Goal: Task Accomplishment & Management: Manage account settings

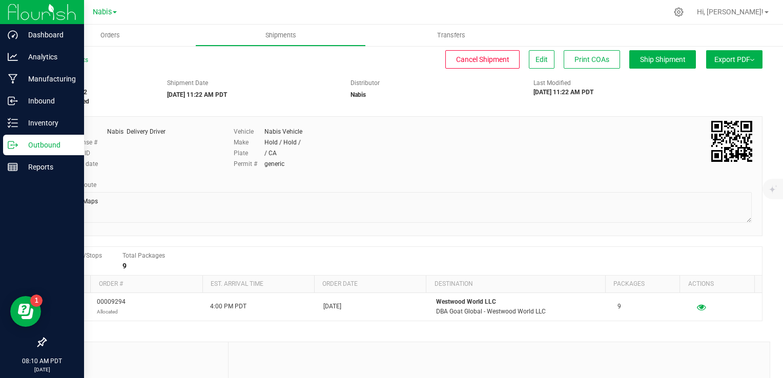
click at [17, 151] on div "Outbound" at bounding box center [43, 145] width 81 height 20
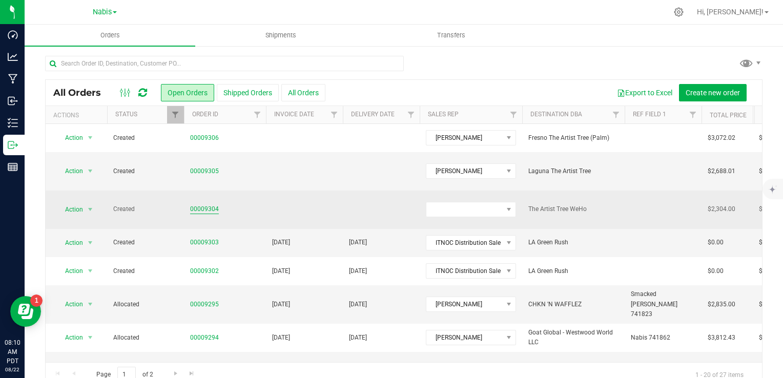
click at [205, 204] on link "00009304" at bounding box center [204, 209] width 29 height 10
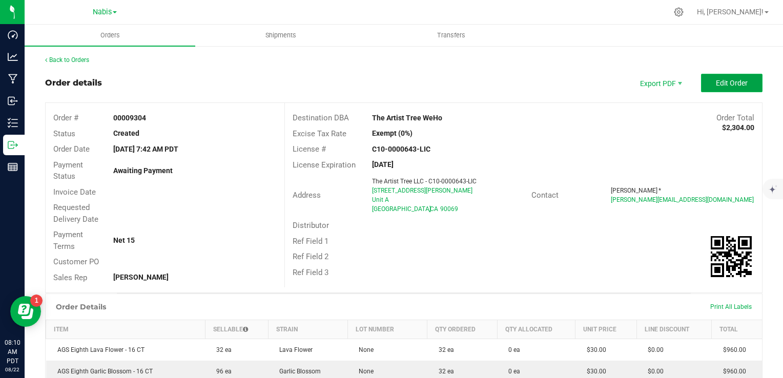
click at [722, 86] on span "Edit Order" at bounding box center [732, 83] width 32 height 8
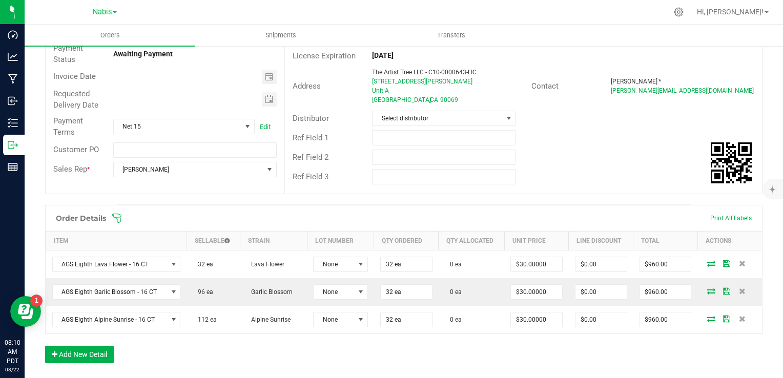
scroll to position [205, 0]
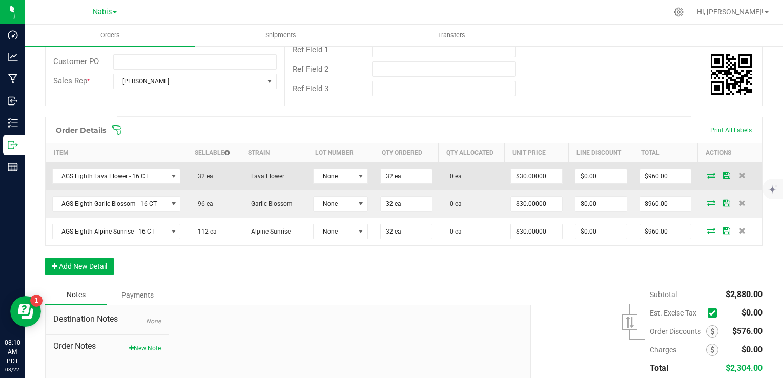
click at [707, 174] on icon at bounding box center [711, 175] width 8 height 6
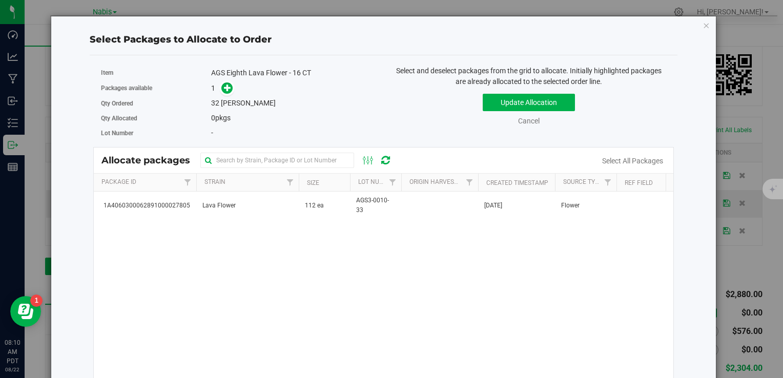
click at [361, 219] on div "1A4060300062891000027805 Lava Flower 112 ea AGS3-0010-33 Aug 18, 2025 Flower" at bounding box center [384, 320] width 580 height 256
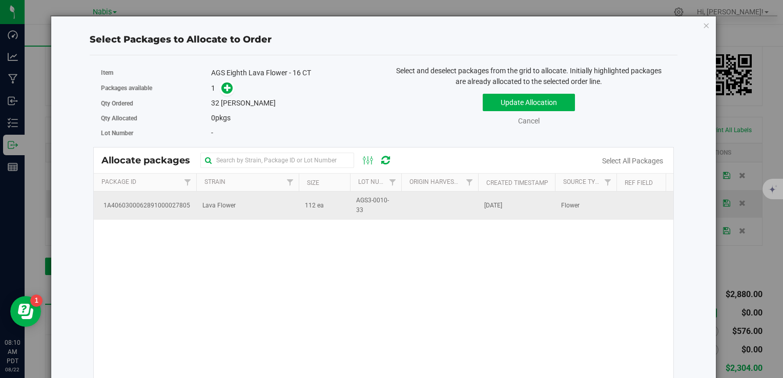
click at [350, 212] on td "AGS3-0010-33" at bounding box center [375, 206] width 51 height 28
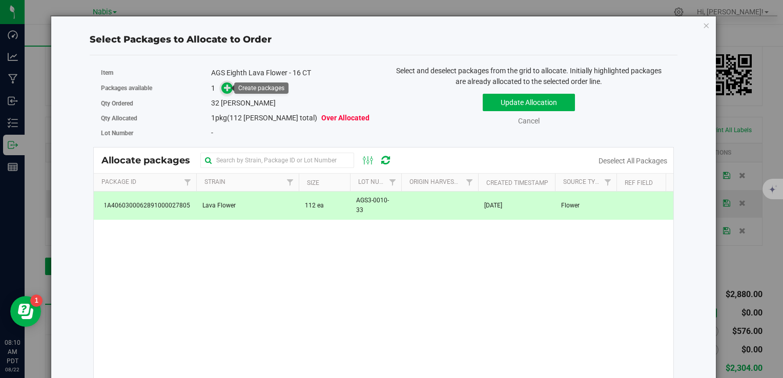
click at [224, 86] on icon at bounding box center [227, 87] width 7 height 7
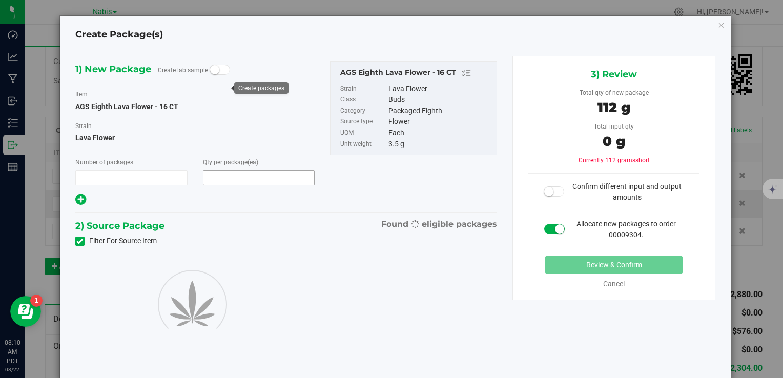
type input "1"
type input "32"
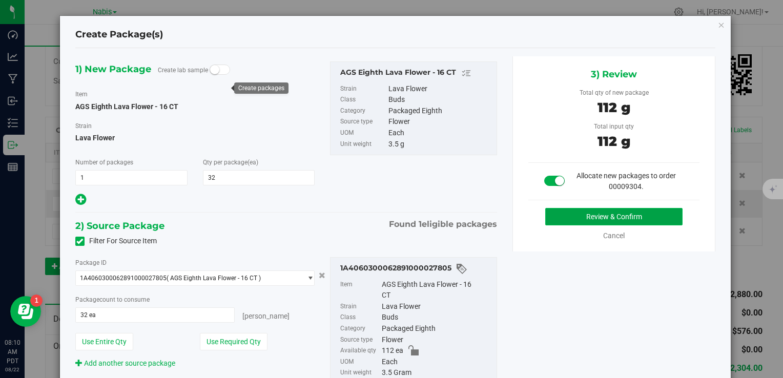
click at [558, 211] on button "Review & Confirm" at bounding box center [613, 216] width 137 height 17
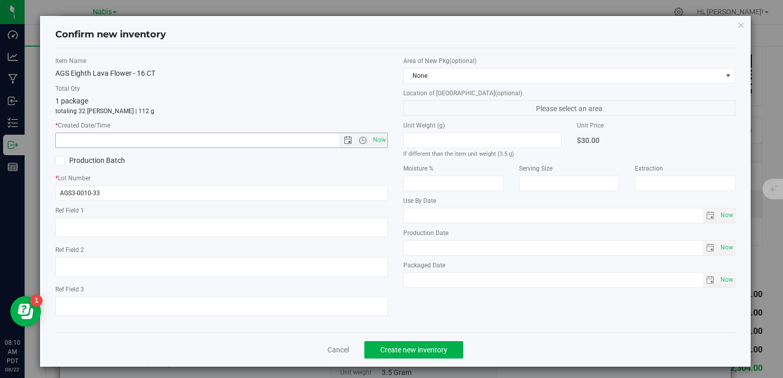
click at [381, 140] on span "Now" at bounding box center [379, 140] width 17 height 15
type input "8/22/2025 8:10 AM"
click at [422, 353] on span "Create new inventory" at bounding box center [413, 350] width 67 height 8
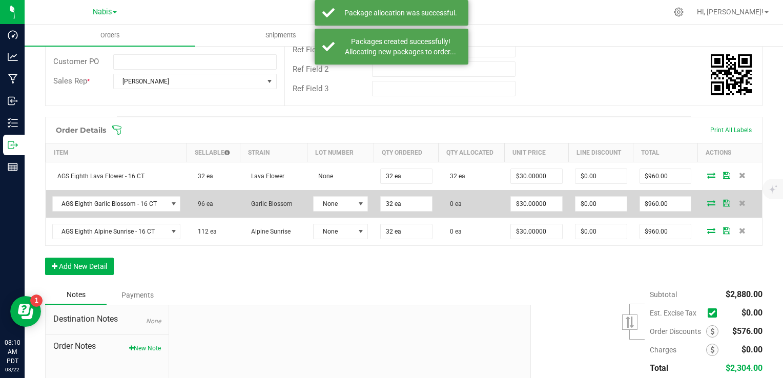
click at [707, 203] on icon at bounding box center [711, 203] width 8 height 6
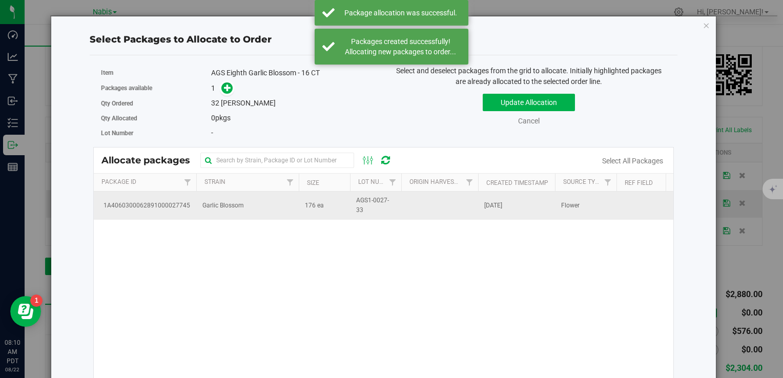
click at [250, 209] on td "Garlic Blossom" at bounding box center [247, 206] width 102 height 28
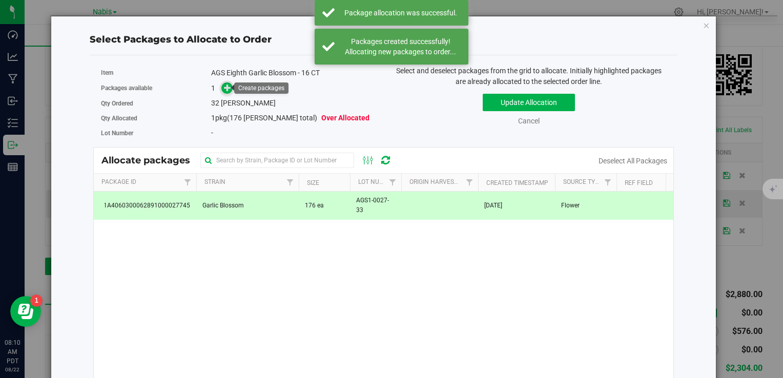
click at [224, 90] on icon at bounding box center [227, 87] width 7 height 7
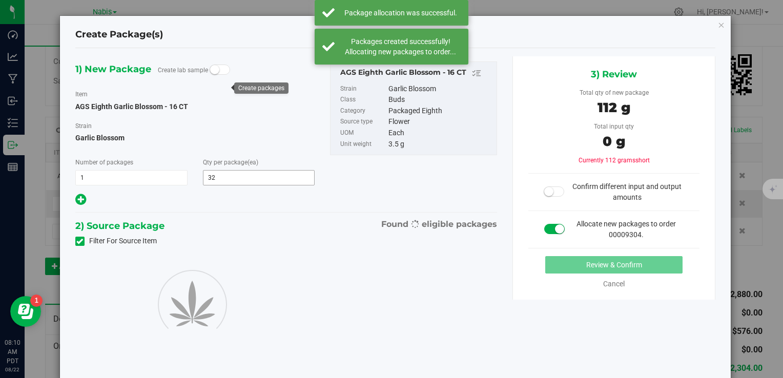
type input "32"
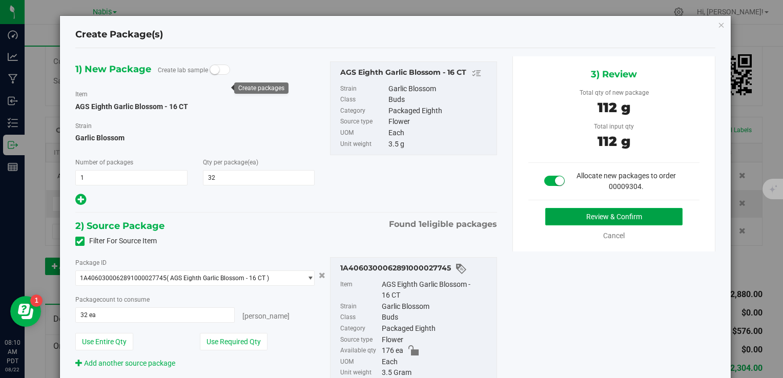
click at [564, 219] on button "Review & Confirm" at bounding box center [613, 216] width 137 height 17
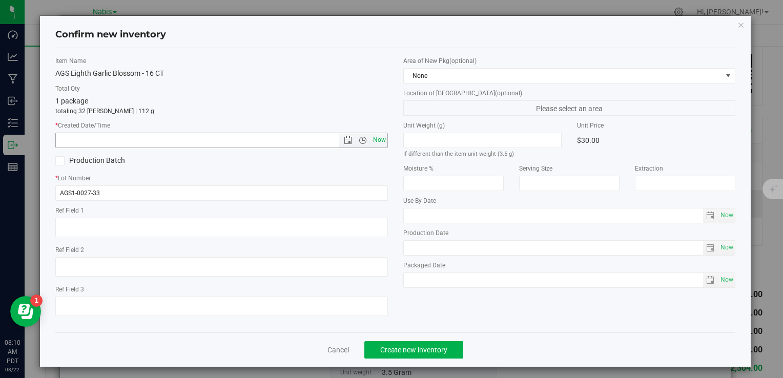
click at [373, 140] on span "Now" at bounding box center [379, 140] width 17 height 15
type input "8/22/2025 8:10 AM"
click at [423, 347] on span "Create new inventory" at bounding box center [413, 350] width 67 height 8
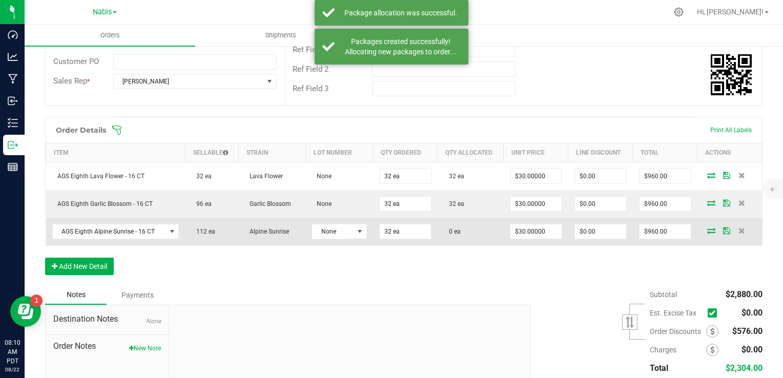
click at [707, 228] on icon at bounding box center [711, 231] width 8 height 6
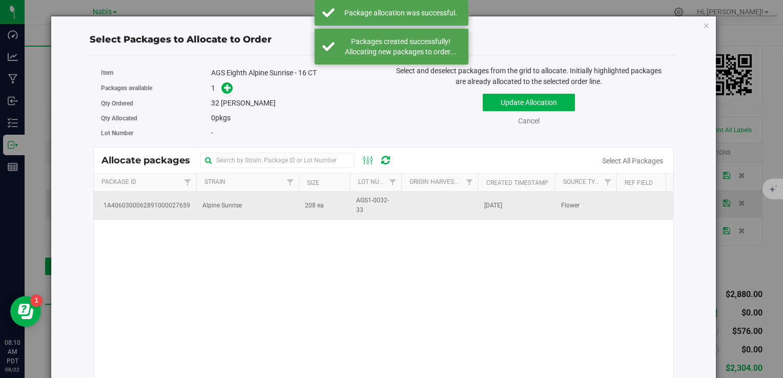
click at [275, 214] on td "Alpine Sunrise" at bounding box center [247, 206] width 102 height 28
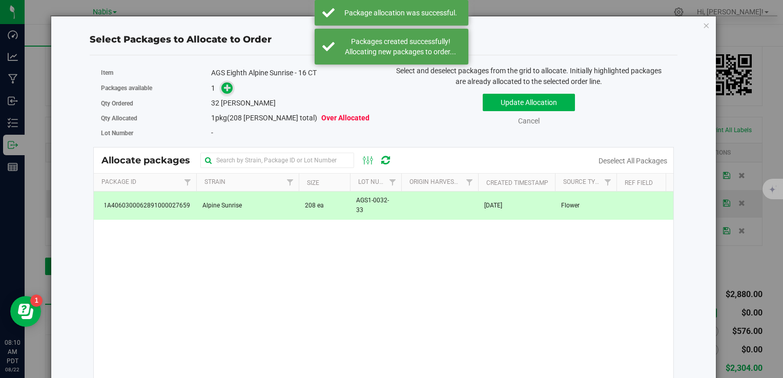
click at [224, 84] on icon at bounding box center [227, 87] width 7 height 7
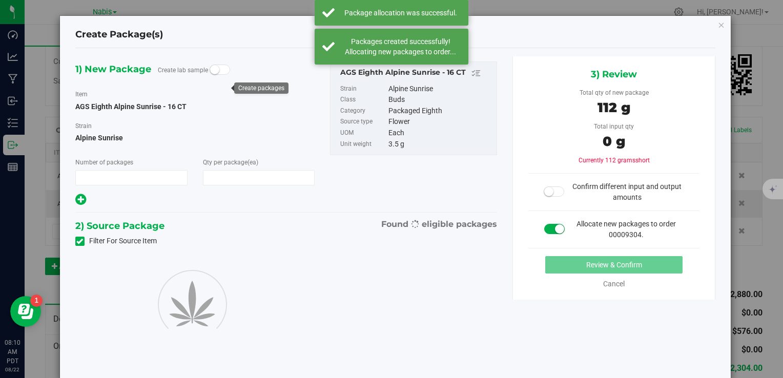
type input "1"
type input "32"
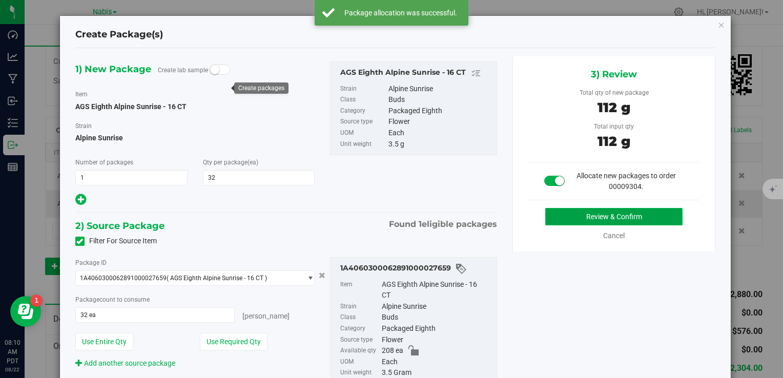
click at [575, 213] on button "Review & Confirm" at bounding box center [613, 216] width 137 height 17
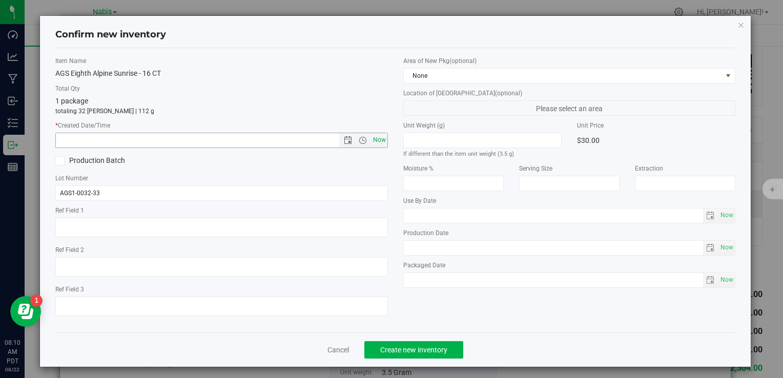
click at [371, 137] on span "Now" at bounding box center [379, 140] width 17 height 15
type input "8/22/2025 8:10 AM"
click at [419, 348] on span "Create new inventory" at bounding box center [413, 350] width 67 height 8
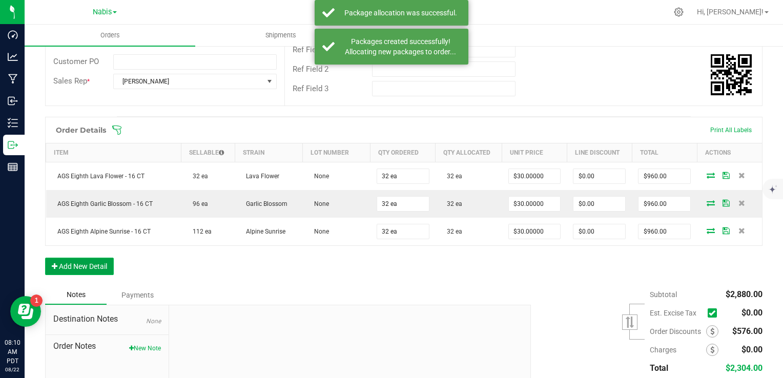
click at [90, 260] on button "Add New Detail" at bounding box center [79, 266] width 69 height 17
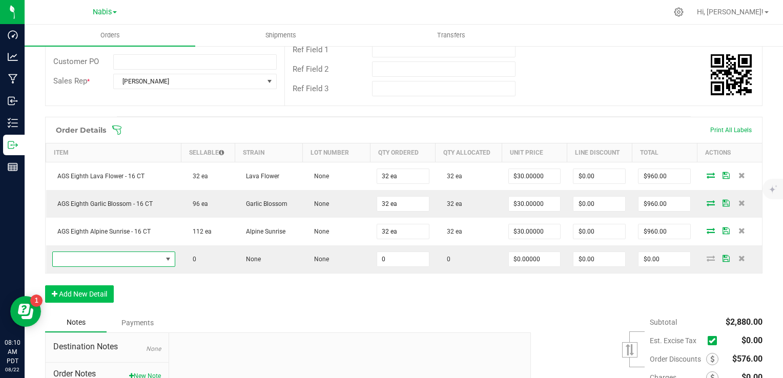
click at [90, 260] on span "NO DATA FOUND" at bounding box center [107, 259] width 109 height 14
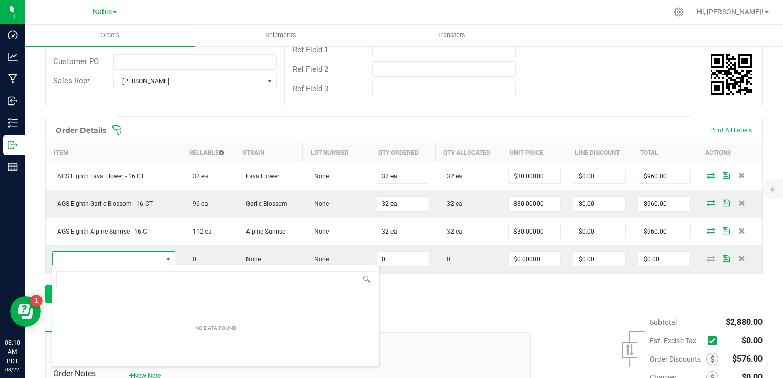
scroll to position [15, 120]
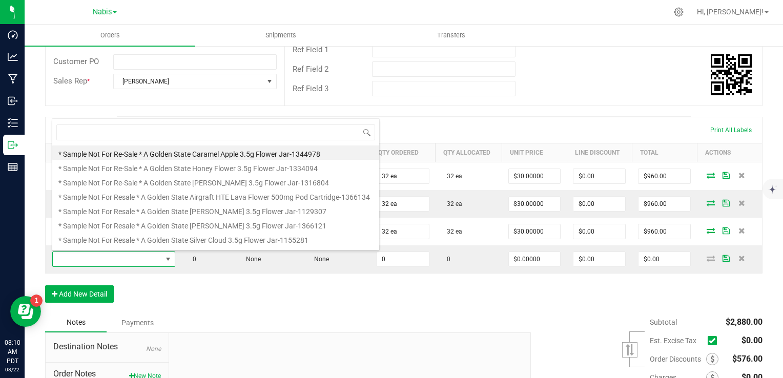
click at [252, 298] on div "Order Details Print All Labels Item Sellable Strain Lot Number Qty Ordered Qty …" at bounding box center [403, 215] width 717 height 196
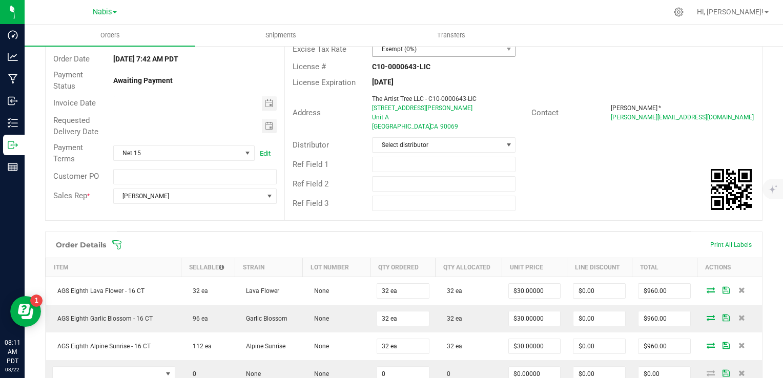
scroll to position [154, 0]
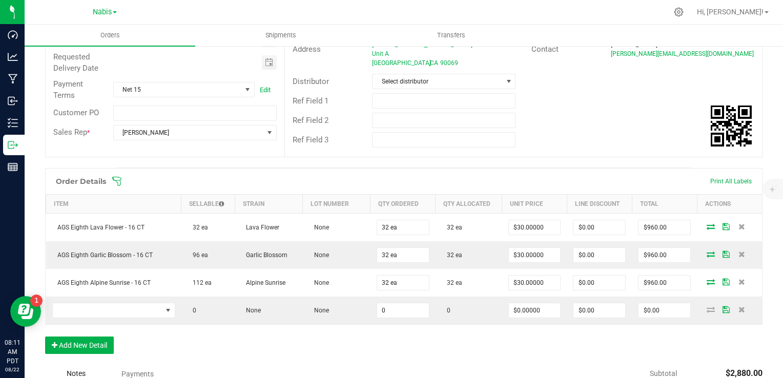
click at [329, 353] on div "Order Details Print All Labels Item Sellable Strain Lot Number Qty Ordered Qty …" at bounding box center [403, 266] width 717 height 196
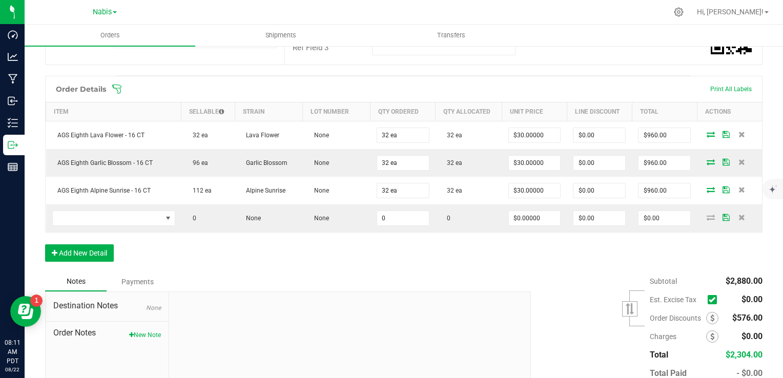
scroll to position [305, 0]
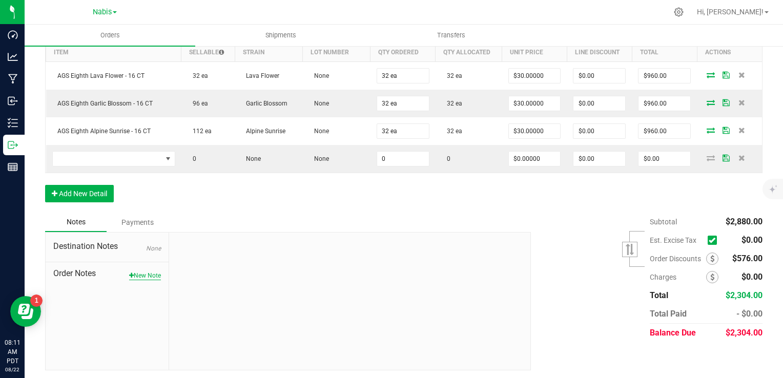
click at [154, 271] on button "New Note" at bounding box center [145, 275] width 32 height 9
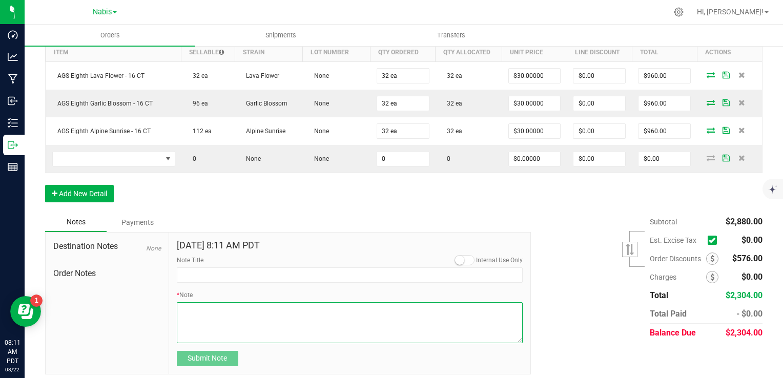
click at [240, 303] on textarea "* Note" at bounding box center [350, 322] width 346 height 41
paste textarea "Line-item discount applied to equal 20% order discount"
click at [181, 306] on textarea "* Note" at bounding box center [350, 322] width 346 height 41
click at [183, 305] on textarea "* Note" at bounding box center [350, 322] width 346 height 41
click at [179, 304] on textarea "* Note" at bounding box center [350, 322] width 346 height 41
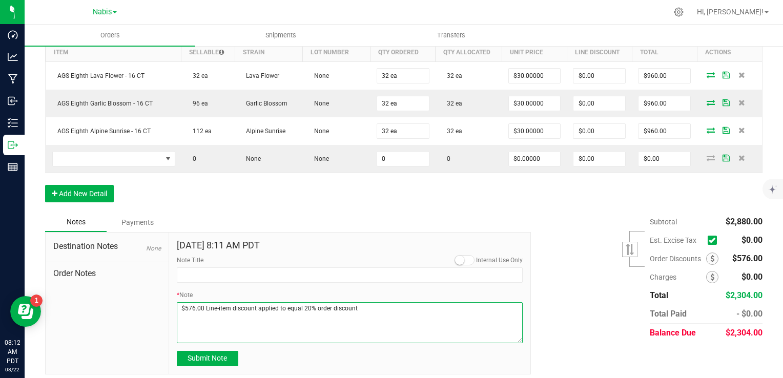
click at [412, 309] on textarea "* Note" at bounding box center [350, 322] width 346 height 41
type textarea "$576.00 Line-item discount applied to equal 20% order discount Display Credits:…"
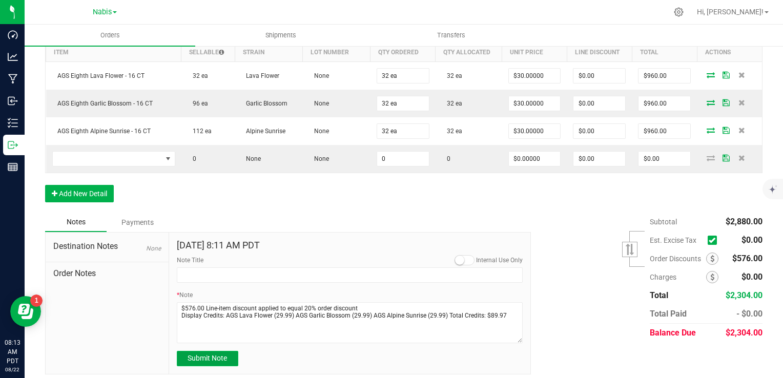
click at [220, 354] on span "Submit Note" at bounding box center [207, 358] width 39 height 8
type input "8/22/2025 8:13 AM PDT"
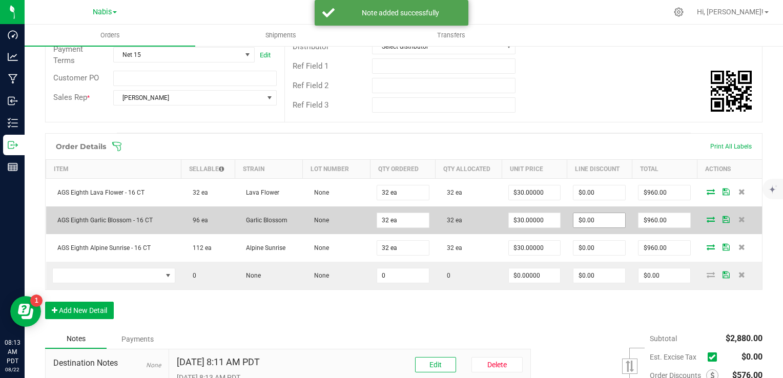
scroll to position [203, 0]
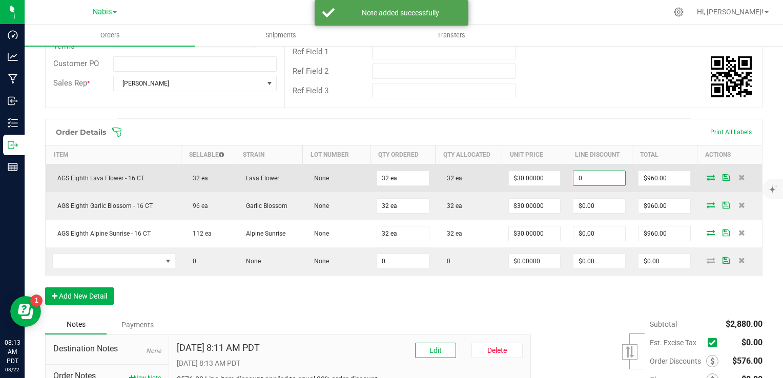
click at [592, 180] on input "0" at bounding box center [599, 178] width 52 height 14
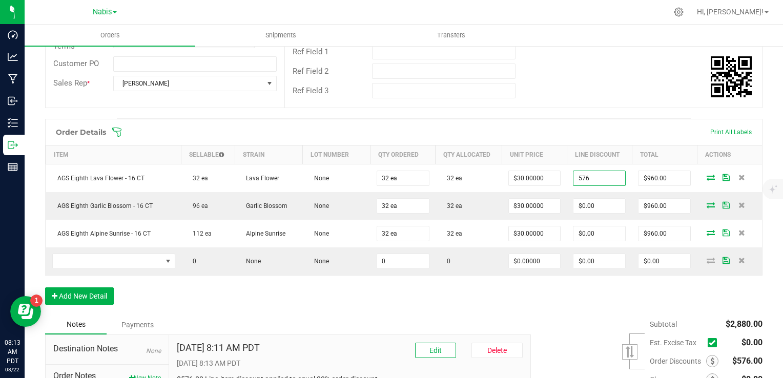
type input "$576.00"
type input "$384.00"
click at [598, 298] on div "Order Details Print All Labels Item Sellable Strain Lot Number Qty Ordered Qty …" at bounding box center [403, 217] width 717 height 196
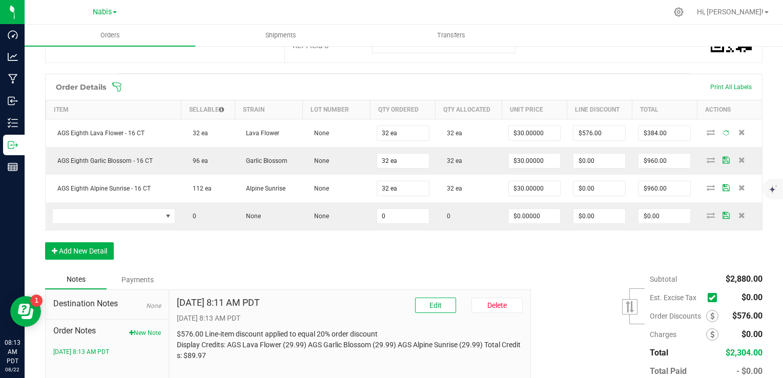
scroll to position [254, 0]
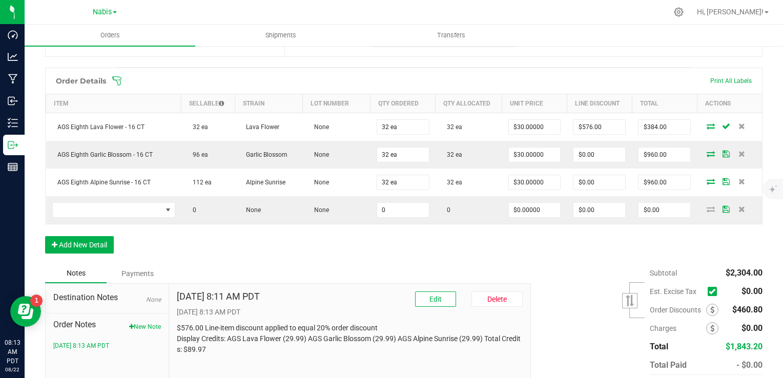
click at [709, 292] on icon at bounding box center [712, 292] width 7 height 0
click at [0, 0] on input "checkbox" at bounding box center [0, 0] width 0 height 0
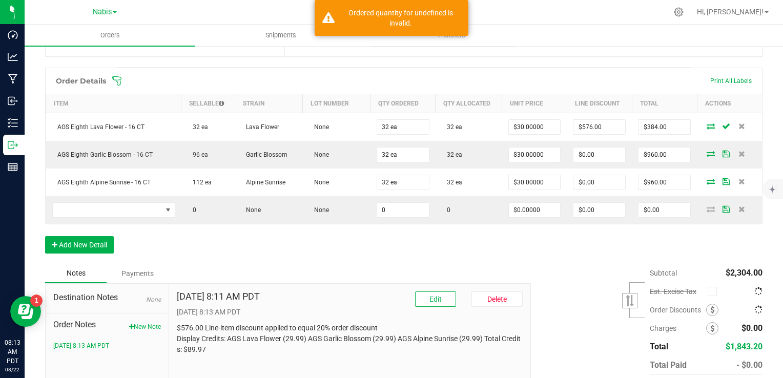
click at [709, 292] on icon at bounding box center [712, 292] width 7 height 0
click at [0, 0] on input "checkbox" at bounding box center [0, 0] width 0 height 0
click at [710, 309] on icon at bounding box center [712, 309] width 4 height 7
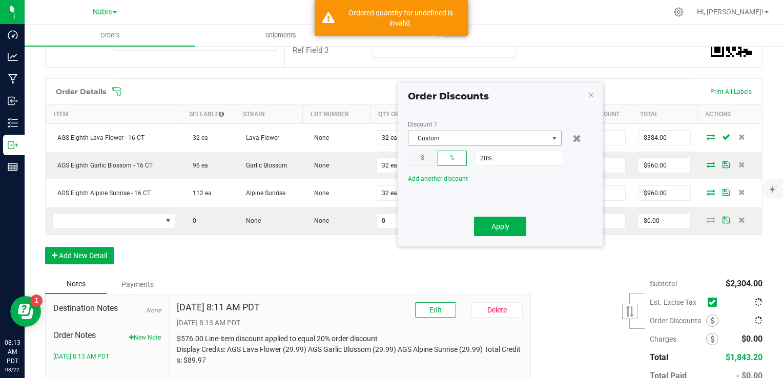
scroll to position [203, 0]
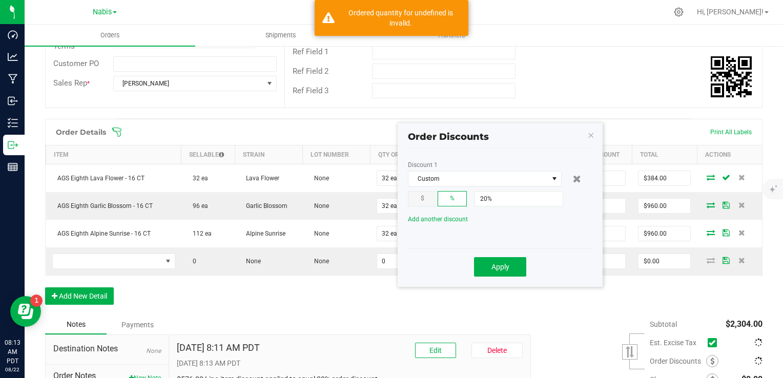
click at [420, 196] on div "$" at bounding box center [423, 198] width 30 height 15
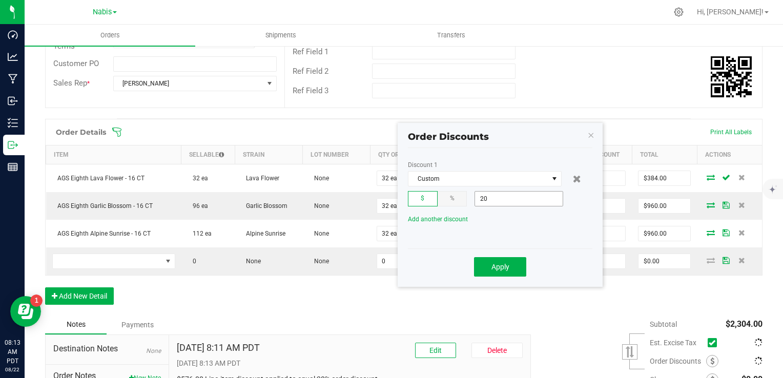
click at [508, 197] on input "20" at bounding box center [519, 199] width 88 height 14
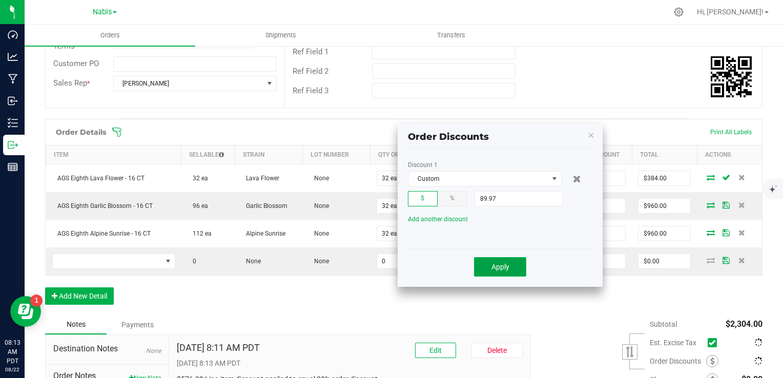
type input "$89.97"
click at [511, 271] on button "Apply" at bounding box center [500, 266] width 52 height 19
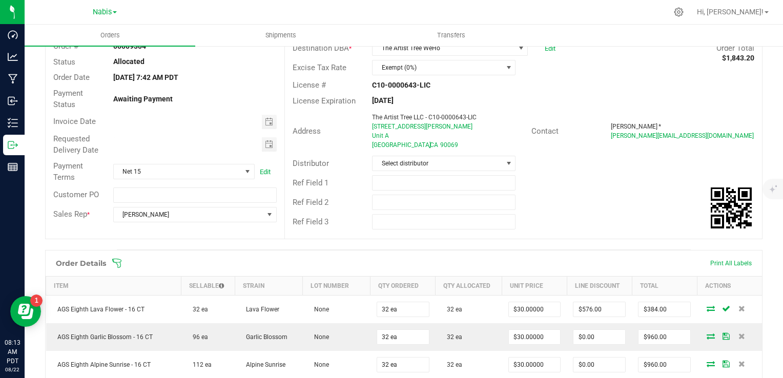
scroll to position [0, 0]
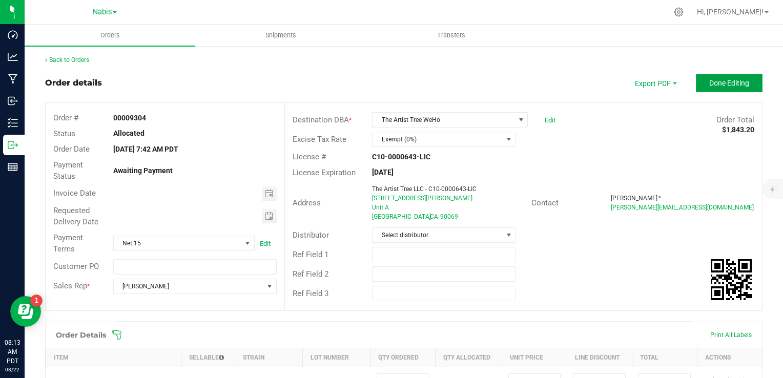
click at [733, 77] on button "Done Editing" at bounding box center [729, 83] width 67 height 18
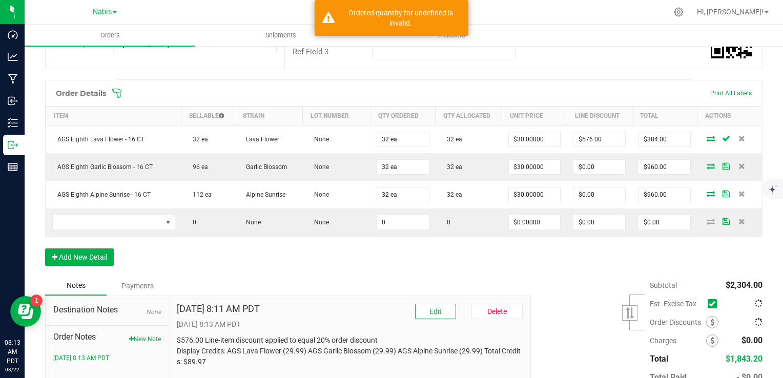
scroll to position [305, 0]
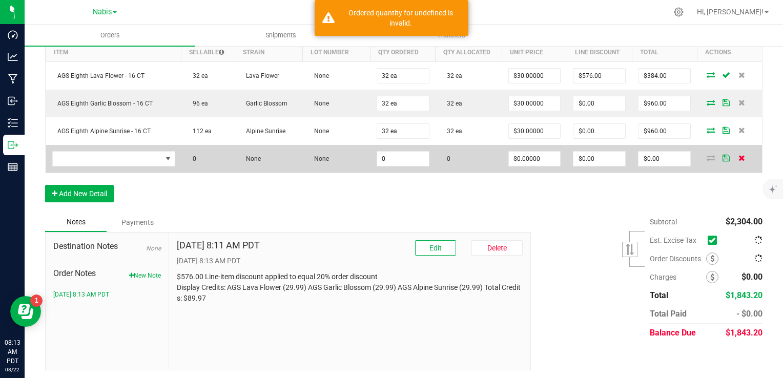
click at [738, 158] on icon at bounding box center [741, 158] width 7 height 6
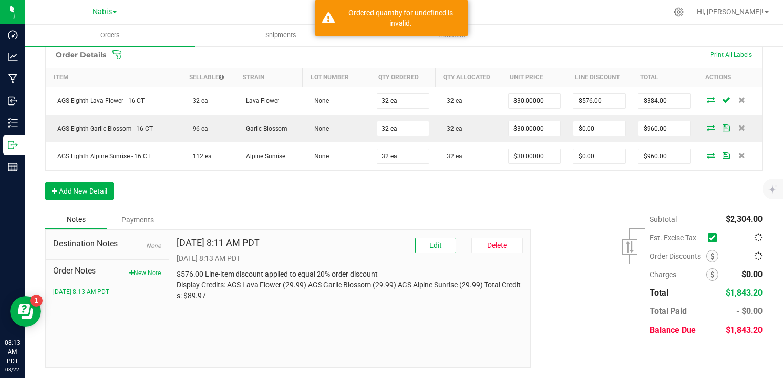
scroll to position [278, 0]
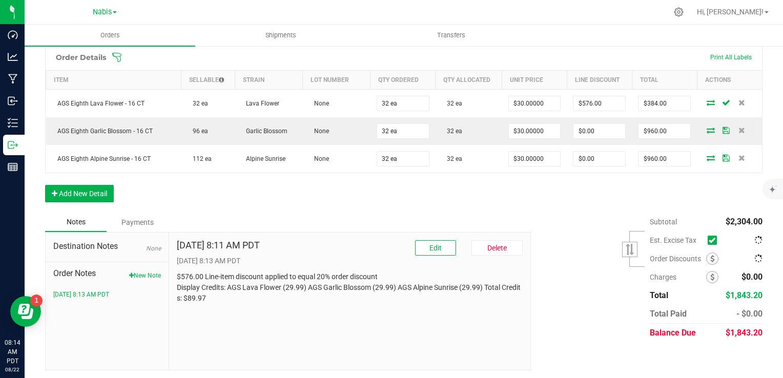
click at [533, 227] on div "Subtotal $2,304.00 Est. Excise Tax" at bounding box center [642, 278] width 239 height 130
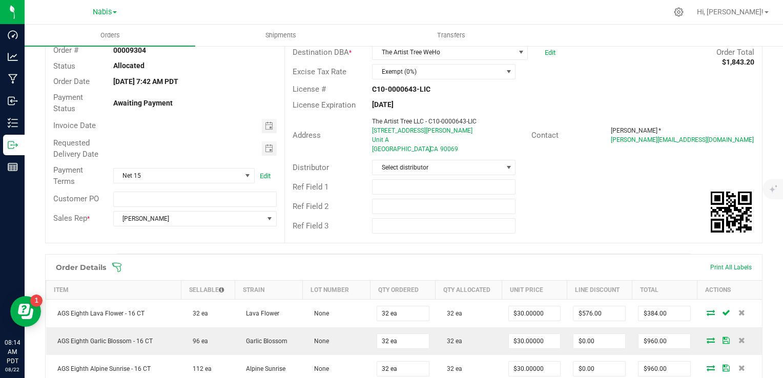
scroll to position [22, 0]
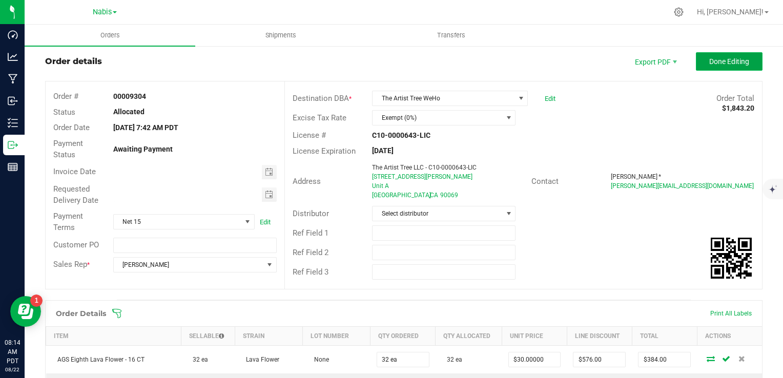
click at [732, 65] on span "Done Editing" at bounding box center [729, 61] width 40 height 8
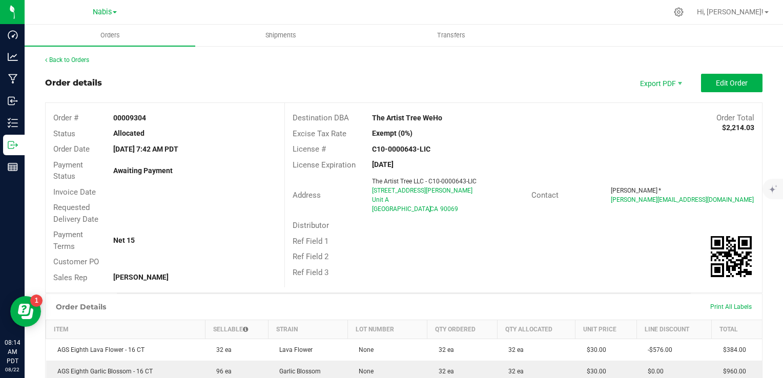
drag, startPoint x: 366, startPoint y: 118, endPoint x: 451, endPoint y: 124, distance: 85.3
click at [451, 124] on div "Destination DBA The Artist Tree WeHo Order Total $2,214.03" at bounding box center [523, 118] width 477 height 16
copy strong "The Artist Tree WeHo"
drag, startPoint x: 363, startPoint y: 192, endPoint x: 453, endPoint y: 194, distance: 90.2
click at [453, 194] on div "Address The Artist Tree LLC - C10-0000643-LIC 8625 Santa Monica Boulevard Unit …" at bounding box center [408, 195] width 246 height 41
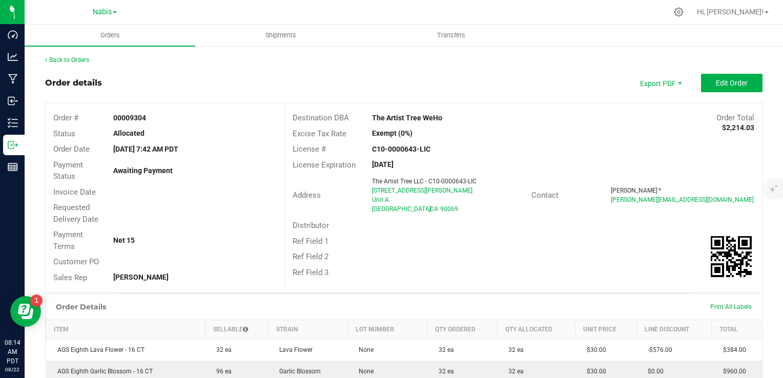
copy div "The Artist Tree LLC - C10-0000643-LIC 8625 Santa Monica Boulevard"
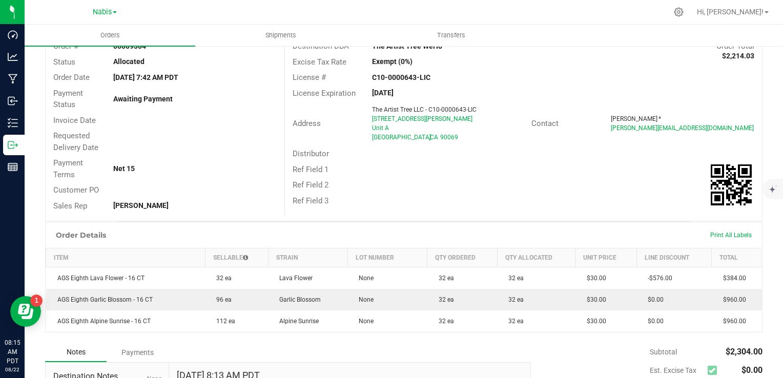
scroll to position [154, 0]
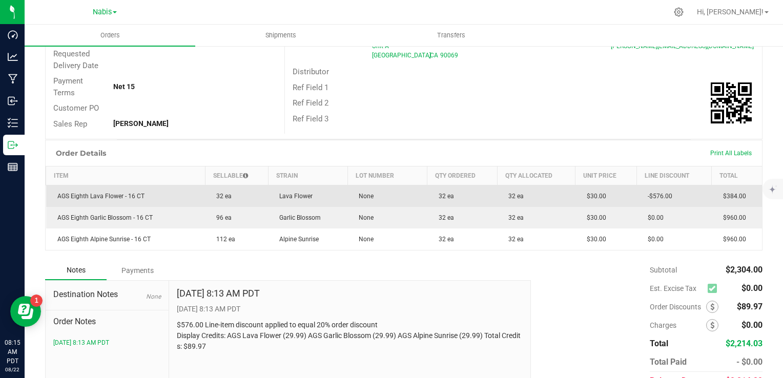
drag, startPoint x: 648, startPoint y: 196, endPoint x: 666, endPoint y: 197, distance: 18.0
click at [666, 197] on span "-$576.00" at bounding box center [658, 196] width 30 height 7
copy span "576.00"
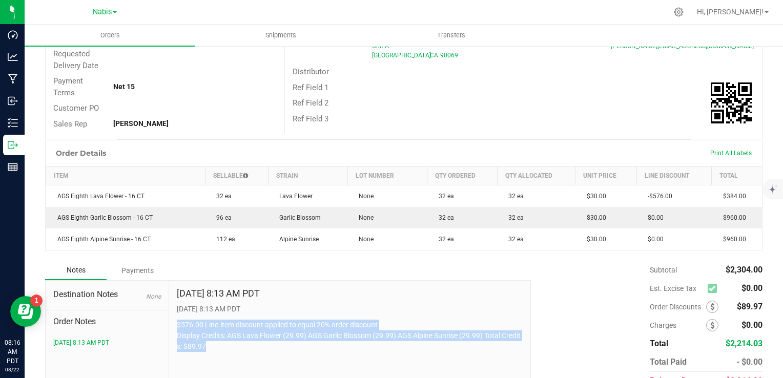
drag, startPoint x: 175, startPoint y: 321, endPoint x: 218, endPoint y: 344, distance: 49.1
click at [218, 344] on p "$576.00 Line-item discount applied to equal 20% order discount Display Credits:…" at bounding box center [350, 336] width 346 height 32
copy p "$576.00 Line-item discount applied to equal 20% order discount Display Credits:…"
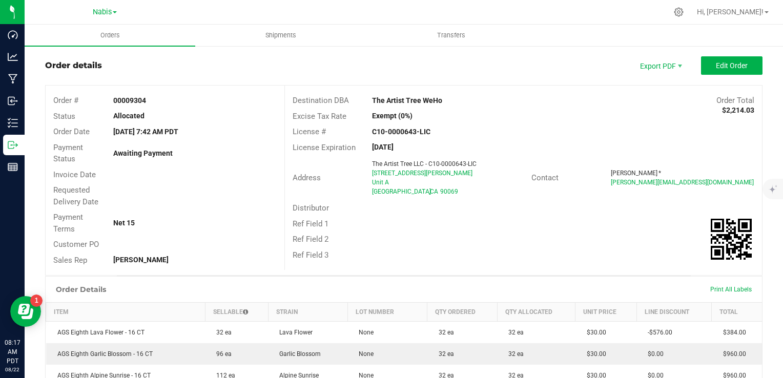
scroll to position [0, 0]
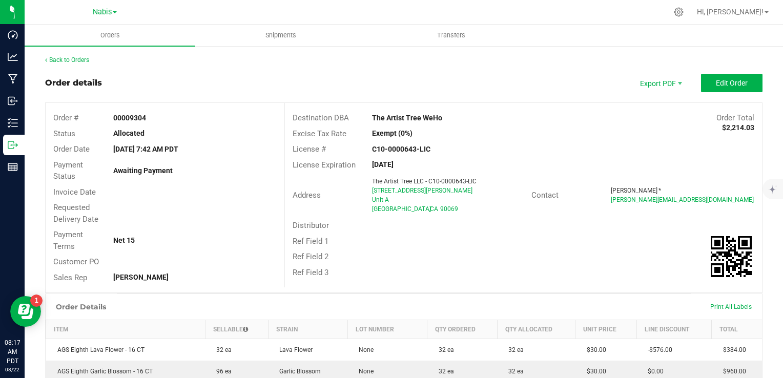
drag, startPoint x: 365, startPoint y: 116, endPoint x: 450, endPoint y: 119, distance: 85.1
click at [450, 119] on div "The Artist Tree WeHo" at bounding box center [463, 118] width 199 height 11
copy strong "The Artist Tree WeHo"
click at [724, 84] on span "Edit Order" at bounding box center [732, 83] width 32 height 8
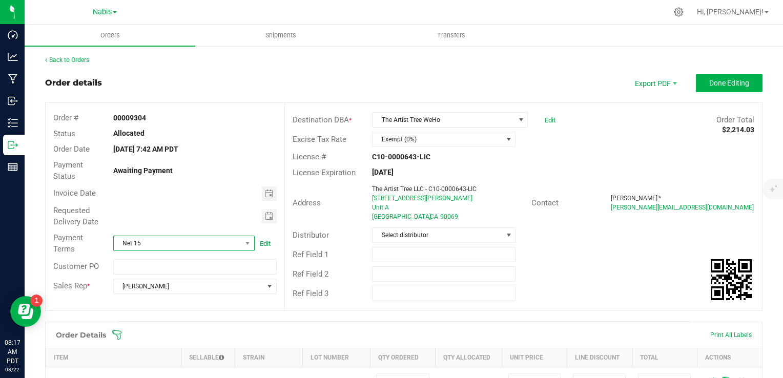
click at [137, 241] on span "Net 15" at bounding box center [178, 243] width 128 height 14
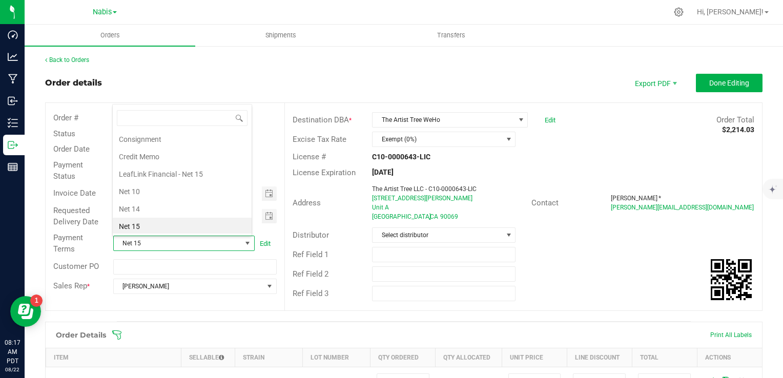
scroll to position [104, 0]
click at [145, 226] on li "Net 30" at bounding box center [182, 227] width 139 height 17
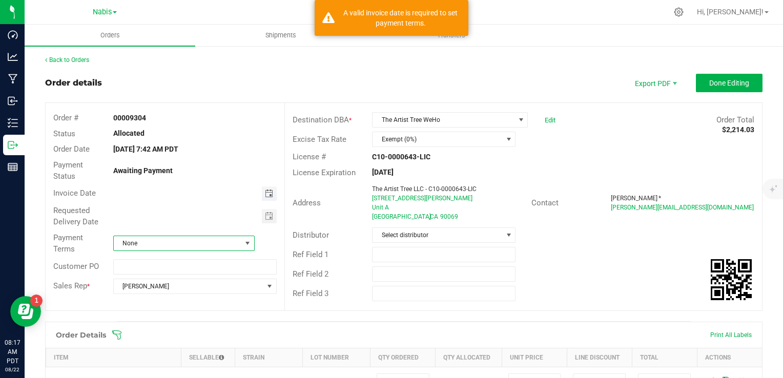
click at [269, 190] on span "Toggle calendar" at bounding box center [269, 194] width 8 height 8
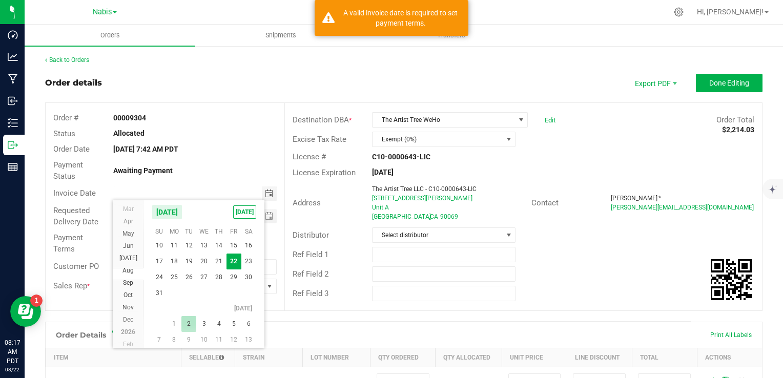
scroll to position [18540, 0]
click at [170, 302] on span "1" at bounding box center [174, 306] width 15 height 16
type input "09/01/2025"
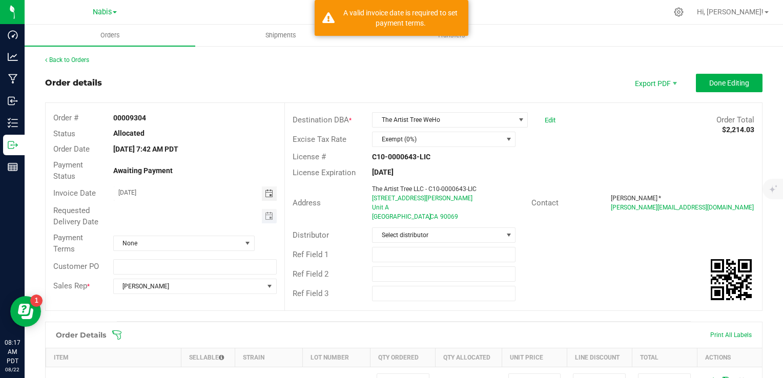
click at [263, 220] on span "Toggle calendar" at bounding box center [269, 216] width 15 height 14
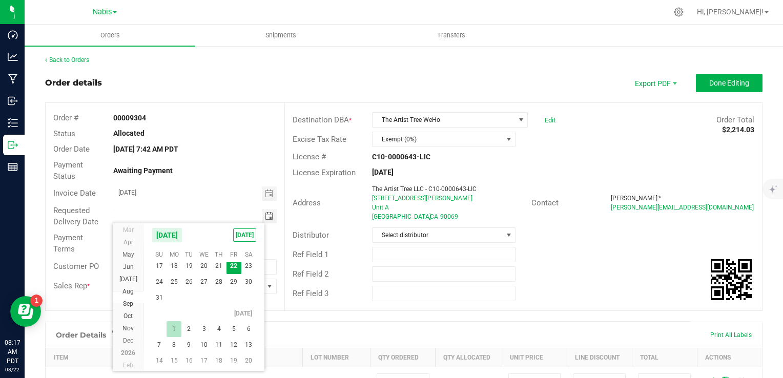
click at [175, 326] on span "1" at bounding box center [174, 329] width 15 height 16
type input "09/01/2025"
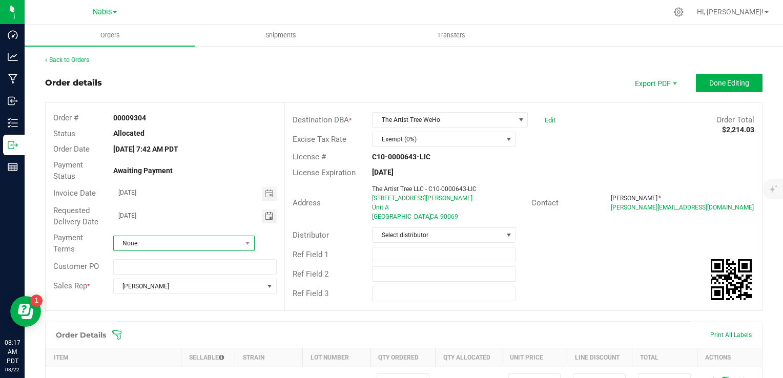
click at [182, 246] on span "None" at bounding box center [178, 243] width 128 height 14
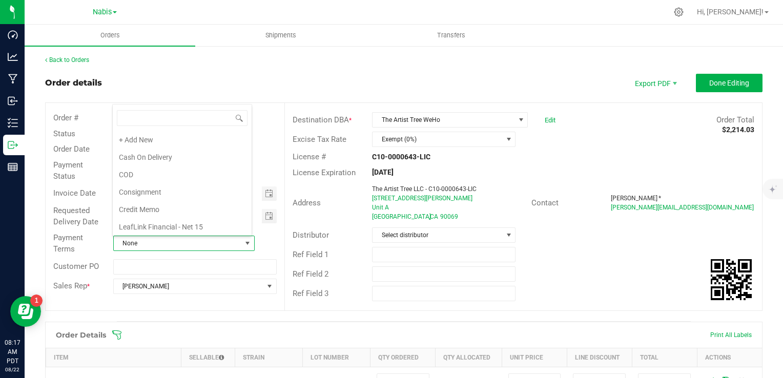
scroll to position [173, 0]
click at [162, 157] on li "Net 30" at bounding box center [182, 158] width 139 height 17
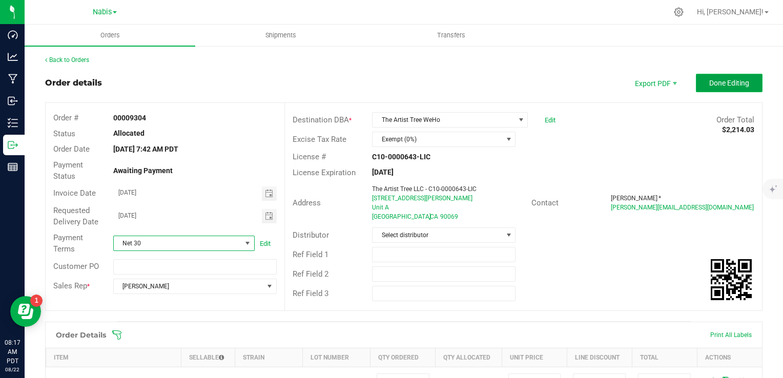
click at [730, 85] on span "Done Editing" at bounding box center [729, 83] width 40 height 8
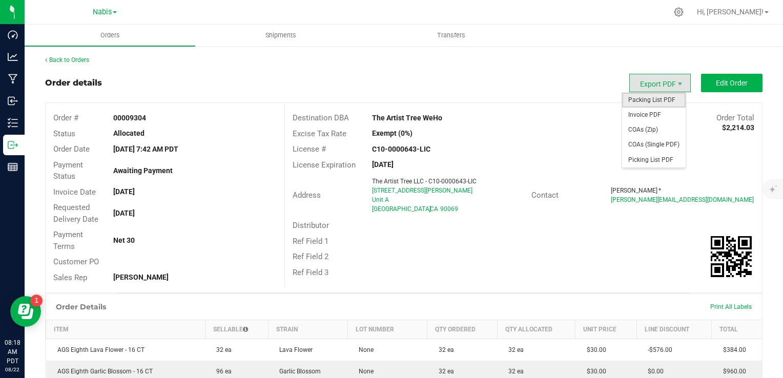
click at [651, 100] on span "Packing List PDF" at bounding box center [654, 100] width 64 height 15
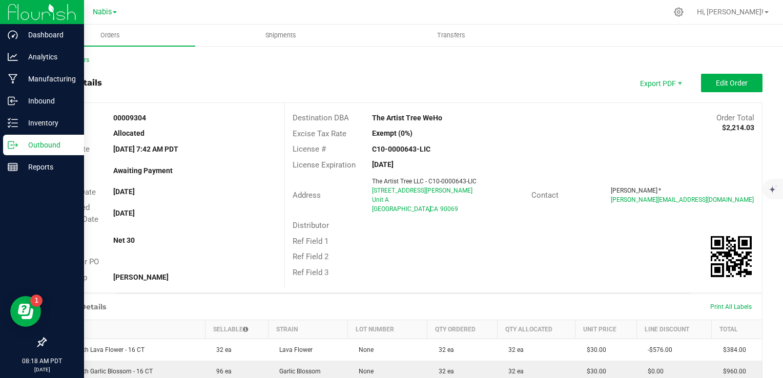
click at [33, 141] on p "Outbound" at bounding box center [48, 145] width 61 height 12
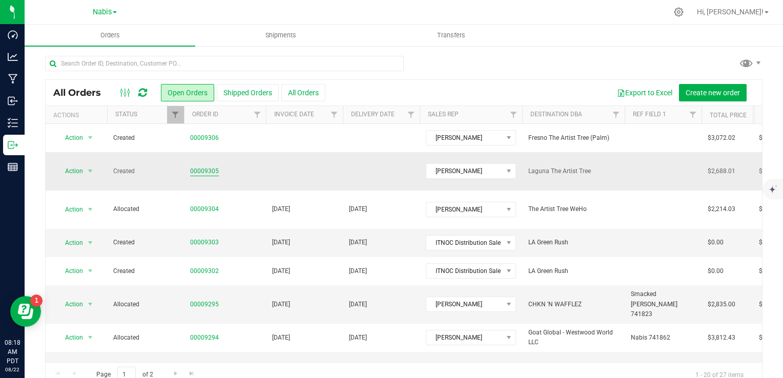
click at [202, 167] on link "00009305" at bounding box center [204, 172] width 29 height 10
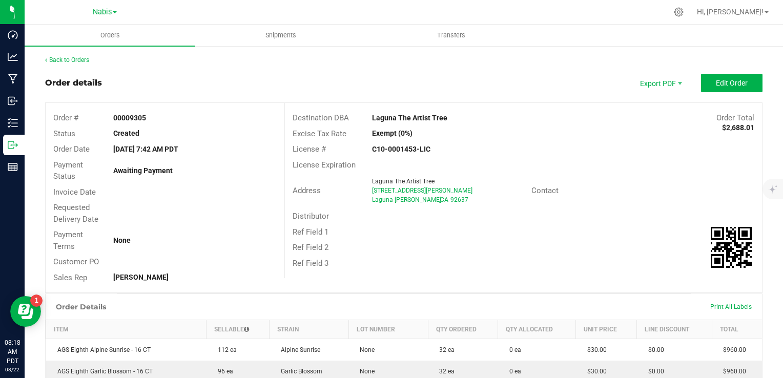
drag, startPoint x: 364, startPoint y: 120, endPoint x: 447, endPoint y: 122, distance: 83.6
click at [447, 122] on div "Laguna The Artist Tree" at bounding box center [463, 118] width 199 height 11
copy strong "Laguna The Artist Tree"
click at [732, 80] on span "Edit Order" at bounding box center [732, 83] width 32 height 8
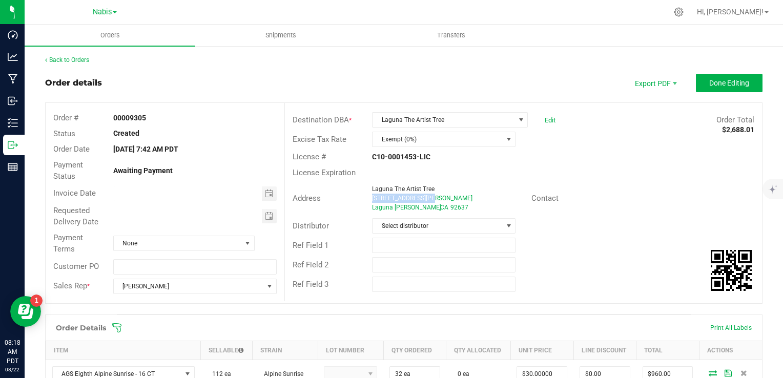
drag, startPoint x: 365, startPoint y: 202, endPoint x: 442, endPoint y: 198, distance: 77.0
click at [442, 198] on div "Laguna The Artist Tree 24902 Moulton Pkwy Laguna Woods , CA 92637" at bounding box center [449, 198] width 164 height 28
copy span "24902 Moulton Pkwy"
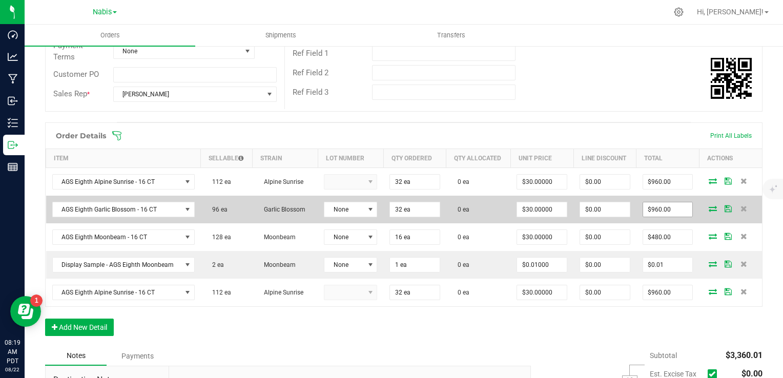
scroll to position [205, 0]
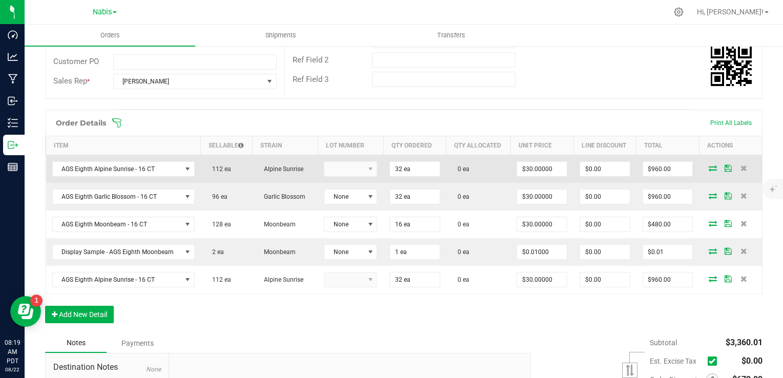
click at [709, 168] on icon at bounding box center [713, 168] width 8 height 6
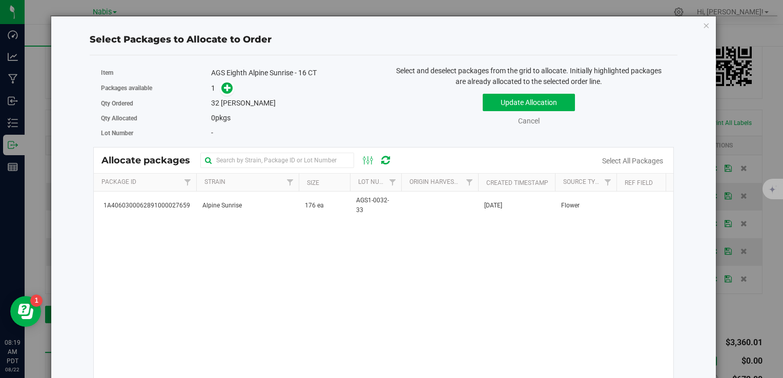
click at [306, 227] on div "1A4060300062891000027659 Alpine Sunrise 176 ea AGS1-0032-33 Aug 11, 2025 Flower" at bounding box center [384, 320] width 580 height 256
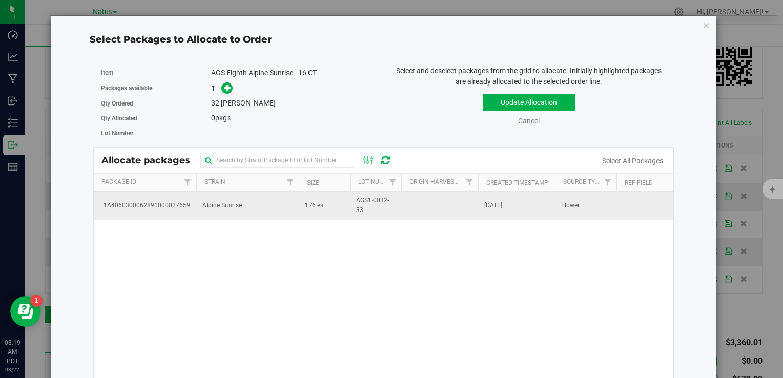
click at [299, 211] on td "176 ea" at bounding box center [324, 206] width 51 height 28
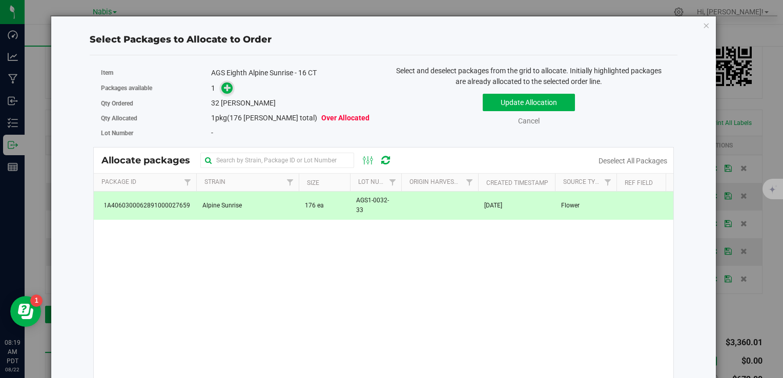
click at [224, 89] on icon at bounding box center [227, 87] width 7 height 7
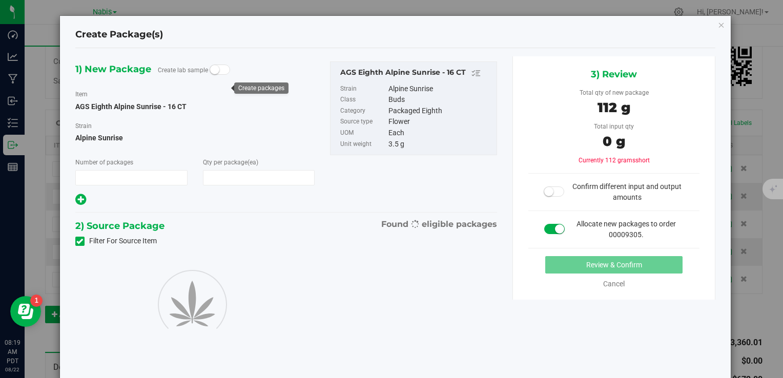
type input "1"
type input "32"
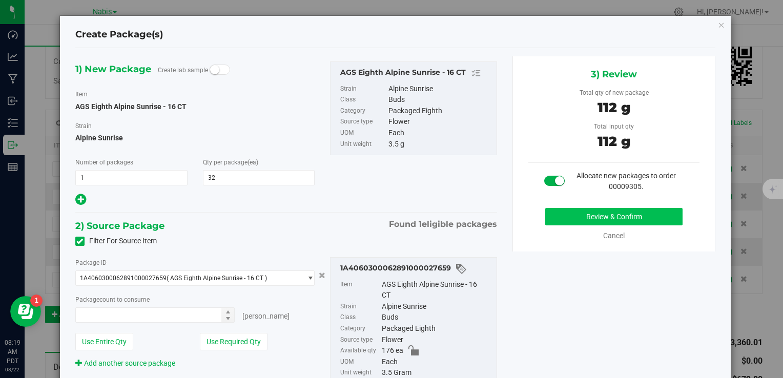
type input "32 ea"
click at [592, 212] on button "Review & Confirm" at bounding box center [613, 216] width 137 height 17
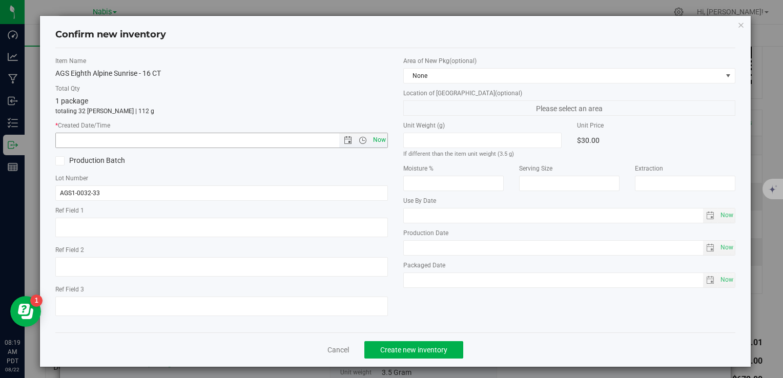
click at [371, 140] on span "Now" at bounding box center [379, 140] width 17 height 15
type input "8/22/2025 8:19 AM"
click at [441, 346] on span "Create new inventory" at bounding box center [413, 350] width 67 height 8
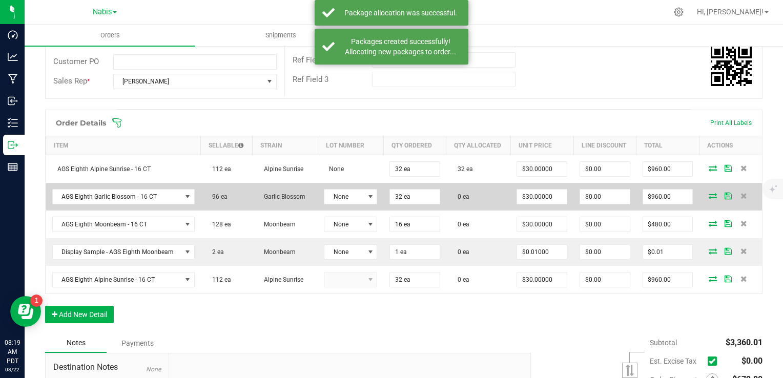
click at [709, 193] on icon at bounding box center [713, 196] width 8 height 6
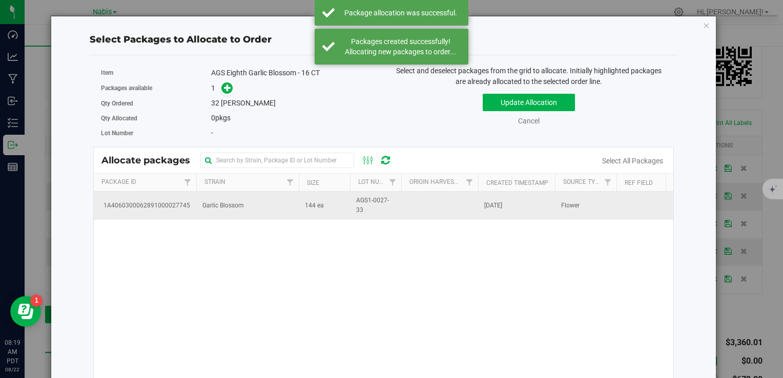
click at [357, 203] on span "AGS1-0027-33" at bounding box center [375, 205] width 39 height 19
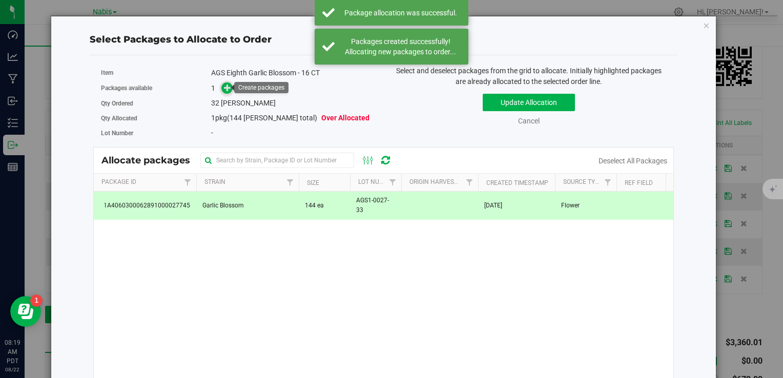
click at [228, 91] on icon at bounding box center [227, 87] width 7 height 7
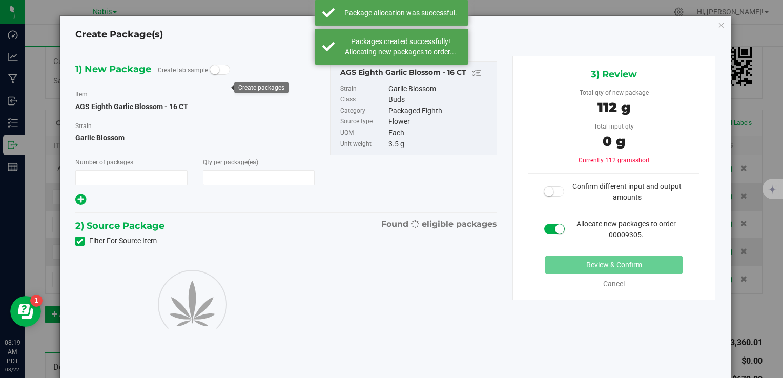
type input "1"
type input "32"
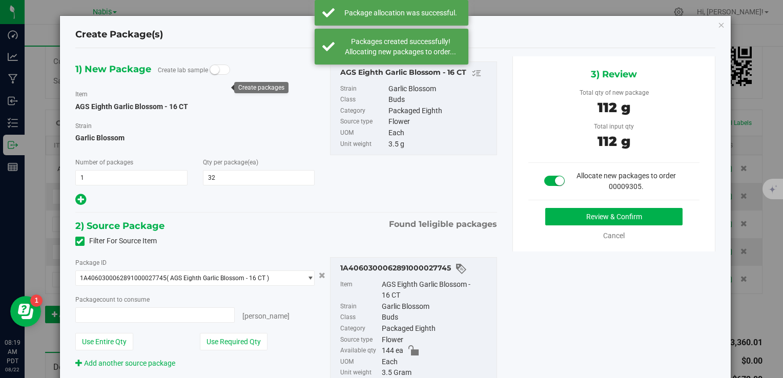
type input "32 ea"
click at [641, 213] on button "Review & Confirm" at bounding box center [613, 216] width 137 height 17
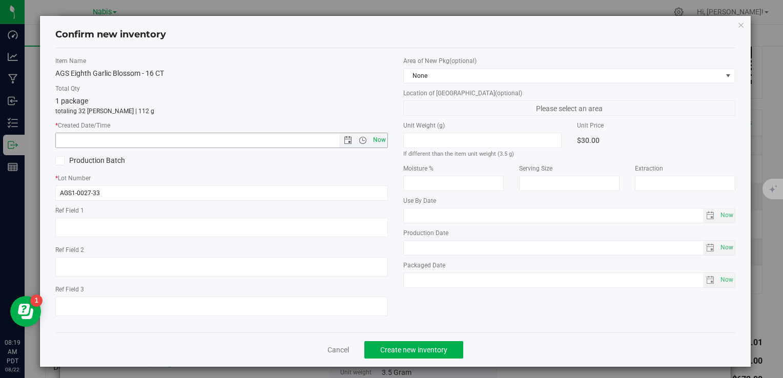
click at [377, 137] on span "Now" at bounding box center [379, 140] width 17 height 15
type input "8/22/2025 8:19 AM"
click at [409, 339] on div "Cancel Create new inventory" at bounding box center [395, 350] width 680 height 34
click at [414, 346] on span "Create new inventory" at bounding box center [413, 350] width 67 height 8
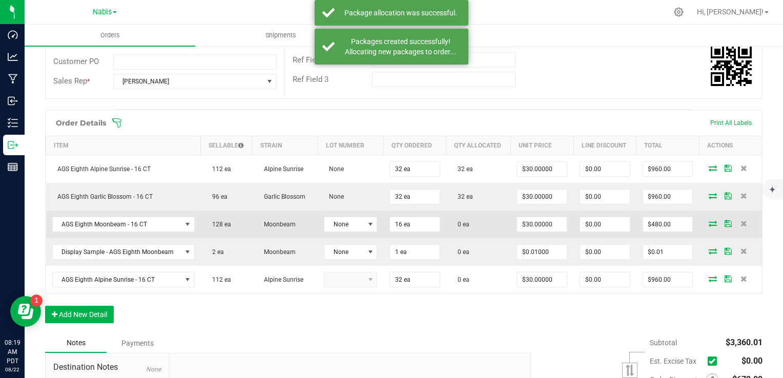
click at [709, 223] on icon at bounding box center [713, 223] width 8 height 6
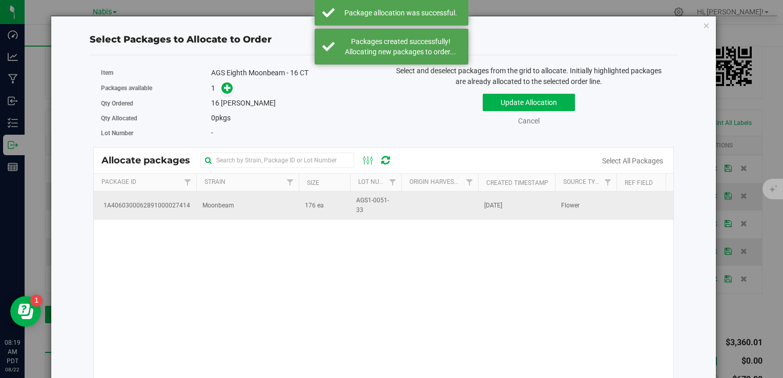
click at [314, 212] on td "176 ea" at bounding box center [324, 206] width 51 height 28
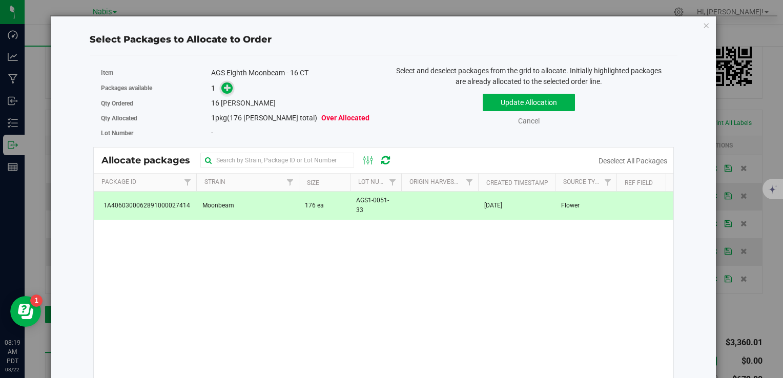
click at [229, 86] on icon at bounding box center [227, 87] width 7 height 7
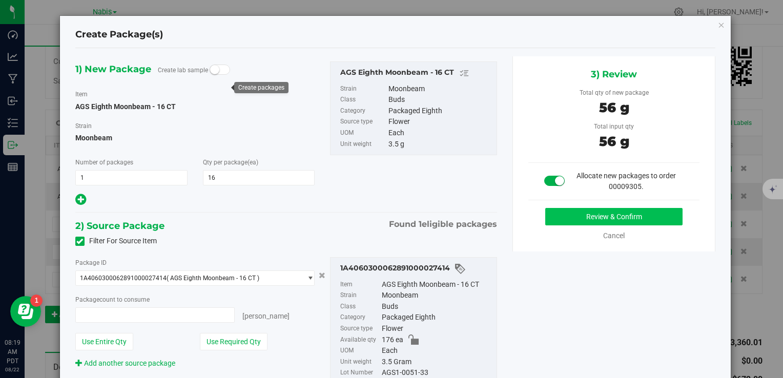
type input "16 ea"
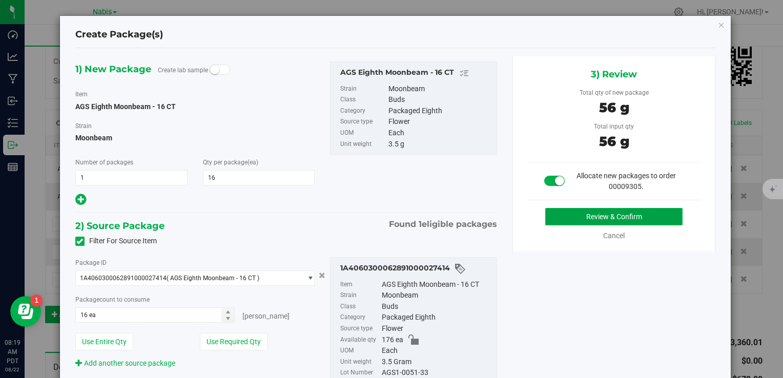
click at [568, 214] on button "Review & Confirm" at bounding box center [613, 216] width 137 height 17
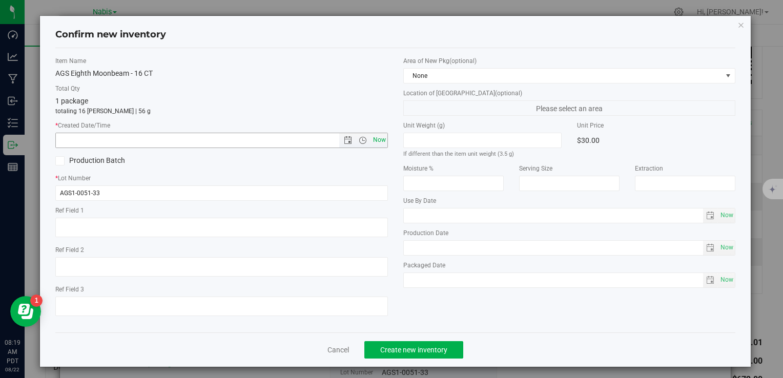
click at [379, 140] on span "Now" at bounding box center [379, 140] width 17 height 15
type input "8/22/2025 8:19 AM"
click at [416, 347] on span "Create new inventory" at bounding box center [413, 350] width 67 height 8
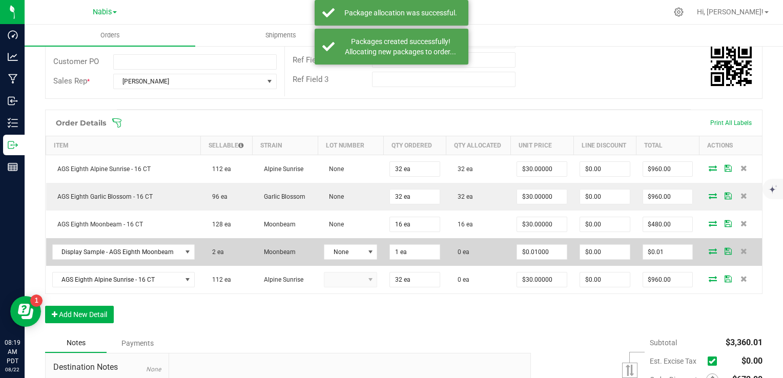
click at [709, 248] on icon at bounding box center [713, 251] width 8 height 6
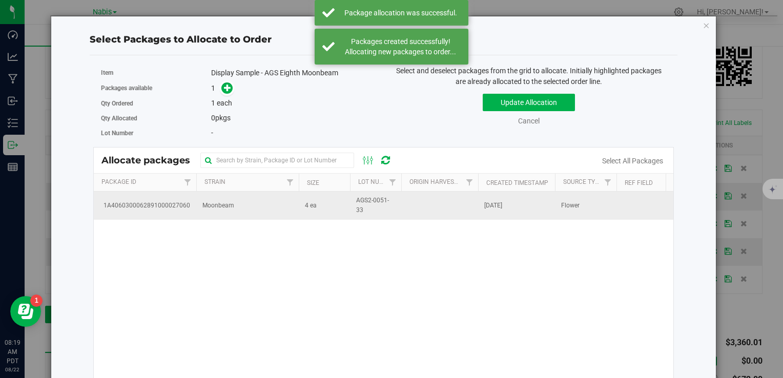
click at [251, 192] on td "Moonbeam" at bounding box center [247, 206] width 102 height 28
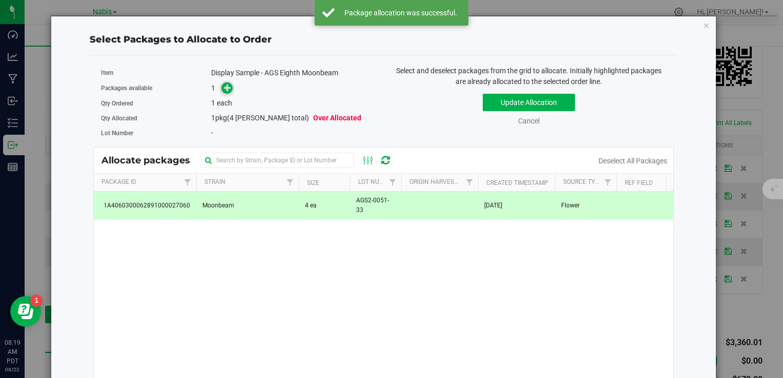
click at [224, 87] on icon at bounding box center [227, 87] width 7 height 7
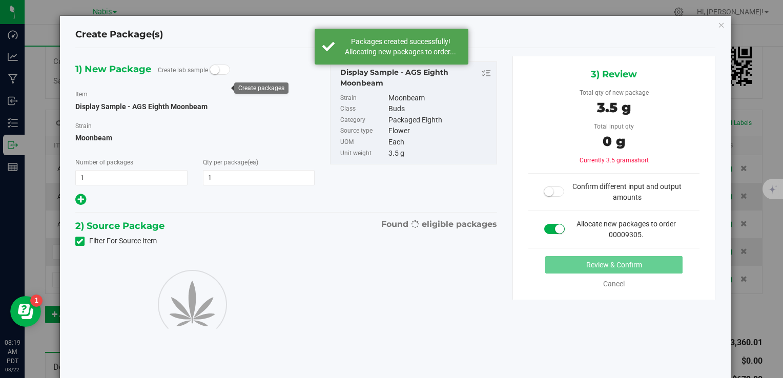
type input "1"
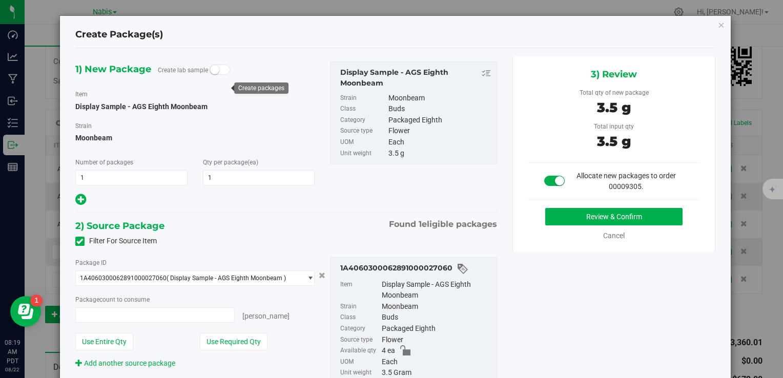
type input "1 ea"
click at [558, 226] on div "Review & Confirm Cancel" at bounding box center [614, 224] width 172 height 33
click at [553, 220] on button "Review & Confirm" at bounding box center [613, 216] width 137 height 17
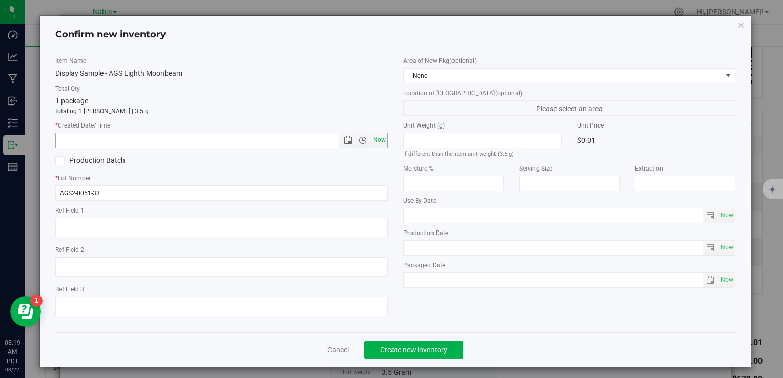
click at [375, 140] on span "Now" at bounding box center [379, 140] width 17 height 15
type input "8/22/2025 8:19 AM"
click at [414, 346] on span "Create new inventory" at bounding box center [413, 350] width 67 height 8
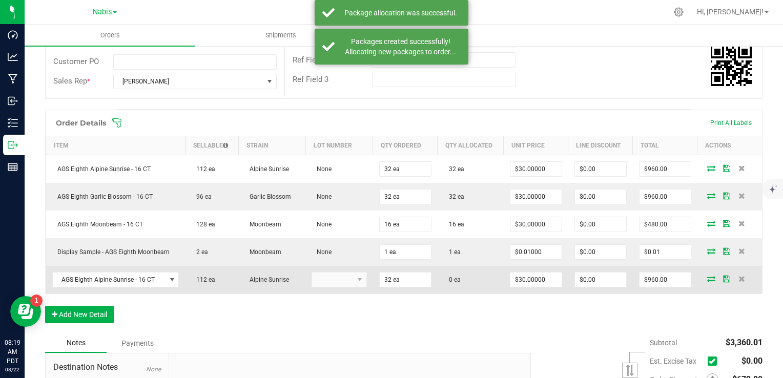
click at [707, 278] on icon at bounding box center [711, 279] width 8 height 6
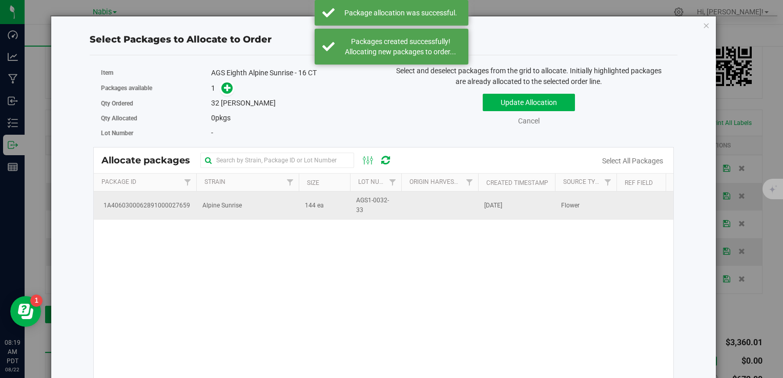
click at [236, 212] on td "Alpine Sunrise" at bounding box center [247, 206] width 102 height 28
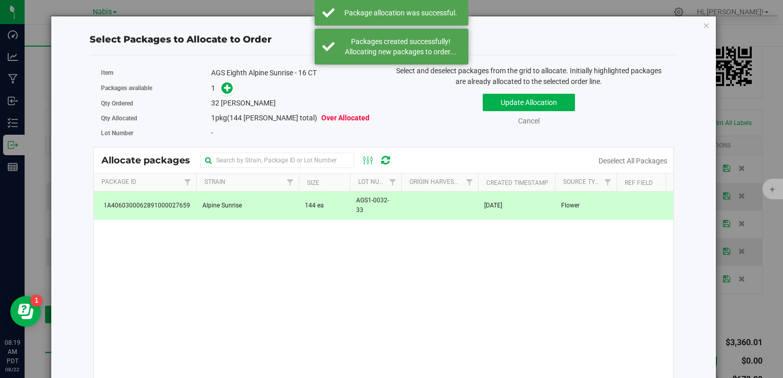
click at [223, 94] on div "Packages available 1" at bounding box center [238, 88] width 275 height 16
click at [227, 83] on span at bounding box center [227, 89] width 12 height 12
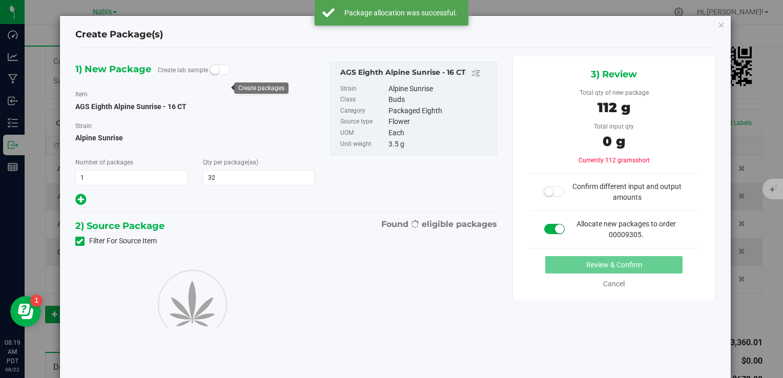
type input "32"
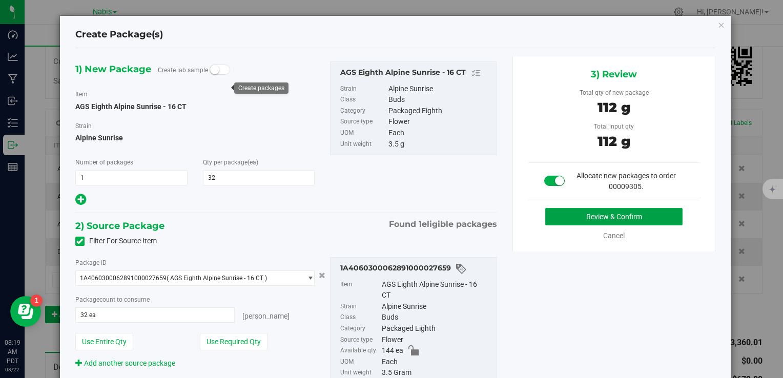
click at [551, 214] on button "Review & Confirm" at bounding box center [613, 216] width 137 height 17
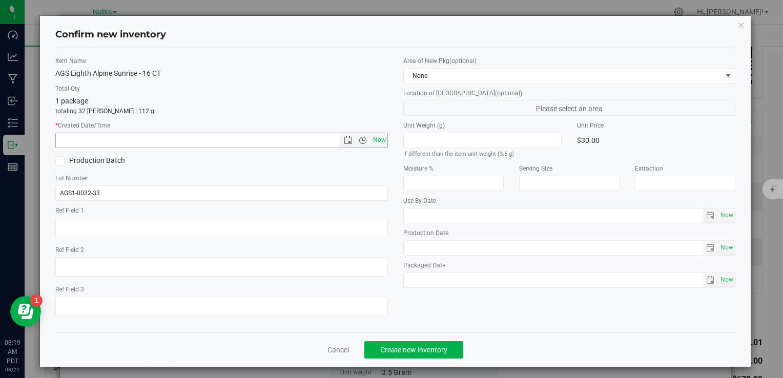
click at [380, 139] on span "Now" at bounding box center [379, 140] width 17 height 15
type input "8/22/2025 8:19 AM"
click at [416, 350] on span "Create new inventory" at bounding box center [413, 350] width 67 height 8
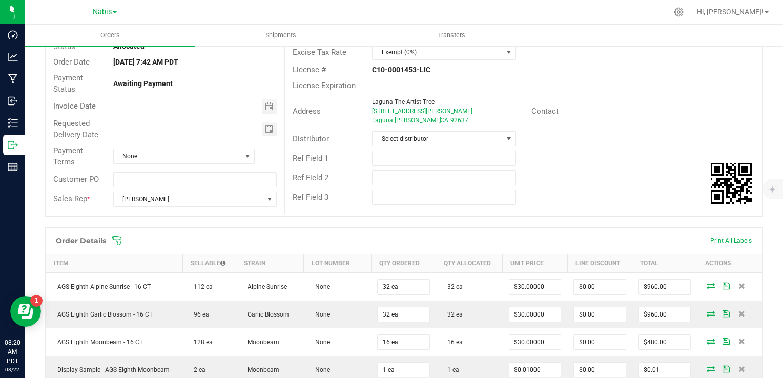
scroll to position [51, 0]
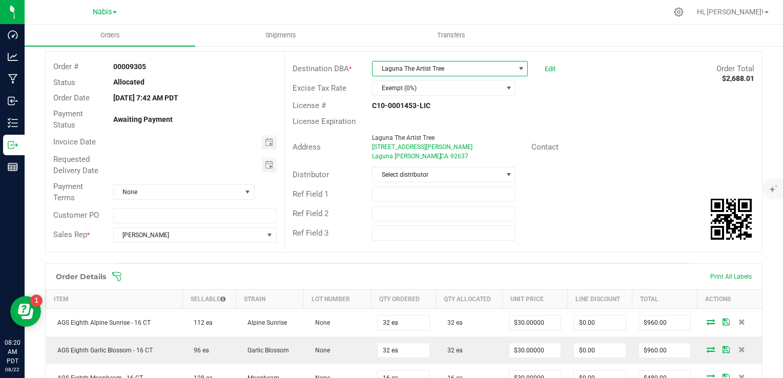
click at [408, 65] on span "Laguna The Artist Tree" at bounding box center [444, 68] width 142 height 14
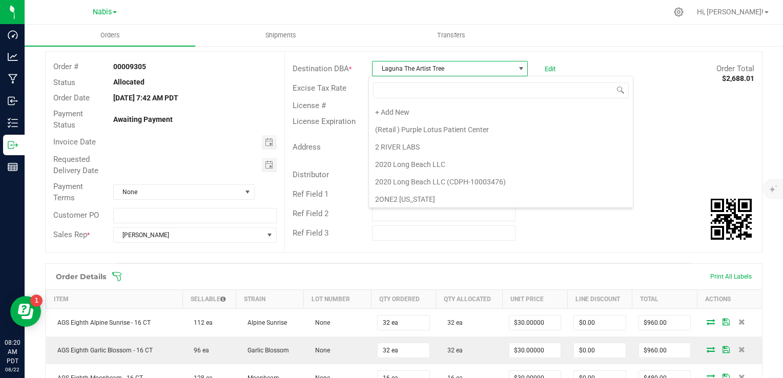
scroll to position [15, 154]
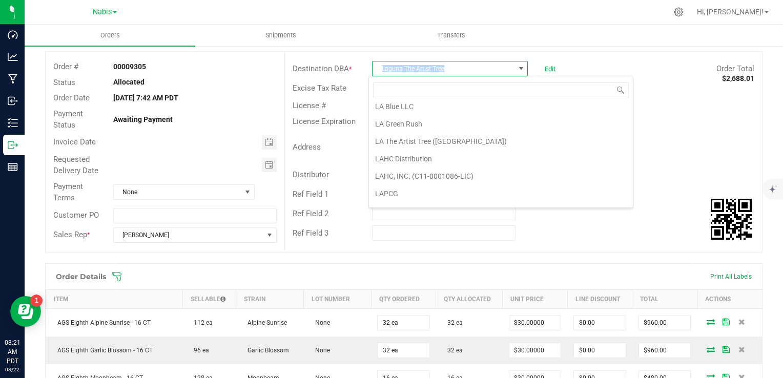
copy span "Laguna The Artist Tree"
drag, startPoint x: 408, startPoint y: 65, endPoint x: 287, endPoint y: 30, distance: 125.5
click at [287, 30] on outbound "Orders Shipments Transfers Back to Orders Order details Export PDF Done Editing…" at bounding box center [404, 314] width 758 height 682
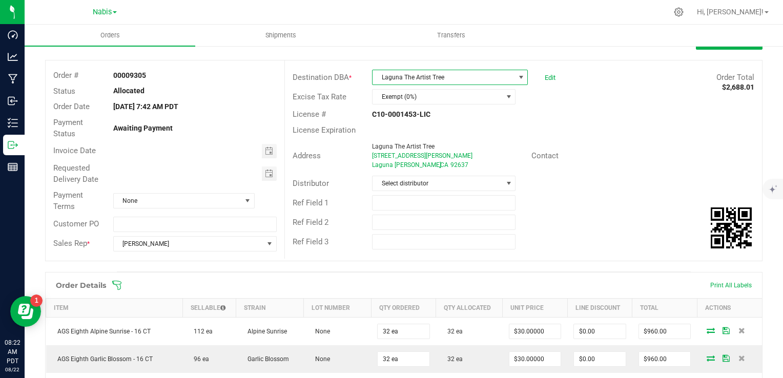
click at [568, 222] on div "Ref Field 2" at bounding box center [523, 222] width 477 height 19
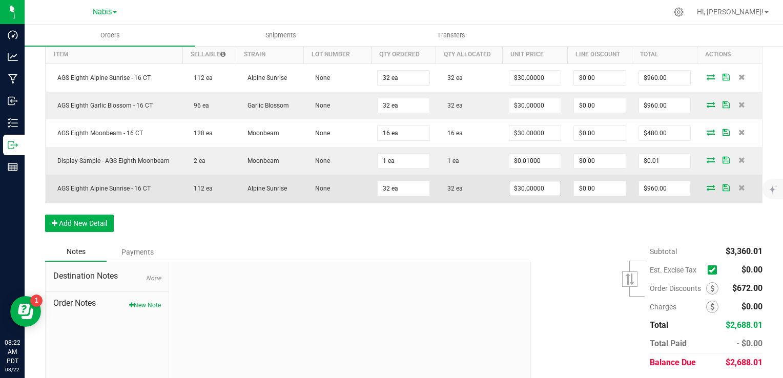
scroll to position [325, 0]
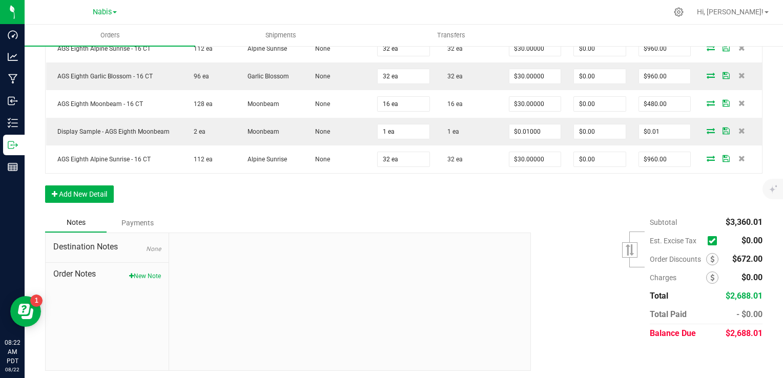
click at [306, 249] on div at bounding box center [350, 301] width 362 height 137
click at [135, 268] on span "Order Notes" at bounding box center [107, 274] width 108 height 12
click at [139, 274] on button "New Note" at bounding box center [145, 276] width 32 height 9
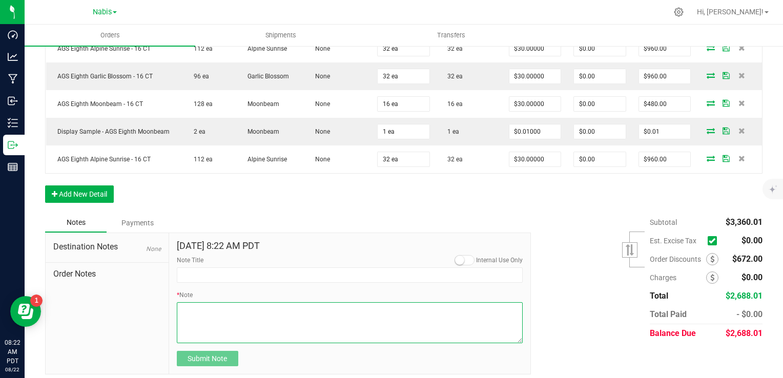
click at [247, 302] on textarea "* Note" at bounding box center [350, 322] width 346 height 41
paste textarea "Line-item discount applied to equal 20% order discount"
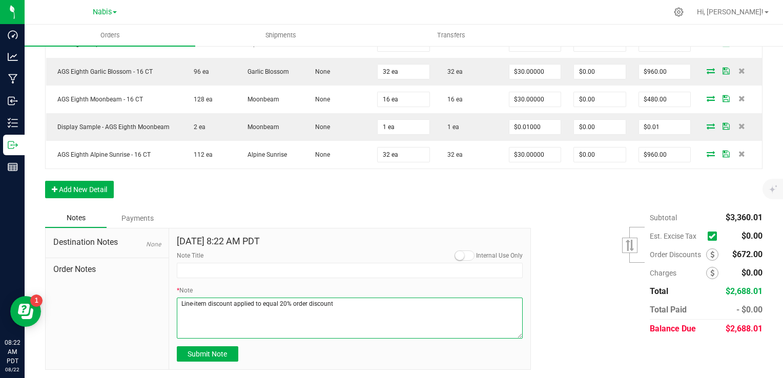
type textarea "Line-item discount applied to equal 20% order discount"
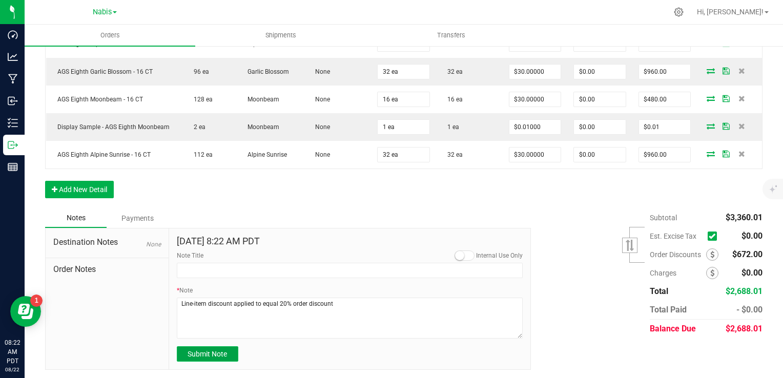
click at [211, 354] on span "Submit Note" at bounding box center [207, 354] width 39 height 8
type input "8/22/2025 8:22 AM PDT"
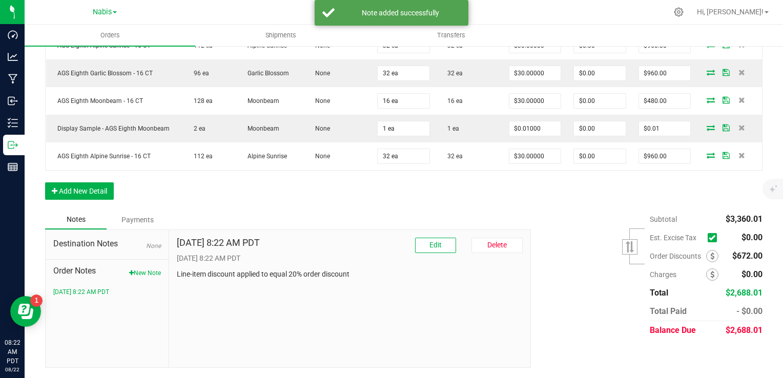
scroll to position [325, 0]
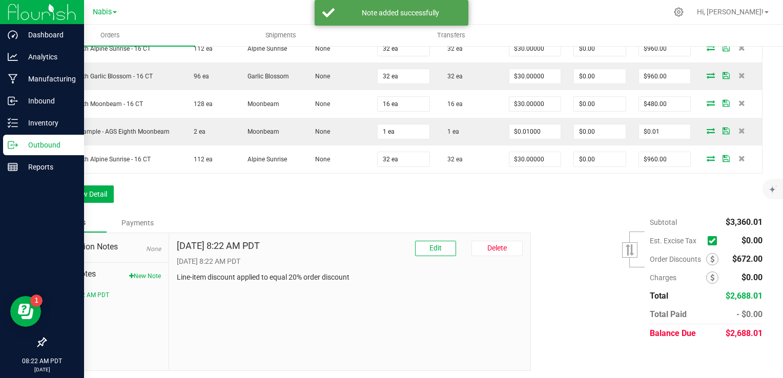
click at [37, 139] on p "Outbound" at bounding box center [48, 145] width 61 height 12
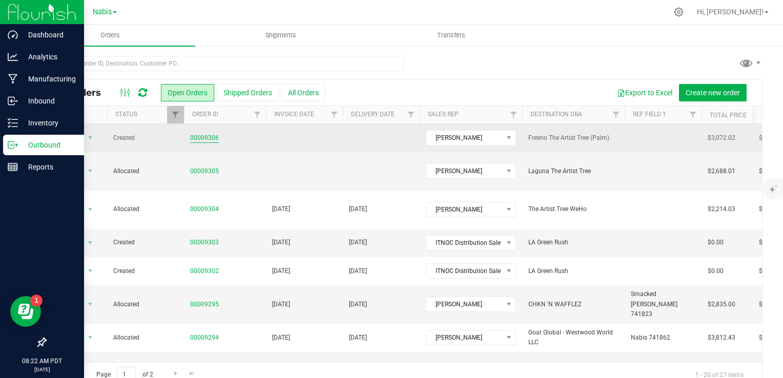
click at [208, 135] on link "00009306" at bounding box center [204, 138] width 29 height 10
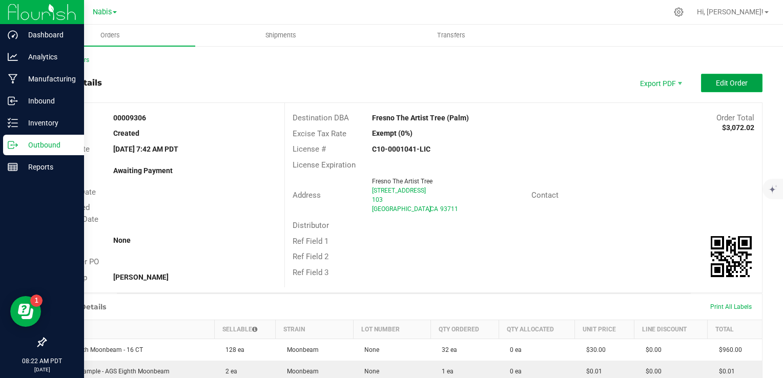
click at [734, 90] on button "Edit Order" at bounding box center [731, 83] width 61 height 18
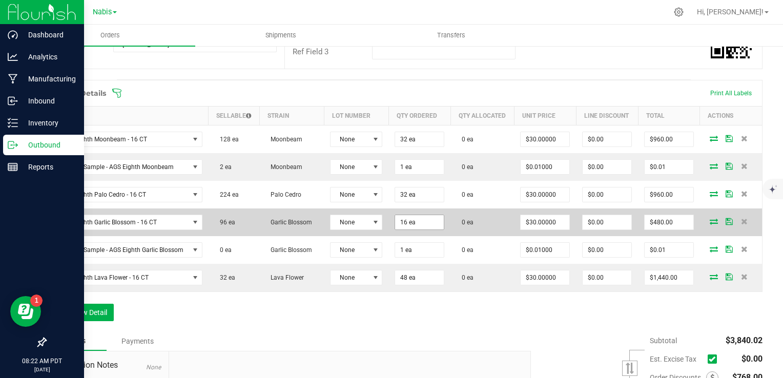
scroll to position [256, 0]
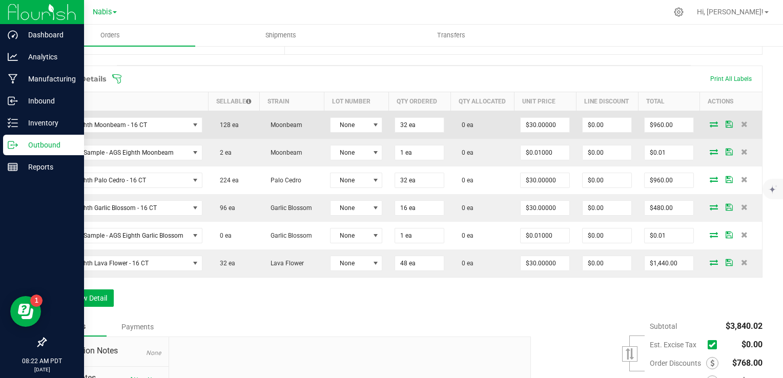
click at [710, 127] on icon at bounding box center [714, 124] width 8 height 6
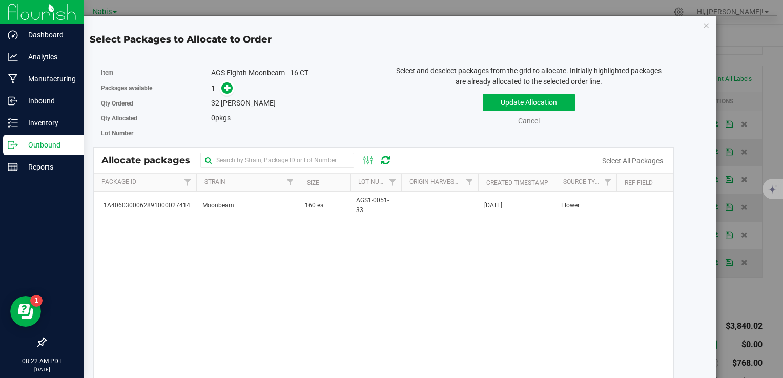
click at [322, 221] on div "1A4060300062891000027414 Moonbeam 160 ea AGS1-0051-33 Aug 11, 2025 Flower" at bounding box center [384, 320] width 580 height 256
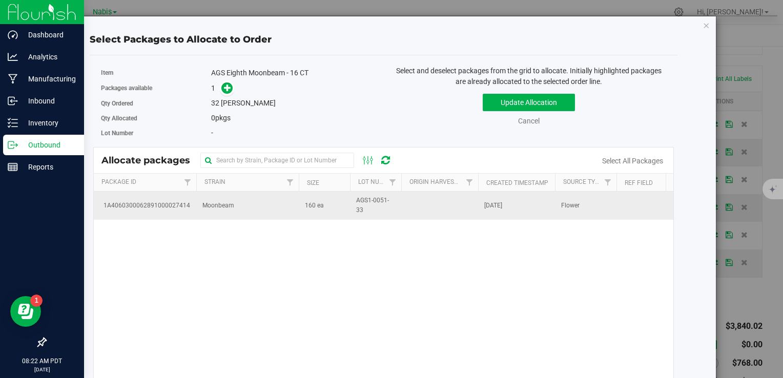
click at [308, 212] on td "160 ea" at bounding box center [324, 206] width 51 height 28
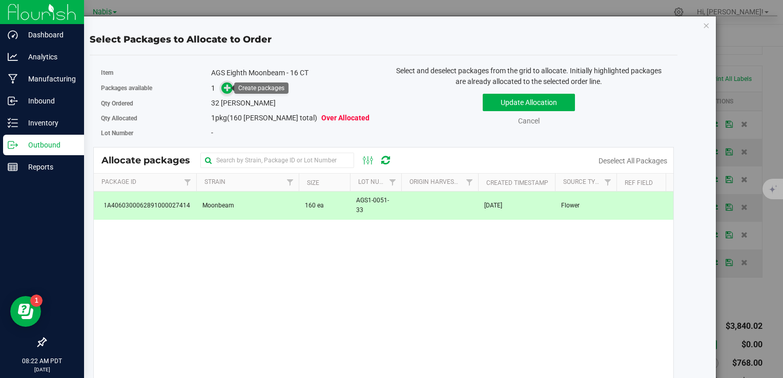
click at [225, 84] on icon at bounding box center [227, 87] width 7 height 7
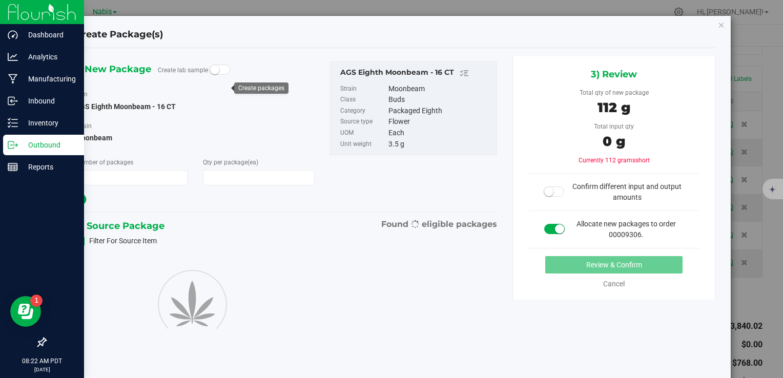
type input "1"
type input "32"
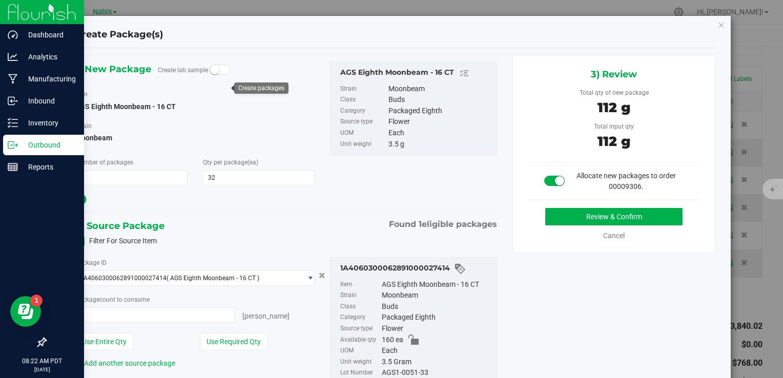
type input "32 ea"
click at [550, 207] on div "3) Review Total qty of new package 112 g Total input qty 112 g Allocate new pac…" at bounding box center [613, 153] width 203 height 195
click at [549, 212] on button "Review & Confirm" at bounding box center [613, 216] width 137 height 17
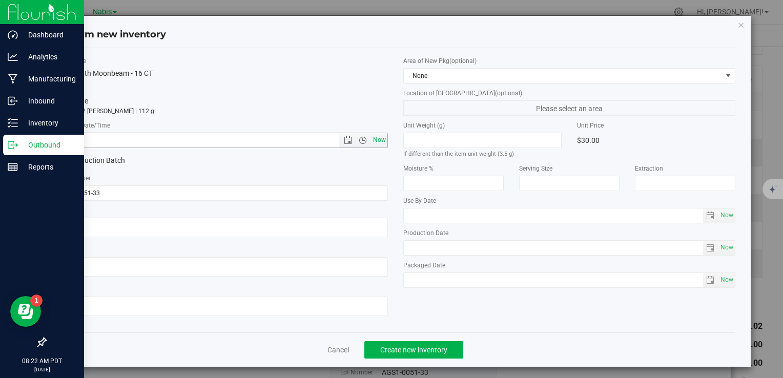
click at [375, 136] on span "Now" at bounding box center [379, 140] width 17 height 15
type input "8/22/2025 8:22 AM"
click at [435, 354] on button "Create new inventory" at bounding box center [413, 349] width 99 height 17
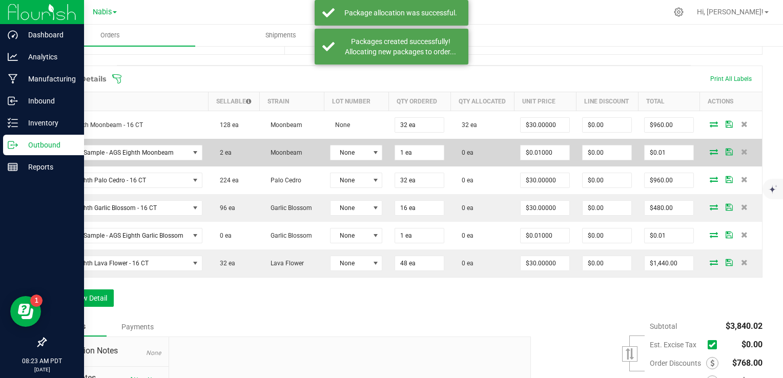
click at [710, 155] on icon at bounding box center [714, 152] width 8 height 6
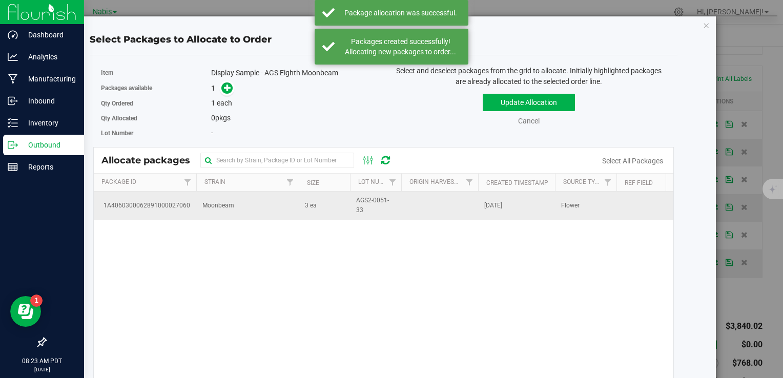
click at [247, 205] on td "Moonbeam" at bounding box center [247, 206] width 102 height 28
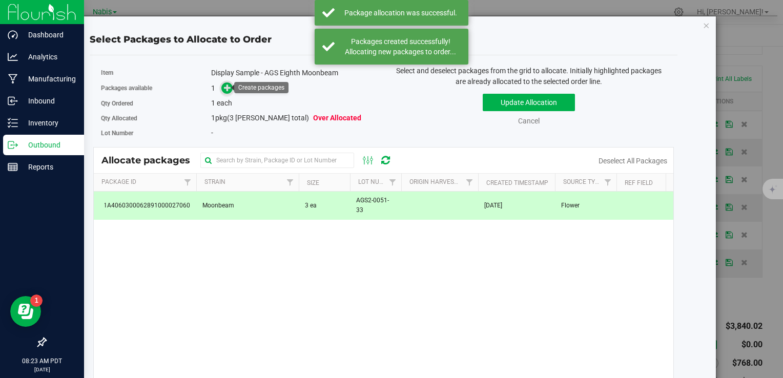
click at [225, 90] on icon at bounding box center [227, 87] width 7 height 7
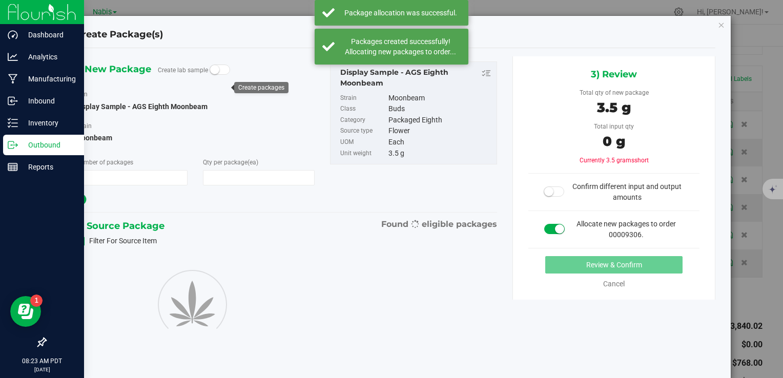
type input "1"
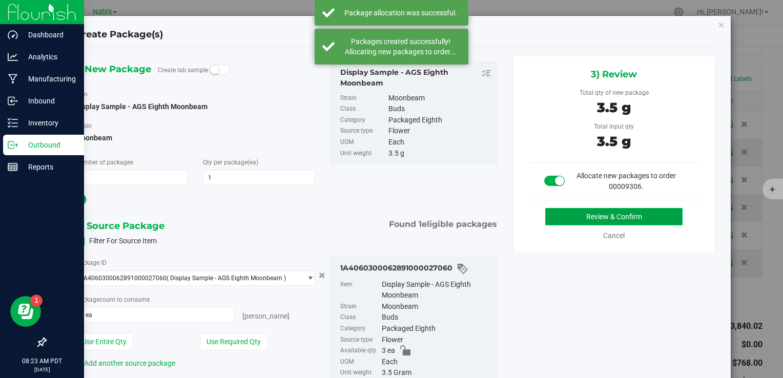
click at [567, 208] on button "Review & Confirm" at bounding box center [613, 216] width 137 height 17
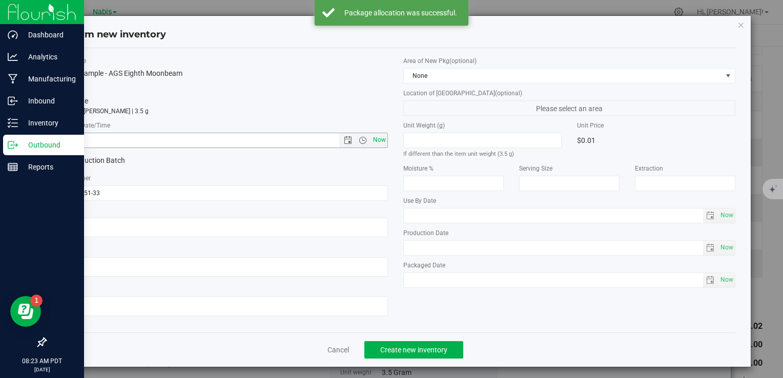
click at [374, 140] on span "Now" at bounding box center [379, 140] width 17 height 15
type input "8/22/2025 8:23 AM"
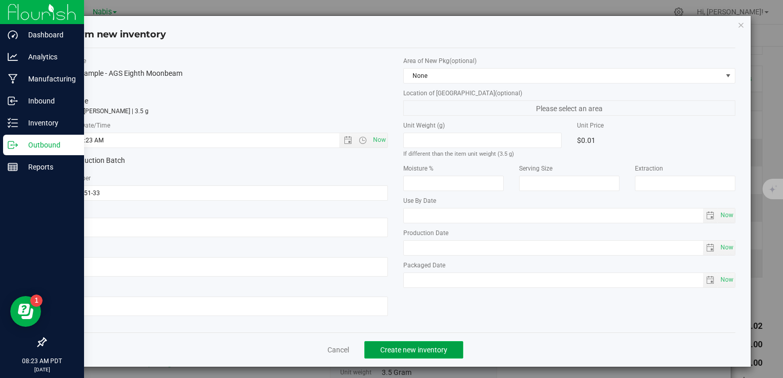
click at [399, 343] on button "Create new inventory" at bounding box center [413, 349] width 99 height 17
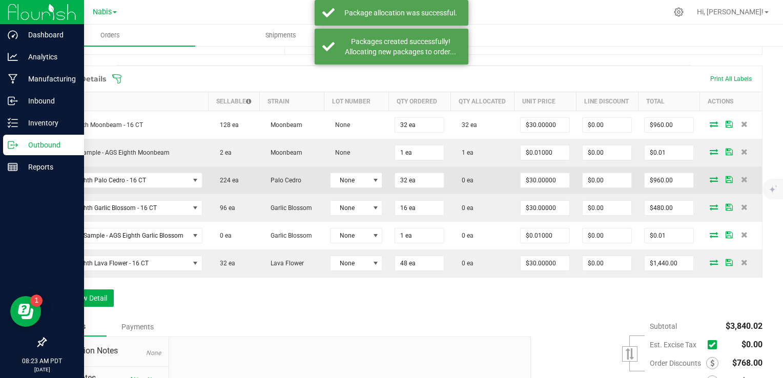
click at [710, 182] on icon at bounding box center [714, 179] width 8 height 6
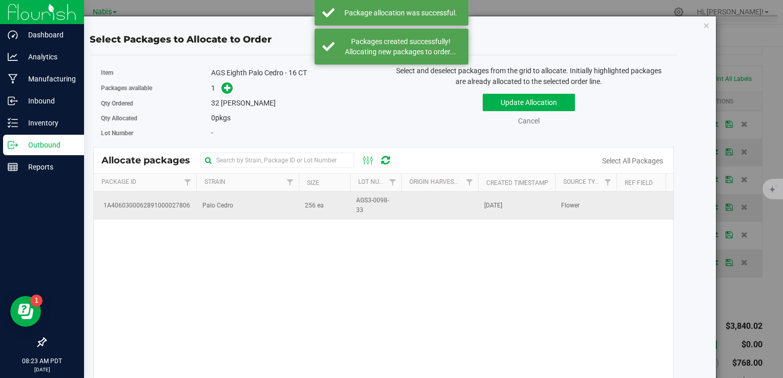
click at [301, 212] on td "256 ea" at bounding box center [324, 206] width 51 height 28
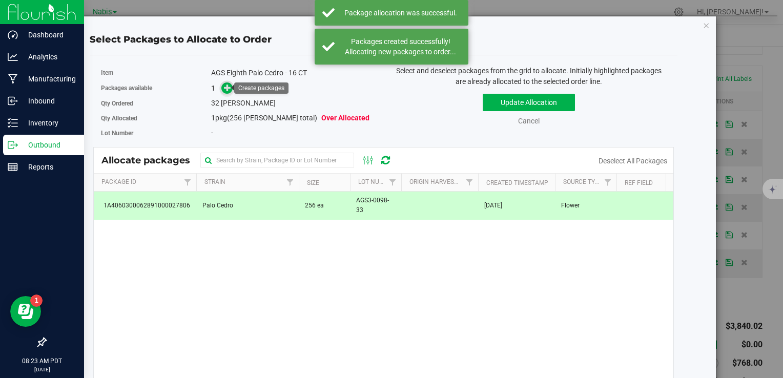
click at [228, 87] on icon at bounding box center [227, 87] width 7 height 7
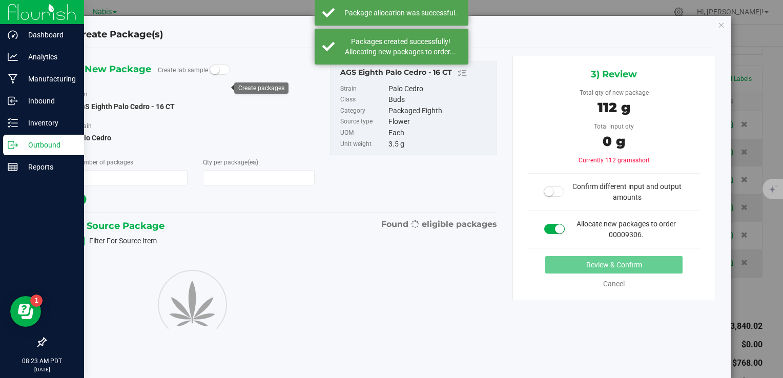
type input "1"
type input "32"
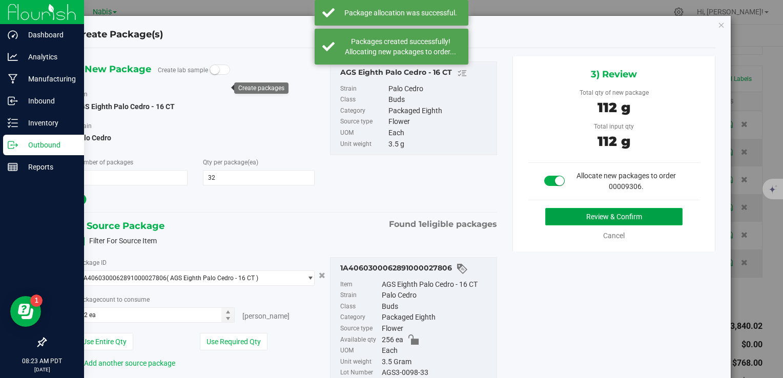
click at [578, 220] on button "Review & Confirm" at bounding box center [613, 216] width 137 height 17
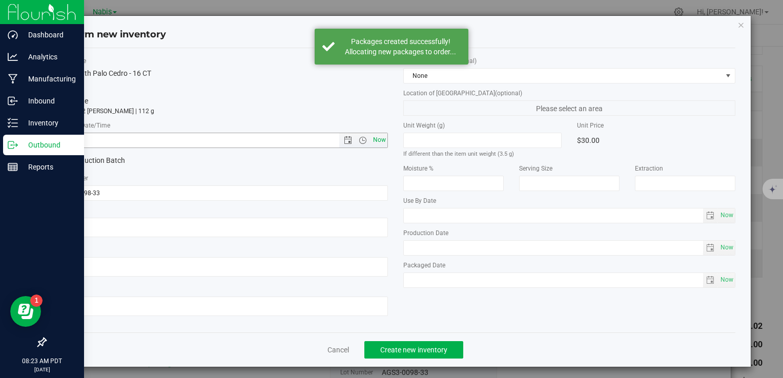
click at [374, 143] on span "Now" at bounding box center [379, 140] width 17 height 15
type input "8/22/2025 8:23 AM"
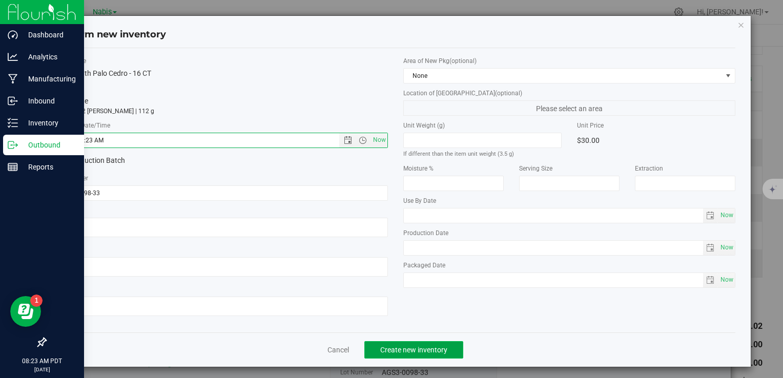
click at [442, 354] on span "Create new inventory" at bounding box center [413, 350] width 67 height 8
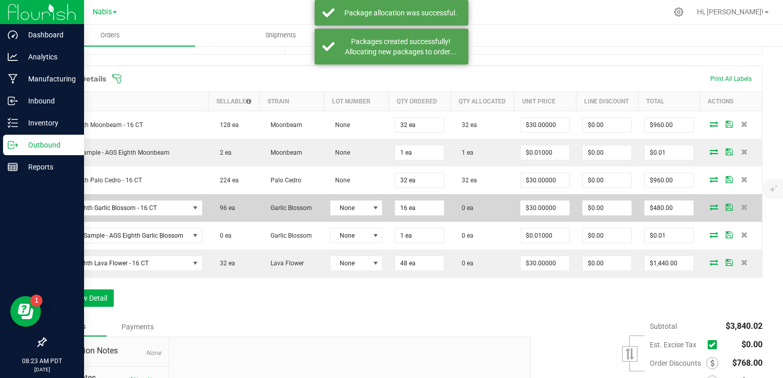
click at [710, 210] on icon at bounding box center [714, 207] width 8 height 6
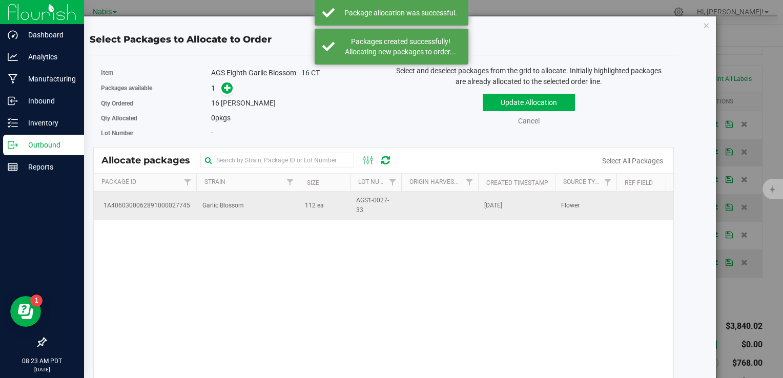
click at [197, 199] on td "Garlic Blossom" at bounding box center [247, 206] width 102 height 28
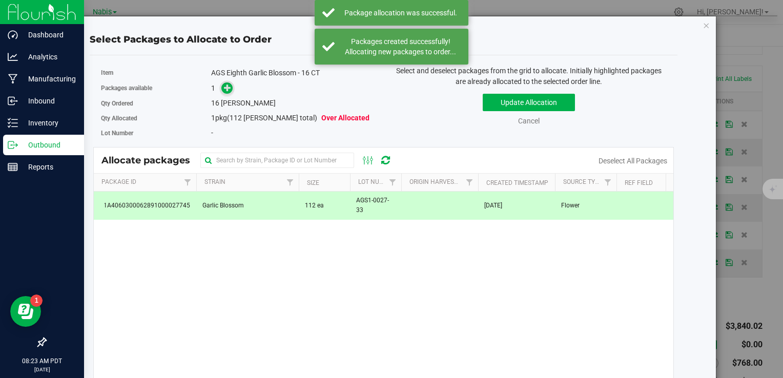
click at [226, 88] on icon at bounding box center [227, 87] width 7 height 7
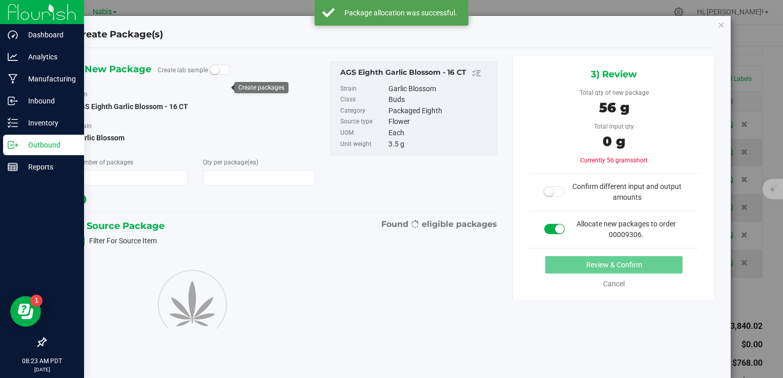
type input "1"
type input "16"
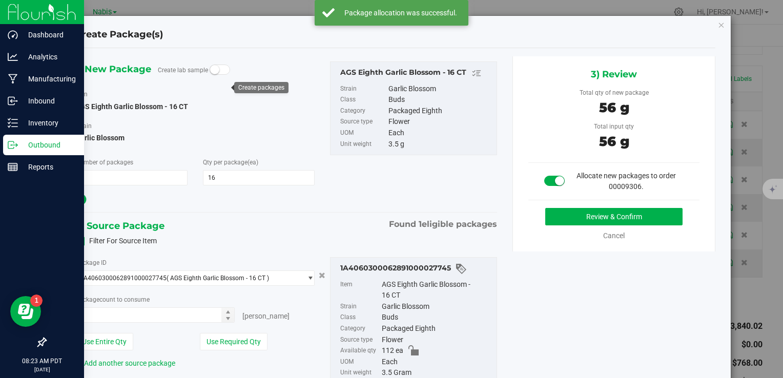
type input "16 ea"
click at [609, 214] on button "Review & Confirm" at bounding box center [613, 216] width 137 height 17
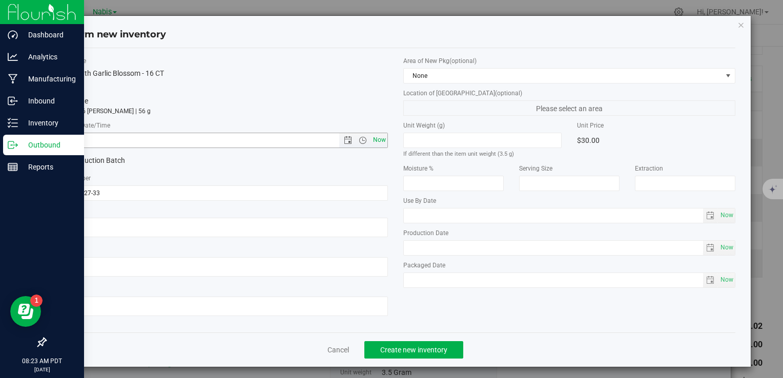
click at [380, 142] on span "Now" at bounding box center [379, 140] width 17 height 15
type input "8/22/2025 8:23 AM"
click at [391, 347] on span "Create new inventory" at bounding box center [413, 350] width 67 height 8
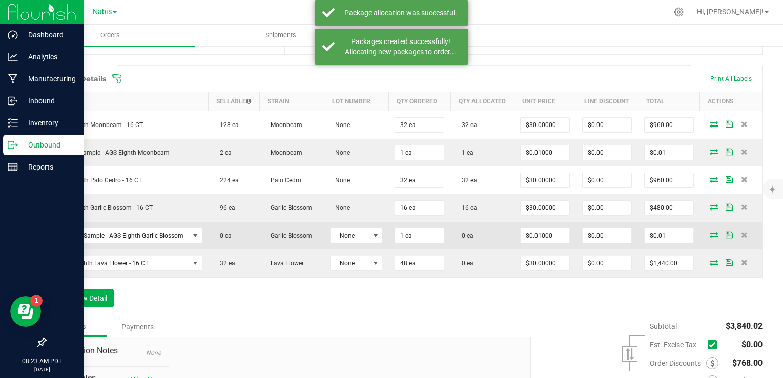
click at [710, 238] on icon at bounding box center [714, 235] width 8 height 6
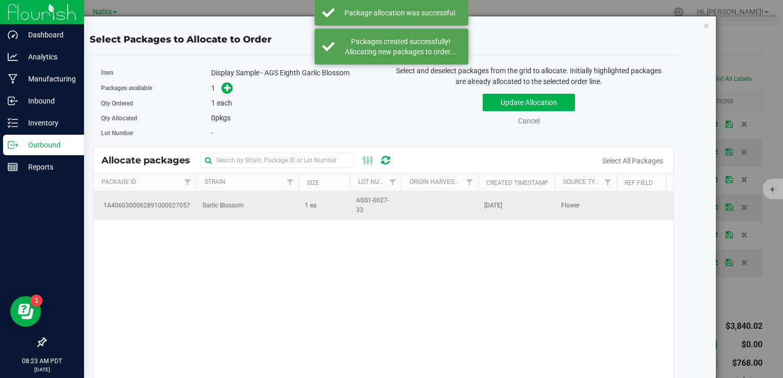
click at [226, 195] on td "Garlic Blossom" at bounding box center [247, 206] width 102 height 28
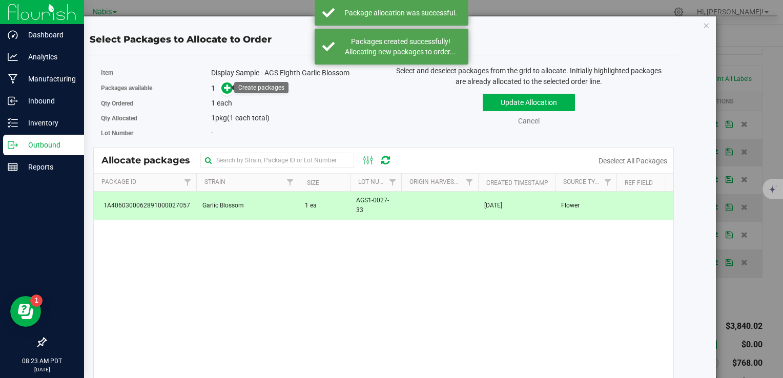
click at [232, 83] on span at bounding box center [225, 89] width 16 height 12
click at [229, 86] on icon at bounding box center [227, 87] width 7 height 7
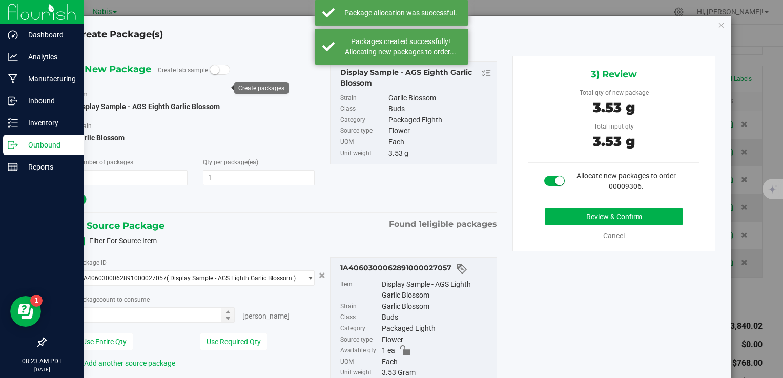
type input "1 ea"
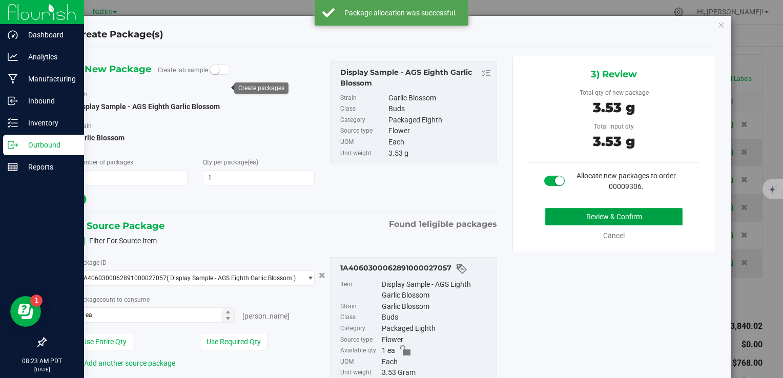
click at [564, 222] on button "Review & Confirm" at bounding box center [613, 216] width 137 height 17
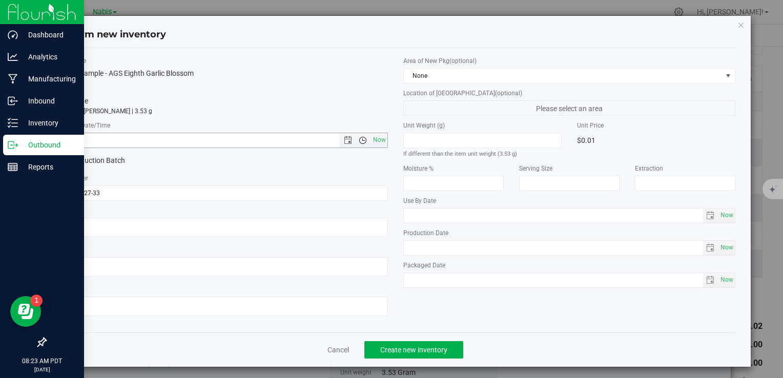
click at [360, 140] on span "Open the time view" at bounding box center [363, 140] width 8 height 8
click at [376, 142] on span "Now" at bounding box center [379, 140] width 17 height 15
type input "8/22/2025 8:23 AM"
click at [425, 341] on button "Create new inventory" at bounding box center [413, 349] width 99 height 17
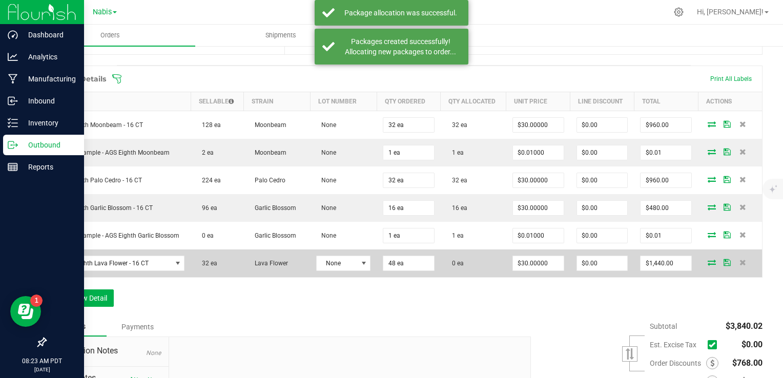
click at [704, 261] on span at bounding box center [711, 262] width 15 height 6
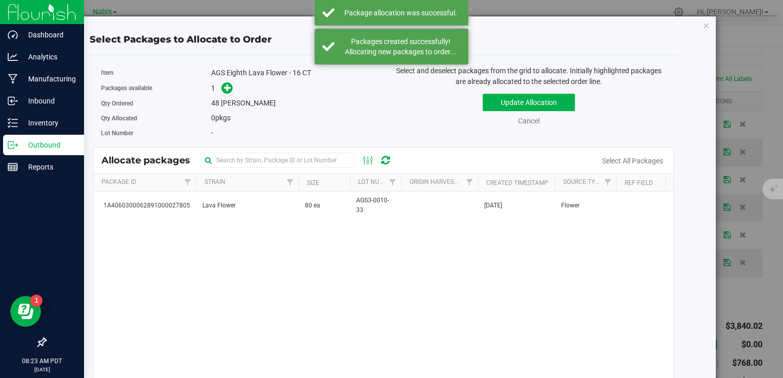
click at [700, 261] on div "Select Packages to Allocate to Order Item AGS Eighth Lava Flower - 16 CT Packag…" at bounding box center [383, 239] width 649 height 447
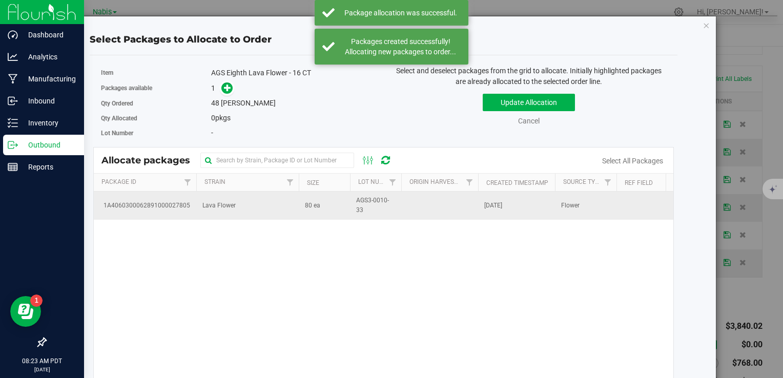
click at [337, 205] on td "80 ea" at bounding box center [324, 206] width 51 height 28
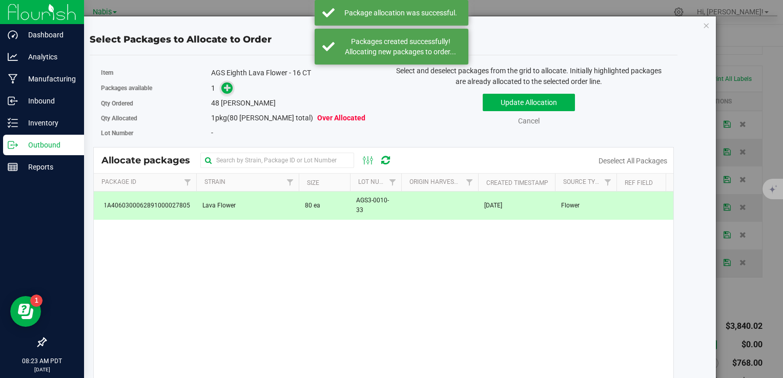
click at [229, 84] on icon at bounding box center [227, 87] width 7 height 7
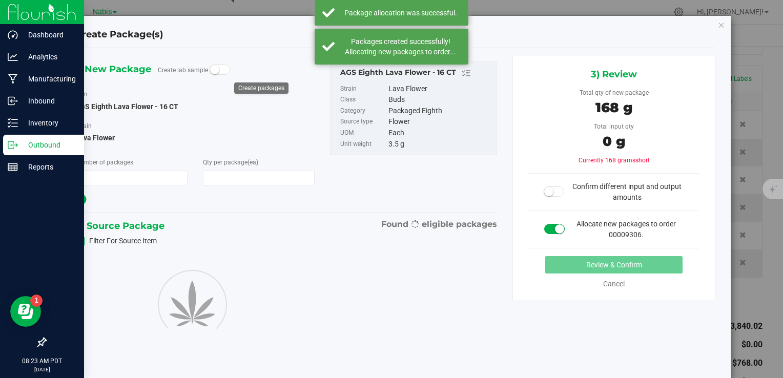
type input "1"
type input "48"
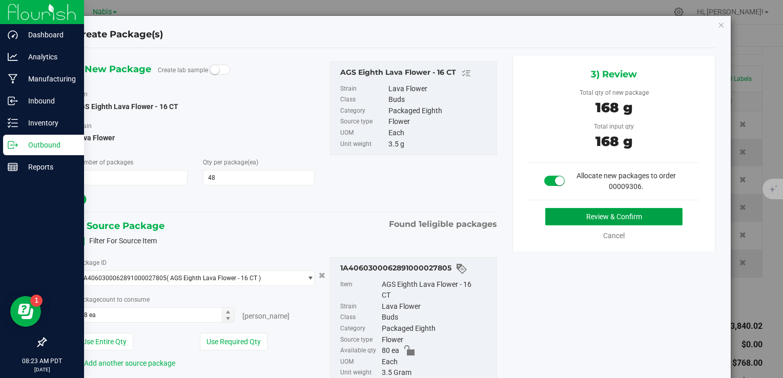
click at [556, 210] on button "Review & Confirm" at bounding box center [613, 216] width 137 height 17
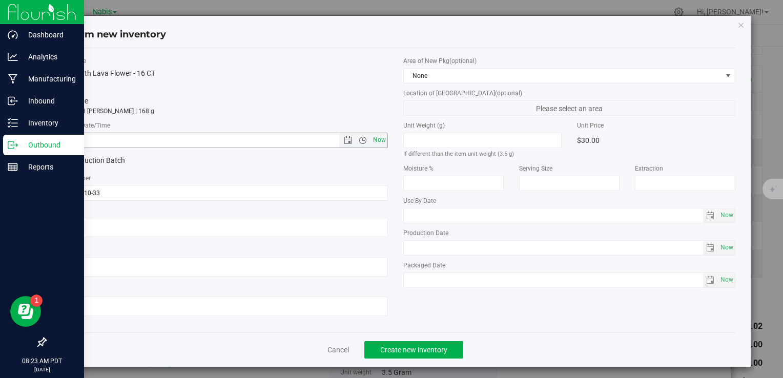
click at [373, 140] on span "Now" at bounding box center [379, 140] width 17 height 15
type input "8/22/2025 8:23 AM"
click at [401, 351] on span "Create new inventory" at bounding box center [413, 350] width 67 height 8
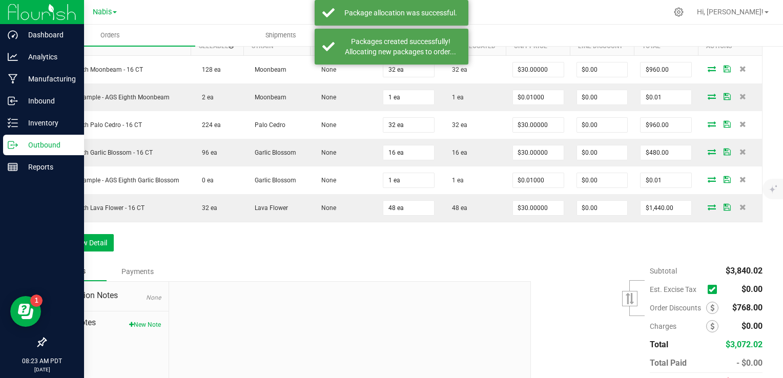
scroll to position [359, 0]
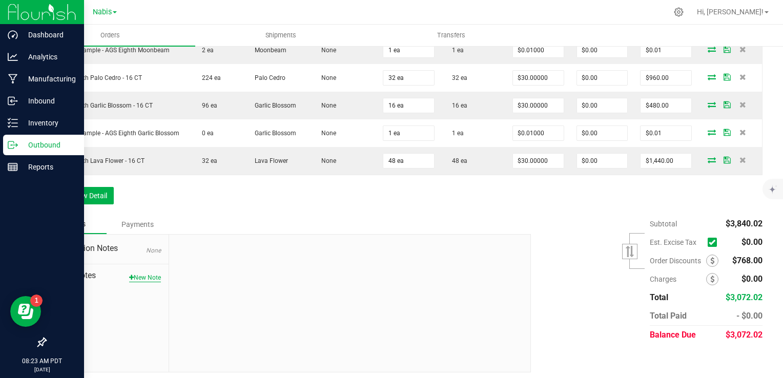
click at [132, 275] on button "New Note" at bounding box center [145, 277] width 32 height 9
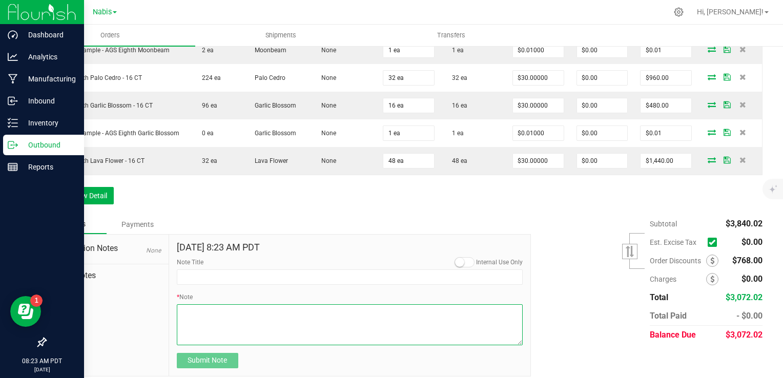
click at [309, 328] on textarea "* Note" at bounding box center [350, 324] width 346 height 41
paste textarea "Line-item discount applied to equal 20% order discount"
click at [177, 304] on textarea "* Note" at bounding box center [350, 324] width 346 height 41
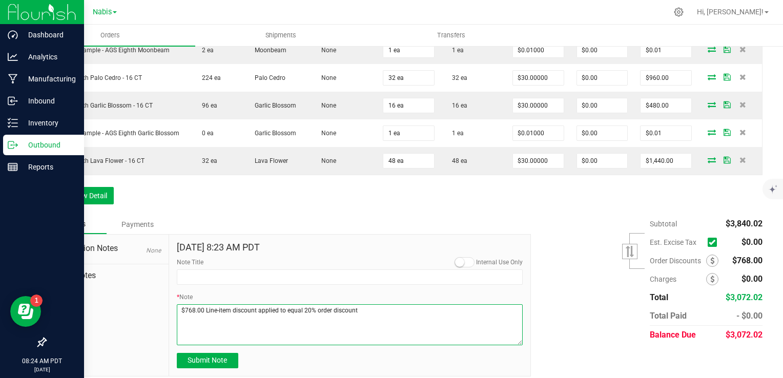
click at [371, 322] on textarea "* Note" at bounding box center [350, 324] width 346 height 41
type textarea "$768.00 Line-item discount applied to equal 20% order discount Display Credits:…"
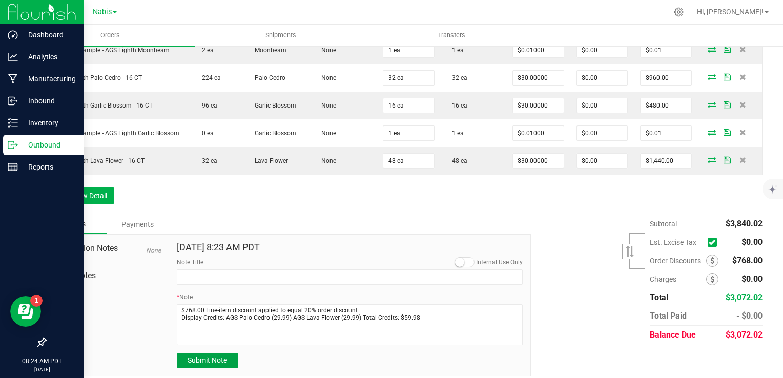
click at [219, 364] on button "Submit Note" at bounding box center [207, 360] width 61 height 15
type input "8/22/2025 8:25 AM PDT"
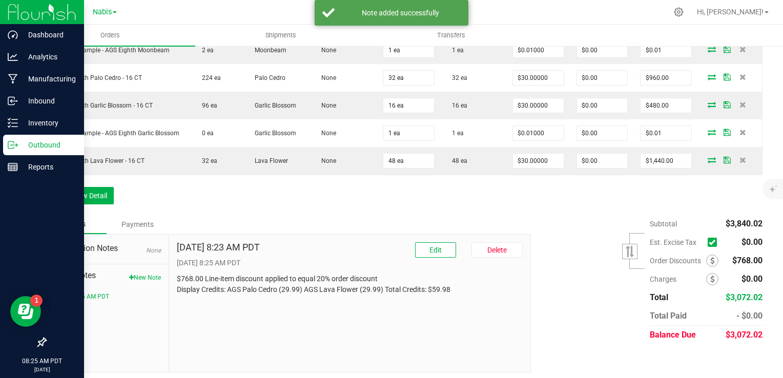
scroll to position [256, 0]
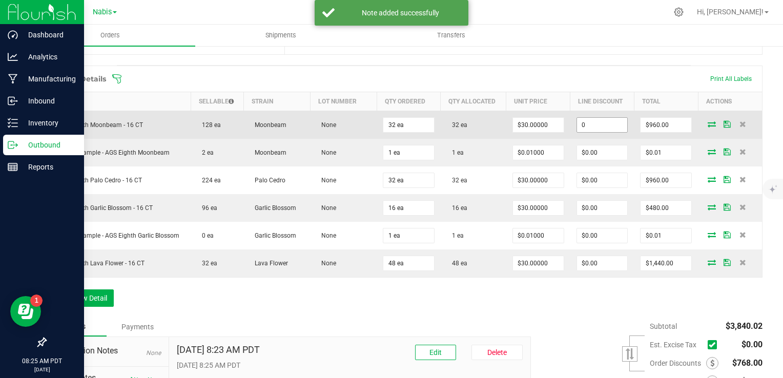
click at [587, 123] on input "0" at bounding box center [602, 125] width 51 height 14
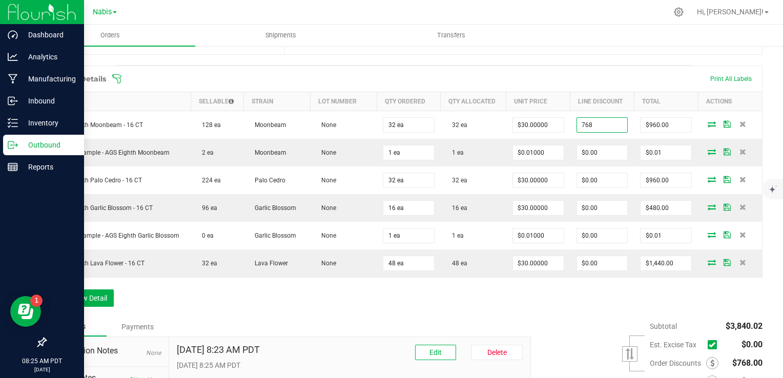
type input "$768.00"
type input "$192.00"
click at [586, 311] on div "Order Details Print All Labels Item Sellable Strain Lot Number Qty Ordered Qty …" at bounding box center [403, 192] width 717 height 252
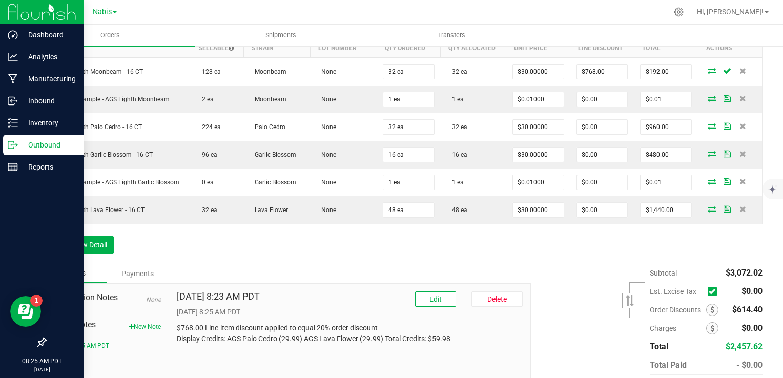
scroll to position [359, 0]
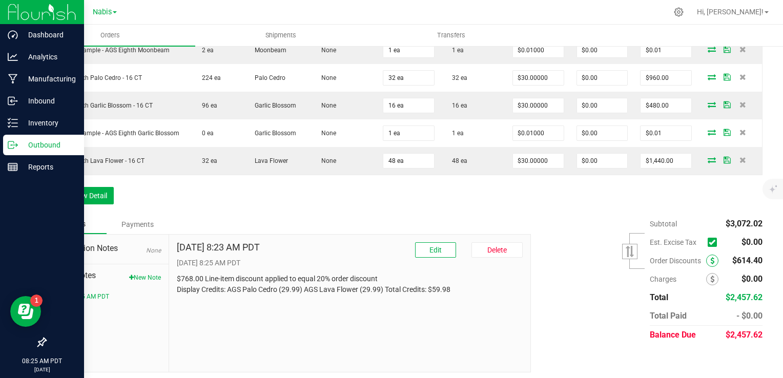
click at [710, 257] on icon at bounding box center [712, 260] width 4 height 7
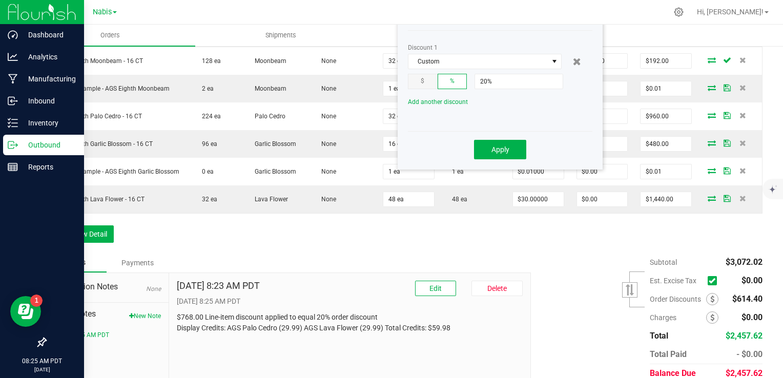
scroll to position [309, 0]
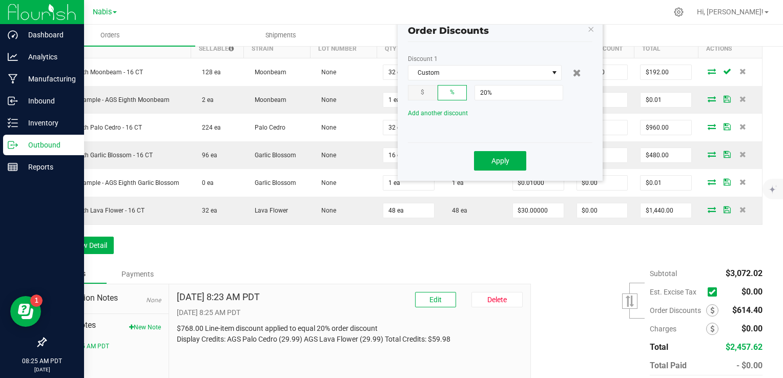
click at [421, 94] on span "$" at bounding box center [423, 92] width 4 height 7
click at [498, 91] on input "20" at bounding box center [519, 93] width 88 height 14
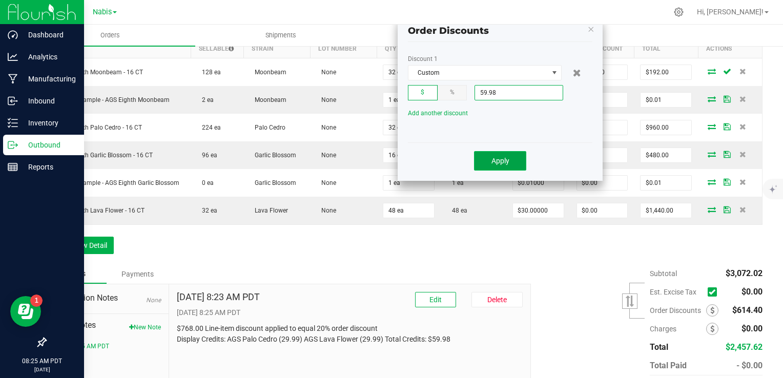
type input "$59.98"
click at [486, 155] on button "Apply" at bounding box center [500, 160] width 52 height 19
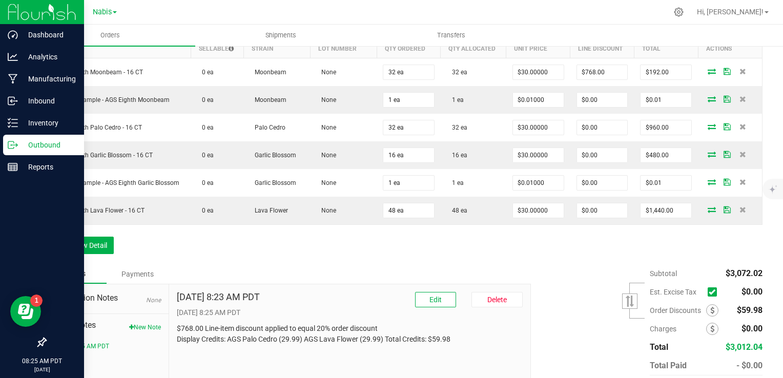
click at [609, 325] on div "Subtotal $3,072.02 Est. Excise Tax" at bounding box center [642, 329] width 239 height 130
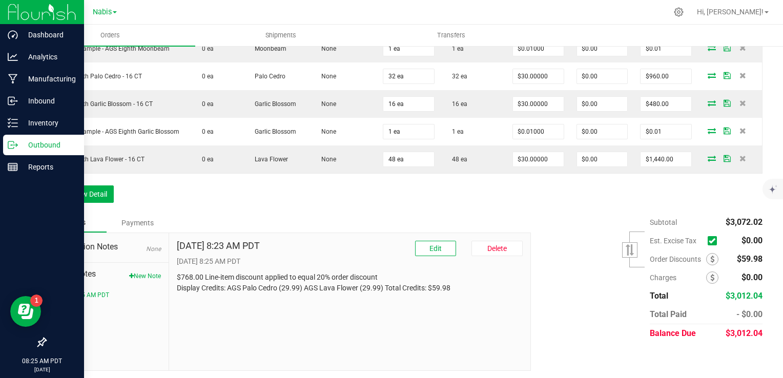
scroll to position [0, 0]
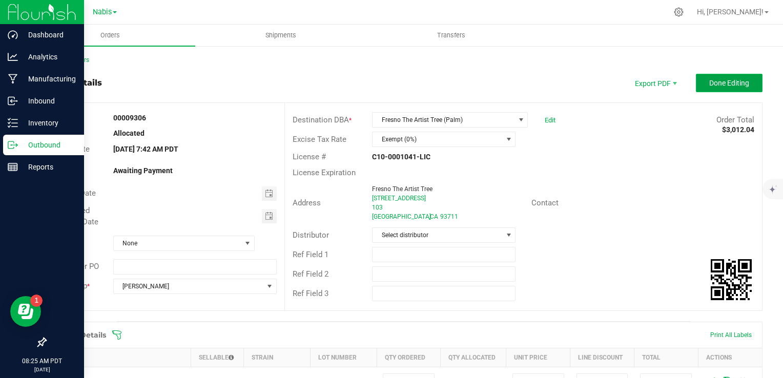
click at [711, 85] on span "Done Editing" at bounding box center [729, 83] width 40 height 8
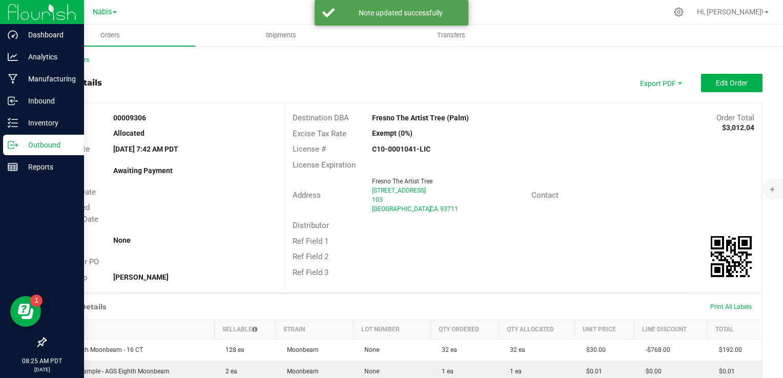
drag, startPoint x: 367, startPoint y: 114, endPoint x: 478, endPoint y: 110, distance: 111.3
click at [478, 110] on div "Destination DBA Fresno The Artist Tree (Palm) Order Total $3,012.04" at bounding box center [523, 118] width 477 height 16
copy strong "Fresno The Artist Tree (Palm)"
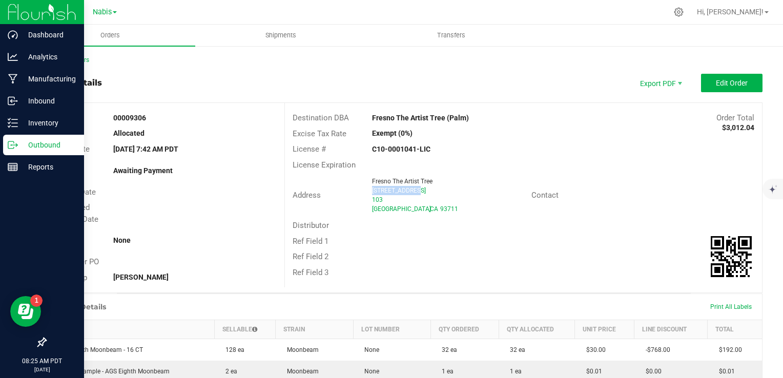
click at [426, 189] on div "Fresno The Artist Tree 7835 Palm Ave 103 Fresno , CA 93711" at bounding box center [449, 195] width 164 height 37
copy span "7835 Palm Ave"
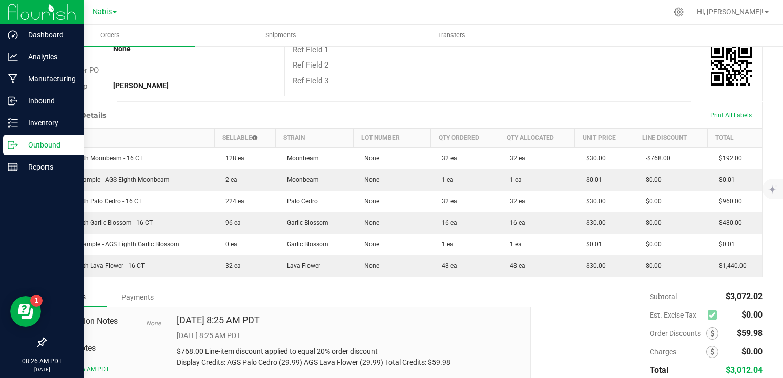
scroll to position [268, 0]
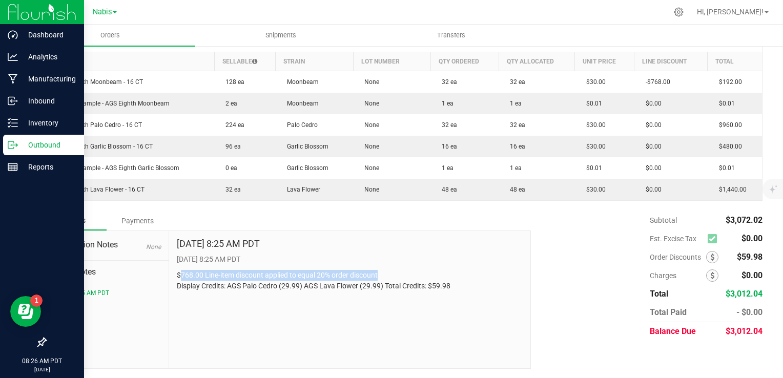
drag, startPoint x: 178, startPoint y: 274, endPoint x: 482, endPoint y: 275, distance: 303.4
click at [482, 275] on p "$768.00 Line-item discount applied to equal 20% order discount Display Credits:…" at bounding box center [350, 281] width 346 height 22
click at [167, 282] on div "Destination Notes None Order Notes 8/22/2025 8:25 AM PDT" at bounding box center [108, 299] width 124 height 137
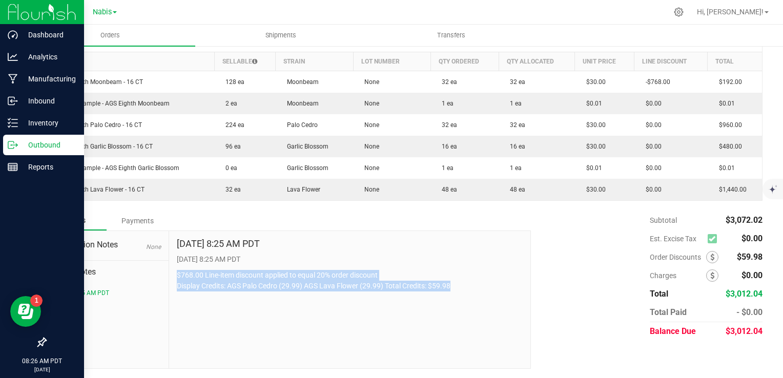
drag, startPoint x: 175, startPoint y: 275, endPoint x: 450, endPoint y: 290, distance: 275.6
click at [450, 290] on div "Aug 22, 2025 8:25 AM PDT 8/22/2025 8:25 AM PDT $768.00 Line-item discount appli…" at bounding box center [350, 299] width 362 height 137
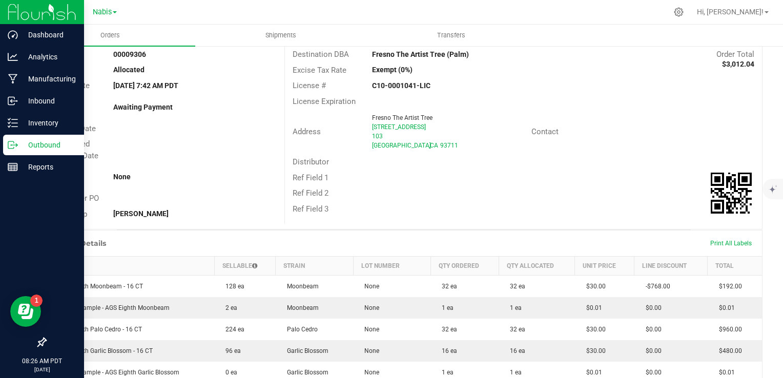
scroll to position [0, 0]
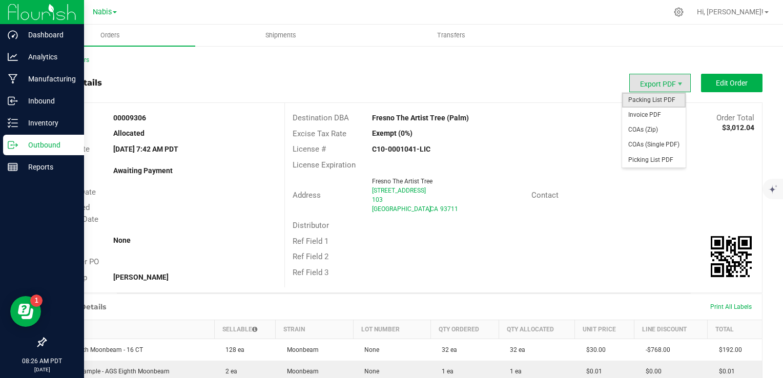
click at [639, 96] on span "Packing List PDF" at bounding box center [654, 100] width 64 height 15
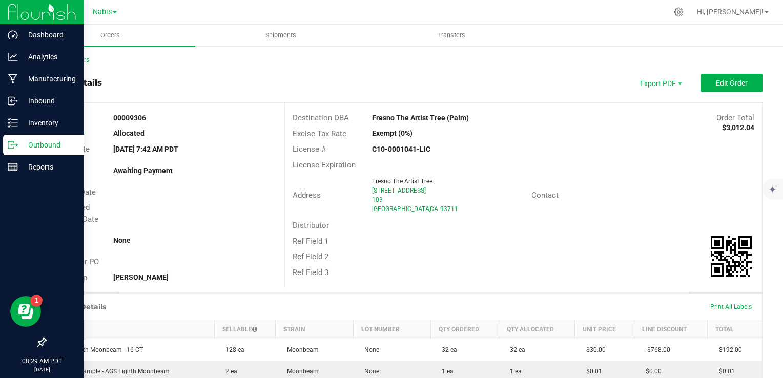
drag, startPoint x: 367, startPoint y: 116, endPoint x: 482, endPoint y: 124, distance: 115.6
click at [482, 124] on div "Destination DBA Fresno The Artist Tree (Palm) Order Total $3,012.04" at bounding box center [523, 118] width 477 height 16
click at [34, 147] on p "Outbound" at bounding box center [48, 145] width 61 height 12
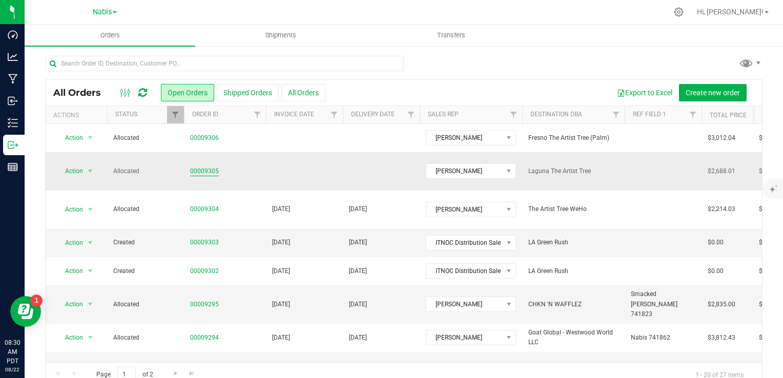
click at [207, 167] on link "00009305" at bounding box center [204, 172] width 29 height 10
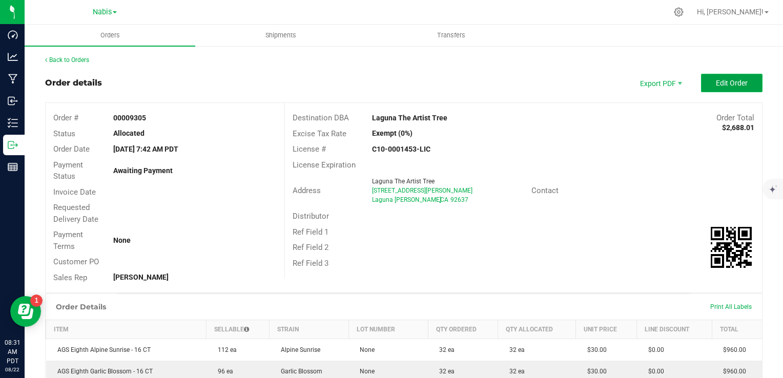
click at [726, 83] on span "Edit Order" at bounding box center [732, 83] width 32 height 8
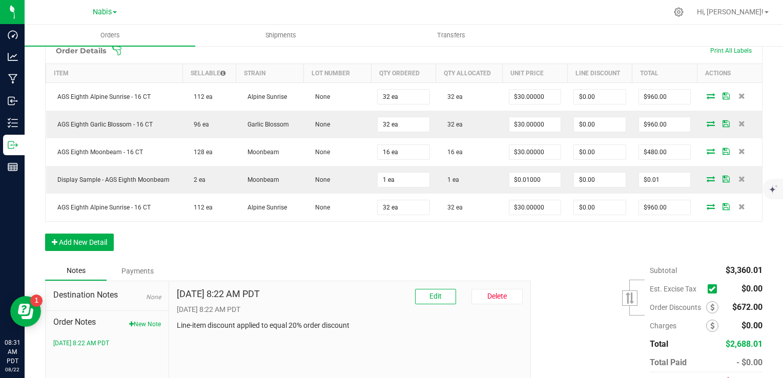
scroll to position [325, 0]
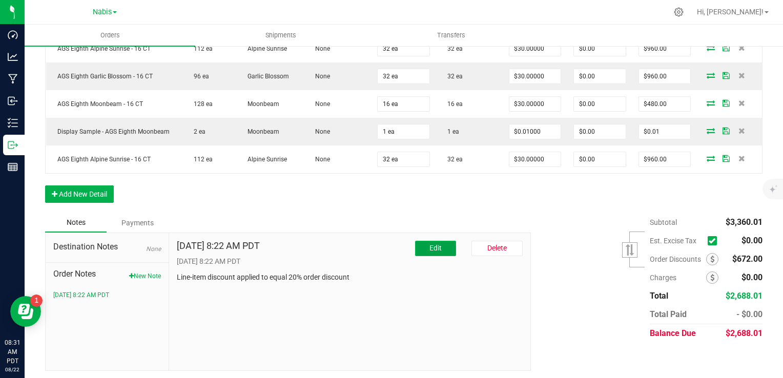
click at [424, 243] on button "Edit" at bounding box center [435, 248] width 41 height 15
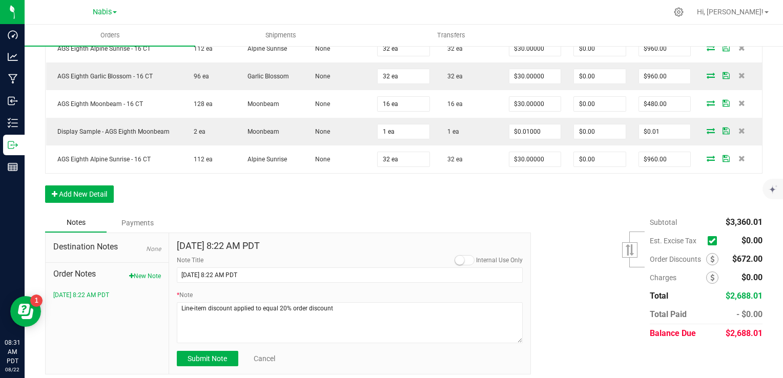
click at [166, 331] on div "Destination Notes None Order Notes New Note 8/22/2025 8:22 AM PDT" at bounding box center [108, 303] width 124 height 141
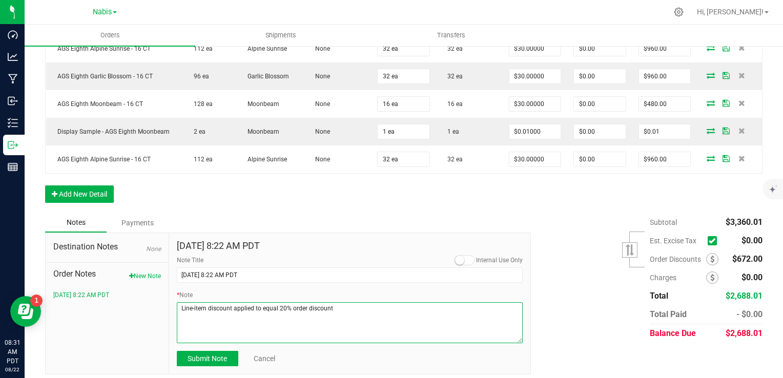
click at [249, 321] on textarea "* Note" at bounding box center [350, 322] width 346 height 41
click at [360, 321] on textarea "* Note" at bounding box center [350, 322] width 346 height 41
type textarea "Line-item discount applied to equal 20% order discount Display Credits: AGS Alp…"
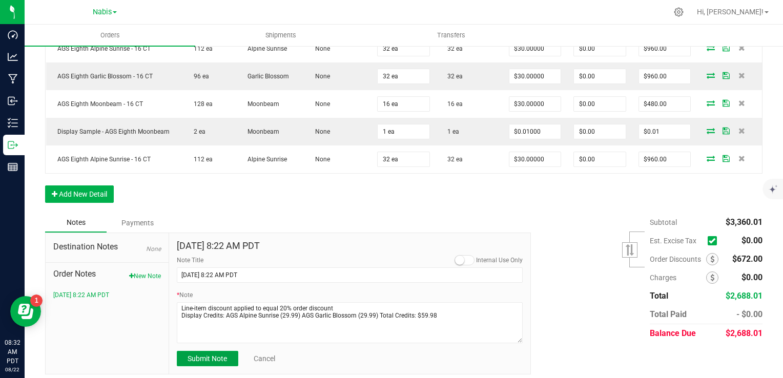
drag, startPoint x: 218, startPoint y: 359, endPoint x: 352, endPoint y: 349, distance: 133.6
click at [352, 349] on form "Aug 22, 2025 8:22 AM PDT Internal Use Only Note Title 8/22/2025 8:22 AM PDT * N…" at bounding box center [350, 304] width 346 height 126
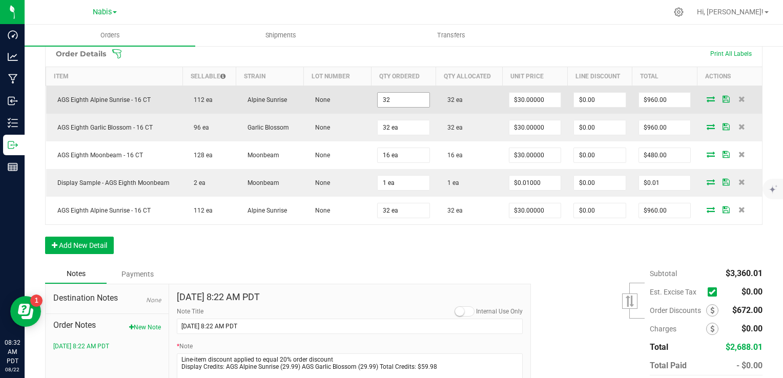
click at [385, 99] on input "32" at bounding box center [404, 100] width 52 height 14
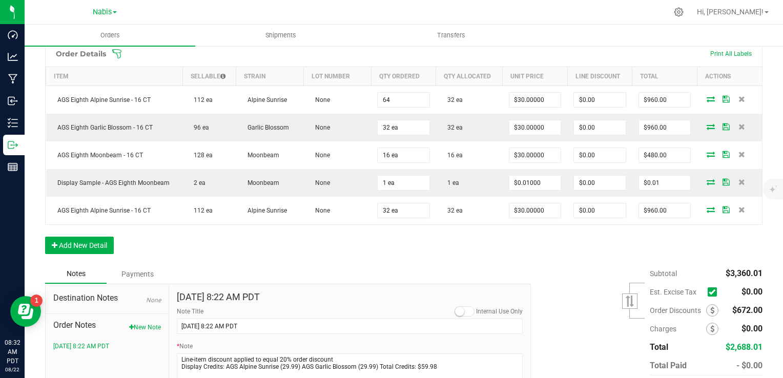
type input "64 ea"
type input "$1,920.00"
click at [401, 243] on div "Order Details Print All Labels Item Sellable Strain Lot Number Qty Ordered Qty …" at bounding box center [403, 152] width 717 height 224
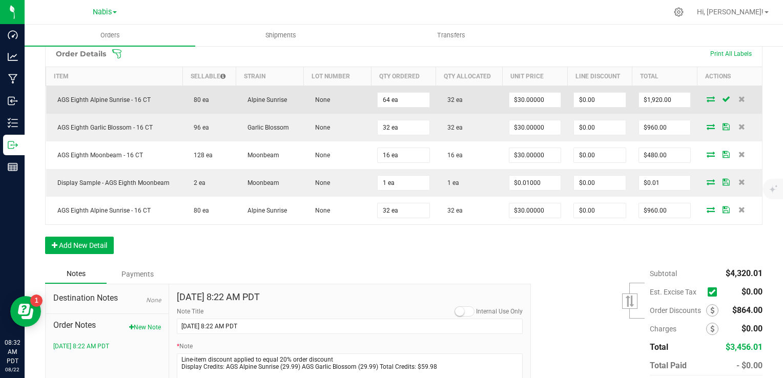
click at [707, 97] on icon at bounding box center [711, 99] width 8 height 6
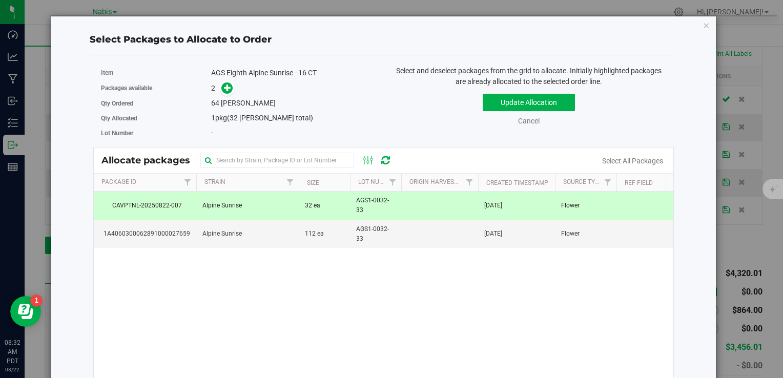
click at [271, 209] on td "Alpine Sunrise" at bounding box center [247, 206] width 102 height 28
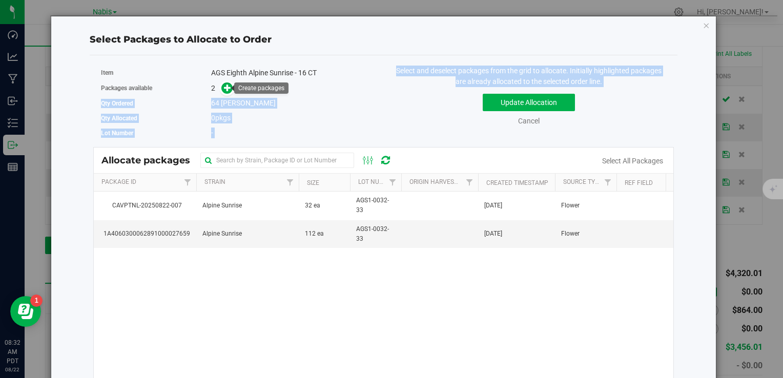
drag, startPoint x: 223, startPoint y: 88, endPoint x: 506, endPoint y: 127, distance: 285.5
click at [506, 127] on div "Item AGS Eighth Alpine Sunrise - 16 CT Packages available 2 Qty Ordered 64 each…" at bounding box center [383, 106] width 581 height 81
drag, startPoint x: 506, startPoint y: 127, endPoint x: 450, endPoint y: 129, distance: 56.4
click at [449, 130] on div "Select and deselect packages from the grid to allocate. Initially highlighted p…" at bounding box center [528, 106] width 291 height 81
click at [492, 106] on button "Update Allocation" at bounding box center [529, 102] width 92 height 17
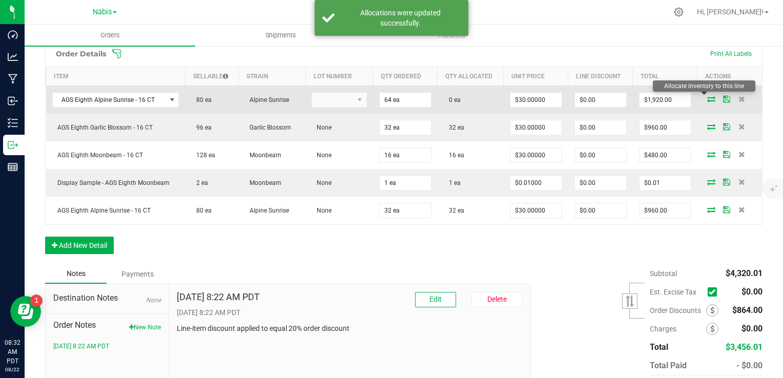
click at [707, 96] on icon at bounding box center [711, 99] width 8 height 6
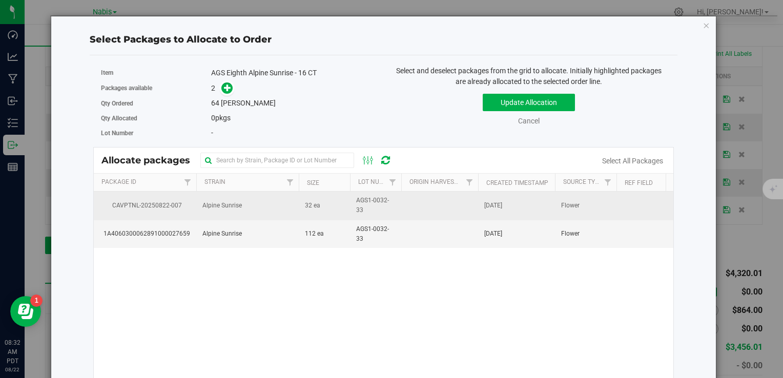
click at [302, 211] on td "32 ea" at bounding box center [324, 206] width 51 height 28
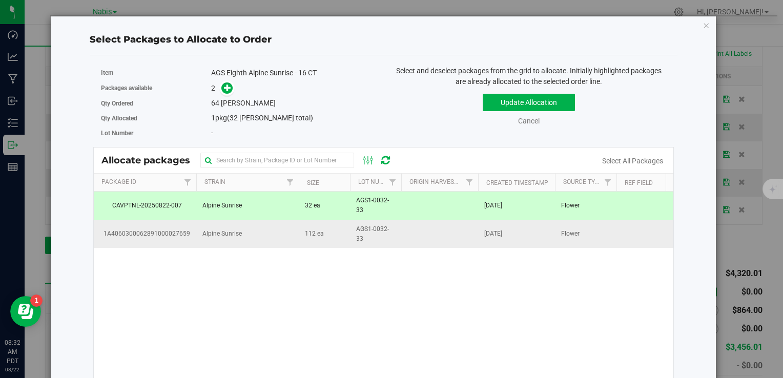
click at [311, 245] on td "112 ea" at bounding box center [324, 234] width 51 height 28
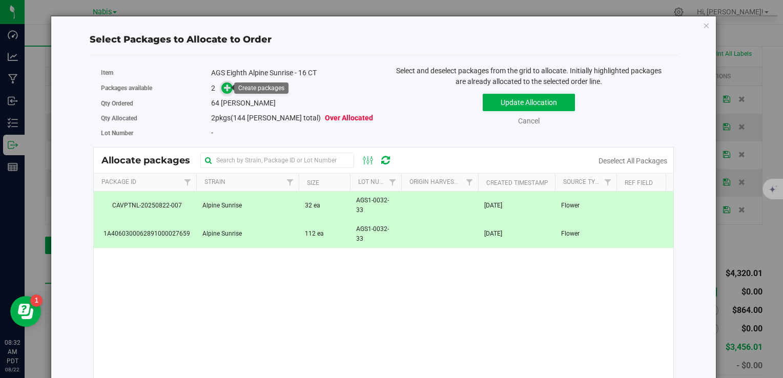
click at [228, 91] on icon at bounding box center [227, 87] width 7 height 7
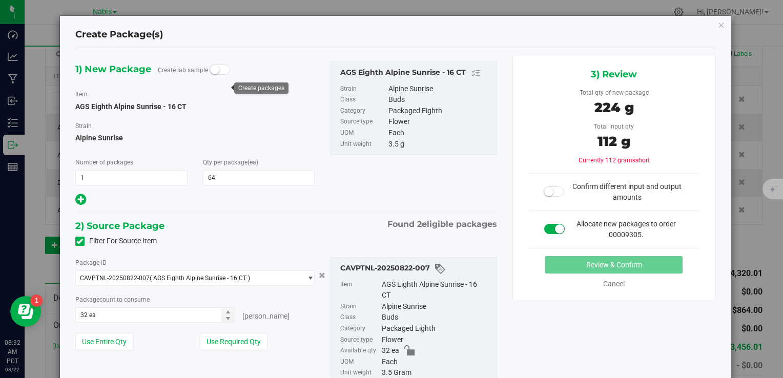
type input "64"
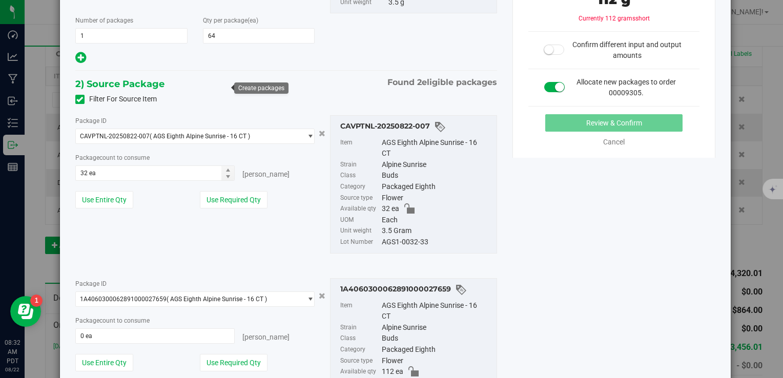
scroll to position [205, 0]
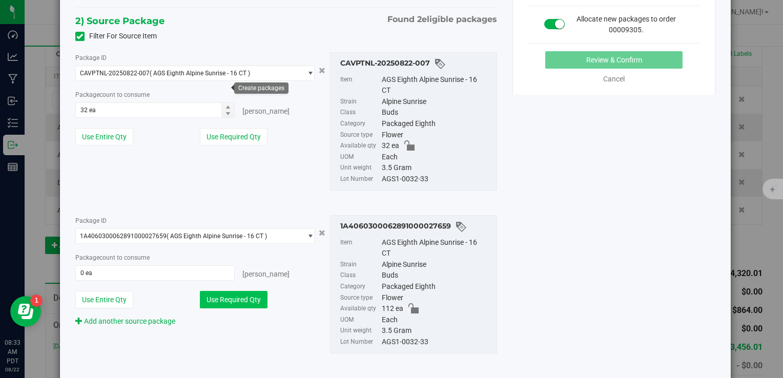
click at [221, 301] on button "Use Required Qty" at bounding box center [234, 299] width 68 height 17
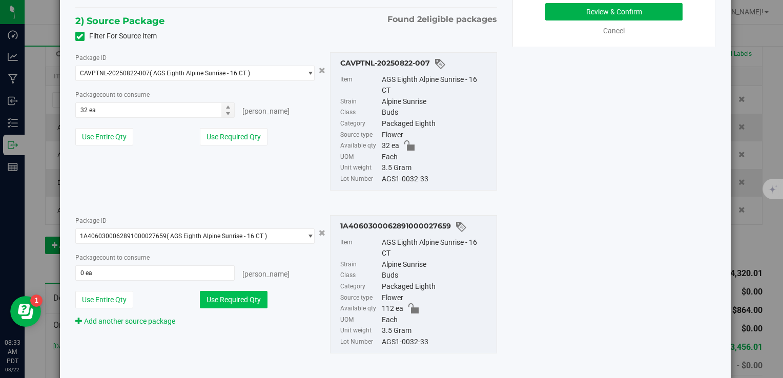
type input "32 ea"
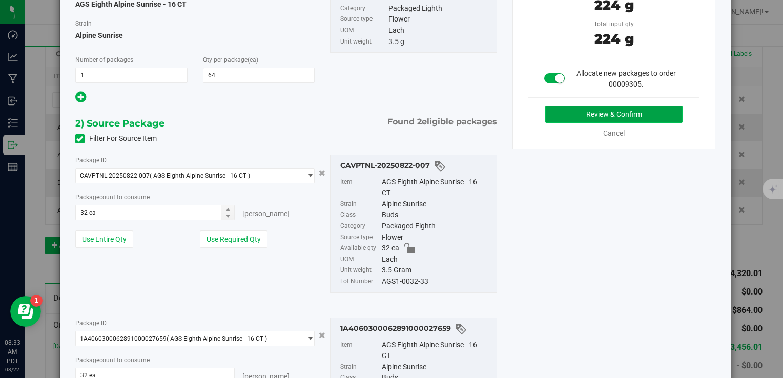
click at [616, 112] on button "Review & Confirm" at bounding box center [613, 114] width 137 height 17
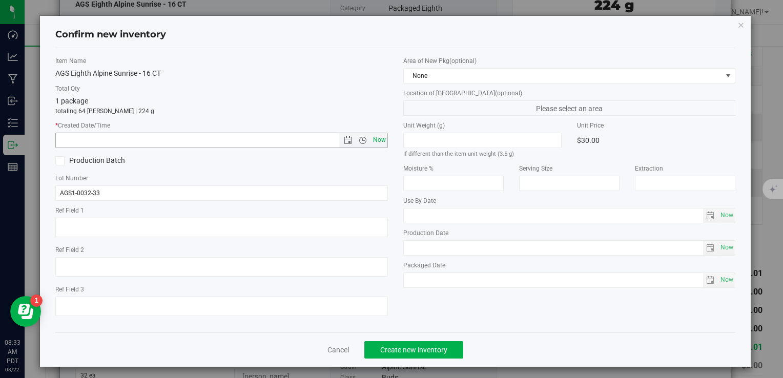
click at [371, 140] on span "Now" at bounding box center [379, 140] width 17 height 15
type input "8/22/2025 8:33 AM"
click at [424, 355] on button "Create new inventory" at bounding box center [413, 349] width 99 height 17
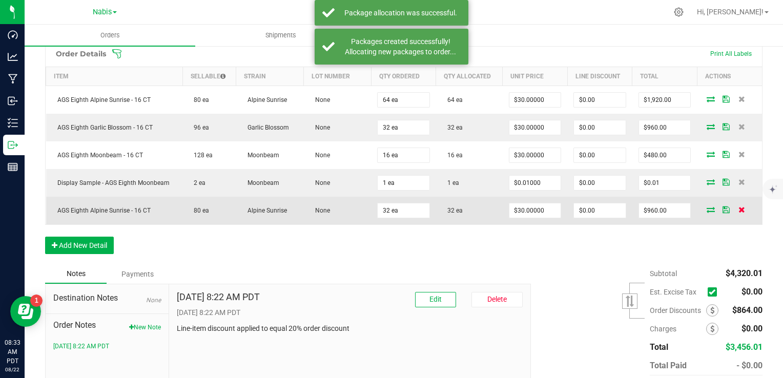
click at [738, 210] on icon at bounding box center [741, 210] width 7 height 6
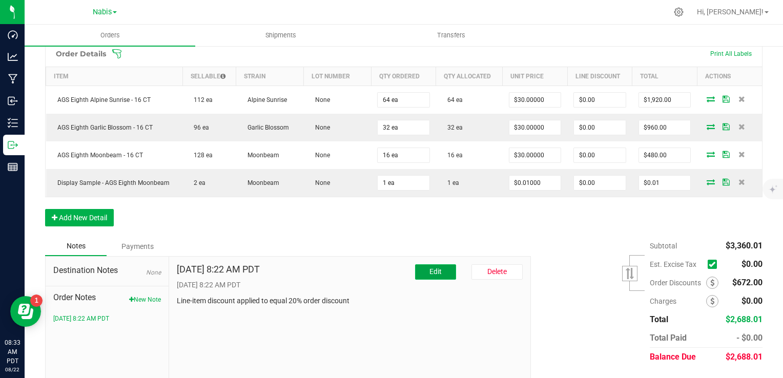
click at [436, 268] on span "Edit" at bounding box center [435, 272] width 12 height 8
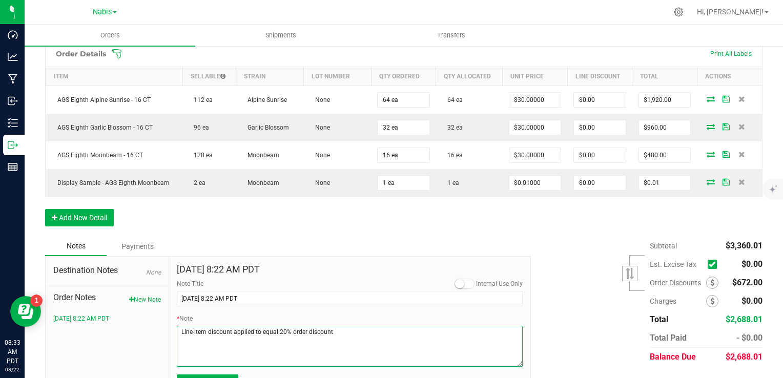
click at [178, 329] on textarea "* Note" at bounding box center [350, 346] width 346 height 41
click at [389, 351] on textarea "* Note" at bounding box center [350, 346] width 346 height 41
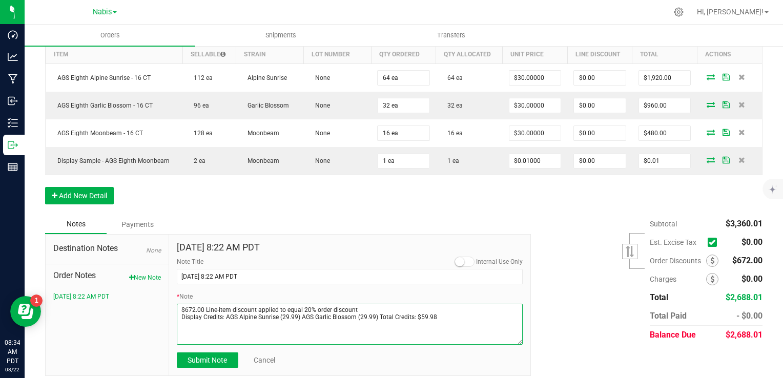
scroll to position [303, 0]
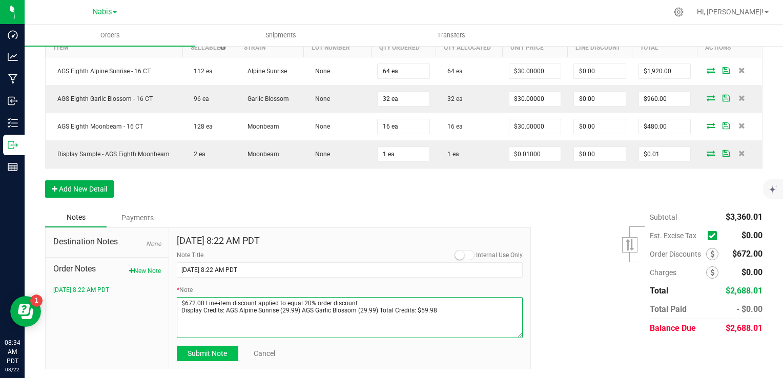
type textarea "$672.00 Line-item discount applied to equal 20% order discount Display Credits:…"
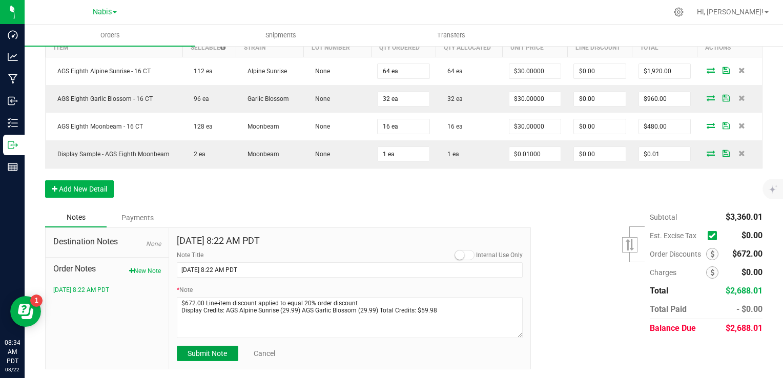
click at [203, 352] on span "Submit Note" at bounding box center [207, 353] width 39 height 8
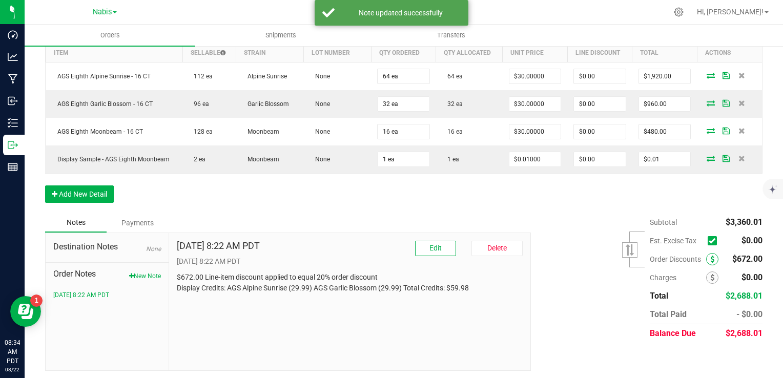
click at [710, 257] on icon at bounding box center [712, 259] width 4 height 7
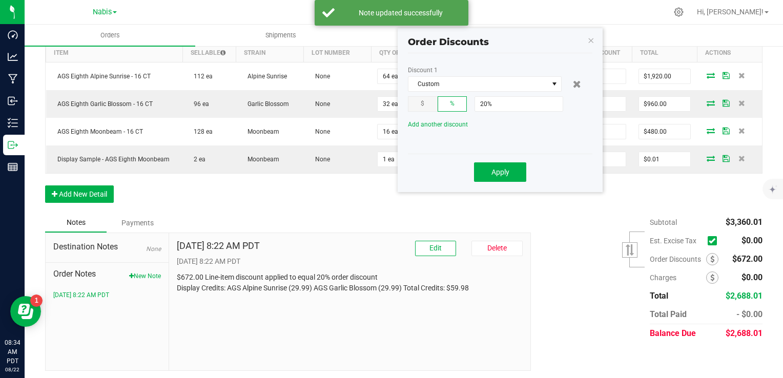
click at [419, 104] on div "$" at bounding box center [423, 103] width 30 height 15
click at [485, 102] on input "20" at bounding box center [519, 104] width 88 height 14
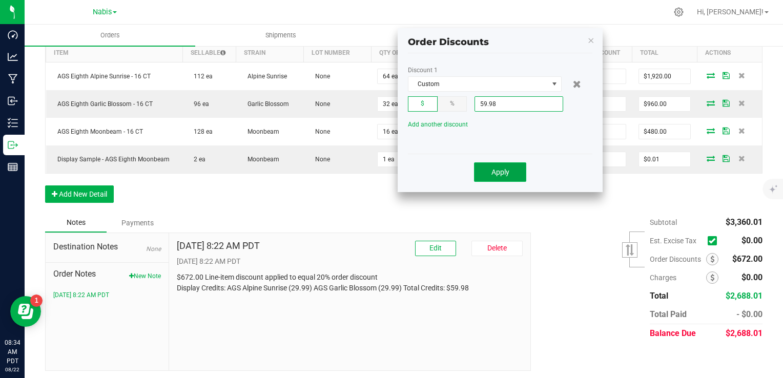
type input "$59.98"
click at [498, 169] on span "Apply" at bounding box center [500, 172] width 18 height 8
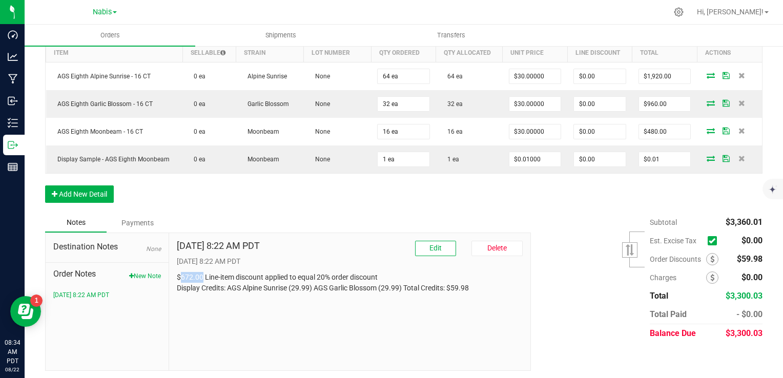
drag, startPoint x: 181, startPoint y: 276, endPoint x: 199, endPoint y: 276, distance: 18.4
click at [199, 276] on p "$672.00 Line-item discount applied to equal 20% order discount Display Credits:…" at bounding box center [350, 283] width 346 height 22
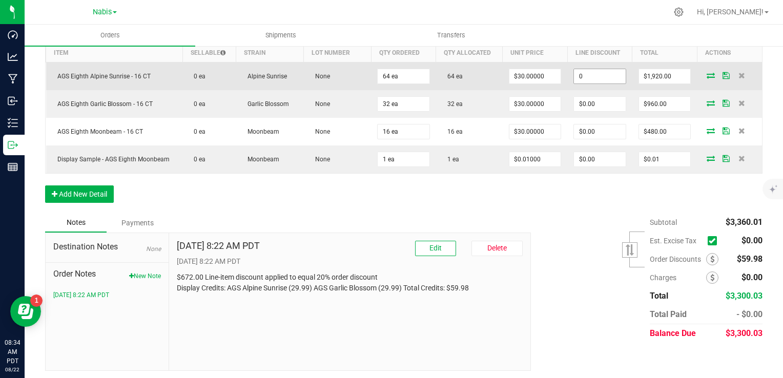
click at [584, 79] on input "0" at bounding box center [600, 76] width 52 height 14
paste input "672"
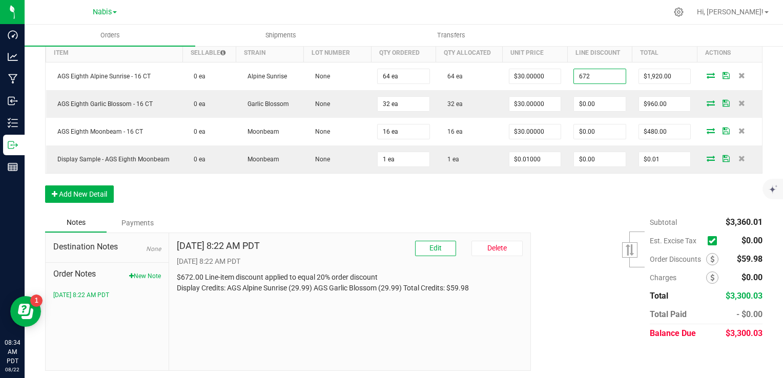
type input "$672.00"
type input "$1,248.00"
click at [568, 270] on div "Subtotal $3,360.01 Est. Excise Tax" at bounding box center [642, 278] width 239 height 130
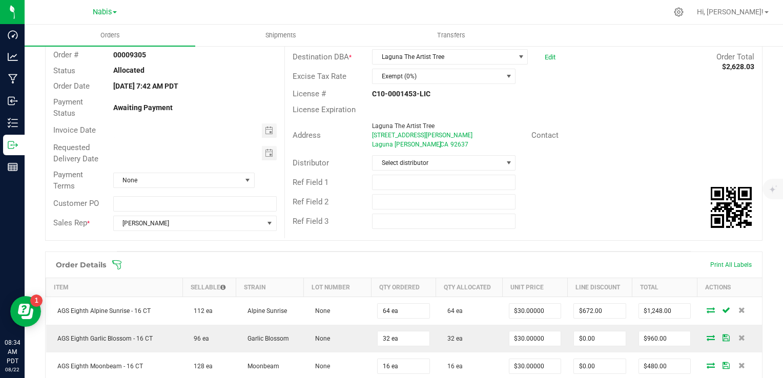
scroll to position [0, 0]
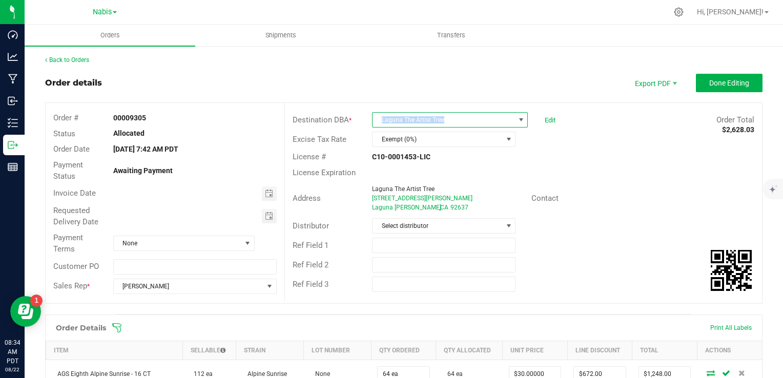
drag, startPoint x: 446, startPoint y: 119, endPoint x: 356, endPoint y: 116, distance: 90.8
click at [356, 116] on div "Destination DBA * Laguna The Artist Tree Edit Order Total $2,628.03" at bounding box center [523, 119] width 477 height 19
click at [717, 81] on span "Done Editing" at bounding box center [729, 83] width 40 height 8
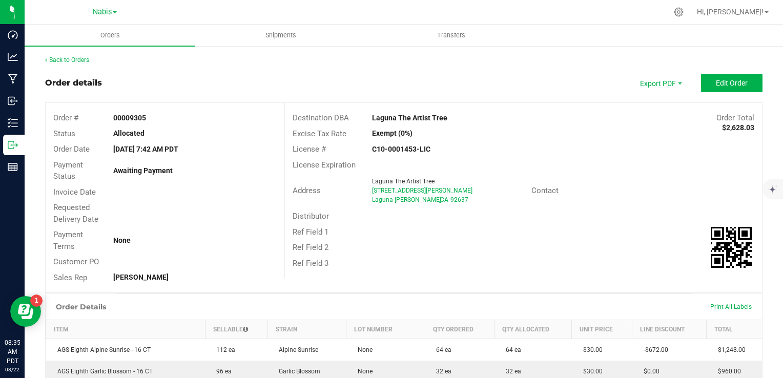
drag, startPoint x: 359, startPoint y: 190, endPoint x: 446, endPoint y: 194, distance: 87.7
click at [446, 194] on div "Address Laguna The Artist Tree 24902 Moulton Pkwy Laguna Woods , CA 92637" at bounding box center [408, 191] width 246 height 32
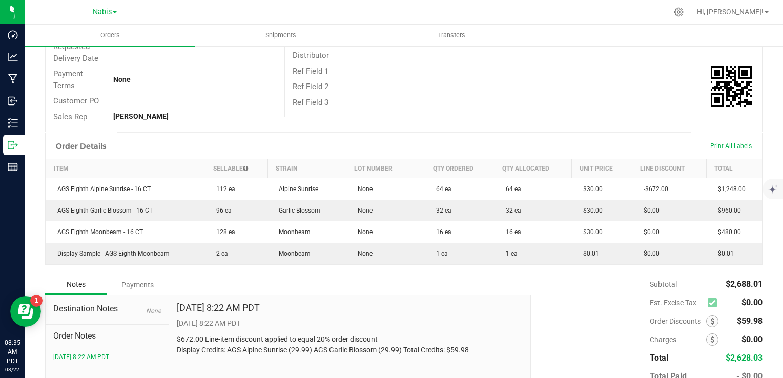
scroll to position [205, 0]
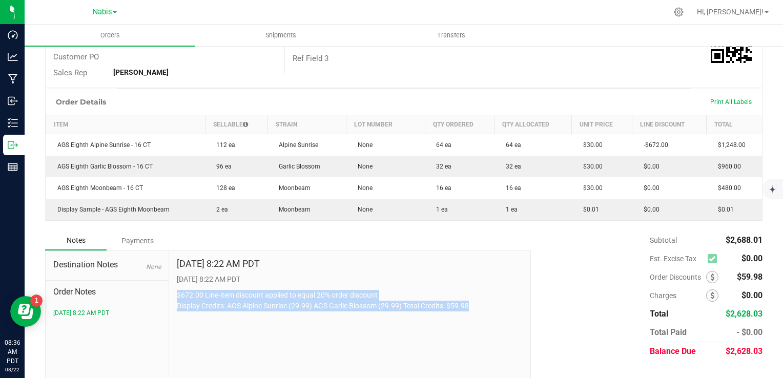
drag, startPoint x: 170, startPoint y: 294, endPoint x: 486, endPoint y: 309, distance: 316.5
click at [486, 309] on div "Aug 22, 2025 8:22 AM PDT 8/22/2025 8:22 AM PDT $672.00 Line-item discount appli…" at bounding box center [350, 319] width 362 height 137
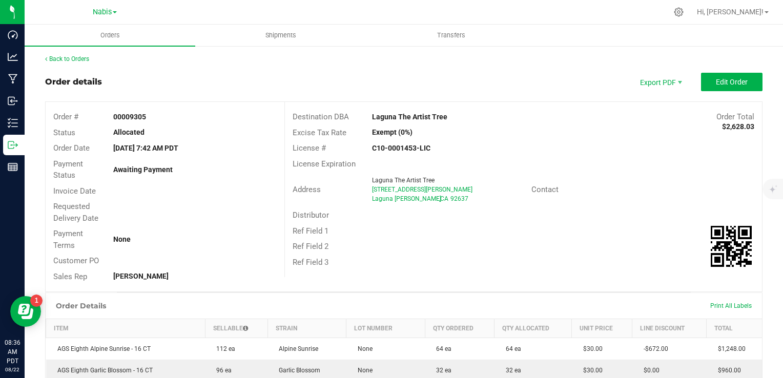
scroll to position [0, 0]
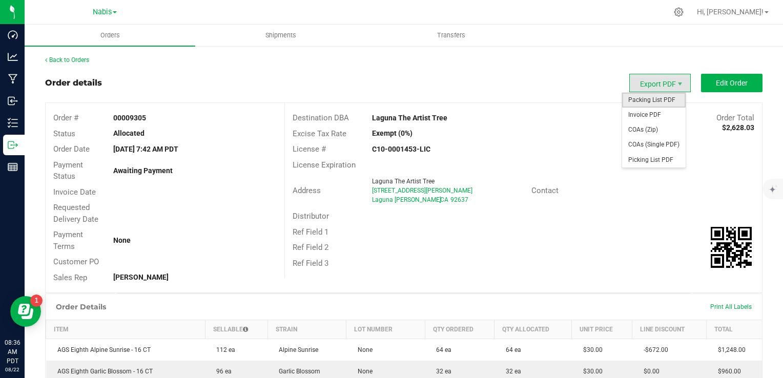
click at [650, 98] on span "Packing List PDF" at bounding box center [654, 100] width 64 height 15
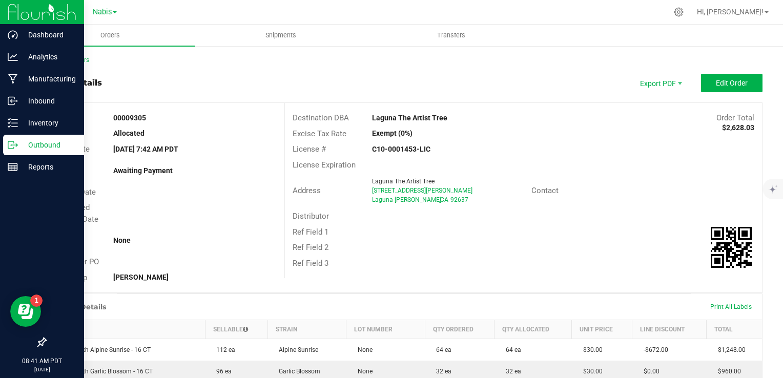
click at [34, 150] on p "Outbound" at bounding box center [48, 145] width 61 height 12
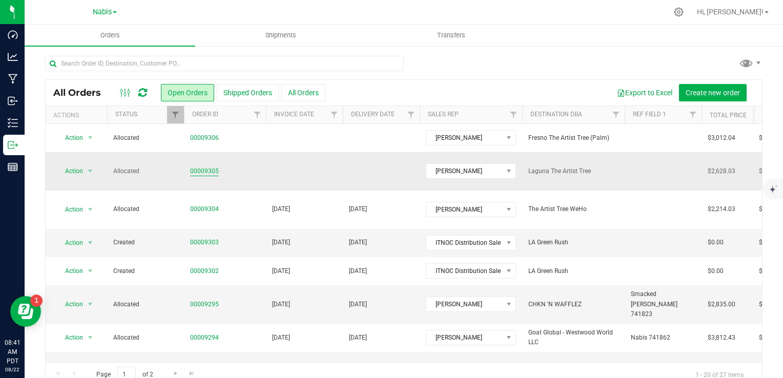
click at [205, 169] on link "00009305" at bounding box center [204, 172] width 29 height 10
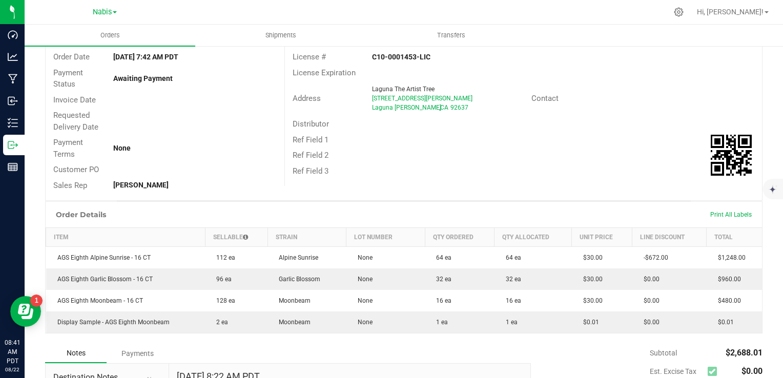
scroll to position [225, 0]
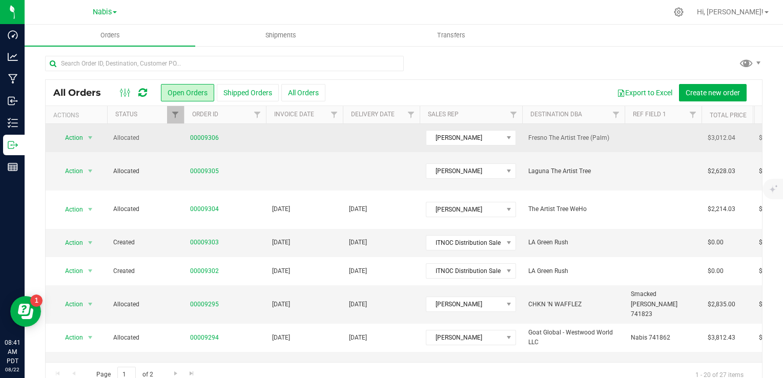
click at [206, 132] on td "00009306" at bounding box center [225, 138] width 82 height 28
click at [207, 137] on link "00009306" at bounding box center [204, 138] width 29 height 10
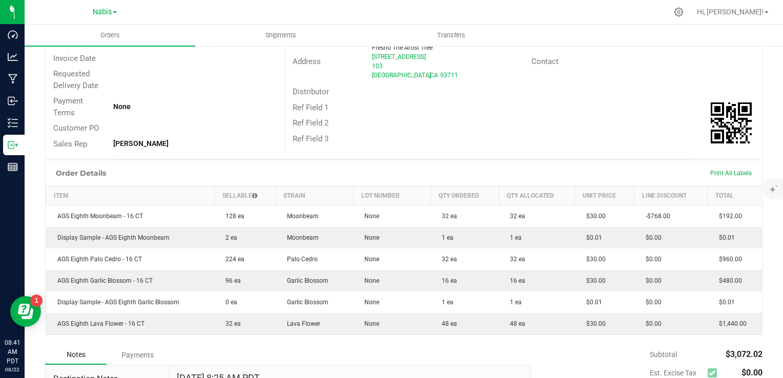
scroll to position [256, 0]
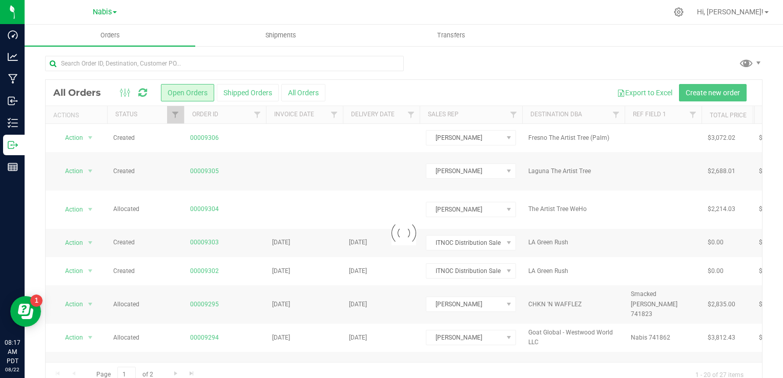
click at [238, 92] on div at bounding box center [404, 233] width 716 height 307
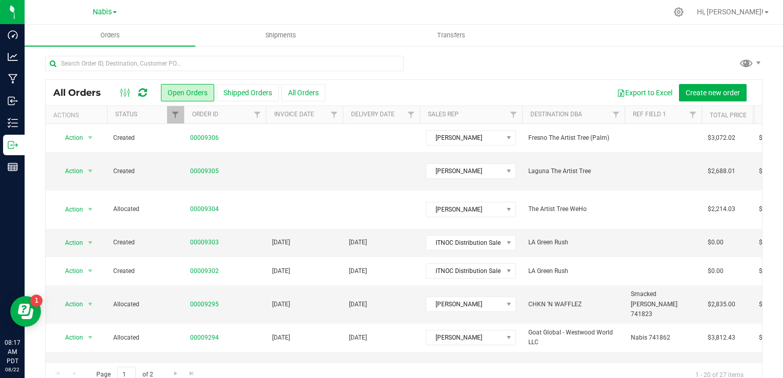
click at [238, 92] on button "Shipped Orders" at bounding box center [248, 92] width 62 height 17
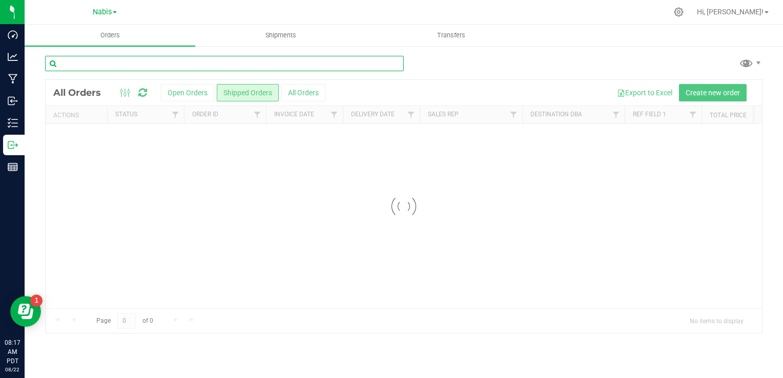
click at [193, 68] on input "text" at bounding box center [224, 63] width 359 height 15
paste input "The Artist Tree WeHo"
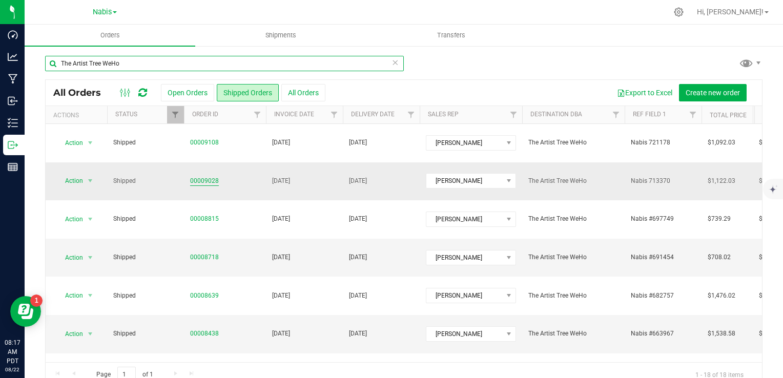
type input "The Artist Tree WeHo"
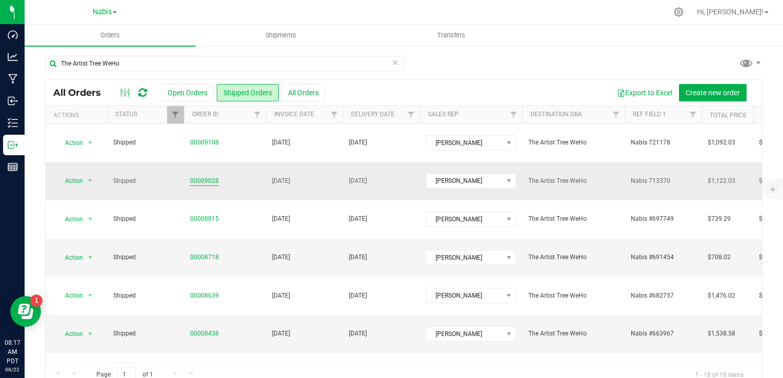
click at [206, 176] on link "00009028" at bounding box center [204, 181] width 29 height 10
click at [206, 214] on link "00008815" at bounding box center [204, 219] width 29 height 10
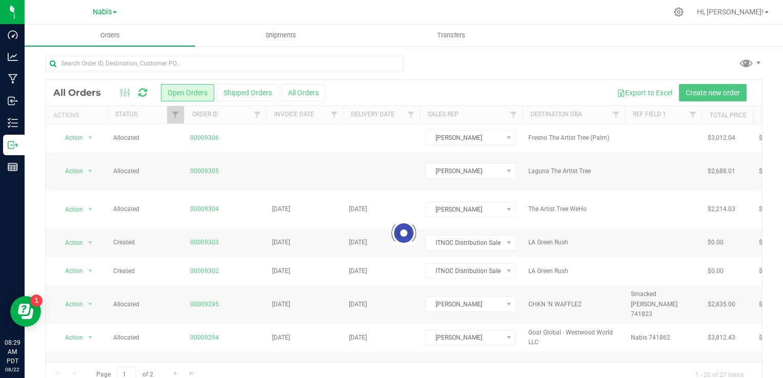
click at [238, 93] on div at bounding box center [404, 233] width 716 height 307
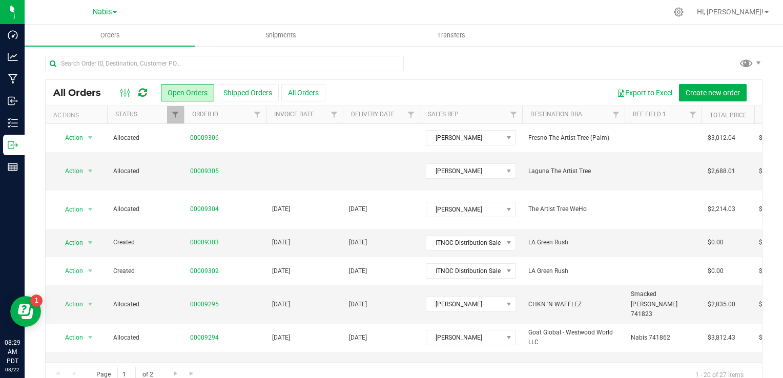
click at [238, 93] on button "Shipped Orders" at bounding box center [248, 92] width 62 height 17
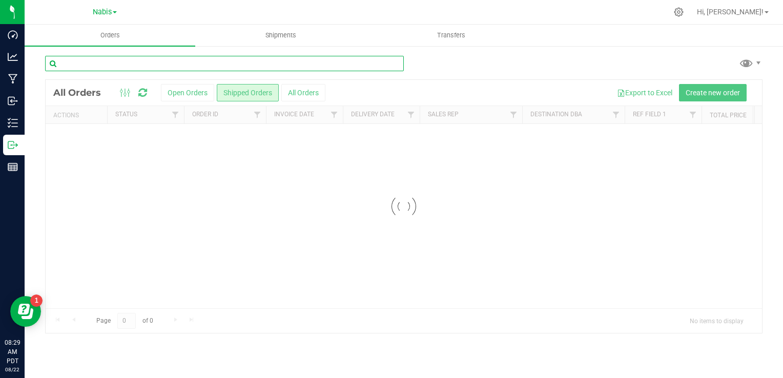
click at [192, 63] on input "text" at bounding box center [224, 63] width 359 height 15
paste input "Fresno The Artist Tree (Palm)"
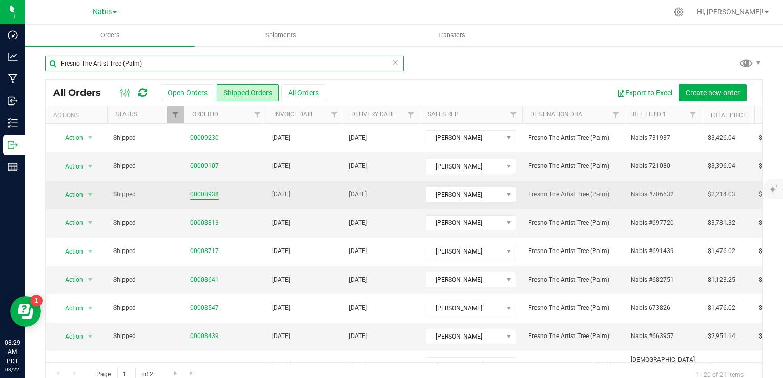
type input "Fresno The Artist Tree (Palm)"
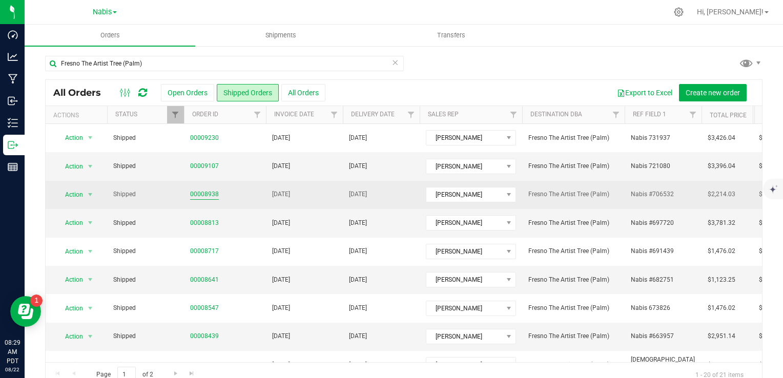
click at [205, 194] on link "00008938" at bounding box center [204, 195] width 29 height 10
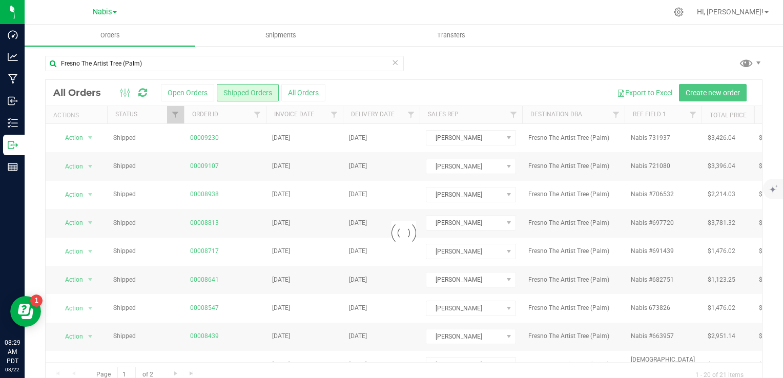
click at [199, 134] on div at bounding box center [404, 233] width 716 height 307
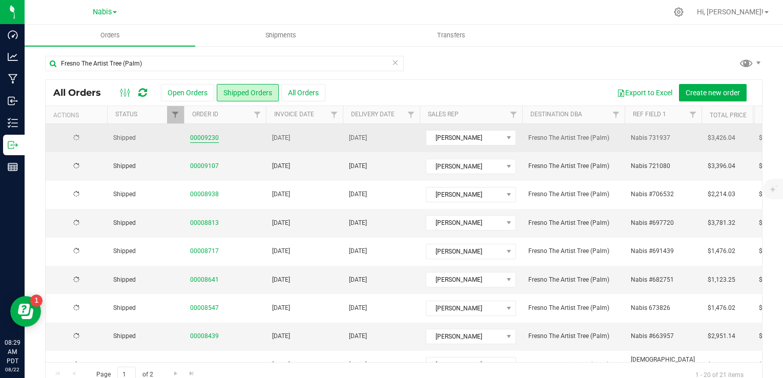
click at [200, 136] on link "00009230" at bounding box center [204, 138] width 29 height 10
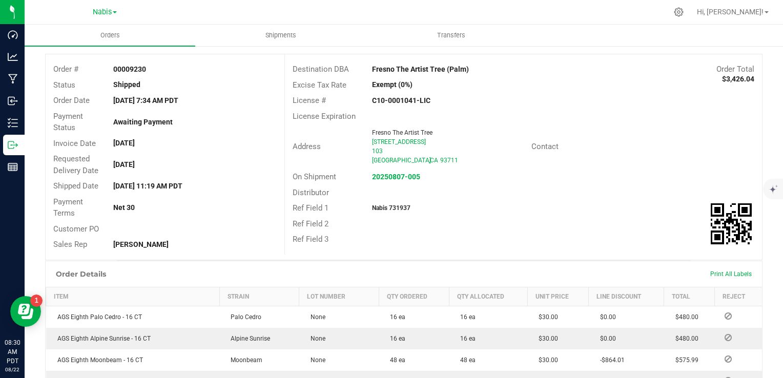
scroll to position [154, 0]
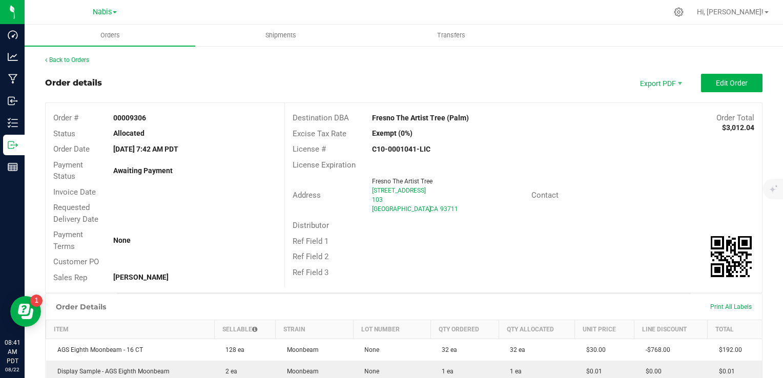
scroll to position [256, 0]
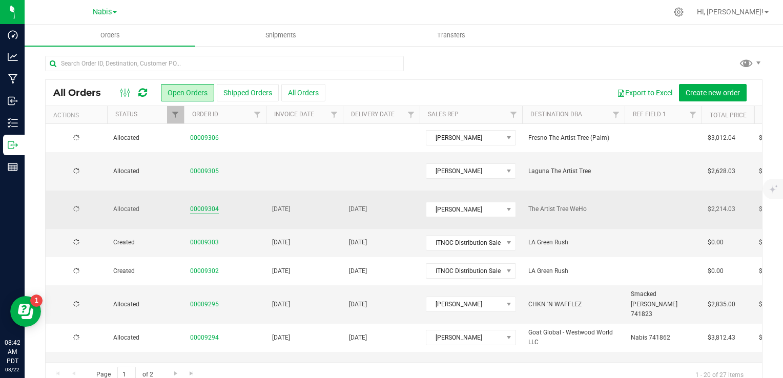
click at [213, 204] on link "00009304" at bounding box center [204, 209] width 29 height 10
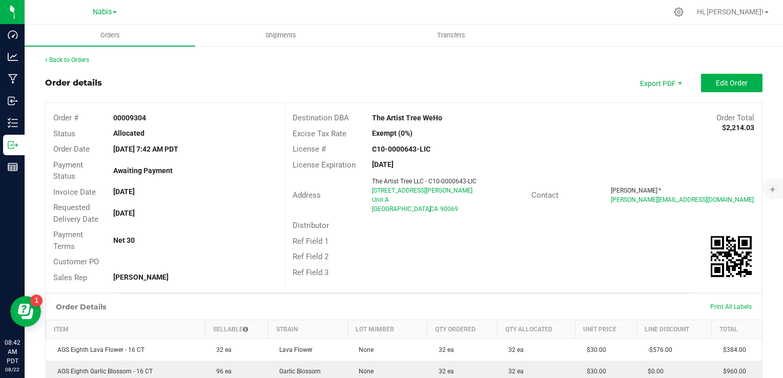
drag, startPoint x: 371, startPoint y: 119, endPoint x: 457, endPoint y: 116, distance: 86.1
click at [457, 116] on div "The Artist Tree WeHo" at bounding box center [463, 118] width 199 height 11
click at [364, 119] on div "The Artist Tree WeHo" at bounding box center [463, 118] width 199 height 11
drag, startPoint x: 366, startPoint y: 119, endPoint x: 459, endPoint y: 125, distance: 92.4
click at [459, 125] on div "Destination DBA The Artist Tree WeHo Order Total $2,214.03" at bounding box center [523, 118] width 477 height 16
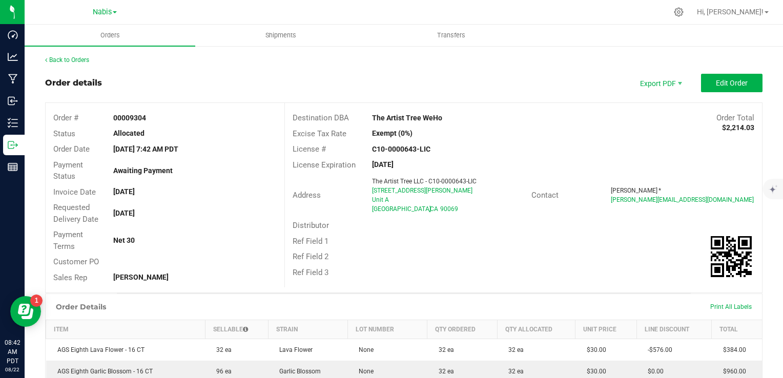
copy strong "The Artist Tree WeHo"
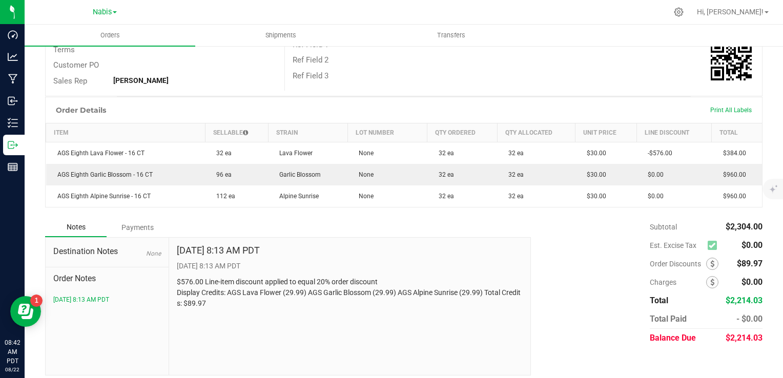
scroll to position [203, 0]
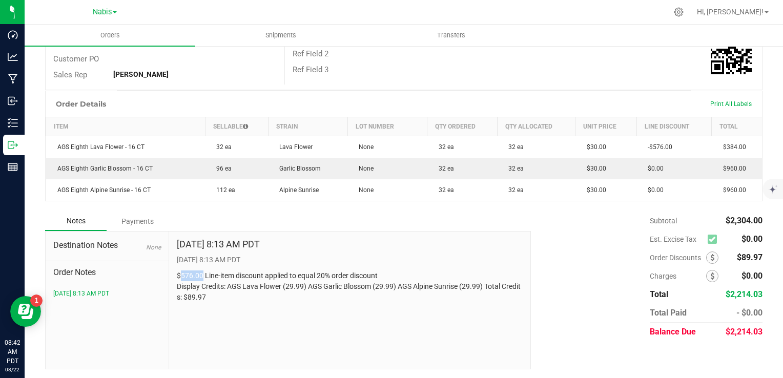
drag, startPoint x: 178, startPoint y: 277, endPoint x: 200, endPoint y: 276, distance: 22.0
click at [200, 276] on p "$576.00 Line-item discount applied to equal 20% order discount Display Credits:…" at bounding box center [350, 287] width 346 height 32
copy p "576.00"
click at [346, 303] on div "Aug 22, 2025 8:13 AM PDT 8/22/2025 8:13 AM PDT $576.00 Line-item discount appli…" at bounding box center [350, 300] width 362 height 137
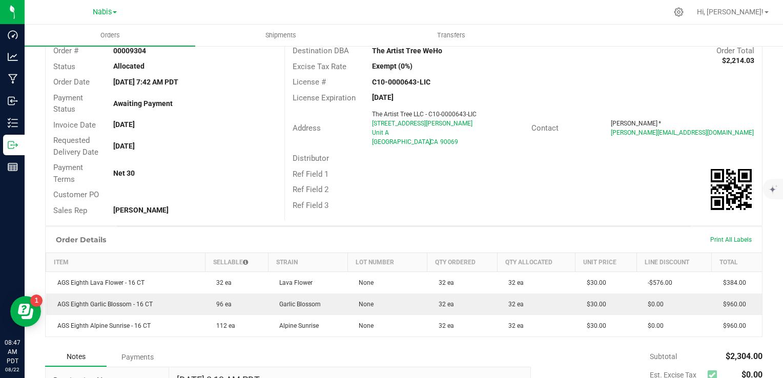
scroll to position [49, 0]
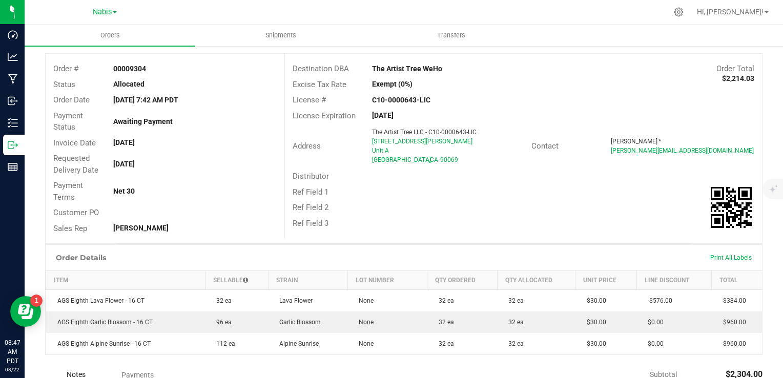
click at [418, 210] on div "Ref Field 2" at bounding box center [523, 208] width 477 height 16
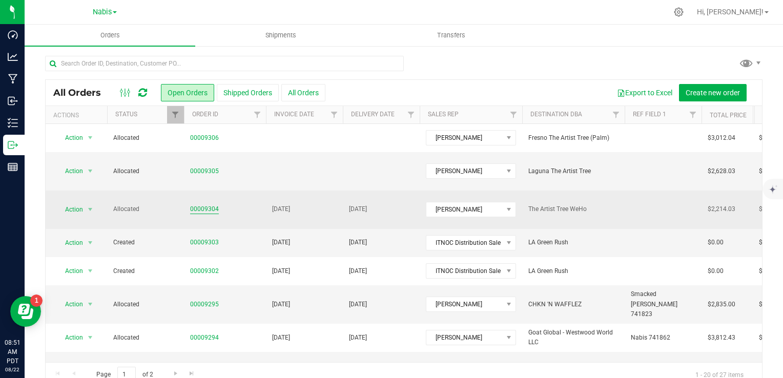
click at [205, 204] on link "00009304" at bounding box center [204, 209] width 29 height 10
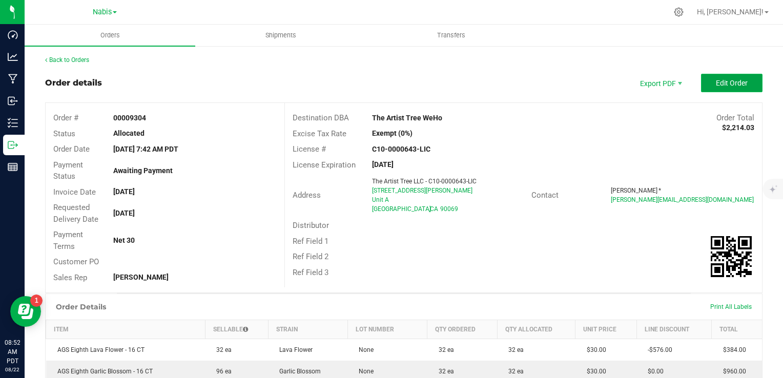
click at [726, 79] on span "Edit Order" at bounding box center [732, 83] width 32 height 8
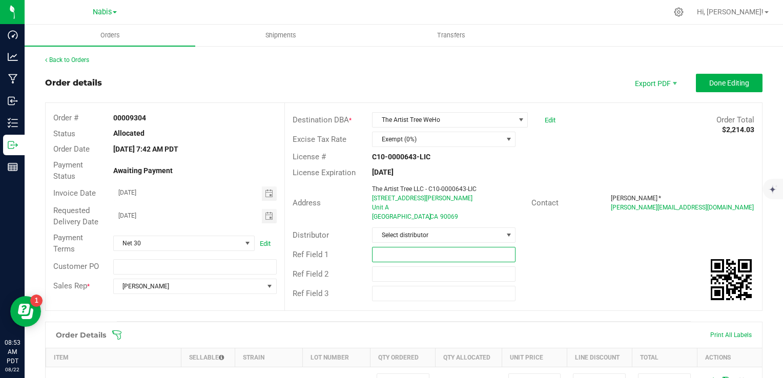
click at [405, 251] on input "text" at bounding box center [443, 254] width 143 height 15
paste input "742410"
type input "Nabis 742410"
click at [718, 85] on span "Done Editing" at bounding box center [729, 83] width 40 height 8
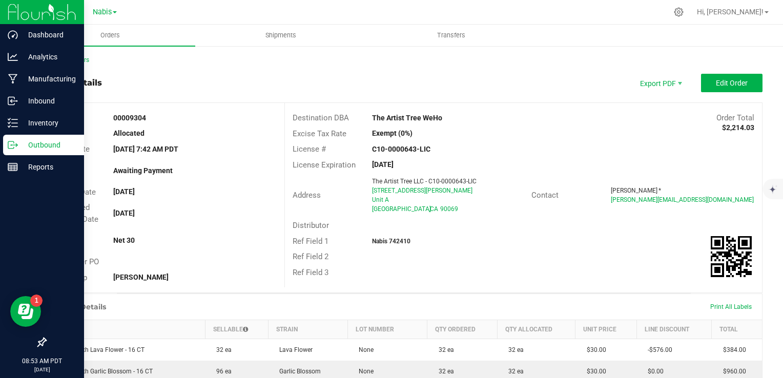
click at [36, 147] on p "Outbound" at bounding box center [48, 145] width 61 height 12
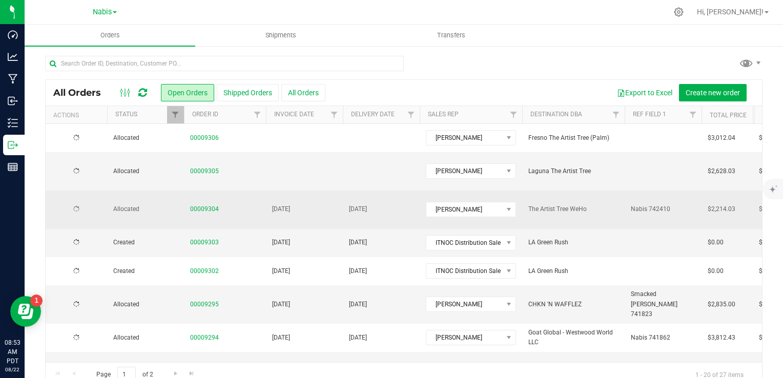
click at [273, 202] on td "[DATE]" at bounding box center [304, 210] width 77 height 38
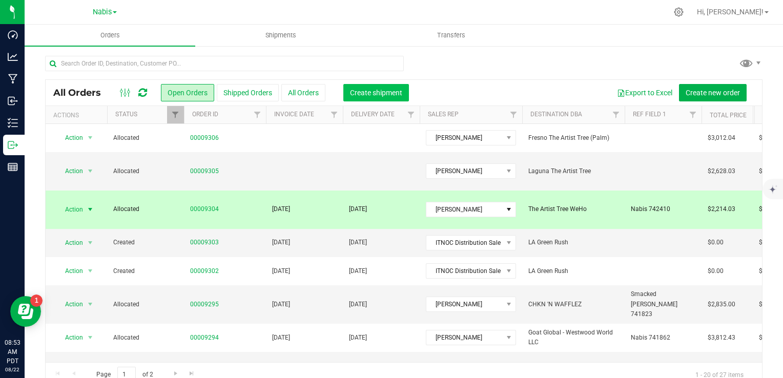
click at [385, 89] on span "Create shipment" at bounding box center [376, 93] width 52 height 8
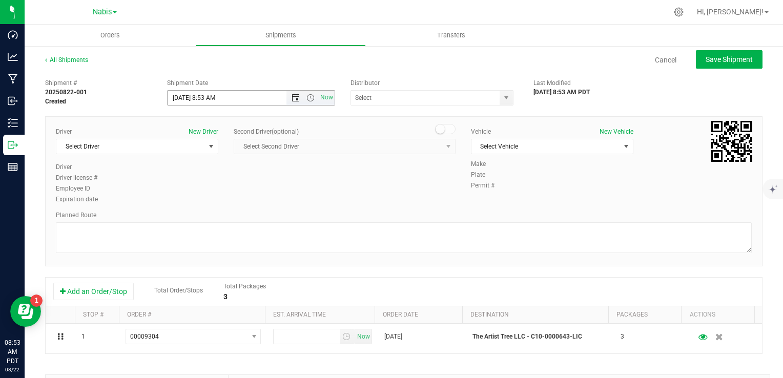
click at [293, 95] on span "Open the date view" at bounding box center [296, 98] width 8 height 8
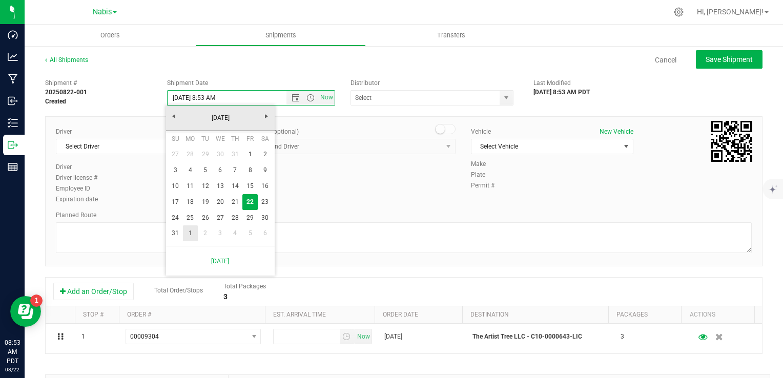
click at [193, 232] on link "1" at bounding box center [190, 233] width 15 height 16
type input "9/1/2025 8:53 AM"
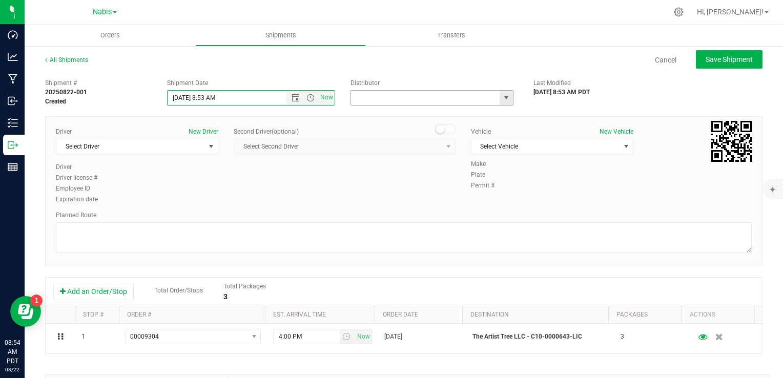
click at [361, 99] on input "text" at bounding box center [423, 98] width 145 height 14
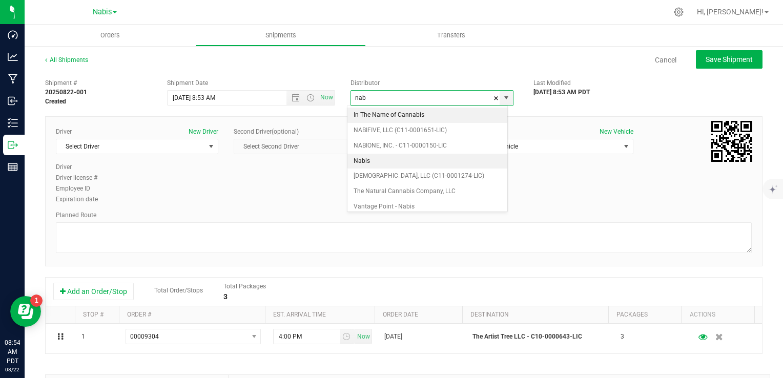
click at [368, 158] on li "Nabis" at bounding box center [427, 161] width 160 height 15
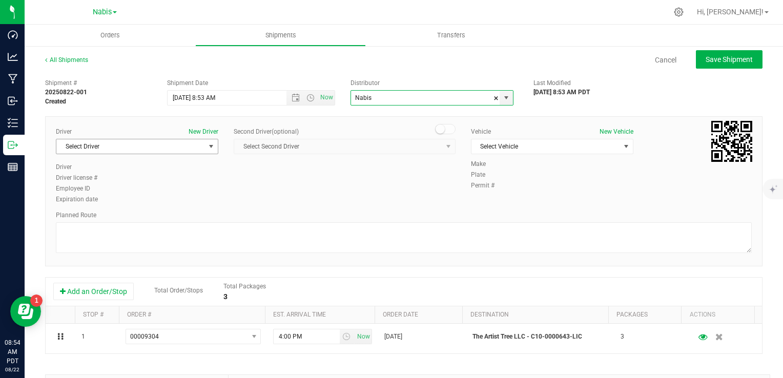
type input "Nabis"
click at [170, 146] on span "Select Driver" at bounding box center [130, 146] width 149 height 14
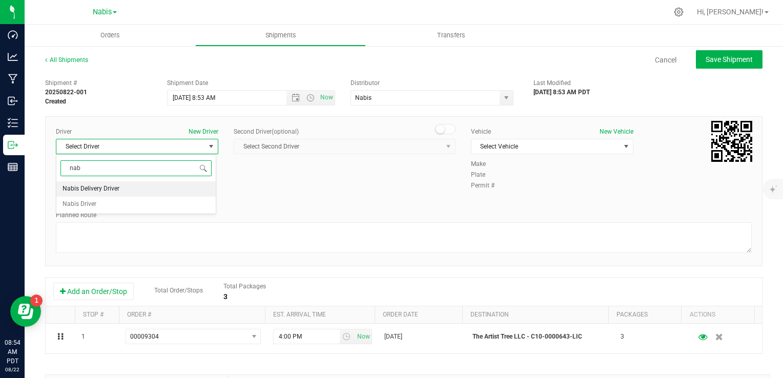
click at [140, 191] on li "Nabis Delivery Driver" at bounding box center [135, 188] width 159 height 15
type input "nab"
click at [501, 154] on div "Vehicle New Vehicle Select Vehicle Select Vehicle 2012 Jeep compass 2020 Toyota…" at bounding box center [552, 143] width 178 height 32
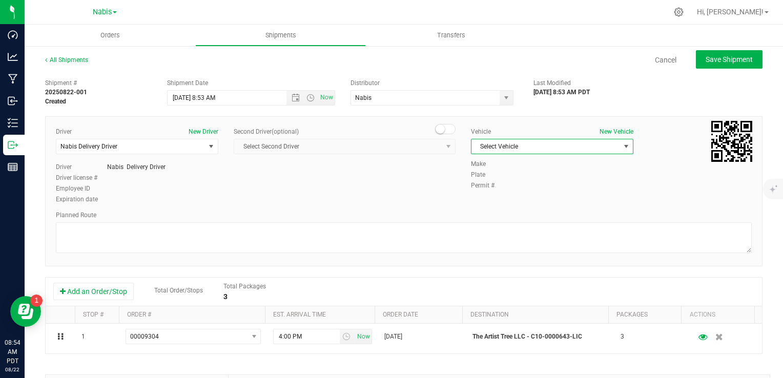
click at [502, 148] on span "Select Vehicle" at bounding box center [545, 146] width 149 height 14
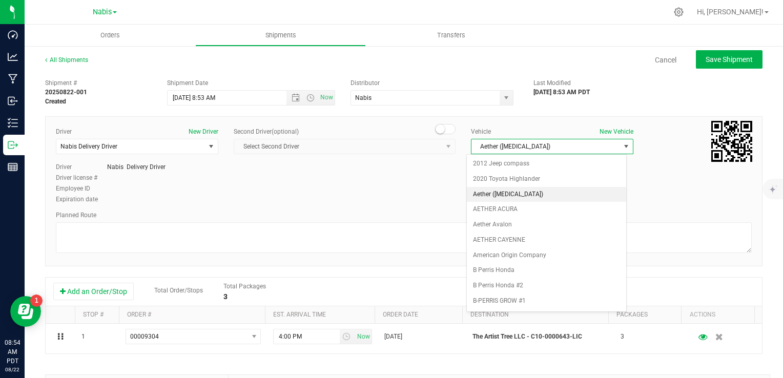
scroll to position [1303, 0]
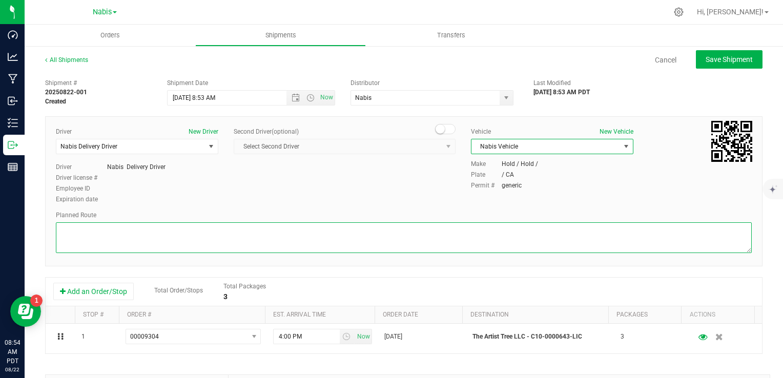
click at [245, 230] on textarea at bounding box center [404, 237] width 696 height 31
type textarea "Google Maps"
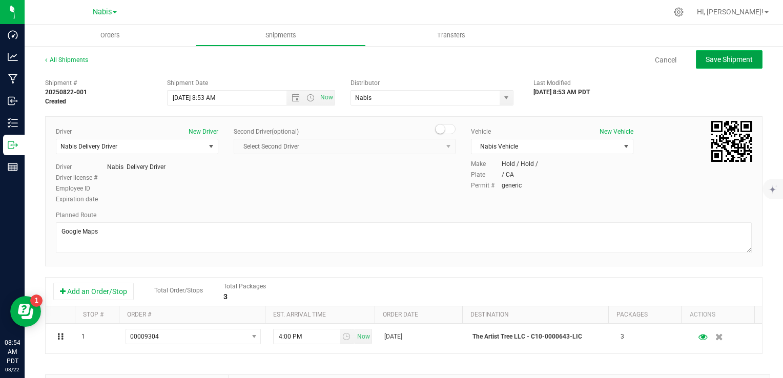
click at [712, 58] on span "Save Shipment" at bounding box center [729, 59] width 47 height 8
type input "9/1/2025 3:53 PM"
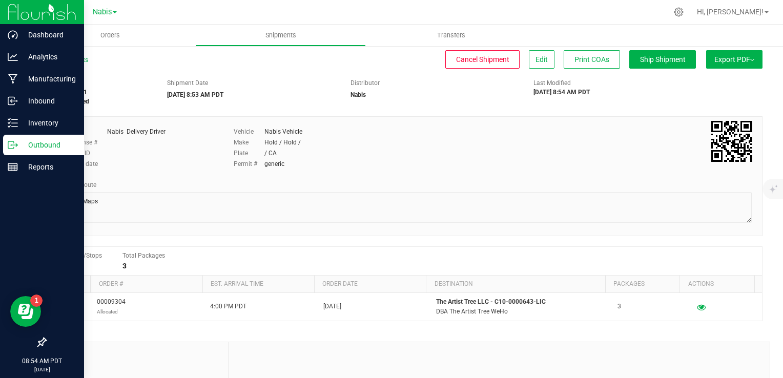
click at [37, 143] on p "Outbound" at bounding box center [48, 145] width 61 height 12
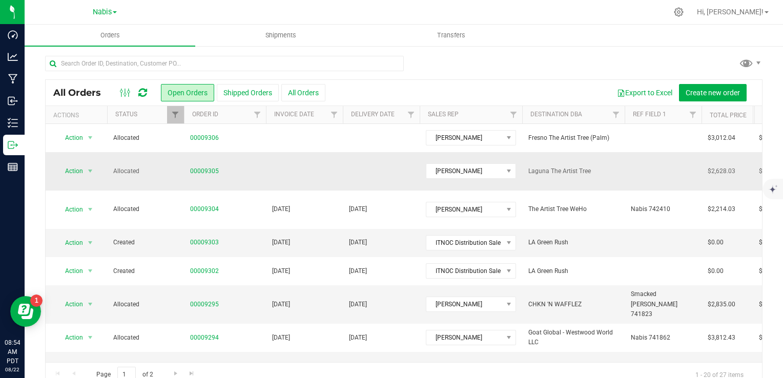
click at [242, 167] on span "00009305" at bounding box center [225, 172] width 70 height 10
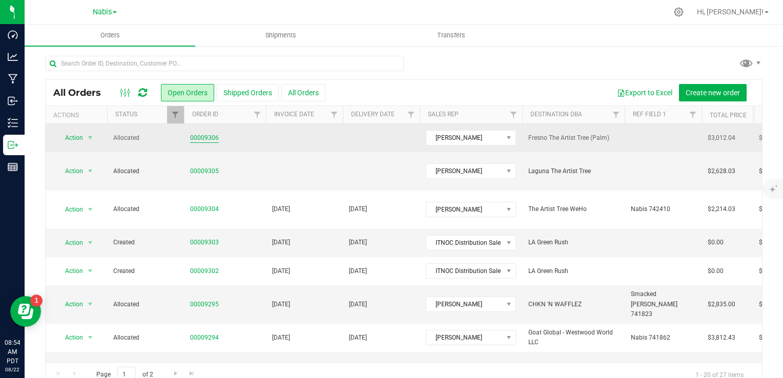
click at [203, 137] on link "00009306" at bounding box center [204, 138] width 29 height 10
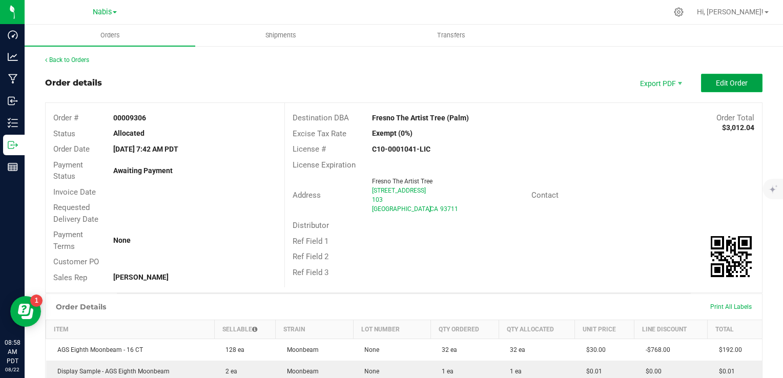
click at [713, 77] on button "Edit Order" at bounding box center [731, 83] width 61 height 18
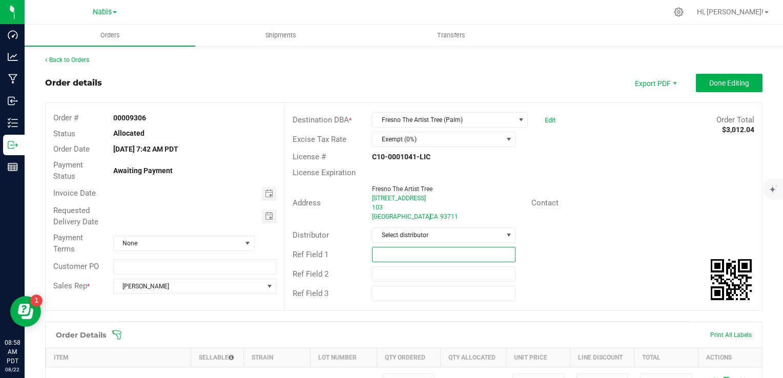
click at [394, 250] on input "text" at bounding box center [443, 254] width 143 height 15
paste input "742413"
click at [265, 195] on span "Toggle calendar" at bounding box center [269, 194] width 8 height 8
type input "Nabis 742413"
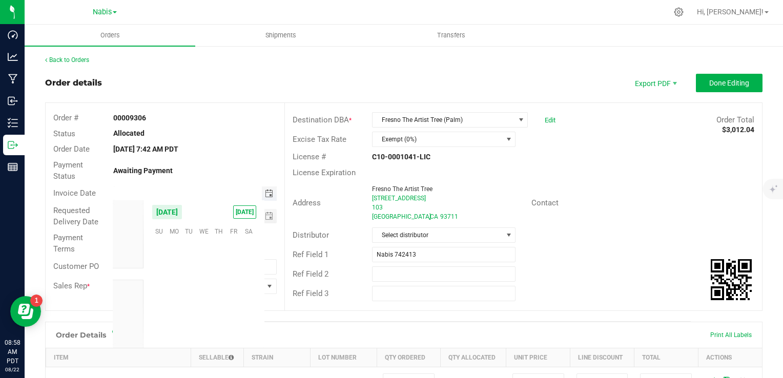
scroll to position [166117, 0]
type input "month/day/year"
click at [266, 194] on span "Toggle calendar" at bounding box center [269, 194] width 8 height 8
click at [231, 305] on span "29" at bounding box center [234, 311] width 15 height 16
type input "08/29/2025"
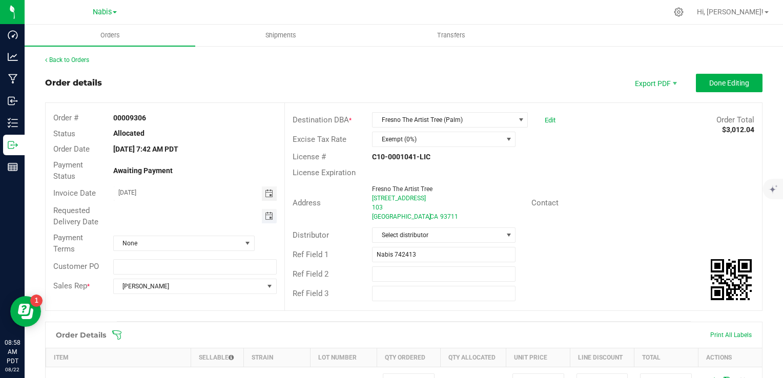
click at [269, 215] on span "Toggle calendar" at bounding box center [269, 216] width 8 height 8
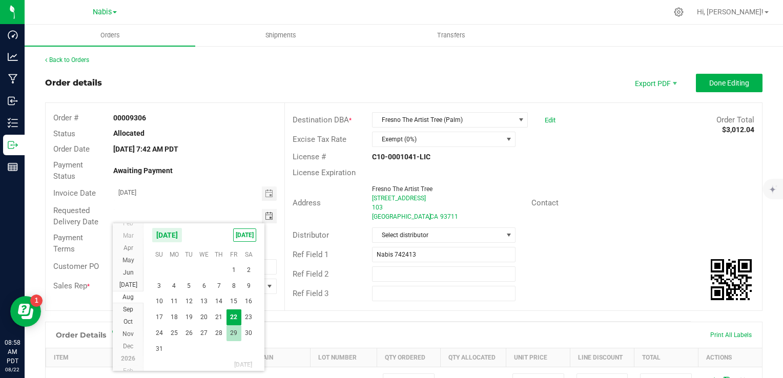
click at [236, 332] on span "29" at bounding box center [234, 333] width 15 height 16
type input "08/29/2025"
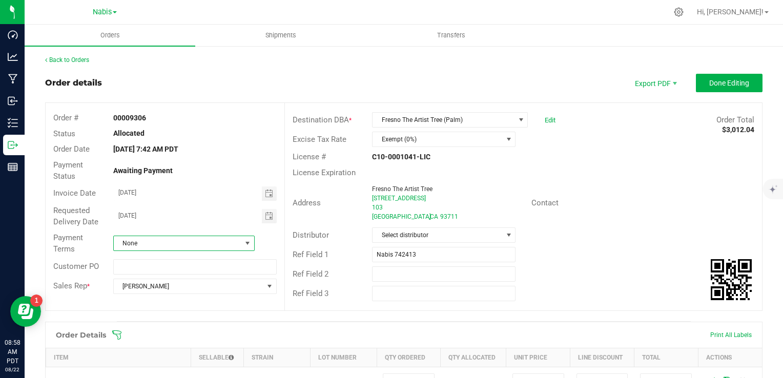
click at [212, 243] on span "None" at bounding box center [178, 243] width 128 height 14
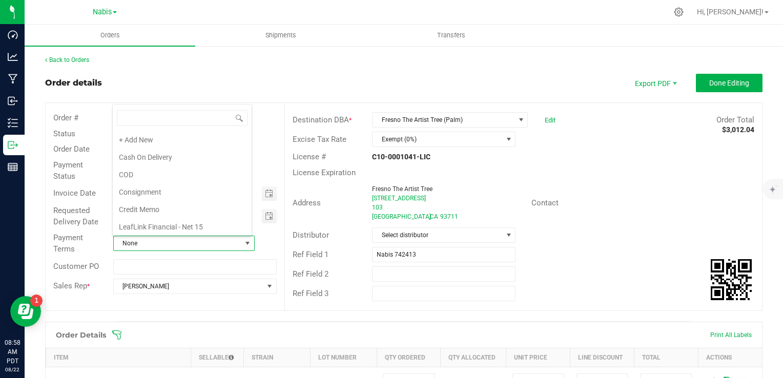
scroll to position [15, 138]
click at [167, 159] on li "Net 30" at bounding box center [182, 158] width 139 height 17
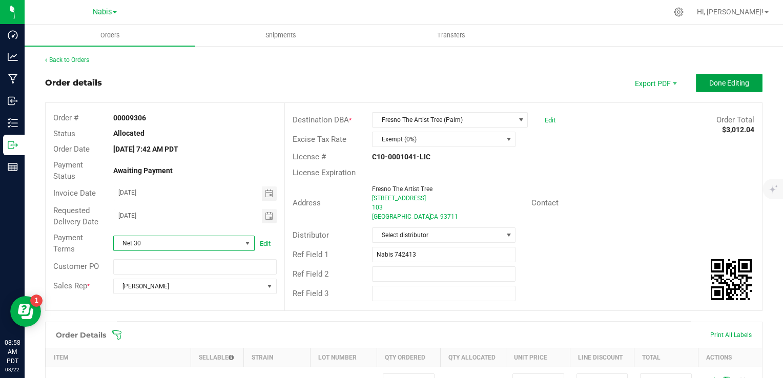
click at [709, 80] on span "Done Editing" at bounding box center [729, 83] width 40 height 8
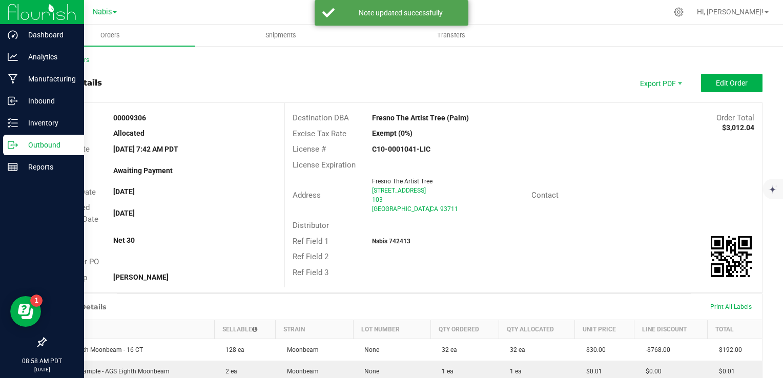
click at [27, 147] on p "Outbound" at bounding box center [48, 145] width 61 height 12
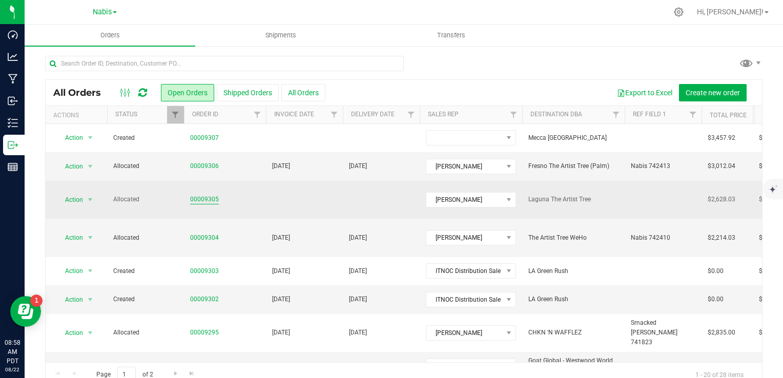
click at [202, 195] on link "00009305" at bounding box center [204, 200] width 29 height 10
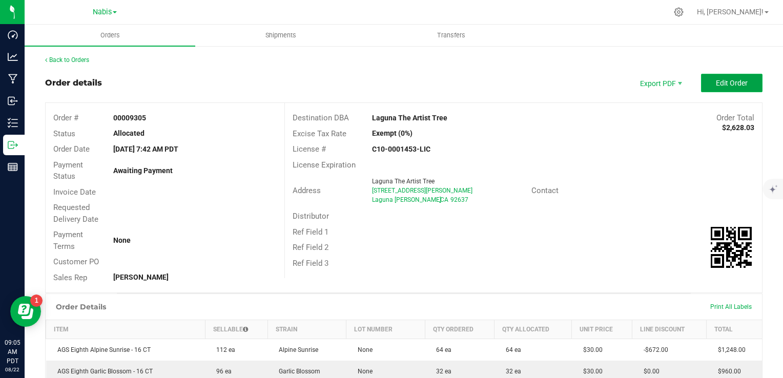
click at [729, 85] on span "Edit Order" at bounding box center [732, 83] width 32 height 8
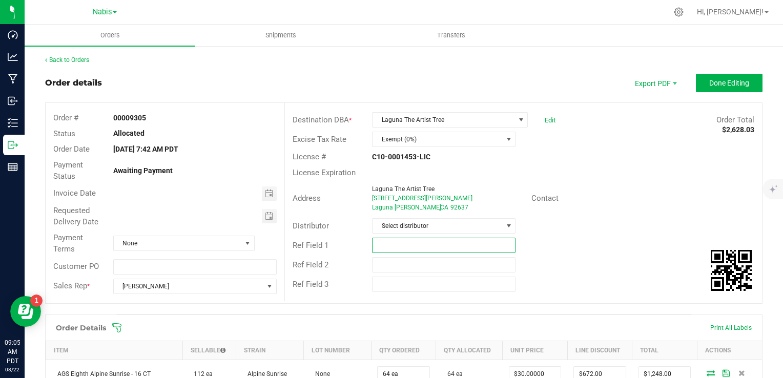
click at [401, 251] on input "text" at bounding box center [443, 245] width 143 height 15
paste input "742414"
click at [265, 192] on span "Toggle calendar" at bounding box center [269, 194] width 8 height 8
type input "Nabis 742414"
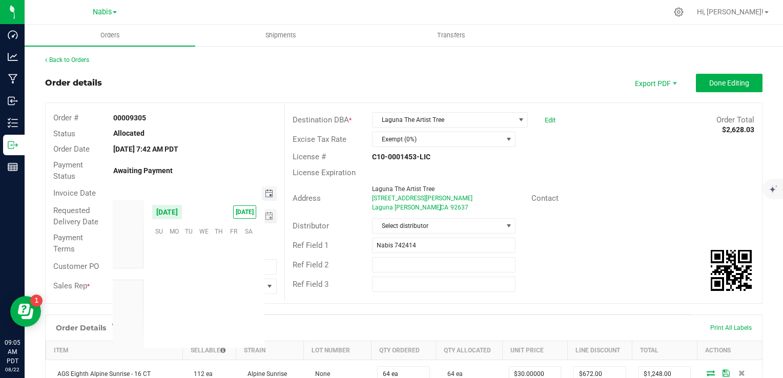
scroll to position [166117, 0]
click at [228, 307] on span "29" at bounding box center [234, 311] width 15 height 16
type input "08/29/2025"
type input "month/day/year"
drag, startPoint x: 256, startPoint y: 216, endPoint x: 262, endPoint y: 218, distance: 6.5
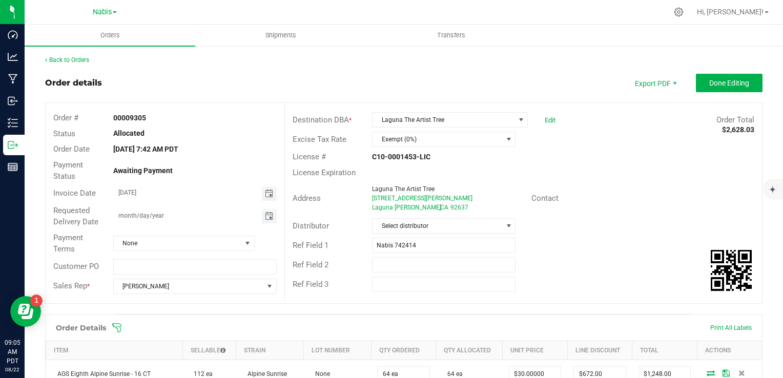
click at [262, 218] on span "month/day/year" at bounding box center [195, 216] width 163 height 14
click at [262, 218] on span "Toggle calendar" at bounding box center [269, 216] width 15 height 14
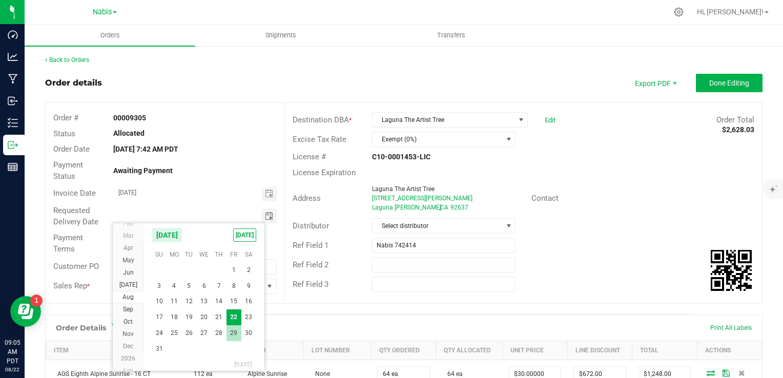
click at [230, 327] on span "29" at bounding box center [234, 333] width 15 height 16
type input "08/29/2025"
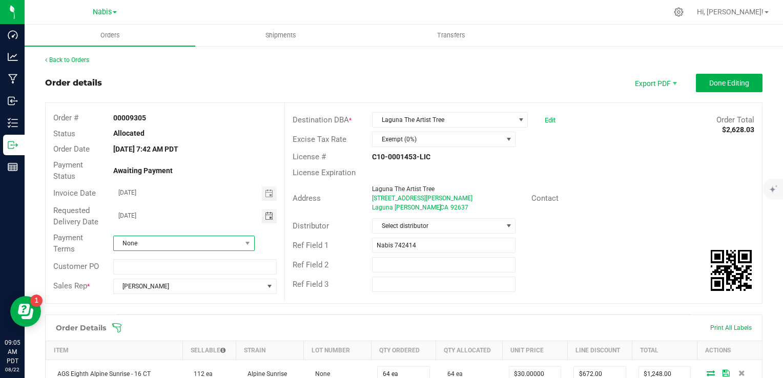
click at [218, 236] on span "None" at bounding box center [178, 243] width 128 height 14
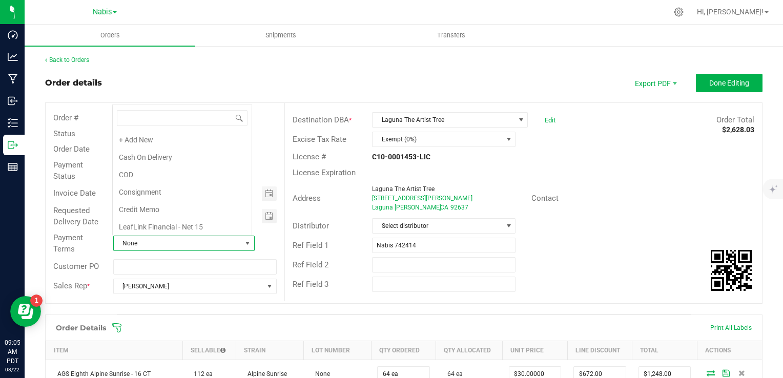
scroll to position [15, 138]
click at [189, 158] on li "Net 30" at bounding box center [182, 158] width 139 height 17
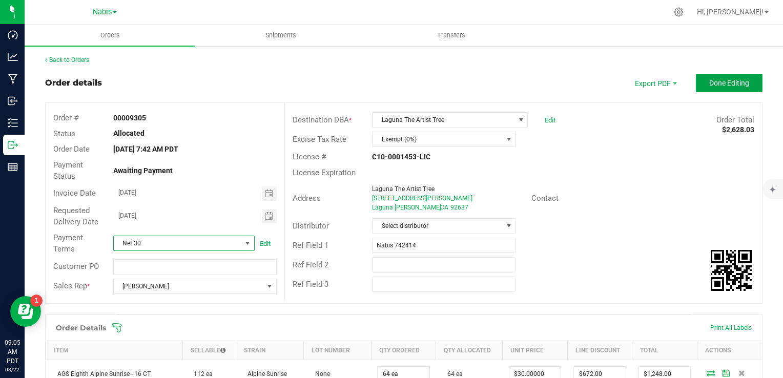
click at [722, 79] on span "Done Editing" at bounding box center [729, 83] width 40 height 8
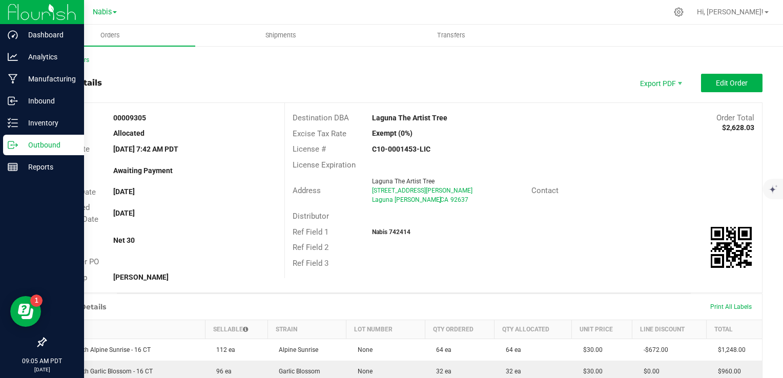
click at [21, 144] on p "Outbound" at bounding box center [48, 145] width 61 height 12
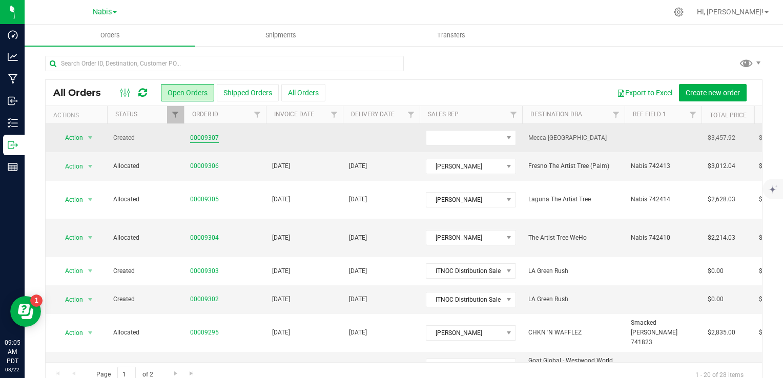
click at [205, 141] on link "00009307" at bounding box center [204, 138] width 29 height 10
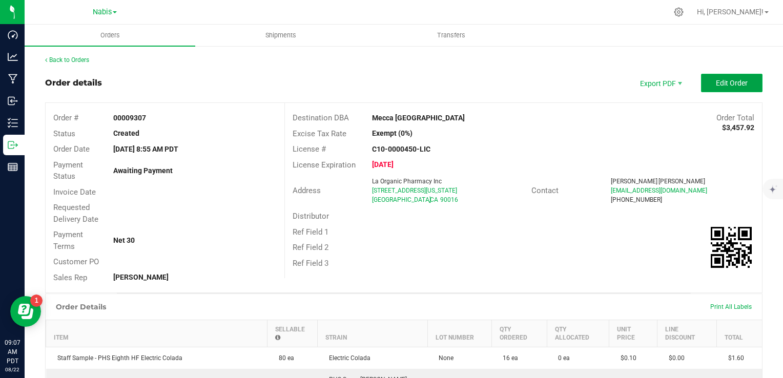
click at [730, 79] on span "Edit Order" at bounding box center [732, 83] width 32 height 8
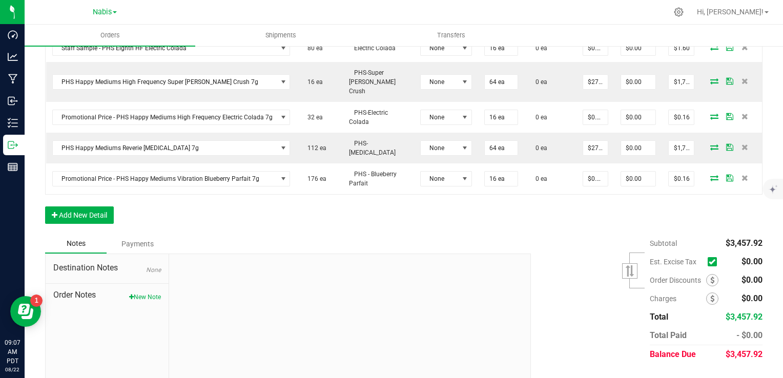
scroll to position [343, 0]
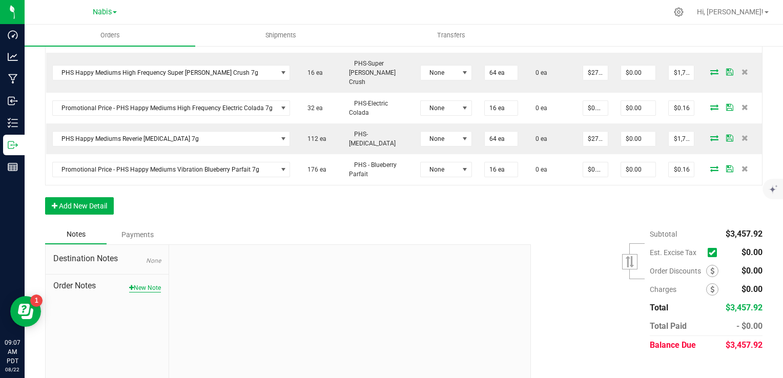
click at [142, 283] on button "New Note" at bounding box center [145, 287] width 32 height 9
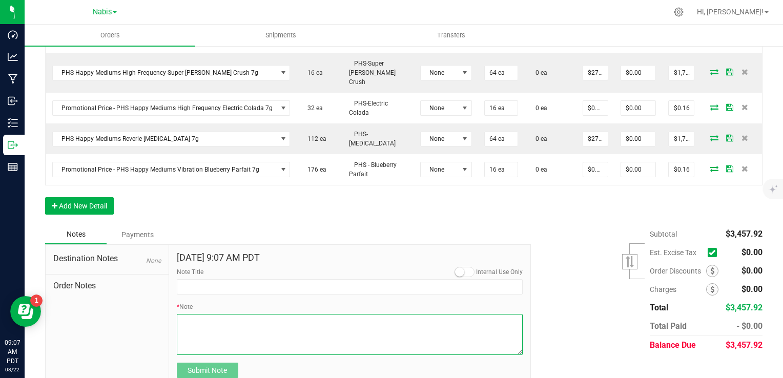
click at [311, 323] on textarea "* Note" at bounding box center [350, 334] width 346 height 41
type textarea "d"
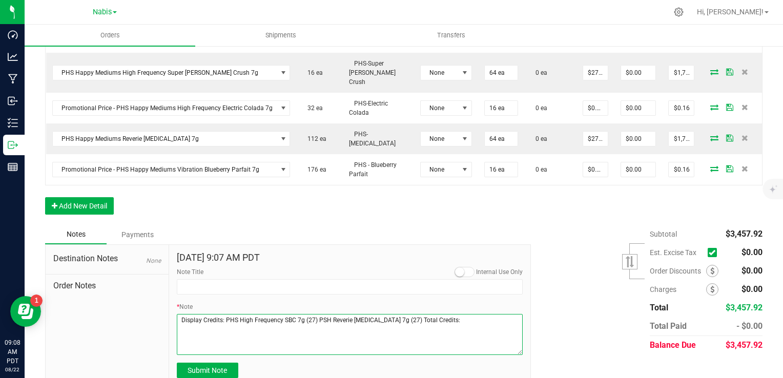
click at [474, 314] on textarea "* Note" at bounding box center [350, 334] width 346 height 41
type textarea "Display Credits: PHS High Frequency SBC 7g (27) PSH Reverie Muse 7g (27) Total …"
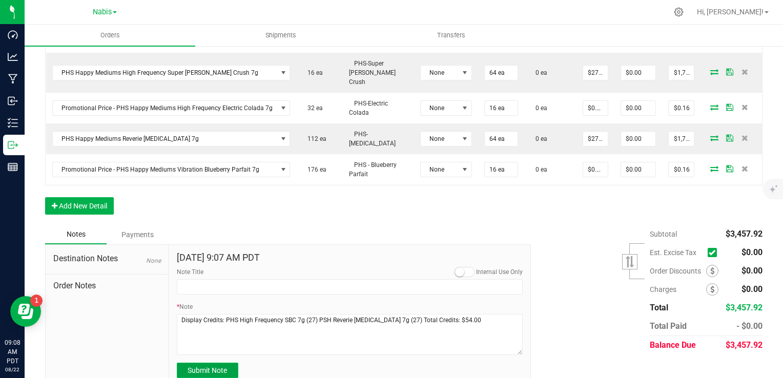
click at [223, 366] on span "Submit Note" at bounding box center [207, 370] width 39 height 8
type input "8/22/2025 9:08 AM PDT"
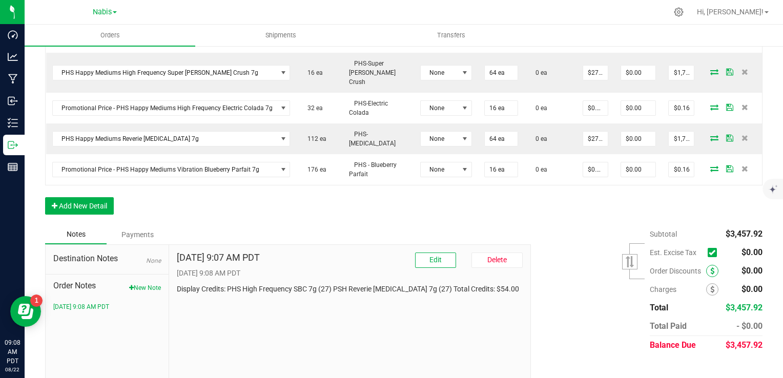
click at [710, 268] on icon at bounding box center [712, 271] width 4 height 7
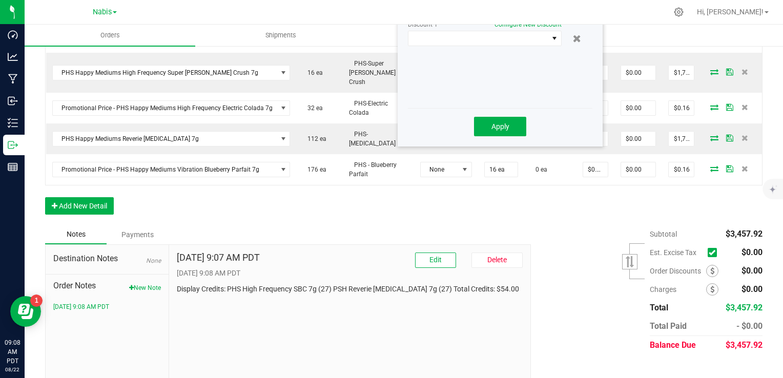
scroll to position [292, 0]
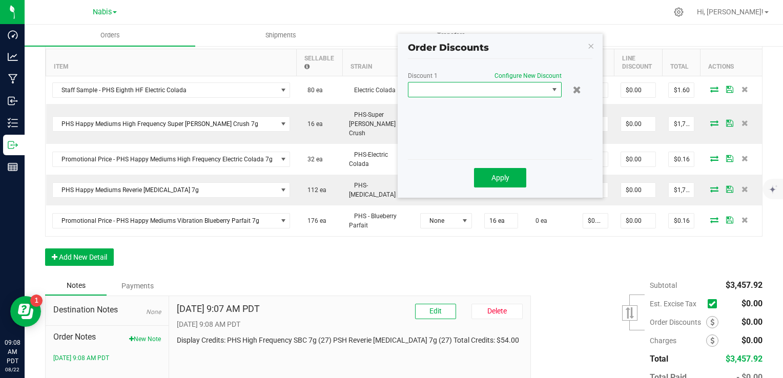
click at [482, 93] on span at bounding box center [478, 90] width 140 height 14
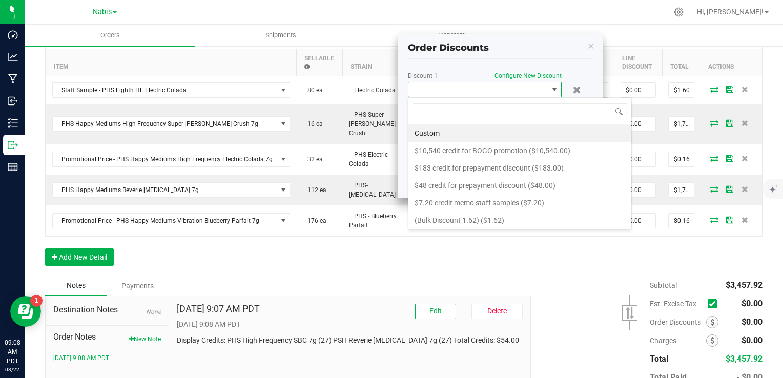
scroll to position [15, 154]
click at [480, 127] on li "Custom" at bounding box center [519, 133] width 223 height 17
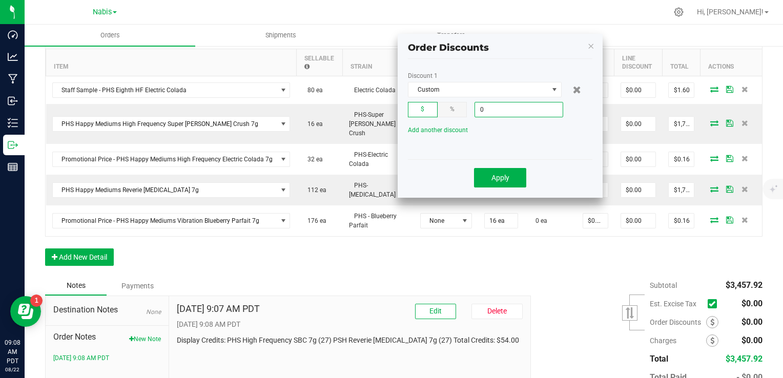
click at [490, 111] on input "0" at bounding box center [519, 109] width 88 height 14
type input "$54.00"
click at [488, 181] on button "Apply" at bounding box center [500, 177] width 52 height 19
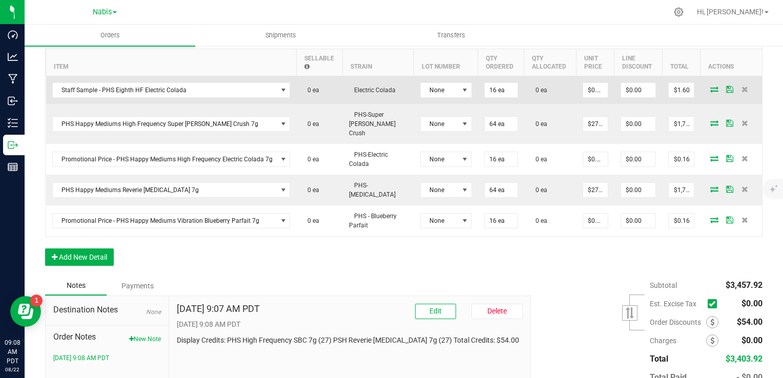
click at [710, 87] on icon at bounding box center [714, 89] width 8 height 6
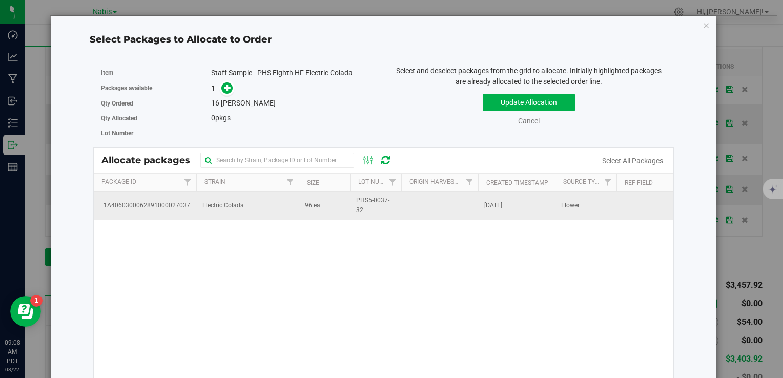
click at [217, 195] on td "Electric Colada" at bounding box center [247, 206] width 102 height 28
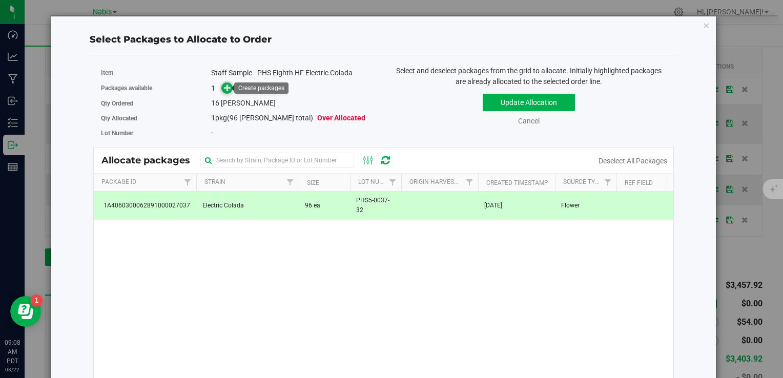
click at [225, 88] on icon at bounding box center [227, 87] width 7 height 7
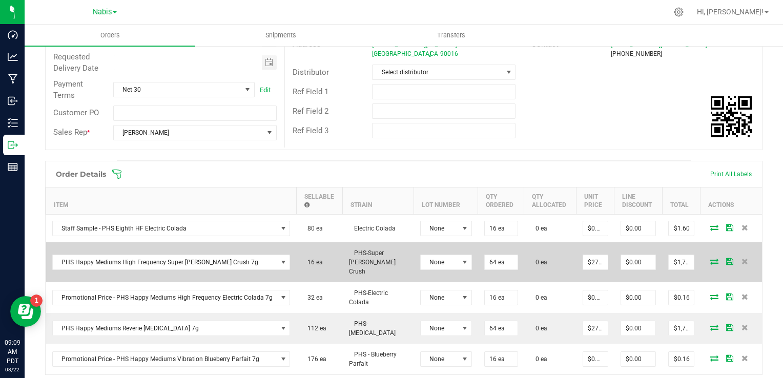
scroll to position [205, 0]
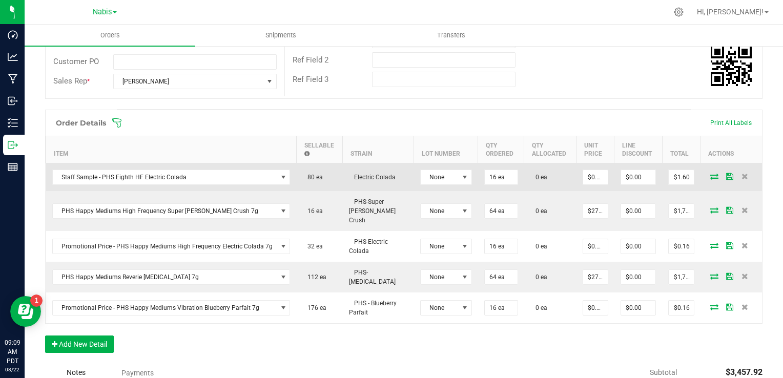
click at [710, 175] on icon at bounding box center [714, 176] width 8 height 6
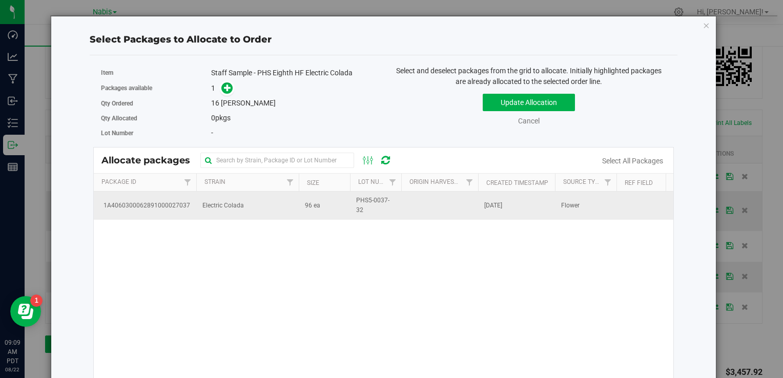
click at [297, 204] on td "Electric Colada" at bounding box center [247, 206] width 102 height 28
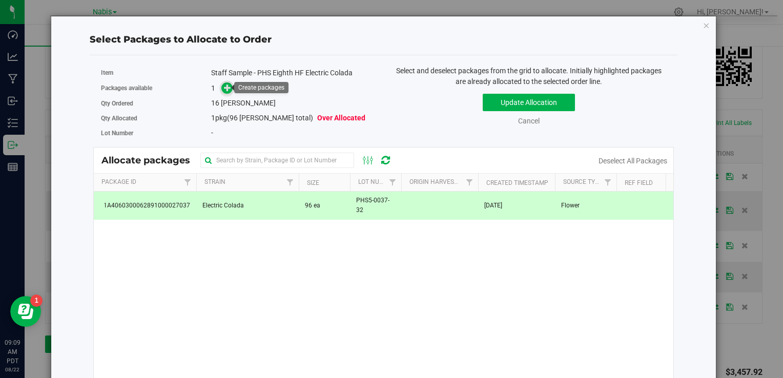
click at [224, 86] on icon at bounding box center [227, 87] width 7 height 7
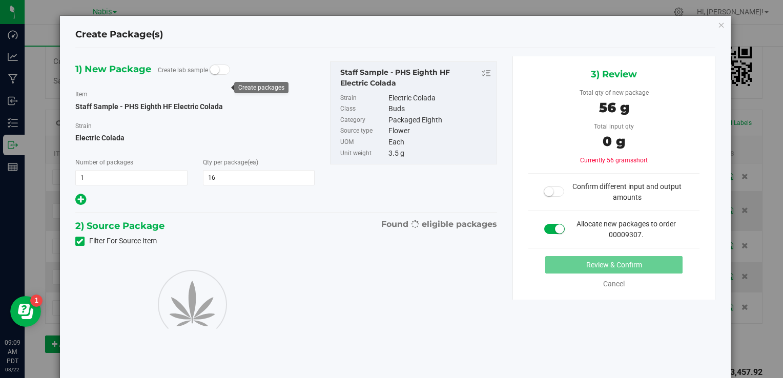
type input "16"
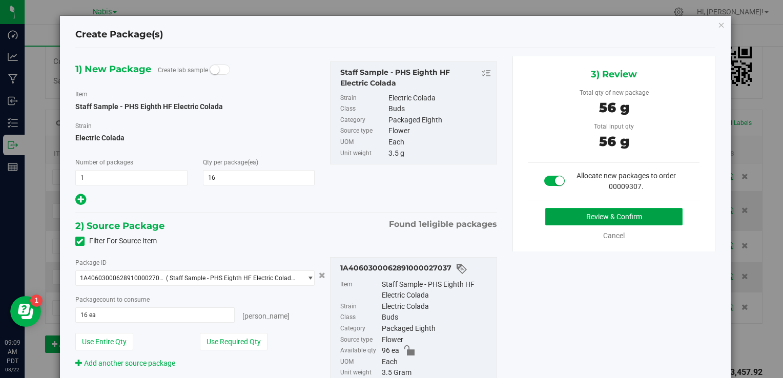
click at [573, 218] on button "Review & Confirm" at bounding box center [613, 216] width 137 height 17
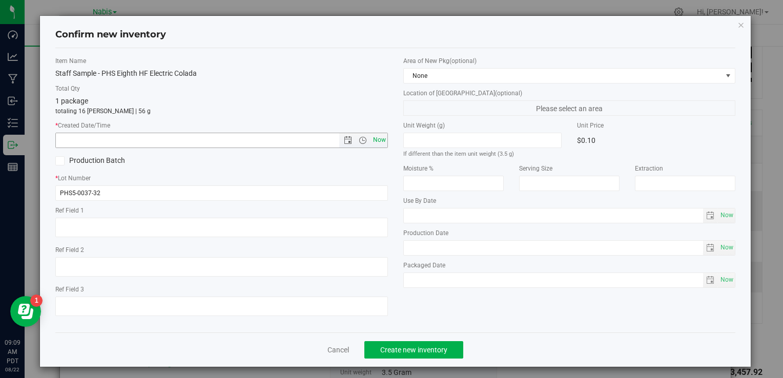
click at [374, 140] on span "Now" at bounding box center [379, 140] width 17 height 15
type input "[DATE] 9:09 AM"
click at [400, 349] on span "Create new inventory" at bounding box center [413, 350] width 67 height 8
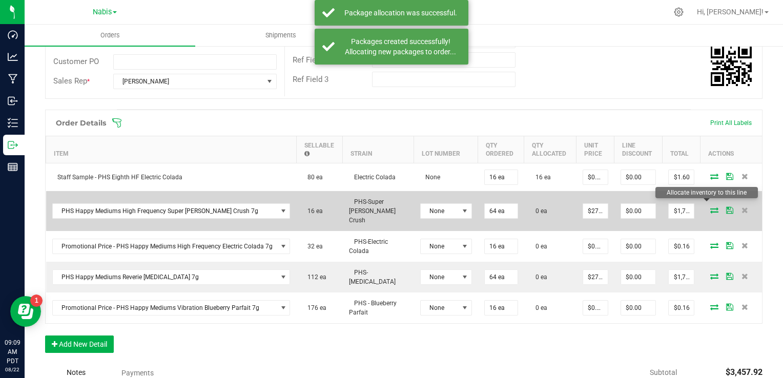
click at [710, 207] on icon at bounding box center [714, 210] width 8 height 6
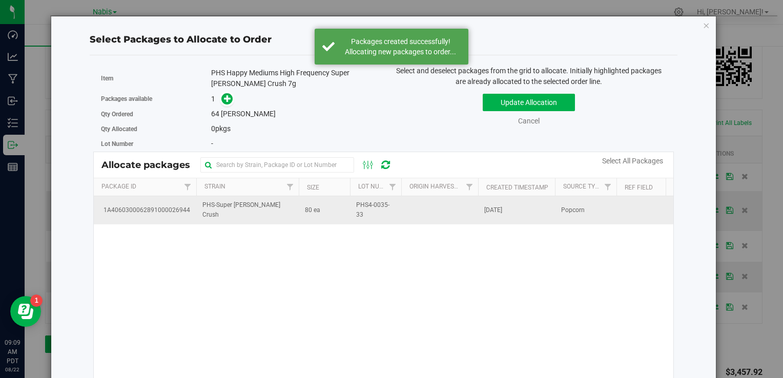
click at [256, 215] on td "PHS-Super Berry Crush" at bounding box center [247, 210] width 102 height 28
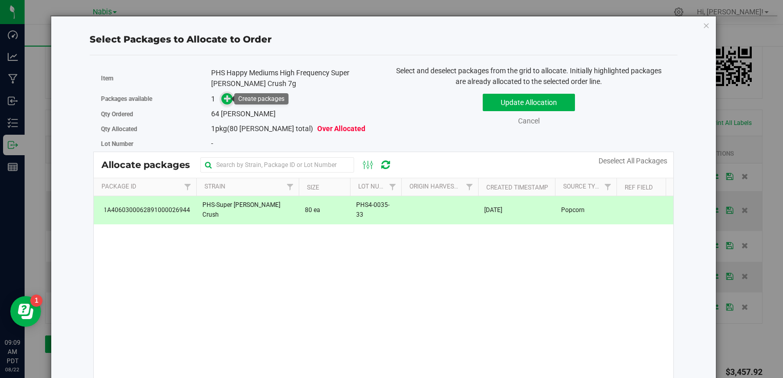
click at [224, 96] on icon at bounding box center [227, 98] width 7 height 7
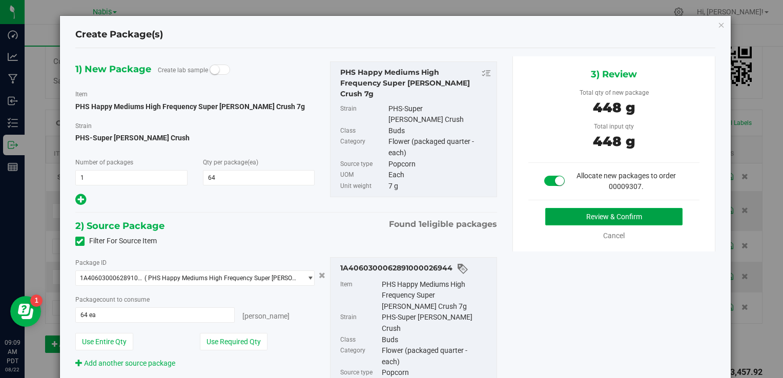
click at [564, 220] on button "Review & Confirm" at bounding box center [613, 216] width 137 height 17
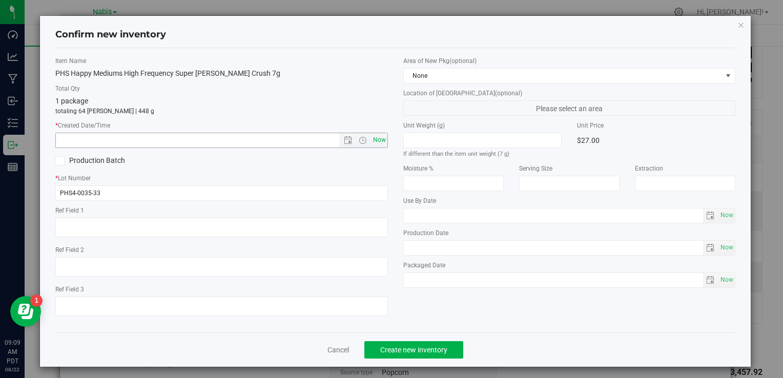
click at [375, 139] on span "Now" at bounding box center [379, 140] width 17 height 15
type input "8/22/2025 9:09 AM"
click at [425, 357] on button "Create new inventory" at bounding box center [413, 349] width 99 height 17
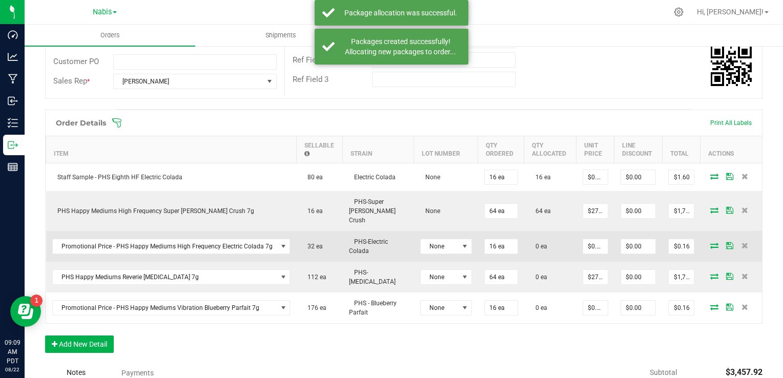
click at [710, 242] on icon at bounding box center [714, 245] width 8 height 6
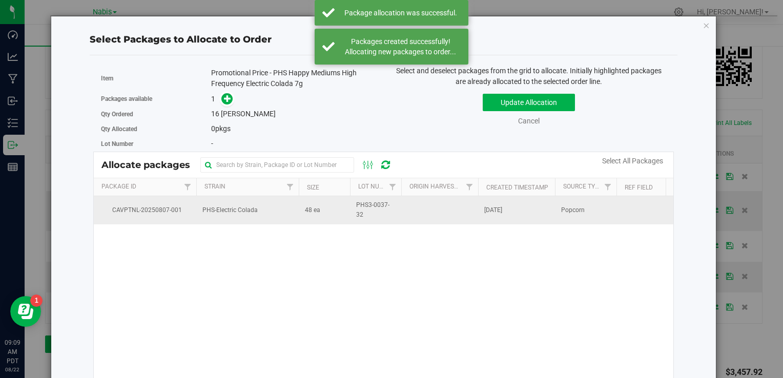
click at [202, 216] on td "PHS-Electric Colada" at bounding box center [247, 210] width 102 height 28
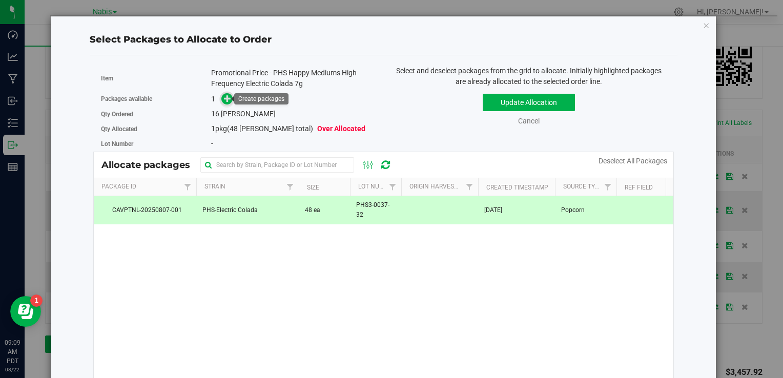
click at [225, 98] on icon at bounding box center [227, 98] width 7 height 7
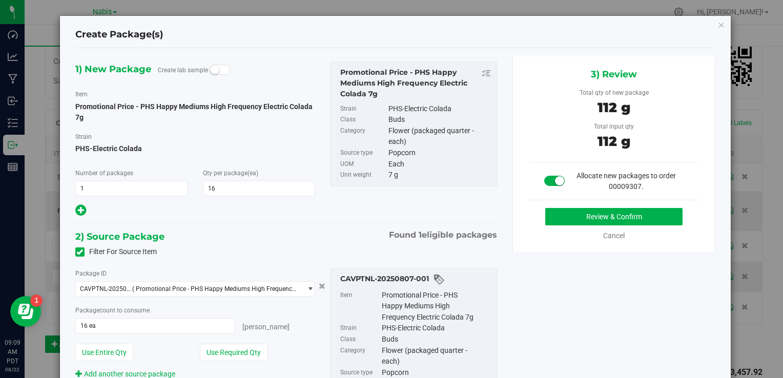
click at [535, 219] on div "Review & Confirm" at bounding box center [614, 216] width 172 height 17
click at [556, 218] on button "Review & Confirm" at bounding box center [613, 216] width 137 height 17
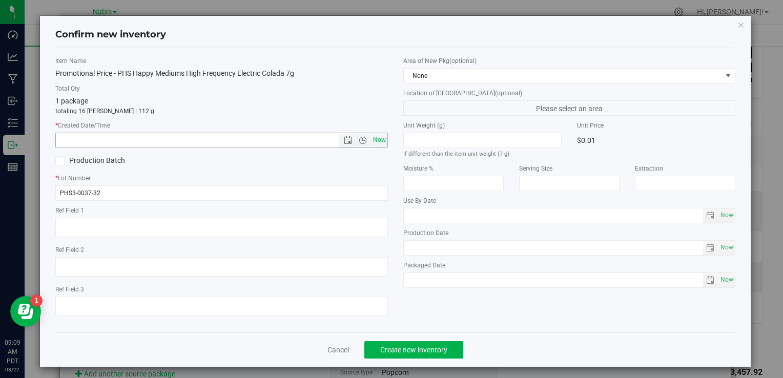
click at [373, 134] on span "Now" at bounding box center [379, 140] width 17 height 15
type input "8/22/2025 9:09 AM"
click at [416, 347] on span "Create new inventory" at bounding box center [413, 350] width 67 height 8
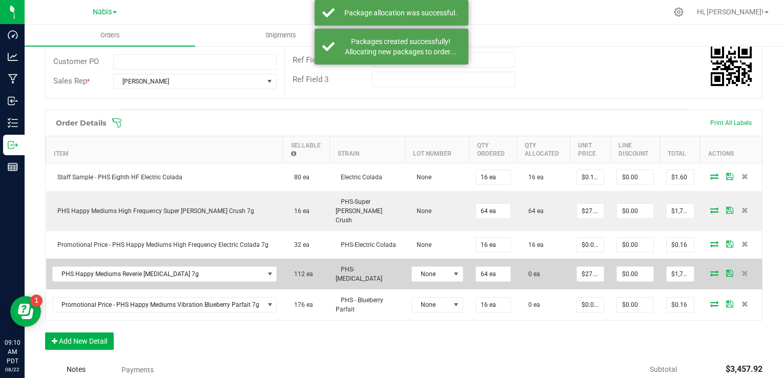
click at [710, 270] on icon at bounding box center [714, 273] width 8 height 6
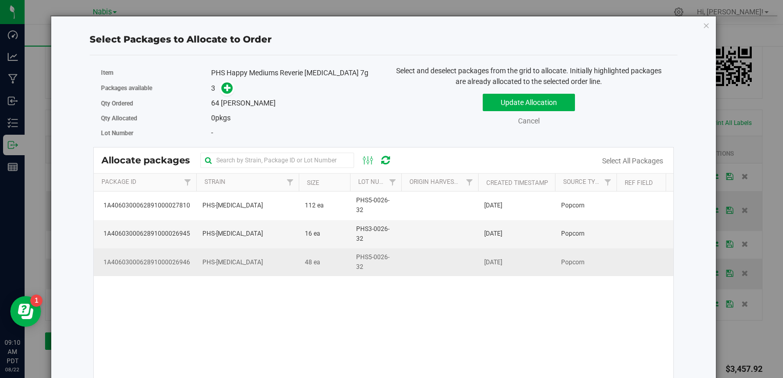
click at [396, 261] on td "PHS5-0026-32" at bounding box center [375, 263] width 51 height 28
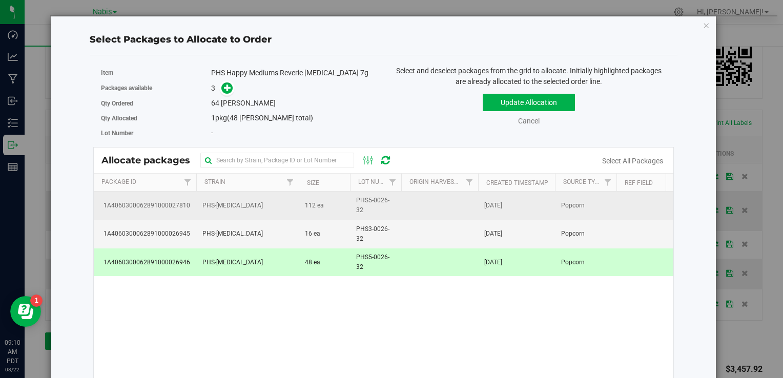
click at [353, 214] on td "PHS5-0026-32" at bounding box center [375, 206] width 51 height 28
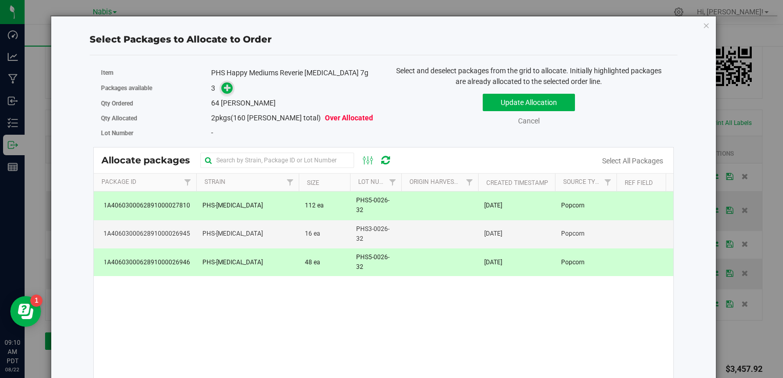
click at [225, 90] on icon at bounding box center [227, 87] width 7 height 7
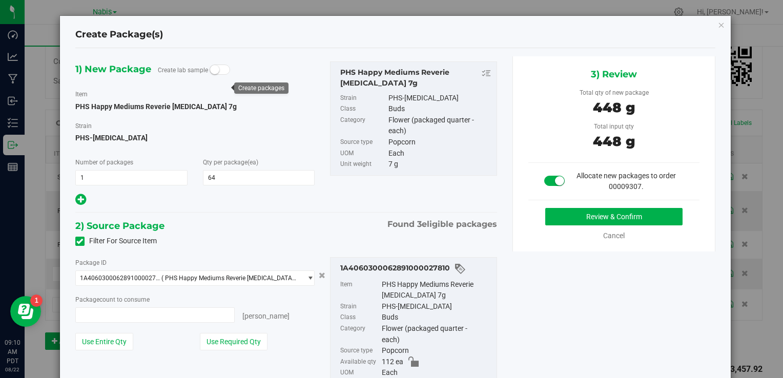
type input "64 ea"
click at [569, 215] on button "Review & Confirm" at bounding box center [613, 216] width 137 height 17
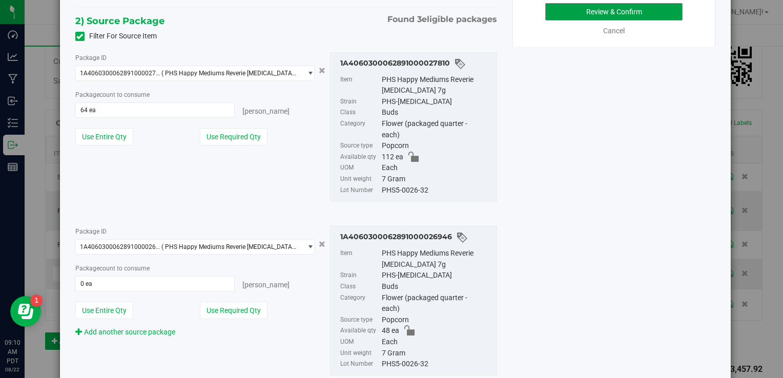
scroll to position [248, 0]
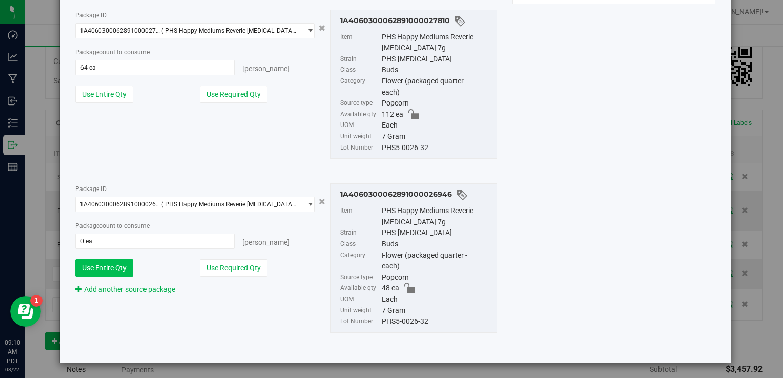
click at [122, 264] on button "Use Entire Qty" at bounding box center [104, 267] width 58 height 17
type input "48 ea"
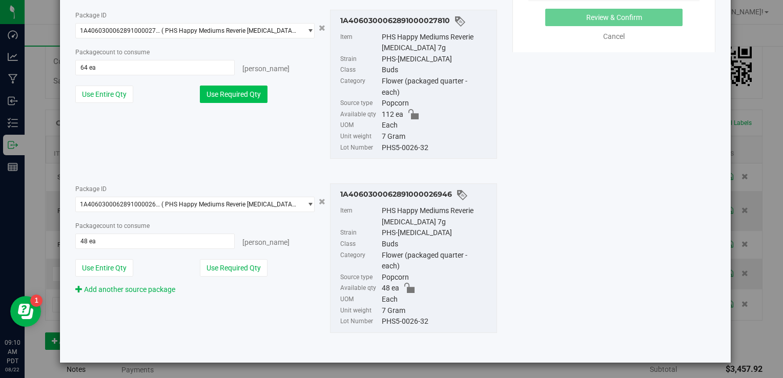
click at [248, 98] on button "Use Required Qty" at bounding box center [234, 94] width 68 height 17
type input "16 ea"
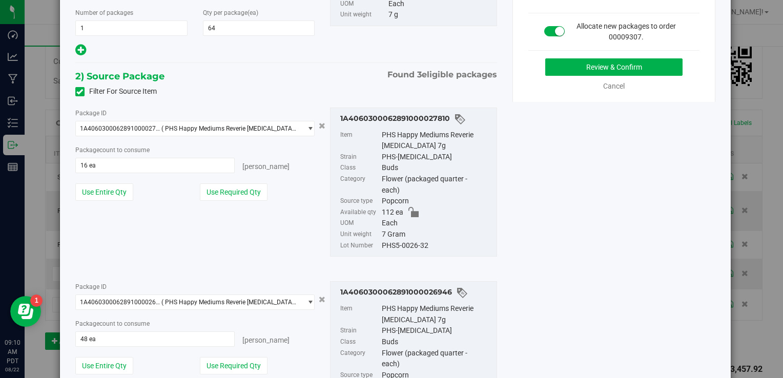
scroll to position [145, 0]
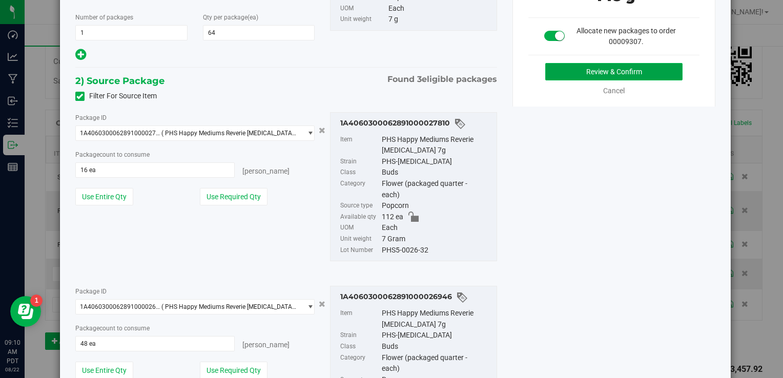
click at [616, 66] on button "Review & Confirm" at bounding box center [613, 71] width 137 height 17
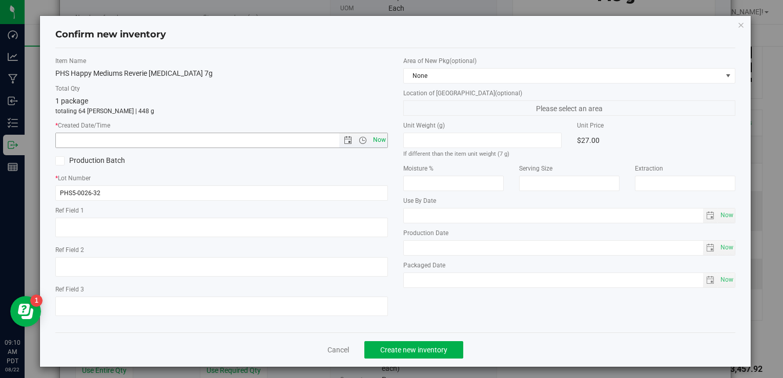
click at [378, 138] on span "Now" at bounding box center [379, 140] width 17 height 15
type input "8/22/2025 9:10 AM"
click at [403, 346] on span "Create new inventory" at bounding box center [413, 350] width 67 height 8
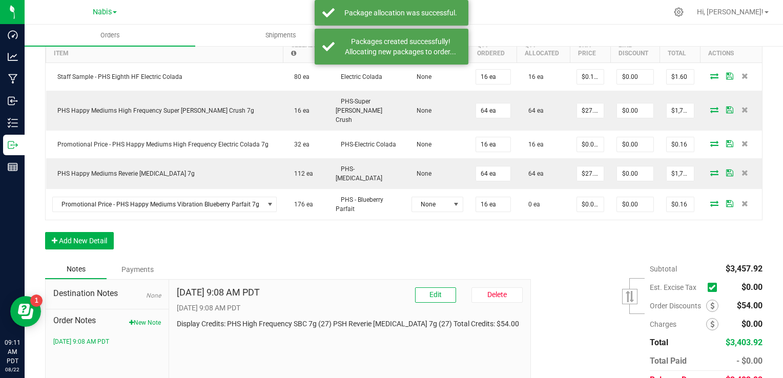
scroll to position [343, 0]
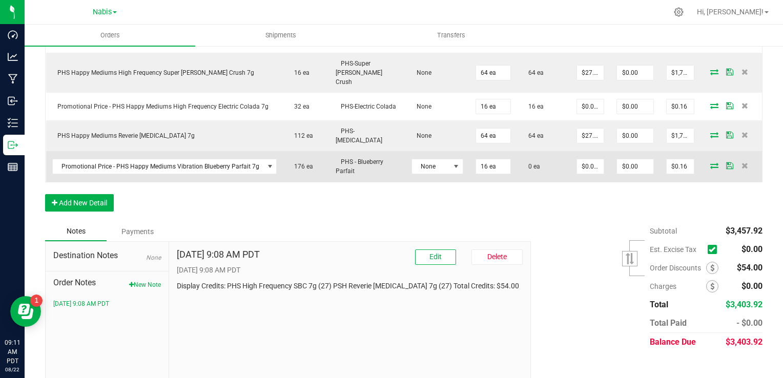
click at [710, 162] on icon at bounding box center [714, 165] width 8 height 6
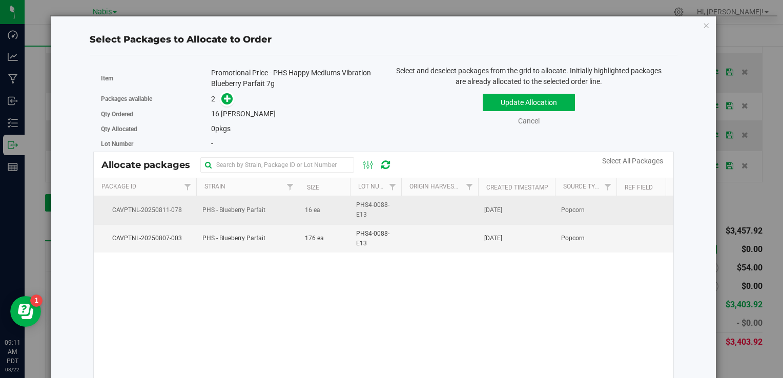
click at [320, 207] on td "16 ea" at bounding box center [324, 210] width 51 height 28
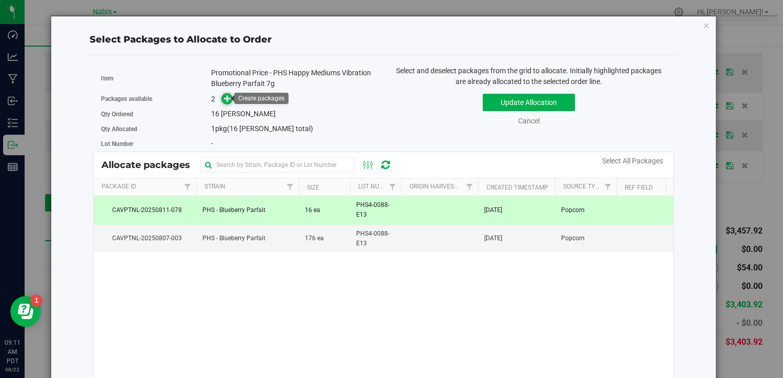
click at [224, 95] on icon at bounding box center [227, 98] width 7 height 7
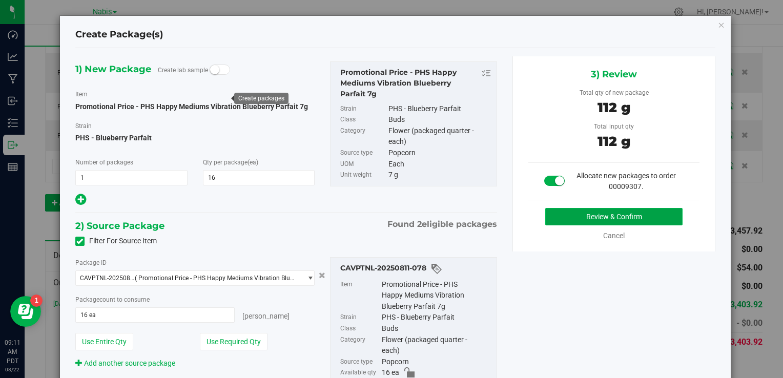
click at [552, 217] on button "Review & Confirm" at bounding box center [613, 216] width 137 height 17
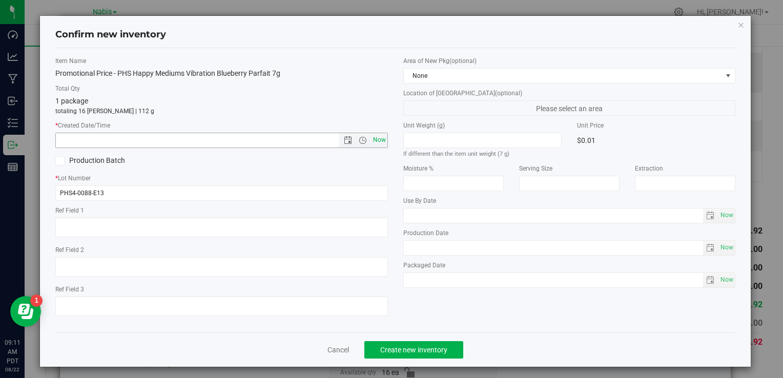
click at [378, 140] on span "Now" at bounding box center [379, 140] width 17 height 15
type input "8/22/2025 9:11 AM"
click at [454, 346] on button "Create new inventory" at bounding box center [413, 349] width 99 height 17
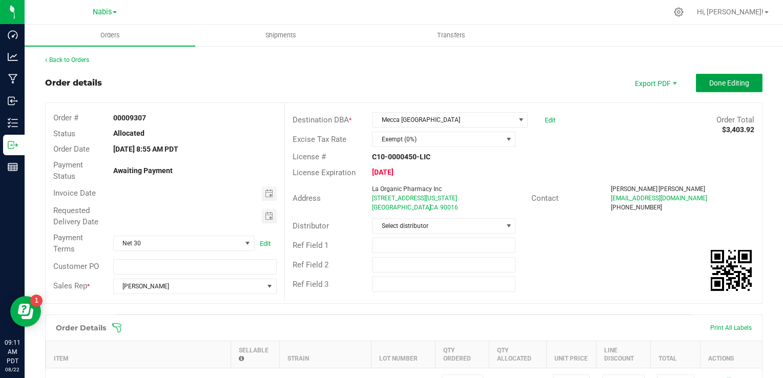
click at [715, 79] on span "Done Editing" at bounding box center [729, 83] width 40 height 8
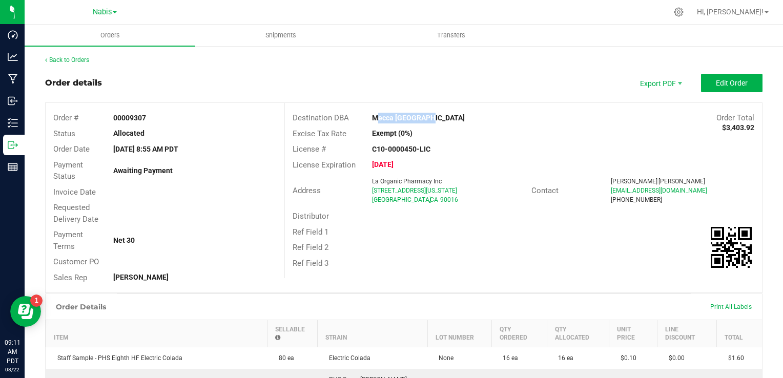
drag, startPoint x: 365, startPoint y: 120, endPoint x: 422, endPoint y: 118, distance: 56.4
click at [422, 118] on div "Mecca [GEOGRAPHIC_DATA]" at bounding box center [463, 118] width 199 height 11
copy strong "Mecca [GEOGRAPHIC_DATA]"
copy span "5738 W Washington Blvd"
drag, startPoint x: 367, startPoint y: 191, endPoint x: 489, endPoint y: 189, distance: 121.5
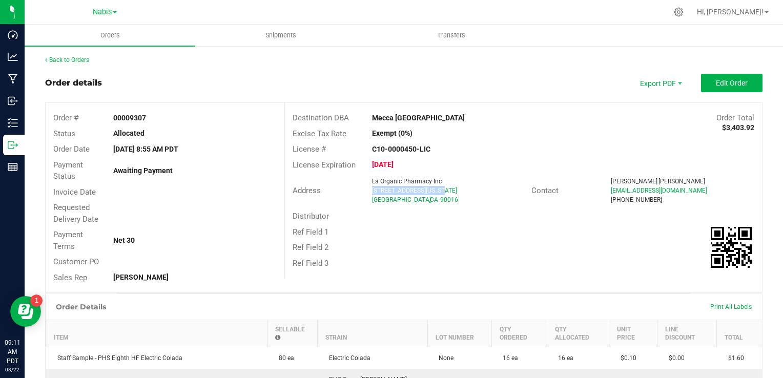
click at [489, 189] on div "La Organic Pharmacy Inc 5738 W Washington Blvd Los Angeles , CA 90016" at bounding box center [449, 191] width 164 height 28
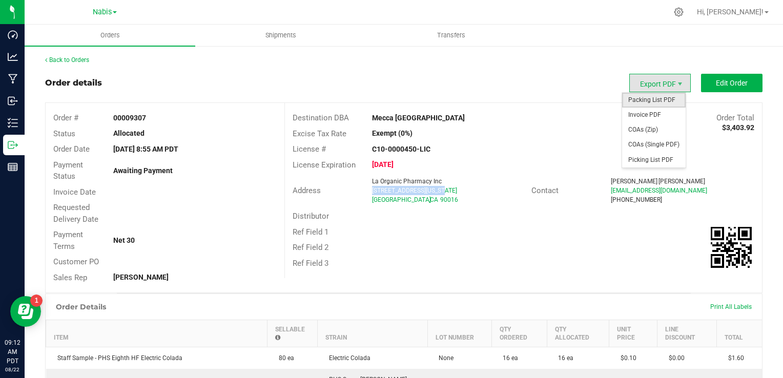
click at [650, 99] on span "Packing List PDF" at bounding box center [654, 100] width 64 height 15
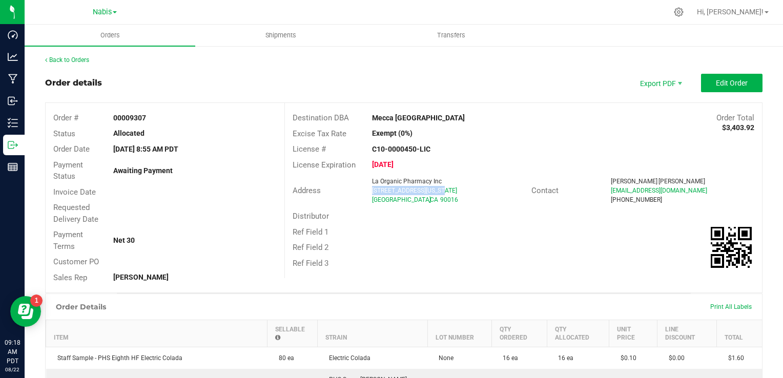
copy span "5738 W Washington Blvd"
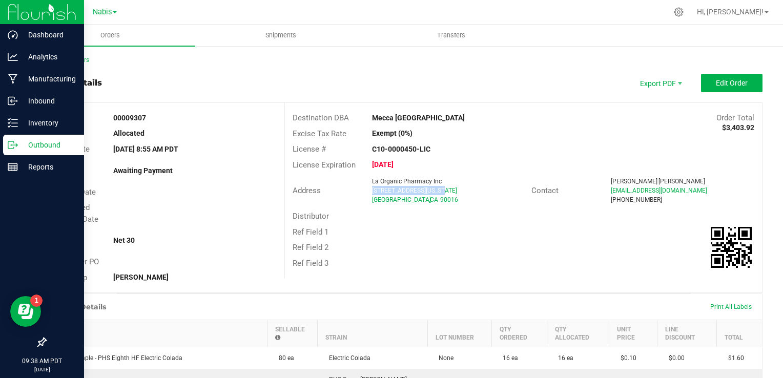
click at [44, 148] on p "Outbound" at bounding box center [48, 145] width 61 height 12
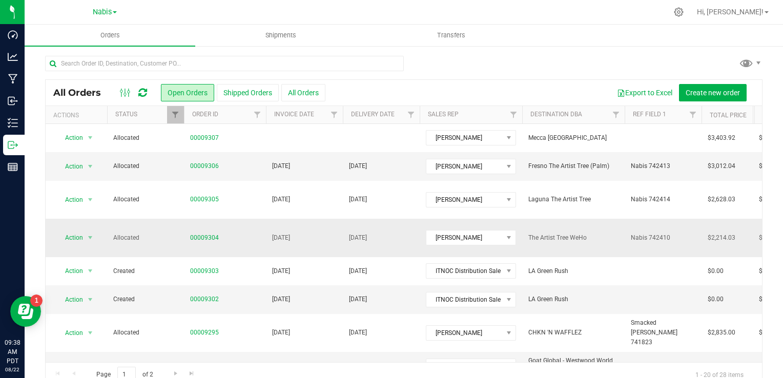
click at [279, 233] on span "[DATE]" at bounding box center [281, 238] width 18 height 10
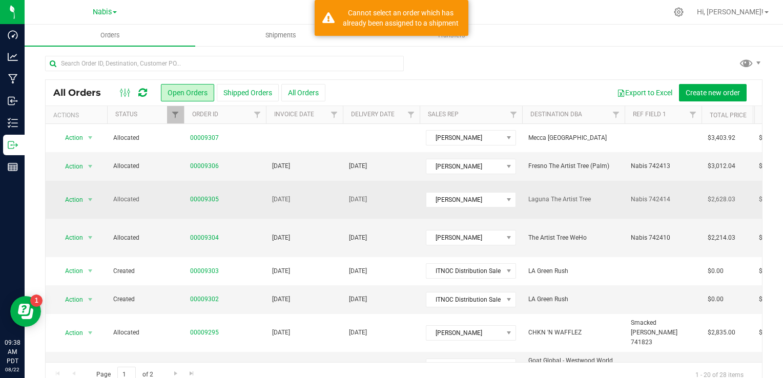
click at [290, 199] on span "[DATE]" at bounding box center [281, 200] width 18 height 10
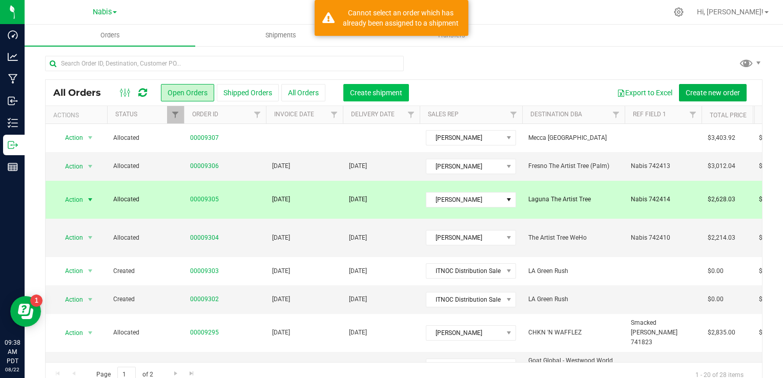
click at [390, 89] on span "Create shipment" at bounding box center [376, 93] width 52 height 8
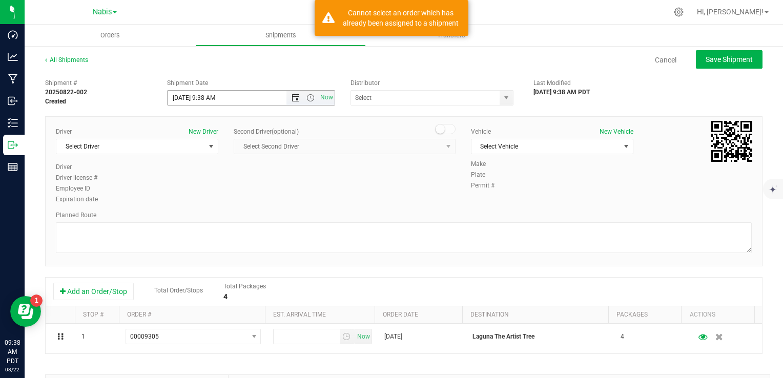
click at [292, 99] on span "Open the date view" at bounding box center [296, 98] width 8 height 8
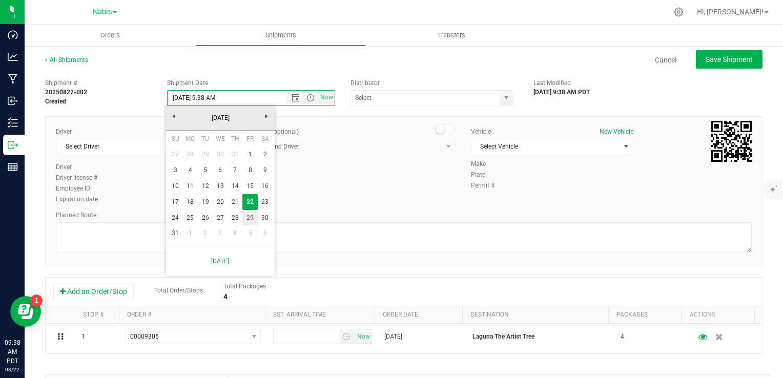
click at [250, 215] on link "29" at bounding box center [249, 218] width 15 height 16
type input "8/29/2025 9:38 AM"
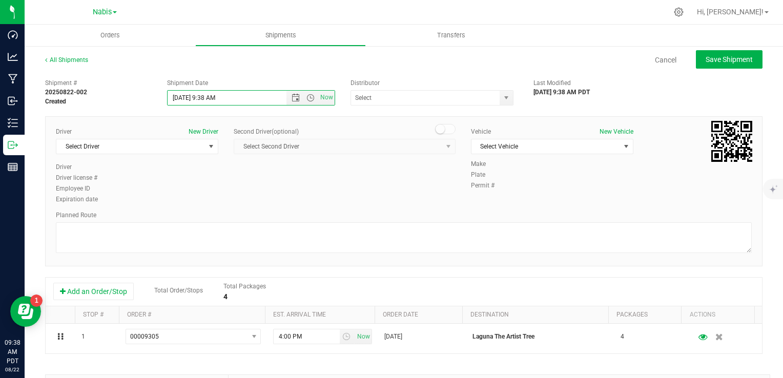
click at [412, 87] on div "Distributor" at bounding box center [435, 82] width 168 height 9
click at [404, 95] on input "text" at bounding box center [423, 98] width 145 height 14
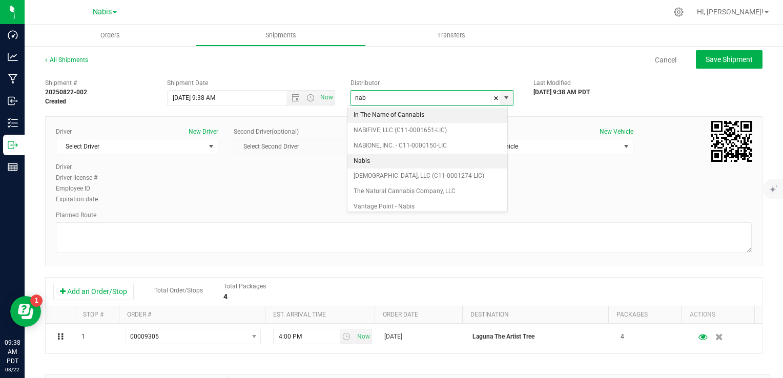
click at [386, 157] on li "Nabis" at bounding box center [427, 161] width 160 height 15
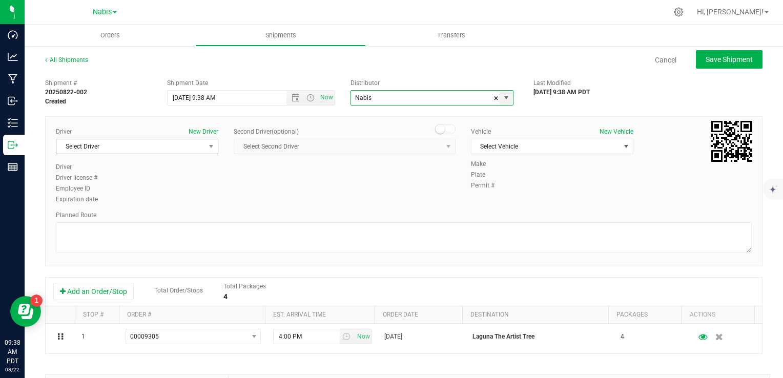
type input "Nabis"
click at [123, 148] on span "Select Driver" at bounding box center [130, 146] width 149 height 14
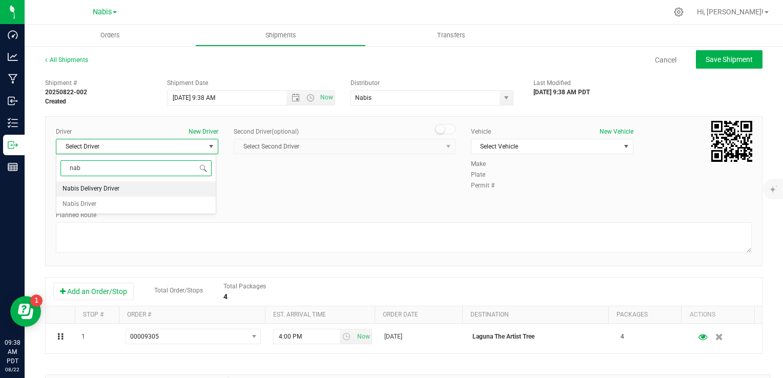
drag, startPoint x: 115, startPoint y: 186, endPoint x: 124, endPoint y: 186, distance: 8.7
click at [115, 186] on span "Nabis Delivery Driver" at bounding box center [91, 188] width 57 height 13
type input "nab"
click at [488, 150] on span "Select Vehicle" at bounding box center [545, 146] width 149 height 14
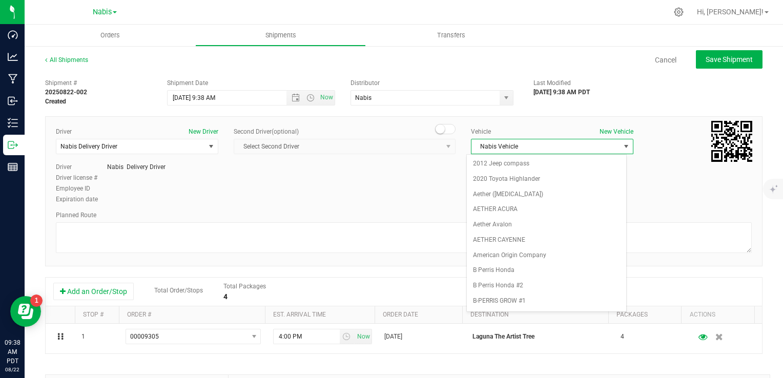
scroll to position [1303, 0]
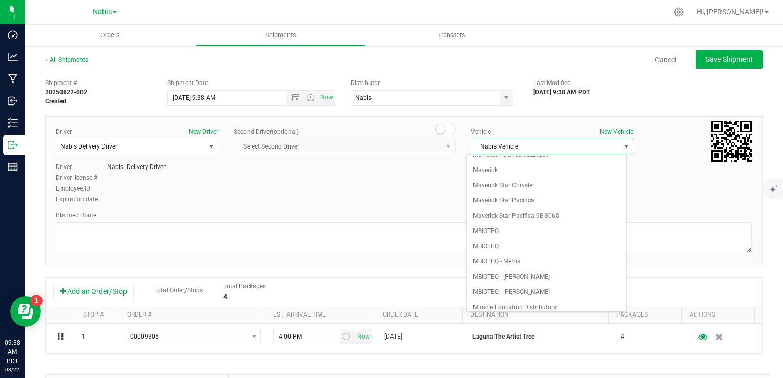
click at [379, 201] on div "Driver New Driver Nabis Delivery Driver Select Driver Nabis Delivery Driver Nab…" at bounding box center [403, 166] width 711 height 78
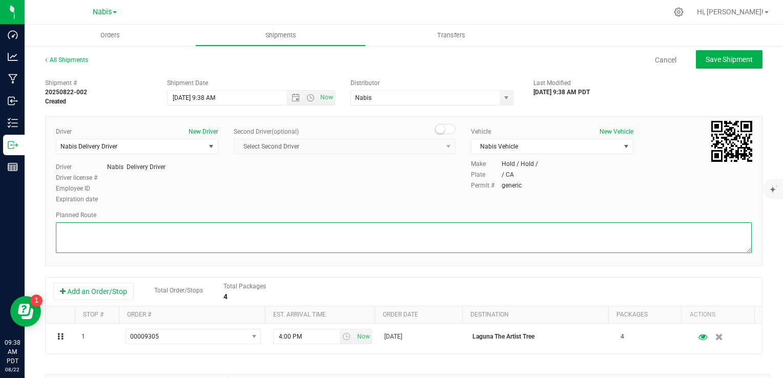
click at [327, 246] on textarea at bounding box center [404, 237] width 696 height 31
type textarea "Google Maps"
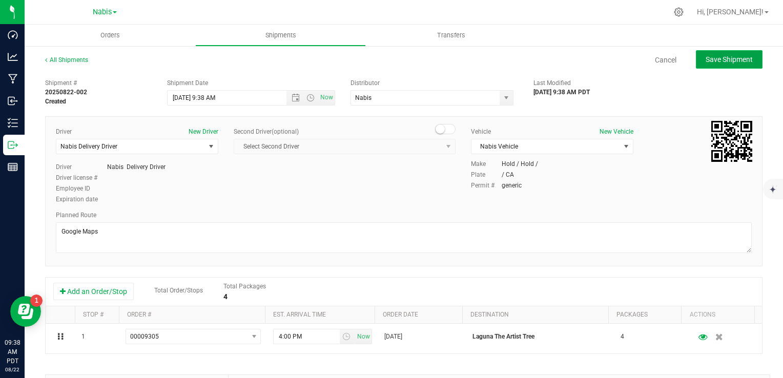
click at [722, 60] on span "Save Shipment" at bounding box center [729, 59] width 47 height 8
type input "8/29/2025 4:38 PM"
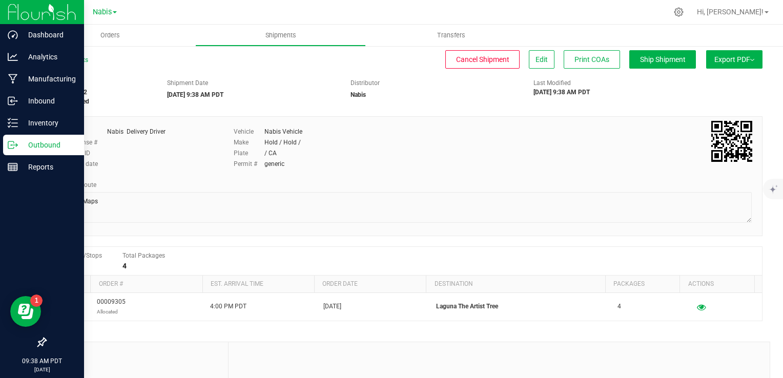
click at [55, 146] on p "Outbound" at bounding box center [48, 145] width 61 height 12
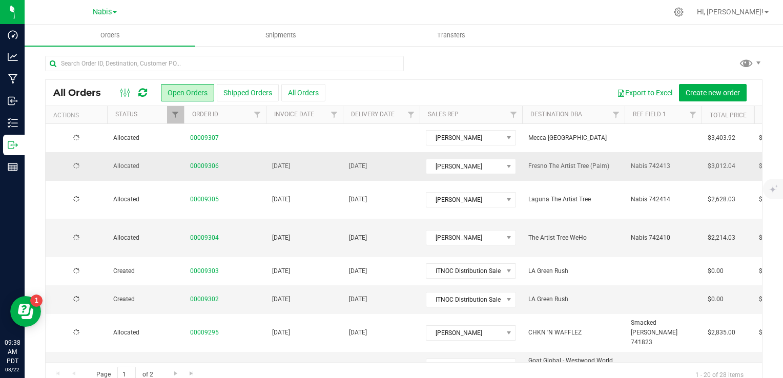
click at [290, 166] on span "[DATE]" at bounding box center [281, 166] width 18 height 10
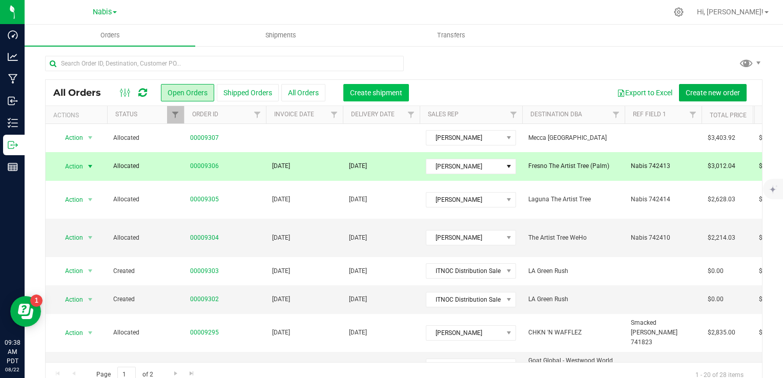
click at [382, 90] on span "Create shipment" at bounding box center [376, 93] width 52 height 8
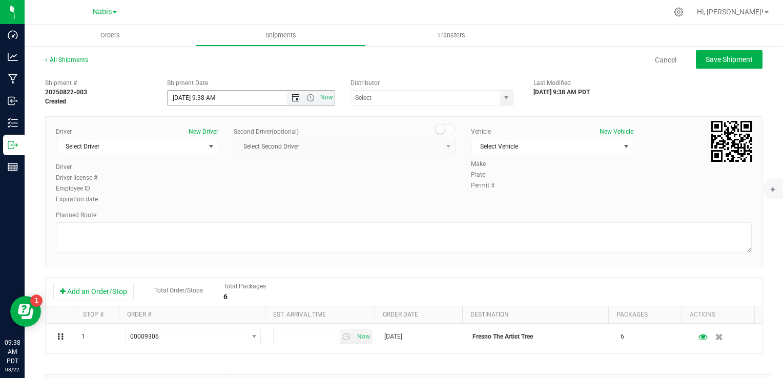
click at [292, 95] on span "Open the date view" at bounding box center [296, 98] width 8 height 8
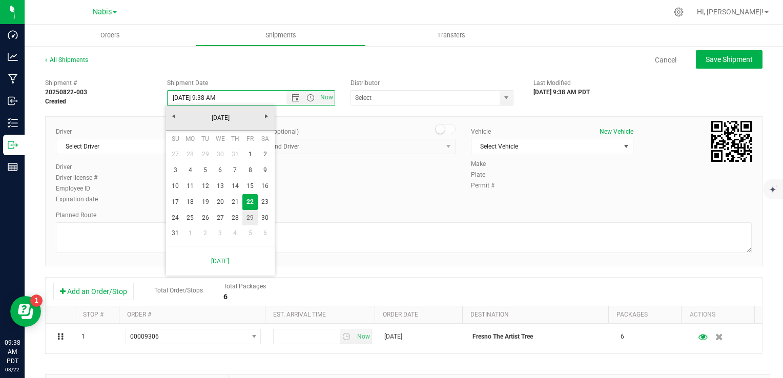
click at [244, 216] on link "29" at bounding box center [249, 218] width 15 height 16
type input "8/29/2025 9:38 AM"
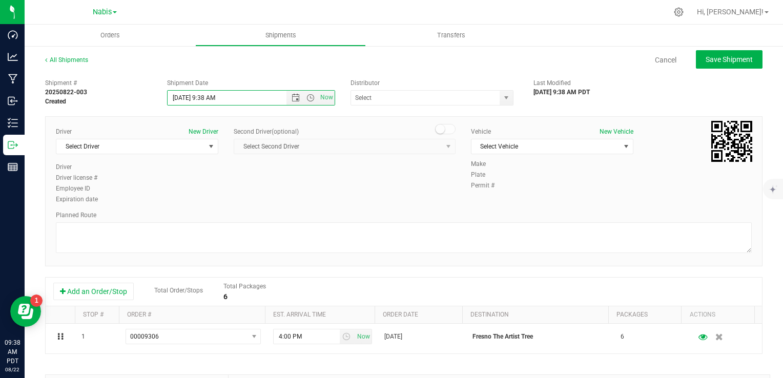
click at [380, 110] on div "Shipment # 20250822-003 Created Shipment Date 8/29/2025 9:38 AM Now Distributor…" at bounding box center [403, 293] width 717 height 439
click at [379, 99] on input "text" at bounding box center [423, 98] width 145 height 14
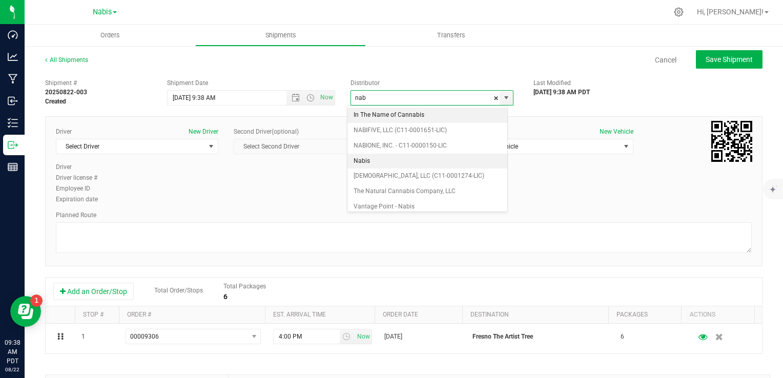
click at [367, 159] on li "Nabis" at bounding box center [427, 161] width 160 height 15
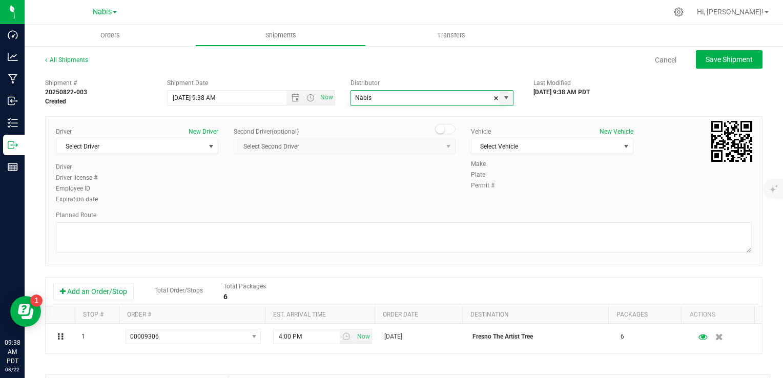
scroll to position [1452, 0]
type input "Nabis"
click at [126, 143] on span "Select Driver" at bounding box center [130, 146] width 149 height 14
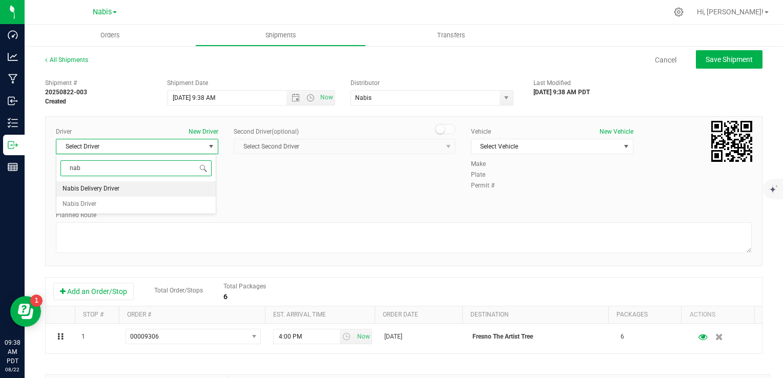
click at [129, 188] on li "Nabis Delivery Driver" at bounding box center [135, 188] width 159 height 15
type input "nab"
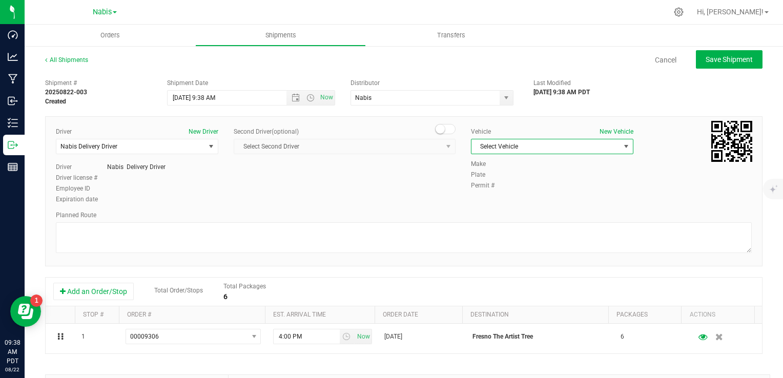
click at [506, 151] on span "Select Vehicle" at bounding box center [545, 146] width 149 height 14
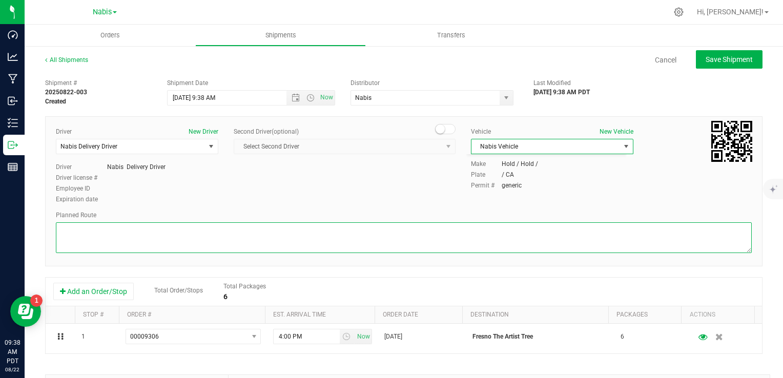
click at [272, 237] on textarea at bounding box center [404, 237] width 696 height 31
type textarea "Google Maps"
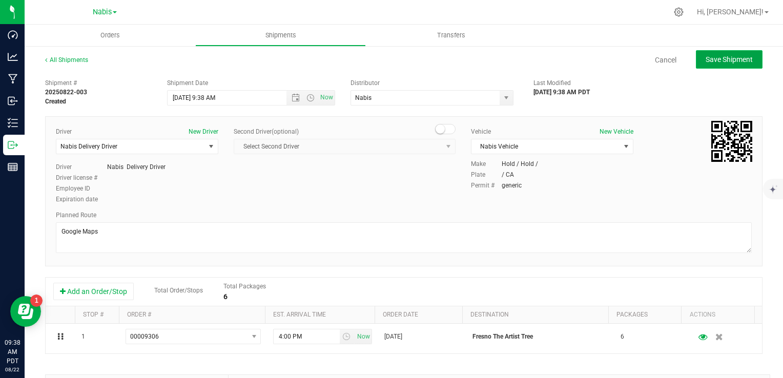
click at [738, 67] on button "Save Shipment" at bounding box center [729, 59] width 67 height 18
type input "8/29/2025 4:38 PM"
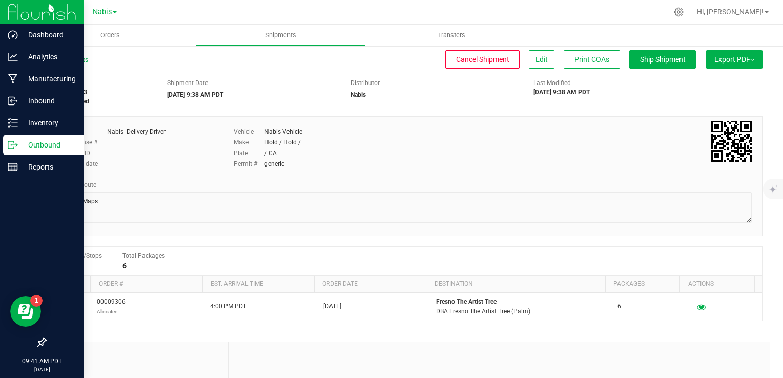
click at [29, 145] on p "Outbound" at bounding box center [48, 145] width 61 height 12
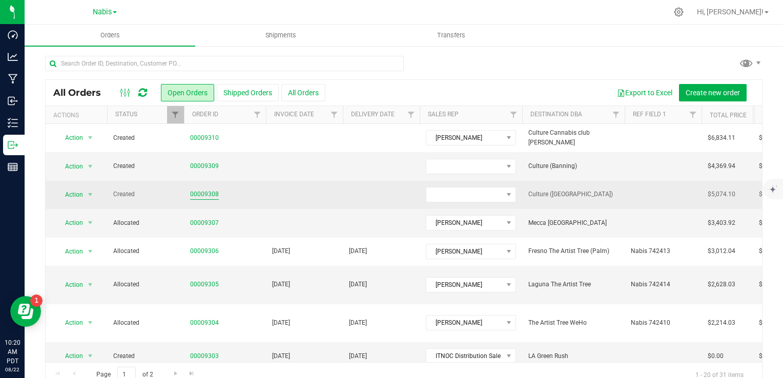
click at [201, 190] on link "00009308" at bounding box center [204, 195] width 29 height 10
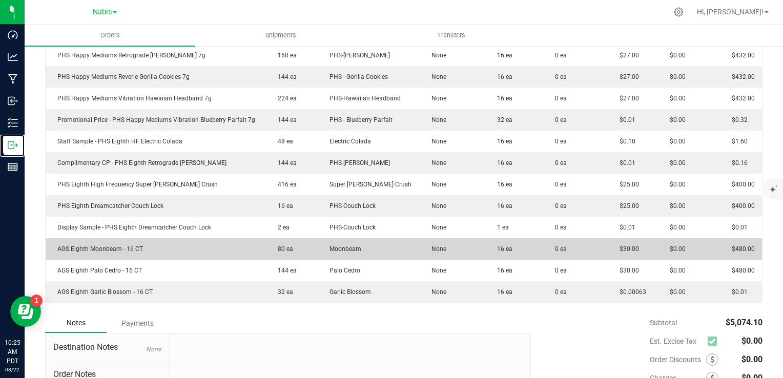
scroll to position [330, 0]
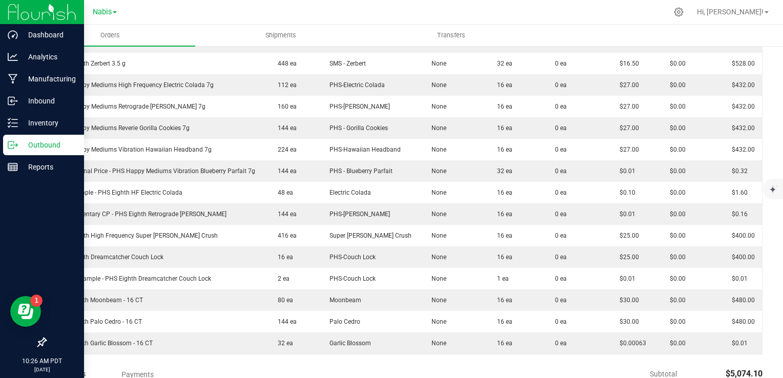
click at [19, 145] on p "Outbound" at bounding box center [48, 145] width 61 height 12
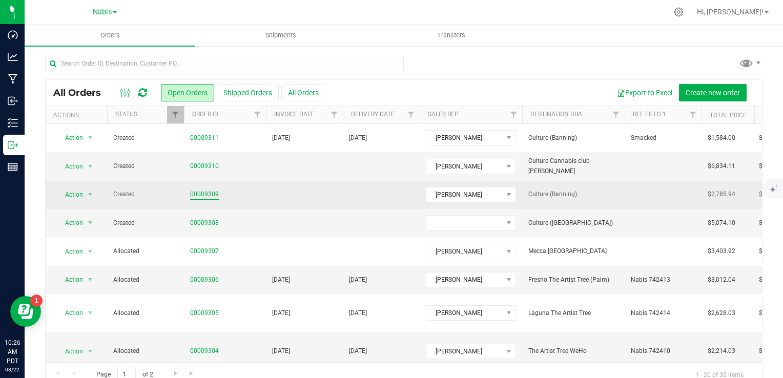
click at [213, 191] on link "00009309" at bounding box center [204, 195] width 29 height 10
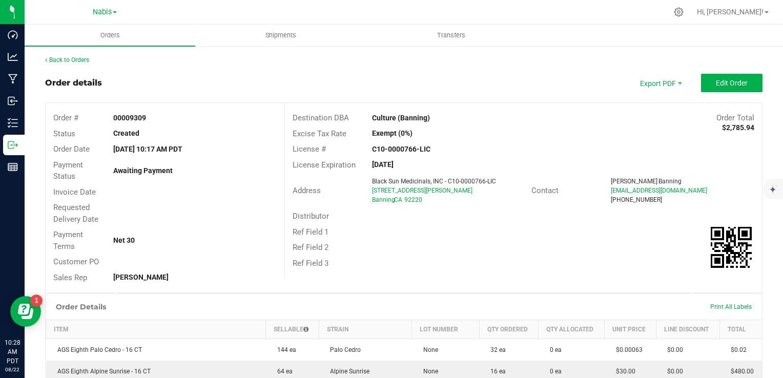
click at [736, 73] on div "Back to Orders Order details Export PDF Edit Order Order # 00009309 Status Crea…" at bounding box center [403, 378] width 717 height 646
click at [734, 74] on button "Edit Order" at bounding box center [731, 83] width 61 height 18
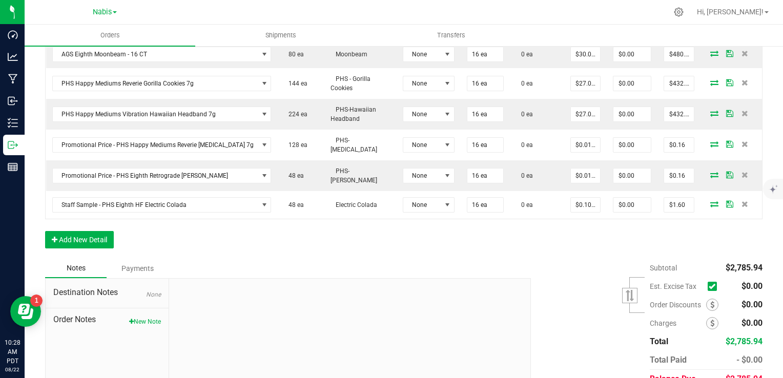
scroll to position [447, 0]
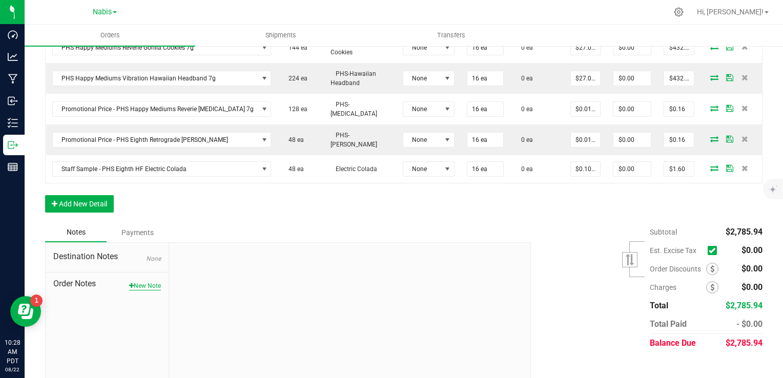
click at [135, 281] on button "New Note" at bounding box center [145, 285] width 32 height 9
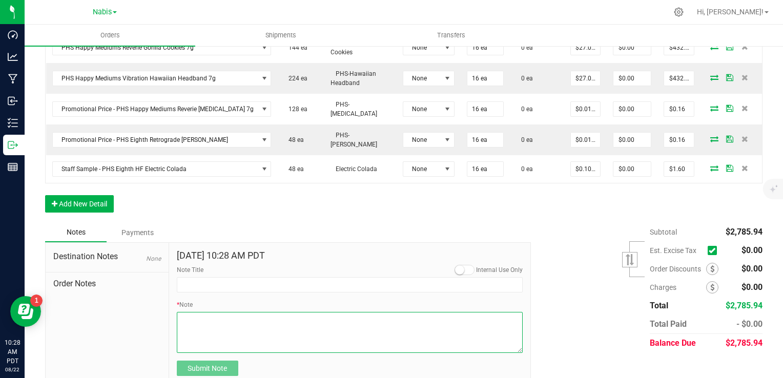
click at [246, 312] on textarea "* Note" at bounding box center [350, 332] width 346 height 41
paste textarea "Palo = Comp case"
click at [192, 312] on textarea "* Note" at bounding box center [350, 332] width 346 height 41
click at [192, 314] on textarea "* Note" at bounding box center [350, 332] width 346 height 41
type textarea "Display Credits: AGS x4 (30) Total Credits: $120.00 Palo Cedro = Comp Case"
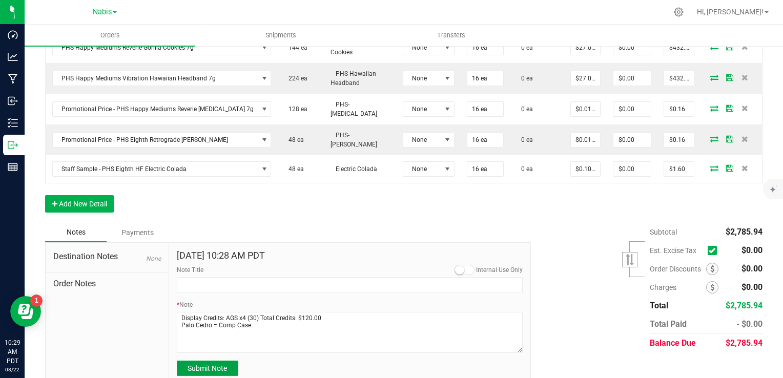
click at [216, 364] on span "Submit Note" at bounding box center [207, 368] width 39 height 8
type input "[DATE] 10:29 AM PDT"
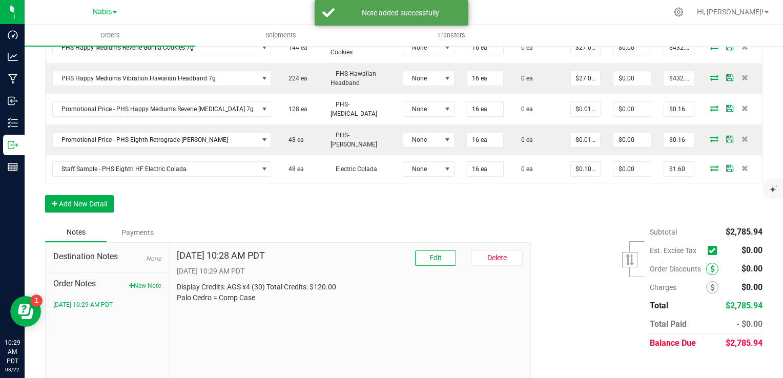
click at [710, 265] on icon at bounding box center [712, 268] width 4 height 7
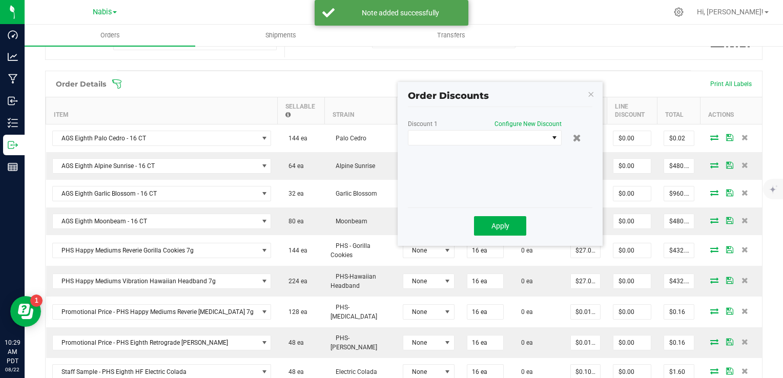
scroll to position [242, 0]
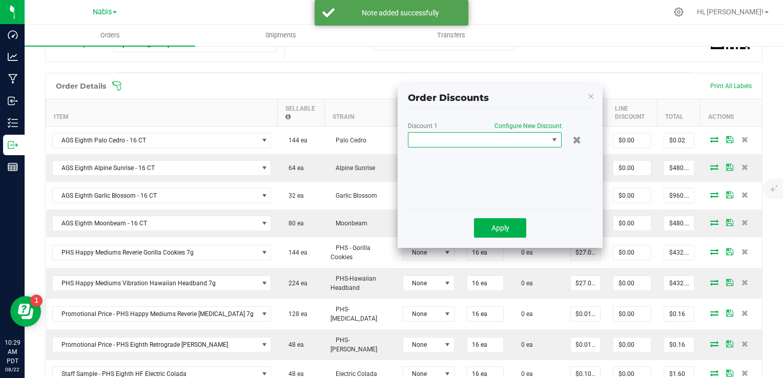
click at [486, 136] on span at bounding box center [478, 140] width 140 height 14
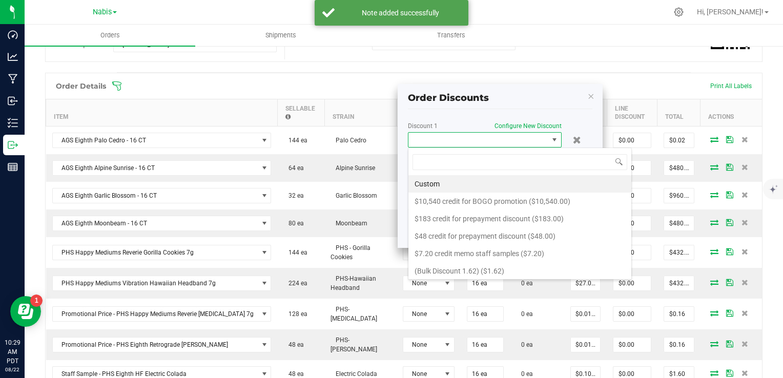
scroll to position [15, 154]
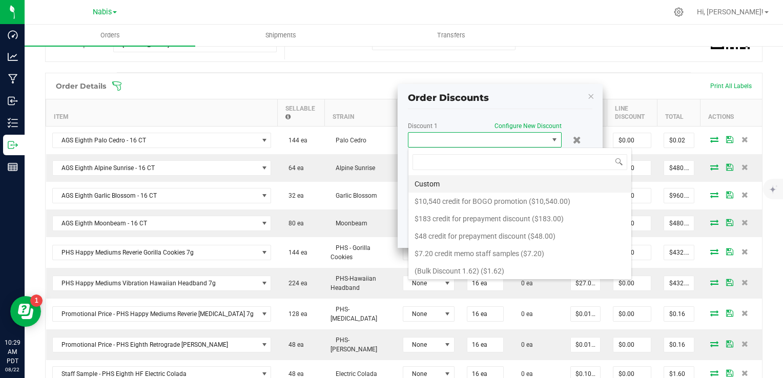
click at [439, 179] on li "Custom" at bounding box center [519, 183] width 223 height 17
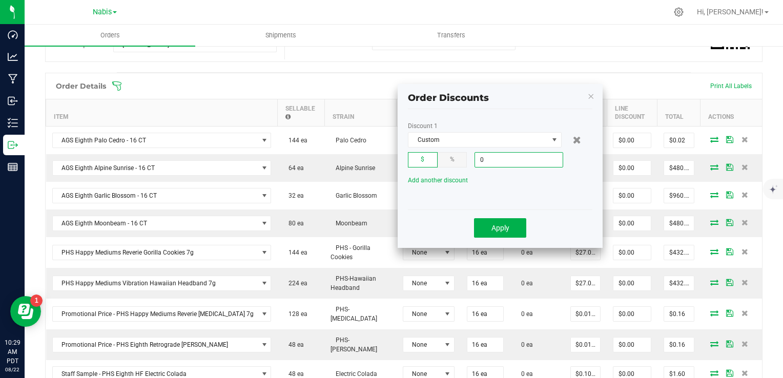
click at [508, 163] on input "0" at bounding box center [519, 160] width 88 height 14
type input "$120.00"
click at [501, 220] on button "Apply" at bounding box center [500, 227] width 52 height 19
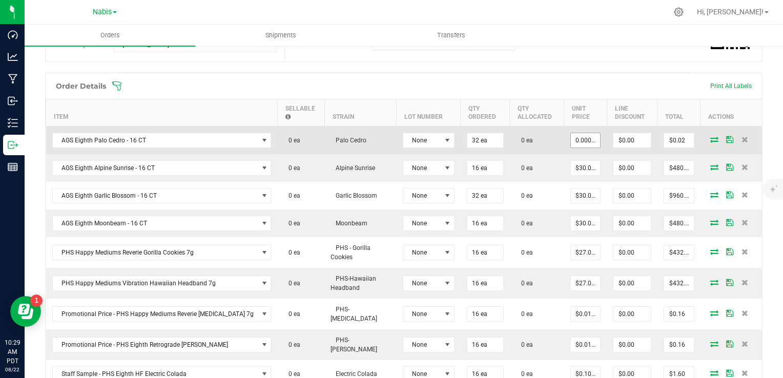
click at [579, 136] on input "0.00063" at bounding box center [585, 140] width 29 height 14
type input "$0.01000"
type input "$0.32"
click at [520, 137] on td "0 ea" at bounding box center [537, 140] width 54 height 28
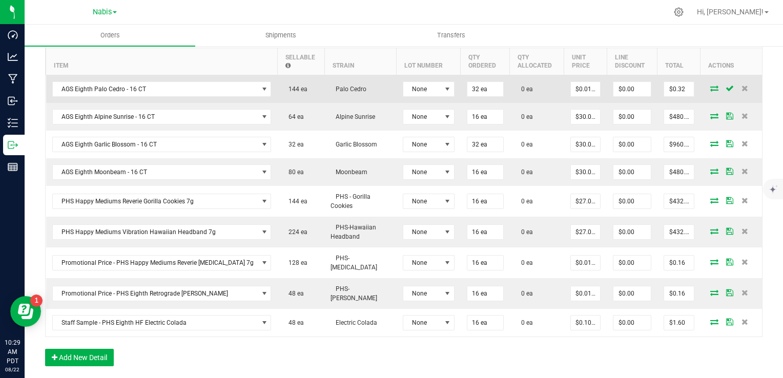
scroll to position [242, 0]
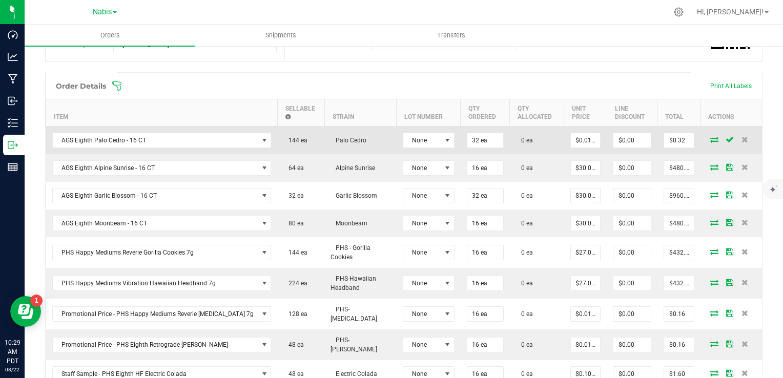
click at [707, 136] on span at bounding box center [714, 139] width 15 height 6
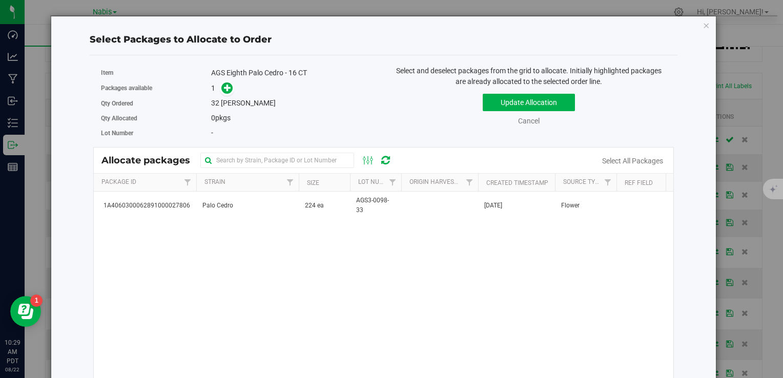
click at [258, 219] on div "1A4060300062891000027806 Palo Cedro 224 ea AGS3-0098-33 [DATE] Flower" at bounding box center [384, 320] width 580 height 256
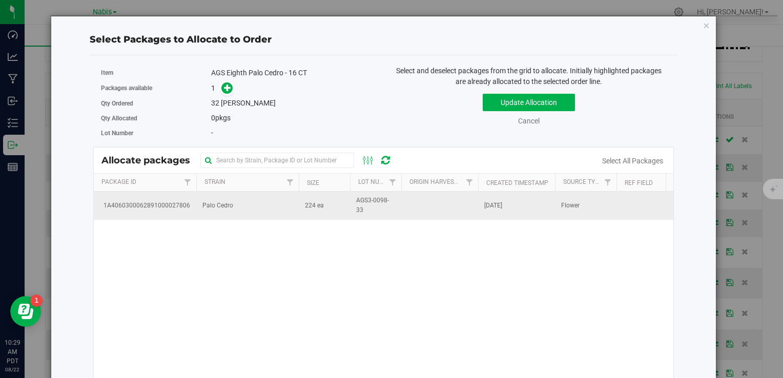
click at [256, 212] on td "Palo Cedro" at bounding box center [247, 206] width 102 height 28
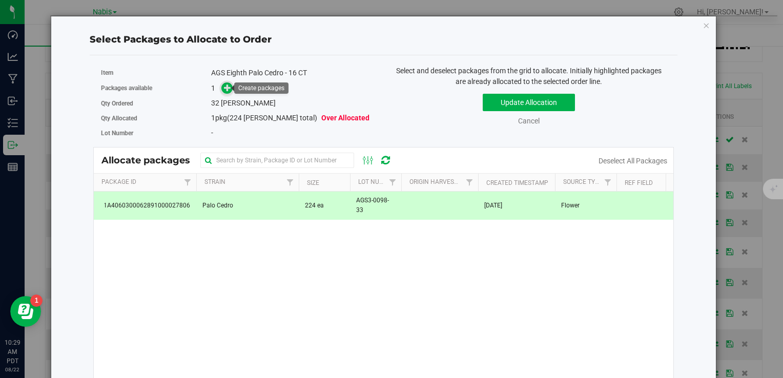
click at [224, 89] on icon at bounding box center [227, 87] width 7 height 7
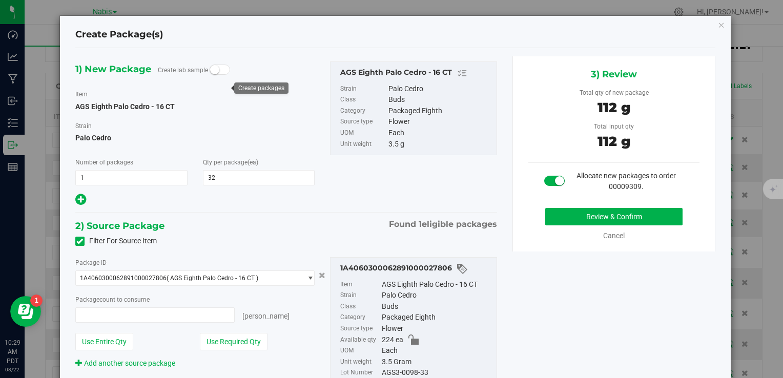
type input "32"
type input "32 ea"
click at [572, 211] on button "Review & Confirm" at bounding box center [613, 216] width 137 height 17
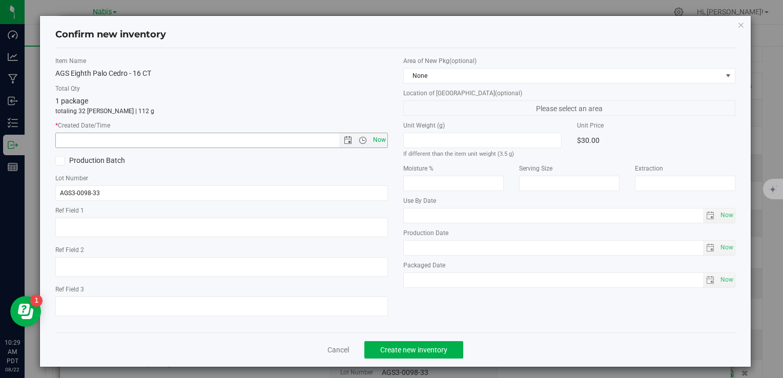
click at [371, 146] on span "Now" at bounding box center [379, 140] width 17 height 15
type input "[DATE] 10:29 AM"
click at [406, 347] on span "Create new inventory" at bounding box center [413, 350] width 67 height 8
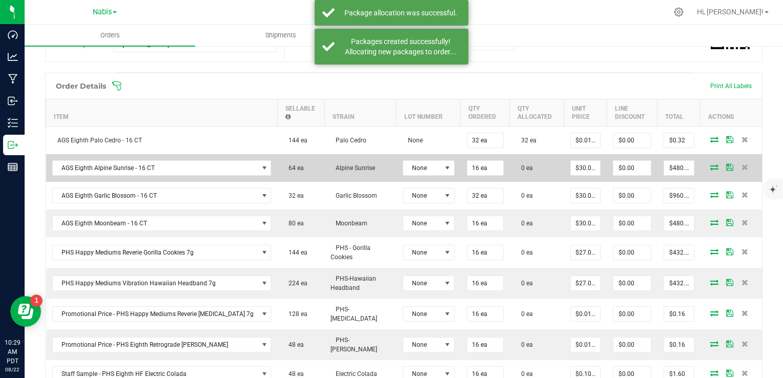
click at [710, 166] on icon at bounding box center [714, 167] width 8 height 6
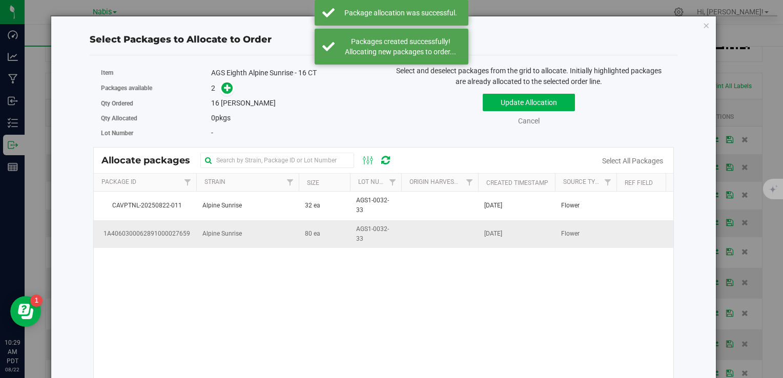
click at [307, 245] on td "80 ea" at bounding box center [324, 234] width 51 height 28
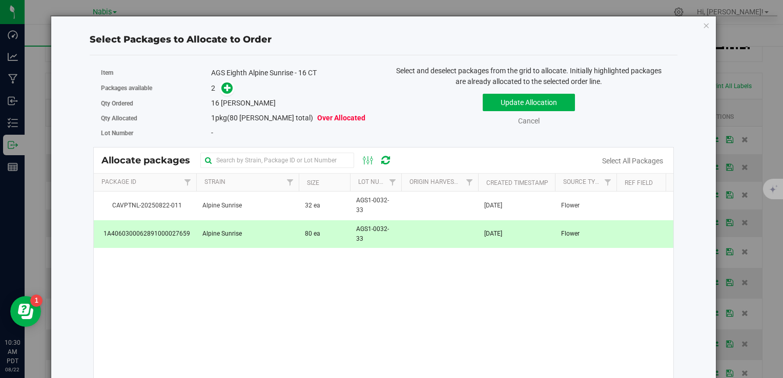
click at [304, 239] on td "80 ea" at bounding box center [324, 234] width 51 height 28
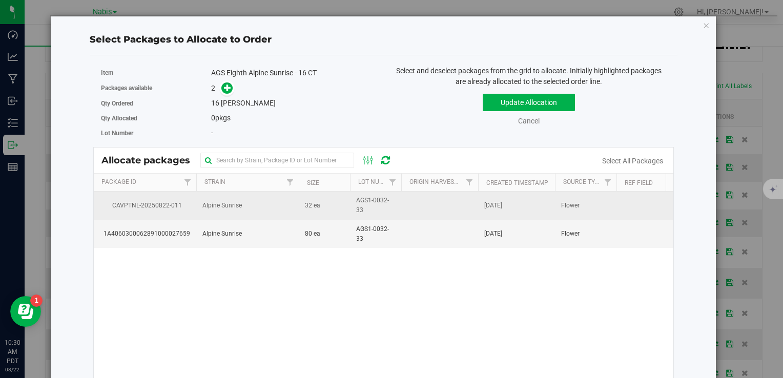
click at [305, 202] on span "32 ea" at bounding box center [312, 206] width 15 height 10
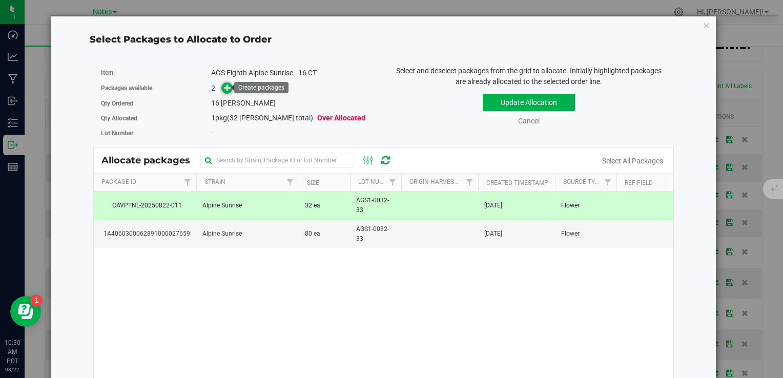
click at [230, 89] on icon at bounding box center [227, 87] width 7 height 7
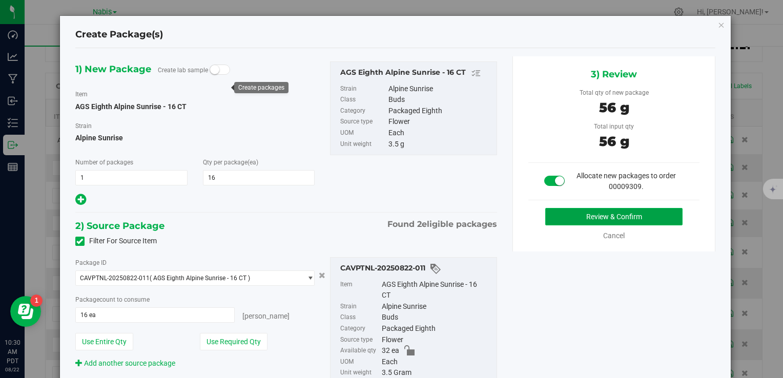
click at [594, 211] on button "Review & Confirm" at bounding box center [613, 216] width 137 height 17
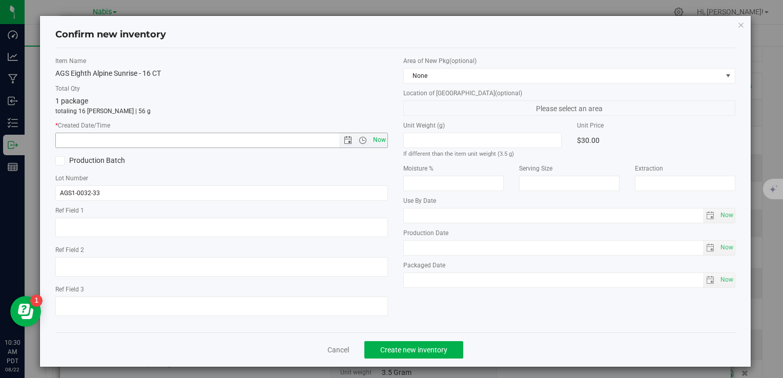
click at [375, 136] on span "Now" at bounding box center [379, 140] width 17 height 15
type input "[DATE] 10:30 AM"
click at [441, 352] on span "Create new inventory" at bounding box center [413, 350] width 67 height 8
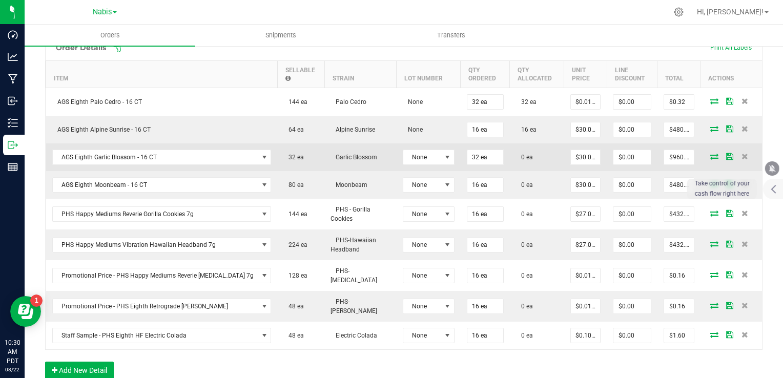
scroll to position [293, 0]
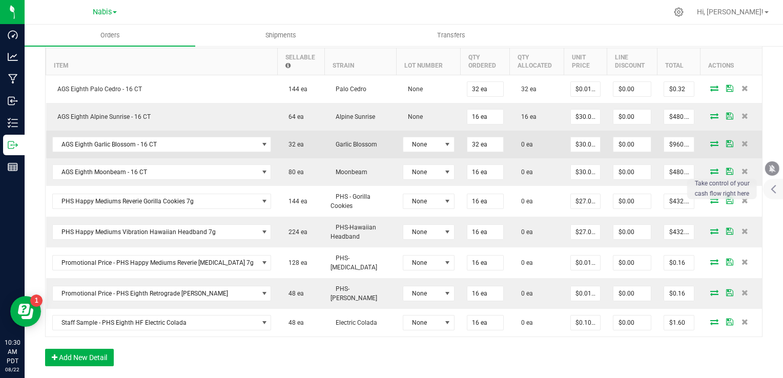
click at [710, 141] on icon at bounding box center [714, 143] width 8 height 6
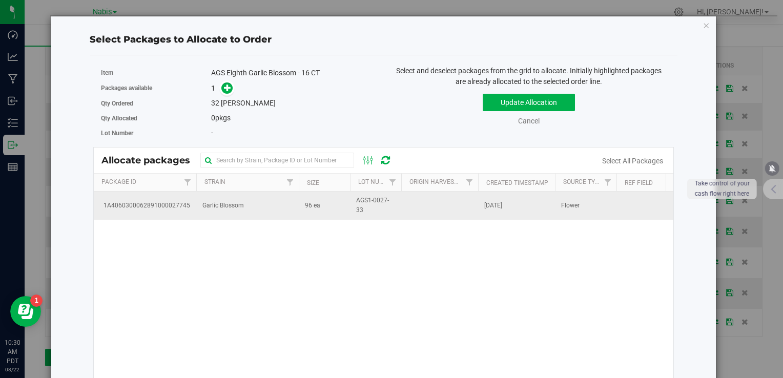
click at [198, 214] on td "Garlic Blossom" at bounding box center [247, 206] width 102 height 28
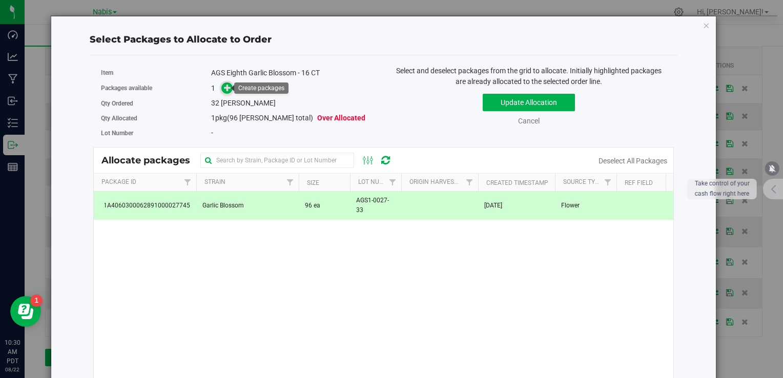
click at [224, 87] on icon at bounding box center [227, 87] width 7 height 7
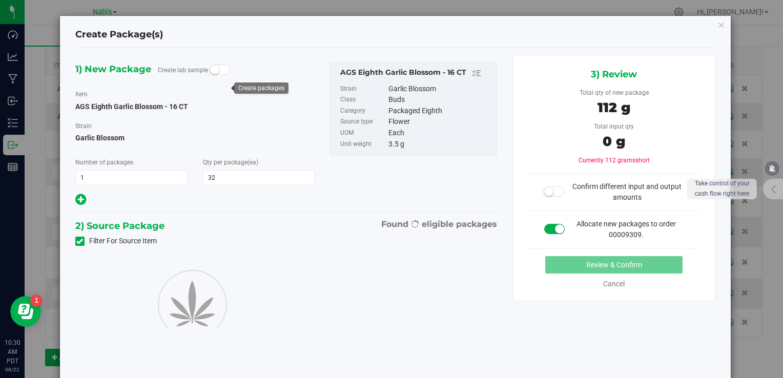
type input "32"
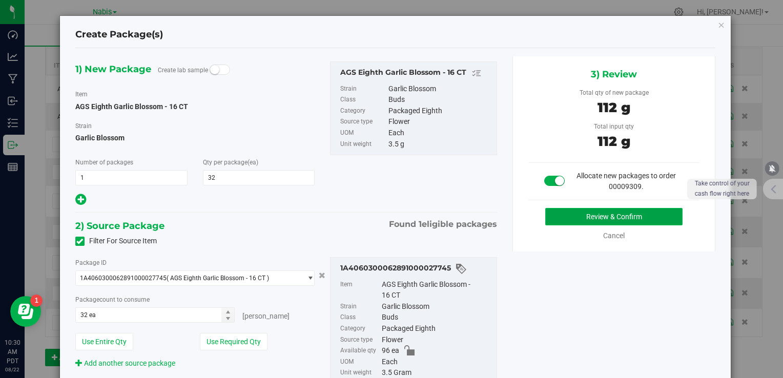
click at [610, 213] on button "Review & Confirm" at bounding box center [613, 216] width 137 height 17
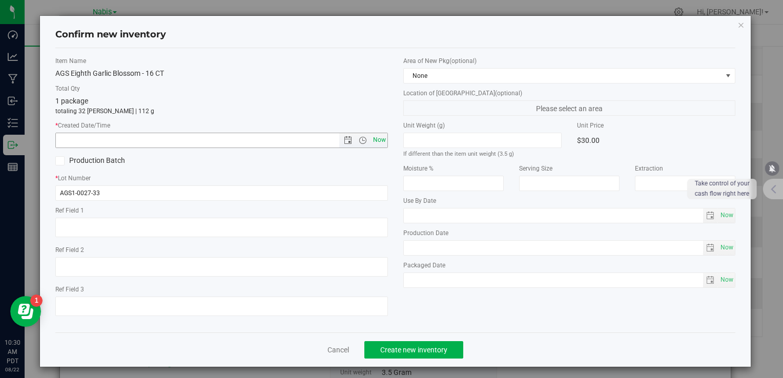
click at [381, 139] on span "Now" at bounding box center [379, 140] width 17 height 15
type input "[DATE] 10:30 AM"
click at [414, 346] on span "Create new inventory" at bounding box center [413, 350] width 67 height 8
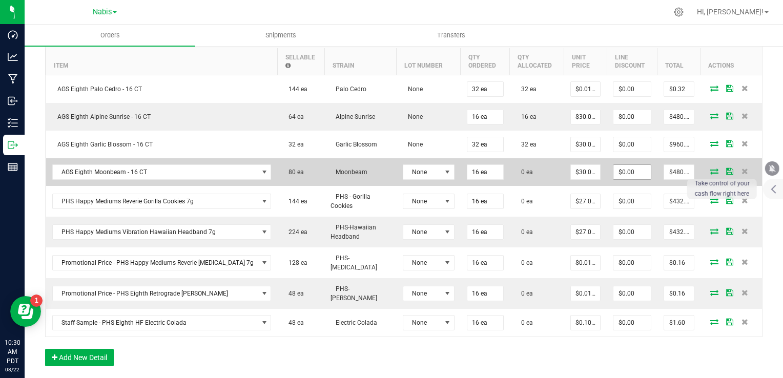
scroll to position [344, 0]
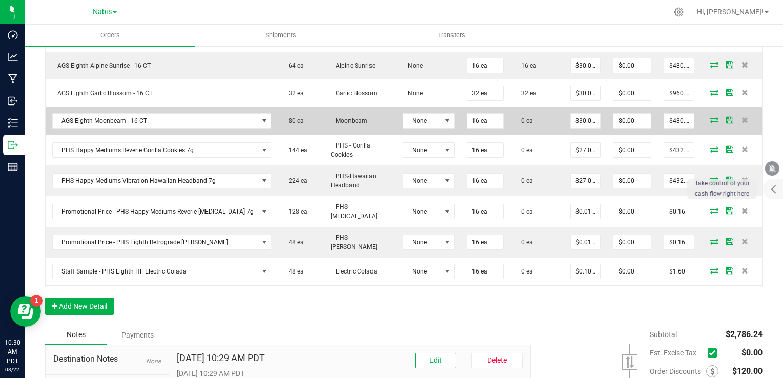
click at [710, 117] on icon at bounding box center [714, 120] width 8 height 6
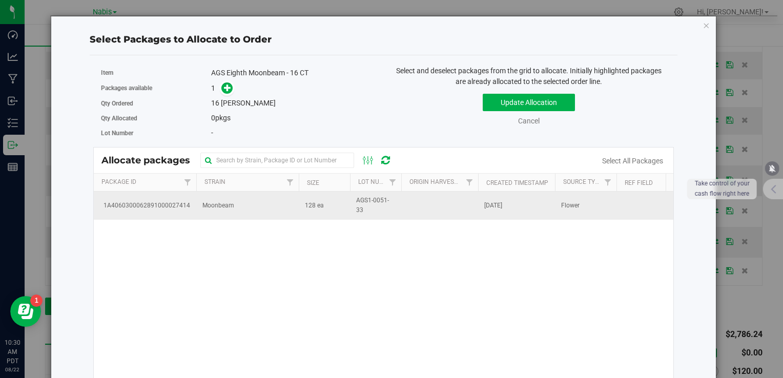
click at [250, 201] on td "Moonbeam" at bounding box center [247, 206] width 102 height 28
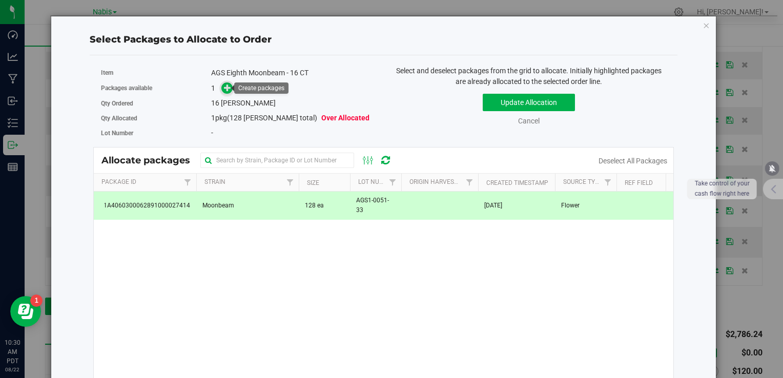
click at [228, 87] on icon at bounding box center [227, 87] width 7 height 7
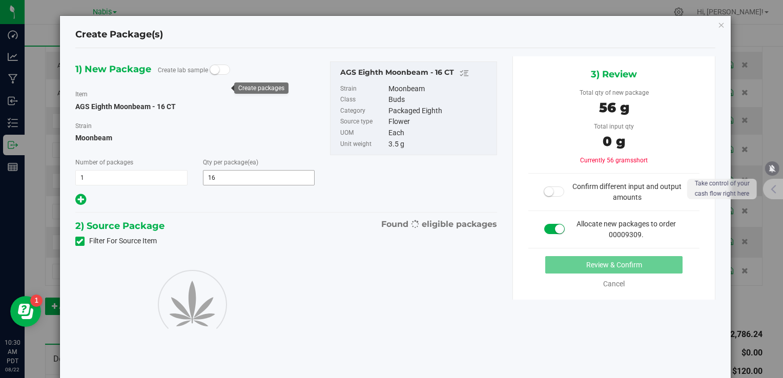
type input "16"
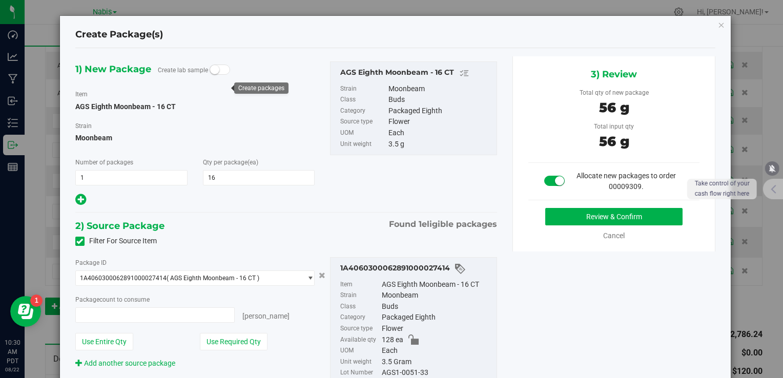
type input "16 ea"
click at [575, 216] on button "Review & Confirm" at bounding box center [613, 216] width 137 height 17
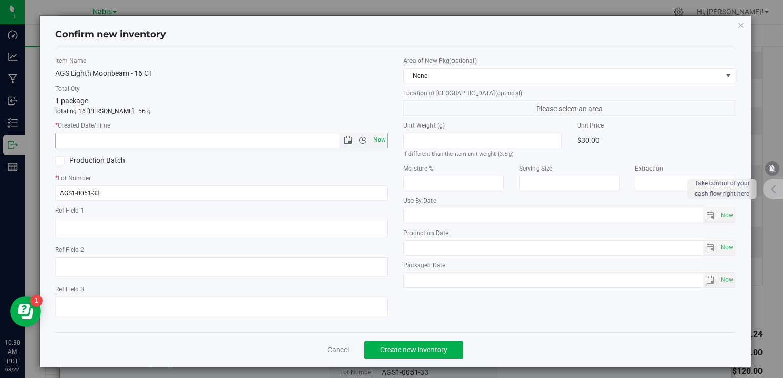
click at [371, 141] on span "Now" at bounding box center [379, 140] width 17 height 15
type input "[DATE] 10:30 AM"
click at [412, 354] on span "Create new inventory" at bounding box center [413, 350] width 67 height 8
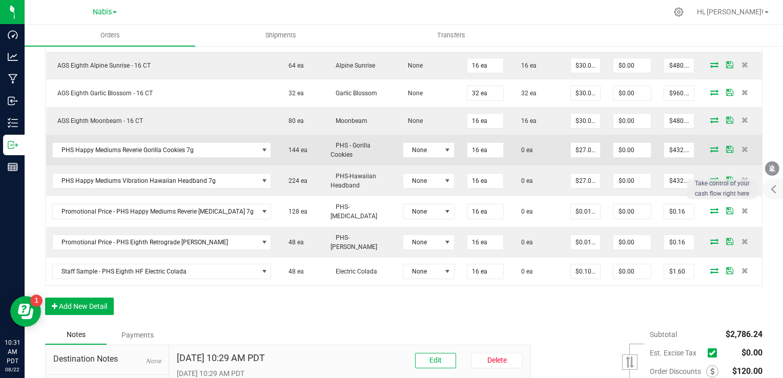
click at [710, 147] on icon at bounding box center [714, 149] width 8 height 6
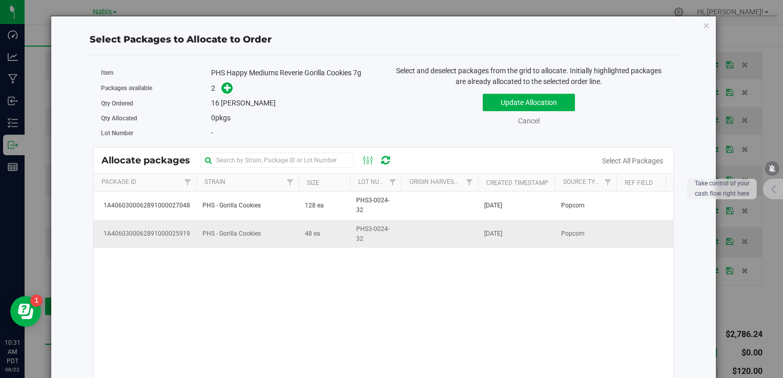
click at [292, 245] on td "PHS - Gorilla Cookies" at bounding box center [247, 234] width 102 height 28
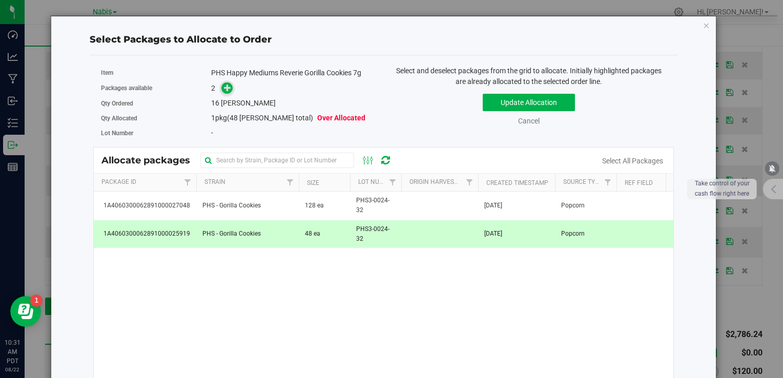
click at [224, 87] on icon at bounding box center [227, 87] width 7 height 7
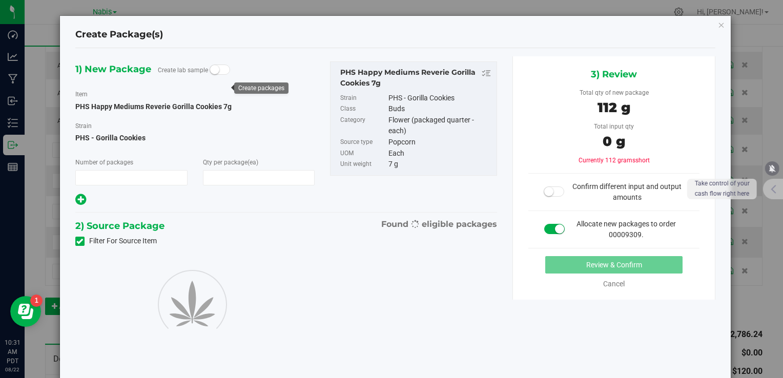
type input "1"
type input "16"
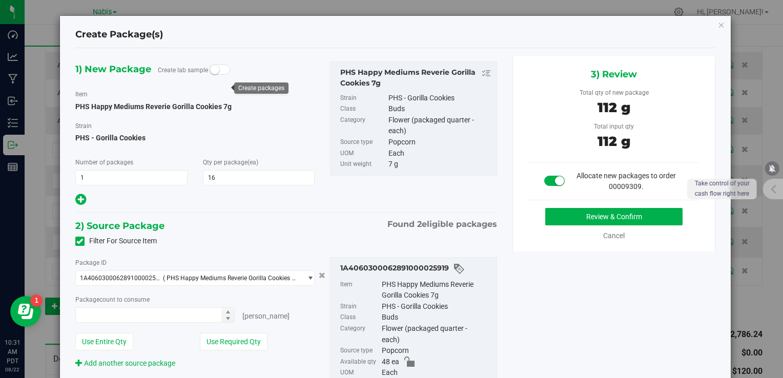
type input "16 ea"
click at [609, 214] on button "Review & Confirm" at bounding box center [613, 216] width 137 height 17
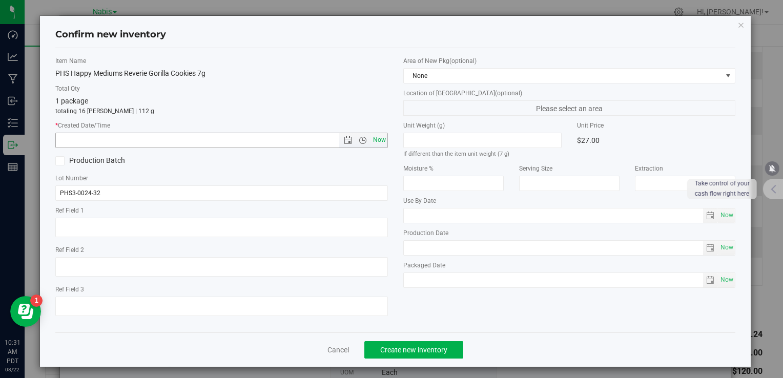
click at [377, 139] on span "Now" at bounding box center [379, 140] width 17 height 15
type input "[DATE] 10:31 AM"
click at [410, 346] on span "Create new inventory" at bounding box center [413, 350] width 67 height 8
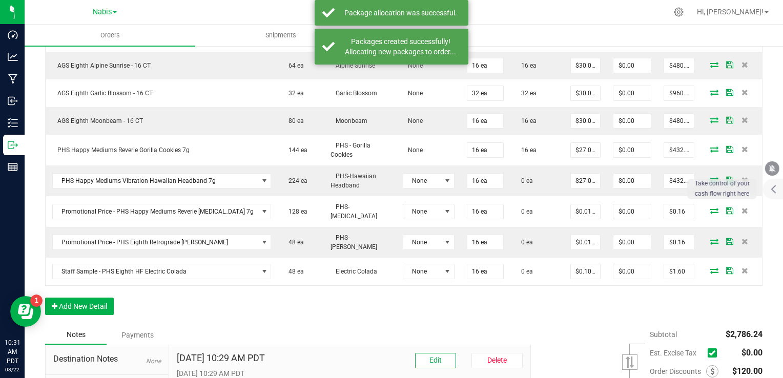
scroll to position [396, 0]
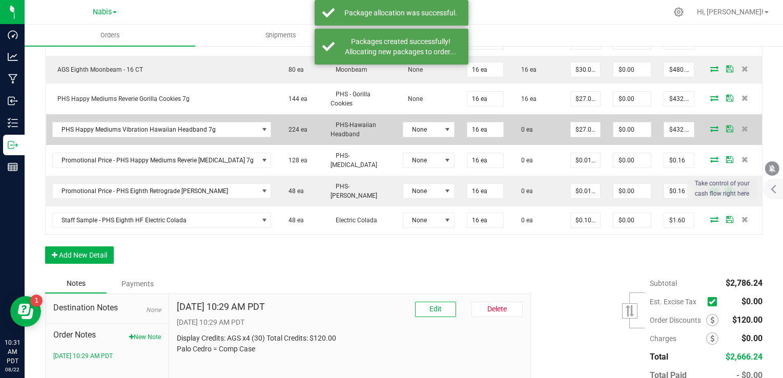
click at [710, 126] on icon at bounding box center [714, 129] width 8 height 6
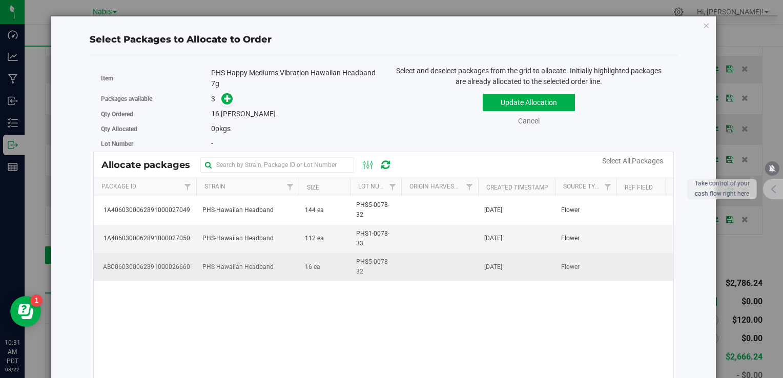
click at [389, 273] on span "PHS5-0078-32" at bounding box center [375, 266] width 39 height 19
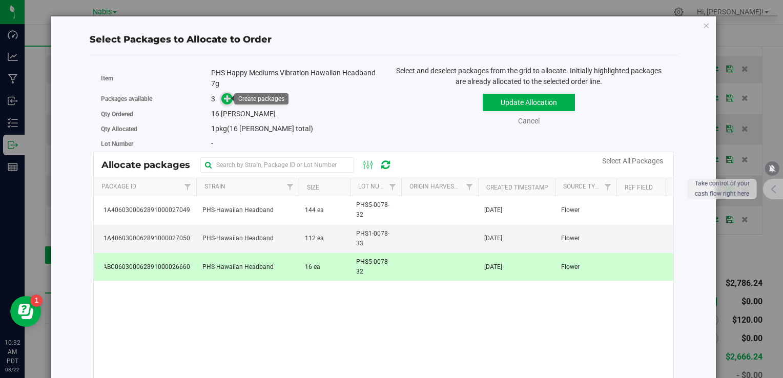
click at [224, 97] on icon at bounding box center [227, 98] width 7 height 7
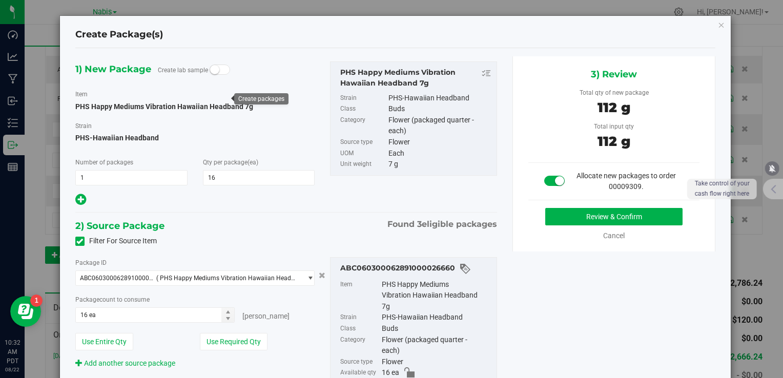
type input "16"
click at [571, 213] on button "Review & Confirm" at bounding box center [613, 216] width 137 height 17
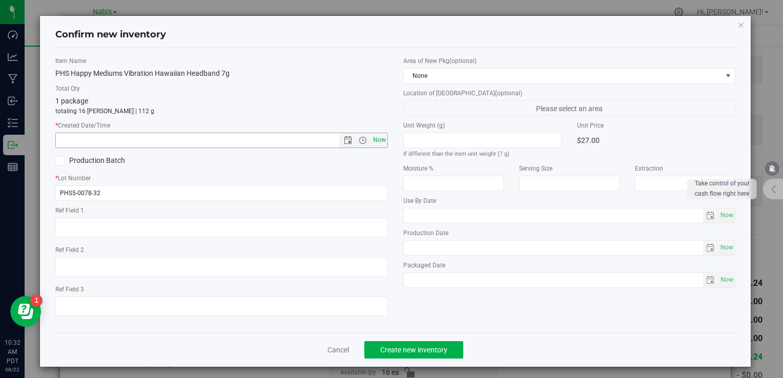
click at [378, 139] on span "Now" at bounding box center [379, 140] width 17 height 15
type input "[DATE] 10:32 AM"
click at [403, 354] on button "Create new inventory" at bounding box center [413, 349] width 99 height 17
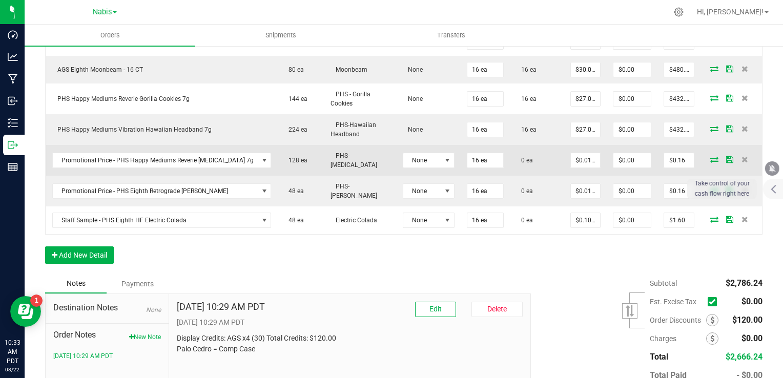
click at [710, 156] on icon at bounding box center [714, 159] width 8 height 6
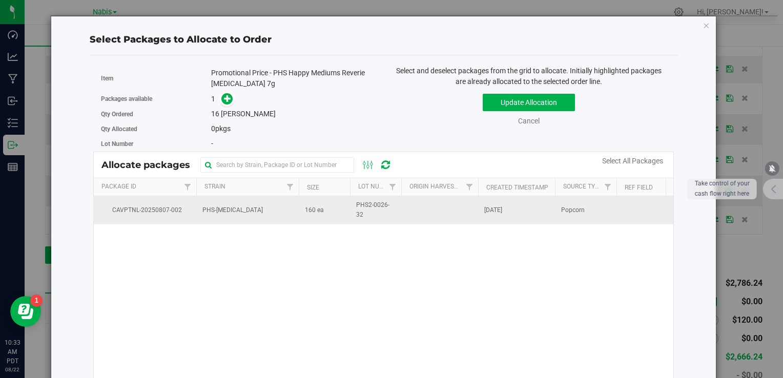
click at [262, 211] on td "PHS-[MEDICAL_DATA]" at bounding box center [247, 210] width 102 height 28
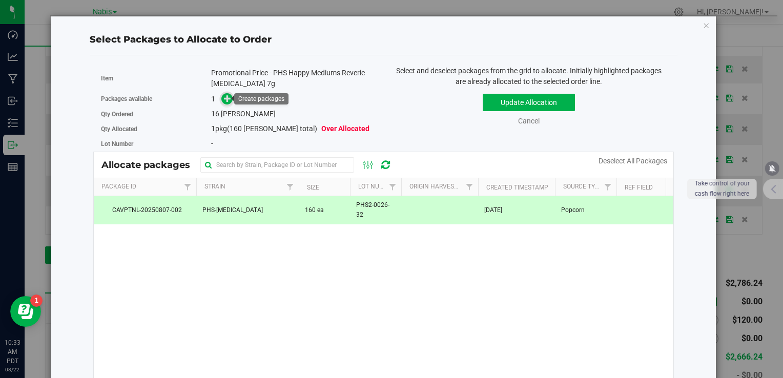
click at [227, 97] on icon at bounding box center [227, 98] width 7 height 7
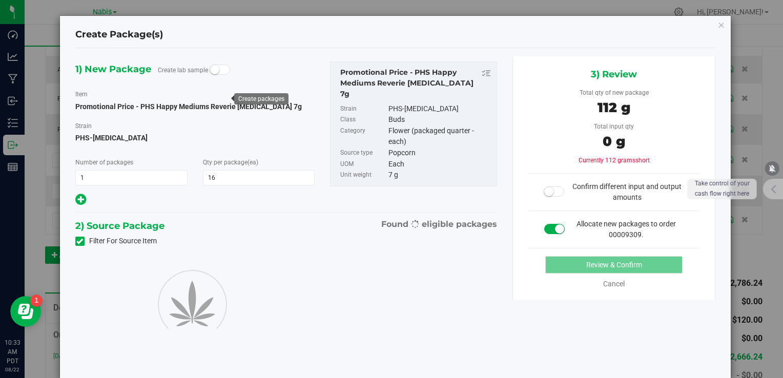
type input "16"
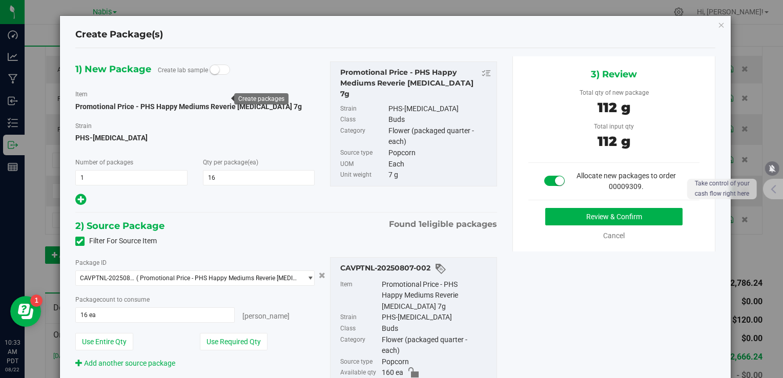
click at [581, 228] on div "Review & Confirm Cancel" at bounding box center [614, 224] width 172 height 33
click at [568, 214] on button "Review & Confirm" at bounding box center [613, 216] width 137 height 17
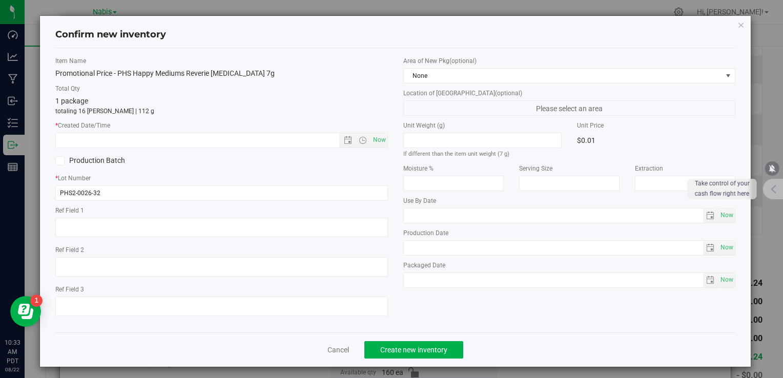
click at [378, 132] on div "* Created Date/Time Now" at bounding box center [221, 134] width 332 height 27
click at [375, 133] on span "Now" at bounding box center [379, 140] width 17 height 15
type input "8/22/2025 10:33 AM"
click at [404, 349] on span "Create new inventory" at bounding box center [413, 350] width 67 height 8
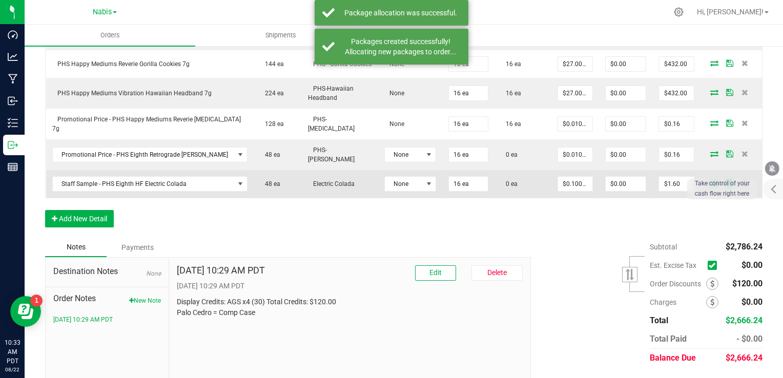
scroll to position [447, 0]
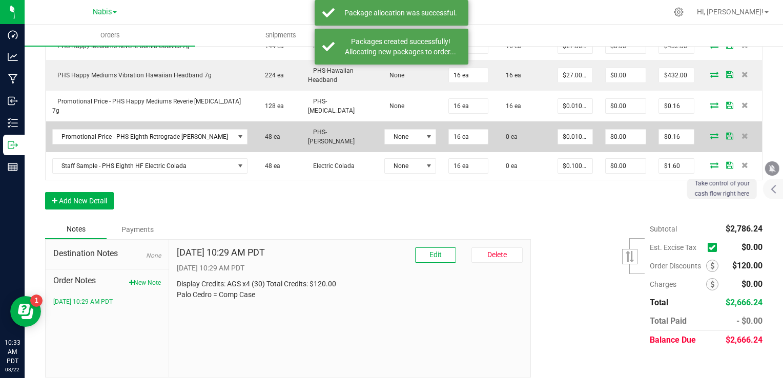
click at [710, 133] on icon at bounding box center [714, 136] width 8 height 6
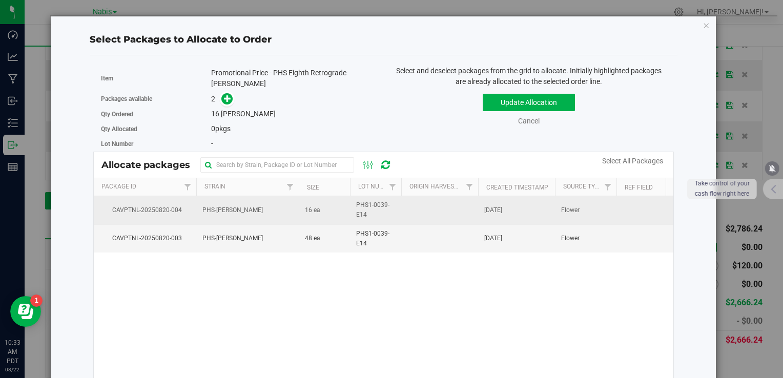
click at [301, 207] on td "16 ea" at bounding box center [324, 210] width 51 height 28
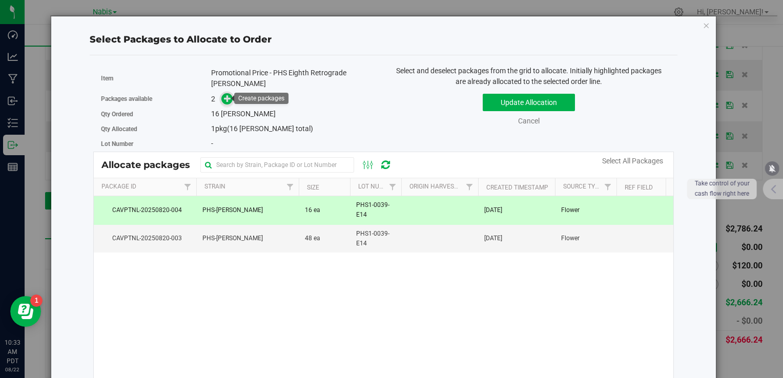
click at [224, 97] on icon at bounding box center [227, 98] width 7 height 7
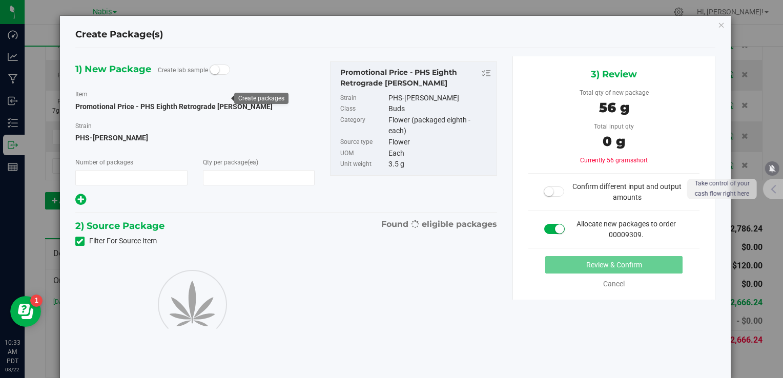
type input "1"
type input "16"
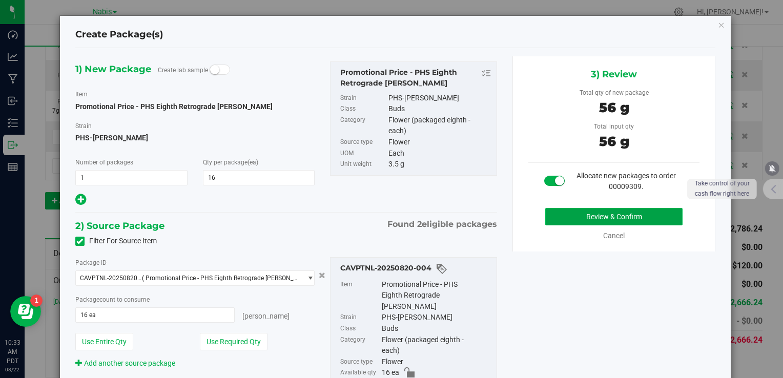
click at [562, 214] on button "Review & Confirm" at bounding box center [613, 216] width 137 height 17
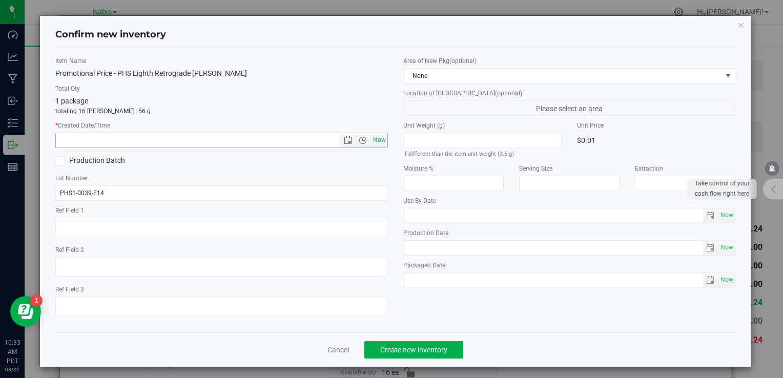
click at [379, 133] on span "Now" at bounding box center [379, 140] width 17 height 15
type input "8/22/2025 10:33 AM"
click at [406, 349] on span "Create new inventory" at bounding box center [413, 350] width 67 height 8
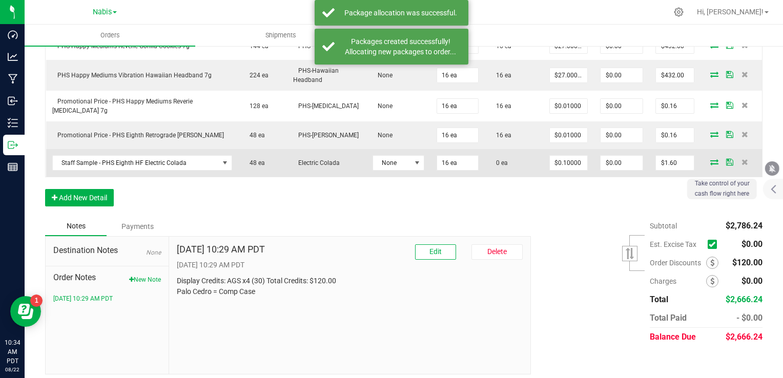
click at [710, 159] on icon at bounding box center [714, 162] width 8 height 6
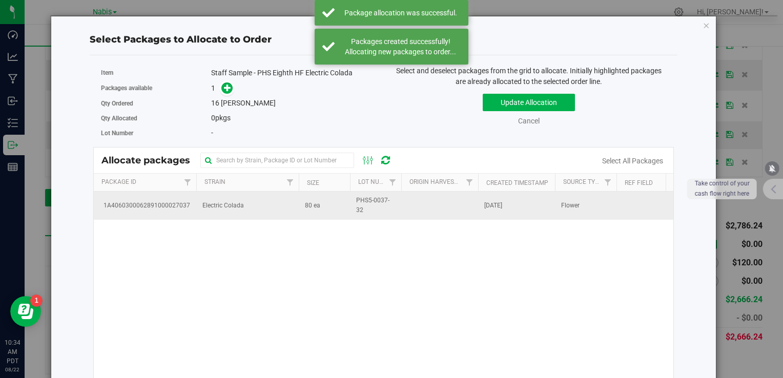
click at [268, 204] on td "Electric Colada" at bounding box center [247, 206] width 102 height 28
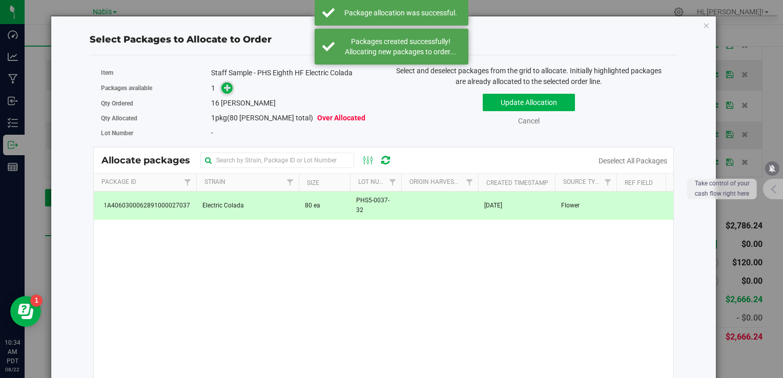
click at [224, 89] on icon at bounding box center [227, 87] width 7 height 7
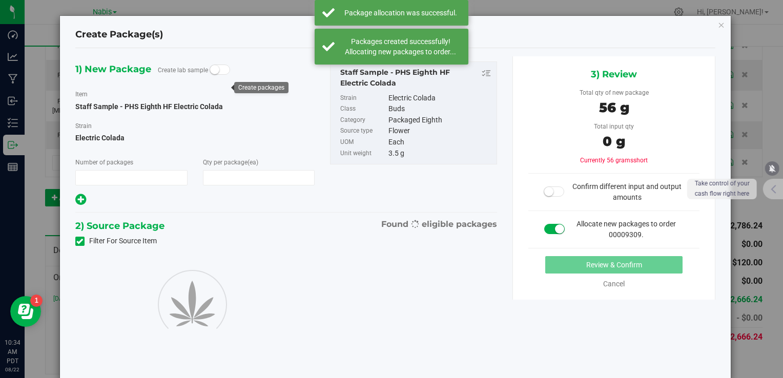
type input "1"
type input "16"
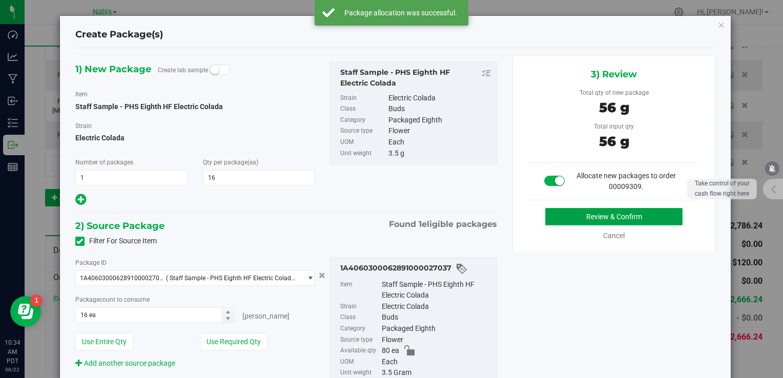
click at [550, 224] on button "Review & Confirm" at bounding box center [613, 216] width 137 height 17
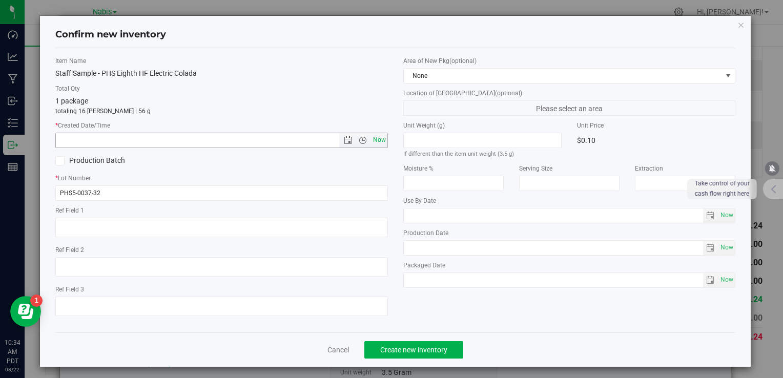
click at [379, 138] on span "Now" at bounding box center [379, 140] width 17 height 15
type input "8/22/2025 10:34 AM"
click at [428, 343] on button "Create new inventory" at bounding box center [413, 349] width 99 height 17
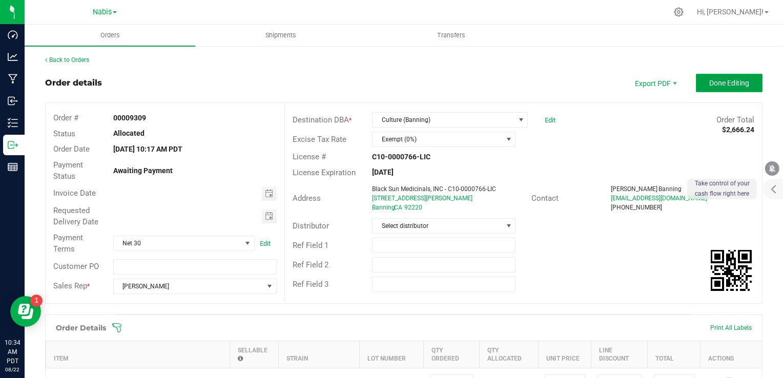
click at [722, 85] on span "Done Editing" at bounding box center [729, 83] width 40 height 8
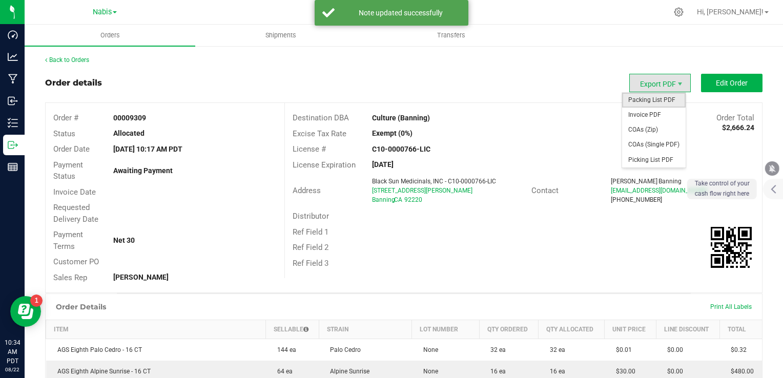
click at [641, 103] on span "Packing List PDF" at bounding box center [654, 100] width 64 height 15
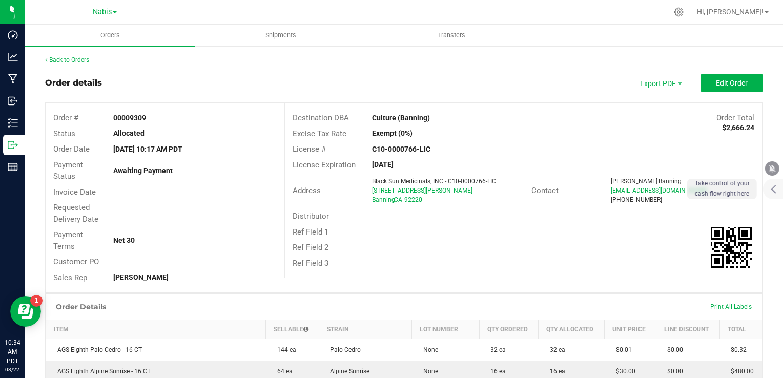
drag, startPoint x: 367, startPoint y: 119, endPoint x: 429, endPoint y: 119, distance: 62.0
click at [429, 119] on div "Culture (Banning)" at bounding box center [463, 118] width 199 height 11
copy strong "Culture (Banning)"
drag, startPoint x: 366, startPoint y: 191, endPoint x: 449, endPoint y: 194, distance: 82.5
click at [449, 194] on div "Black Sun Medicinals, INC - C10-0000766-LIC 1474 W Ramsey Street Banning , CA 9…" at bounding box center [449, 191] width 164 height 28
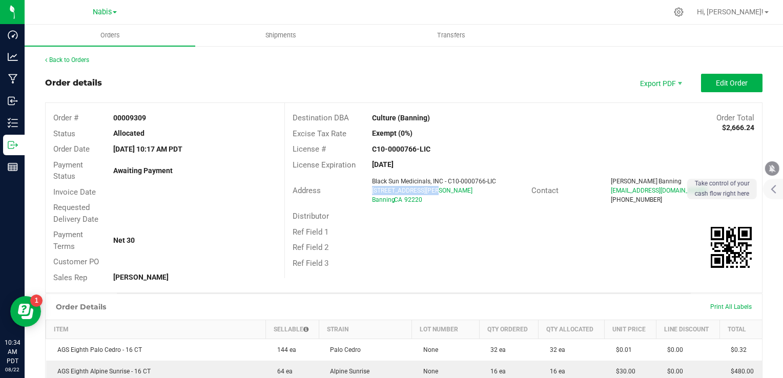
copy span "1474 W Ramsey Street"
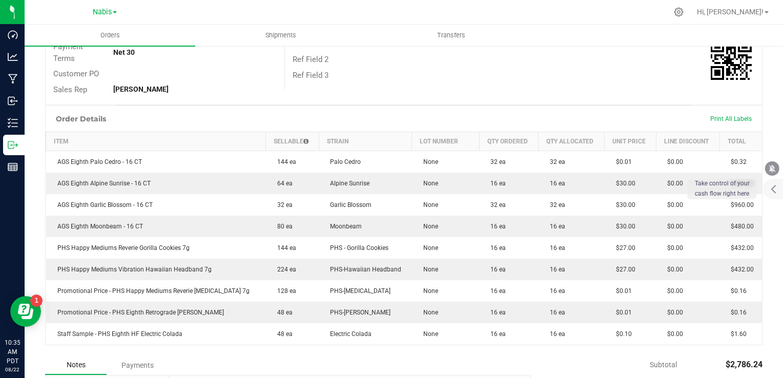
scroll to position [307, 0]
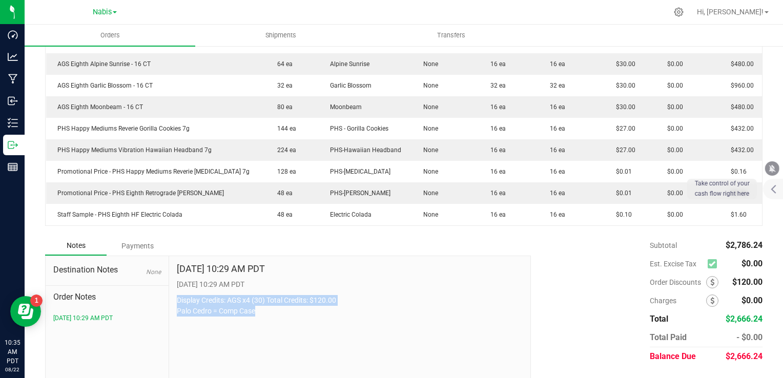
drag, startPoint x: 174, startPoint y: 296, endPoint x: 266, endPoint y: 310, distance: 93.3
click at [266, 310] on div "Aug 22, 2025 10:29 AM PDT 8/22/2025 10:29 AM PDT Display Credits: AGS x4 (30) T…" at bounding box center [350, 324] width 362 height 137
copy p "Display Credits: AGS x4 (30) Total Credits: $120.00 Palo Cedro = Comp Case"
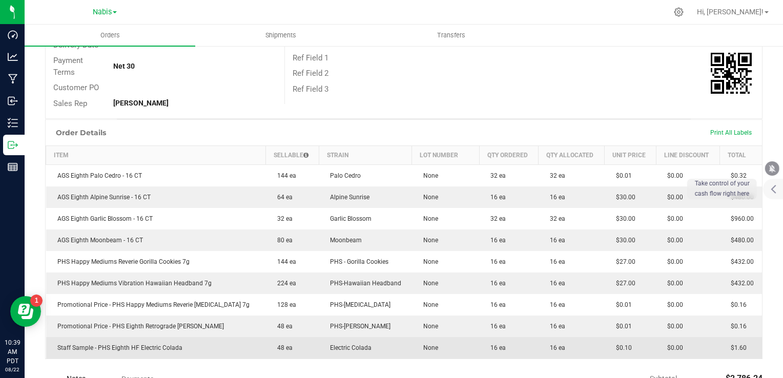
scroll to position [0, 0]
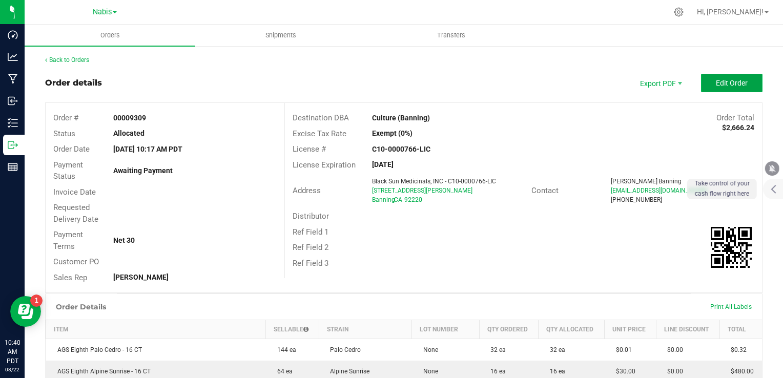
click at [716, 81] on span "Edit Order" at bounding box center [732, 83] width 32 height 8
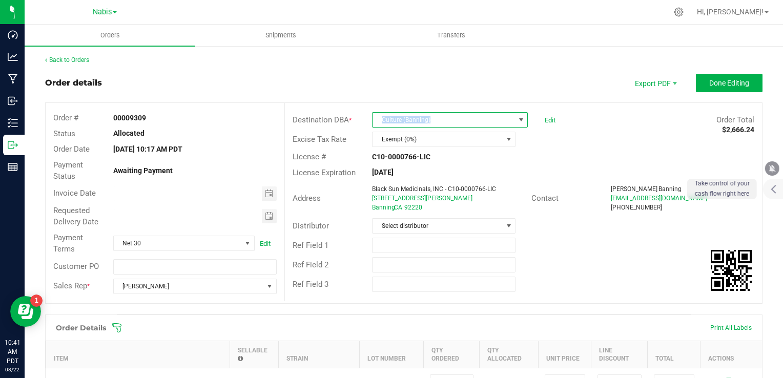
copy span "Culture (Banning)"
drag, startPoint x: 431, startPoint y: 120, endPoint x: 361, endPoint y: 117, distance: 70.8
click at [364, 117] on div "Culture (Banning) Edit" at bounding box center [463, 119] width 199 height 15
click at [405, 243] on input "text" at bounding box center [443, 245] width 143 height 15
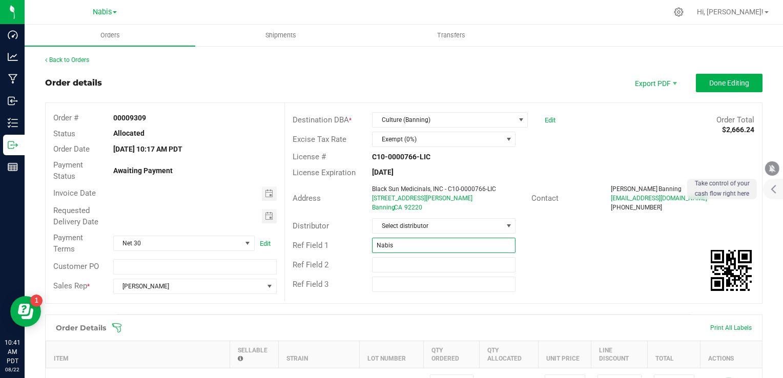
paste input "742546"
click at [266, 191] on span "Toggle calendar" at bounding box center [269, 194] width 8 height 8
type input "Nabis 742546"
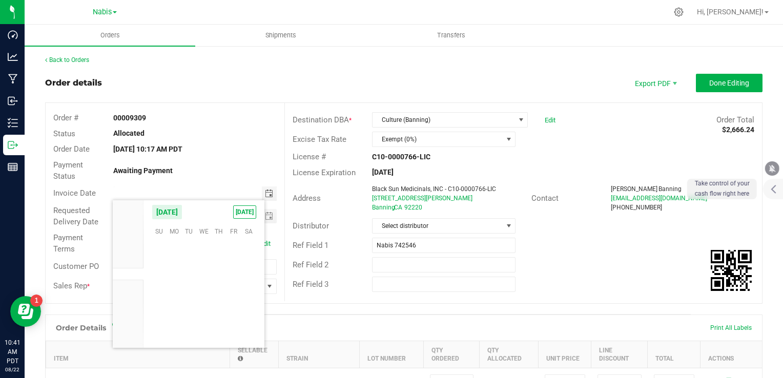
scroll to position [166117, 0]
click at [181, 306] on span "26" at bounding box center [188, 311] width 15 height 16
type input "[DATE]"
click at [265, 215] on span "Toggle calendar" at bounding box center [269, 216] width 8 height 8
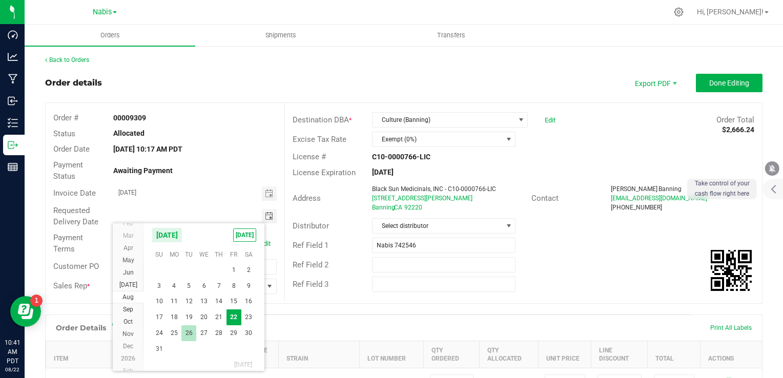
click at [190, 336] on span "26" at bounding box center [188, 333] width 15 height 16
type input "[DATE]"
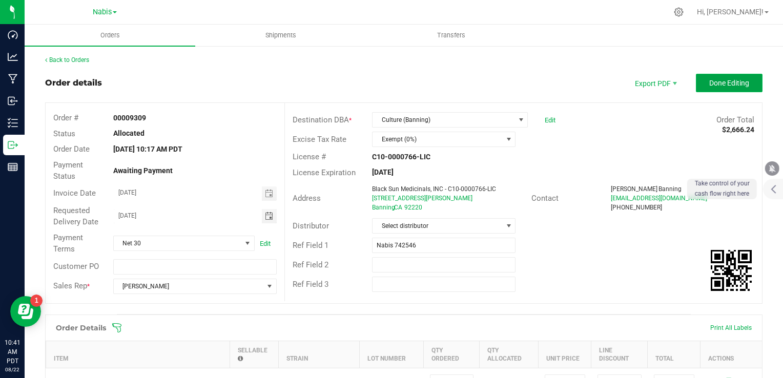
drag, startPoint x: 730, startPoint y: 91, endPoint x: 719, endPoint y: 87, distance: 11.5
click at [729, 91] on button "Done Editing" at bounding box center [729, 83] width 67 height 18
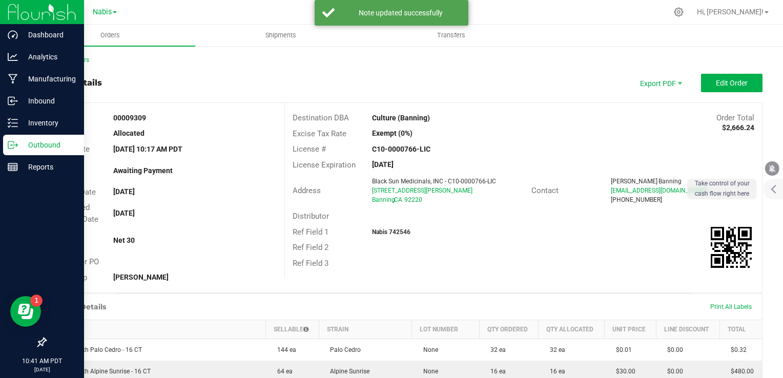
click at [31, 149] on p "Outbound" at bounding box center [48, 145] width 61 height 12
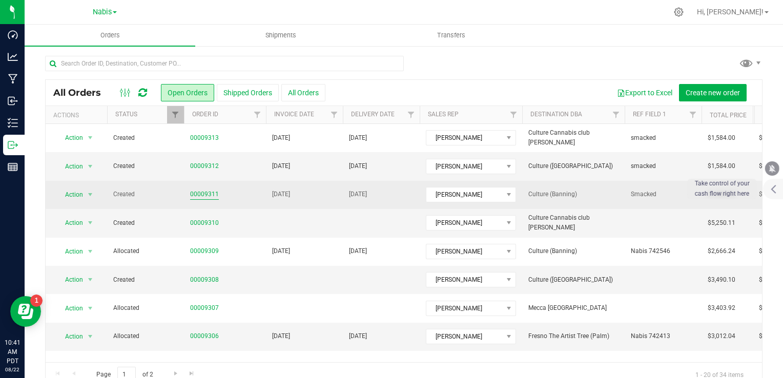
click at [201, 194] on link "00009311" at bounding box center [204, 195] width 29 height 10
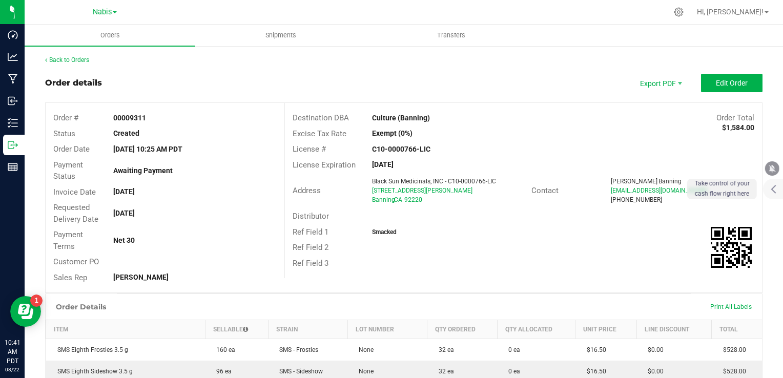
drag, startPoint x: 364, startPoint y: 120, endPoint x: 442, endPoint y: 117, distance: 77.9
click at [442, 117] on div "Destination DBA Culture (Banning) Order Total $1,584.00" at bounding box center [523, 118] width 477 height 16
copy div "Culture (Banning)"
click at [716, 81] on span "Edit Order" at bounding box center [732, 83] width 32 height 8
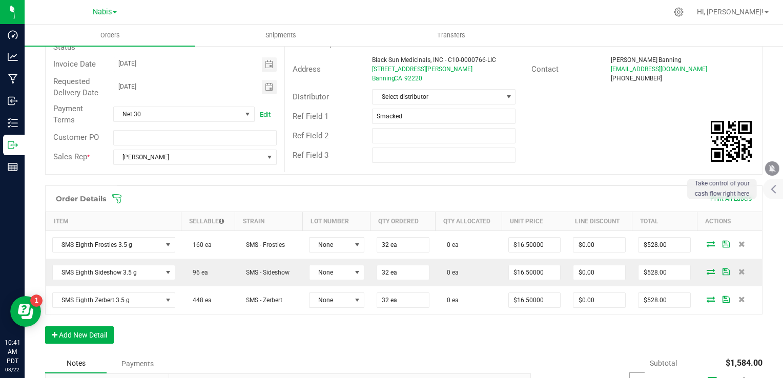
scroll to position [271, 0]
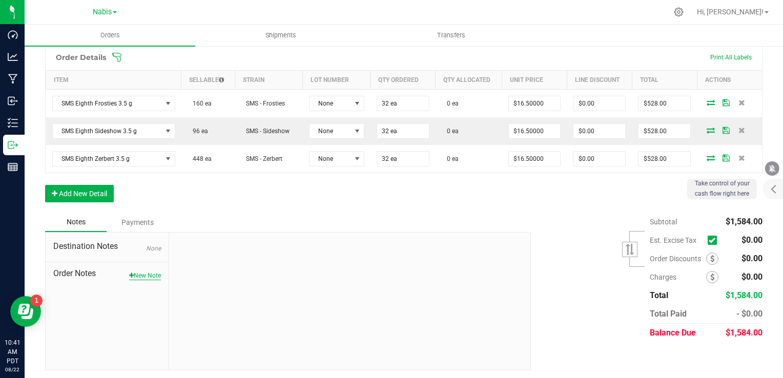
click at [149, 272] on button "New Note" at bounding box center [145, 275] width 32 height 9
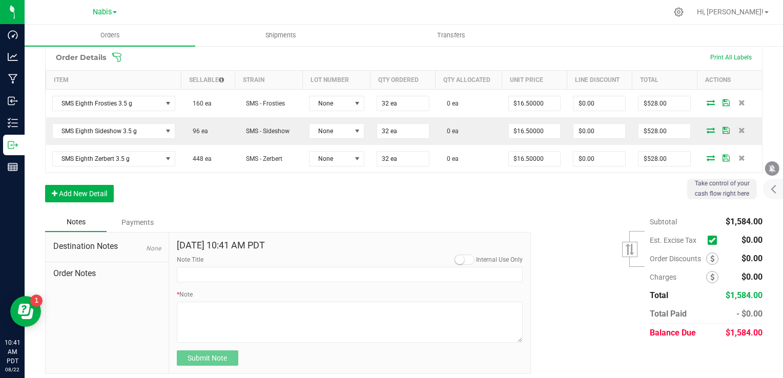
click at [218, 294] on div "* Note" at bounding box center [350, 316] width 346 height 53
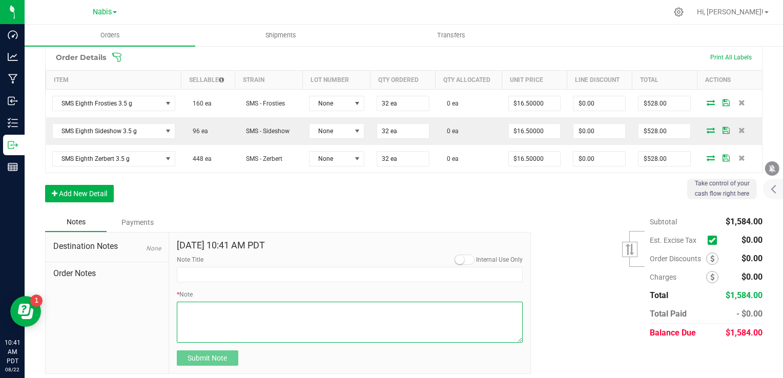
click at [231, 316] on textarea "* Note" at bounding box center [350, 322] width 346 height 41
type textarea "S"
click at [326, 309] on textarea "* Note" at bounding box center [350, 322] width 346 height 41
type textarea "Display Credits: SMS x3 (16.5) Total Credits: $49.50"
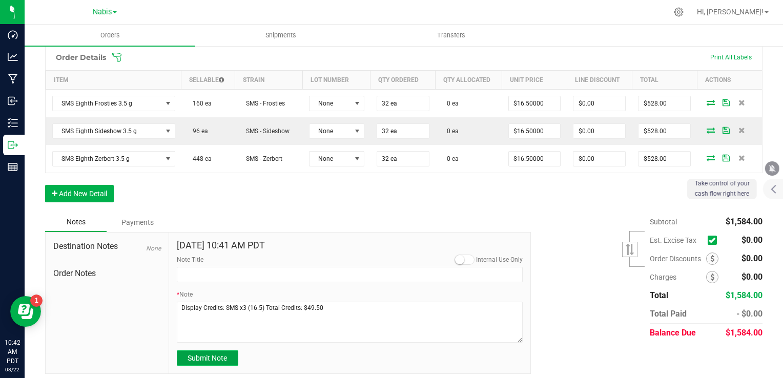
click at [212, 351] on button "Submit Note" at bounding box center [207, 358] width 61 height 15
type input "8/22/2025 10:42 AM PDT"
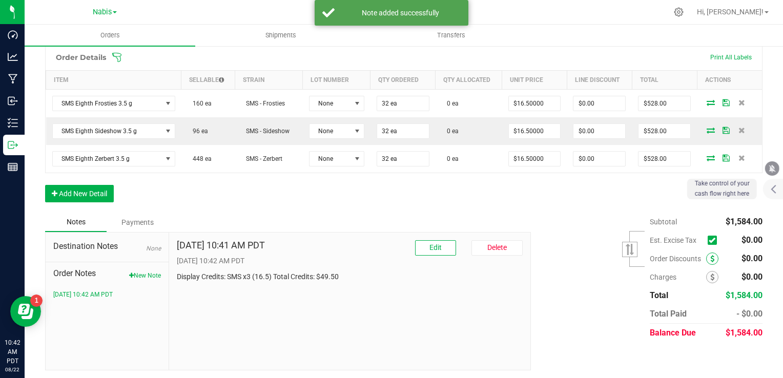
click at [706, 256] on span at bounding box center [712, 259] width 12 height 12
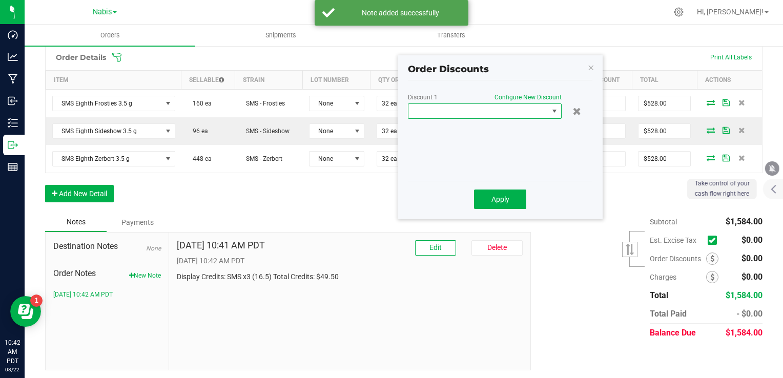
click at [519, 118] on span at bounding box center [485, 111] width 154 height 15
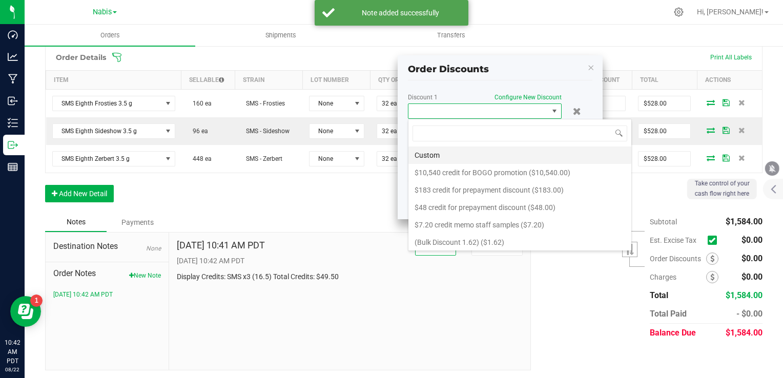
scroll to position [15, 154]
click at [465, 153] on li "Custom" at bounding box center [519, 155] width 223 height 17
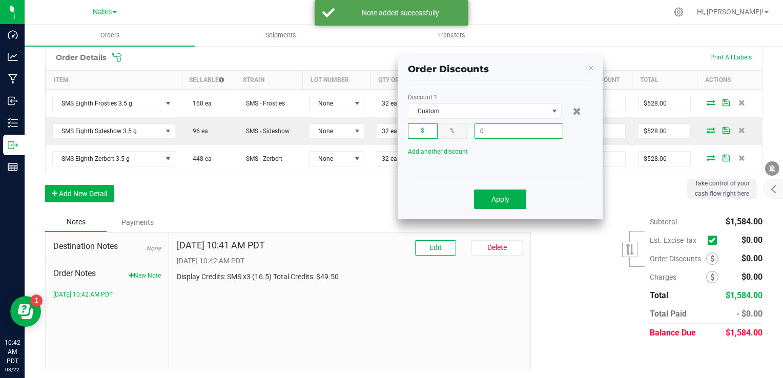
click at [500, 134] on input "0" at bounding box center [519, 131] width 88 height 14
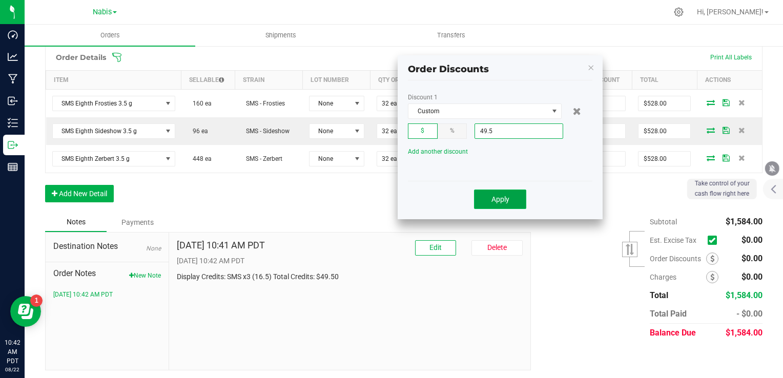
type input "$49.50"
click at [492, 198] on span "Apply" at bounding box center [500, 199] width 18 height 8
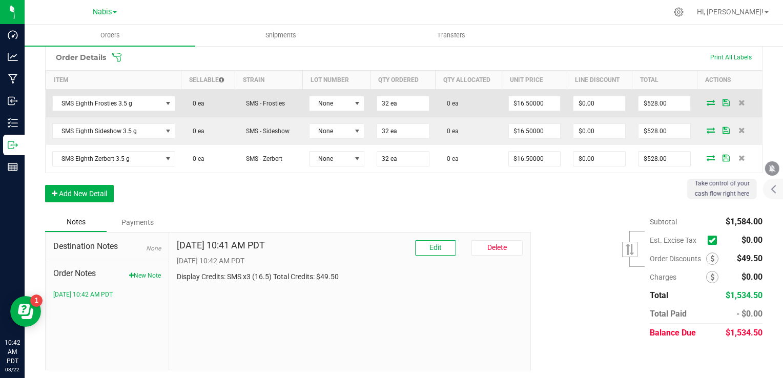
click at [707, 102] on icon at bounding box center [711, 102] width 8 height 6
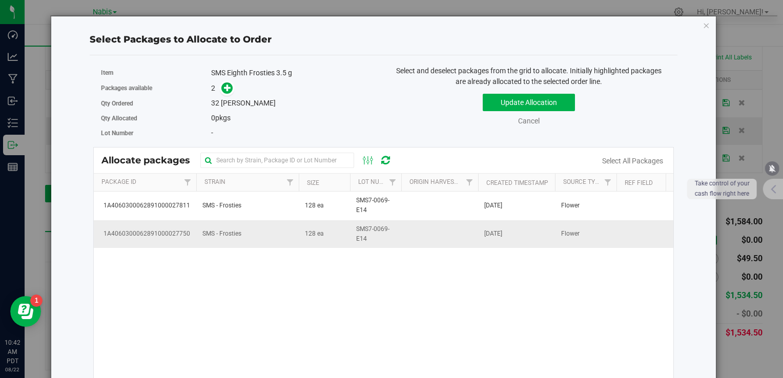
click at [292, 235] on td "SMS - Frosties" at bounding box center [247, 234] width 102 height 28
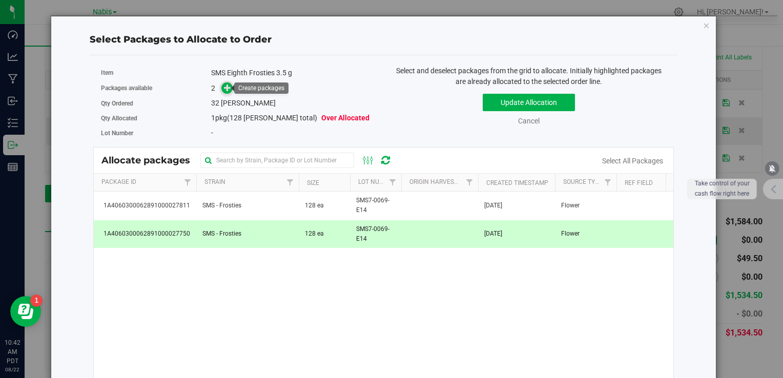
click at [224, 88] on icon at bounding box center [227, 87] width 7 height 7
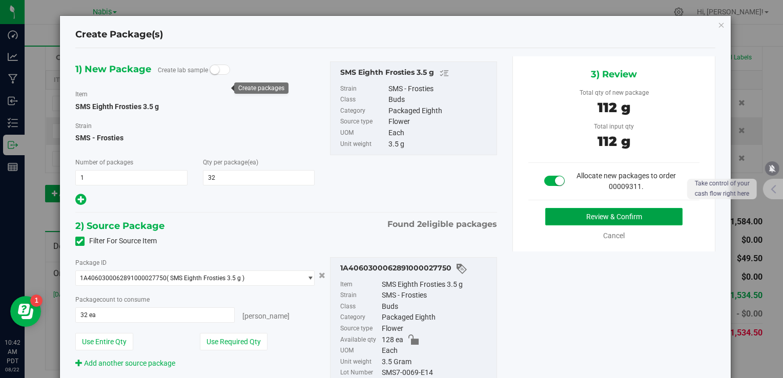
click at [594, 217] on button "Review & Confirm" at bounding box center [613, 216] width 137 height 17
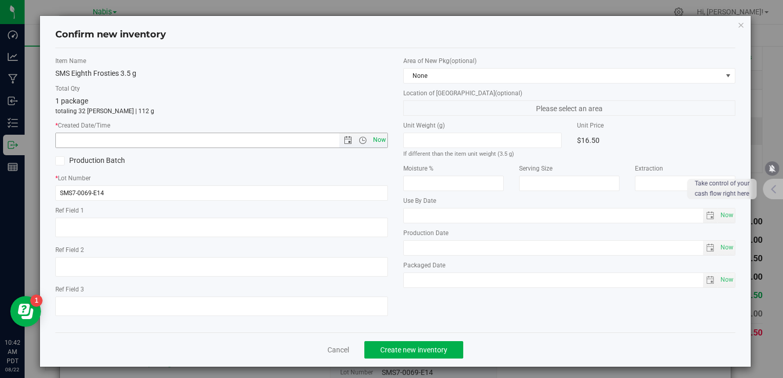
click at [377, 143] on span "Now" at bounding box center [379, 140] width 17 height 15
type input "8/22/2025 10:42 AM"
click at [413, 343] on button "Create new inventory" at bounding box center [413, 349] width 99 height 17
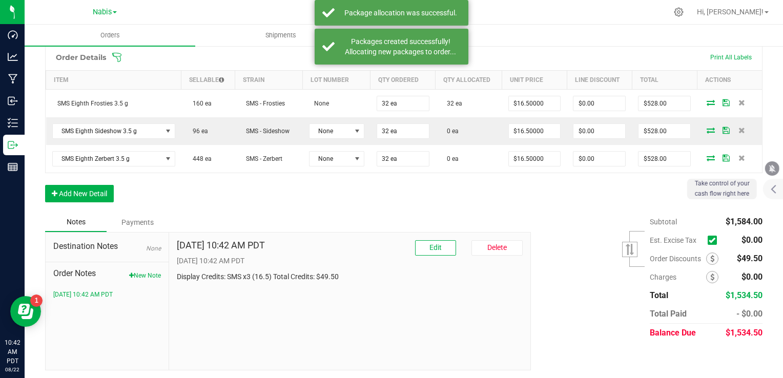
click at [707, 129] on icon at bounding box center [711, 130] width 8 height 6
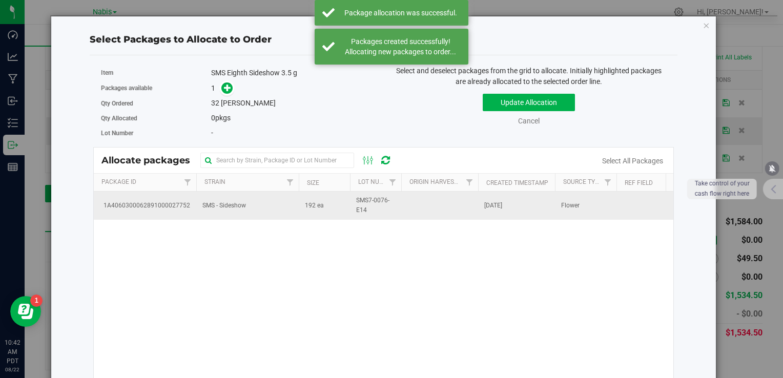
click at [242, 212] on td "SMS - Sideshow" at bounding box center [247, 206] width 102 height 28
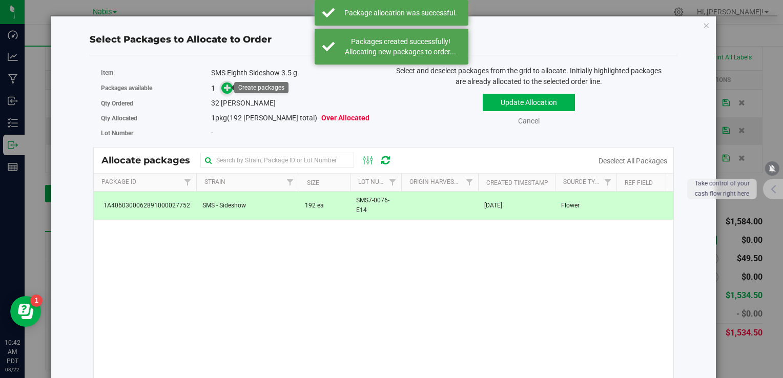
click at [221, 91] on span at bounding box center [227, 89] width 12 height 12
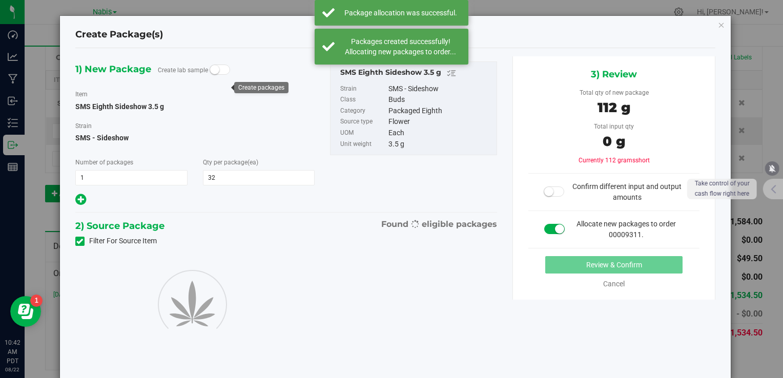
type input "32"
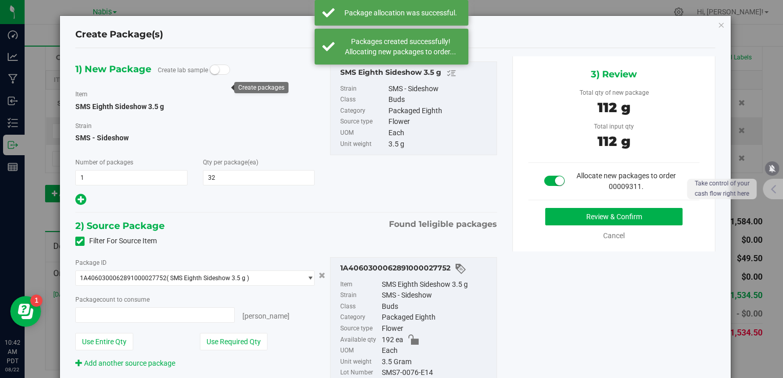
type input "32 ea"
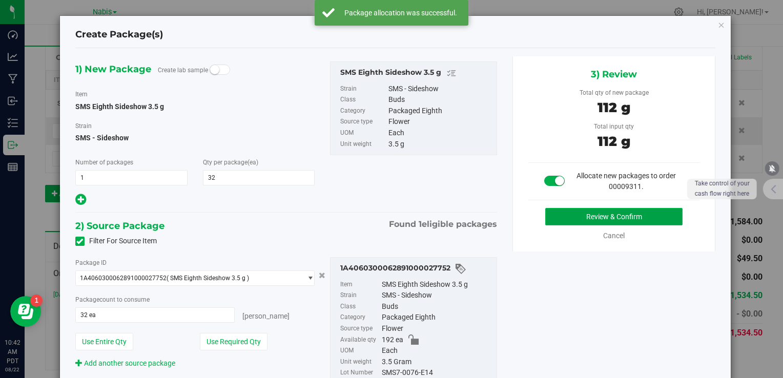
click at [583, 221] on button "Review & Confirm" at bounding box center [613, 216] width 137 height 17
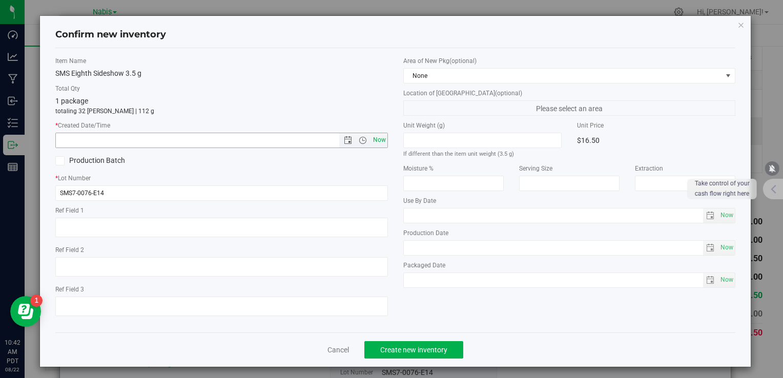
click at [374, 146] on span "Now" at bounding box center [379, 140] width 17 height 15
type input "8/22/2025 10:42 AM"
click at [424, 346] on span "Create new inventory" at bounding box center [413, 350] width 67 height 8
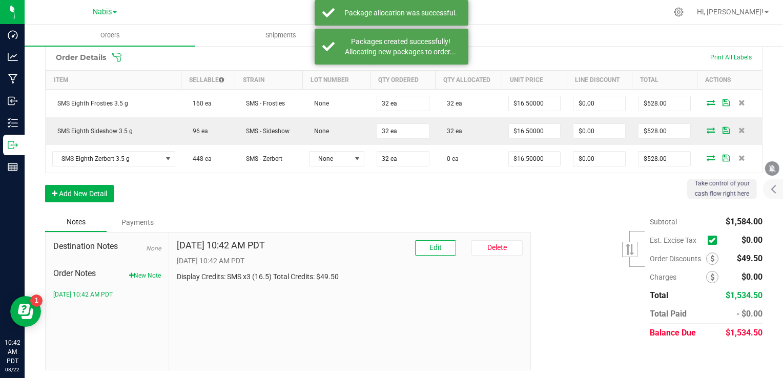
click at [707, 155] on icon at bounding box center [711, 158] width 8 height 6
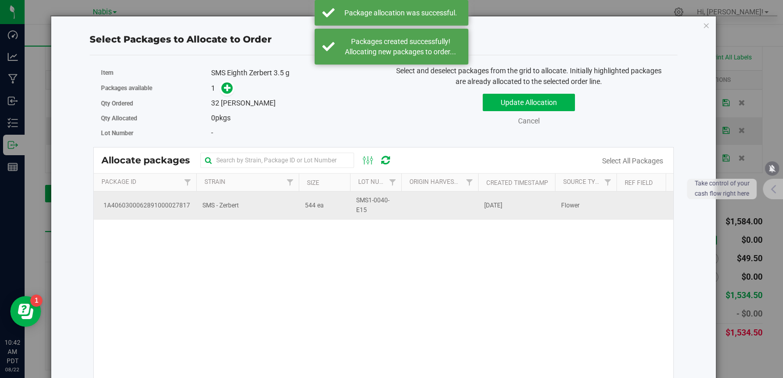
click at [258, 207] on td "SMS - Zerbert" at bounding box center [247, 206] width 102 height 28
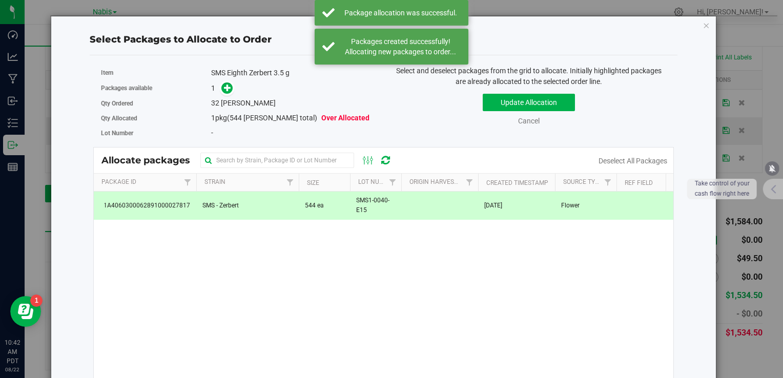
click at [223, 78] on div "Item SMS Eighth Zerbert 3.5 g" at bounding box center [238, 73] width 275 height 15
click at [223, 80] on div "Packages available 1" at bounding box center [238, 88] width 275 height 16
click at [225, 86] on icon at bounding box center [227, 87] width 7 height 7
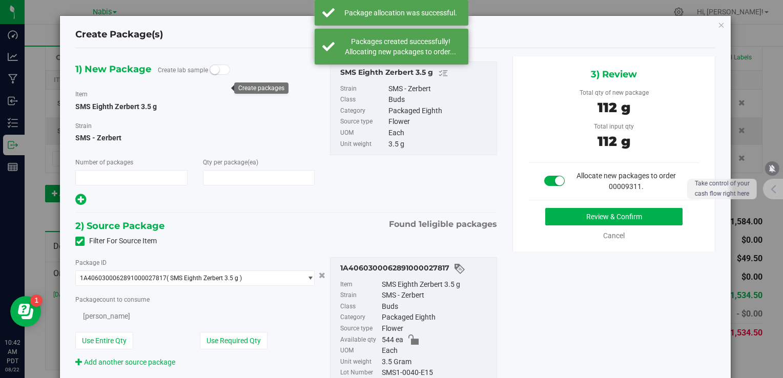
type input "1"
type input "32"
click at [567, 214] on button "Review & Confirm" at bounding box center [613, 216] width 137 height 17
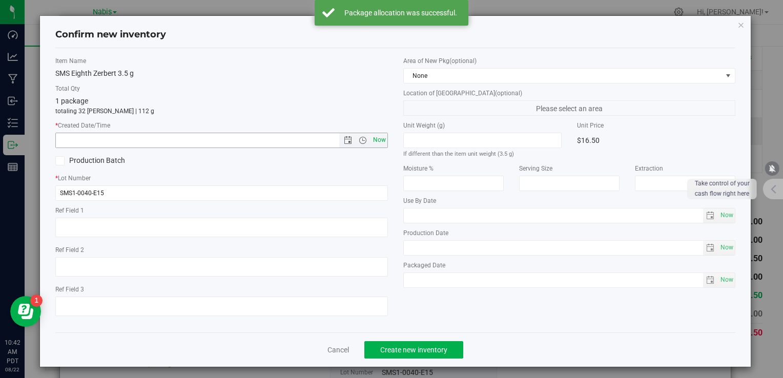
click at [379, 138] on span "Now" at bounding box center [379, 140] width 17 height 15
type input "8/22/2025 10:42 AM"
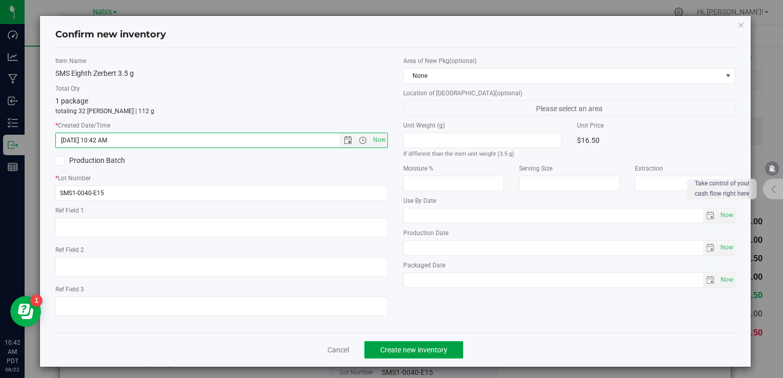
click at [408, 351] on span "Create new inventory" at bounding box center [413, 350] width 67 height 8
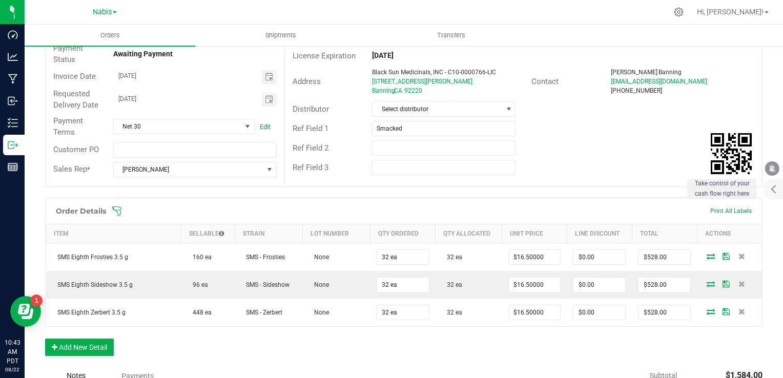
scroll to position [14, 0]
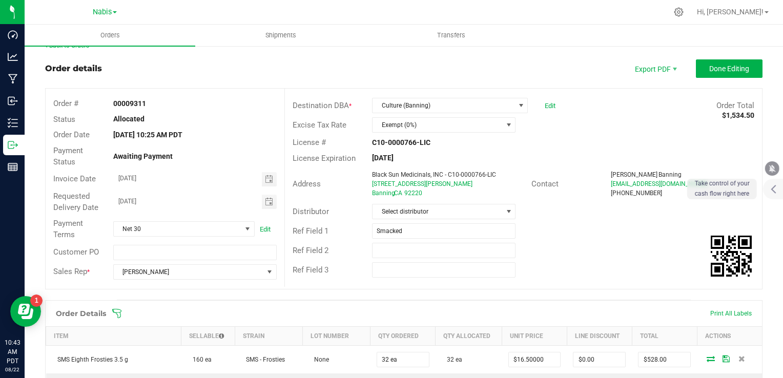
copy div "Black Sun Medicinals, INC - C10-0000766-LIC 1474 W Ramsey Street"
drag, startPoint x: 359, startPoint y: 187, endPoint x: 453, endPoint y: 187, distance: 93.8
click at [453, 187] on div "Address Black Sun Medicinals, INC - C10-0000766-LIC 1474 W Ramsey Street Bannin…" at bounding box center [408, 184] width 246 height 32
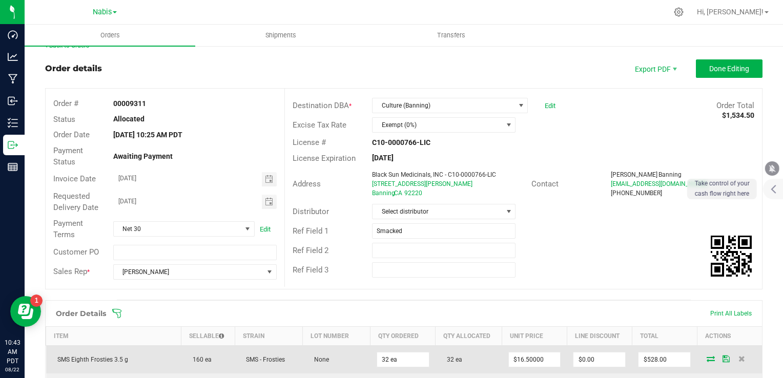
scroll to position [271, 0]
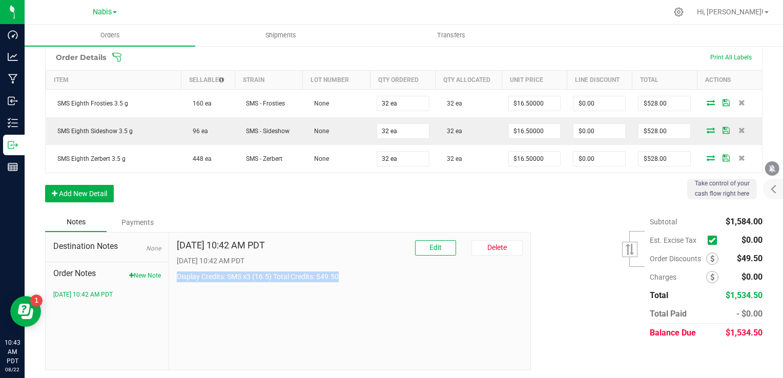
drag, startPoint x: 174, startPoint y: 276, endPoint x: 354, endPoint y: 294, distance: 180.8
click at [354, 294] on div "Aug 22, 2025 10:42 AM PDT Edit Delete 8/22/2025 10:42 AM PDT Display Credits: S…" at bounding box center [350, 301] width 362 height 137
copy p "Display Credits: SMS x3 (16.5) Total Credits: $49.50"
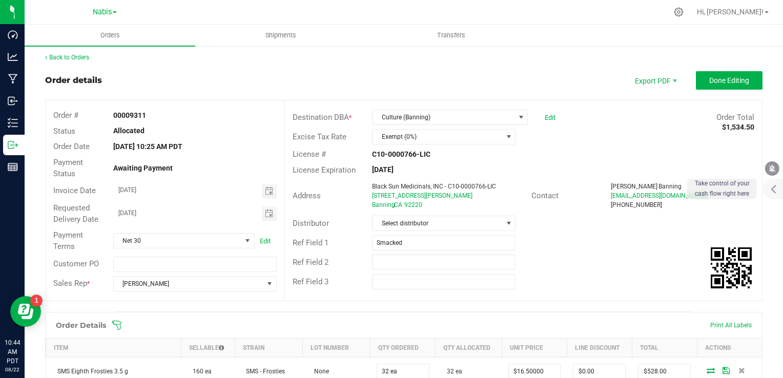
scroll to position [0, 0]
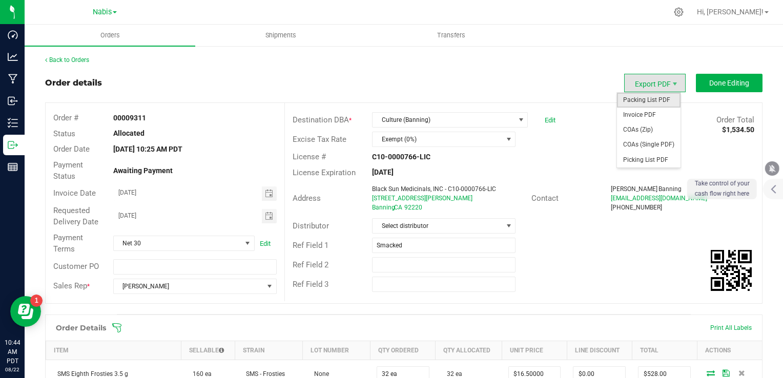
click at [650, 96] on span "Packing List PDF" at bounding box center [649, 100] width 64 height 15
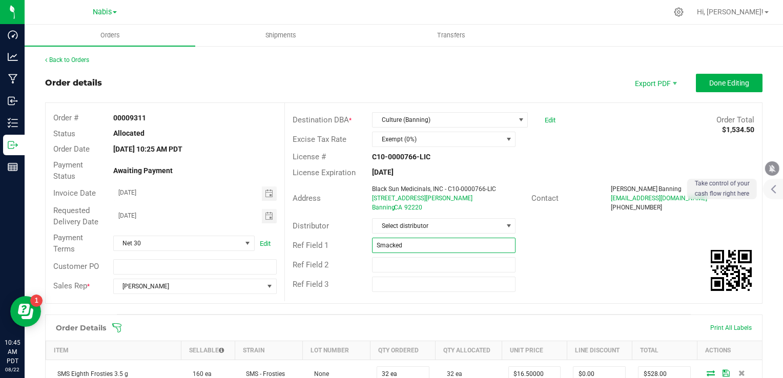
click at [407, 243] on input "Smacked" at bounding box center [443, 245] width 143 height 15
paste input "742551"
click at [266, 190] on span "Toggle calendar" at bounding box center [269, 194] width 8 height 8
type input "Smacked Studios; Nabis 742551"
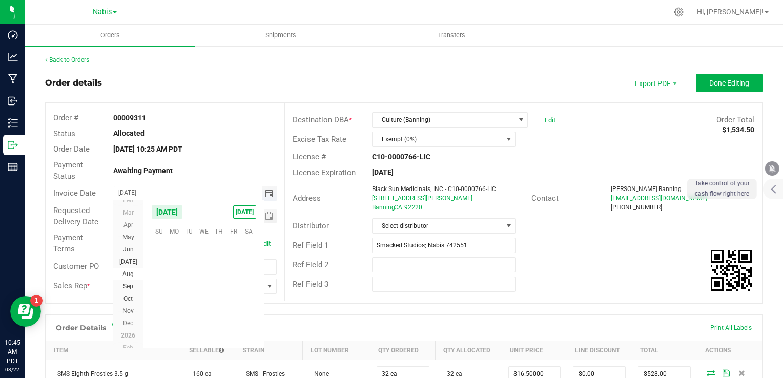
scroll to position [166117, 0]
click at [189, 310] on span "26" at bounding box center [188, 311] width 15 height 16
type input "[DATE]"
click at [267, 212] on span "Toggle calendar" at bounding box center [269, 216] width 8 height 8
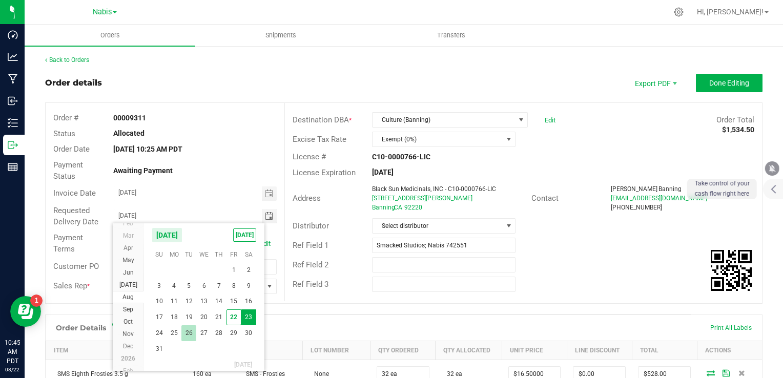
click at [191, 331] on span "26" at bounding box center [188, 333] width 15 height 16
type input "[DATE]"
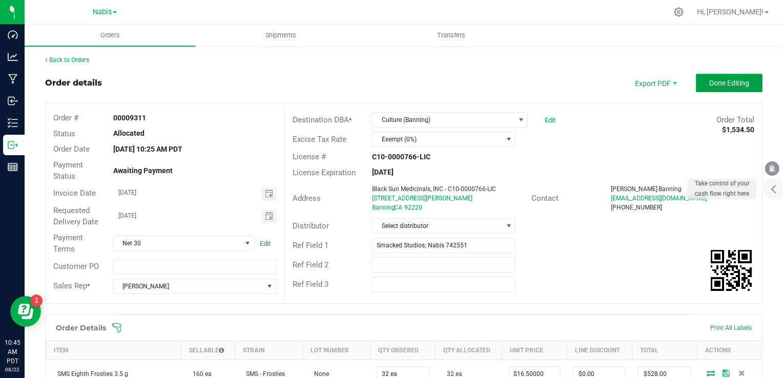
click at [724, 91] on button "Done Editing" at bounding box center [729, 83] width 67 height 18
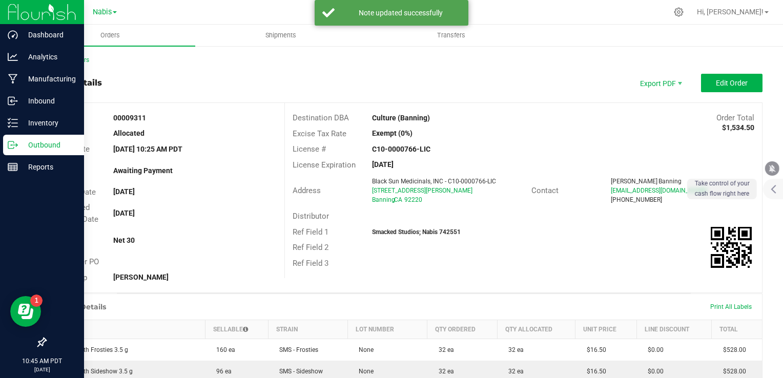
click at [21, 144] on p "Outbound" at bounding box center [48, 145] width 61 height 12
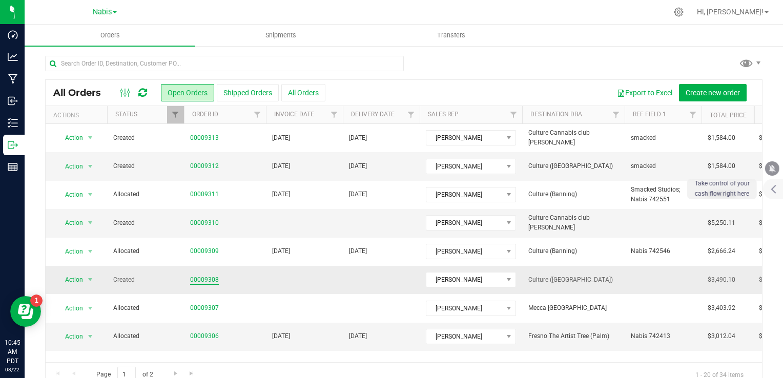
click at [205, 283] on link "00009308" at bounding box center [204, 280] width 29 height 10
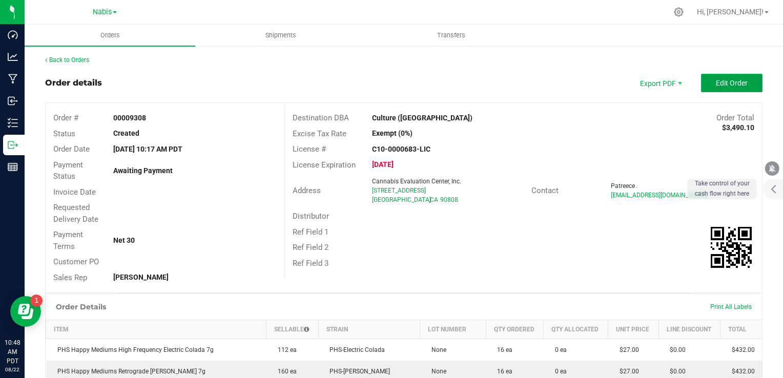
click at [716, 92] on button "Edit Order" at bounding box center [731, 83] width 61 height 18
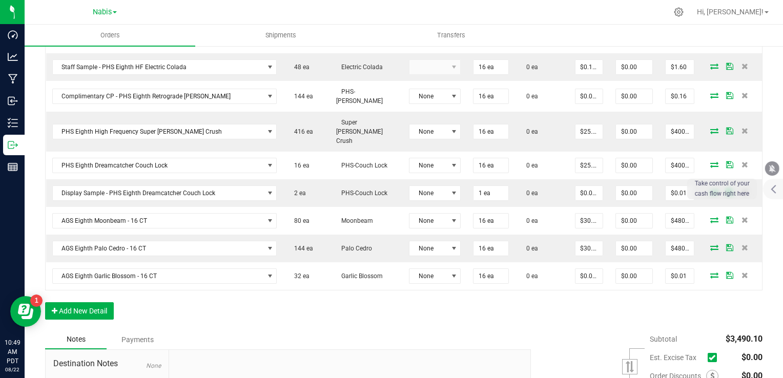
scroll to position [461, 0]
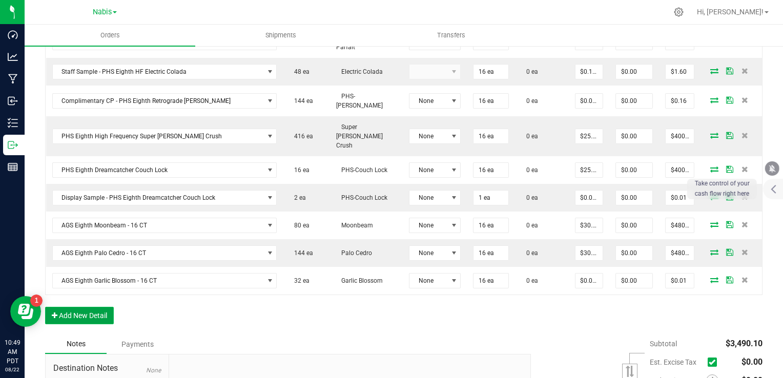
click at [98, 307] on button "Add New Detail" at bounding box center [79, 315] width 69 height 17
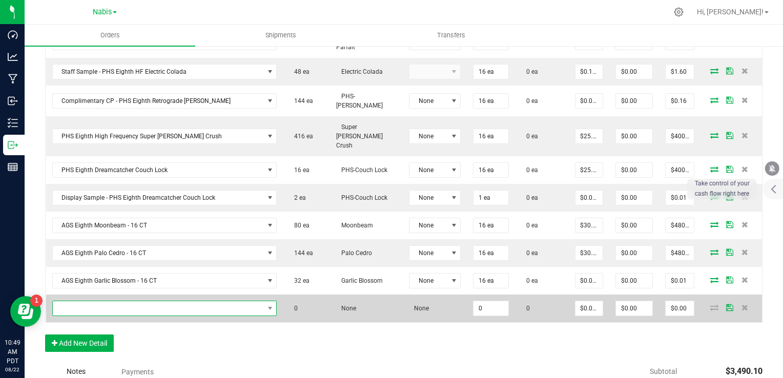
click at [154, 301] on span "NO DATA FOUND" at bounding box center [158, 308] width 211 height 14
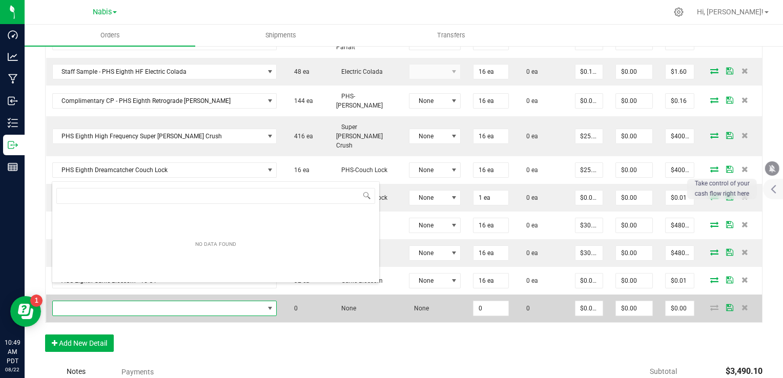
scroll to position [15, 220]
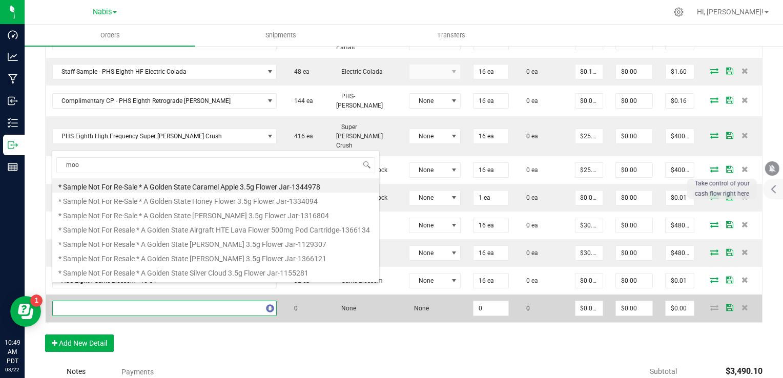
type input "moon"
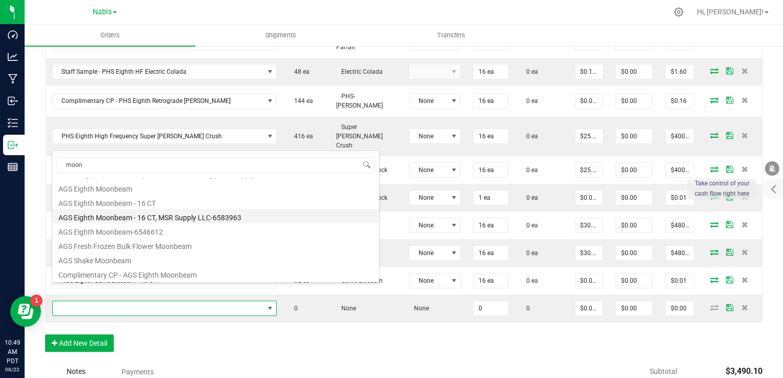
scroll to position [51, 0]
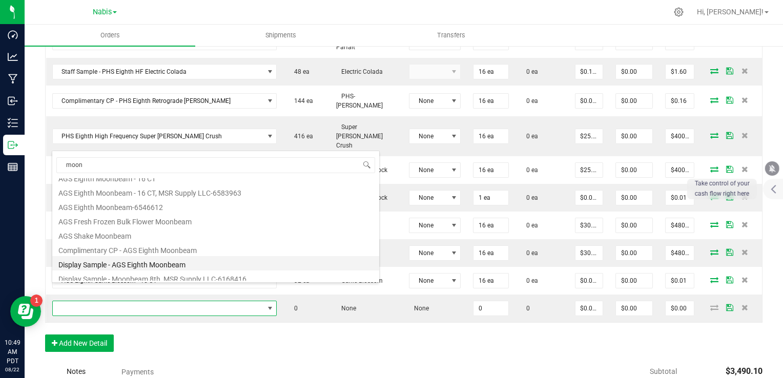
click at [161, 266] on li "Display Sample - AGS Eighth Moonbeam" at bounding box center [215, 263] width 327 height 14
type input "0 ea"
type input "$0.01000"
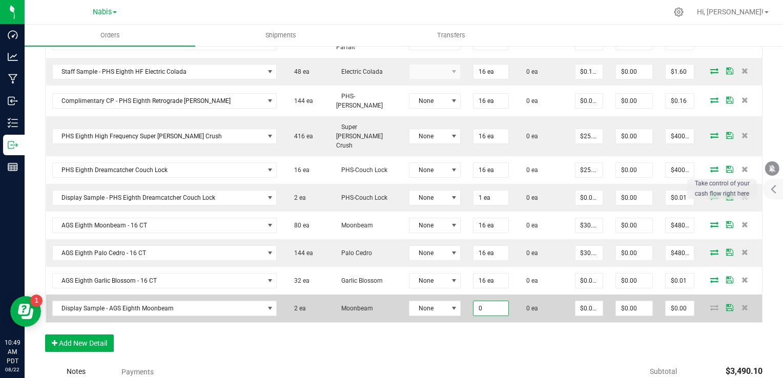
click at [476, 301] on input "0" at bounding box center [491, 308] width 35 height 14
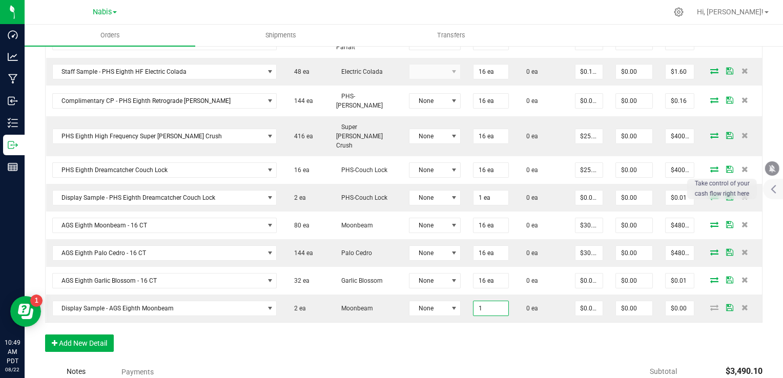
type input "1 ea"
type input "$0.01"
click at [392, 362] on div "Notes Payments" at bounding box center [284, 371] width 478 height 19
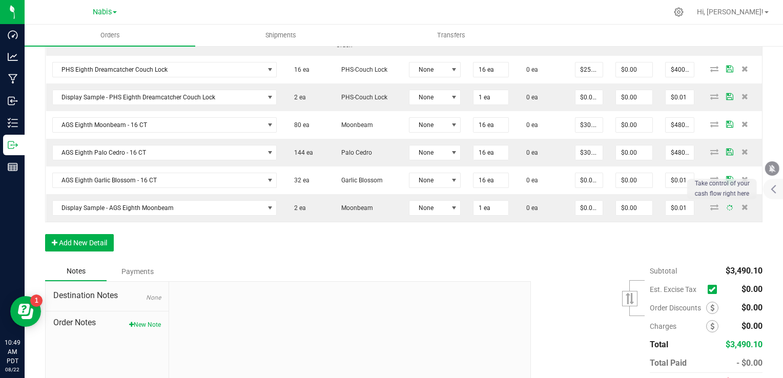
scroll to position [564, 0]
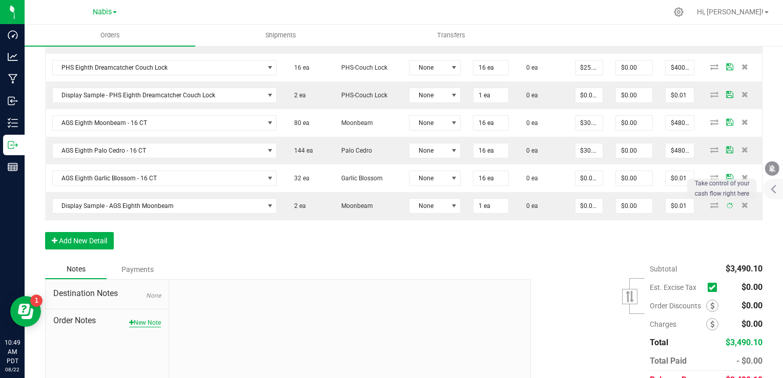
click at [153, 318] on button "New Note" at bounding box center [145, 322] width 32 height 9
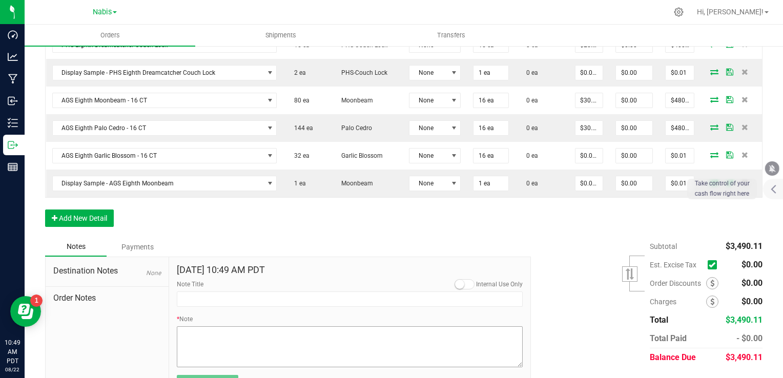
scroll to position [599, 0]
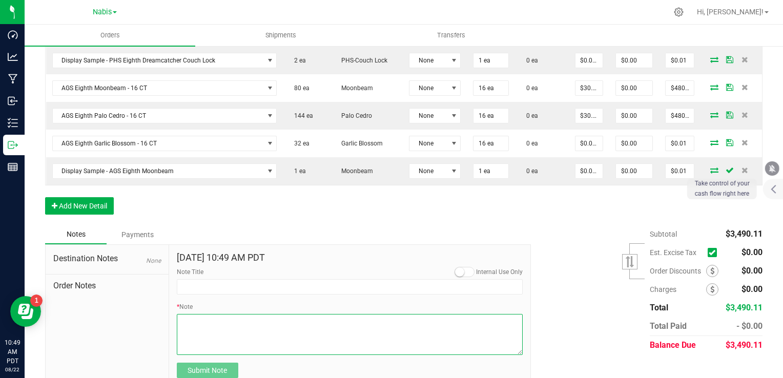
click at [246, 314] on textarea "* Note" at bounding box center [350, 334] width 346 height 41
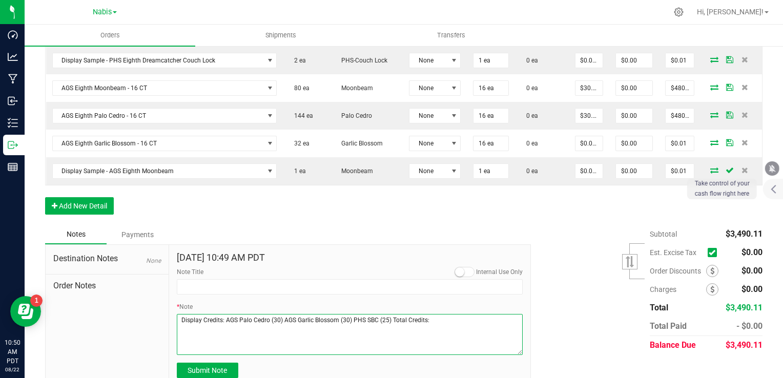
click at [449, 314] on textarea "* Note" at bounding box center [350, 334] width 346 height 41
type textarea "Display Credits: AGS Palo Cedro (30) AGS Garlic Blossom (30) PHS SBC (25) Total…"
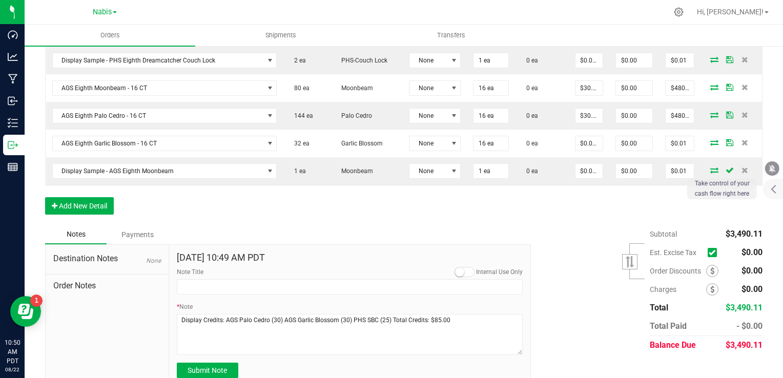
click at [223, 360] on div "Aug 22, 2025 10:49 AM PDT Internal Use Only Note Title * Note Submit Note" at bounding box center [350, 315] width 362 height 141
click at [220, 366] on span "Submit Note" at bounding box center [207, 370] width 39 height 8
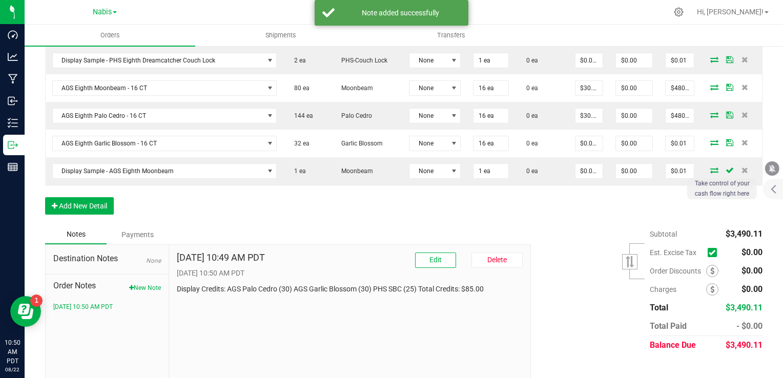
scroll to position [594, 0]
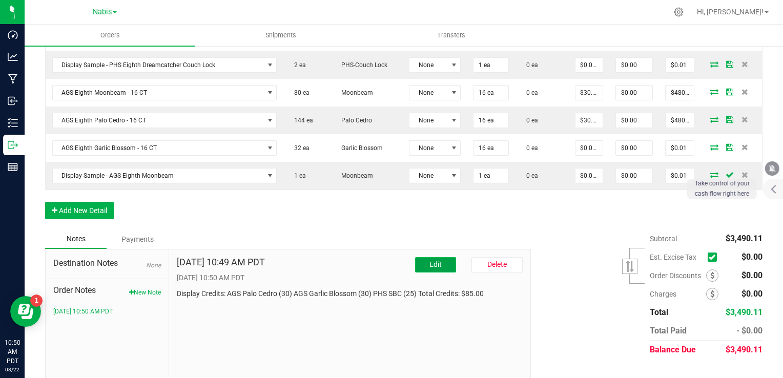
click at [439, 257] on button "Edit" at bounding box center [435, 264] width 41 height 15
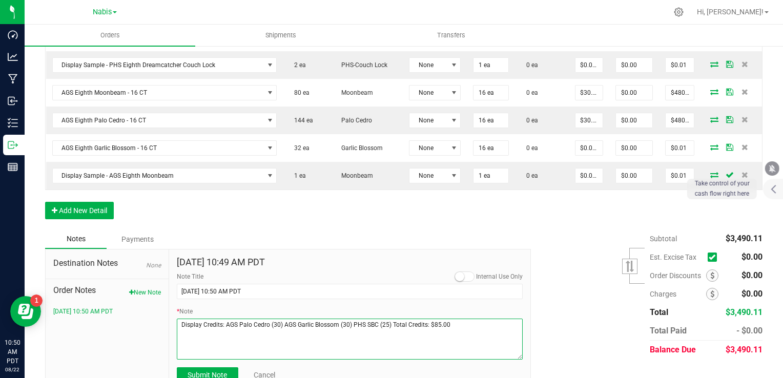
click at [460, 319] on textarea "* Note" at bounding box center [350, 339] width 346 height 41
paste textarea "742551"
click at [221, 319] on textarea "* Note" at bounding box center [350, 339] width 346 height 41
drag, startPoint x: 207, startPoint y: 322, endPoint x: 173, endPoint y: 319, distance: 34.0
click at [173, 319] on div "Aug 22, 2025 10:49 AM PDT Internal Use Only Note Title 8/22/2025 10:50 AM PDT *…" at bounding box center [350, 320] width 362 height 141
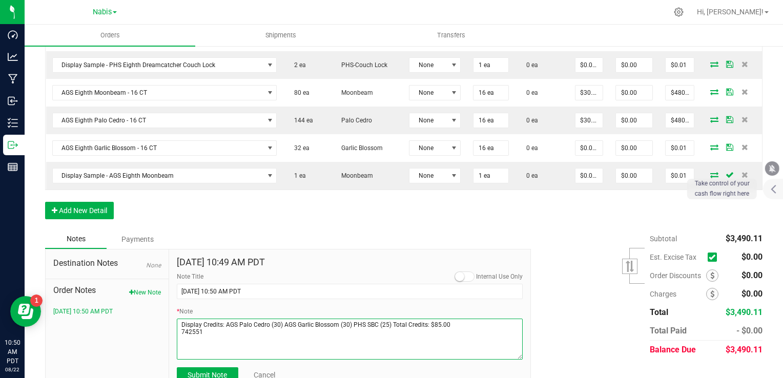
paste textarea "Garlic = Comp case"
click at [194, 319] on textarea "* Note" at bounding box center [350, 339] width 346 height 41
type textarea "Display Credits: AGS Palo Cedro (30) AGS Garlic Blossom (30) PHS SBC (25) Total…"
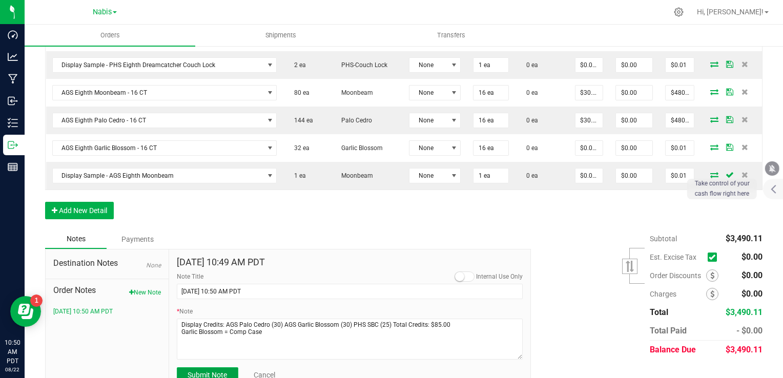
click at [204, 371] on span "Submit Note" at bounding box center [207, 375] width 39 height 8
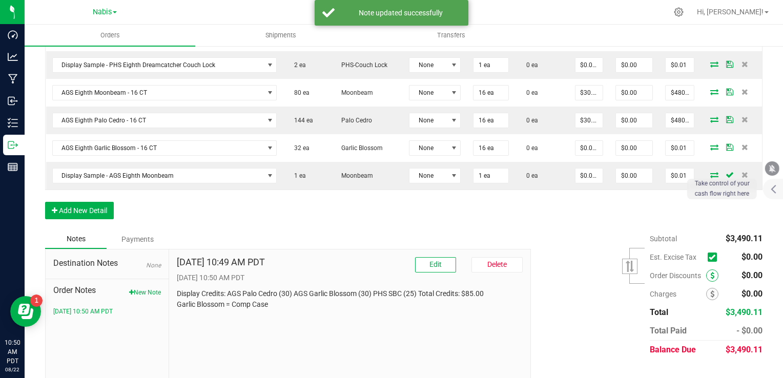
click at [706, 270] on span at bounding box center [712, 276] width 12 height 12
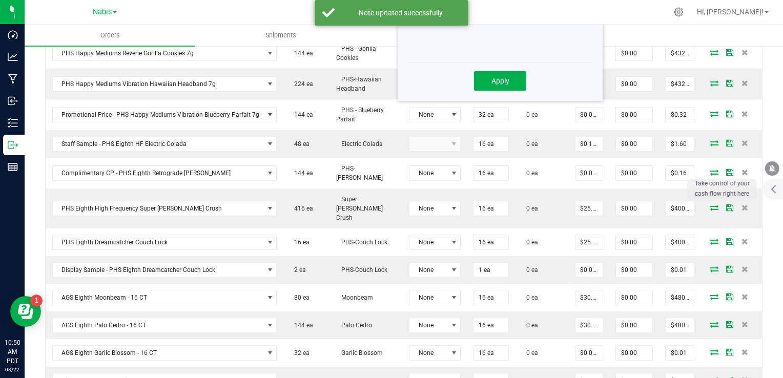
scroll to position [286, 0]
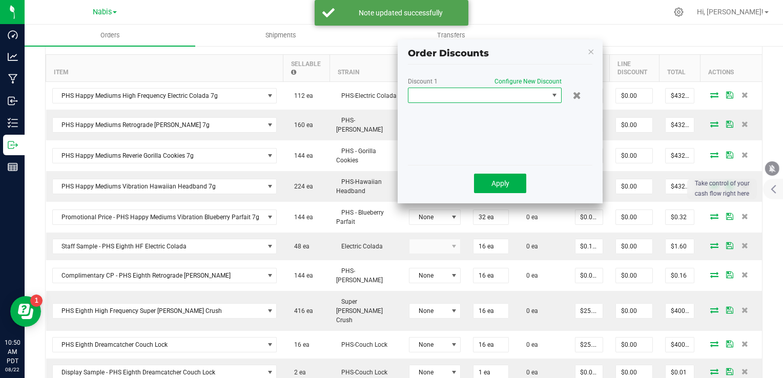
click at [519, 95] on span at bounding box center [478, 95] width 140 height 14
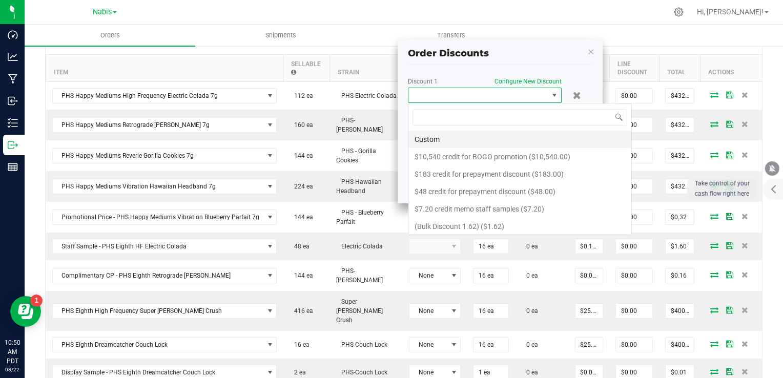
scroll to position [15, 154]
click at [451, 131] on li "Custom" at bounding box center [519, 139] width 223 height 17
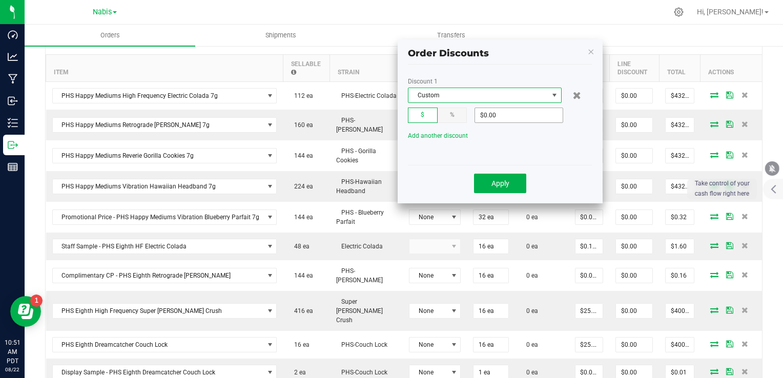
click at [508, 117] on input "$0.00" at bounding box center [519, 115] width 88 height 14
type input "$85.00"
click at [510, 184] on button "Apply" at bounding box center [500, 183] width 52 height 19
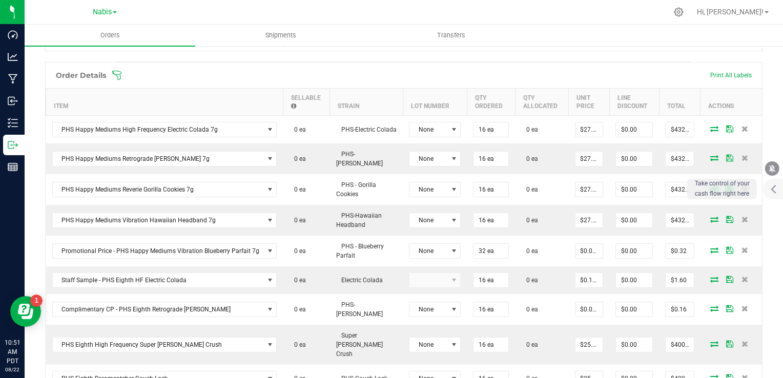
scroll to position [235, 0]
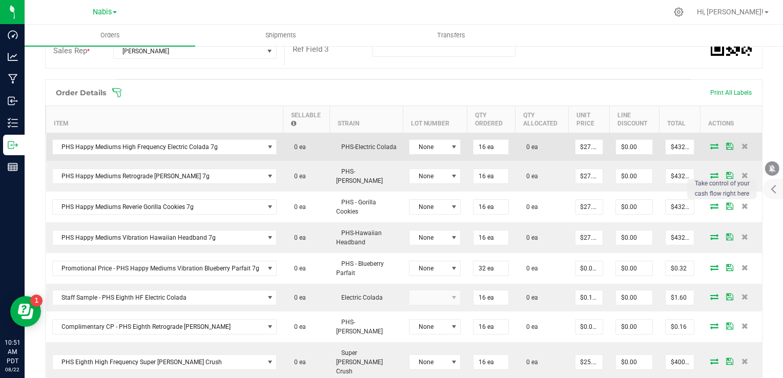
click at [710, 143] on icon at bounding box center [714, 146] width 8 height 6
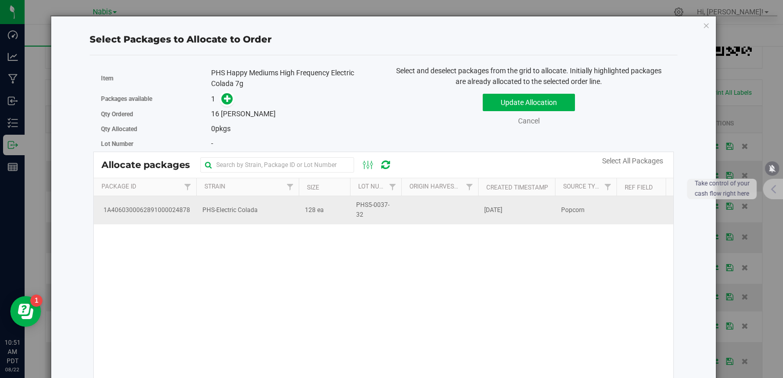
click at [210, 214] on td "PHS-Electric Colada" at bounding box center [247, 210] width 102 height 28
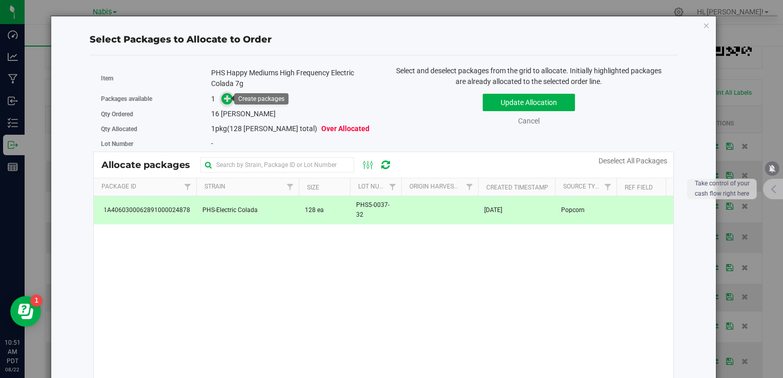
click at [225, 97] on icon at bounding box center [227, 98] width 7 height 7
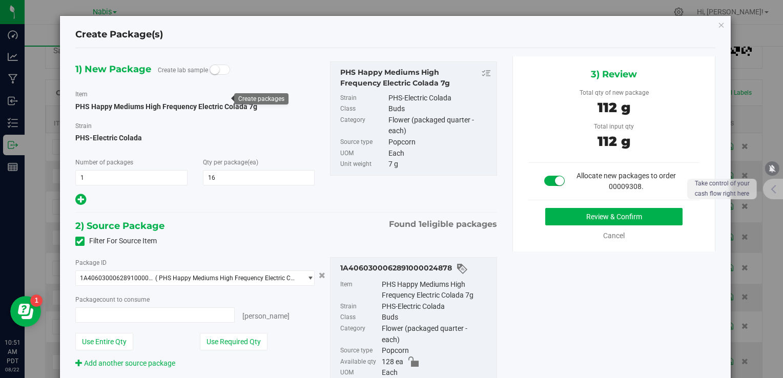
type input "16"
type input "16 ea"
click at [572, 220] on button "Review & Confirm" at bounding box center [613, 216] width 137 height 17
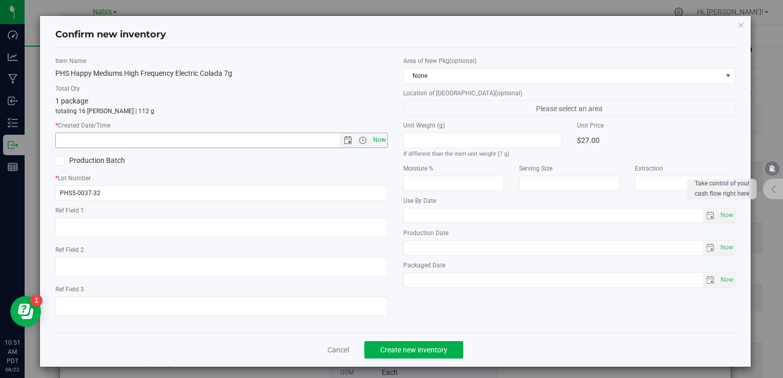
click at [376, 142] on span "Now" at bounding box center [379, 140] width 17 height 15
type input "8/22/2025 10:51 AM"
click at [412, 354] on span "Create new inventory" at bounding box center [413, 350] width 67 height 8
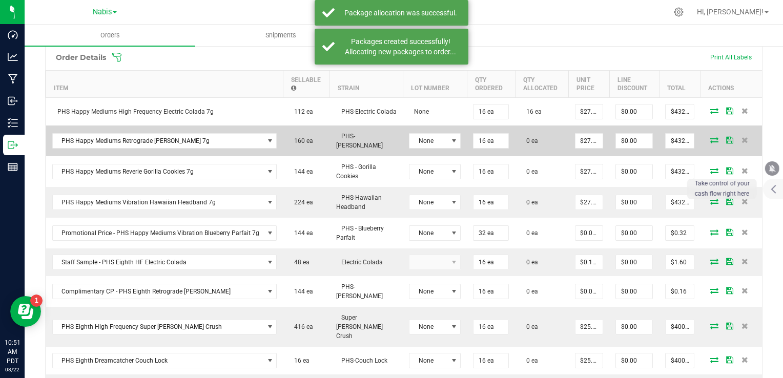
scroll to position [286, 0]
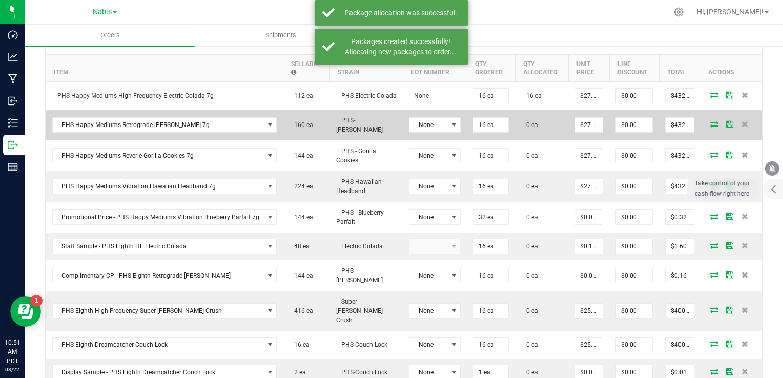
click at [710, 122] on icon at bounding box center [714, 124] width 8 height 6
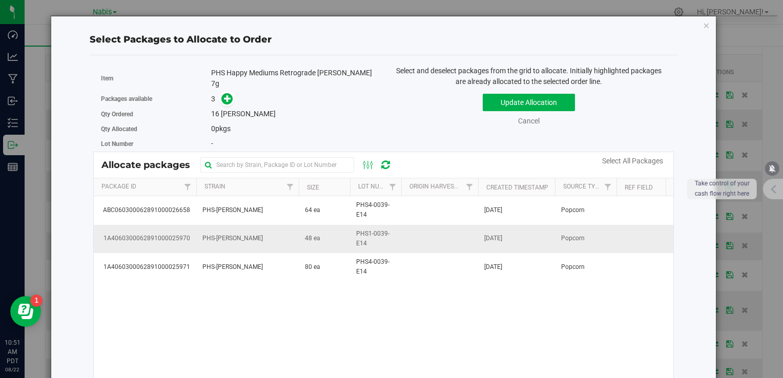
click at [393, 240] on span "PHS1-0039-E14" at bounding box center [375, 238] width 39 height 19
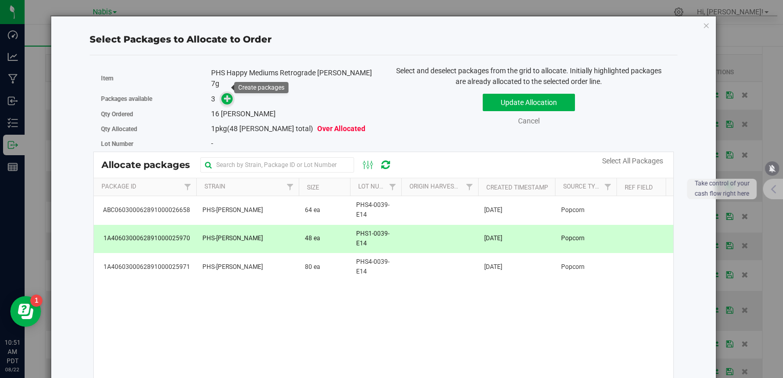
click at [228, 95] on icon at bounding box center [227, 98] width 7 height 7
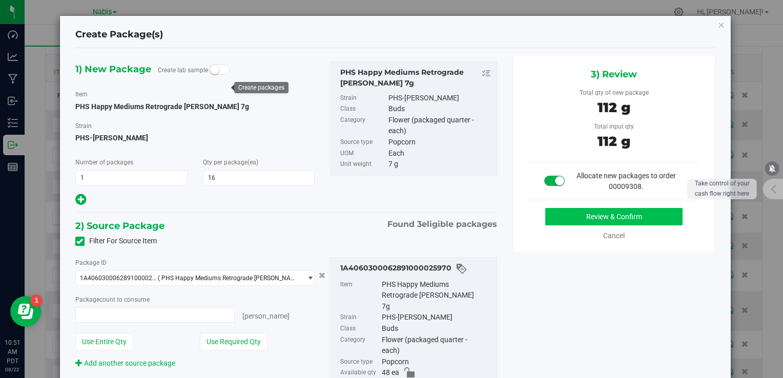
type input "16 ea"
click at [603, 210] on button "Review & Confirm" at bounding box center [613, 216] width 137 height 17
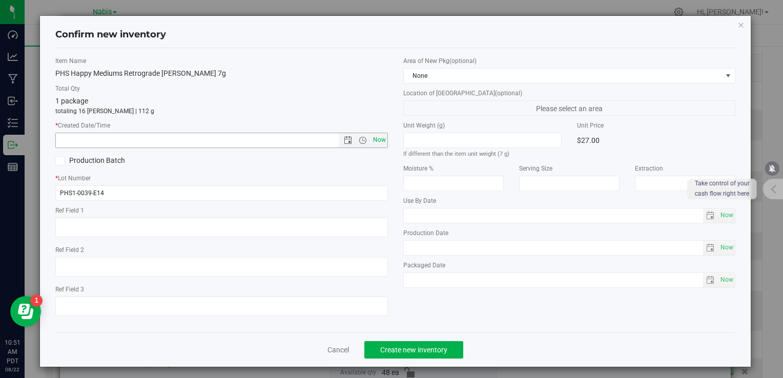
click at [380, 141] on span "Now" at bounding box center [379, 140] width 17 height 15
type input "8/22/2025 10:51 AM"
click at [406, 348] on span "Create new inventory" at bounding box center [413, 350] width 67 height 8
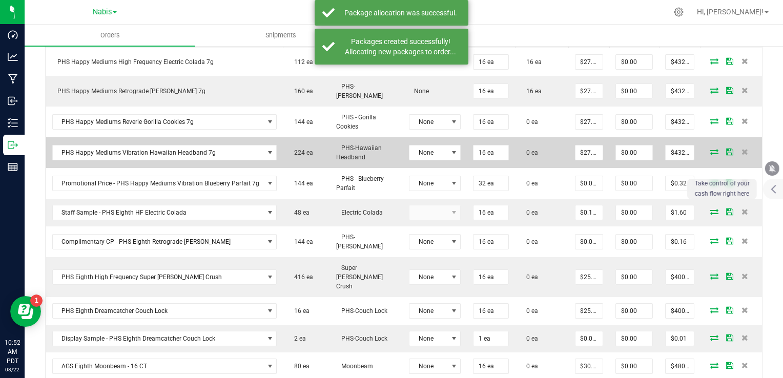
scroll to position [338, 0]
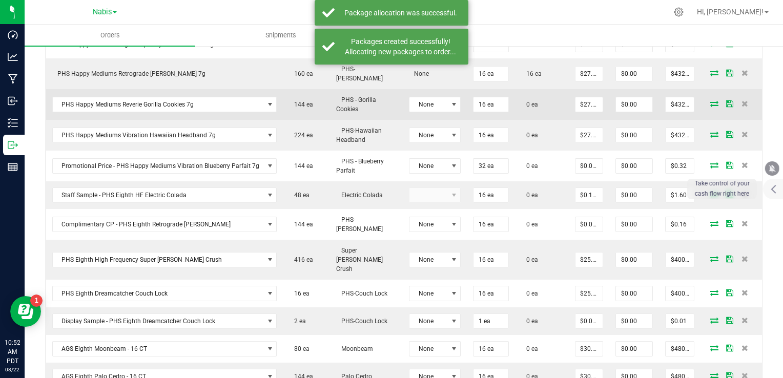
click at [710, 101] on icon at bounding box center [714, 103] width 8 height 6
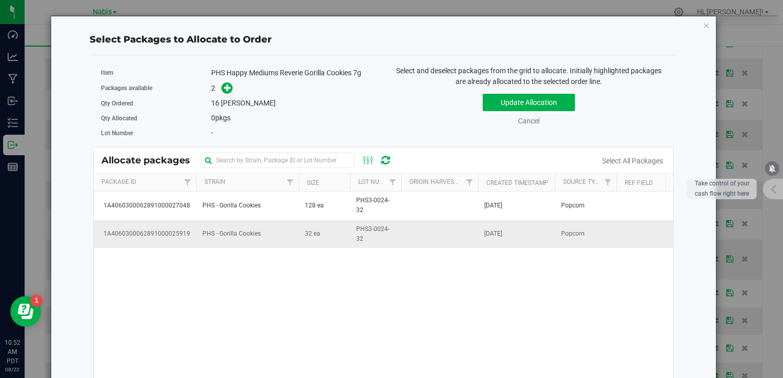
click at [361, 236] on span "PHS3-0024-32" at bounding box center [375, 233] width 39 height 19
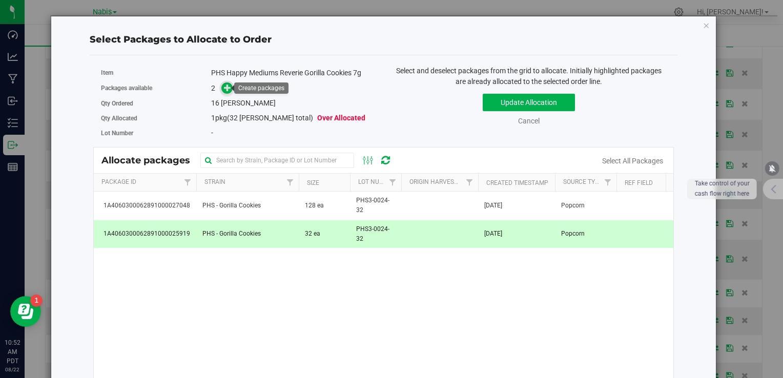
click at [224, 87] on icon at bounding box center [227, 87] width 7 height 7
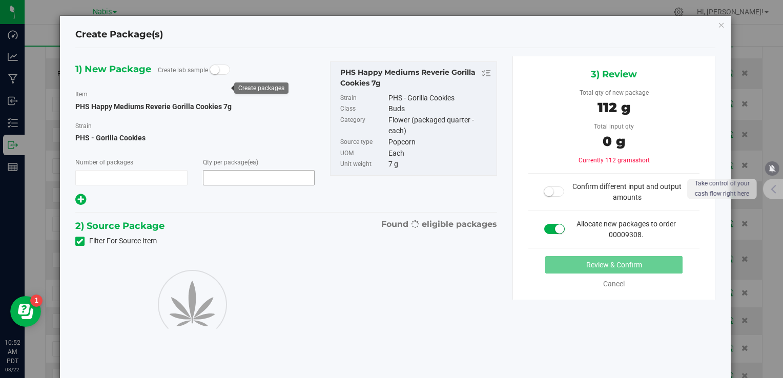
type input "1"
type input "16"
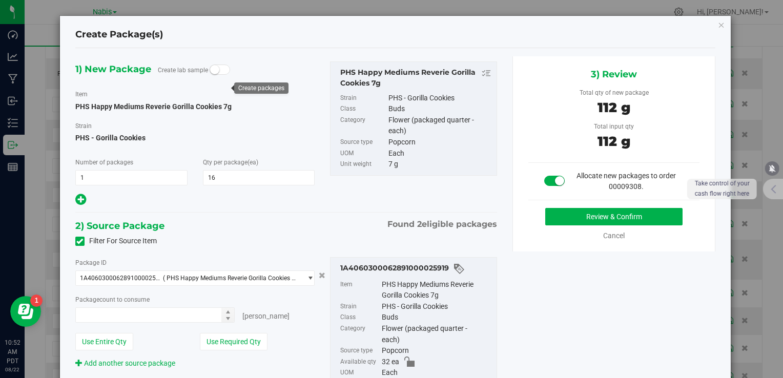
type input "16 ea"
click at [618, 211] on button "Review & Confirm" at bounding box center [613, 216] width 137 height 17
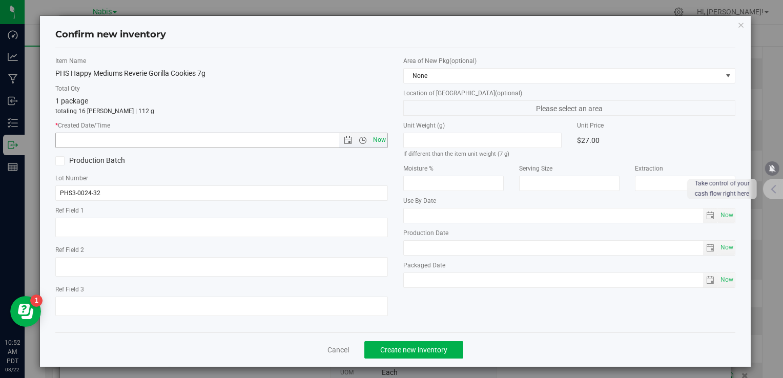
click at [379, 138] on span "Now" at bounding box center [379, 140] width 17 height 15
type input "8/22/2025 10:52 AM"
click at [409, 349] on span "Create new inventory" at bounding box center [413, 350] width 67 height 8
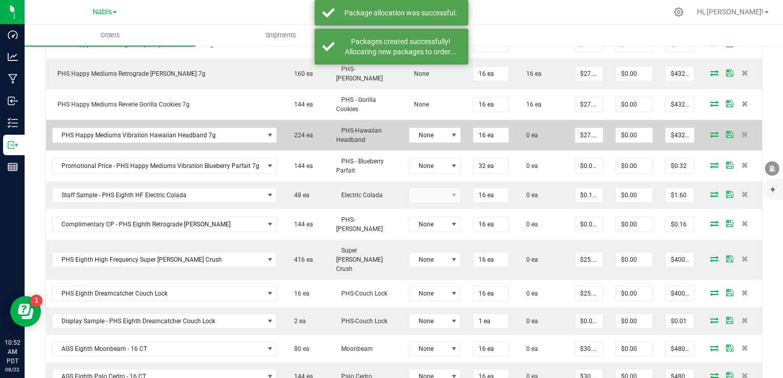
click at [710, 133] on icon at bounding box center [714, 134] width 8 height 6
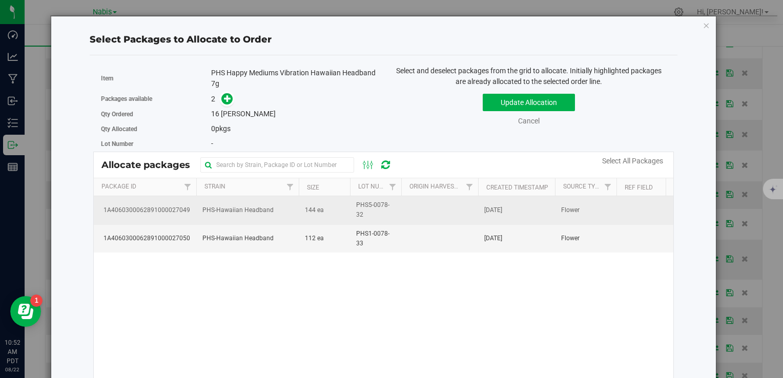
click at [316, 208] on span "144 ea" at bounding box center [314, 210] width 19 height 10
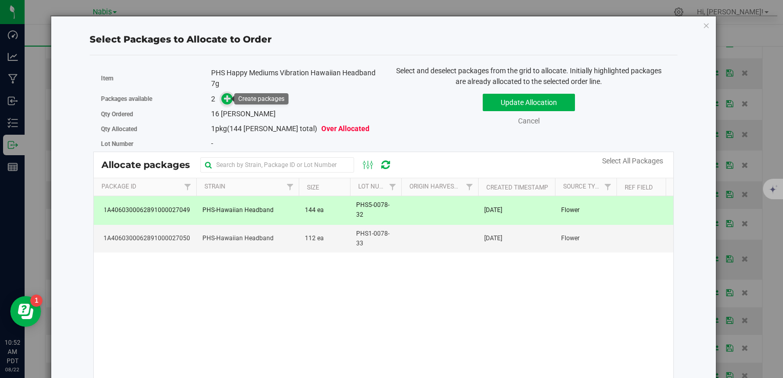
click at [228, 98] on icon at bounding box center [227, 98] width 7 height 7
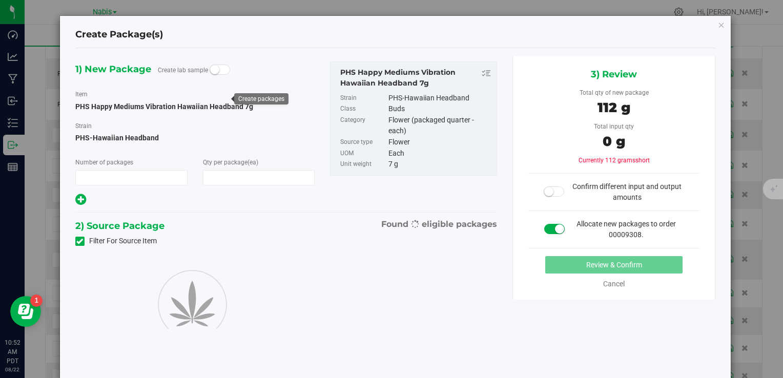
type input "1"
type input "16"
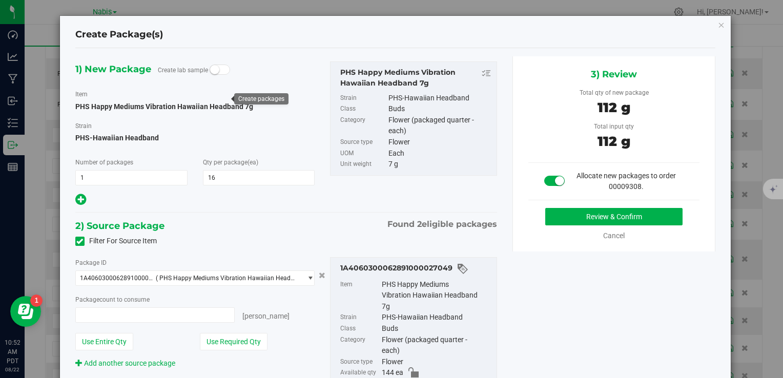
type input "16 ea"
click at [547, 218] on button "Review & Confirm" at bounding box center [613, 216] width 137 height 17
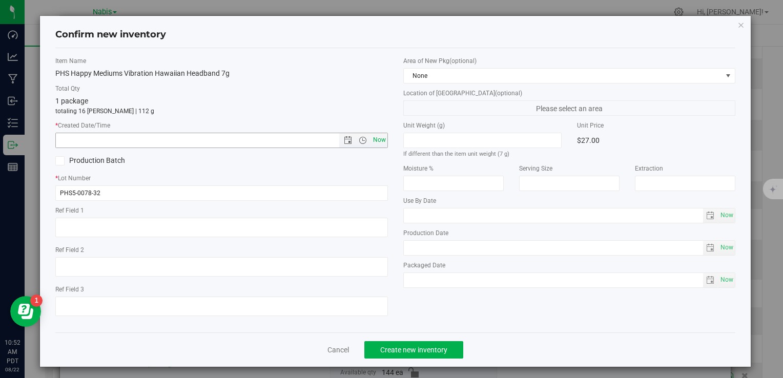
click at [373, 142] on span "Now" at bounding box center [379, 140] width 17 height 15
type input "8/22/2025 10:52 AM"
click at [424, 354] on button "Create new inventory" at bounding box center [413, 349] width 99 height 17
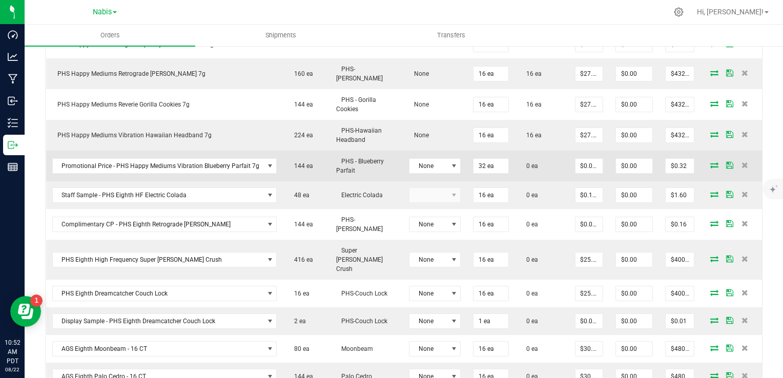
click at [710, 162] on icon at bounding box center [714, 165] width 8 height 6
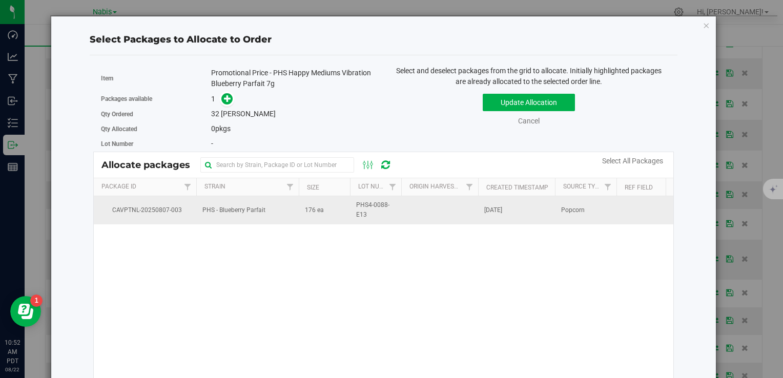
click at [333, 215] on td "176 ea" at bounding box center [324, 210] width 51 height 28
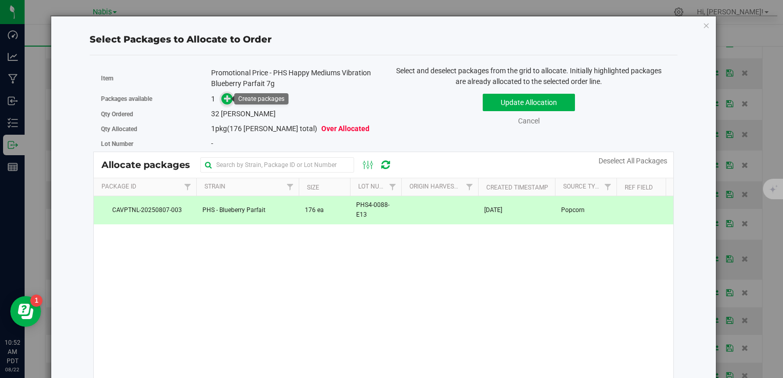
click at [221, 97] on span at bounding box center [227, 99] width 12 height 12
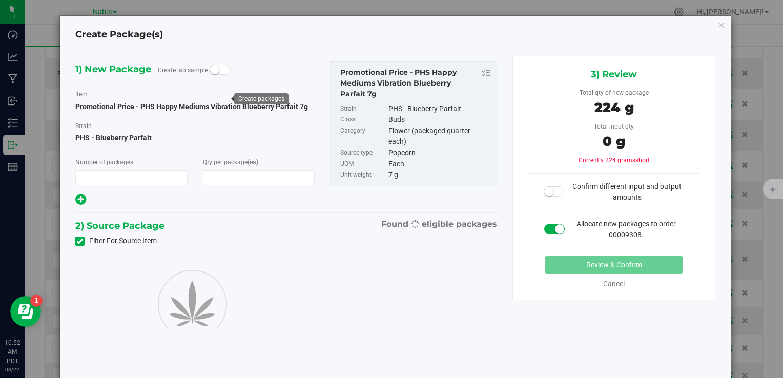
type input "1"
type input "32"
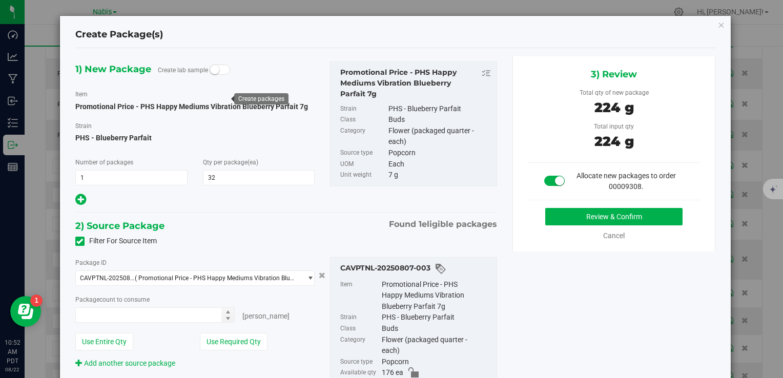
type input "32 ea"
click at [599, 213] on button "Review & Confirm" at bounding box center [613, 216] width 137 height 17
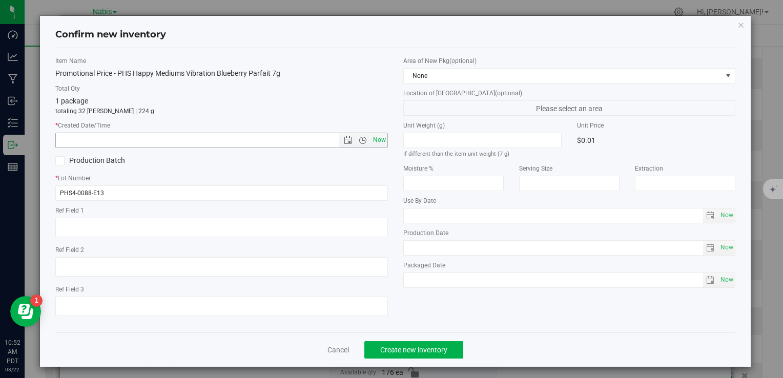
click at [375, 143] on span "Now" at bounding box center [379, 140] width 17 height 15
type input "8/22/2025 10:52 AM"
click at [417, 341] on button "Create new inventory" at bounding box center [413, 349] width 99 height 17
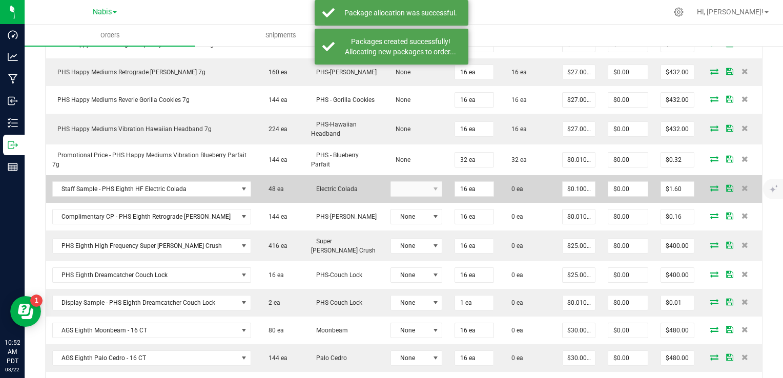
click at [710, 187] on icon at bounding box center [714, 188] width 8 height 6
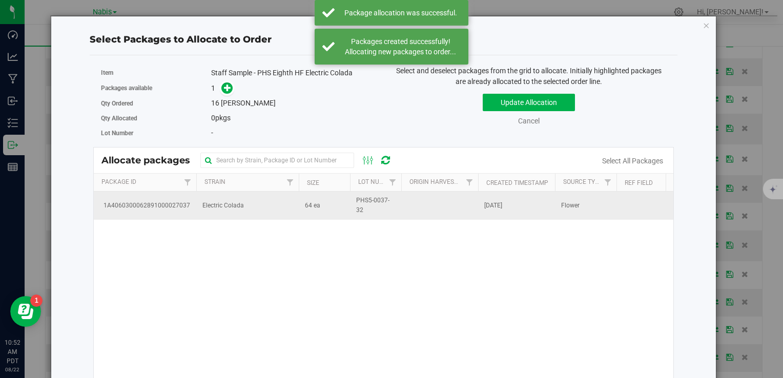
click at [268, 213] on td "Electric Colada" at bounding box center [247, 206] width 102 height 28
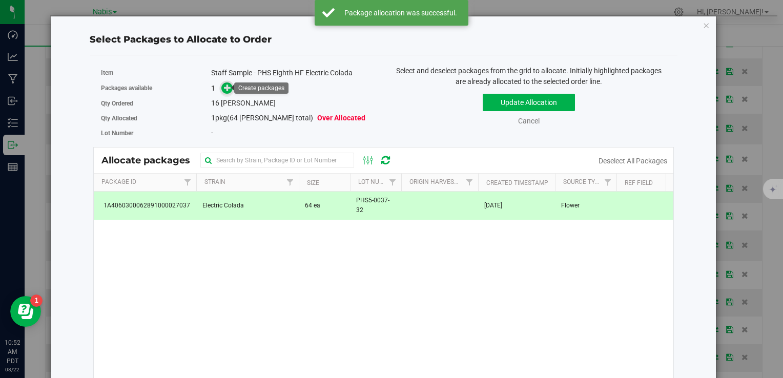
click at [221, 85] on span at bounding box center [227, 89] width 12 height 12
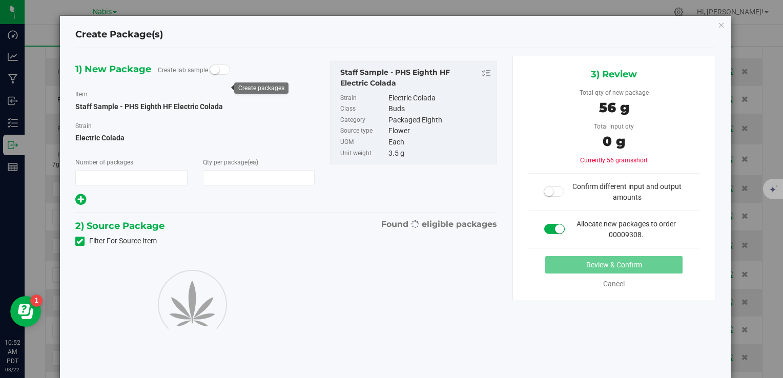
type input "1"
type input "16"
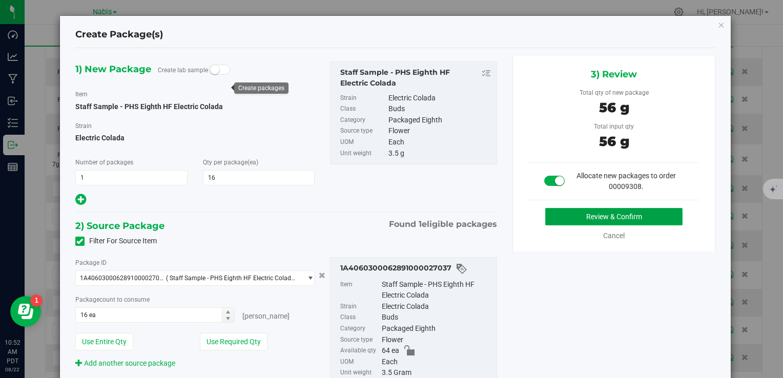
click at [607, 216] on button "Review & Confirm" at bounding box center [613, 216] width 137 height 17
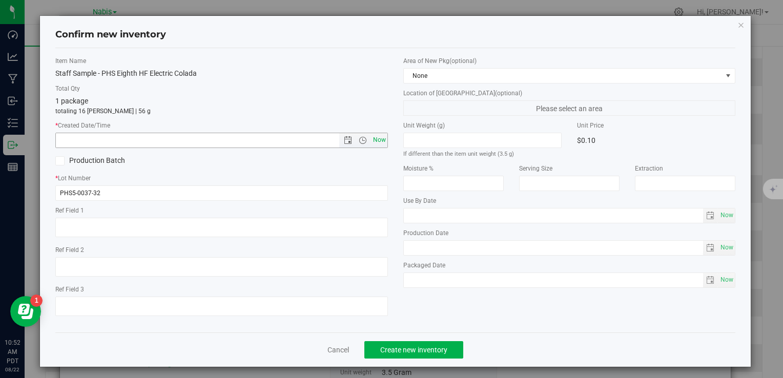
click at [379, 140] on span "Now" at bounding box center [379, 140] width 17 height 15
type input "8/22/2025 10:52 AM"
click at [430, 352] on span "Create new inventory" at bounding box center [413, 350] width 67 height 8
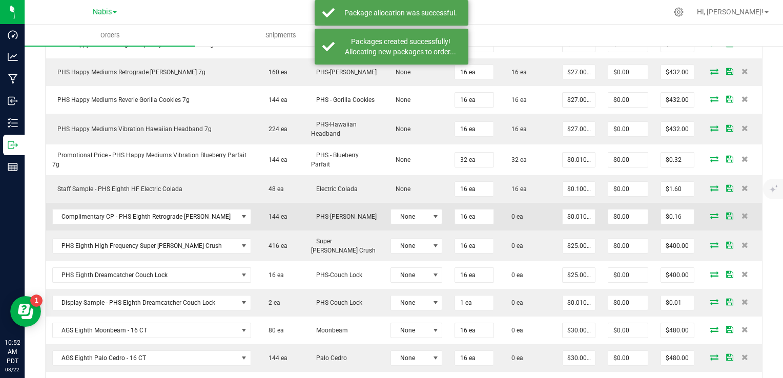
click at [710, 214] on icon at bounding box center [714, 216] width 8 height 6
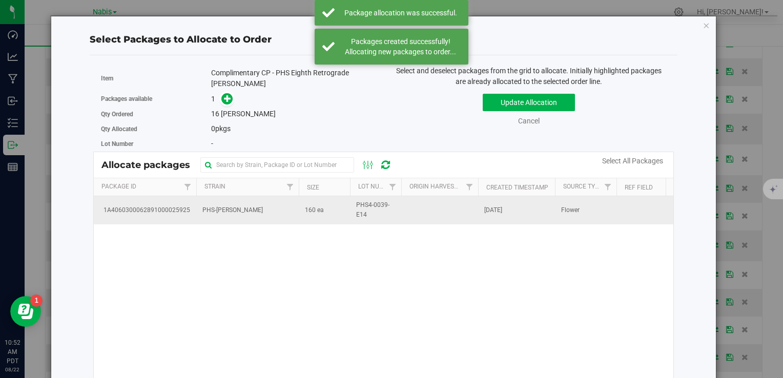
click at [244, 218] on td "PHS-[PERSON_NAME]" at bounding box center [247, 210] width 102 height 28
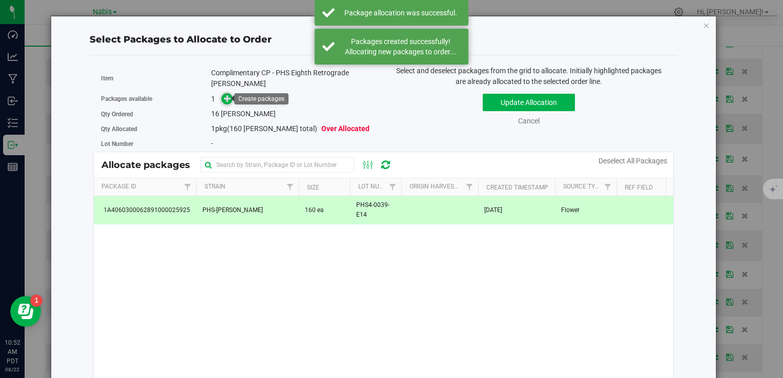
click at [230, 100] on span at bounding box center [227, 99] width 12 height 12
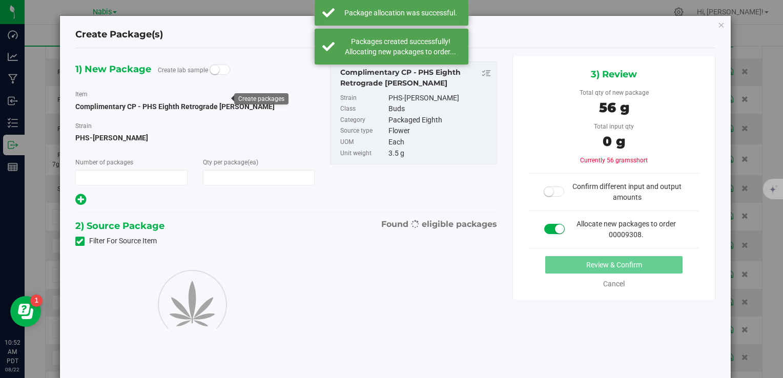
type input "1"
type input "16"
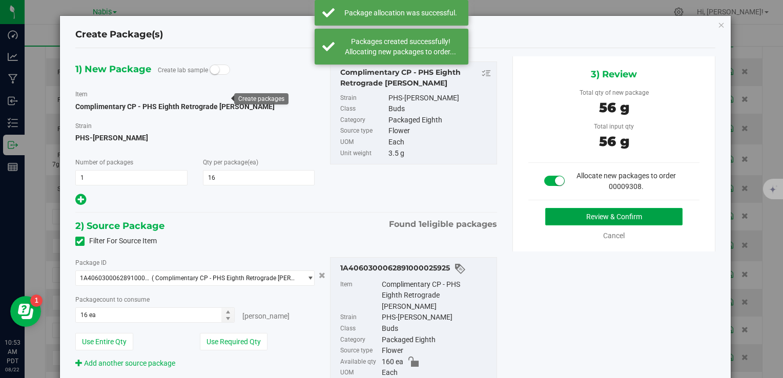
click at [562, 210] on button "Review & Confirm" at bounding box center [613, 216] width 137 height 17
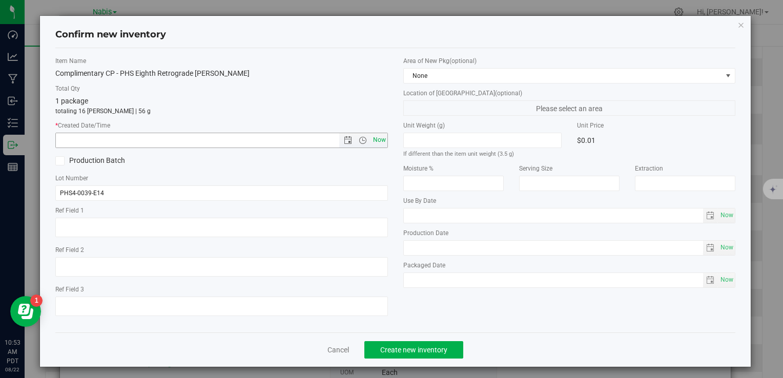
click at [378, 138] on span "Now" at bounding box center [379, 140] width 17 height 15
type input "8/22/2025 10:53 AM"
click at [413, 343] on button "Create new inventory" at bounding box center [413, 349] width 99 height 17
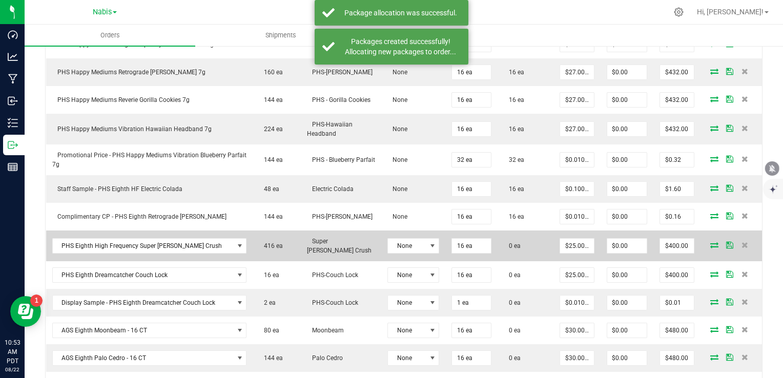
click at [710, 242] on icon at bounding box center [714, 245] width 8 height 6
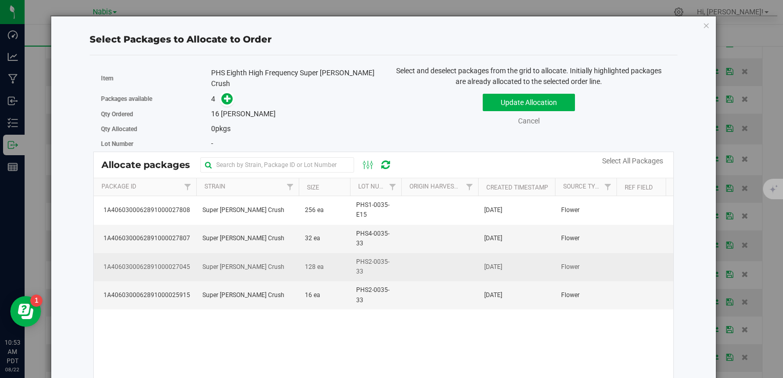
click at [351, 261] on td "PHS2-0035-33" at bounding box center [375, 267] width 51 height 28
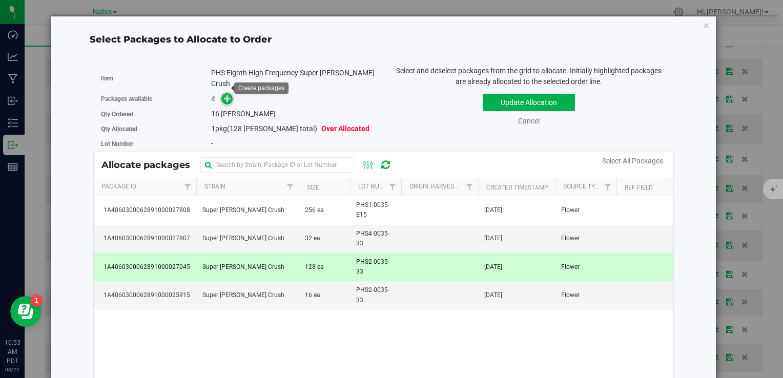
click at [221, 93] on span at bounding box center [227, 99] width 12 height 12
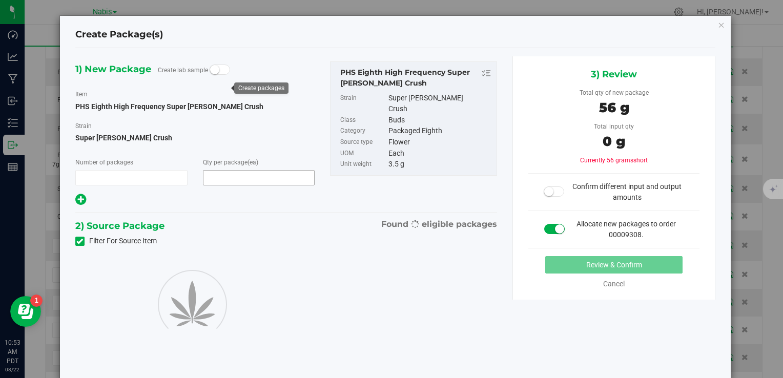
type input "1"
type input "16"
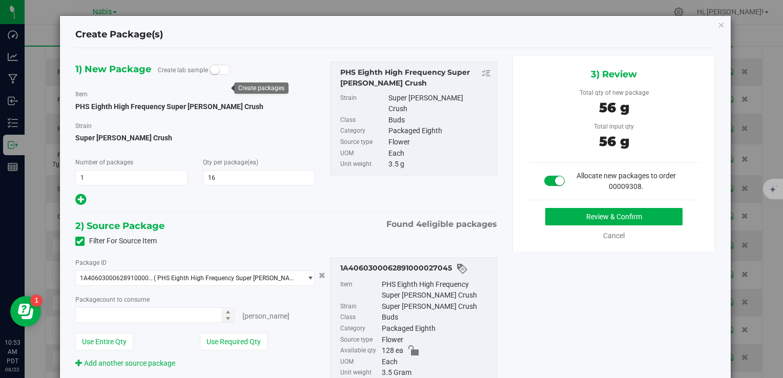
type input "16 ea"
click at [580, 211] on button "Review & Confirm" at bounding box center [613, 216] width 137 height 17
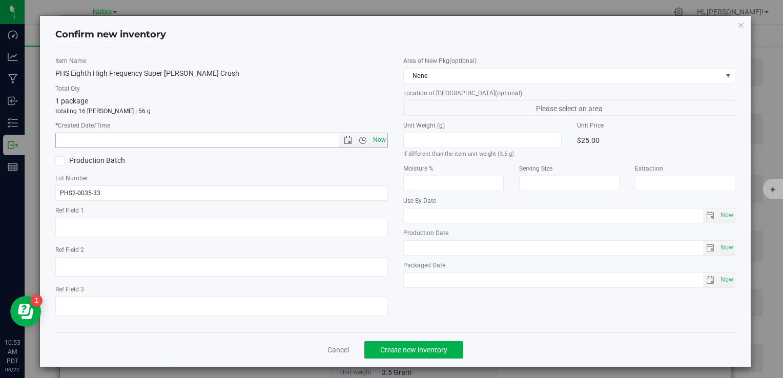
click at [371, 141] on span "Now" at bounding box center [379, 140] width 17 height 15
type input "8/22/2025 10:53 AM"
click at [428, 358] on button "Create new inventory" at bounding box center [413, 349] width 99 height 17
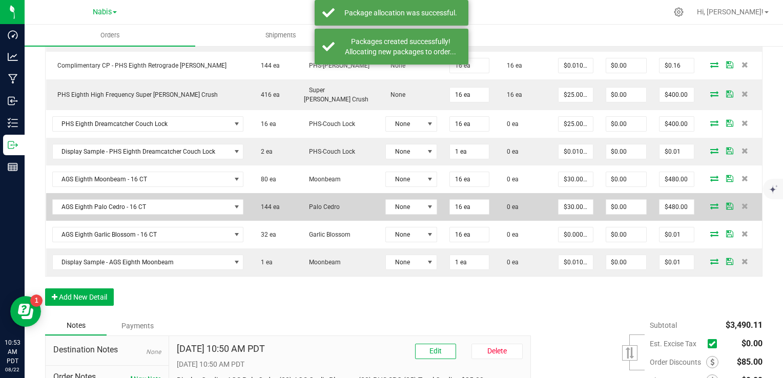
scroll to position [491, 0]
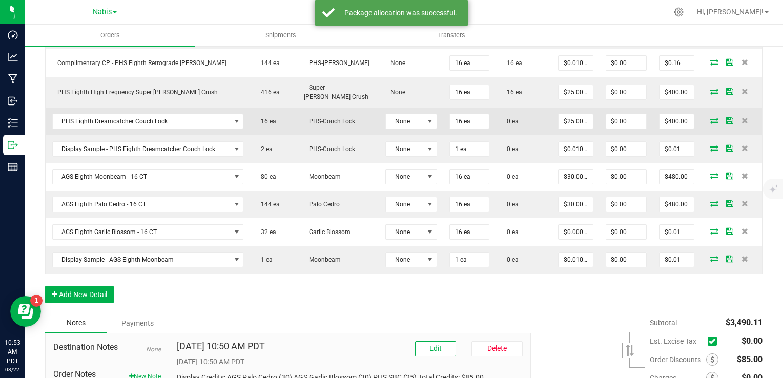
click at [710, 117] on icon at bounding box center [714, 120] width 8 height 6
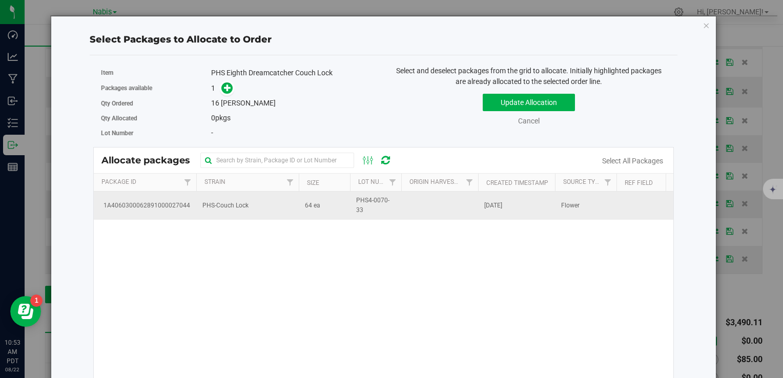
click at [295, 212] on td "PHS-Couch Lock" at bounding box center [247, 206] width 102 height 28
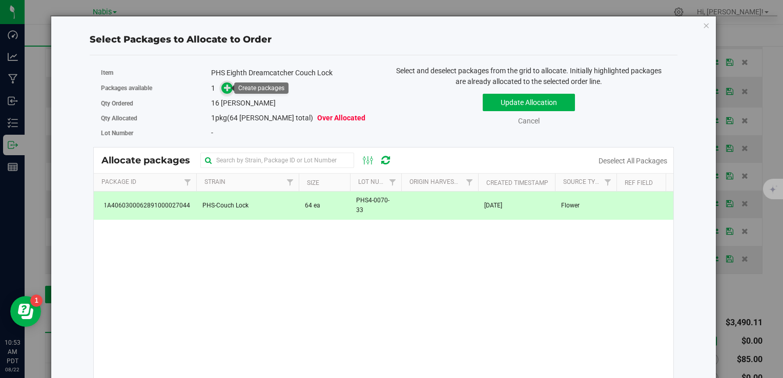
click at [224, 87] on icon at bounding box center [227, 87] width 7 height 7
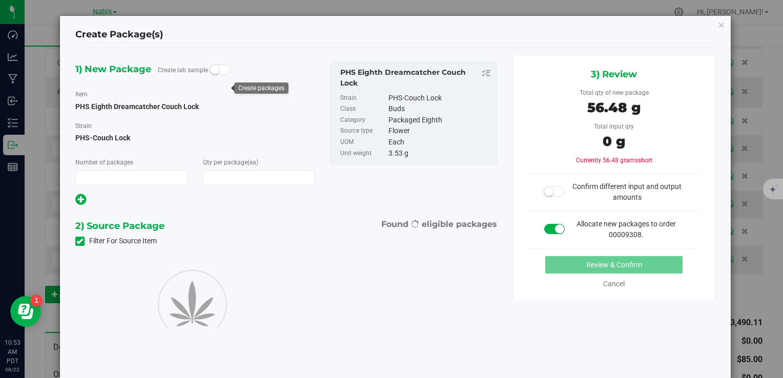
type input "1"
type input "16"
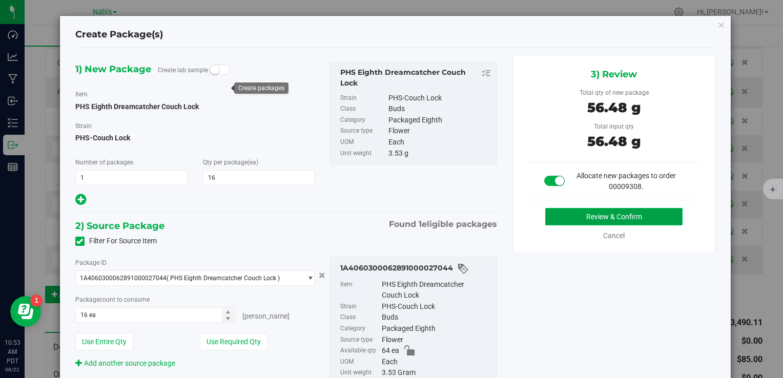
click at [586, 208] on button "Review & Confirm" at bounding box center [613, 216] width 137 height 17
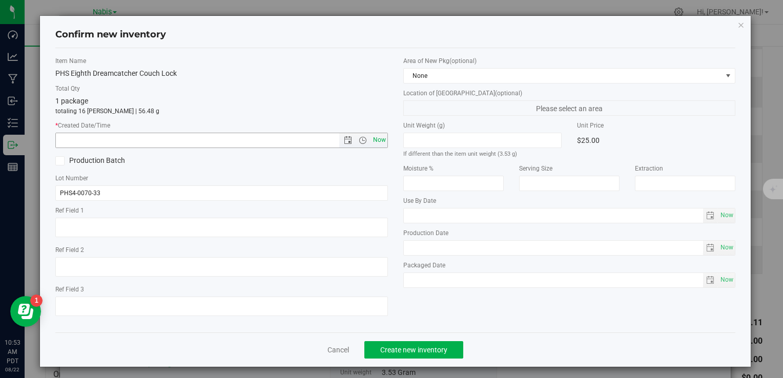
click at [381, 140] on span "Now" at bounding box center [379, 140] width 17 height 15
type input "8/22/2025 10:53 AM"
click at [433, 346] on span "Create new inventory" at bounding box center [413, 350] width 67 height 8
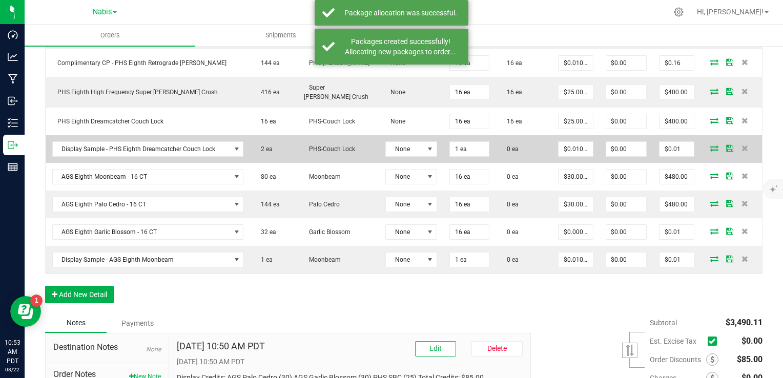
click at [710, 145] on icon at bounding box center [714, 148] width 8 height 6
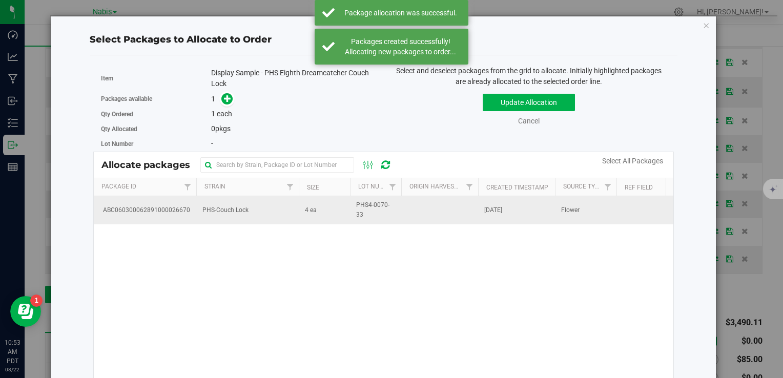
click at [294, 213] on td "PHS-Couch Lock" at bounding box center [247, 210] width 102 height 28
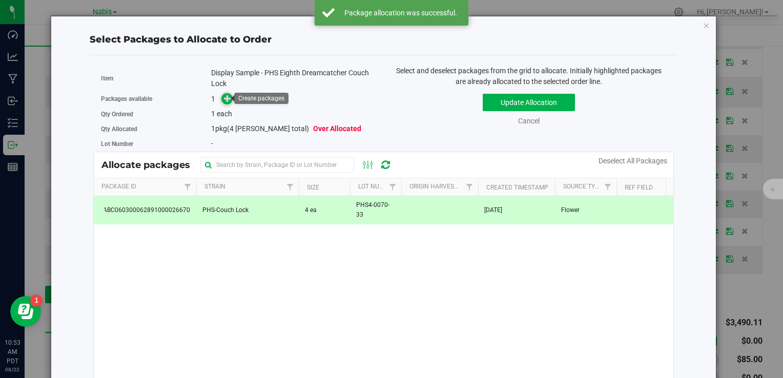
click at [229, 98] on icon at bounding box center [227, 98] width 7 height 7
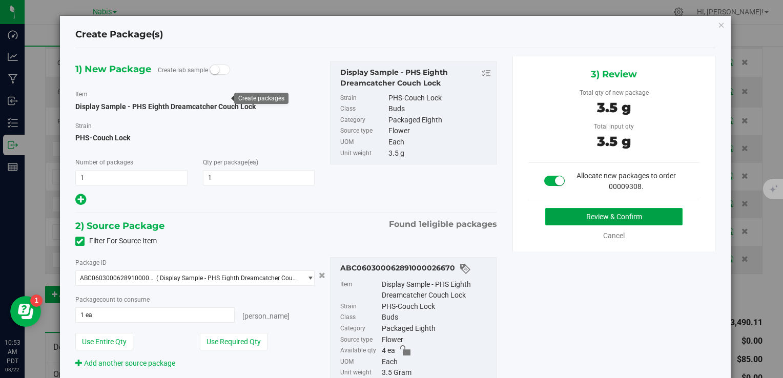
click at [584, 215] on button "Review & Confirm" at bounding box center [613, 216] width 137 height 17
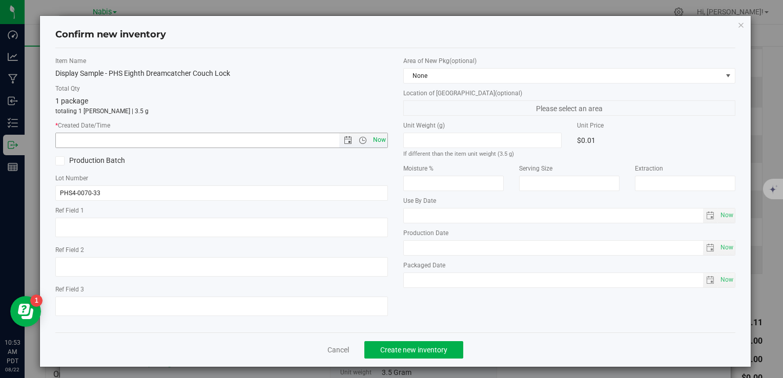
click at [375, 142] on span "Now" at bounding box center [379, 140] width 17 height 15
type input "8/22/2025 10:53 AM"
click at [436, 353] on span "Create new inventory" at bounding box center [413, 350] width 67 height 8
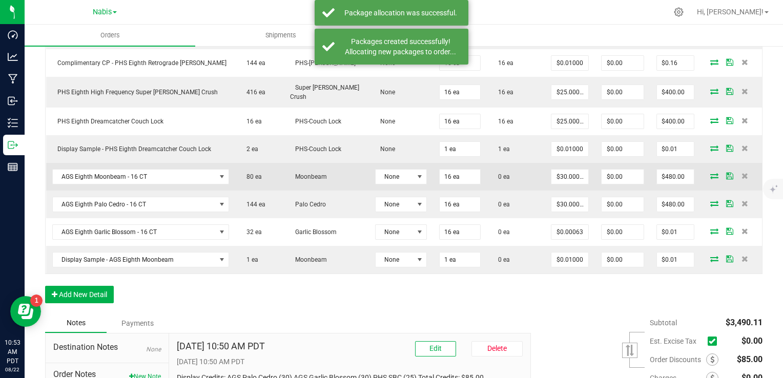
click at [710, 173] on icon at bounding box center [714, 176] width 8 height 6
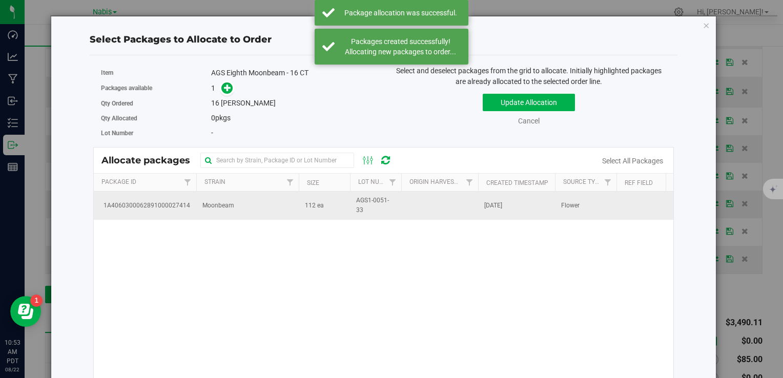
click at [300, 193] on td "112 ea" at bounding box center [324, 206] width 51 height 28
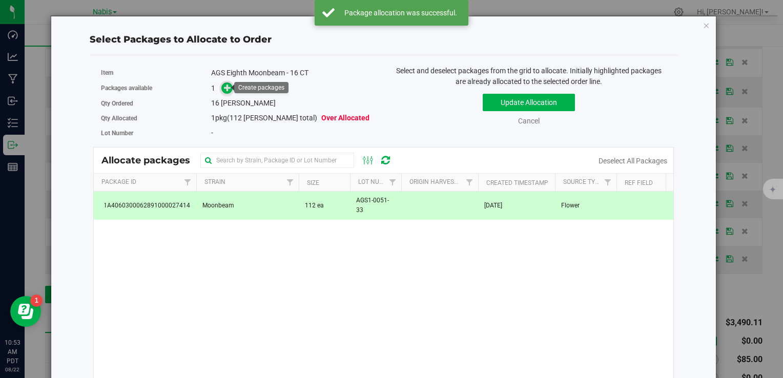
click at [221, 87] on span at bounding box center [227, 89] width 12 height 12
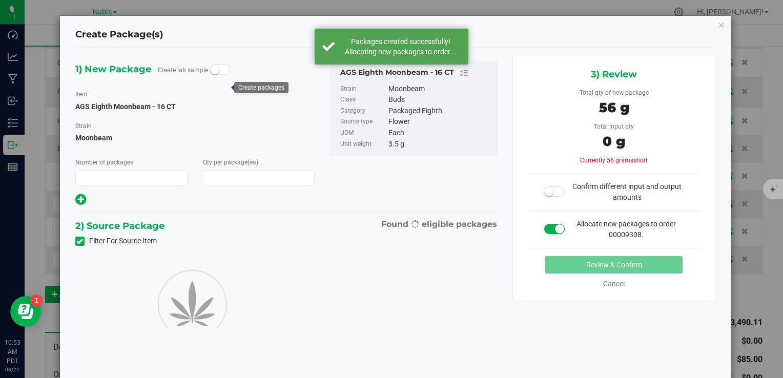
type input "1"
type input "16"
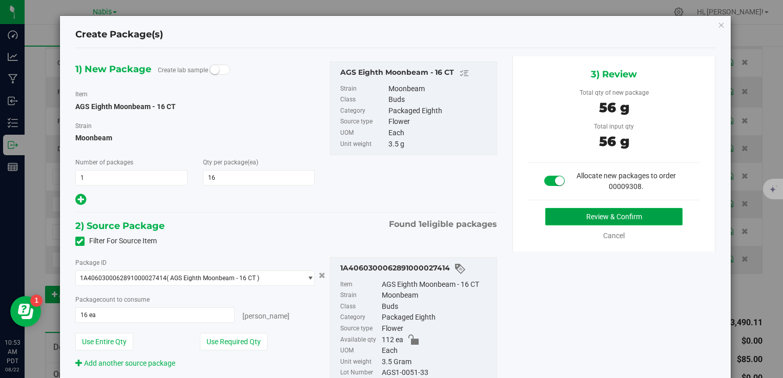
click at [576, 217] on button "Review & Confirm" at bounding box center [613, 216] width 137 height 17
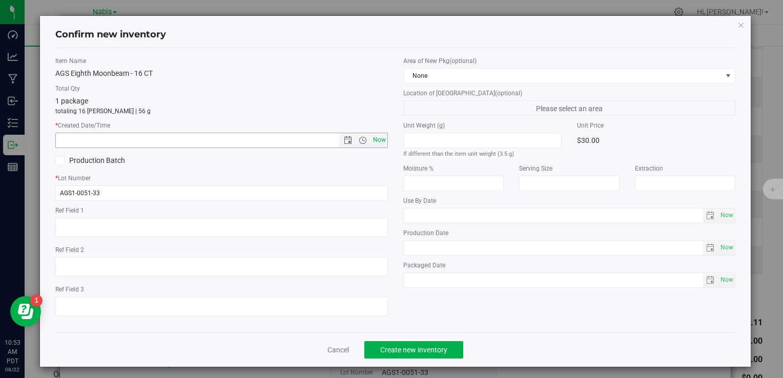
click at [381, 135] on span "Now" at bounding box center [379, 140] width 17 height 15
type input "8/22/2025 10:53 AM"
click at [417, 347] on span "Create new inventory" at bounding box center [413, 350] width 67 height 8
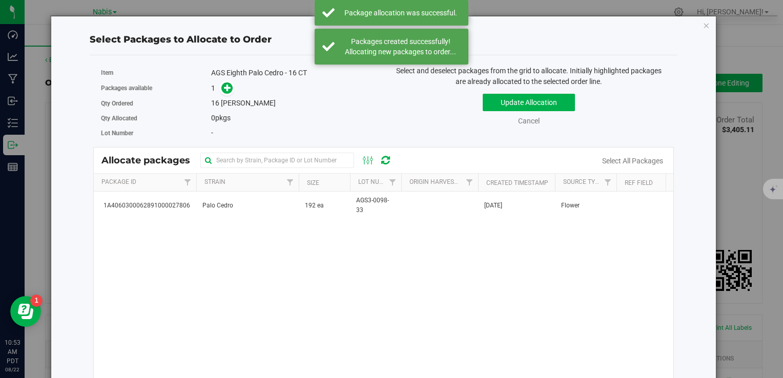
scroll to position [491, 0]
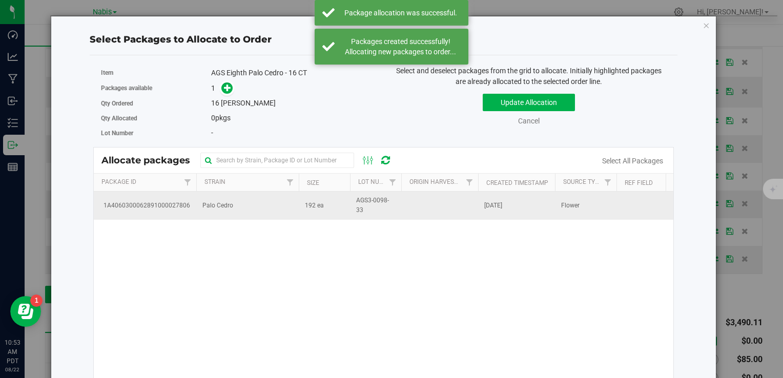
click at [211, 208] on span "Palo Cedro" at bounding box center [217, 206] width 31 height 10
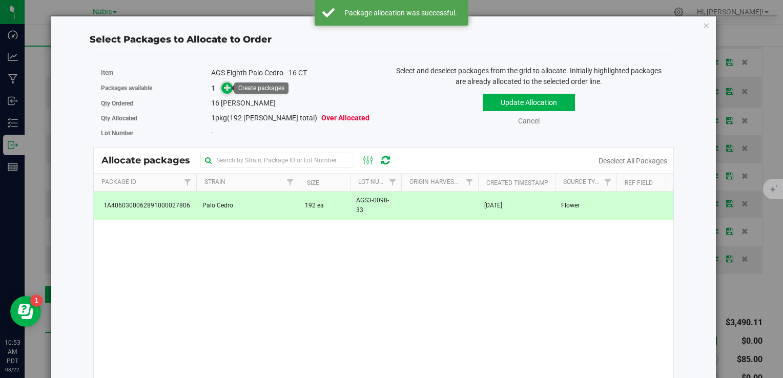
click at [228, 84] on icon at bounding box center [227, 87] width 7 height 7
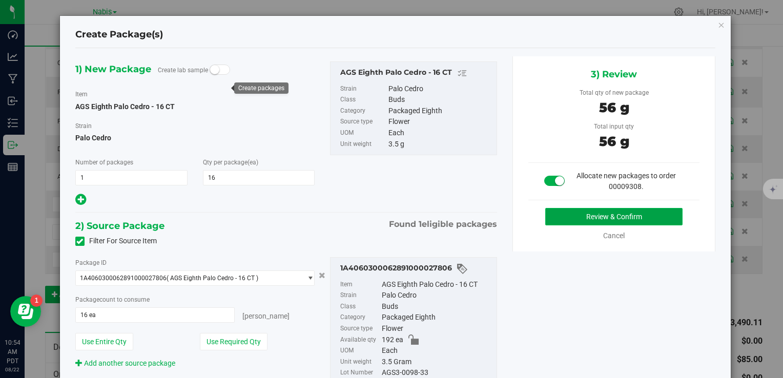
click at [563, 218] on button "Review & Confirm" at bounding box center [613, 216] width 137 height 17
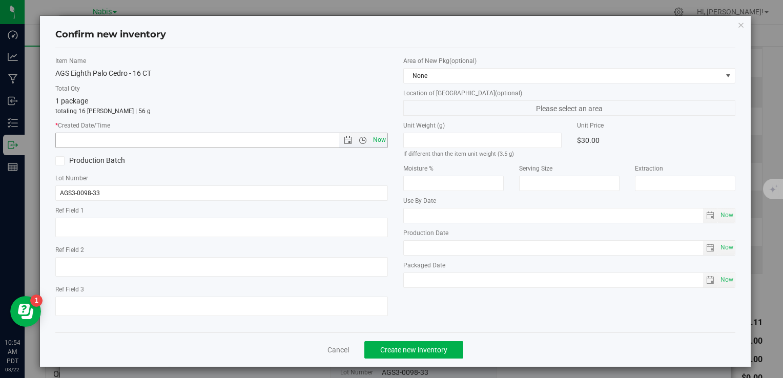
click at [378, 137] on span "Now" at bounding box center [379, 140] width 17 height 15
type input "8/22/2025 10:54 AM"
click at [418, 356] on button "Create new inventory" at bounding box center [413, 349] width 99 height 17
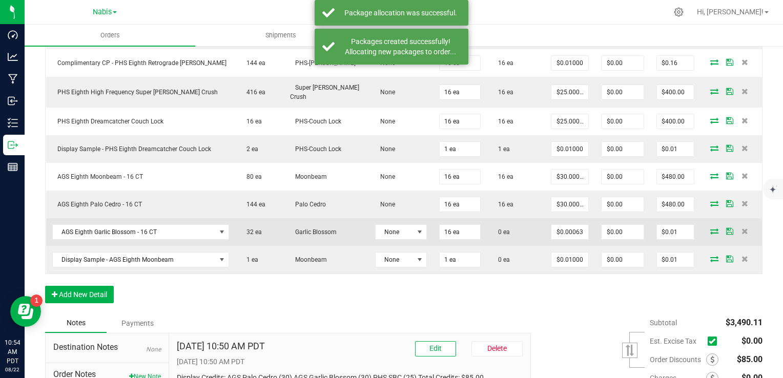
click at [710, 228] on icon at bounding box center [714, 231] width 8 height 6
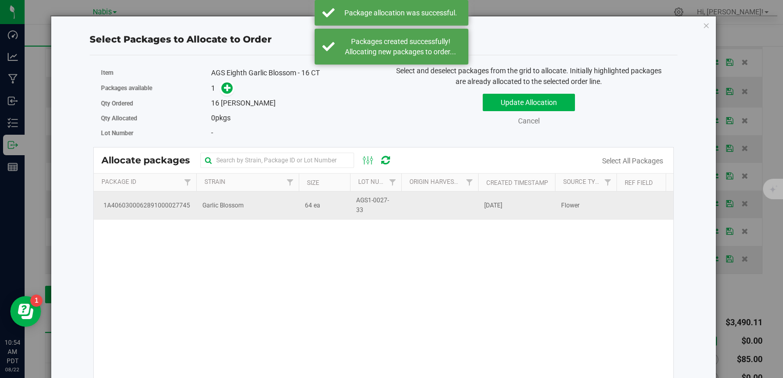
click at [198, 212] on td "Garlic Blossom" at bounding box center [247, 206] width 102 height 28
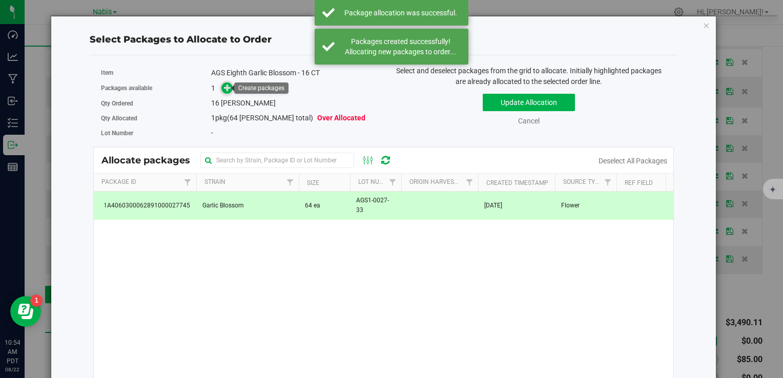
click at [228, 88] on icon at bounding box center [227, 87] width 7 height 7
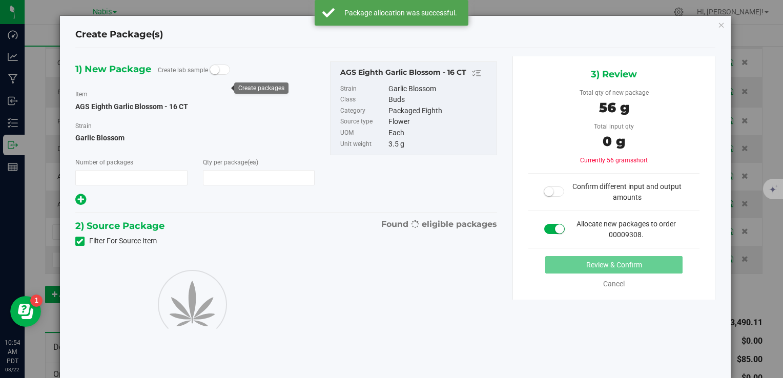
type input "1"
type input "16"
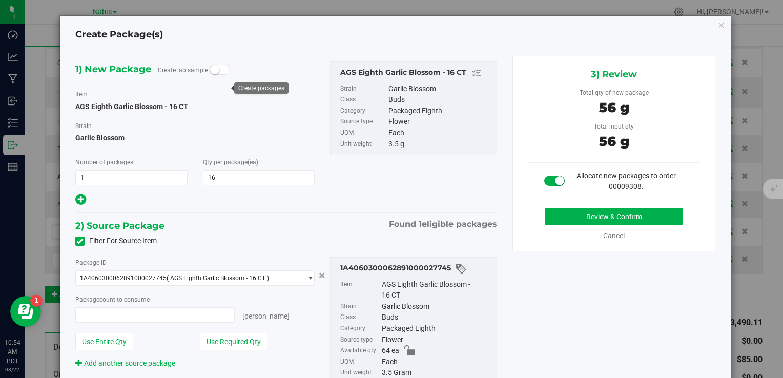
type input "16 ea"
click at [566, 221] on button "Review & Confirm" at bounding box center [613, 216] width 137 height 17
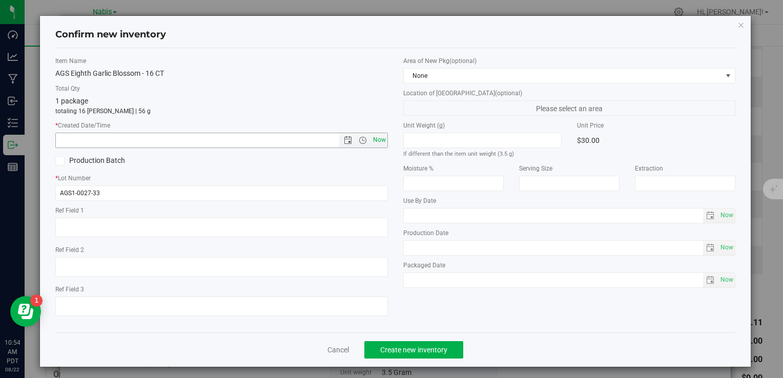
click at [372, 140] on span "Now" at bounding box center [379, 140] width 17 height 15
type input "8/22/2025 10:54 AM"
click at [416, 354] on button "Create new inventory" at bounding box center [413, 349] width 99 height 17
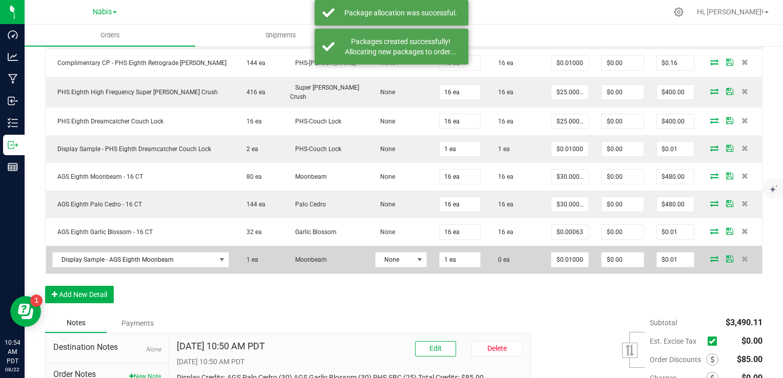
click at [710, 256] on icon at bounding box center [714, 259] width 8 height 6
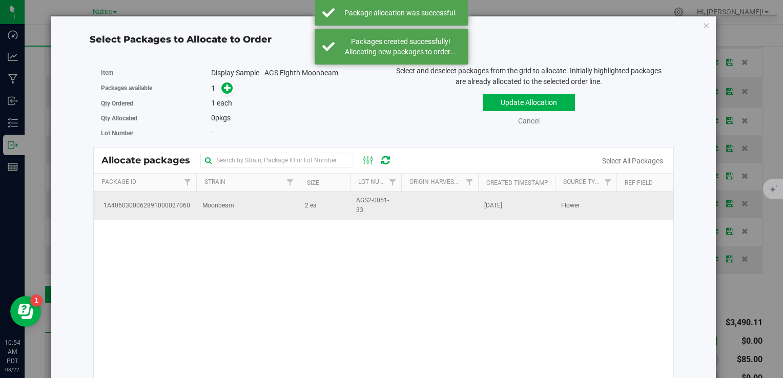
click at [289, 204] on td "Moonbeam" at bounding box center [247, 206] width 102 height 28
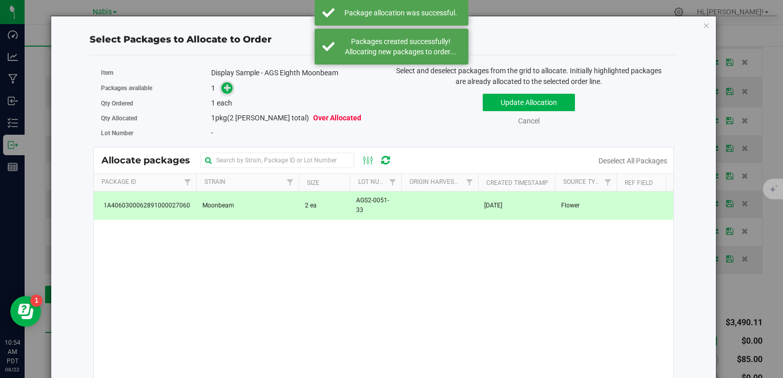
click at [225, 84] on icon at bounding box center [227, 87] width 7 height 7
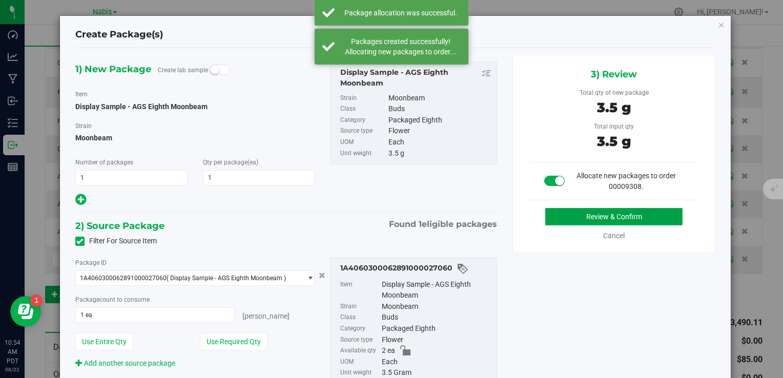
click at [599, 216] on button "Review & Confirm" at bounding box center [613, 216] width 137 height 17
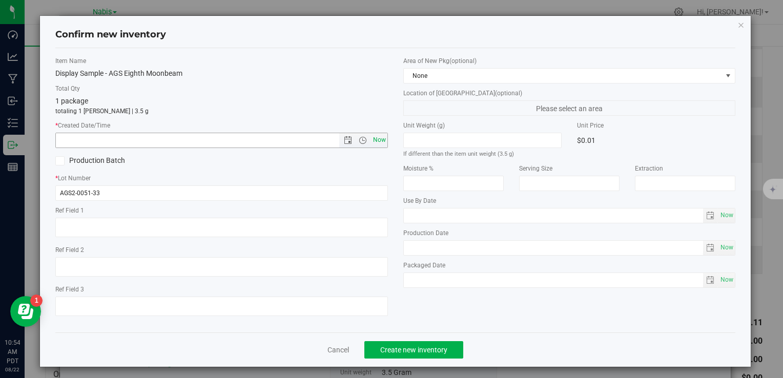
click at [377, 137] on span "Now" at bounding box center [379, 140] width 17 height 15
type input "8/22/2025 10:54 AM"
click at [409, 344] on button "Create new inventory" at bounding box center [413, 349] width 99 height 17
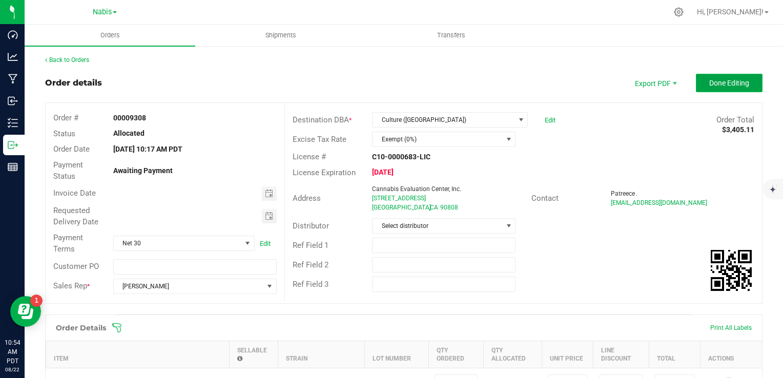
click at [709, 84] on span "Done Editing" at bounding box center [729, 83] width 40 height 8
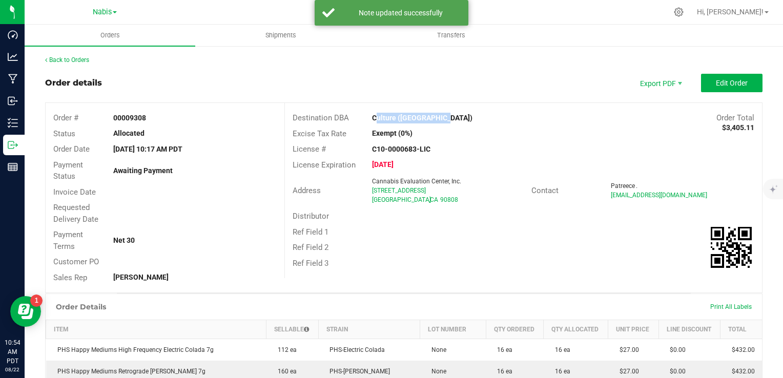
drag, startPoint x: 363, startPoint y: 119, endPoint x: 447, endPoint y: 121, distance: 83.6
click at [447, 121] on div "Culture ([GEOGRAPHIC_DATA])" at bounding box center [463, 118] width 199 height 11
copy strong "Culture ([GEOGRAPHIC_DATA])"
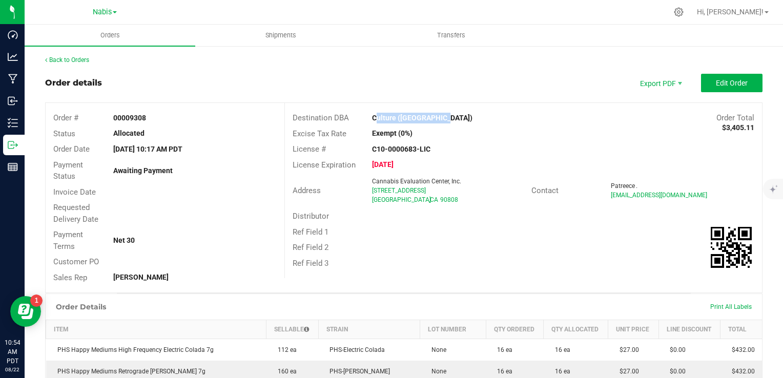
drag, startPoint x: 365, startPoint y: 193, endPoint x: 476, endPoint y: 189, distance: 110.8
click at [476, 189] on div "Cannabis Evaluation Center, Inc. 3120 North Los Coyotes Diagonal Long beach , C…" at bounding box center [449, 191] width 164 height 28
copy span "[STREET_ADDRESS]"
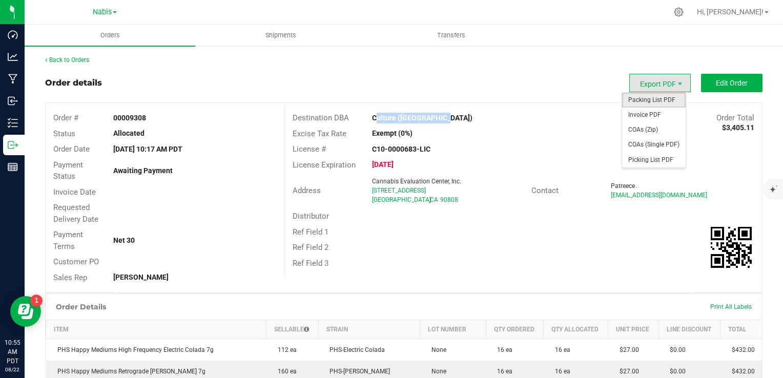
click at [643, 99] on span "Packing List PDF" at bounding box center [654, 100] width 64 height 15
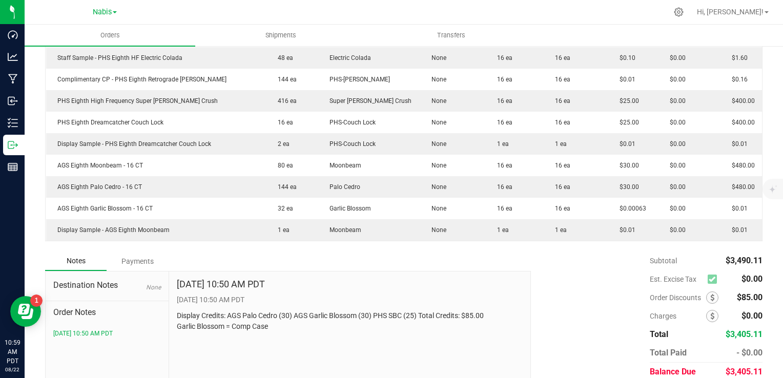
scroll to position [440, 0]
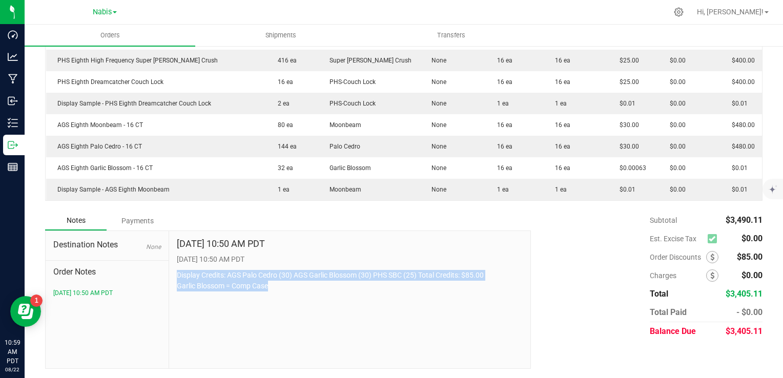
drag, startPoint x: 174, startPoint y: 273, endPoint x: 283, endPoint y: 292, distance: 110.9
click at [283, 292] on div "Aug 22, 2025 10:50 AM PDT 8/22/2025 10:50 AM PDT Display Credits: AGS Palo Cedr…" at bounding box center [350, 299] width 362 height 137
copy p "Display Credits: AGS Palo Cedro (30) AGS Garlic Blossom (30) PHS SBC (25) Total…"
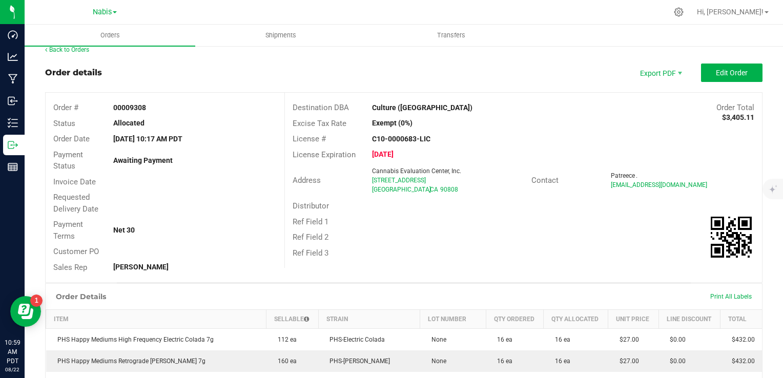
scroll to position [0, 0]
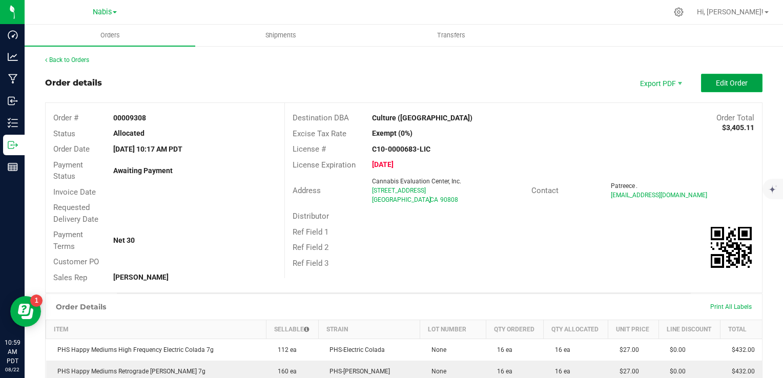
click at [716, 79] on span "Edit Order" at bounding box center [732, 83] width 32 height 8
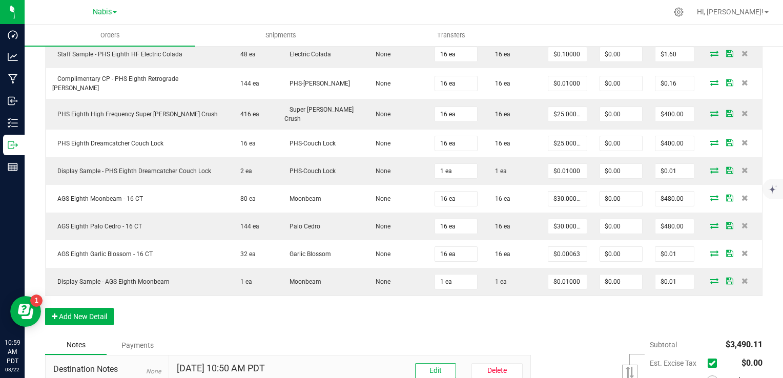
scroll to position [512, 0]
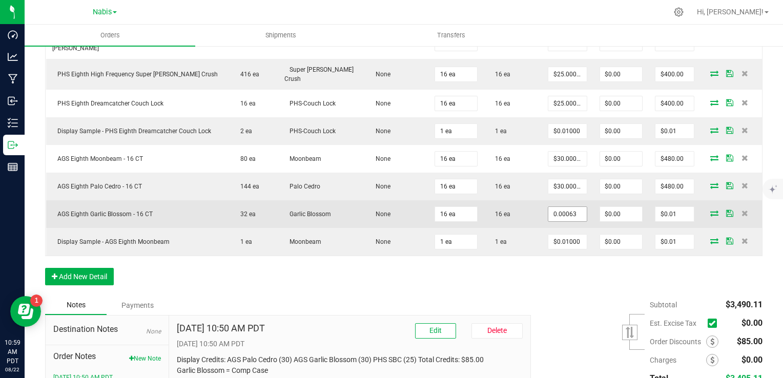
click at [566, 207] on input "0.00063" at bounding box center [567, 214] width 38 height 14
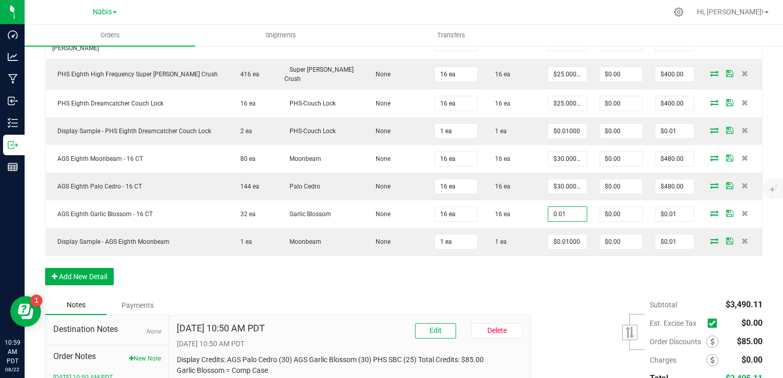
type input "$0.01000"
type input "$0.16"
click at [552, 264] on div "Order Details Print All Labels Item Sellable Strain Lot Number Qty Ordered Qty …" at bounding box center [403, 48] width 717 height 493
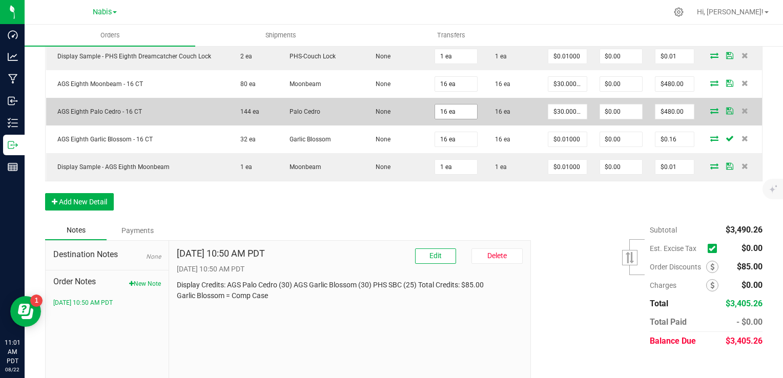
scroll to position [24, 0]
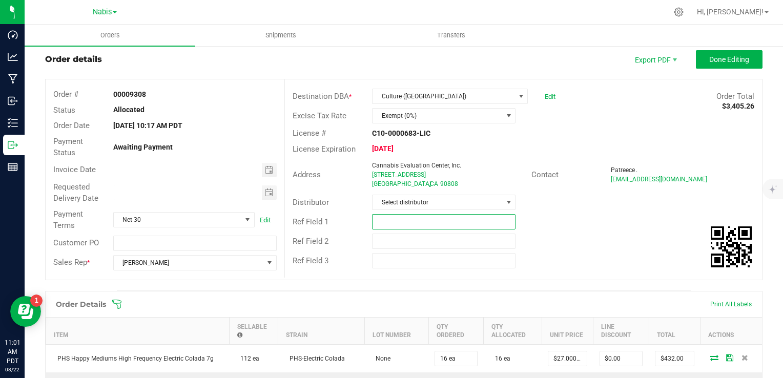
click at [407, 224] on input "text" at bounding box center [443, 221] width 143 height 15
paste input "742579"
click at [272, 163] on span "Toggle calendar" at bounding box center [269, 170] width 15 height 14
type input "[PERSON_NAME] 742579"
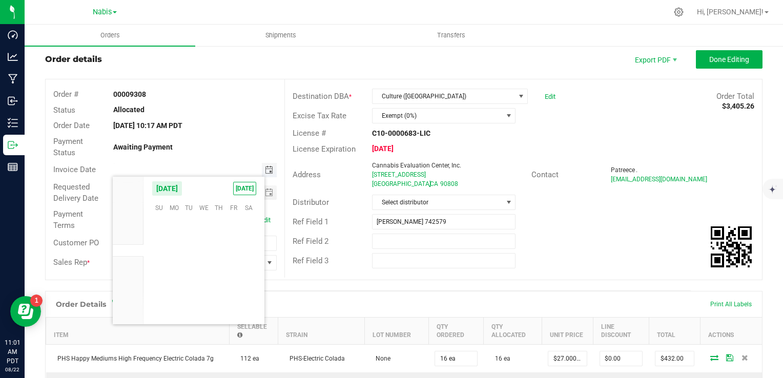
scroll to position [166117, 0]
click at [190, 282] on span "26" at bounding box center [188, 287] width 15 height 16
type input "[DATE]"
click at [265, 192] on span "Toggle calendar" at bounding box center [269, 193] width 8 height 8
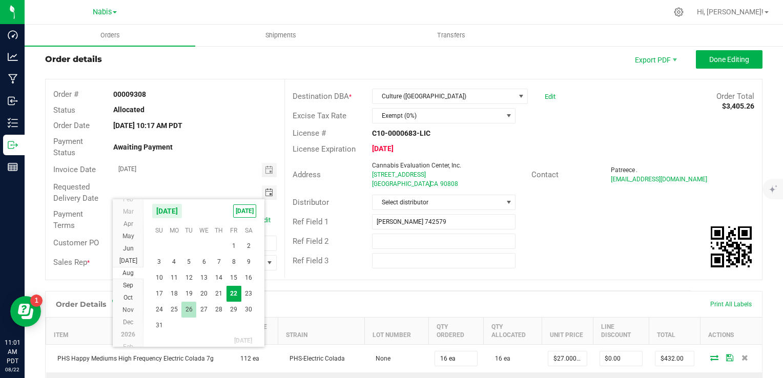
click at [189, 309] on span "26" at bounding box center [188, 310] width 15 height 16
type input "[DATE]"
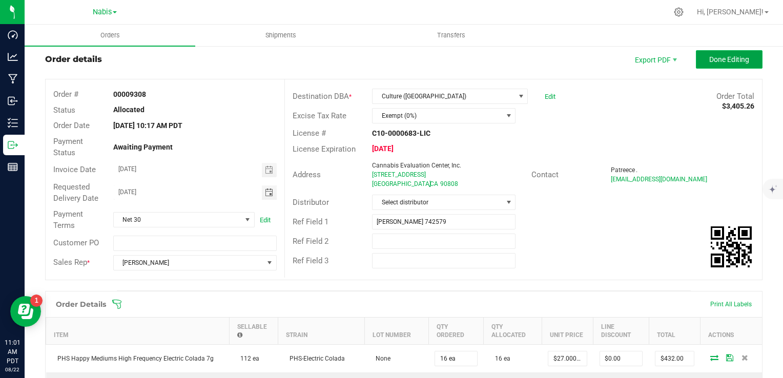
click at [728, 55] on span "Done Editing" at bounding box center [729, 59] width 40 height 8
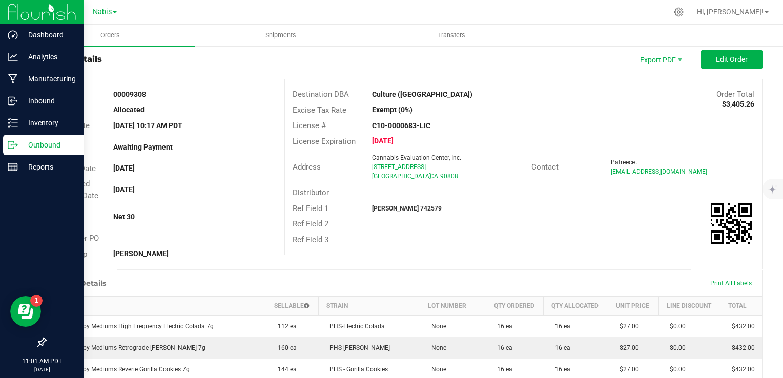
click at [20, 147] on p "Outbound" at bounding box center [48, 145] width 61 height 12
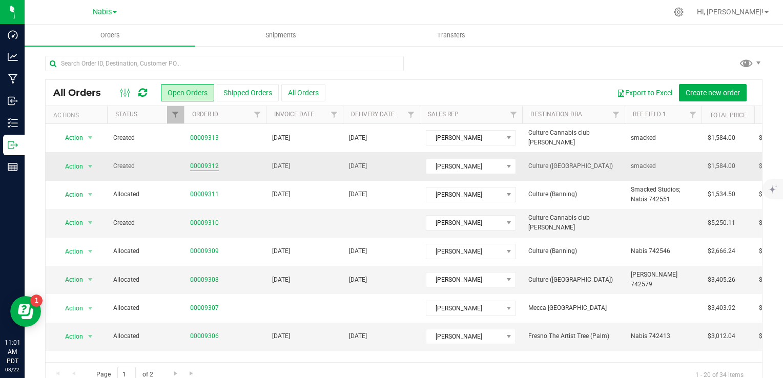
click at [200, 167] on link "00009312" at bounding box center [204, 166] width 29 height 10
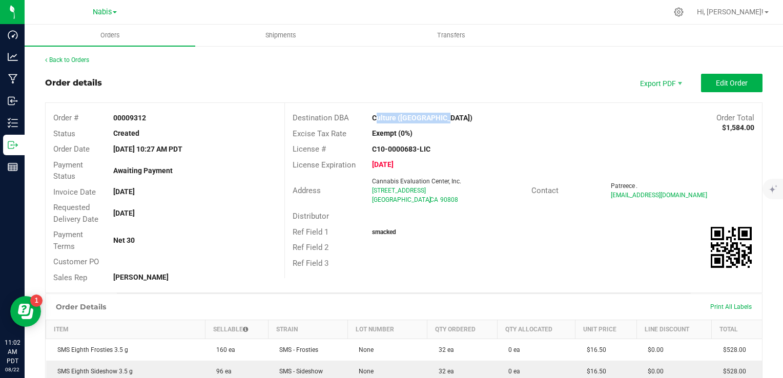
drag, startPoint x: 366, startPoint y: 116, endPoint x: 480, endPoint y: 117, distance: 113.8
click at [480, 117] on div "Culture ([GEOGRAPHIC_DATA])" at bounding box center [463, 118] width 199 height 11
copy strong "Culture ([GEOGRAPHIC_DATA])"
drag, startPoint x: 362, startPoint y: 193, endPoint x: 470, endPoint y: 192, distance: 108.1
click at [470, 192] on div "Address Cannabis Evaluation Center, Inc. 3120 North Los Coyotes Diagonal Long b…" at bounding box center [408, 191] width 246 height 32
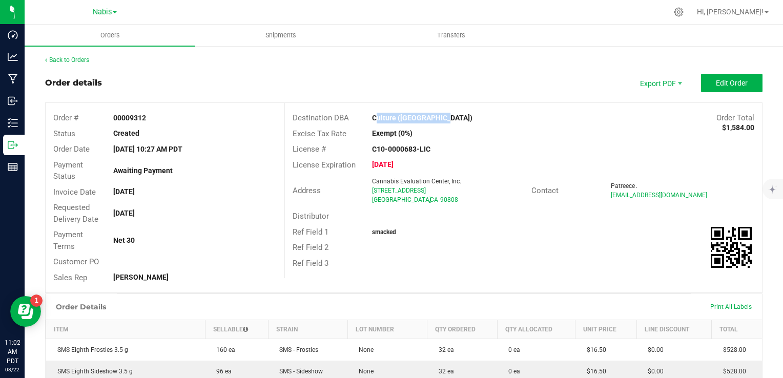
copy div "Cannabis Evaluation Center, Inc. 3120 North Los Coyotes Diagonal"
click at [716, 81] on span "Edit Order" at bounding box center [732, 83] width 32 height 8
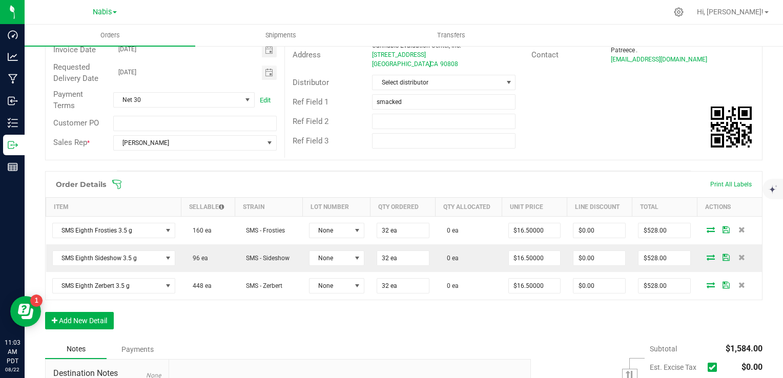
scroll to position [271, 0]
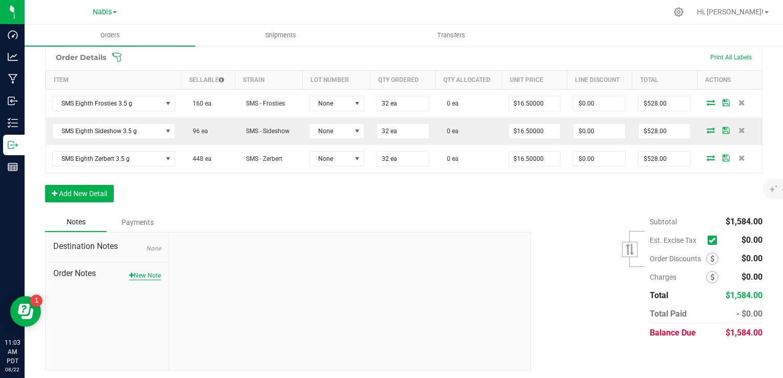
click at [138, 271] on button "New Note" at bounding box center [145, 275] width 32 height 9
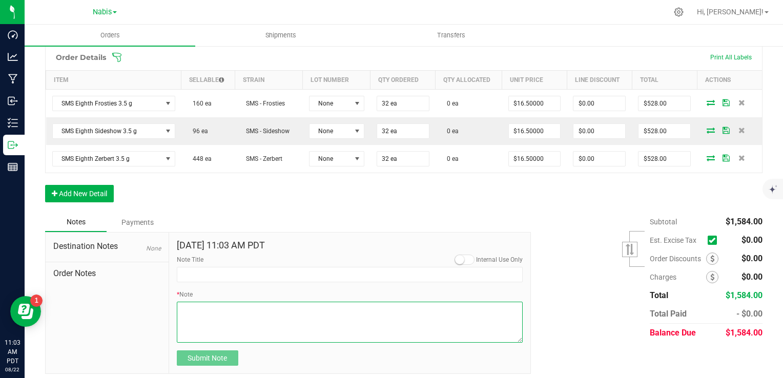
click at [251, 303] on textarea "* Note" at bounding box center [350, 322] width 346 height 41
click at [362, 305] on textarea "* Note" at bounding box center [350, 322] width 346 height 41
type textarea "Display Credits: SMS x3 (16.5) Total Credits: $49.50"
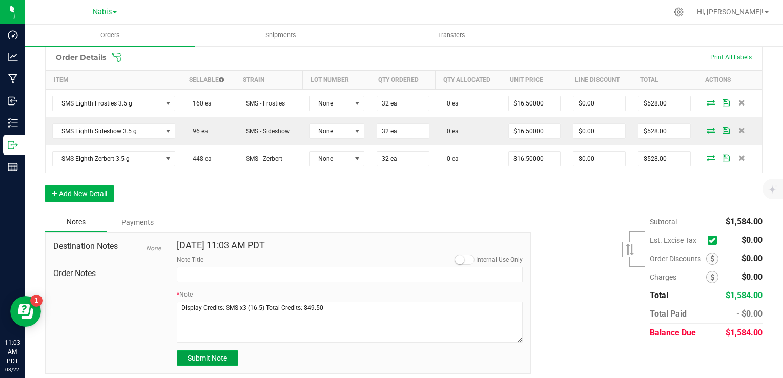
drag, startPoint x: 224, startPoint y: 356, endPoint x: 259, endPoint y: 368, distance: 36.8
click at [225, 357] on span "Submit Note" at bounding box center [207, 358] width 39 height 8
type input "[DATE] 11:03 AM PDT"
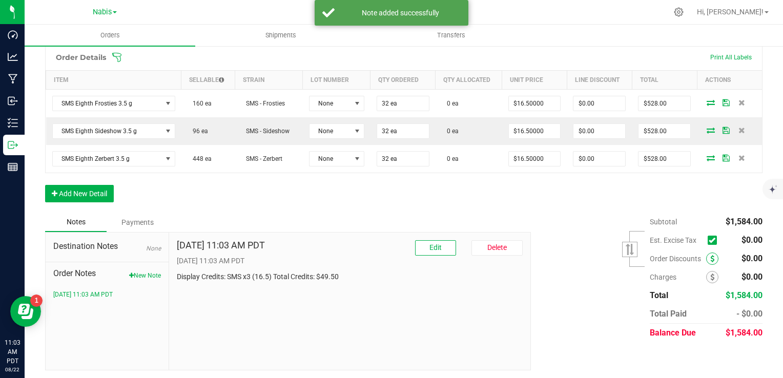
click at [710, 259] on icon at bounding box center [712, 258] width 4 height 7
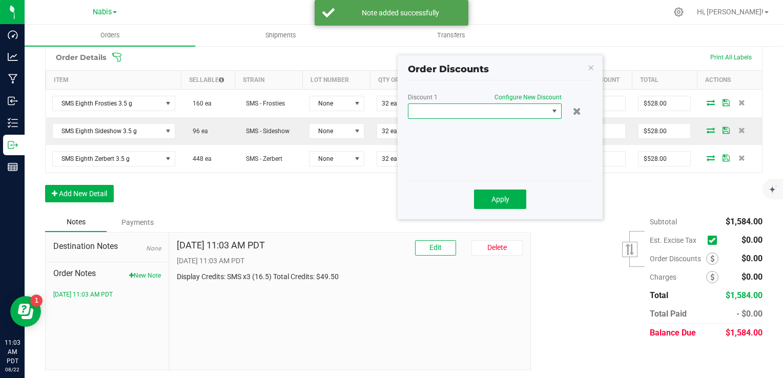
click at [520, 111] on span at bounding box center [478, 111] width 140 height 14
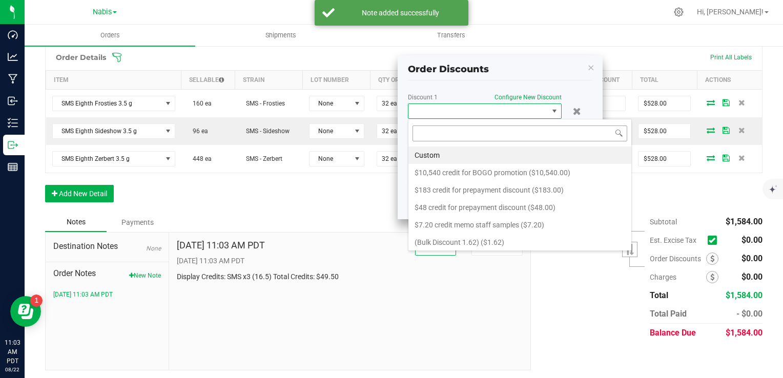
scroll to position [15, 154]
click at [463, 152] on li "Custom" at bounding box center [519, 155] width 223 height 17
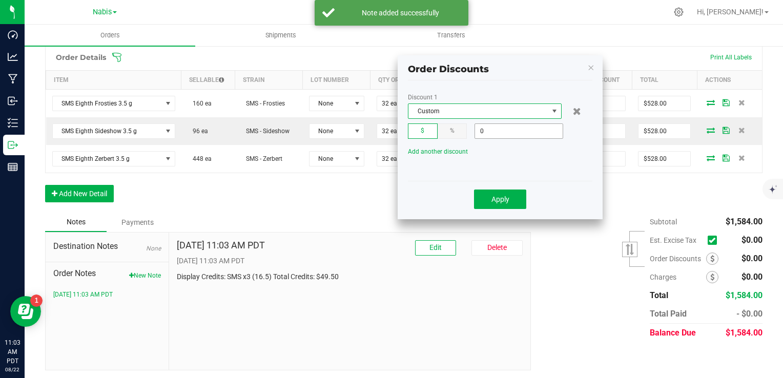
click at [508, 131] on input "0" at bounding box center [519, 131] width 88 height 14
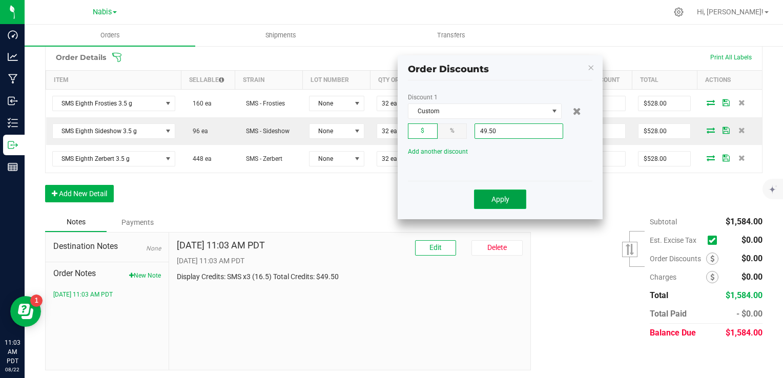
type input "$49.50"
click at [505, 208] on button "Apply" at bounding box center [500, 199] width 52 height 19
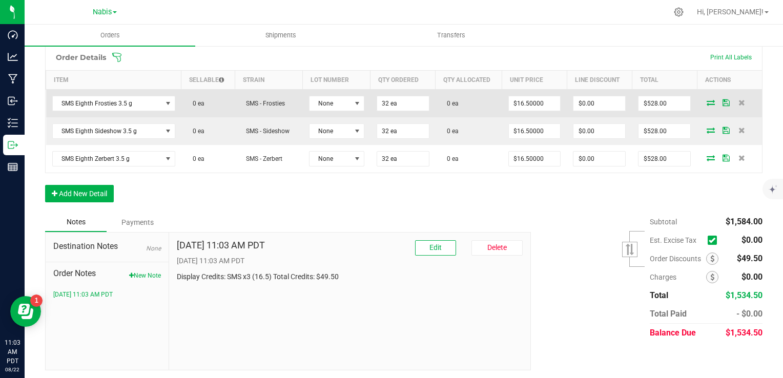
click at [707, 104] on icon at bounding box center [711, 102] width 8 height 6
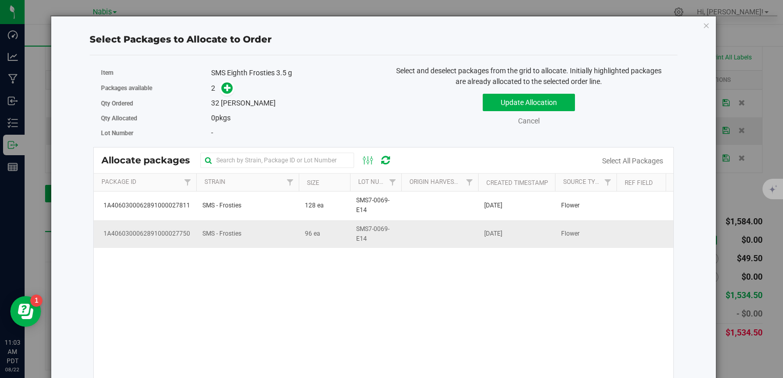
click at [296, 238] on td "SMS - Frosties" at bounding box center [247, 234] width 102 height 28
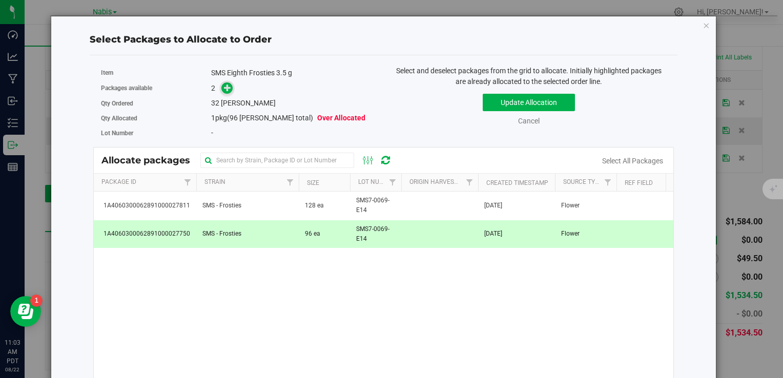
click at [227, 85] on icon at bounding box center [227, 87] width 7 height 7
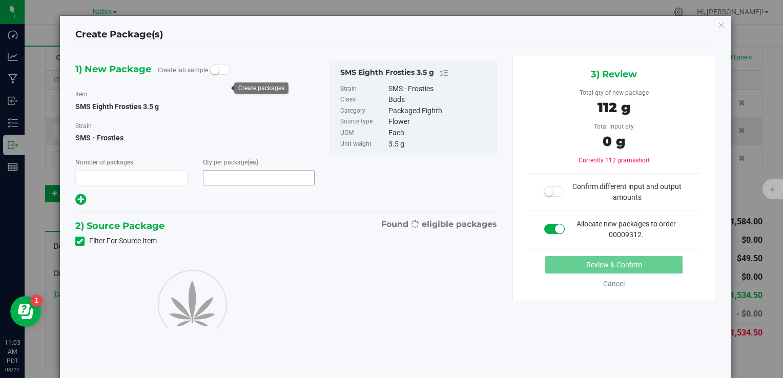
type input "1"
type input "32"
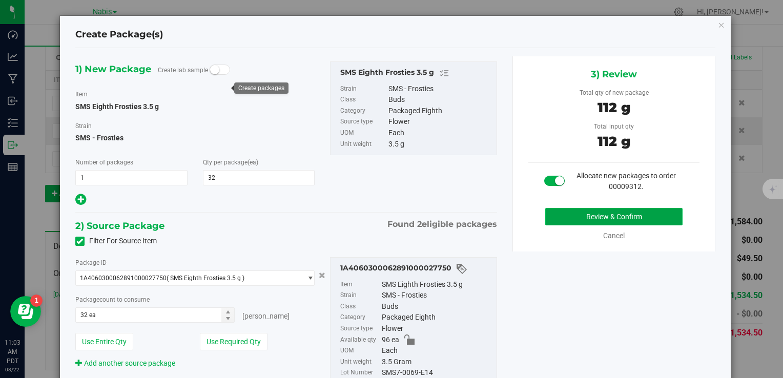
click at [588, 217] on button "Review & Confirm" at bounding box center [613, 216] width 137 height 17
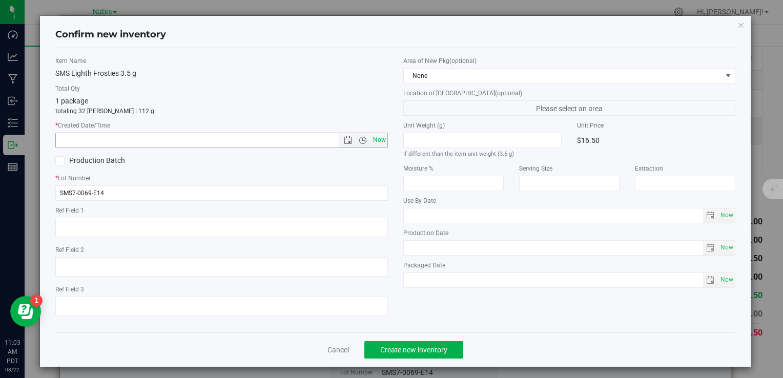
click at [377, 139] on span "Now" at bounding box center [379, 140] width 17 height 15
type input "8/22/2025 11:03 AM"
click at [426, 353] on span "Create new inventory" at bounding box center [413, 350] width 67 height 8
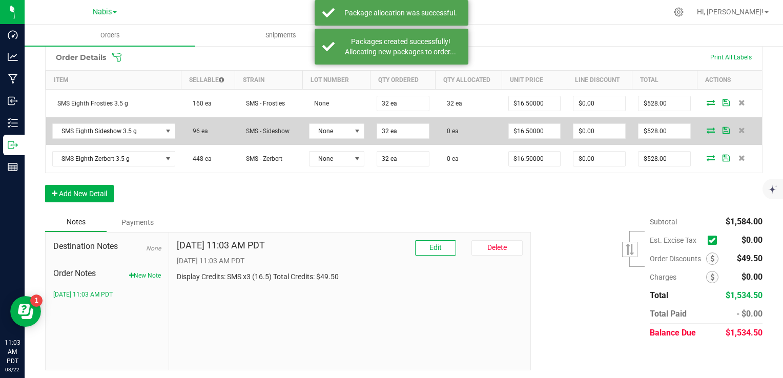
click at [707, 128] on icon at bounding box center [711, 130] width 8 height 6
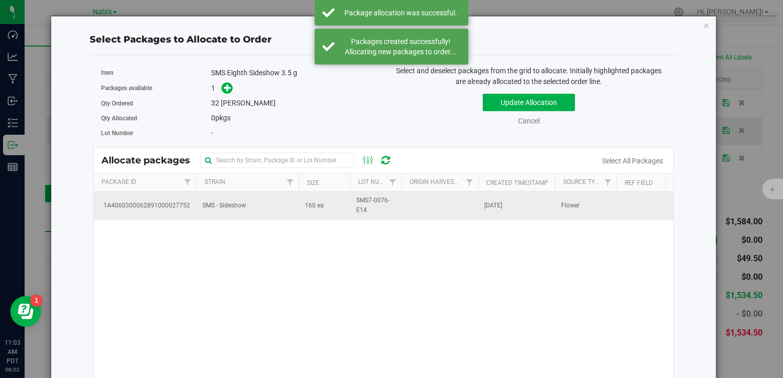
click at [213, 214] on td "SMS - Sideshow" at bounding box center [247, 206] width 102 height 28
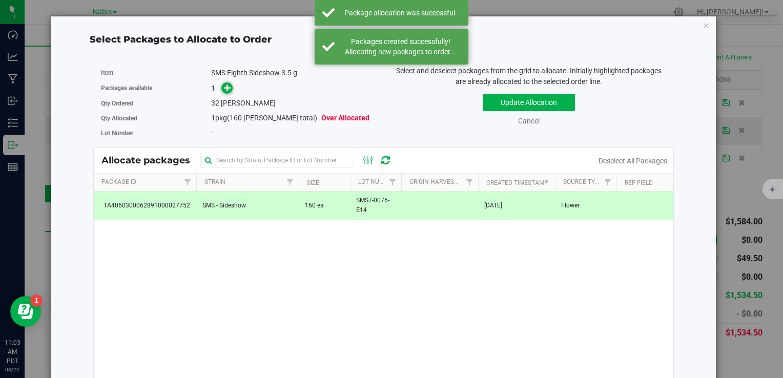
click at [227, 93] on span at bounding box center [227, 89] width 12 height 12
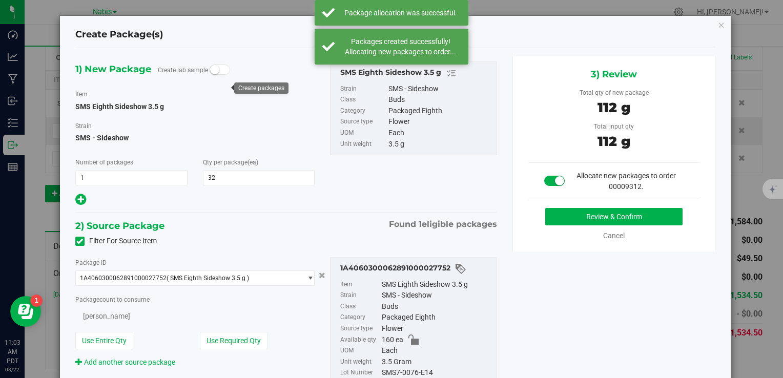
type input "32"
click at [584, 216] on button "Review & Confirm" at bounding box center [613, 216] width 137 height 17
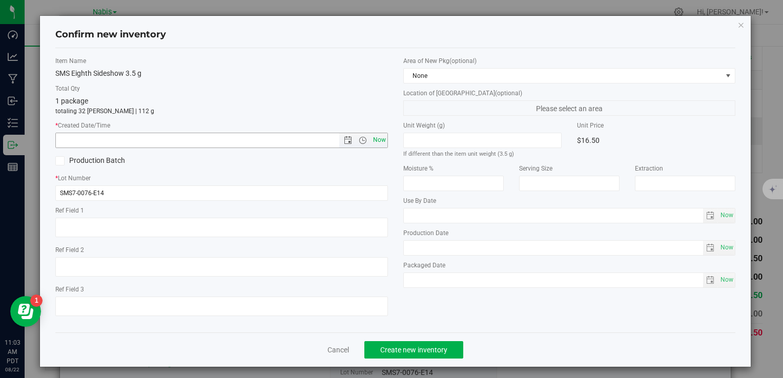
click at [371, 142] on span "Now" at bounding box center [379, 140] width 17 height 15
type input "8/22/2025 11:03 AM"
click at [416, 347] on span "Create new inventory" at bounding box center [413, 350] width 67 height 8
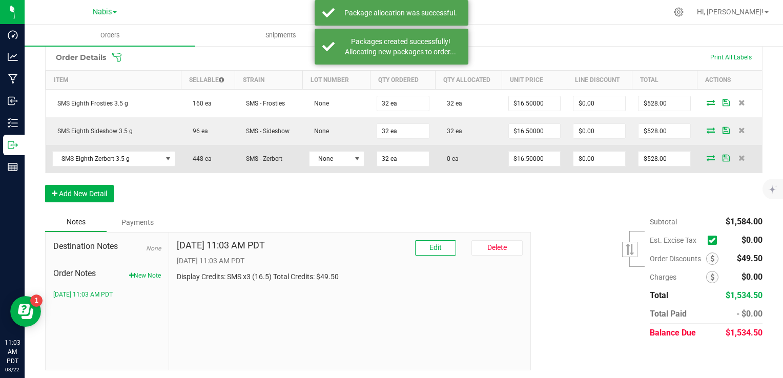
click at [707, 155] on icon at bounding box center [711, 158] width 8 height 6
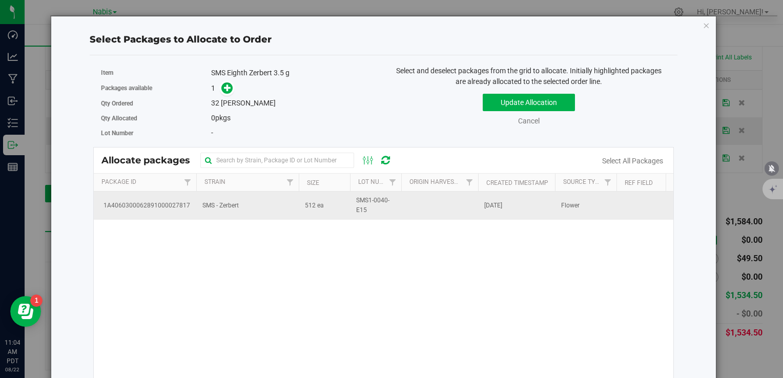
click at [230, 194] on td "SMS - Zerbert" at bounding box center [247, 206] width 102 height 28
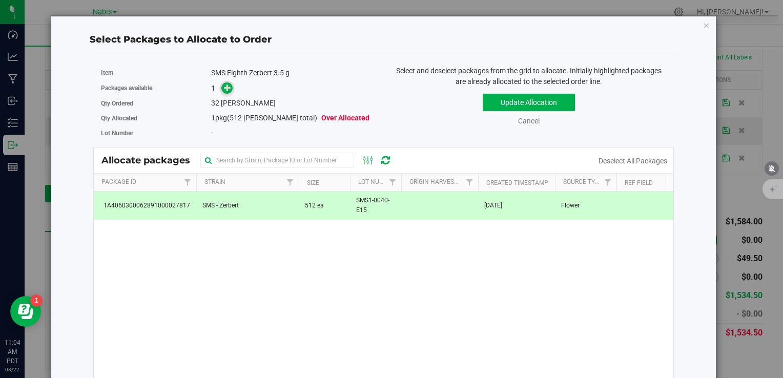
click at [225, 89] on icon at bounding box center [227, 87] width 7 height 7
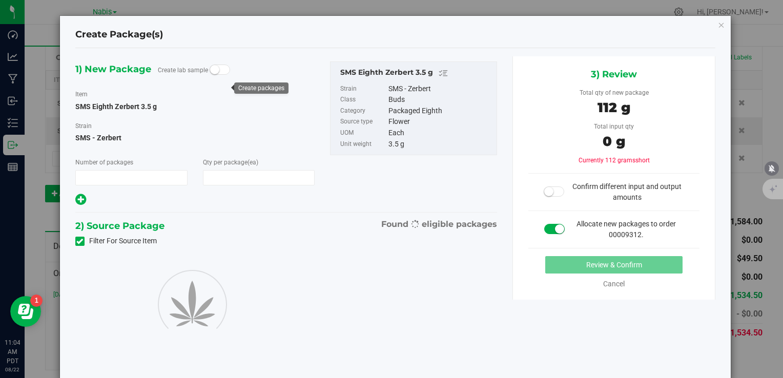
type input "1"
type input "32"
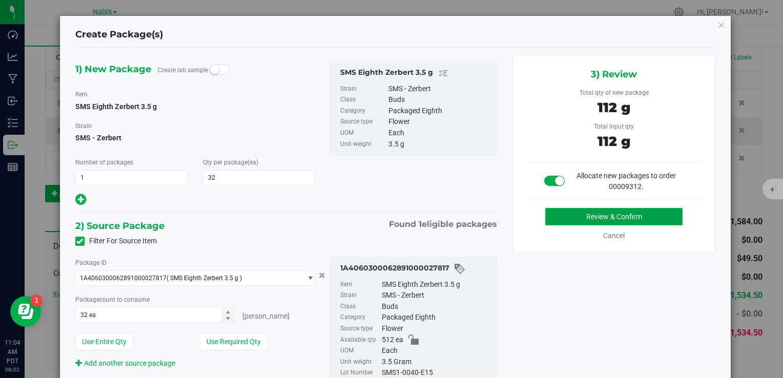
click at [603, 216] on button "Review & Confirm" at bounding box center [613, 216] width 137 height 17
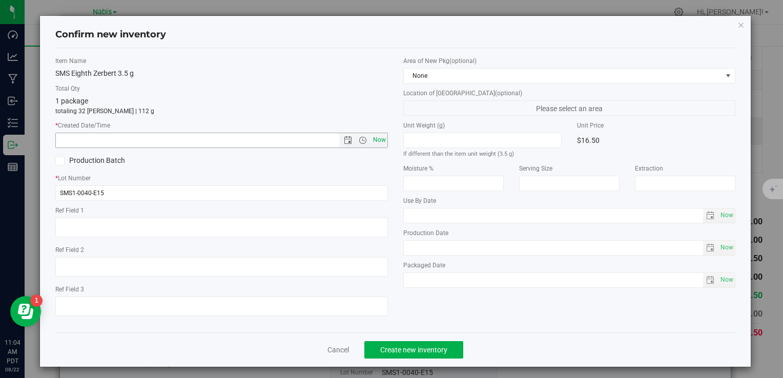
click at [376, 141] on span "Now" at bounding box center [379, 140] width 17 height 15
type input "8/22/2025 11:04 AM"
click at [434, 346] on span "Create new inventory" at bounding box center [413, 350] width 67 height 8
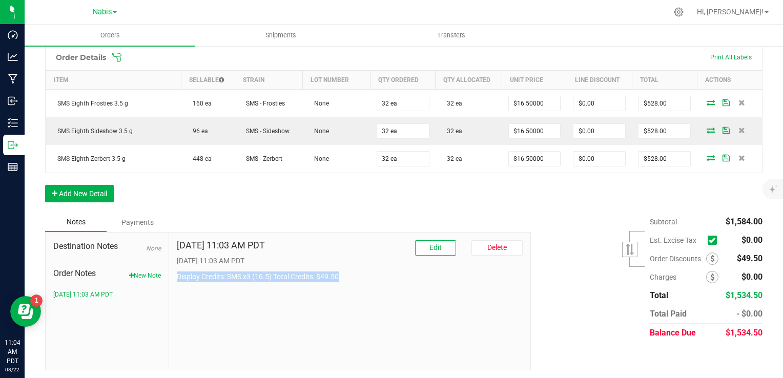
drag, startPoint x: 174, startPoint y: 276, endPoint x: 346, endPoint y: 270, distance: 172.3
click at [346, 270] on div "Aug 22, 2025 11:03 AM PDT Edit Delete 8/22/2025 11:03 AM PDT Display Credits: S…" at bounding box center [350, 301] width 362 height 137
copy p "Display Credits: SMS x3 (16.5) Total Credits: $49.50"
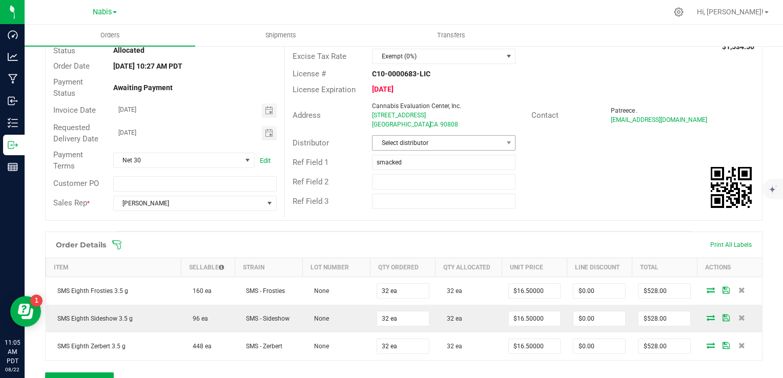
scroll to position [66, 0]
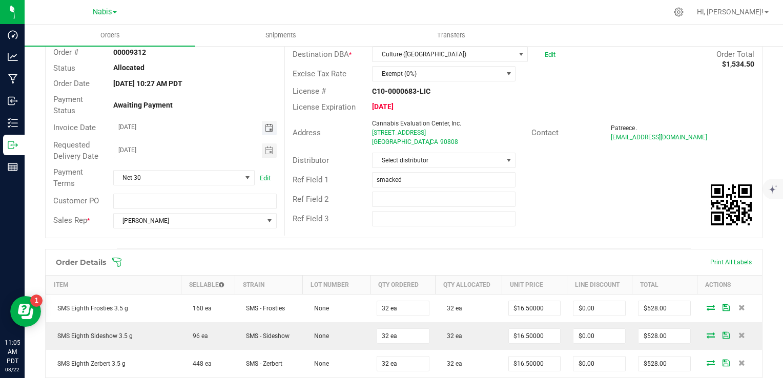
click at [265, 125] on span "Toggle calendar" at bounding box center [269, 128] width 8 height 8
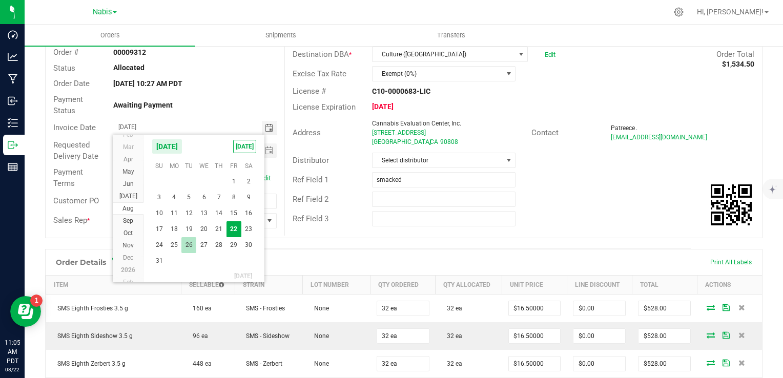
click at [187, 241] on span "26" at bounding box center [188, 245] width 15 height 16
type input "[DATE]"
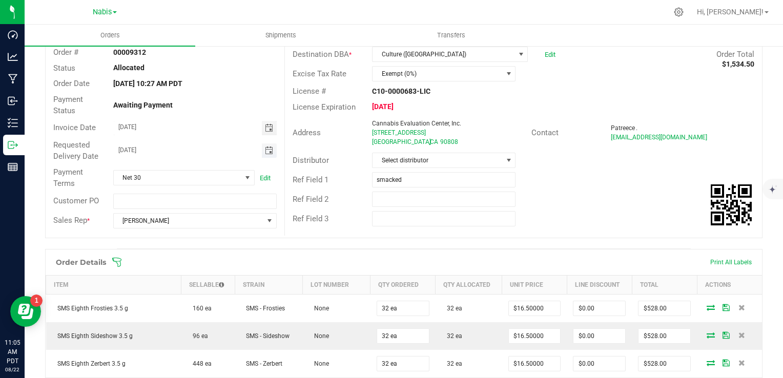
click at [265, 148] on span "Toggle calendar" at bounding box center [269, 151] width 8 height 8
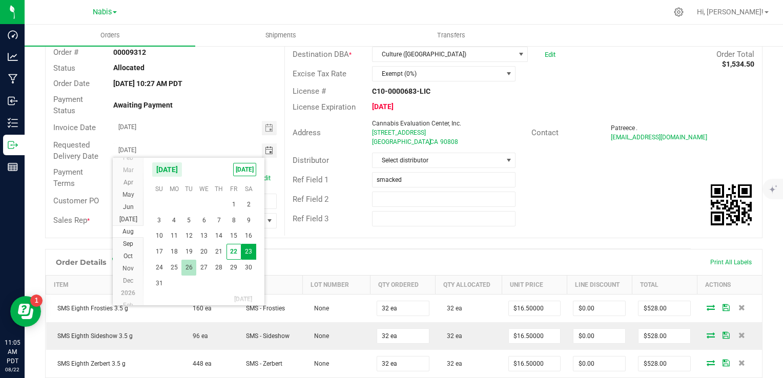
click at [190, 270] on span "26" at bounding box center [188, 268] width 15 height 16
type input "[DATE]"
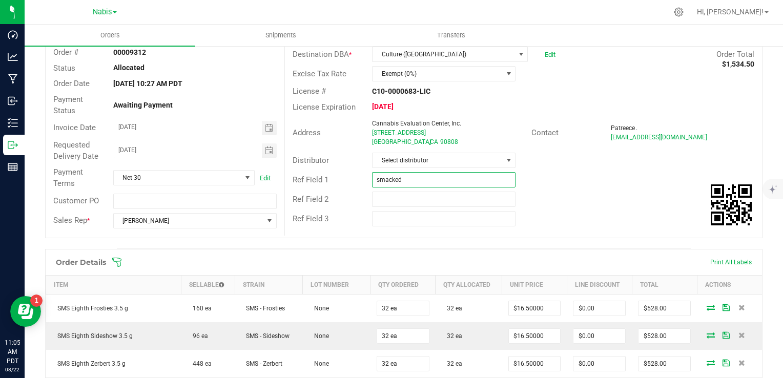
click at [413, 181] on input "smacked" at bounding box center [443, 179] width 143 height 15
paste input "742591"
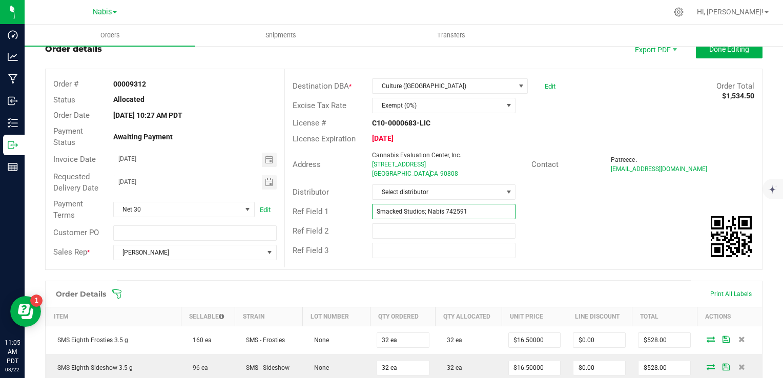
scroll to position [0, 0]
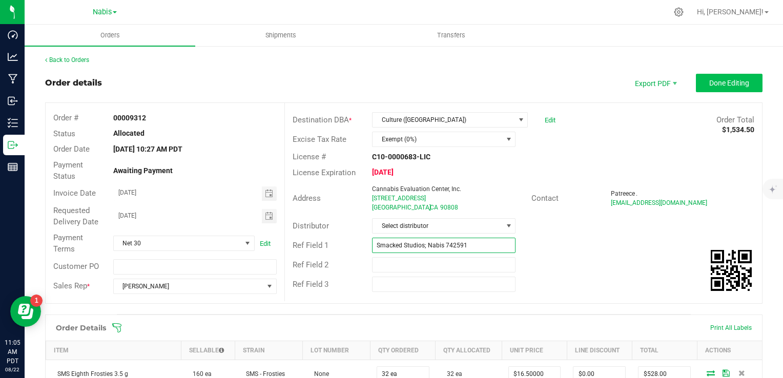
type input "Smacked Studios; Nabis 742591"
click at [726, 79] on span "Done Editing" at bounding box center [729, 83] width 40 height 8
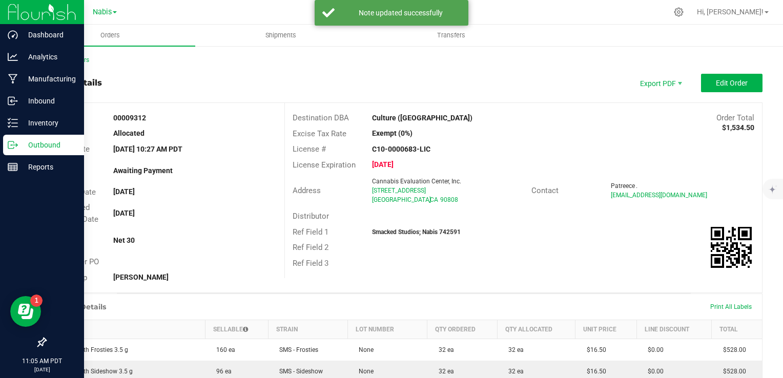
click at [18, 145] on p "Outbound" at bounding box center [48, 145] width 61 height 12
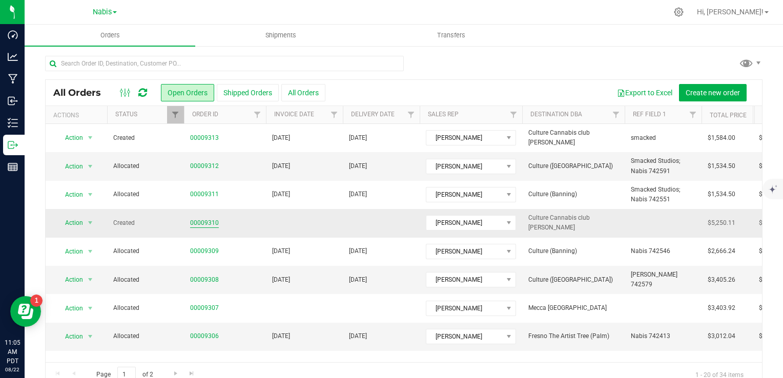
click at [204, 222] on link "00009310" at bounding box center [204, 223] width 29 height 10
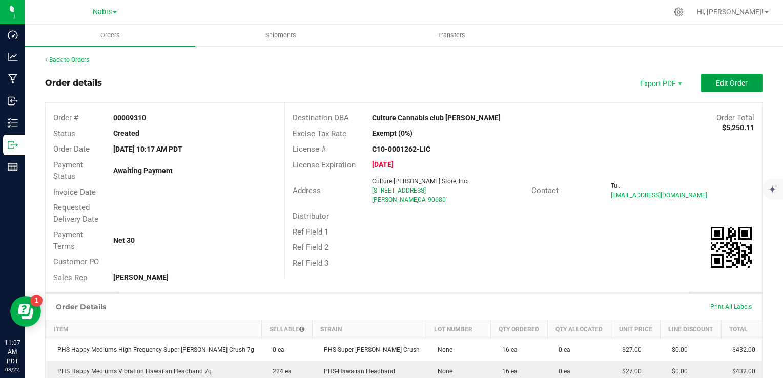
click at [716, 83] on span "Edit Order" at bounding box center [732, 83] width 32 height 8
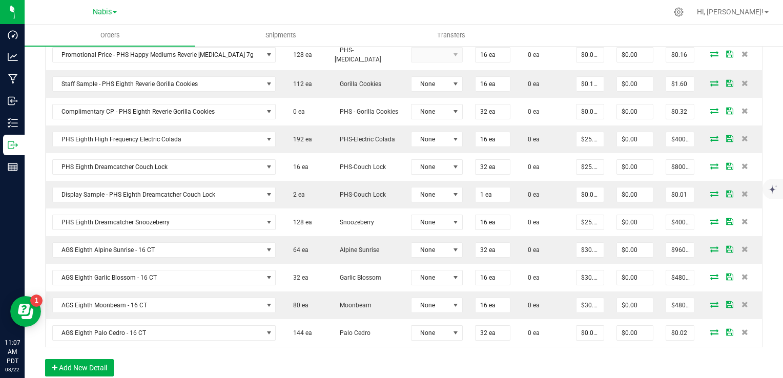
scroll to position [512, 0]
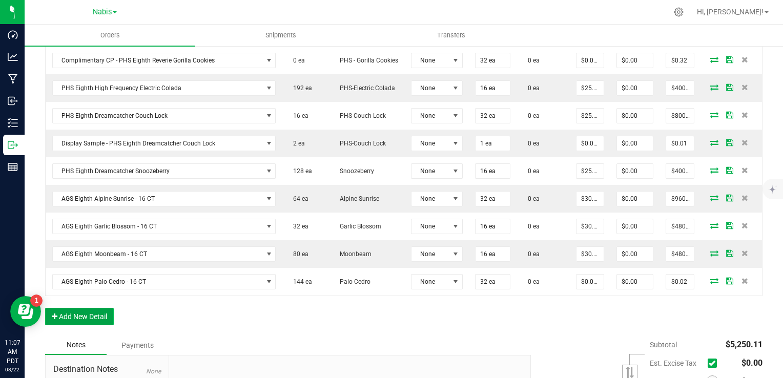
click at [86, 308] on button "Add New Detail" at bounding box center [79, 316] width 69 height 17
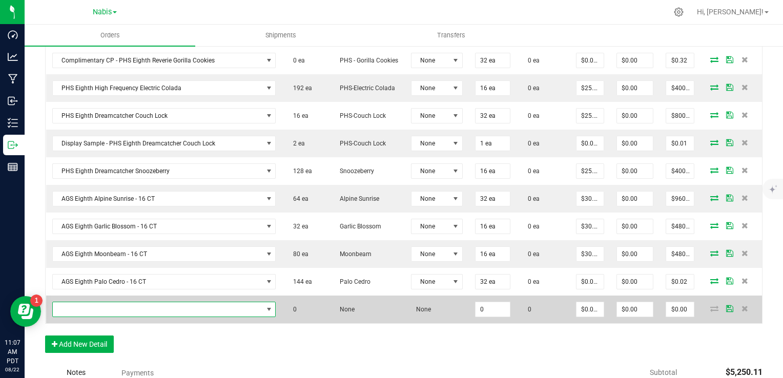
click at [106, 302] on span "NO DATA FOUND" at bounding box center [158, 309] width 210 height 14
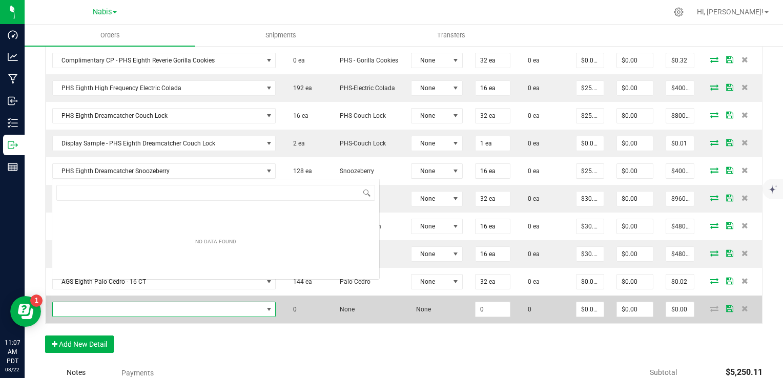
scroll to position [0, 0]
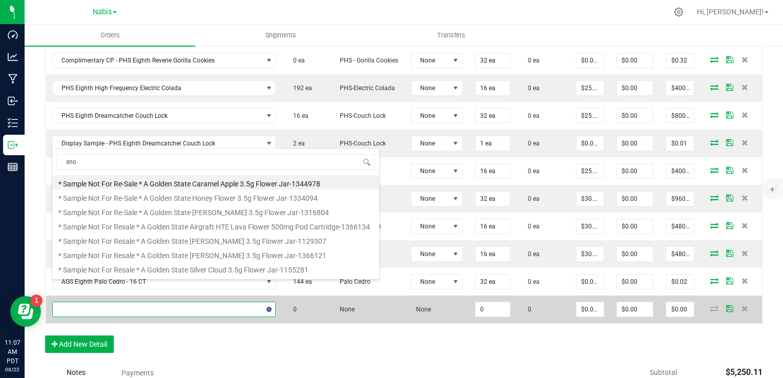
type input "snoo"
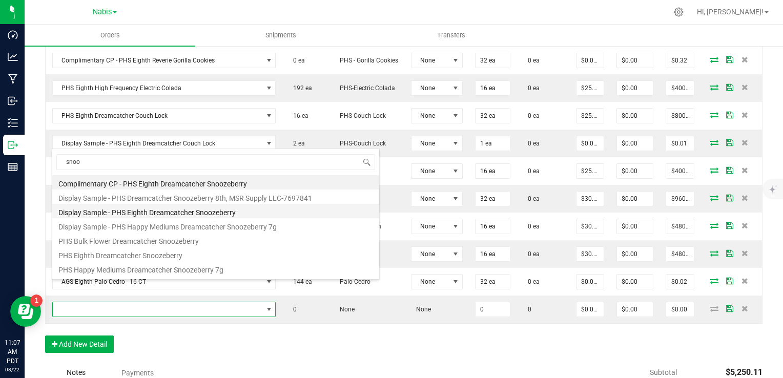
click at [172, 213] on li "Display Sample - PHS Eighth Dreamcatcher Snoozeberry" at bounding box center [215, 211] width 327 height 14
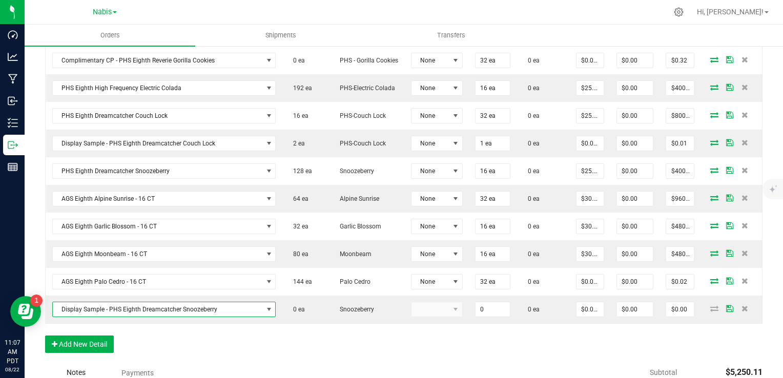
type input "0 ea"
type input "$0.01000"
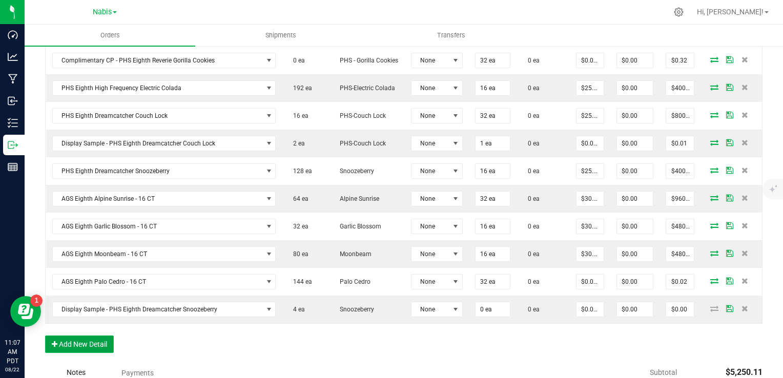
click at [98, 336] on button "Add New Detail" at bounding box center [79, 344] width 69 height 17
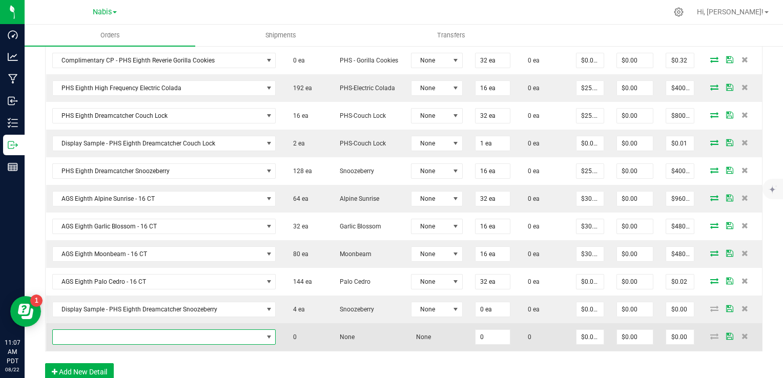
click at [113, 330] on span "NO DATA FOUND" at bounding box center [158, 337] width 210 height 14
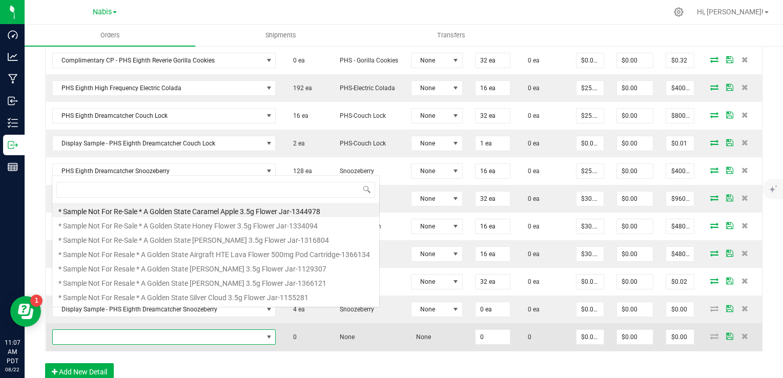
scroll to position [15, 188]
type input "ele"
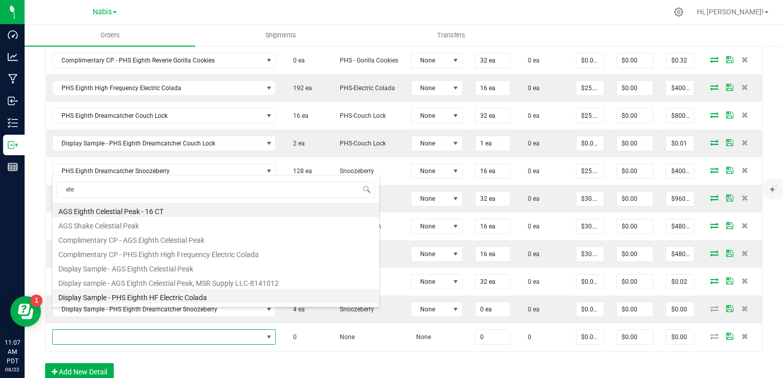
click at [180, 300] on li "Display Sample - PHS Eighth HF Electric Colada" at bounding box center [215, 296] width 327 height 14
type input "0 ea"
type input "$0.01000"
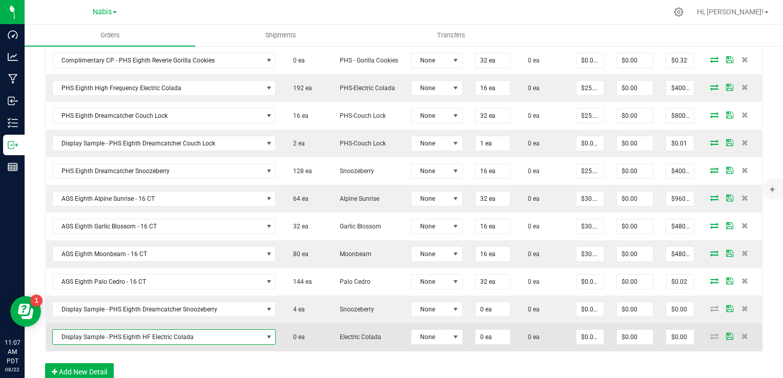
click at [161, 330] on span "Display Sample - PHS Eighth HF Electric Colada" at bounding box center [158, 337] width 210 height 14
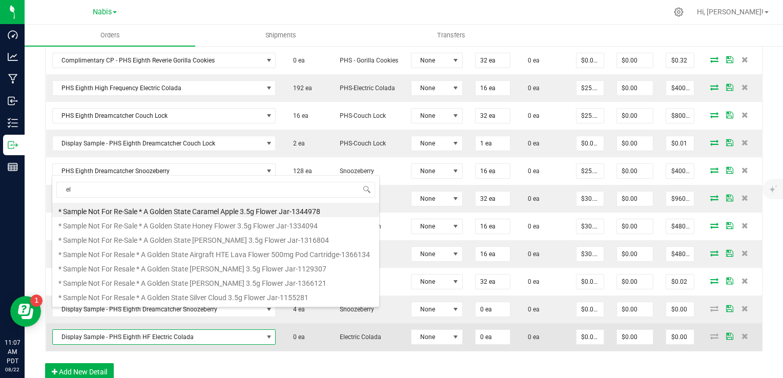
type input "ele"
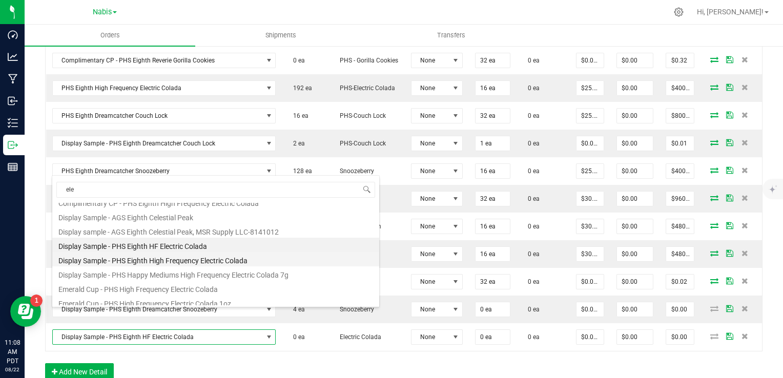
scroll to position [102, 0]
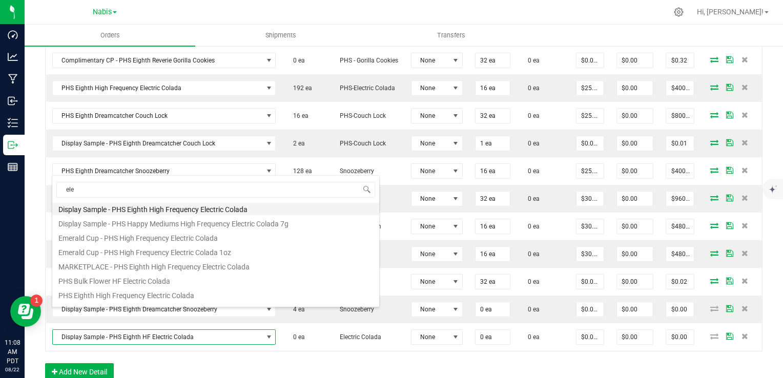
click at [179, 210] on li "Display Sample - PHS Eighth High Frequency Electric Colada" at bounding box center [215, 208] width 327 height 14
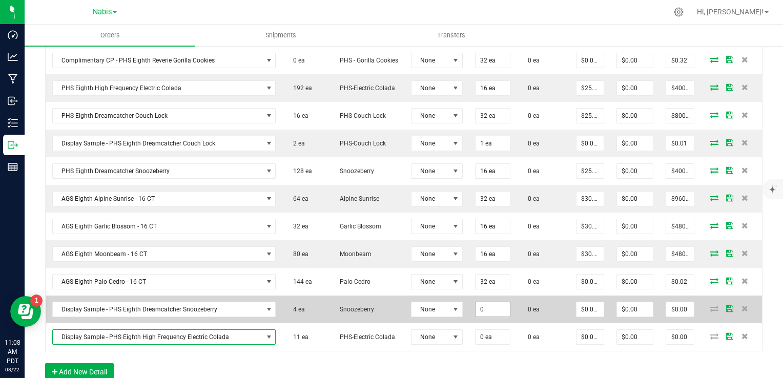
click at [476, 302] on input "0" at bounding box center [493, 309] width 34 height 14
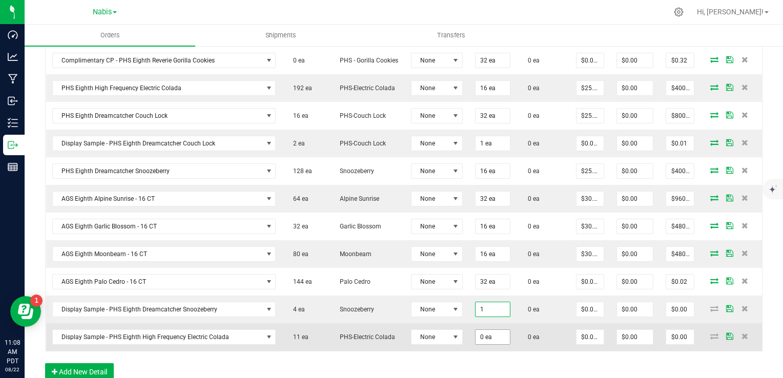
type input "1 ea"
type input "$0.01"
click at [476, 330] on input "0" at bounding box center [493, 337] width 34 height 14
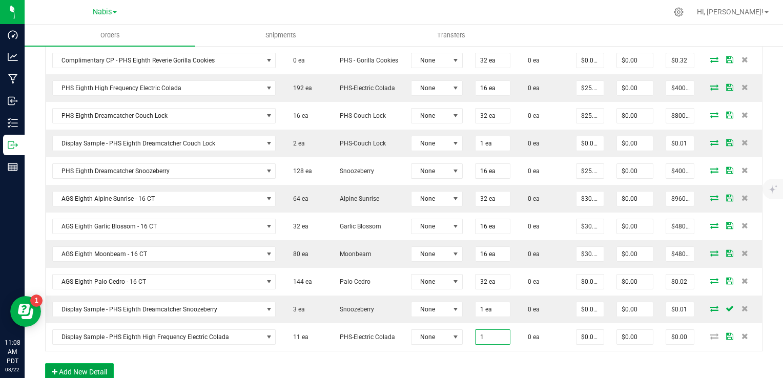
type input "1 ea"
type input "$0.01"
click at [106, 363] on button "Add New Detail" at bounding box center [79, 371] width 69 height 17
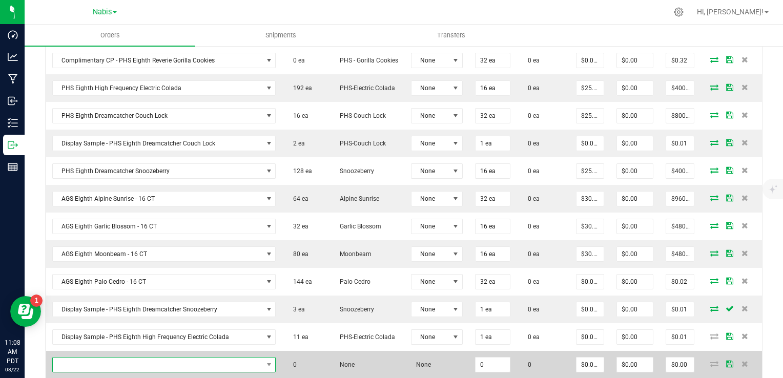
click at [106, 358] on span "NO DATA FOUND" at bounding box center [158, 365] width 210 height 14
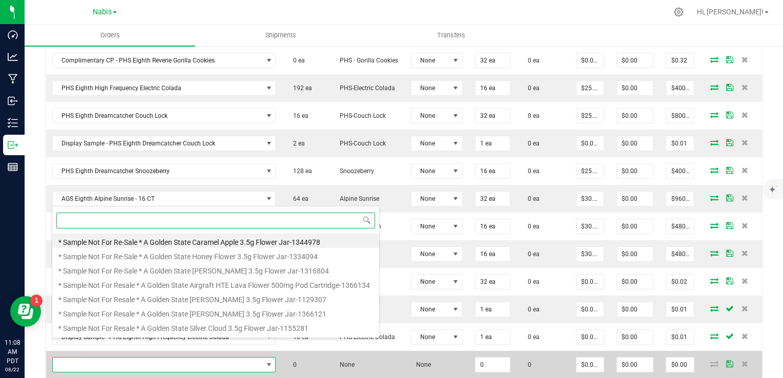
scroll to position [15, 191]
type input "moon"
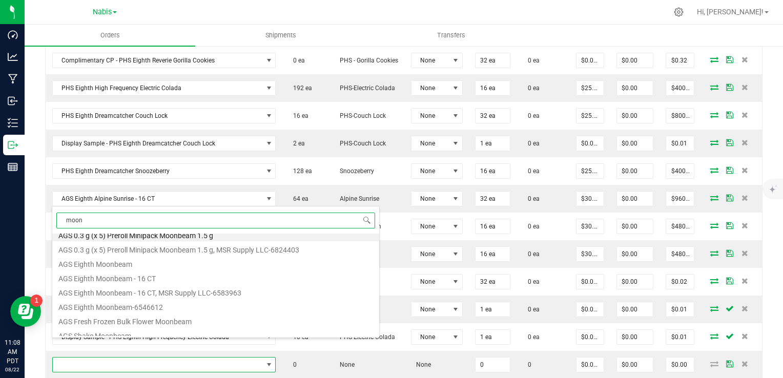
scroll to position [51, 0]
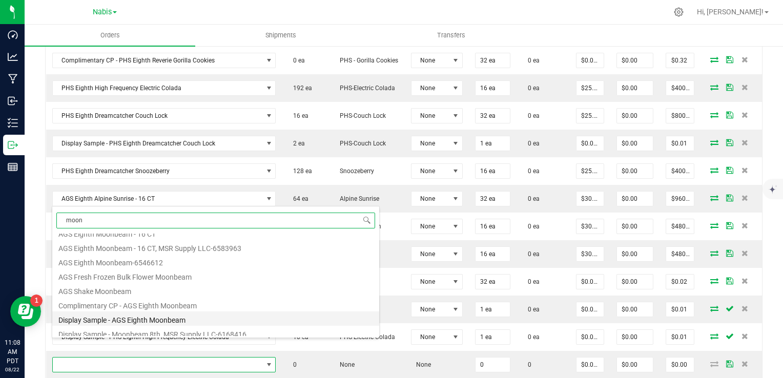
click at [140, 319] on li "Display Sample - AGS Eighth Moonbeam" at bounding box center [215, 319] width 327 height 14
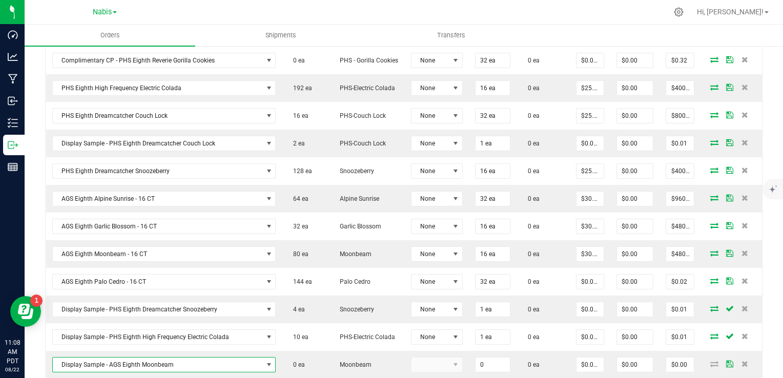
type input "0 ea"
type input "$0.01000"
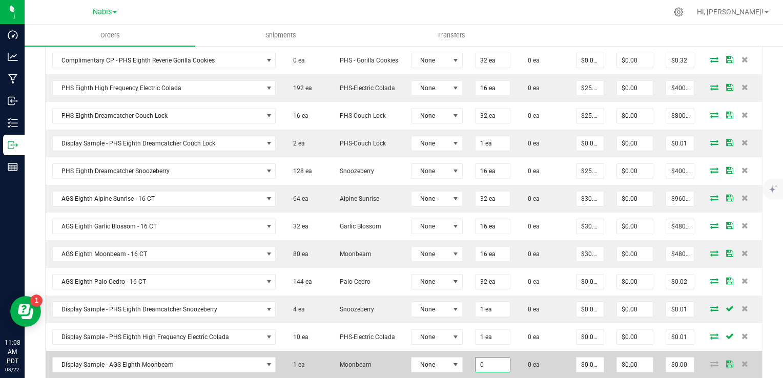
click at [476, 358] on input "0" at bounding box center [493, 365] width 34 height 14
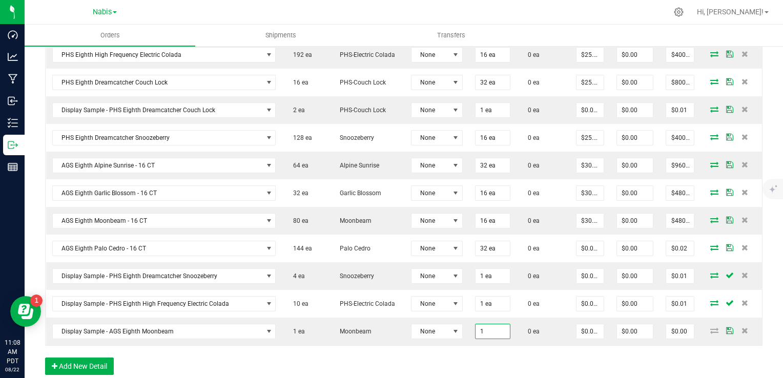
scroll to position [564, 0]
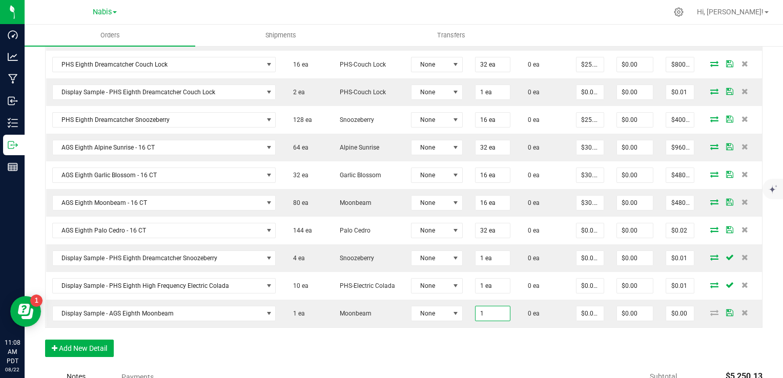
type input "1 ea"
type input "$0.01"
click at [407, 327] on div "Order Details Print All Labels Item Sellable Strain Lot Number Qty Ordered Qty …" at bounding box center [403, 59] width 717 height 616
click at [392, 315] on div "Order Details Print All Labels Item Sellable Strain Lot Number Qty Ordered Qty …" at bounding box center [403, 59] width 717 height 616
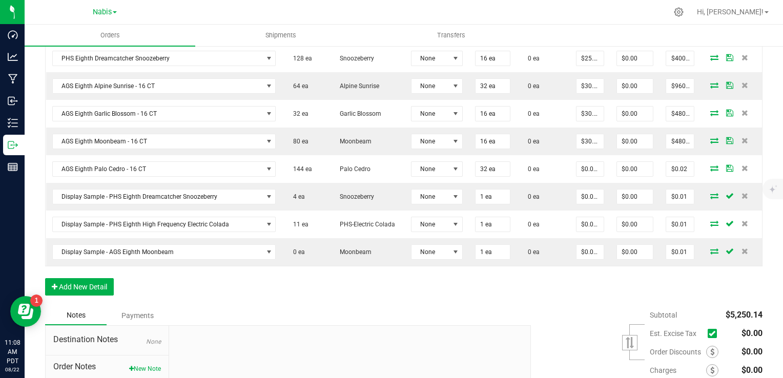
scroll to position [701, 0]
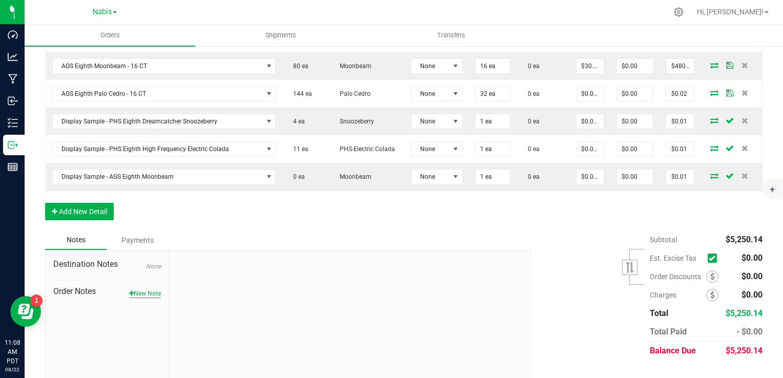
click at [149, 289] on button "New Note" at bounding box center [145, 293] width 32 height 9
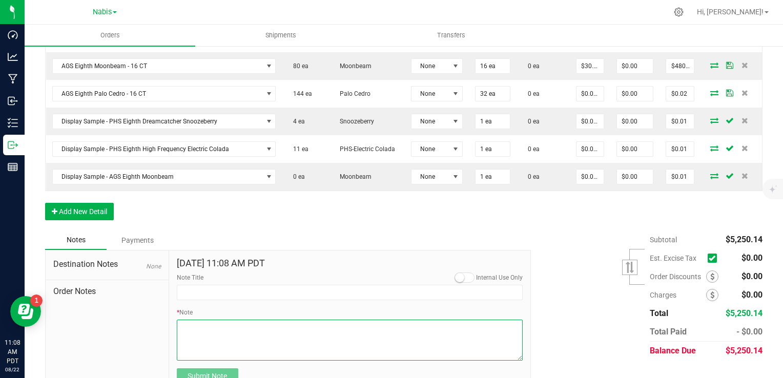
click at [232, 320] on textarea "* Note" at bounding box center [350, 340] width 346 height 41
type textarea "Display Credits: AGS Alpine Sunrise (30) AGS Garlic Blossom (30) AGS Palo Cedro…"
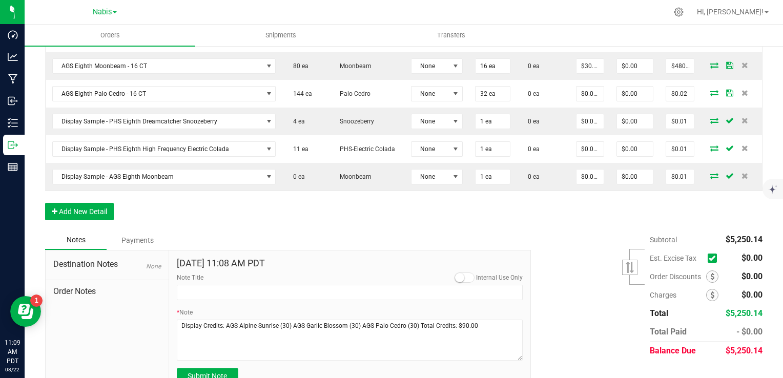
click at [214, 347] on form "Aug 22, 2025 11:08 AM PDT Internal Use Only Note Title * Note Submit Note" at bounding box center [350, 321] width 346 height 126
click at [211, 372] on span "Submit Note" at bounding box center [207, 376] width 39 height 8
type input "[DATE] 11:09 AM PDT"
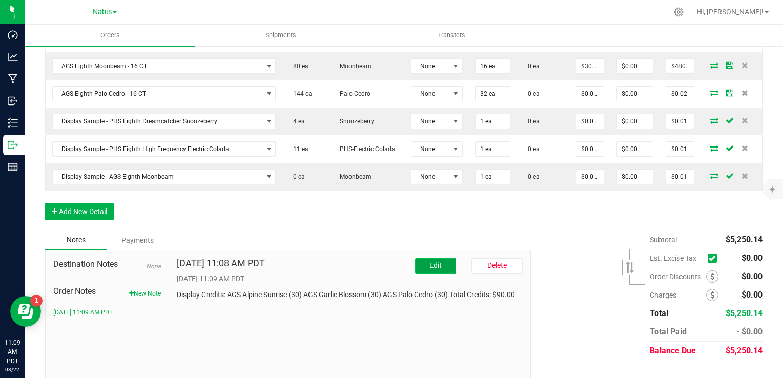
click at [429, 261] on span "Edit" at bounding box center [435, 265] width 12 height 8
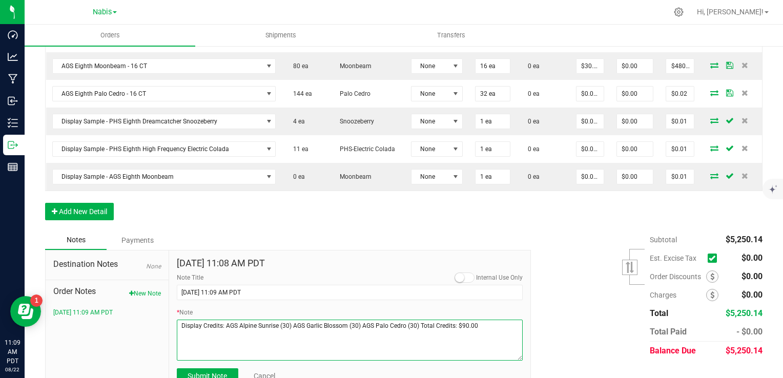
click at [492, 320] on textarea "* Note" at bounding box center [350, 340] width 346 height 41
paste textarea "Palo = Comp Case"
type textarea "Display Credits: AGS Alpine Sunrise (30) AGS Garlic Blossom (30) AGS Palo Cedro…"
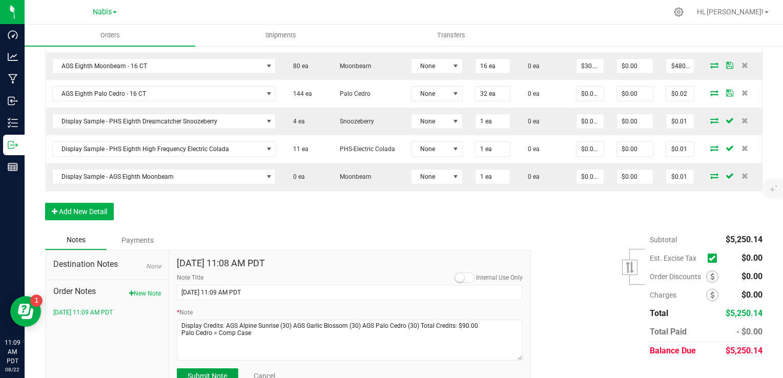
click at [208, 372] on span "Submit Note" at bounding box center [207, 376] width 39 height 8
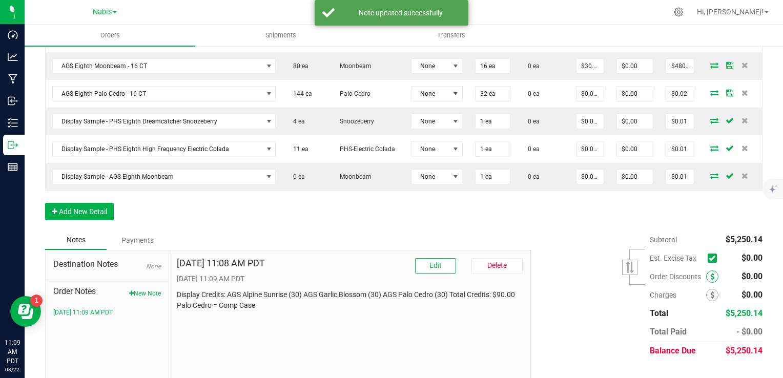
click at [710, 273] on icon at bounding box center [712, 276] width 4 height 7
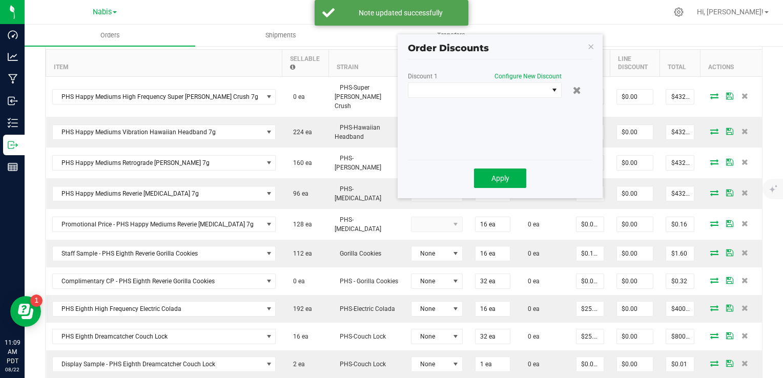
scroll to position [239, 0]
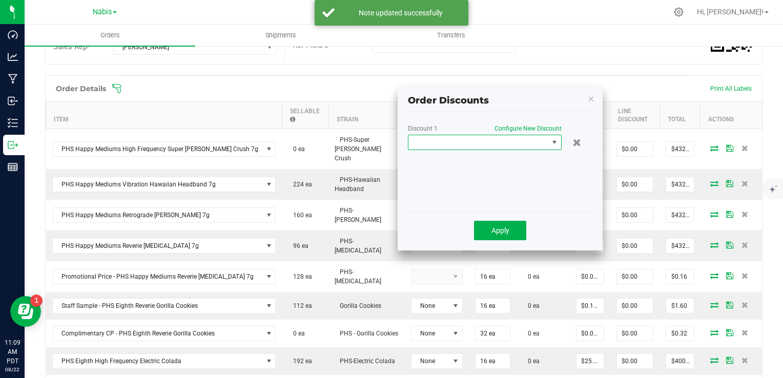
click at [497, 143] on span at bounding box center [478, 142] width 140 height 14
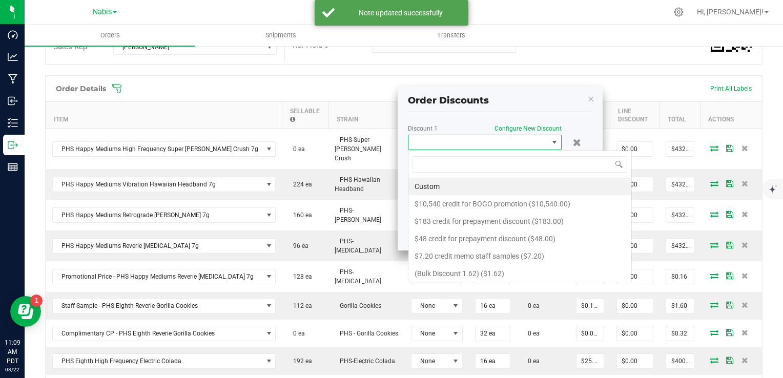
click at [535, 143] on span at bounding box center [478, 142] width 140 height 14
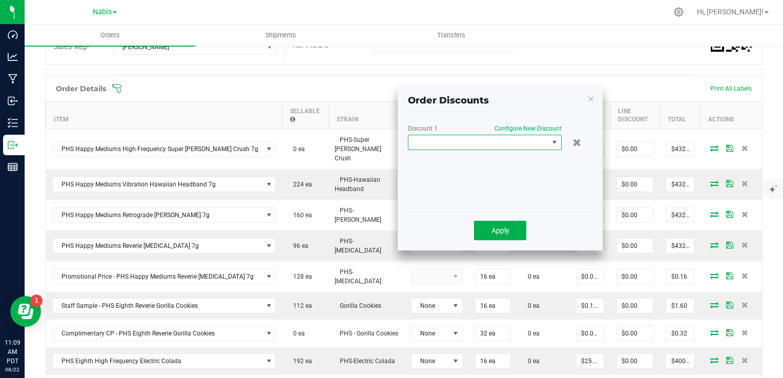
click at [524, 143] on span at bounding box center [478, 142] width 140 height 14
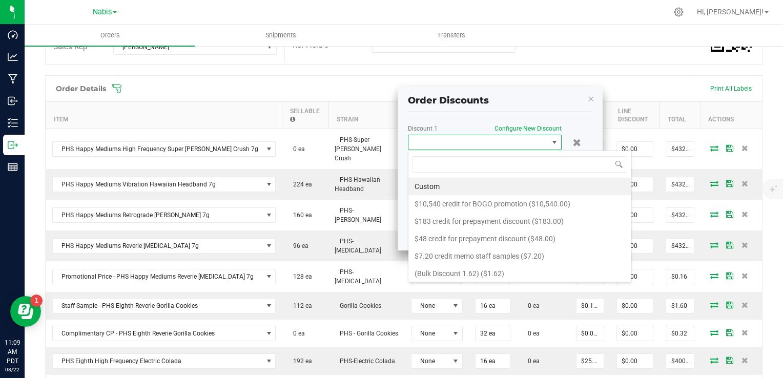
scroll to position [15, 154]
click at [513, 186] on li "Custom" at bounding box center [519, 186] width 223 height 17
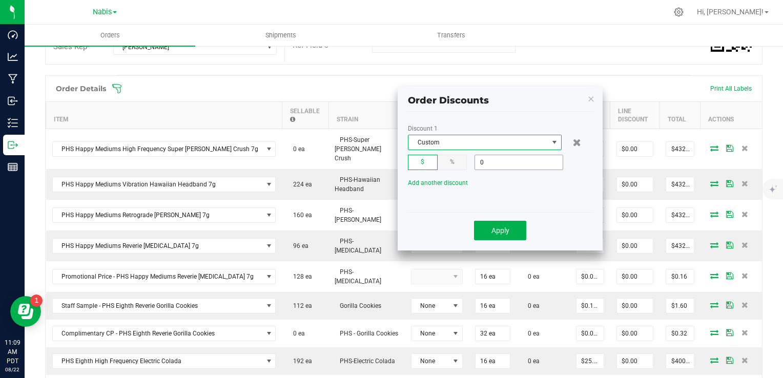
click at [511, 164] on input "0" at bounding box center [519, 162] width 88 height 14
type input "$90.00"
click at [482, 231] on button "Apply" at bounding box center [500, 230] width 52 height 19
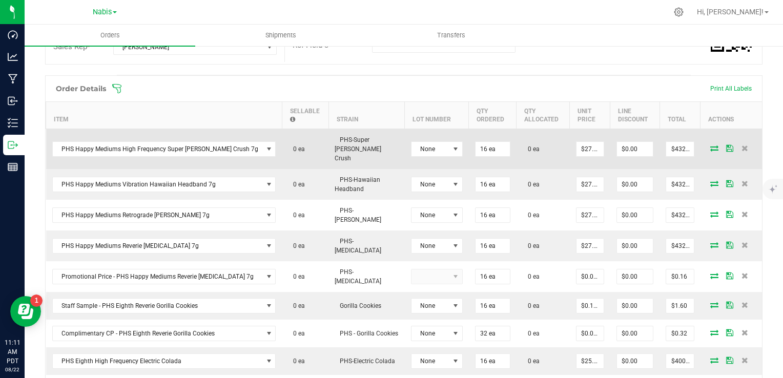
click at [710, 145] on icon at bounding box center [714, 148] width 8 height 6
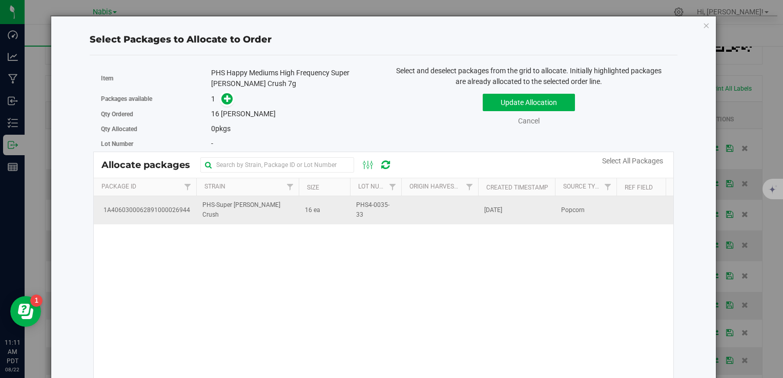
click at [281, 210] on td "PHS-Super [PERSON_NAME] Crush" at bounding box center [247, 210] width 102 height 28
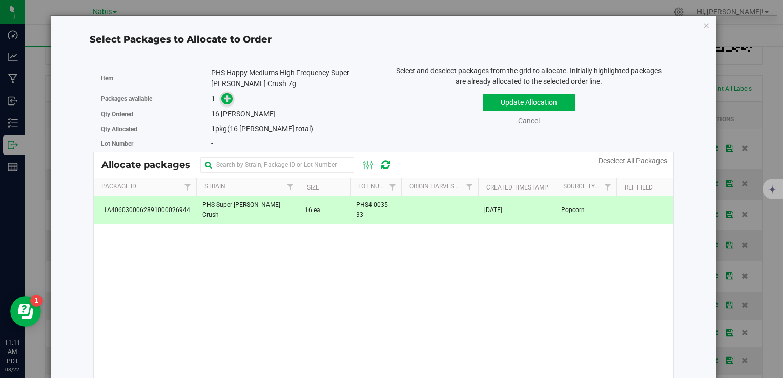
click at [221, 96] on span at bounding box center [227, 99] width 12 height 12
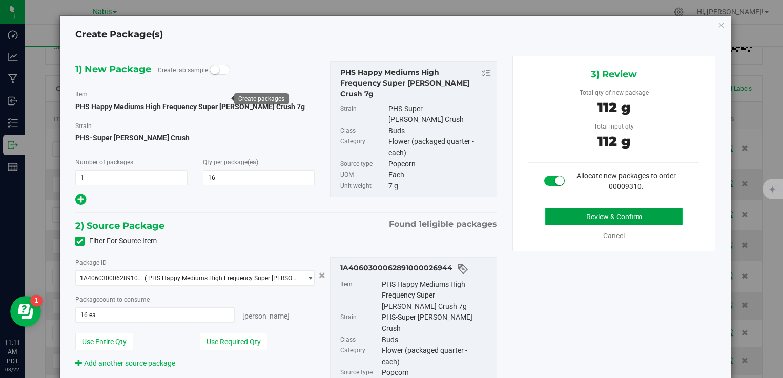
click at [572, 212] on button "Review & Confirm" at bounding box center [613, 216] width 137 height 17
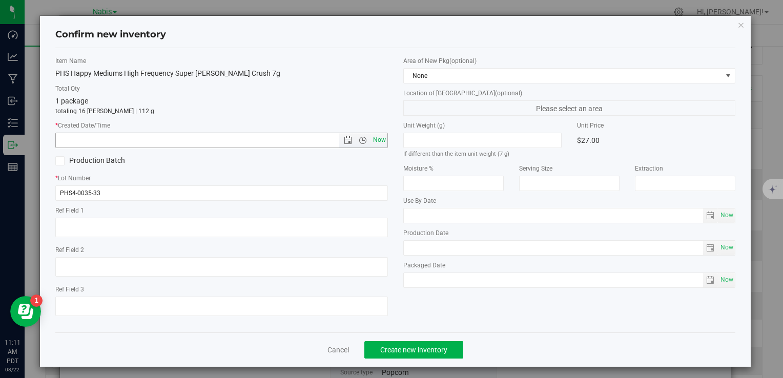
click at [371, 140] on span "Now" at bounding box center [379, 140] width 17 height 15
type input "8/22/2025 11:11 AM"
click at [418, 348] on span "Create new inventory" at bounding box center [413, 350] width 67 height 8
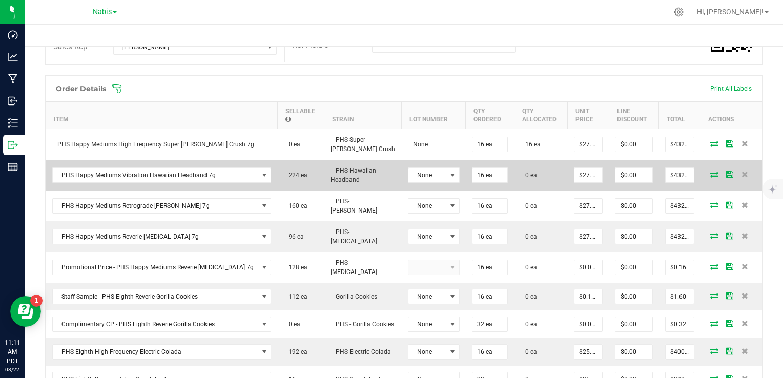
click at [710, 171] on icon at bounding box center [714, 174] width 8 height 6
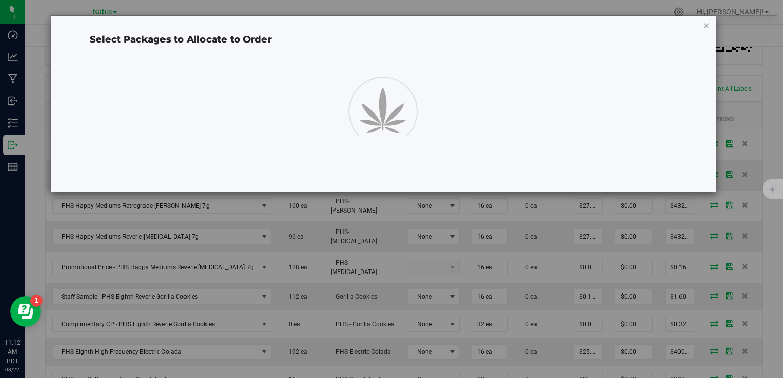
click at [708, 28] on icon "button" at bounding box center [706, 25] width 7 height 12
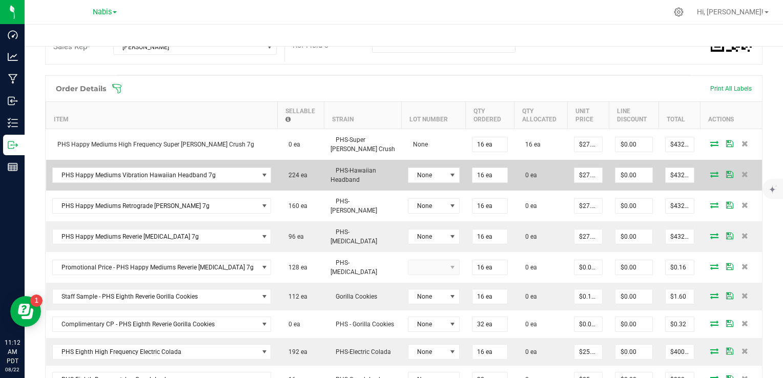
click at [710, 171] on icon at bounding box center [714, 174] width 8 height 6
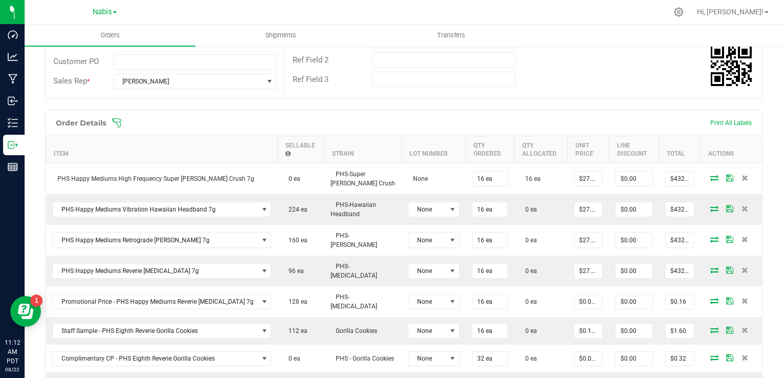
scroll to position [256, 0]
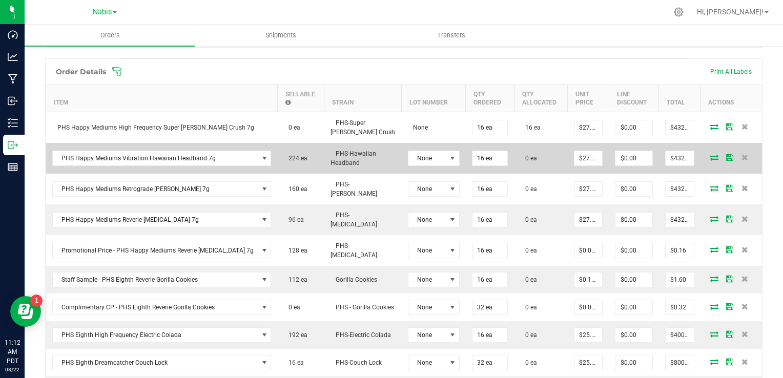
click at [710, 157] on icon at bounding box center [714, 157] width 8 height 6
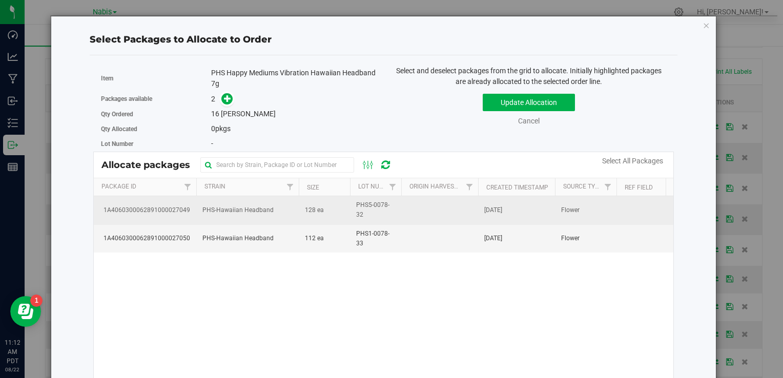
click at [331, 204] on td "128 ea" at bounding box center [324, 210] width 51 height 28
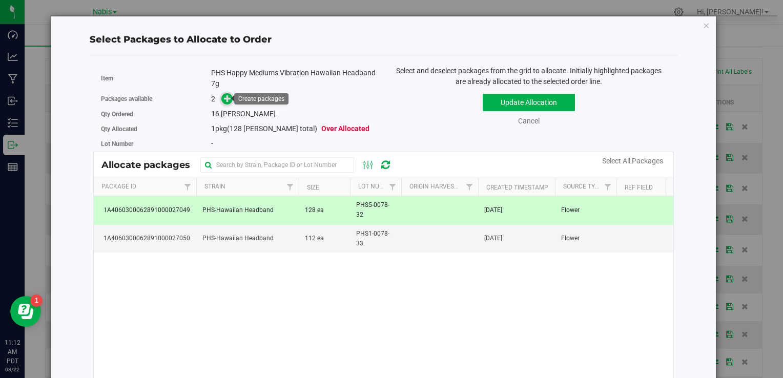
click at [221, 99] on span at bounding box center [227, 99] width 12 height 12
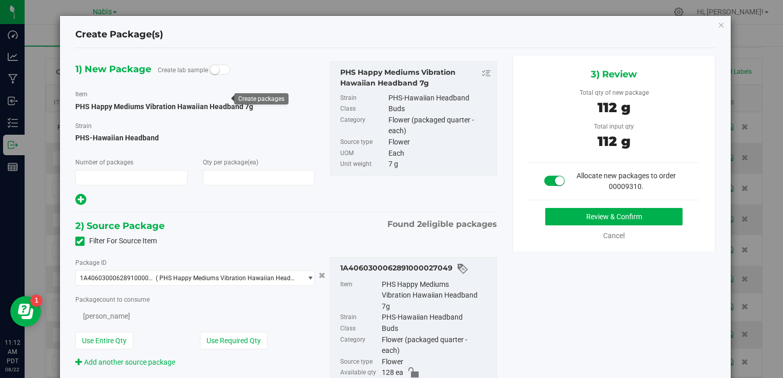
type input "1"
type input "16"
click at [586, 210] on button "Review & Confirm" at bounding box center [613, 216] width 137 height 17
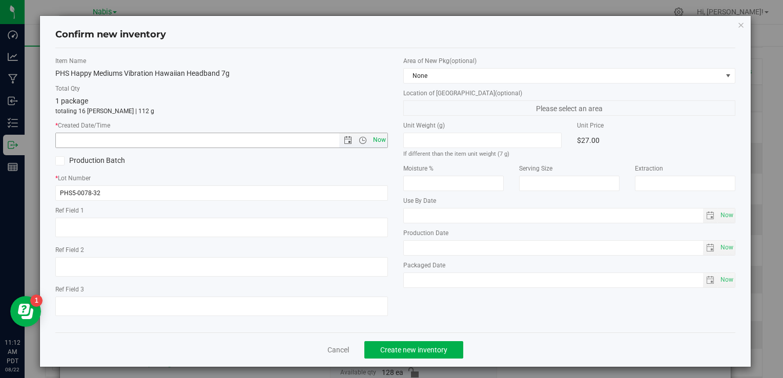
click at [376, 143] on span "Now" at bounding box center [379, 140] width 17 height 15
type input "[DATE] 11:12 AM"
click at [413, 343] on button "Create new inventory" at bounding box center [413, 349] width 99 height 17
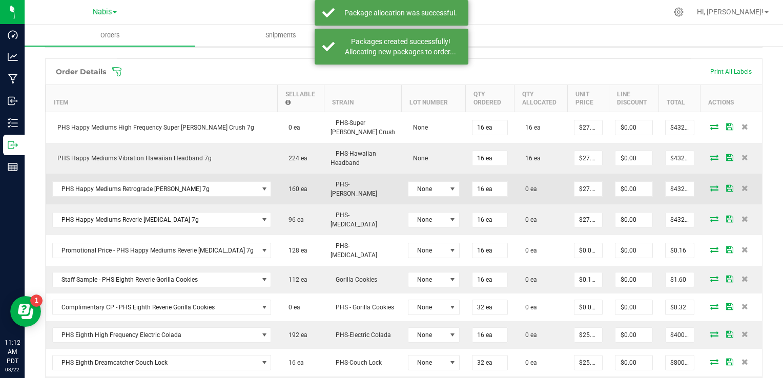
click at [710, 185] on icon at bounding box center [714, 188] width 8 height 6
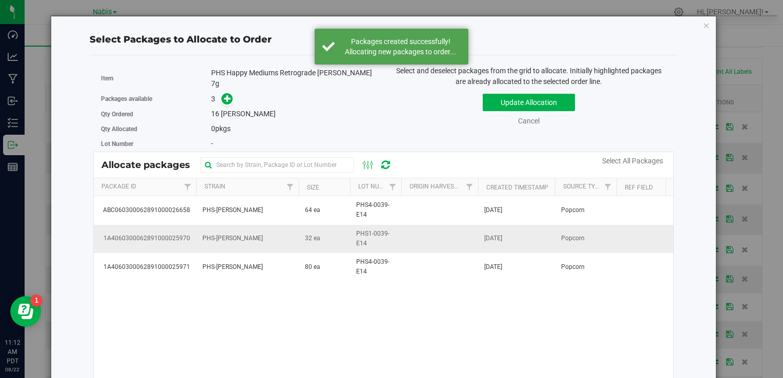
click at [320, 232] on td "32 ea" at bounding box center [324, 239] width 51 height 28
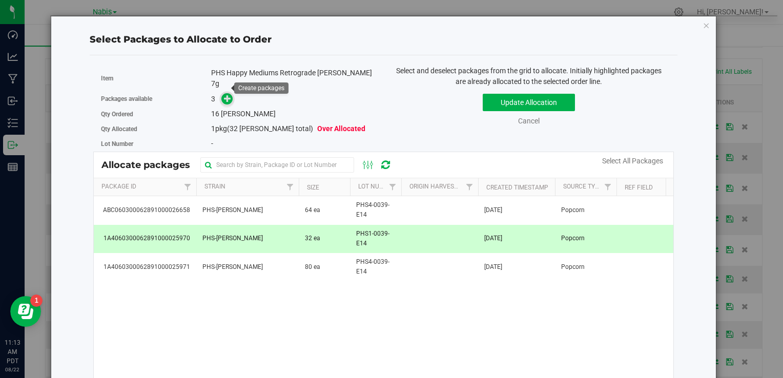
click at [224, 95] on icon at bounding box center [227, 98] width 7 height 7
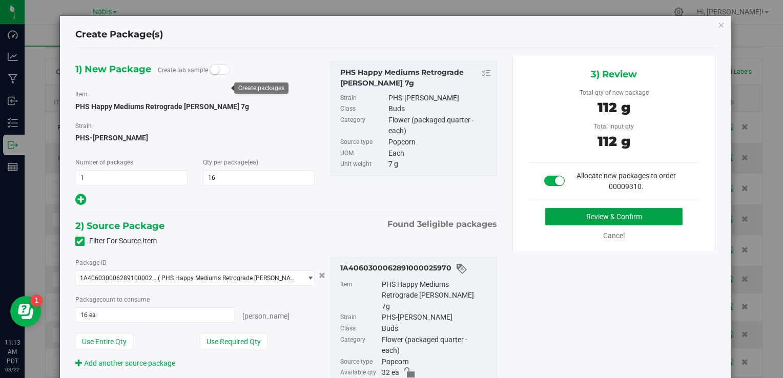
click at [603, 216] on button "Review & Confirm" at bounding box center [613, 216] width 137 height 17
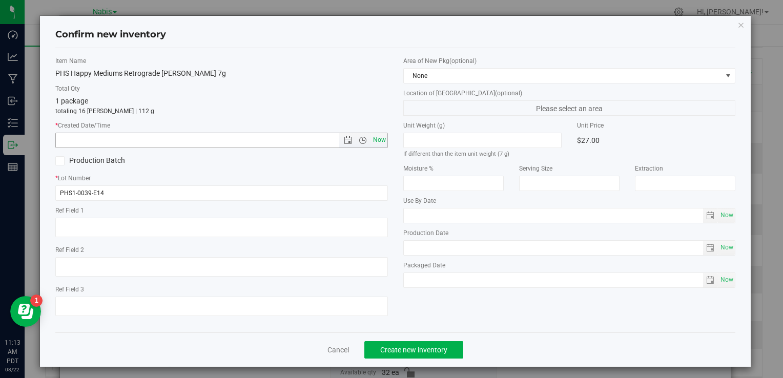
click at [376, 136] on span "Now" at bounding box center [379, 140] width 17 height 15
type input "[DATE] 11:13 AM"
click at [416, 348] on span "Create new inventory" at bounding box center [413, 350] width 67 height 8
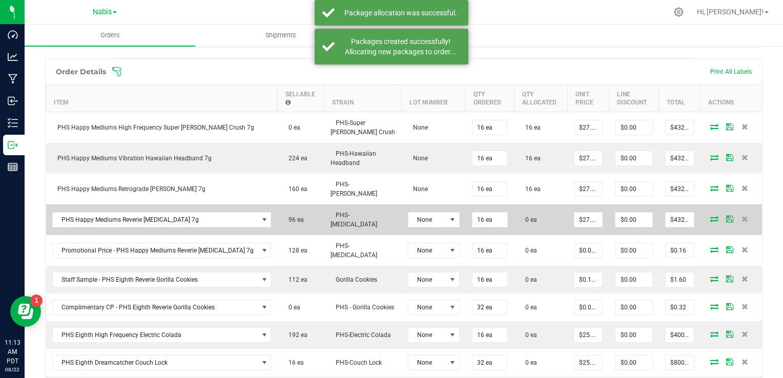
click at [710, 216] on icon at bounding box center [714, 219] width 8 height 6
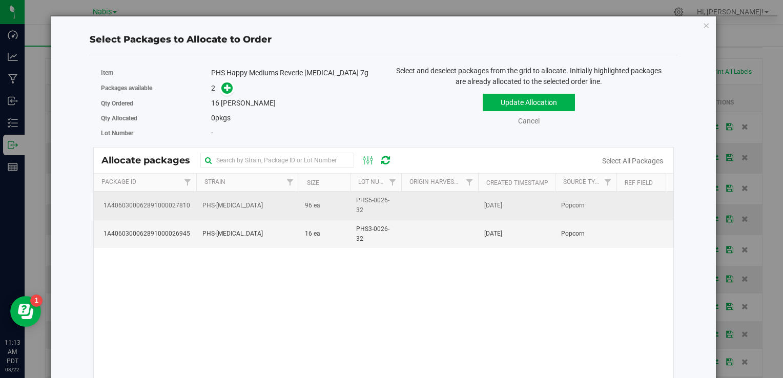
click at [325, 209] on td "96 ea" at bounding box center [324, 206] width 51 height 28
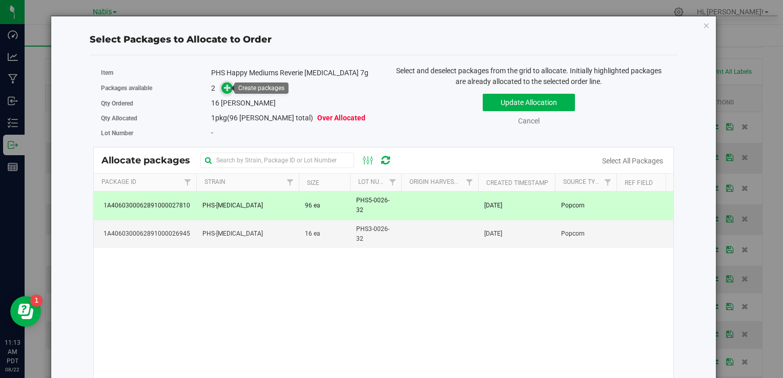
click at [227, 89] on icon at bounding box center [227, 87] width 7 height 7
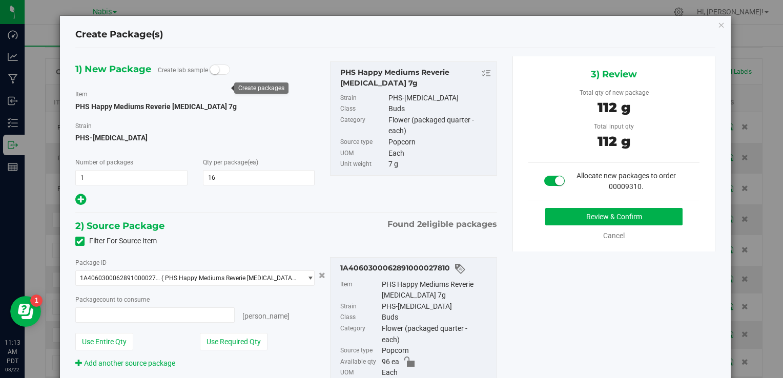
type input "16 ea"
click at [580, 212] on button "Review & Confirm" at bounding box center [613, 216] width 137 height 17
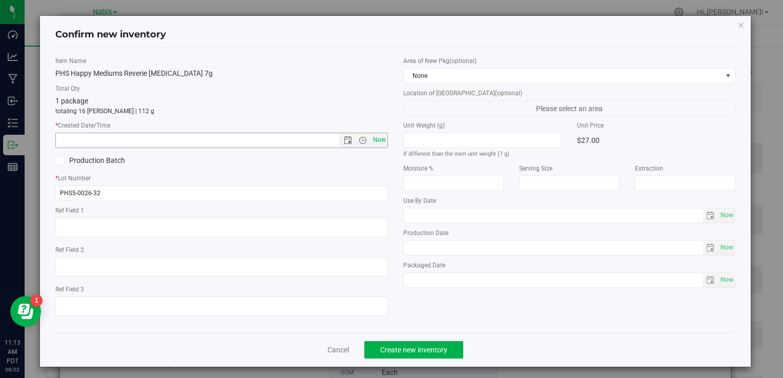
click at [377, 141] on span "Now" at bounding box center [379, 140] width 17 height 15
type input "[DATE] 11:13 AM"
click at [420, 356] on button "Create new inventory" at bounding box center [413, 349] width 99 height 17
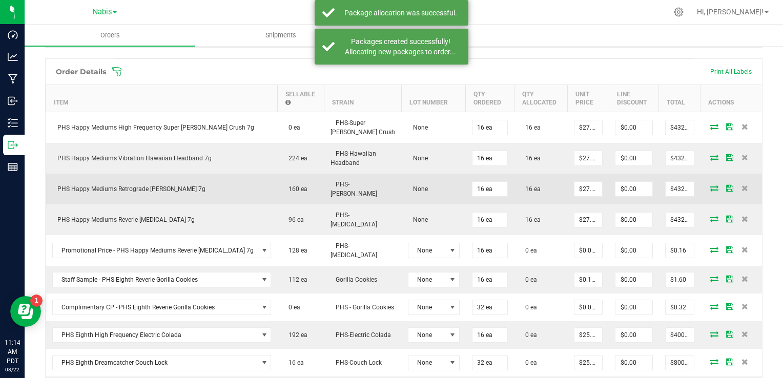
click at [710, 186] on icon at bounding box center [714, 188] width 8 height 6
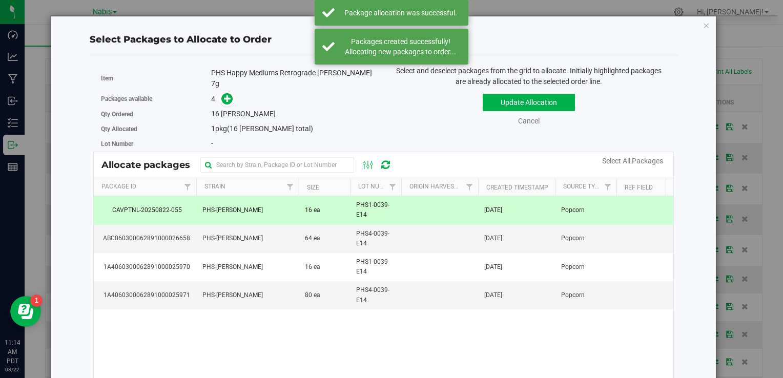
click at [283, 208] on td "PHS-[PERSON_NAME]" at bounding box center [247, 210] width 102 height 28
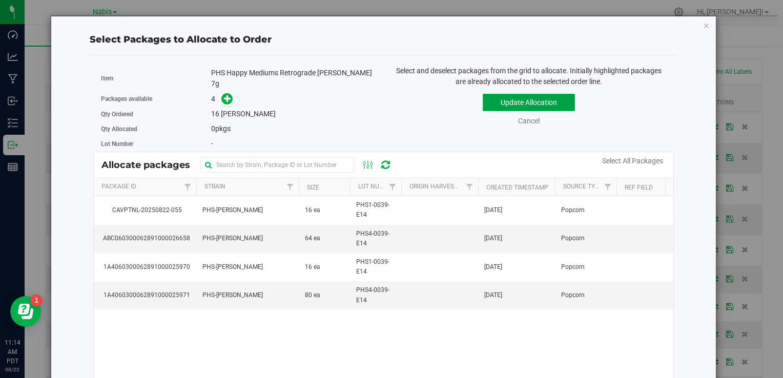
click at [512, 97] on button "Update Allocation" at bounding box center [529, 102] width 92 height 17
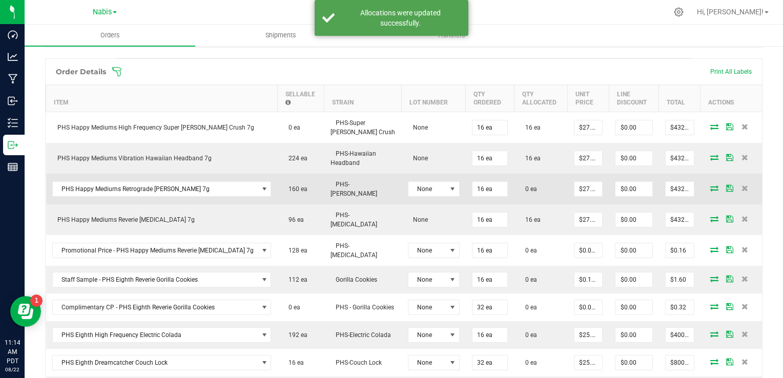
click at [710, 185] on icon at bounding box center [714, 188] width 8 height 6
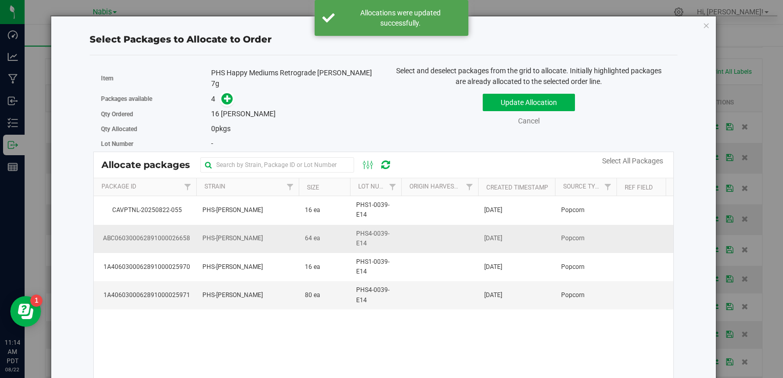
click at [274, 238] on td "PHS-[PERSON_NAME]" at bounding box center [247, 239] width 102 height 28
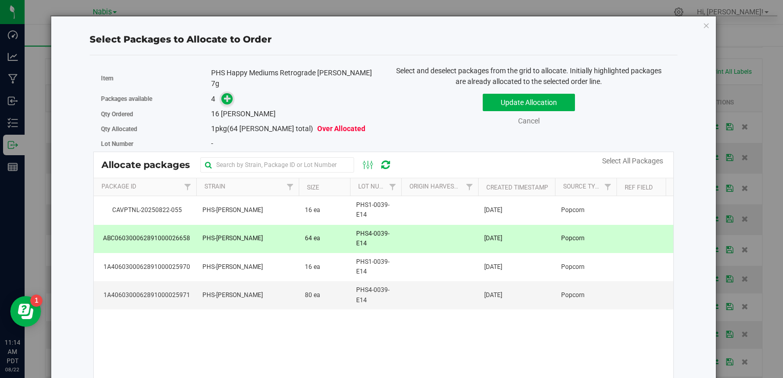
click at [227, 95] on icon at bounding box center [227, 98] width 7 height 7
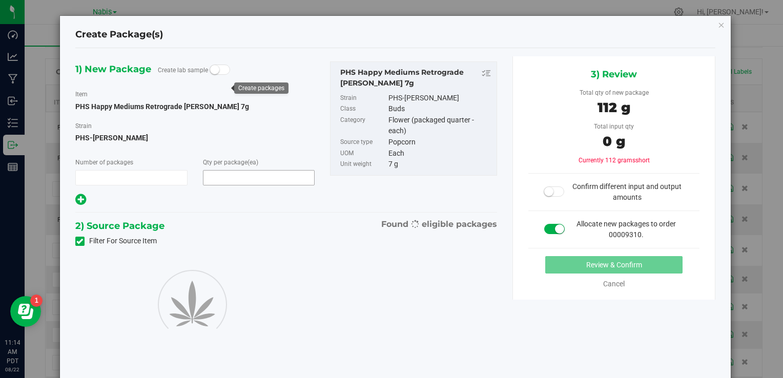
type input "1"
type input "16"
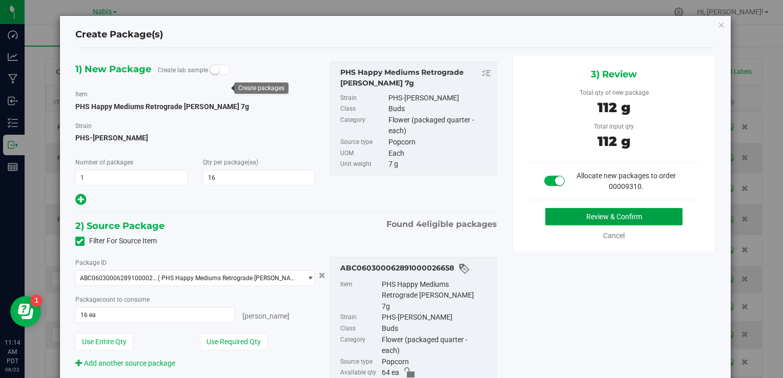
click at [579, 217] on button "Review & Confirm" at bounding box center [613, 216] width 137 height 17
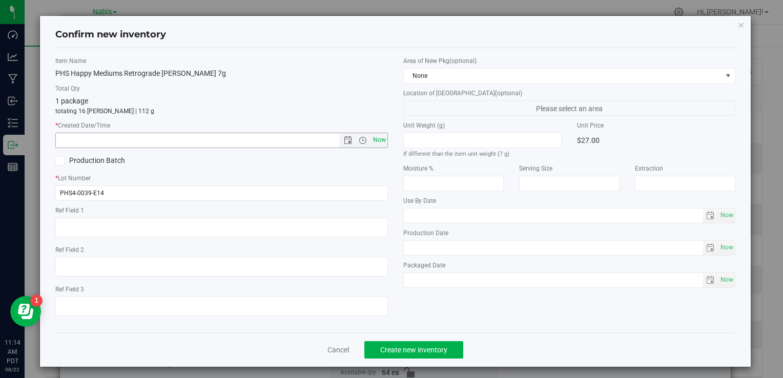
click at [375, 134] on span "Now" at bounding box center [379, 140] width 17 height 15
type input "[DATE] 11:14 AM"
click at [414, 346] on span "Create new inventory" at bounding box center [413, 350] width 67 height 8
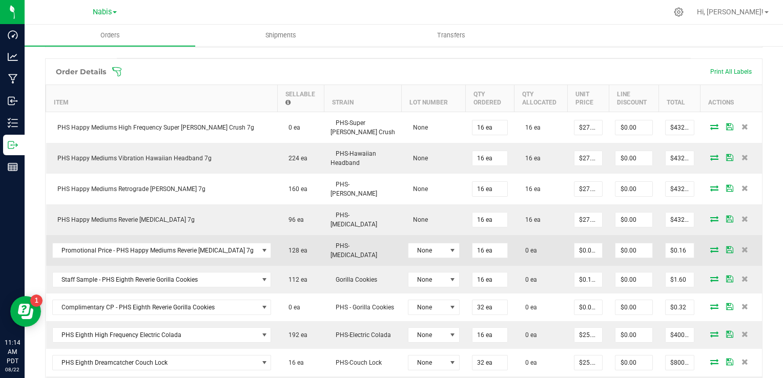
click at [710, 246] on icon at bounding box center [714, 249] width 8 height 6
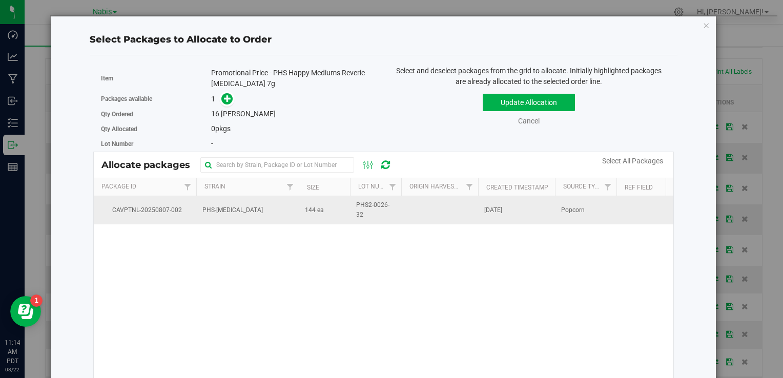
click at [280, 216] on td "PHS-[MEDICAL_DATA]" at bounding box center [247, 210] width 102 height 28
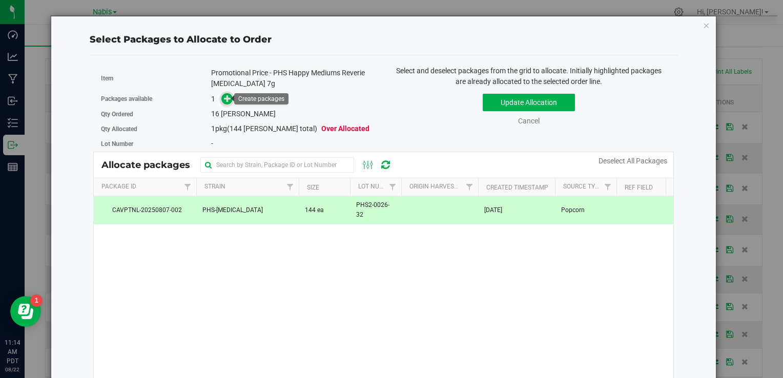
click at [221, 97] on span at bounding box center [227, 99] width 12 height 12
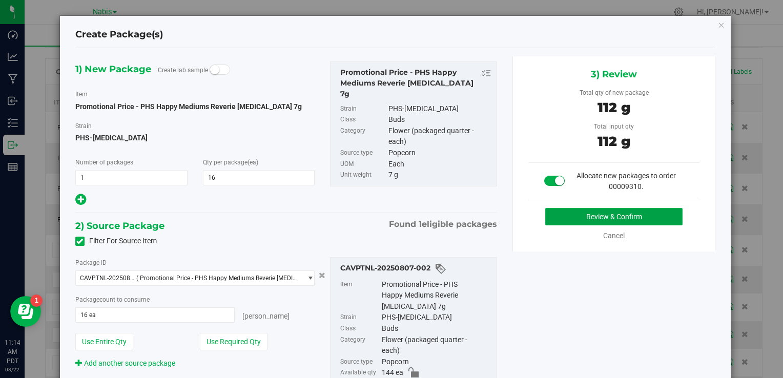
click at [553, 210] on button "Review & Confirm" at bounding box center [613, 216] width 137 height 17
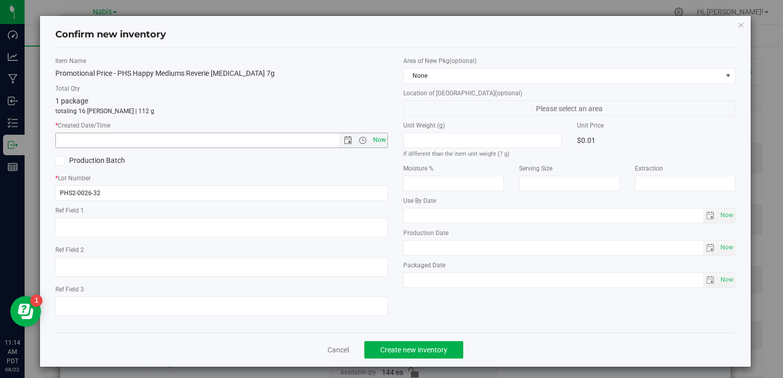
click at [378, 147] on span "Now" at bounding box center [379, 140] width 17 height 15
type input "[DATE] 11:14 AM"
click at [405, 351] on span "Create new inventory" at bounding box center [413, 350] width 67 height 8
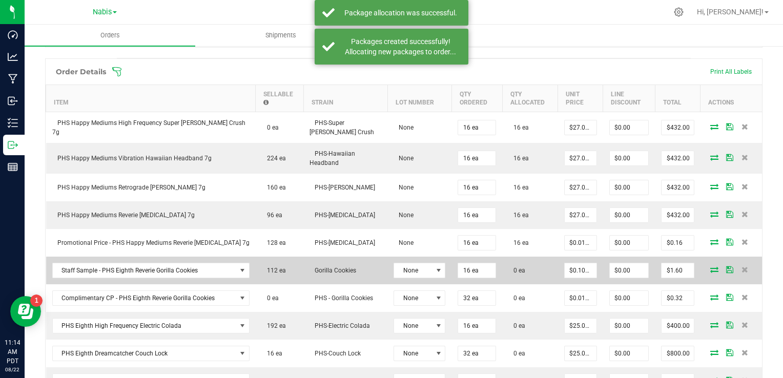
click at [710, 266] on icon at bounding box center [714, 269] width 8 height 6
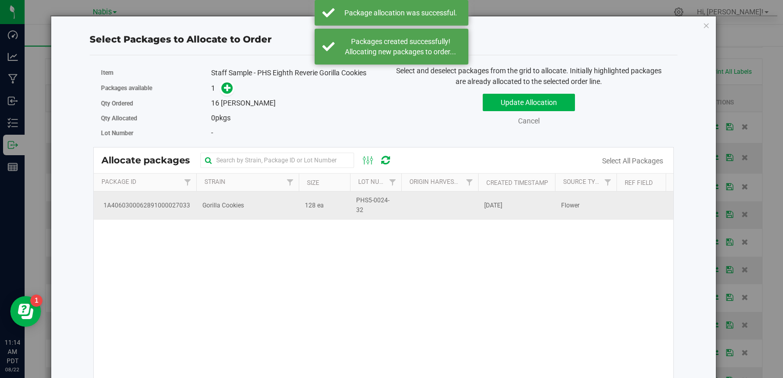
click at [262, 202] on td "Gorilla Cookies" at bounding box center [247, 206] width 102 height 28
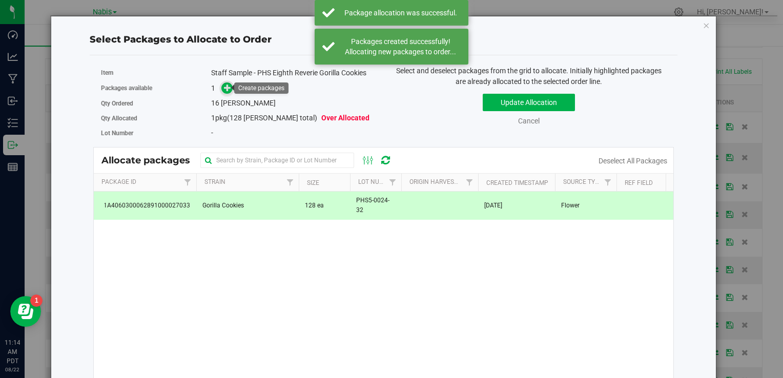
click at [227, 88] on icon at bounding box center [227, 87] width 7 height 7
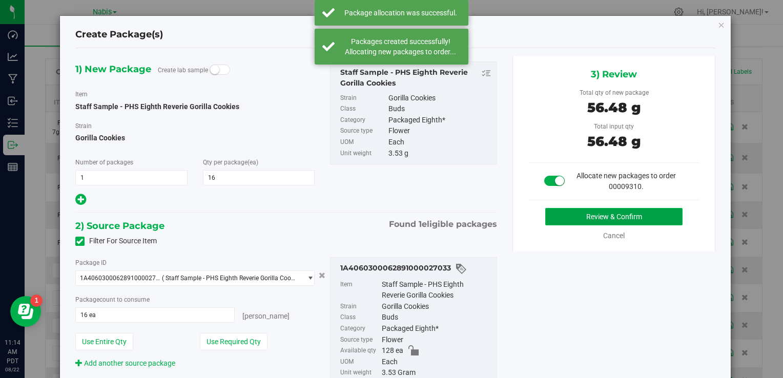
click at [561, 210] on button "Review & Confirm" at bounding box center [613, 216] width 137 height 17
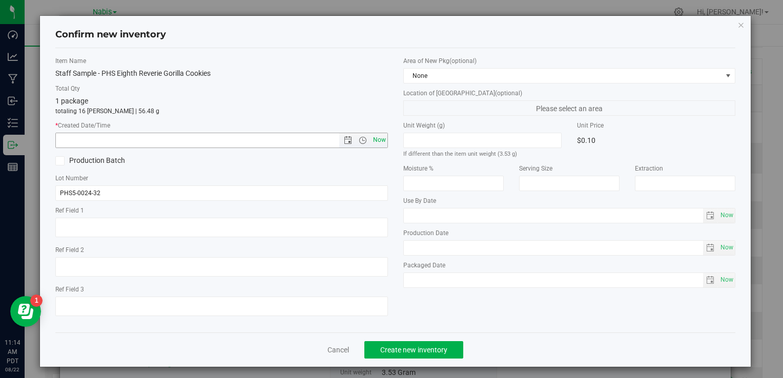
click at [371, 142] on span "Now" at bounding box center [379, 140] width 17 height 15
type input "[DATE] 11:14 AM"
click at [416, 346] on span "Create new inventory" at bounding box center [413, 350] width 67 height 8
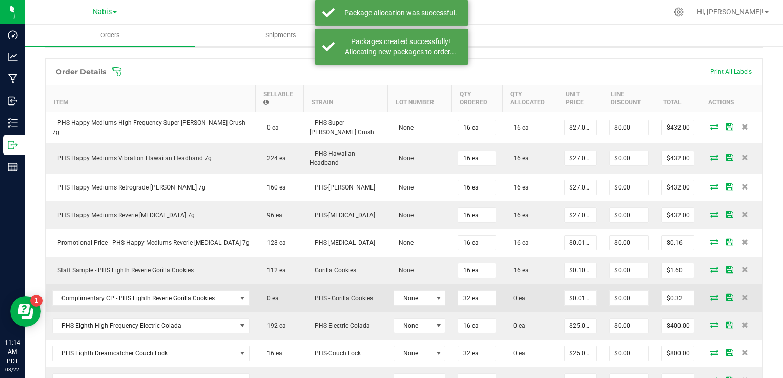
click at [710, 297] on icon at bounding box center [714, 297] width 8 height 6
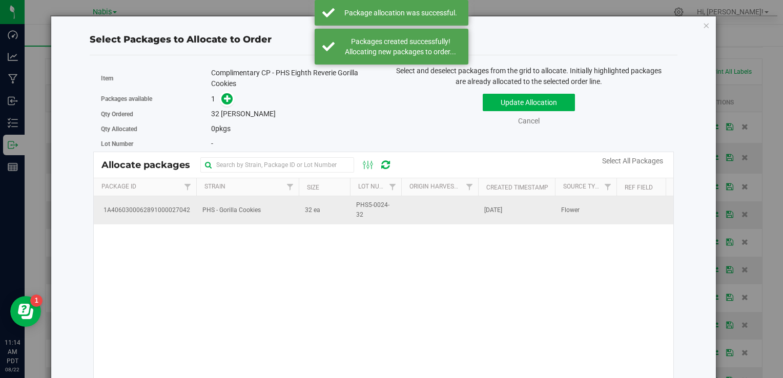
click at [249, 205] on span "PHS - Gorilla Cookies" at bounding box center [231, 210] width 58 height 10
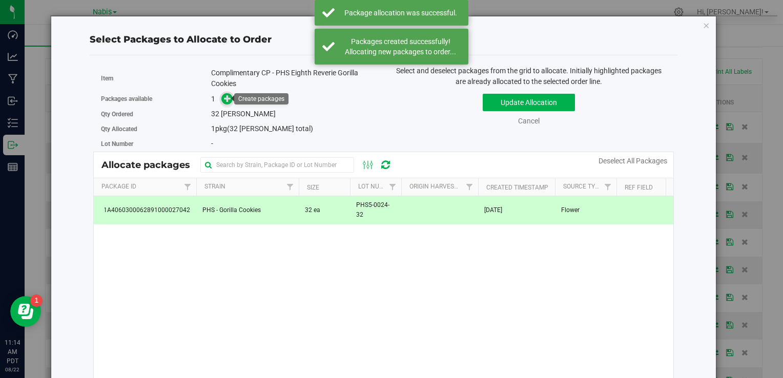
click at [231, 98] on span at bounding box center [225, 99] width 16 height 12
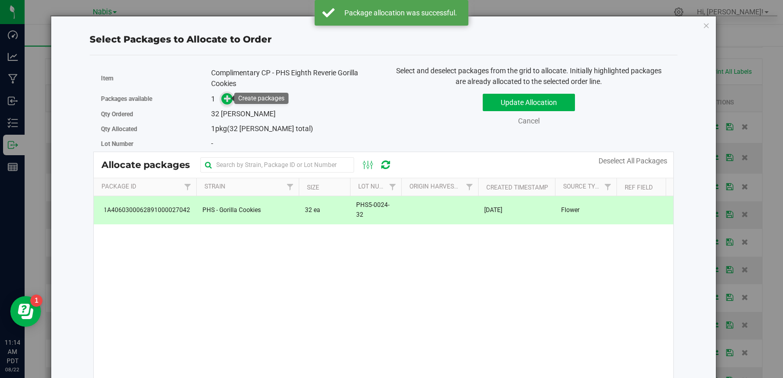
click at [221, 95] on span at bounding box center [227, 99] width 12 height 12
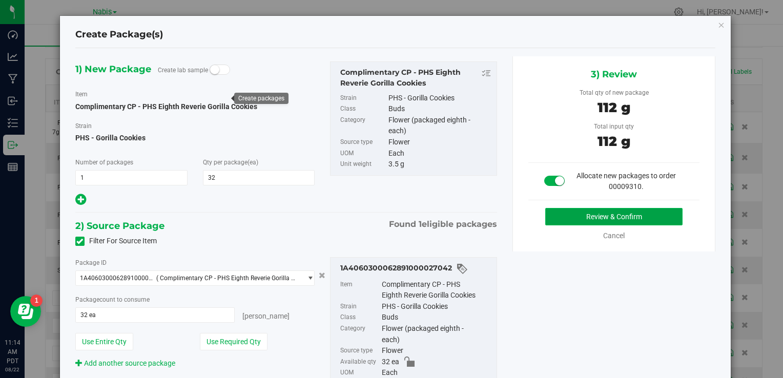
click at [569, 211] on button "Review & Confirm" at bounding box center [613, 216] width 137 height 17
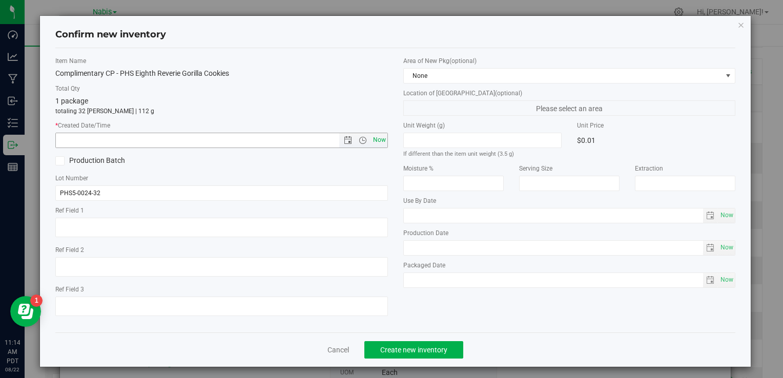
click at [382, 144] on span "Now" at bounding box center [379, 140] width 17 height 15
type input "[DATE] 11:15 AM"
click at [431, 353] on span "Create new inventory" at bounding box center [413, 350] width 67 height 8
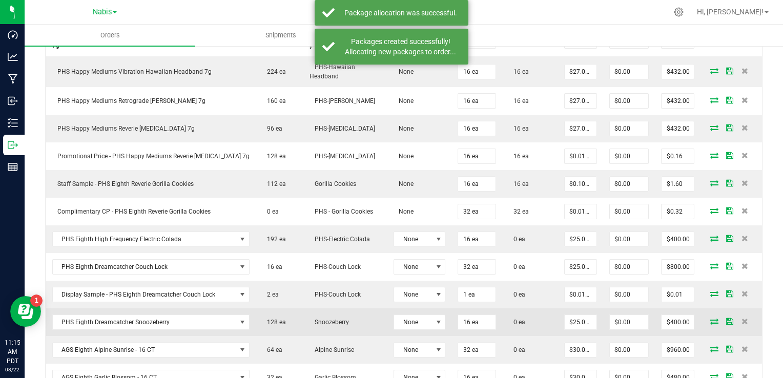
scroll to position [359, 0]
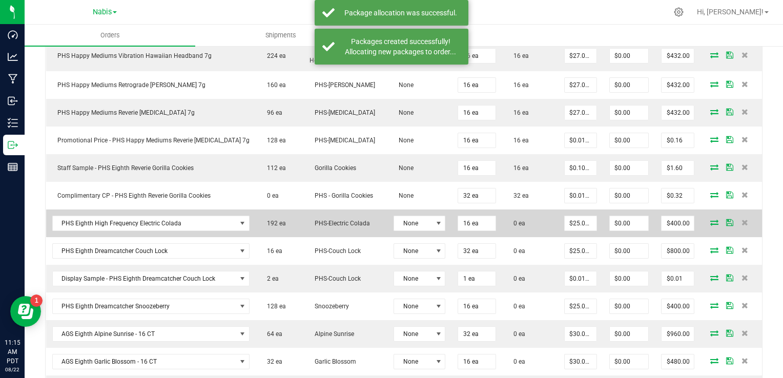
click at [710, 223] on icon at bounding box center [714, 222] width 8 height 6
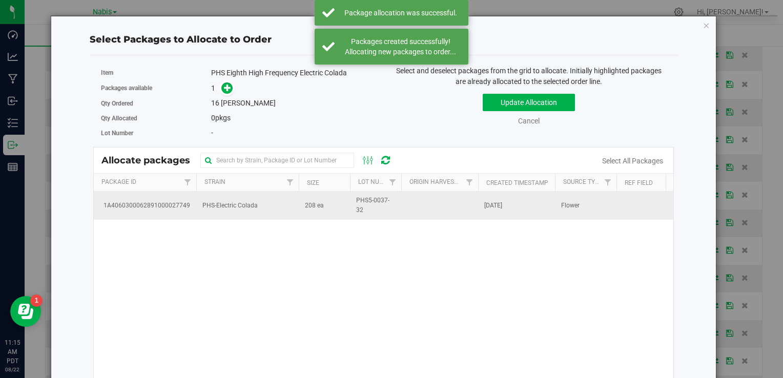
click at [291, 216] on td "PHS-Electric Colada" at bounding box center [247, 206] width 102 height 28
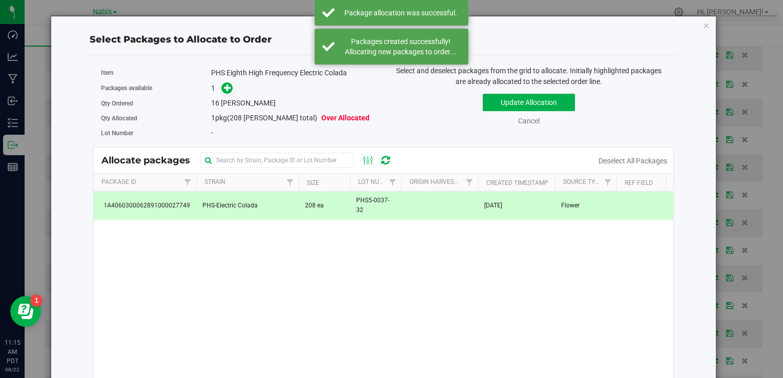
click at [223, 81] on div "Packages available 1" at bounding box center [238, 88] width 275 height 16
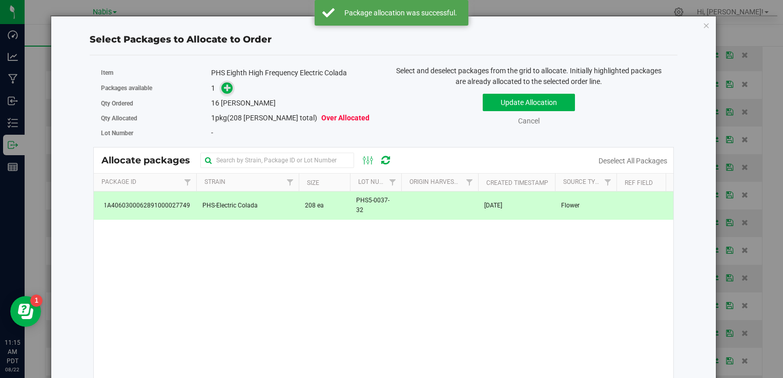
click at [223, 83] on span at bounding box center [227, 89] width 12 height 12
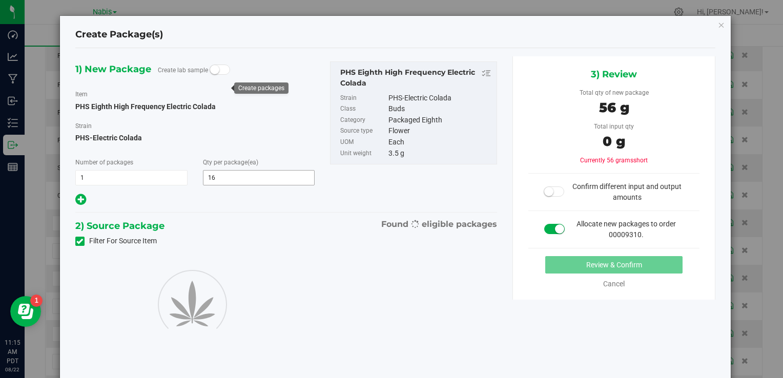
type input "16"
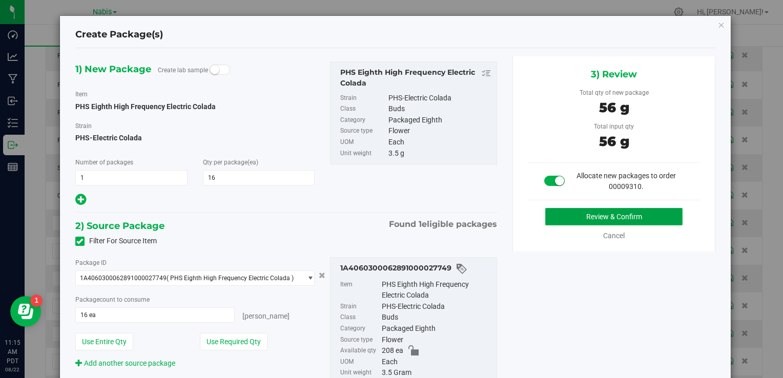
click at [586, 215] on button "Review & Confirm" at bounding box center [613, 216] width 137 height 17
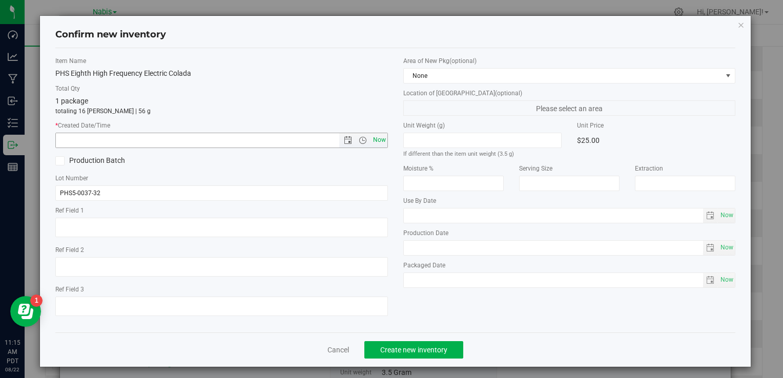
click at [379, 140] on span "Now" at bounding box center [379, 140] width 17 height 15
type input "[DATE] 11:15 AM"
click at [416, 352] on span "Create new inventory" at bounding box center [413, 350] width 67 height 8
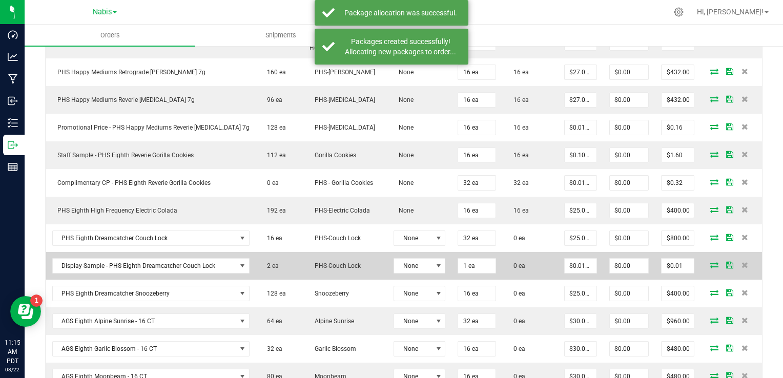
scroll to position [410, 0]
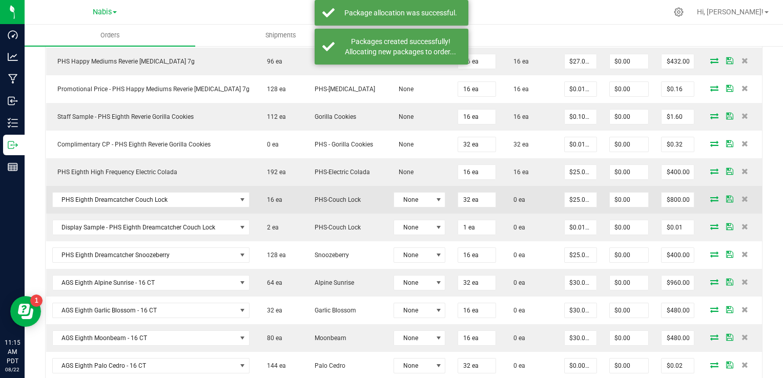
click at [710, 198] on icon at bounding box center [714, 199] width 8 height 6
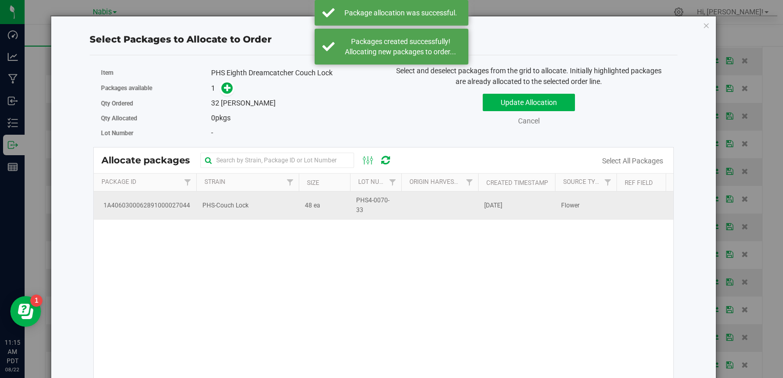
click at [275, 201] on td "PHS-Couch Lock" at bounding box center [247, 206] width 102 height 28
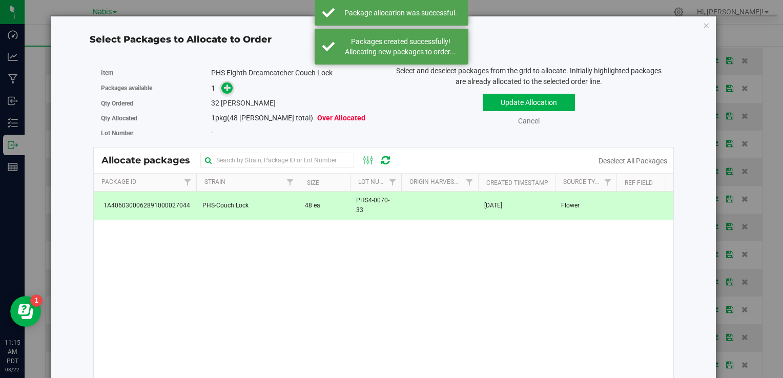
click at [226, 87] on icon at bounding box center [227, 87] width 7 height 7
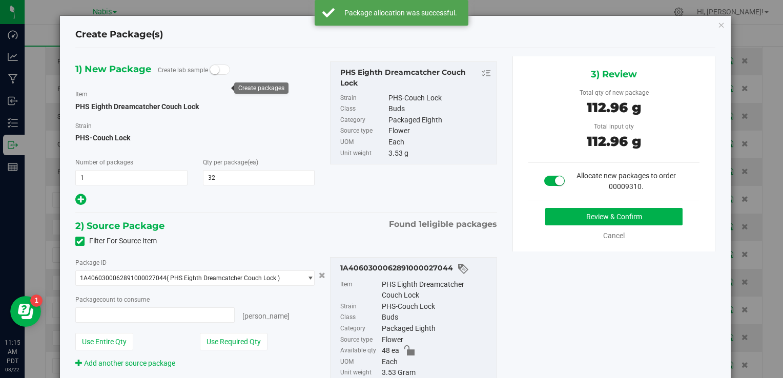
type input "32 ea"
click at [565, 220] on button "Review & Confirm" at bounding box center [613, 216] width 137 height 17
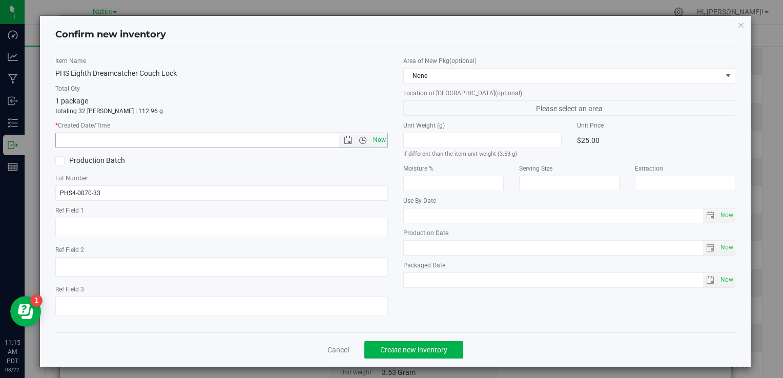
click at [379, 141] on span "Now" at bounding box center [379, 140] width 17 height 15
type input "[DATE] 11:15 AM"
click at [407, 347] on span "Create new inventory" at bounding box center [413, 350] width 67 height 8
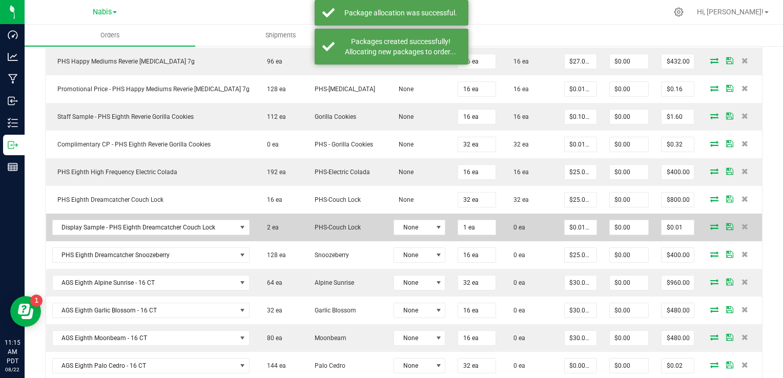
click at [710, 228] on icon at bounding box center [714, 226] width 8 height 6
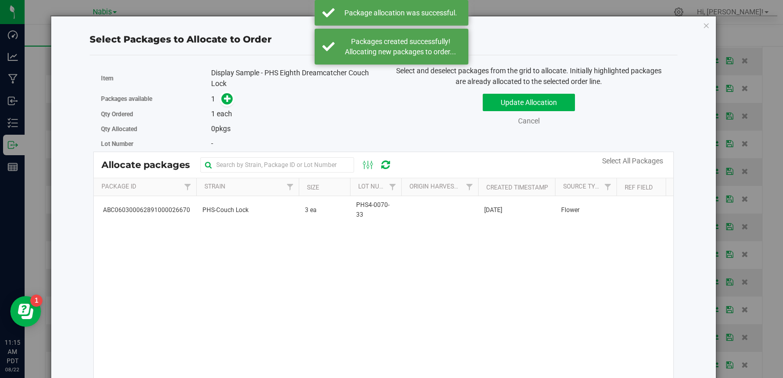
drag, startPoint x: 257, startPoint y: 215, endPoint x: 234, endPoint y: 173, distance: 47.7
click at [256, 215] on td "PHS-Couch Lock" at bounding box center [247, 210] width 102 height 28
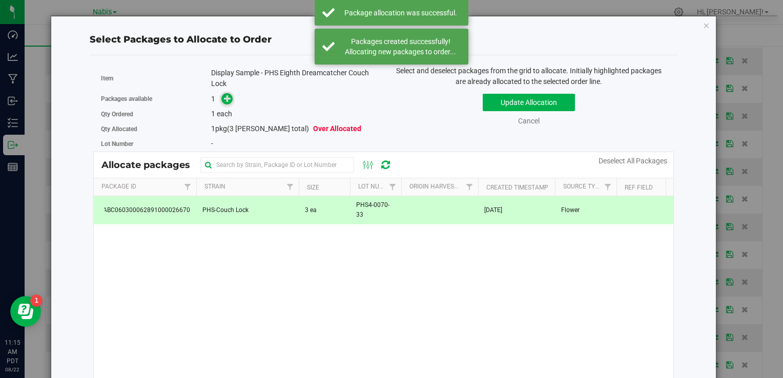
click at [227, 99] on icon at bounding box center [227, 98] width 7 height 7
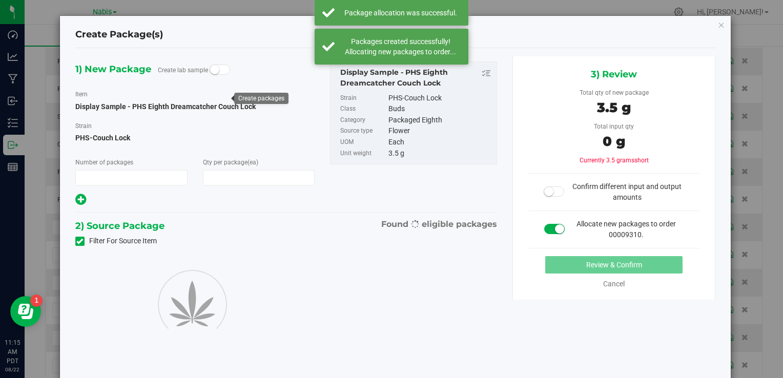
type input "1"
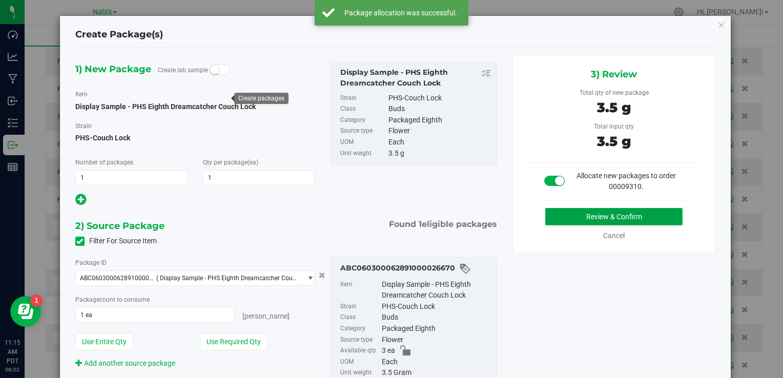
click at [590, 211] on button "Review & Confirm" at bounding box center [613, 216] width 137 height 17
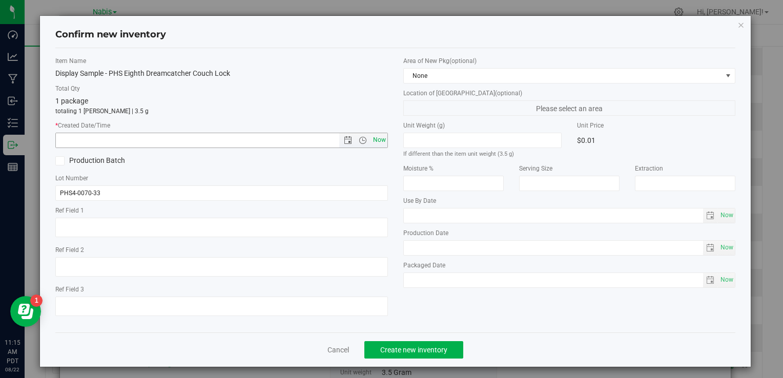
click at [379, 138] on span "Now" at bounding box center [379, 140] width 17 height 15
type input "[DATE] 11:15 AM"
click at [429, 347] on span "Create new inventory" at bounding box center [413, 350] width 67 height 8
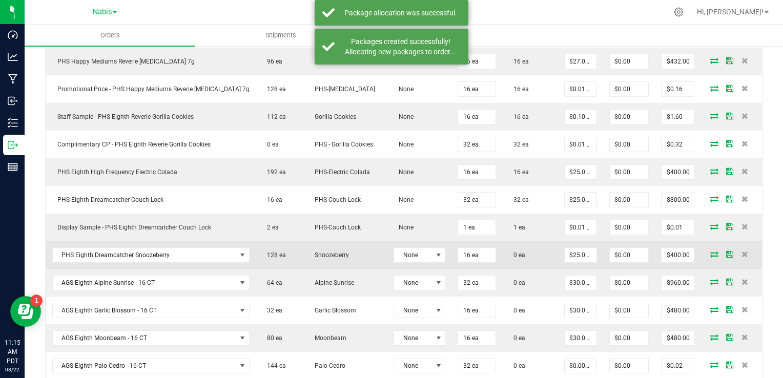
click at [710, 254] on icon at bounding box center [714, 254] width 8 height 6
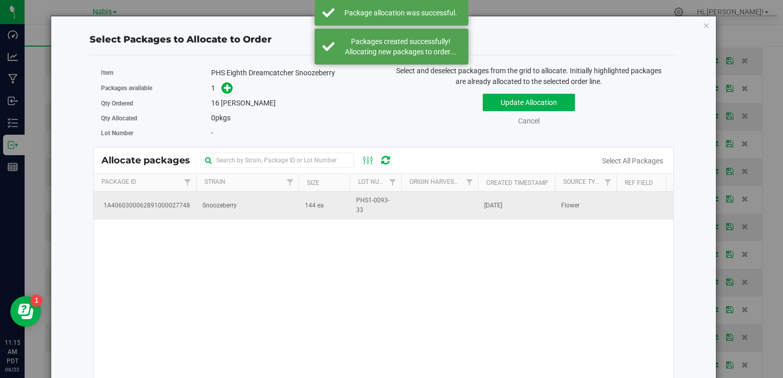
click at [236, 212] on td "Snoozeberry" at bounding box center [247, 206] width 102 height 28
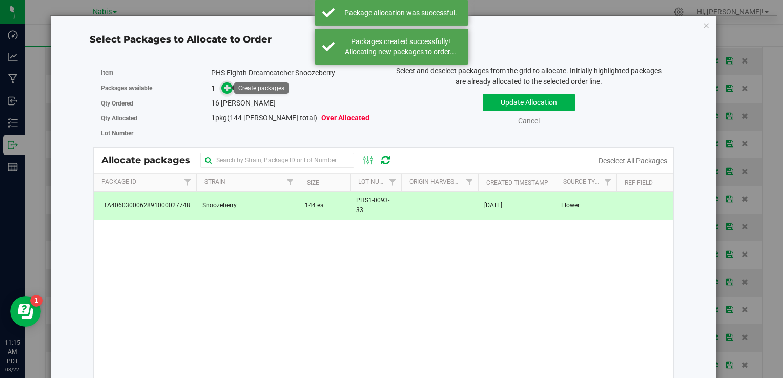
click at [226, 87] on icon at bounding box center [227, 87] width 7 height 7
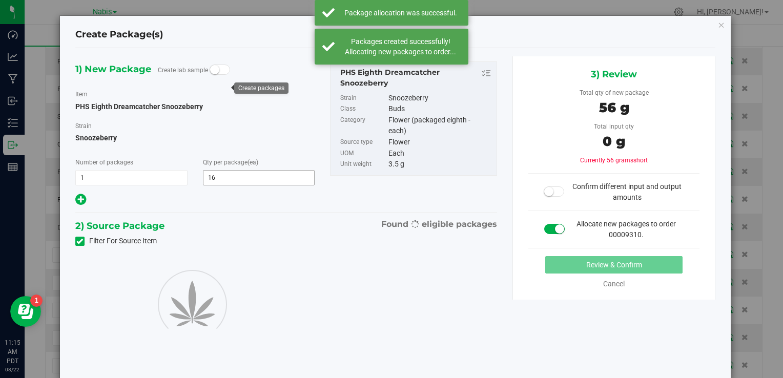
type input "16"
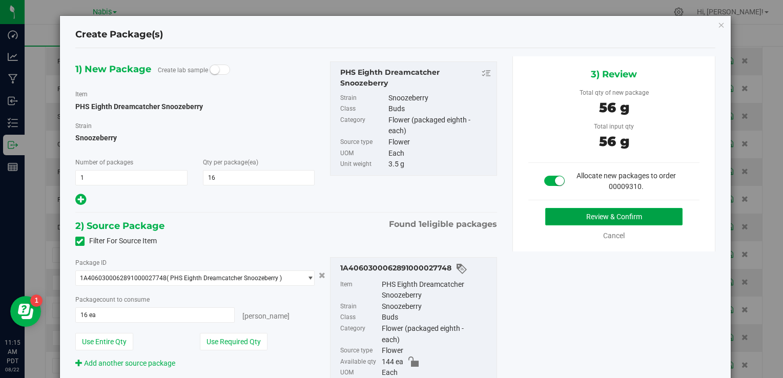
click at [611, 219] on button "Review & Confirm" at bounding box center [613, 216] width 137 height 17
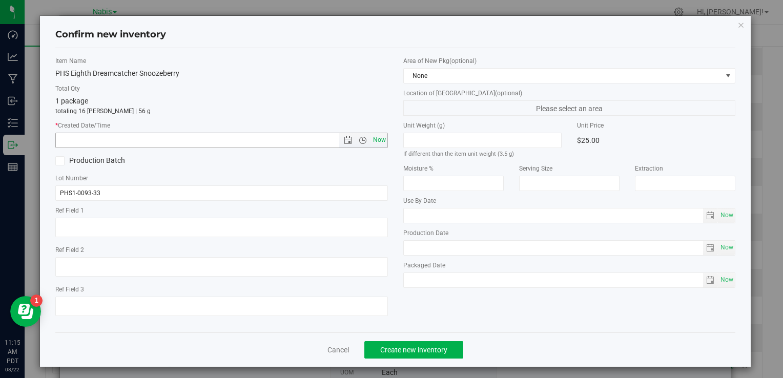
click at [381, 138] on span "Now" at bounding box center [379, 140] width 17 height 15
type input "[DATE] 11:15 AM"
click at [428, 342] on button "Create new inventory" at bounding box center [413, 349] width 99 height 17
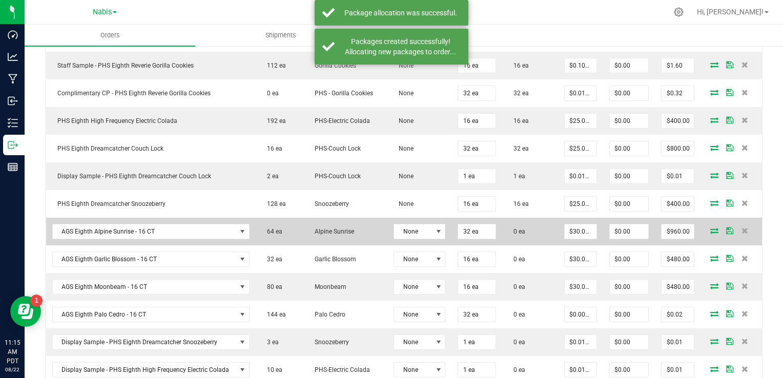
scroll to position [512, 0]
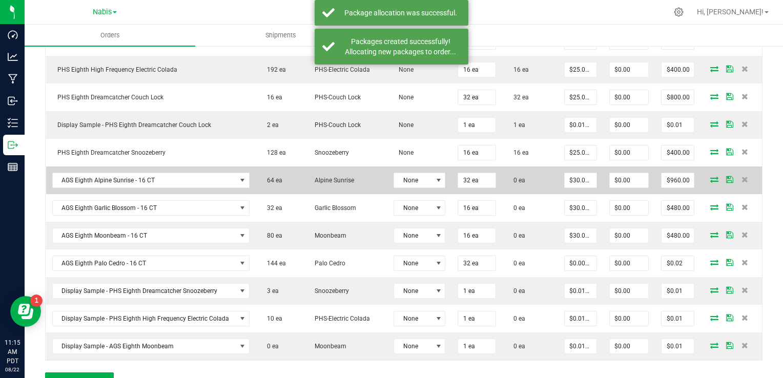
click at [710, 176] on icon at bounding box center [714, 179] width 8 height 6
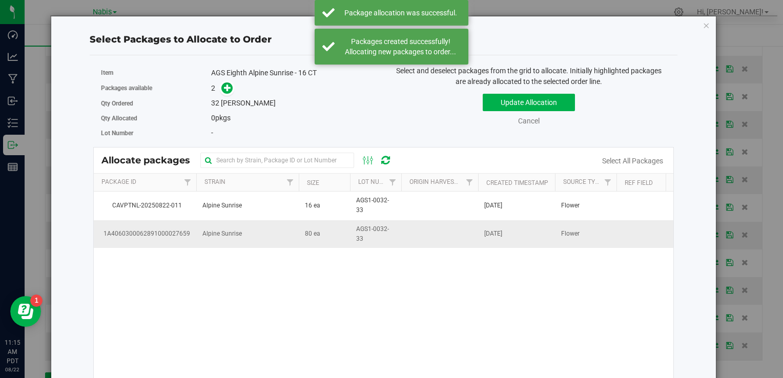
click at [277, 239] on td "Alpine Sunrise" at bounding box center [247, 234] width 102 height 28
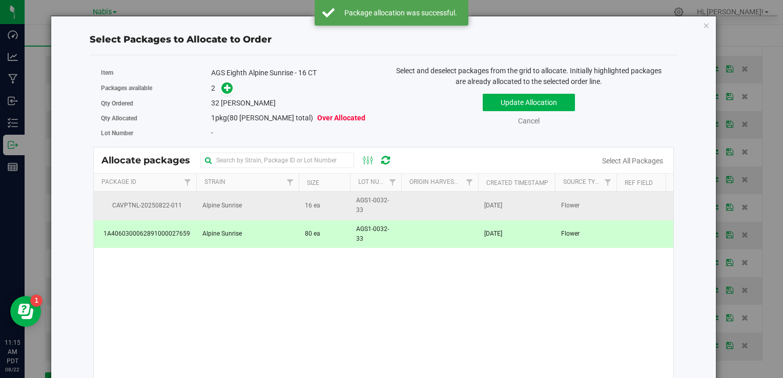
click at [277, 212] on td "Alpine Sunrise" at bounding box center [247, 206] width 102 height 28
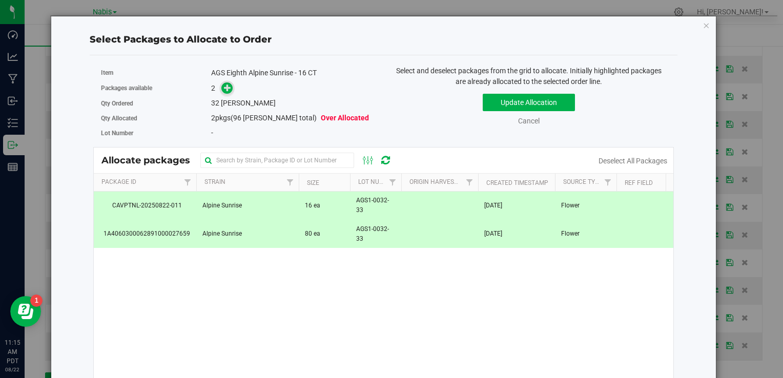
click at [224, 90] on icon at bounding box center [227, 87] width 7 height 7
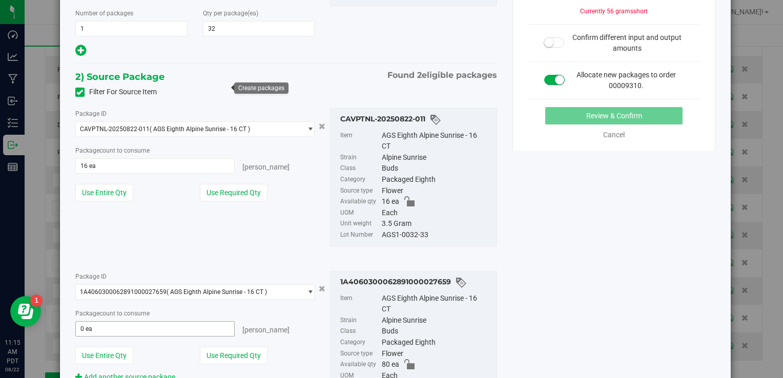
scroll to position [205, 0]
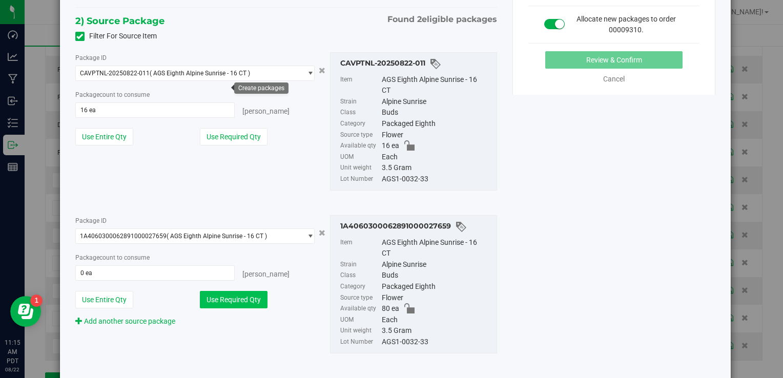
click at [250, 296] on button "Use Required Qty" at bounding box center [234, 299] width 68 height 17
type input "16 ea"
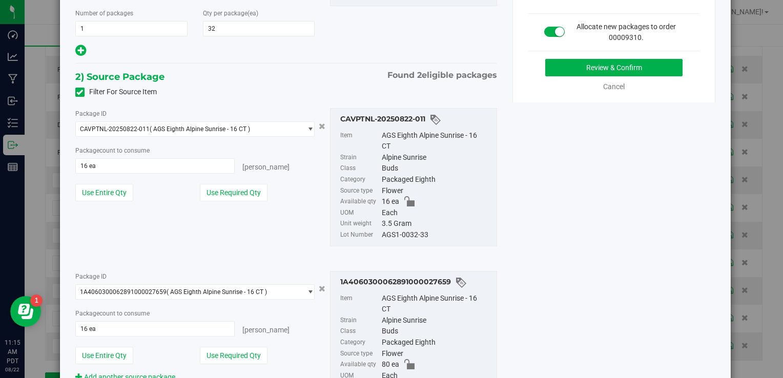
scroll to position [72, 0]
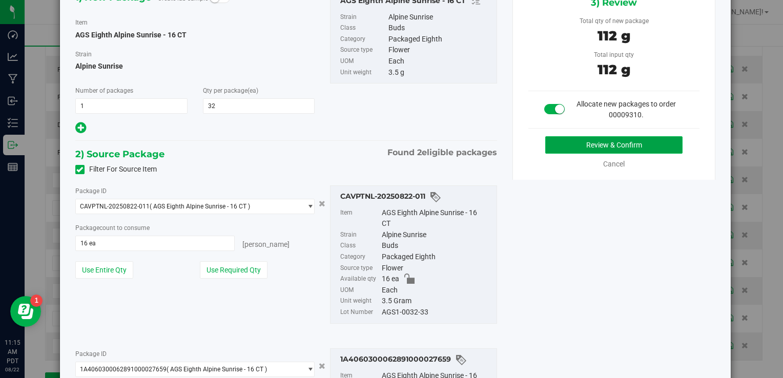
click at [594, 144] on button "Review & Confirm" at bounding box center [613, 144] width 137 height 17
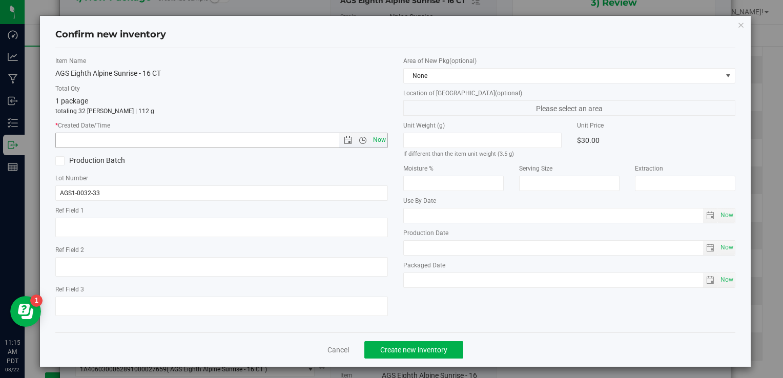
click at [374, 140] on span "Now" at bounding box center [379, 140] width 17 height 15
type input "[DATE] 11:15 AM"
click at [418, 351] on span "Create new inventory" at bounding box center [413, 350] width 67 height 8
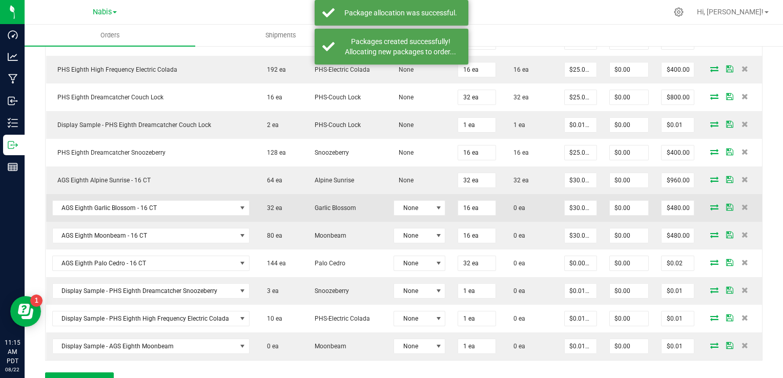
click at [710, 205] on icon at bounding box center [714, 207] width 8 height 6
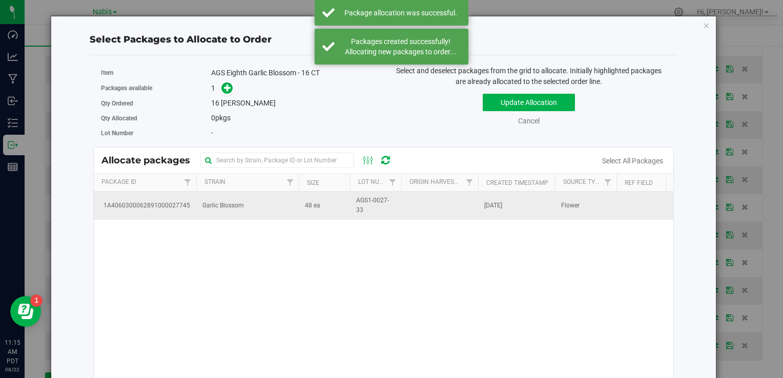
click at [307, 202] on span "48 ea" at bounding box center [312, 206] width 15 height 10
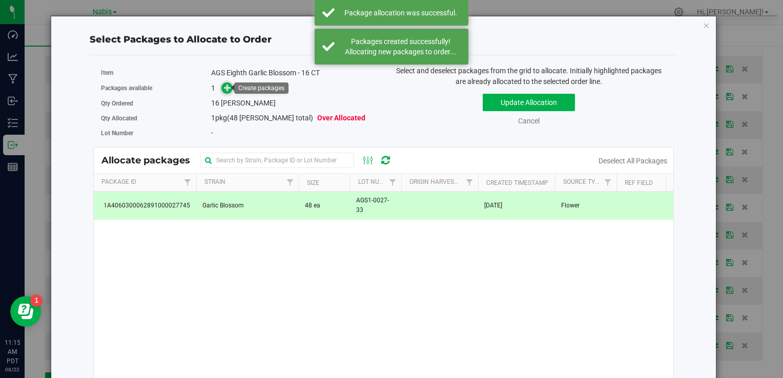
click at [227, 88] on icon at bounding box center [227, 87] width 7 height 7
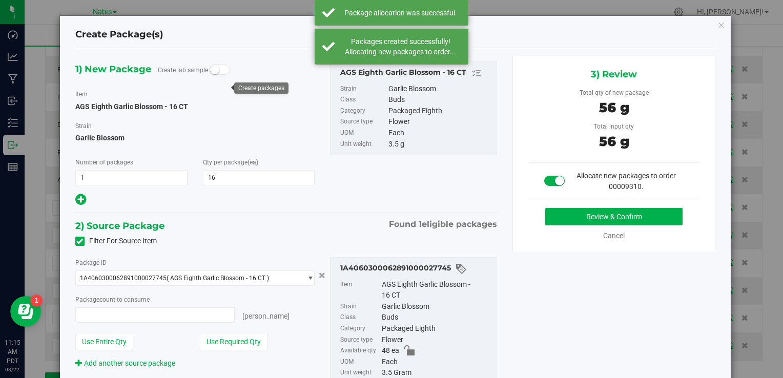
type input "16 ea"
click at [571, 213] on button "Review & Confirm" at bounding box center [613, 216] width 137 height 17
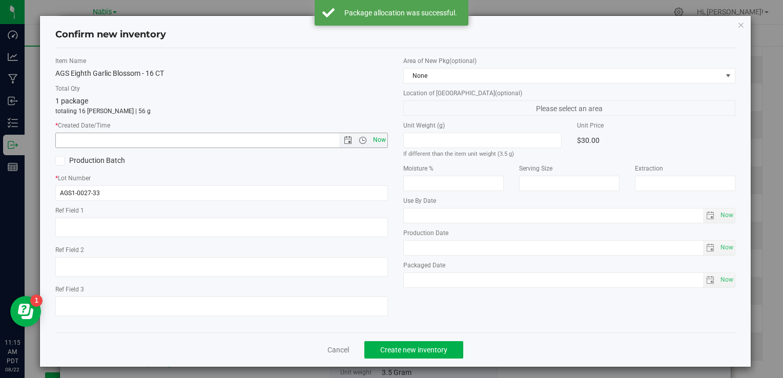
click at [374, 136] on span "Now" at bounding box center [379, 140] width 17 height 15
type input "[DATE] 11:15 AM"
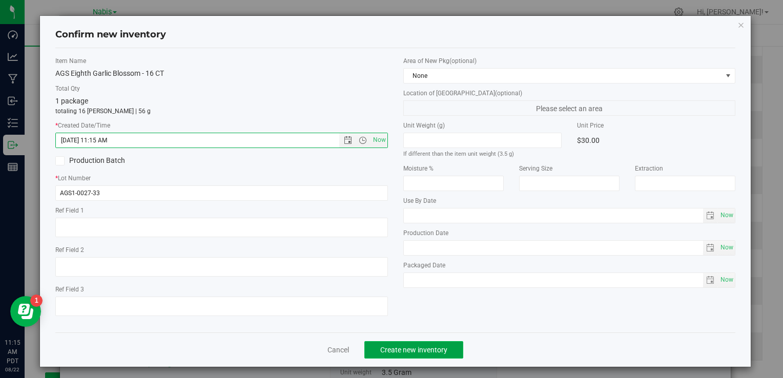
click at [415, 342] on button "Create new inventory" at bounding box center [413, 349] width 99 height 17
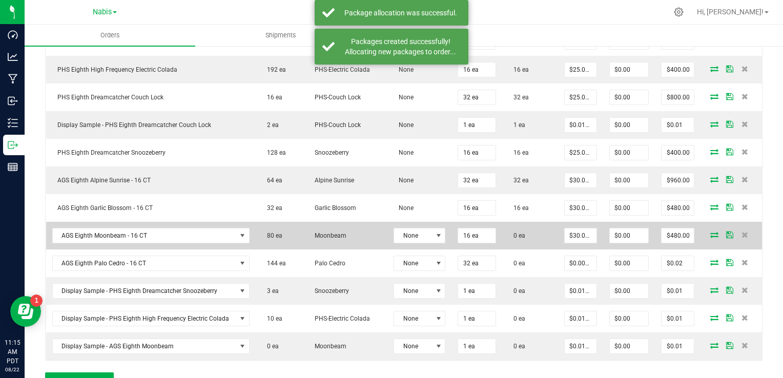
click at [710, 233] on icon at bounding box center [714, 235] width 8 height 6
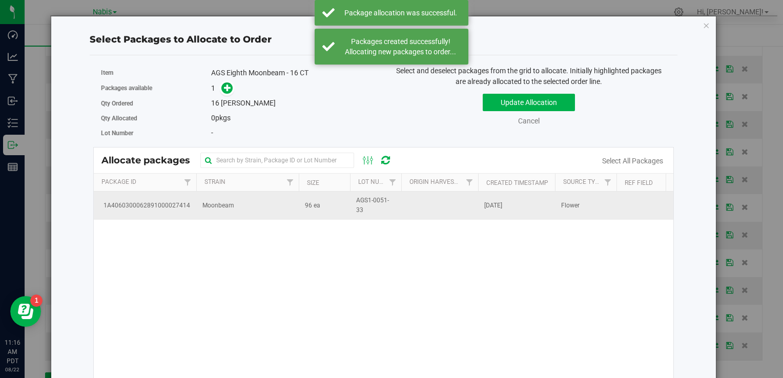
click at [227, 204] on span "Moonbeam" at bounding box center [218, 206] width 32 height 10
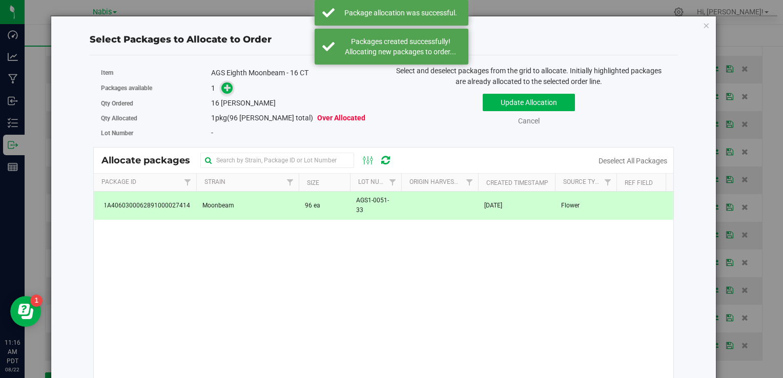
click at [218, 86] on span at bounding box center [225, 89] width 16 height 12
click at [224, 87] on icon at bounding box center [227, 87] width 7 height 7
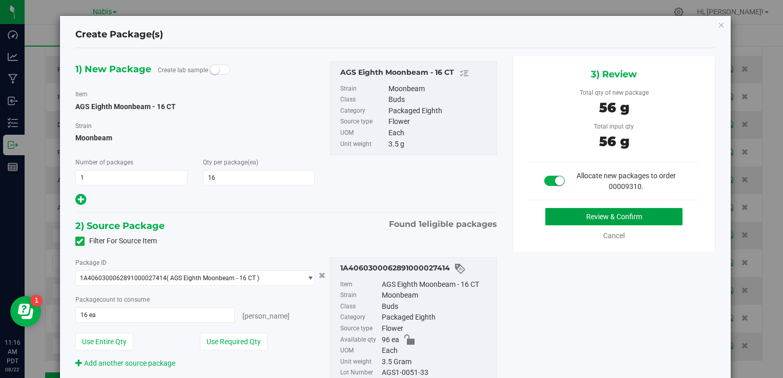
click at [604, 211] on button "Review & Confirm" at bounding box center [613, 216] width 137 height 17
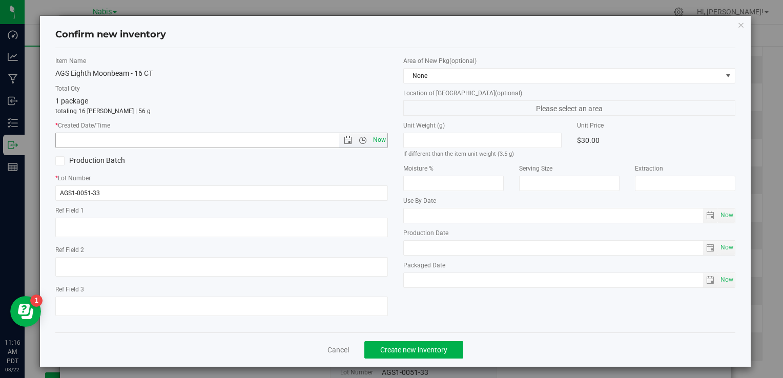
click at [379, 138] on span "Now" at bounding box center [379, 140] width 17 height 15
type input "[DATE] 11:16 AM"
click at [423, 354] on button "Create new inventory" at bounding box center [413, 349] width 99 height 17
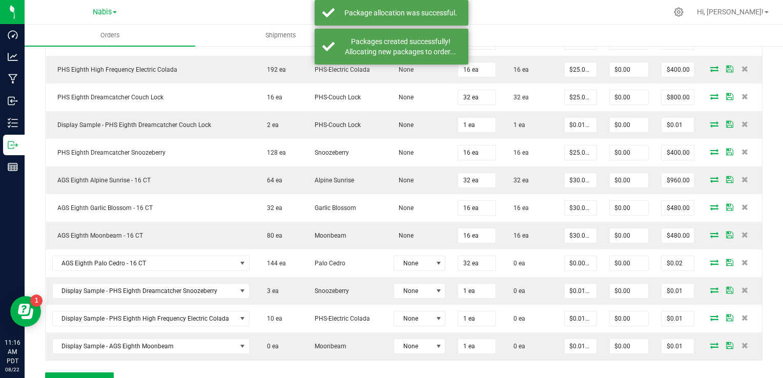
click at [710, 261] on icon at bounding box center [714, 262] width 8 height 6
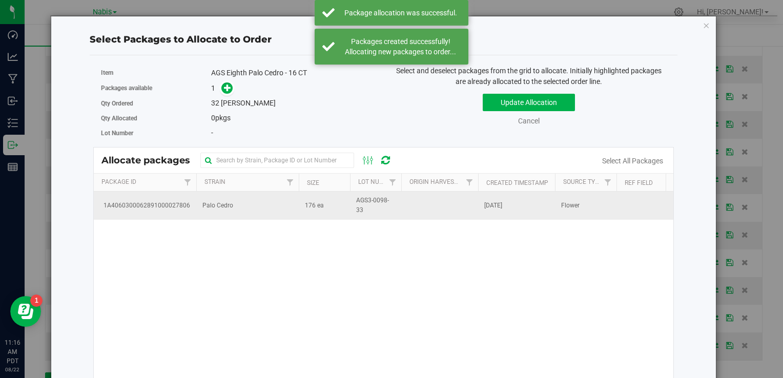
click at [310, 214] on td "176 ea" at bounding box center [324, 206] width 51 height 28
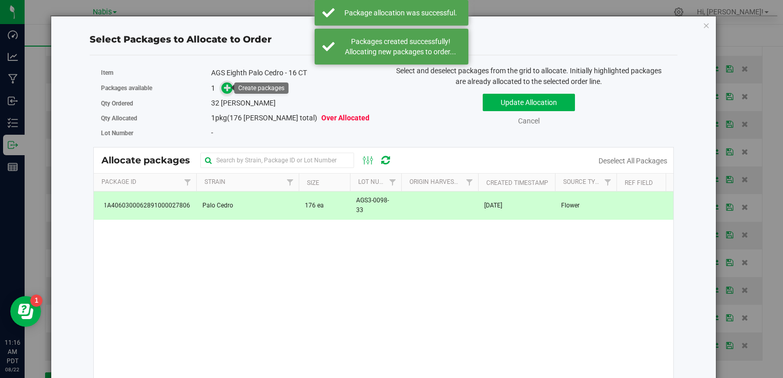
click at [227, 91] on icon at bounding box center [227, 87] width 7 height 7
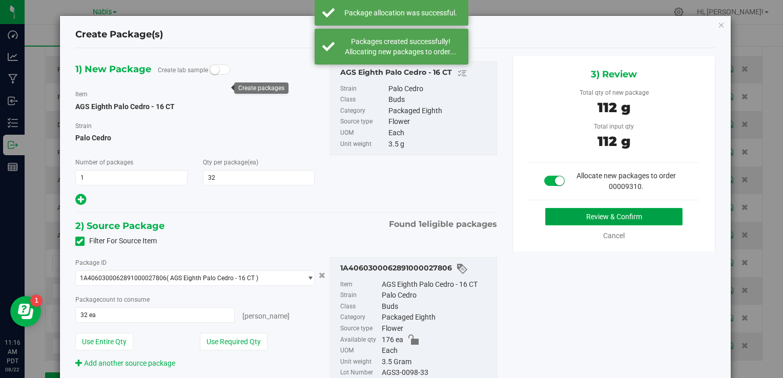
click at [551, 209] on button "Review & Confirm" at bounding box center [613, 216] width 137 height 17
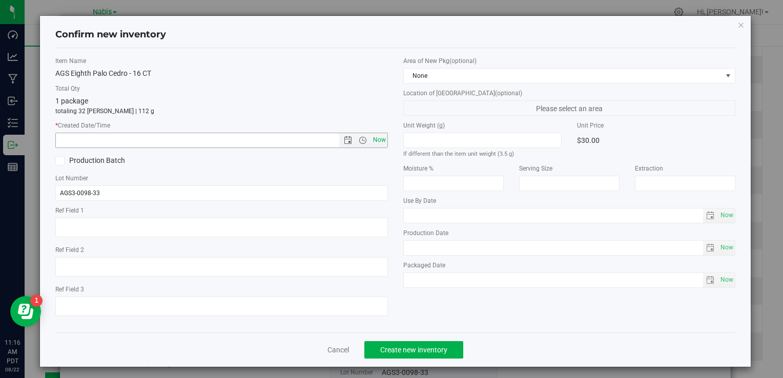
click at [371, 137] on span "Now" at bounding box center [379, 140] width 17 height 15
type input "[DATE] 11:16 AM"
click at [412, 352] on span "Create new inventory" at bounding box center [413, 350] width 67 height 8
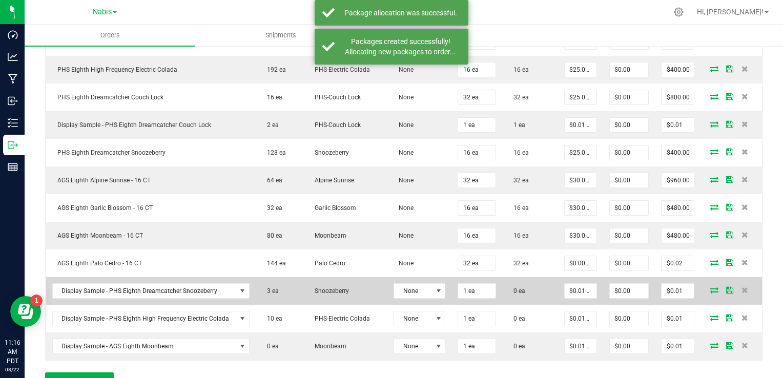
click at [710, 288] on icon at bounding box center [714, 290] width 8 height 6
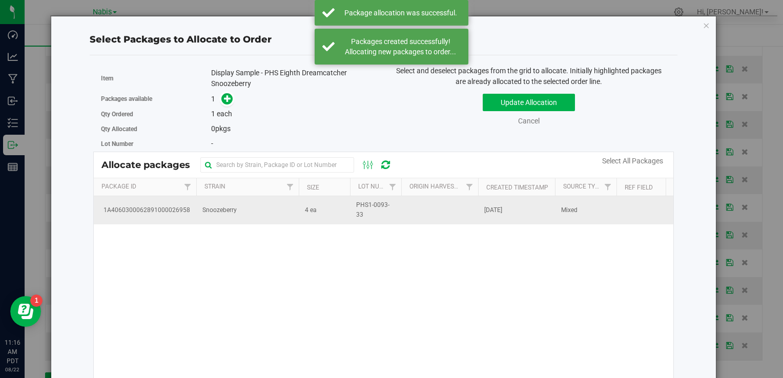
click at [260, 214] on td "Snoozeberry" at bounding box center [247, 210] width 102 height 28
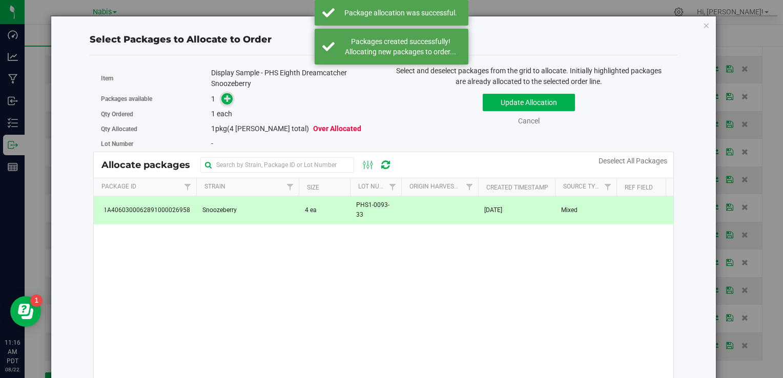
click at [224, 95] on icon at bounding box center [227, 98] width 7 height 7
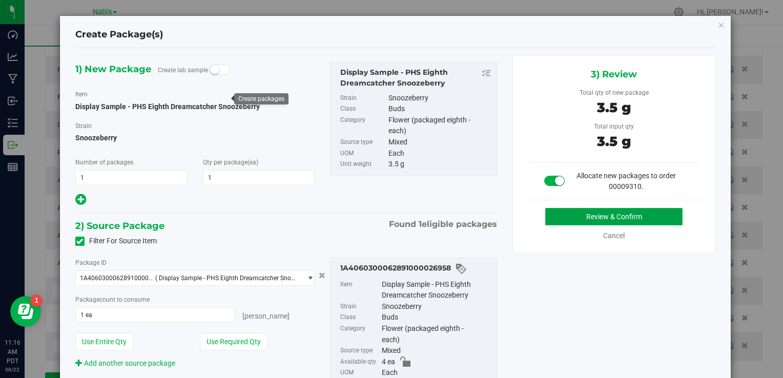
click at [610, 214] on button "Review & Confirm" at bounding box center [613, 216] width 137 height 17
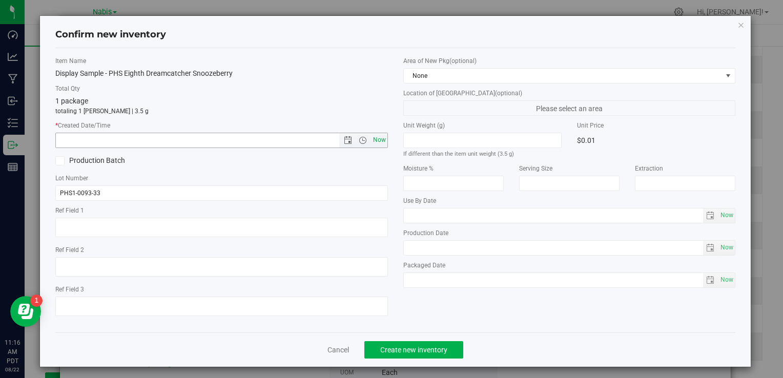
click at [383, 144] on span "Now" at bounding box center [379, 140] width 17 height 15
type input "[DATE] 11:16 AM"
click at [423, 360] on div "Cancel Create new inventory" at bounding box center [395, 350] width 680 height 34
click at [422, 348] on span "Create new inventory" at bounding box center [413, 350] width 67 height 8
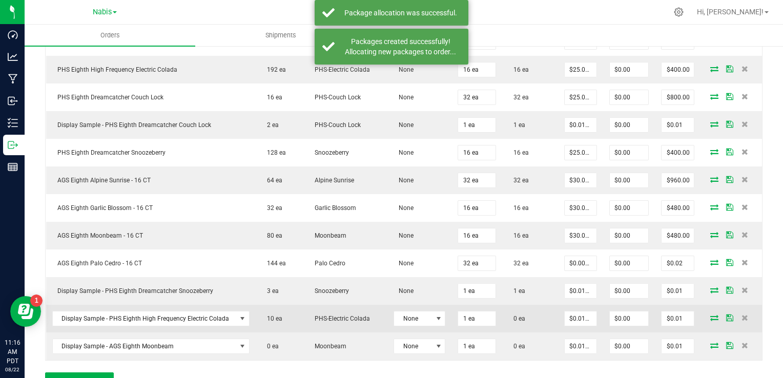
click at [710, 317] on icon at bounding box center [714, 318] width 8 height 6
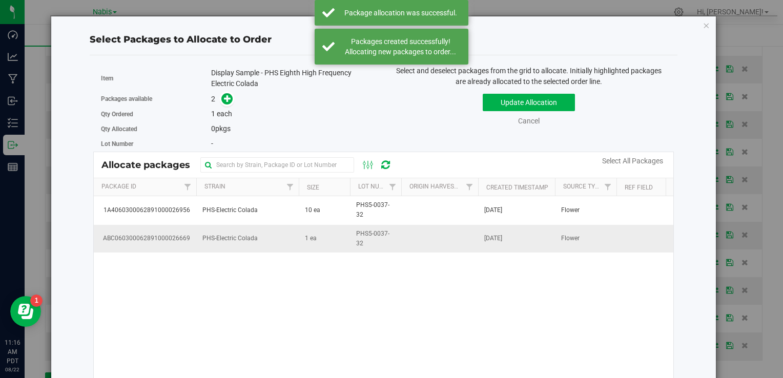
click at [245, 248] on td "PHS-Electric Colada" at bounding box center [247, 239] width 102 height 28
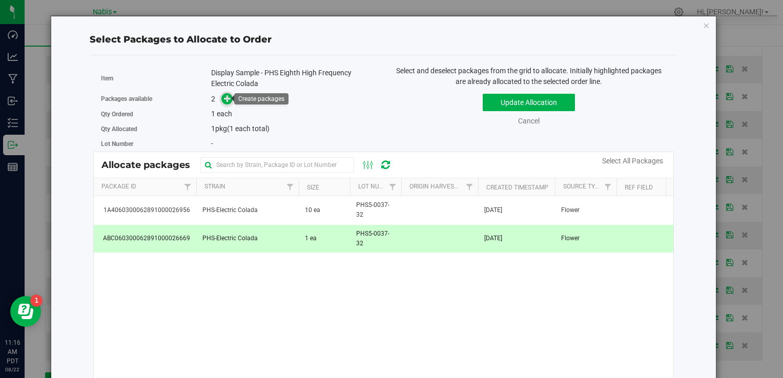
click at [224, 101] on icon at bounding box center [227, 98] width 7 height 7
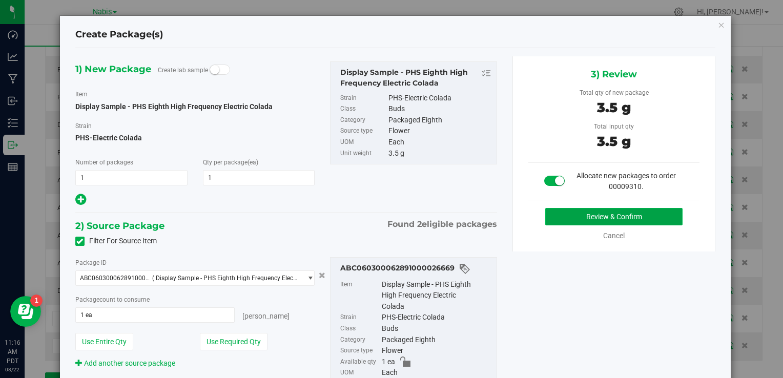
click at [628, 211] on button "Review & Confirm" at bounding box center [613, 216] width 137 height 17
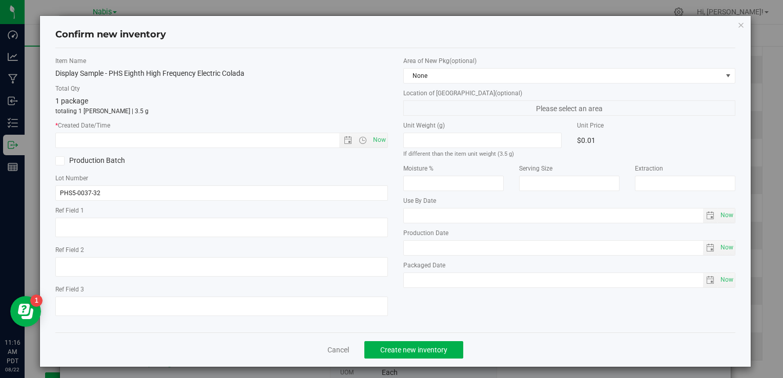
click at [385, 141] on div "Item Name Display Sample - PHS Eighth High Frequency Electric Colada Total Qty …" at bounding box center [221, 190] width 347 height 268
click at [381, 140] on span "Now" at bounding box center [379, 140] width 17 height 15
type input "[DATE] 11:16 AM"
click at [423, 342] on button "Create new inventory" at bounding box center [413, 349] width 99 height 17
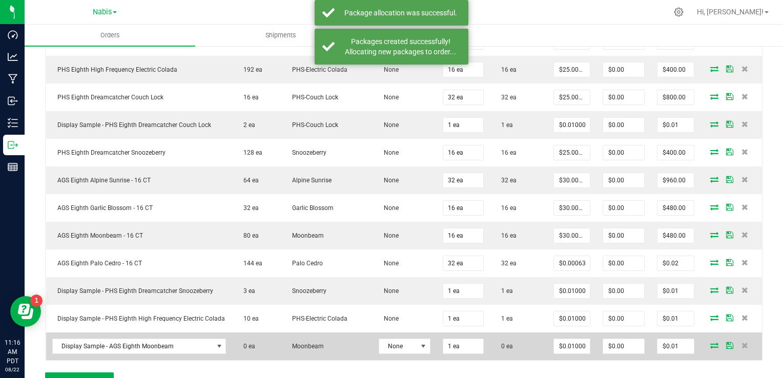
click at [710, 345] on icon at bounding box center [714, 345] width 8 height 6
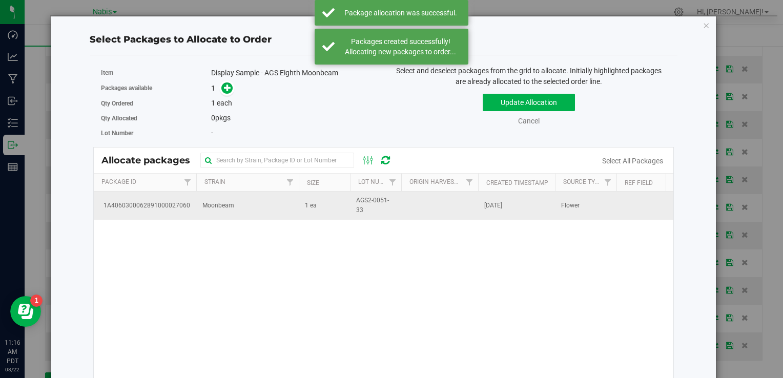
click at [321, 209] on td "1 ea" at bounding box center [324, 206] width 51 height 28
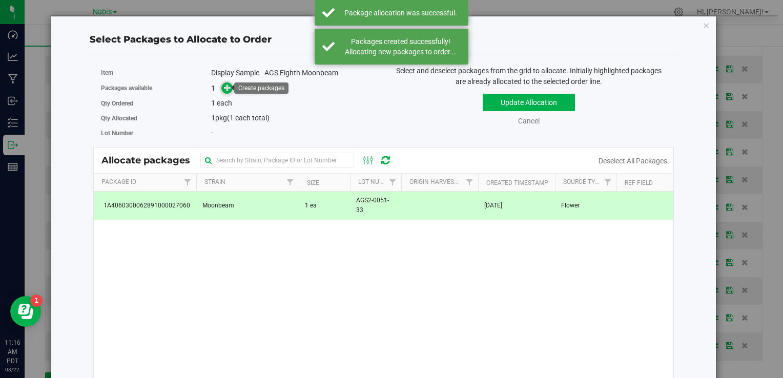
click at [224, 87] on icon at bounding box center [227, 87] width 7 height 7
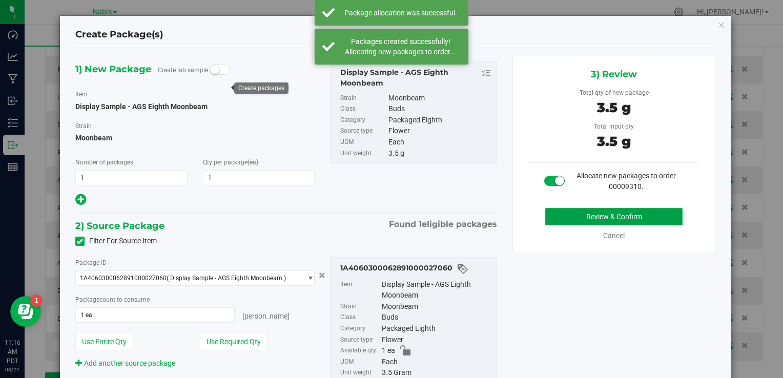
click at [614, 210] on button "Review & Confirm" at bounding box center [613, 216] width 137 height 17
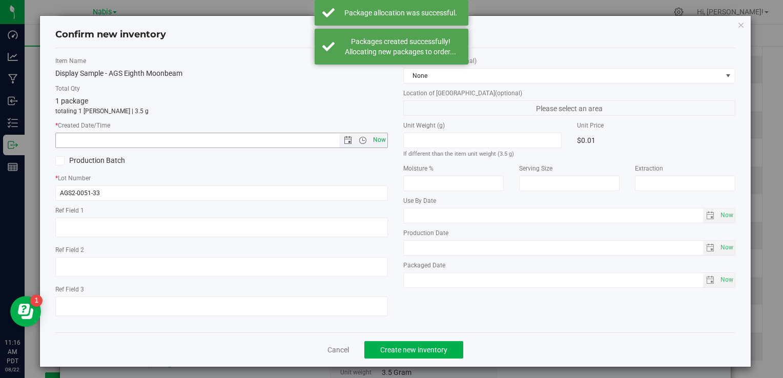
click at [378, 134] on span "Now" at bounding box center [379, 140] width 17 height 15
type input "[DATE] 11:16 AM"
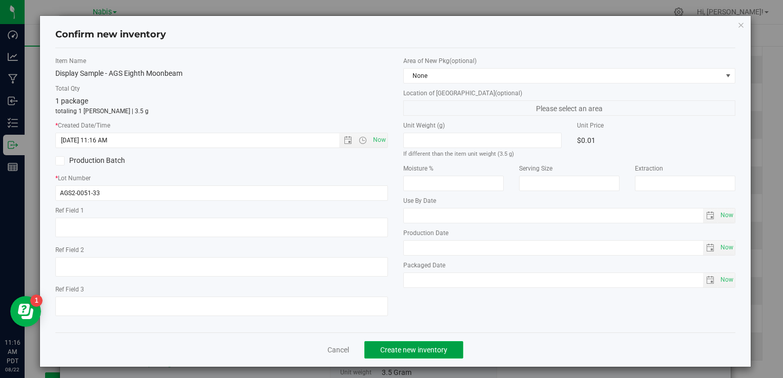
click at [415, 347] on span "Create new inventory" at bounding box center [413, 350] width 67 height 8
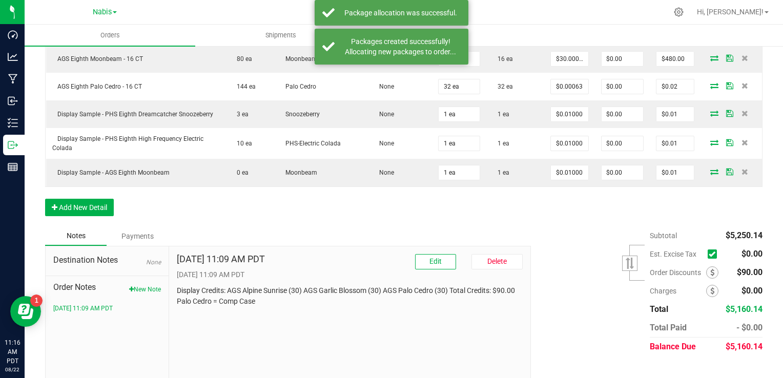
scroll to position [710, 0]
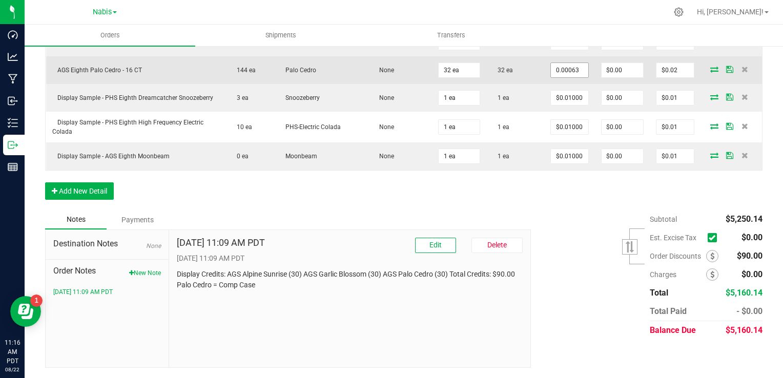
click at [551, 67] on input "0.00063" at bounding box center [569, 70] width 37 height 14
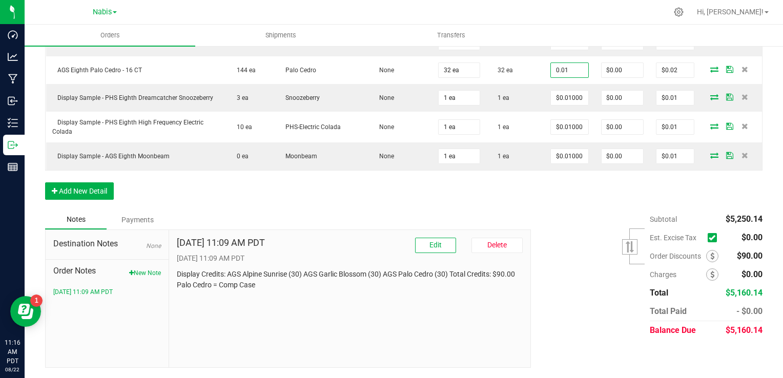
type input "$0.01000"
type input "$0.32"
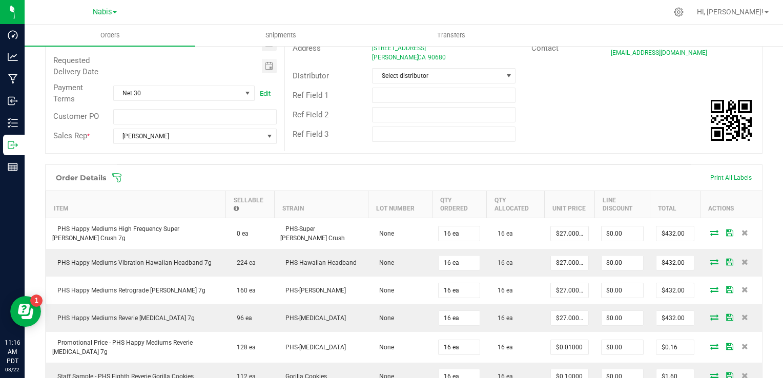
scroll to position [0, 0]
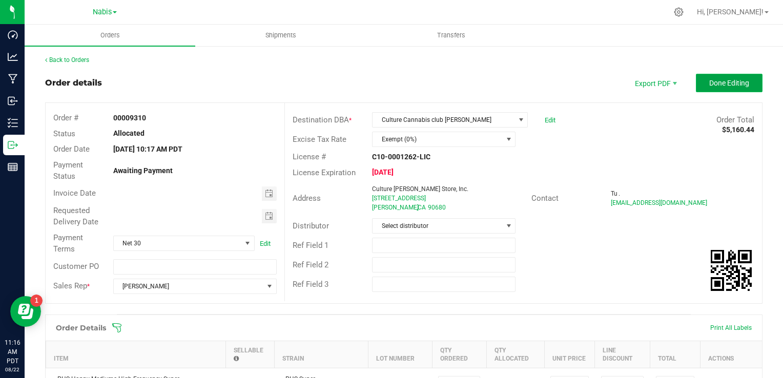
click at [719, 79] on span "Done Editing" at bounding box center [729, 83] width 40 height 8
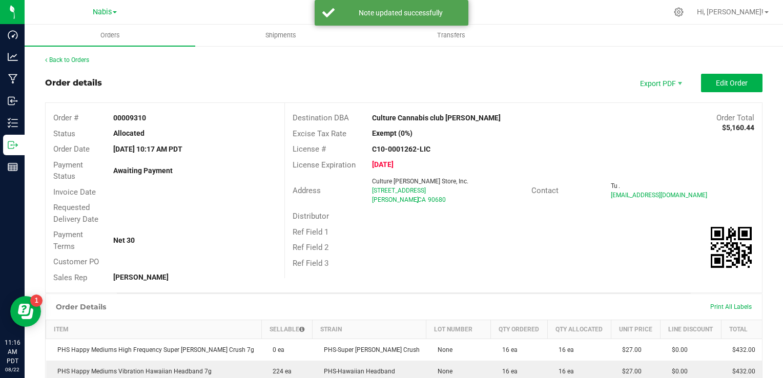
drag, startPoint x: 467, startPoint y: 117, endPoint x: 351, endPoint y: 117, distance: 116.3
click at [351, 117] on div "Destination DBA Culture Cannabis club [PERSON_NAME] Order Total $5,160.44" at bounding box center [523, 118] width 477 height 16
copy div "Culture Cannabis club [PERSON_NAME]"
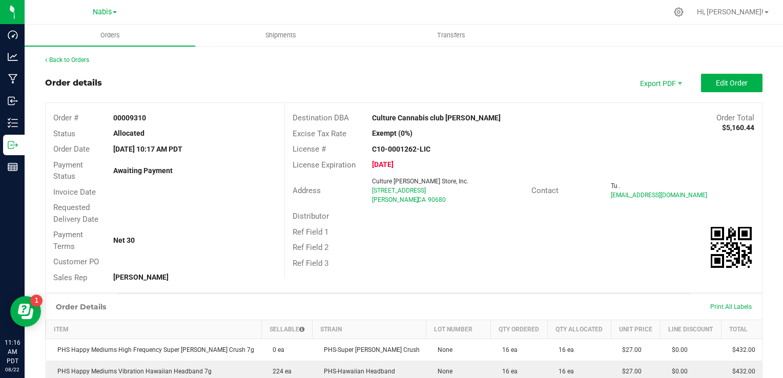
drag, startPoint x: 359, startPoint y: 194, endPoint x: 463, endPoint y: 189, distance: 104.2
click at [463, 189] on div "Address Culture [PERSON_NAME] Store, Inc. [STREET_ADDRESS]" at bounding box center [408, 191] width 246 height 32
copy div "Culture [PERSON_NAME] Store, Inc. [STREET_ADDRESS]"
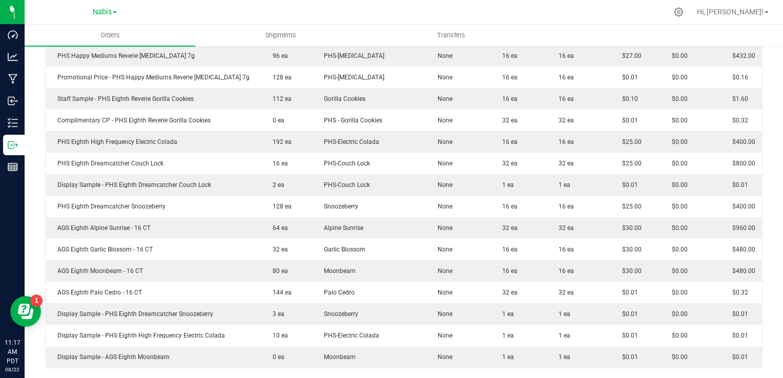
scroll to position [526, 0]
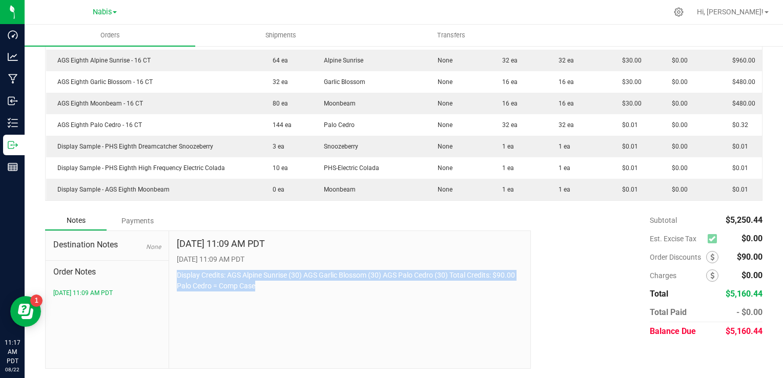
drag, startPoint x: 174, startPoint y: 275, endPoint x: 266, endPoint y: 290, distance: 93.0
click at [266, 290] on div "[DATE] 11:09 AM PDT [DATE] 11:09 AM PDT Display Credits: AGS Alpine Sunrise (30…" at bounding box center [350, 299] width 362 height 137
copy p "Display Credits: AGS Alpine Sunrise (30) AGS Garlic Blossom (30) AGS Palo Cedro…"
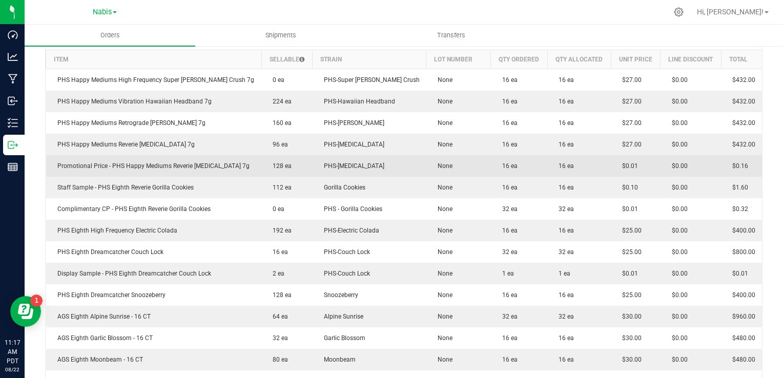
scroll to position [0, 0]
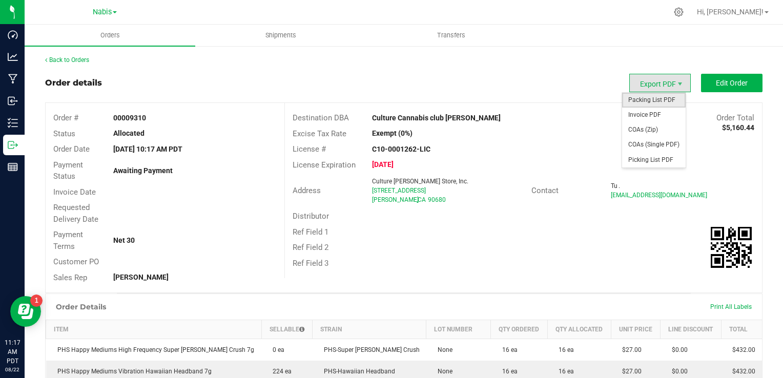
click at [648, 100] on span "Packing List PDF" at bounding box center [654, 100] width 64 height 15
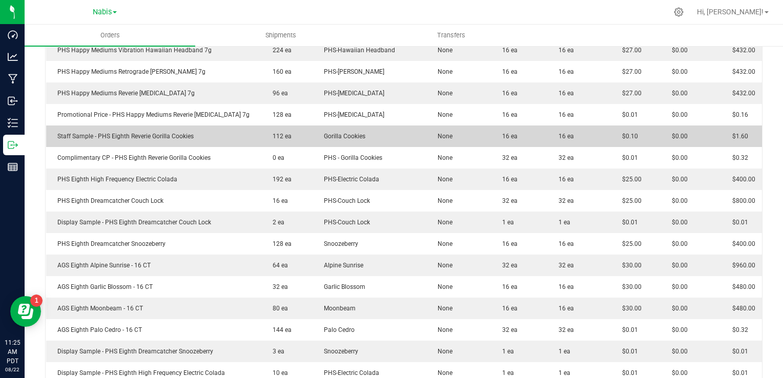
scroll to position [270, 0]
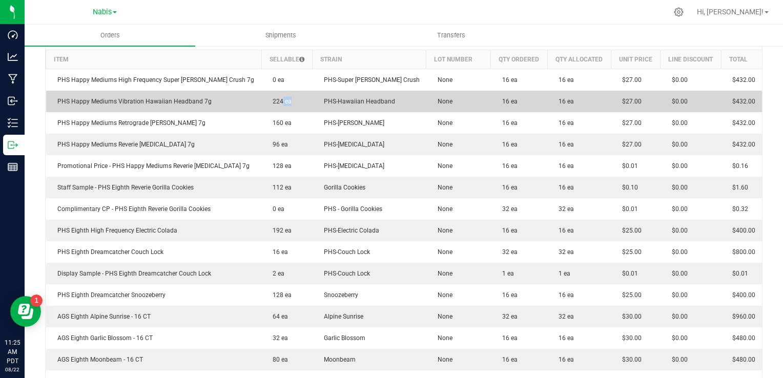
drag, startPoint x: 261, startPoint y: 99, endPoint x: 299, endPoint y: 98, distance: 37.9
click at [299, 98] on outbound-order-line-row "PHS Happy Mediums Vibration Hawaiian Headband 7g 224 ea PHS-Hawaiian Headband N…" at bounding box center [404, 102] width 716 height 22
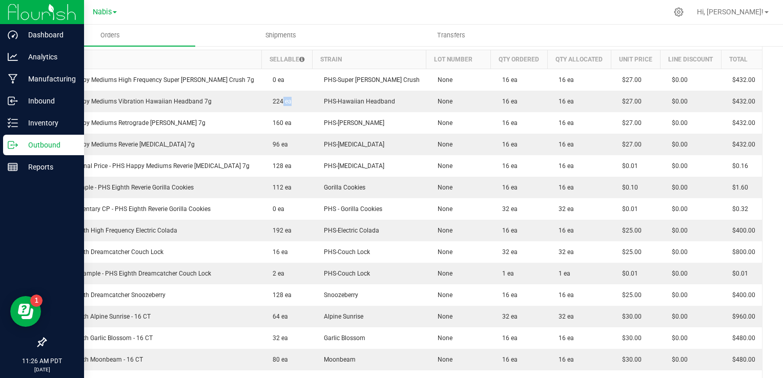
click at [39, 147] on p "Outbound" at bounding box center [48, 145] width 61 height 12
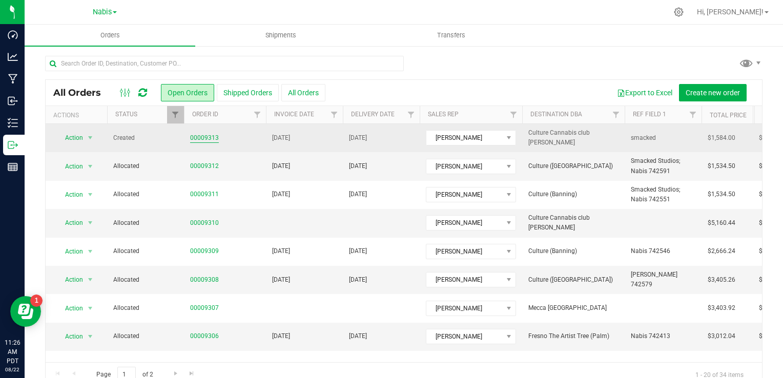
click at [205, 138] on link "00009313" at bounding box center [204, 138] width 29 height 10
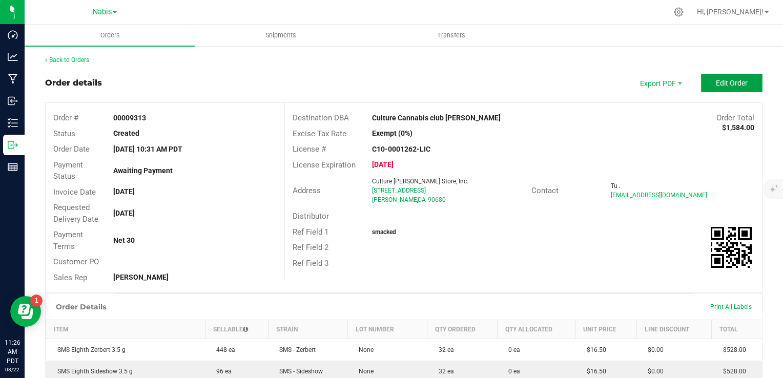
click at [723, 84] on span "Edit Order" at bounding box center [732, 83] width 32 height 8
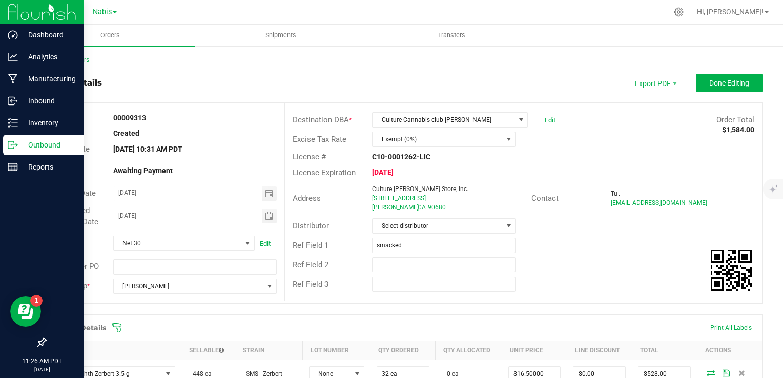
click at [18, 149] on p "Outbound" at bounding box center [48, 145] width 61 height 12
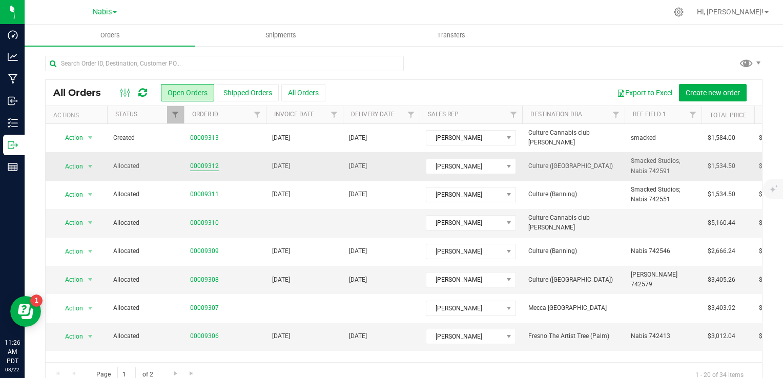
click at [203, 163] on link "00009312" at bounding box center [204, 166] width 29 height 10
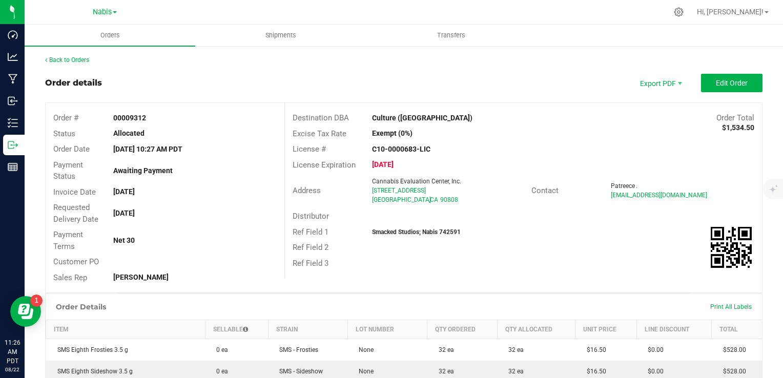
scroll to position [203, 0]
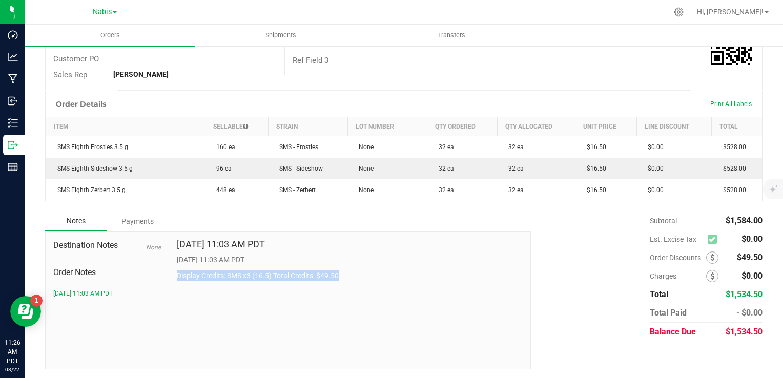
drag, startPoint x: 176, startPoint y: 276, endPoint x: 382, endPoint y: 278, distance: 206.5
click at [382, 278] on p "Display Credits: SMS x3 (16.5) Total Credits: $49.50" at bounding box center [350, 276] width 346 height 11
copy p "Display Credits: SMS x3 (16.5) Total Credits: $49.50"
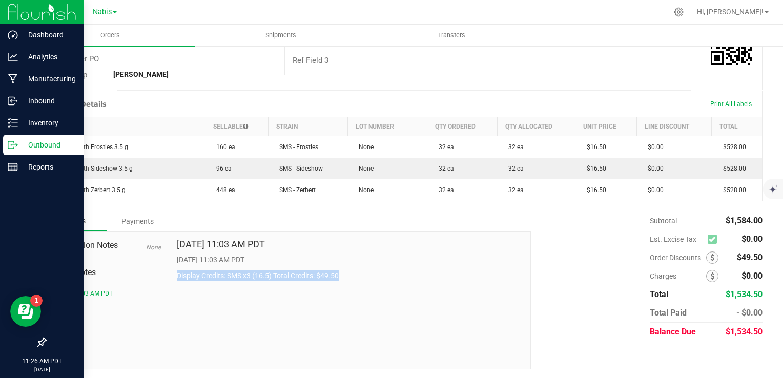
click at [46, 152] on div "Outbound" at bounding box center [43, 145] width 81 height 20
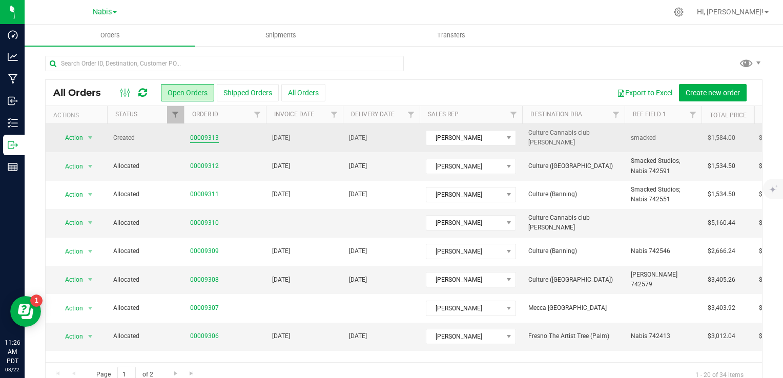
click at [199, 135] on link "00009313" at bounding box center [204, 138] width 29 height 10
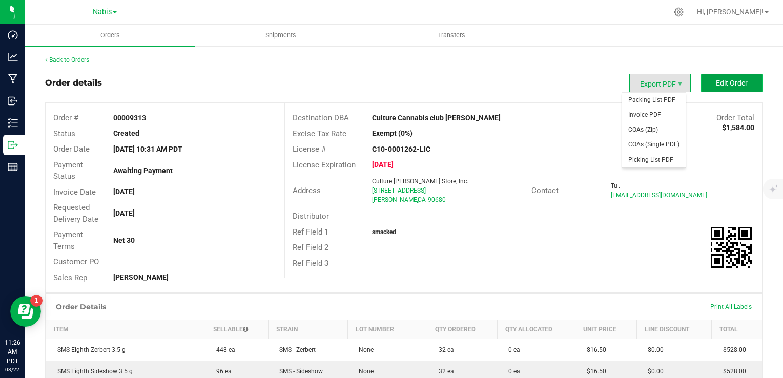
click at [727, 89] on button "Edit Order" at bounding box center [731, 83] width 61 height 18
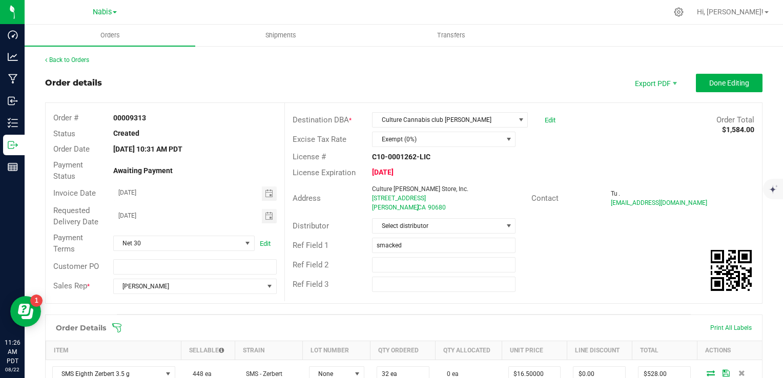
scroll to position [271, 0]
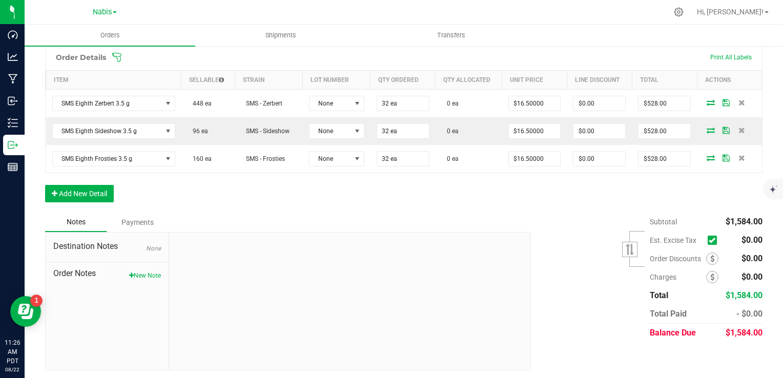
click at [135, 279] on div "Destination Notes None Order Notes New Note" at bounding box center [108, 301] width 124 height 137
click at [141, 272] on button "New Note" at bounding box center [145, 275] width 32 height 9
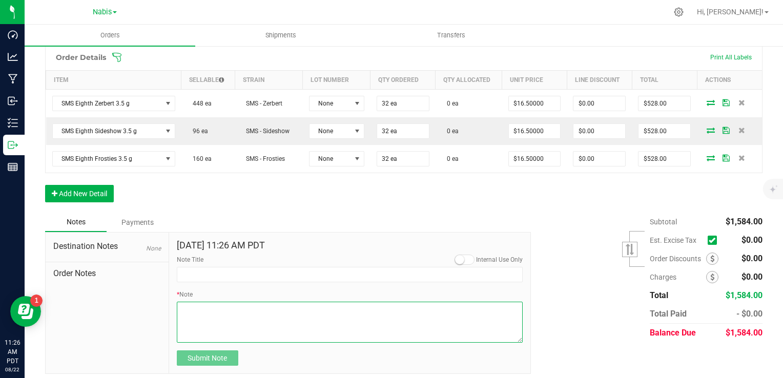
click at [225, 310] on textarea "* Note" at bounding box center [350, 322] width 346 height 41
paste textarea "Display Credits: SMS x3 (16.5) Total Credits: $49.50"
type textarea "Display Credits: SMS x3 (16.5) Total Credits: $49.50"
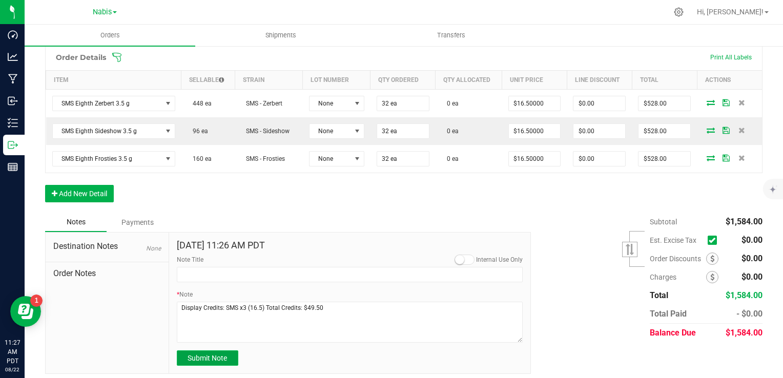
click at [205, 355] on span "Submit Note" at bounding box center [207, 358] width 39 height 8
type input "[DATE] 11:27 AM PDT"
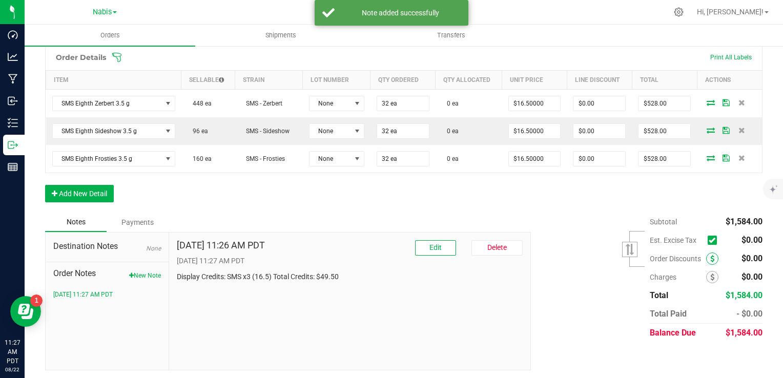
click at [706, 255] on span at bounding box center [712, 259] width 12 height 12
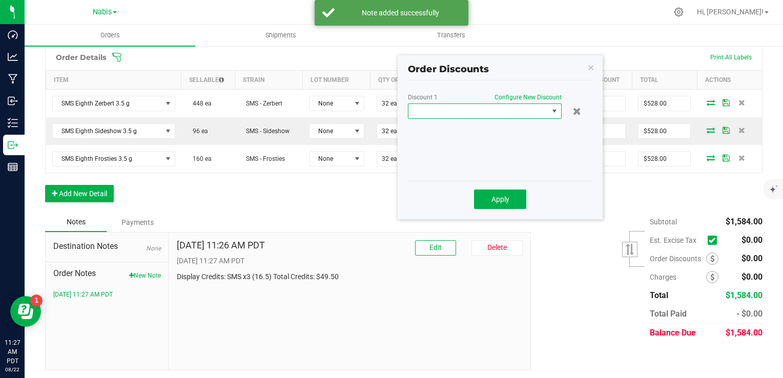
click at [513, 114] on span at bounding box center [478, 111] width 140 height 14
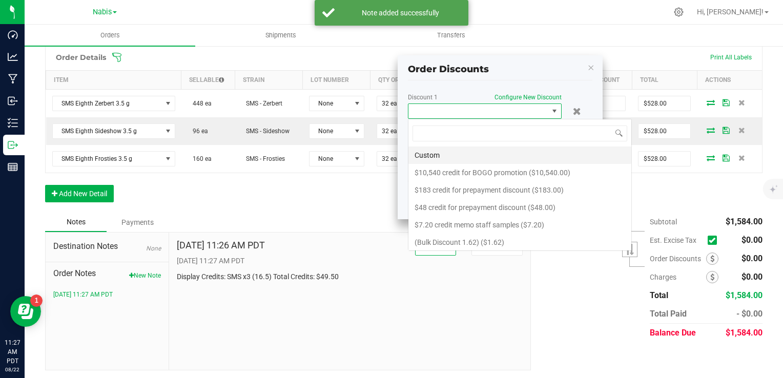
scroll to position [15, 154]
click at [483, 157] on li "Custom" at bounding box center [519, 155] width 223 height 17
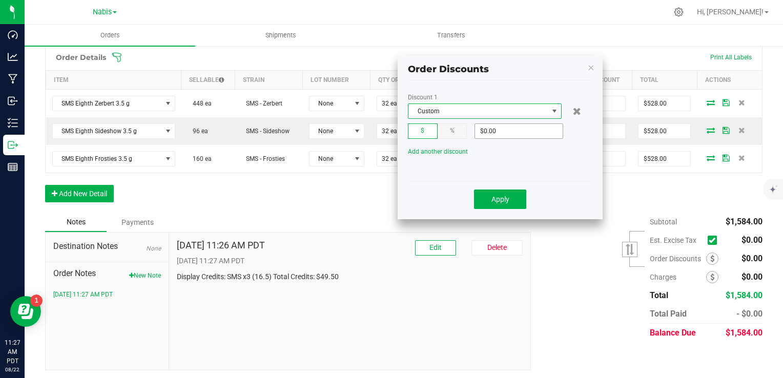
click at [531, 133] on input "$0.00" at bounding box center [519, 131] width 88 height 14
type input "$49.50"
click at [492, 205] on button "Apply" at bounding box center [500, 199] width 52 height 19
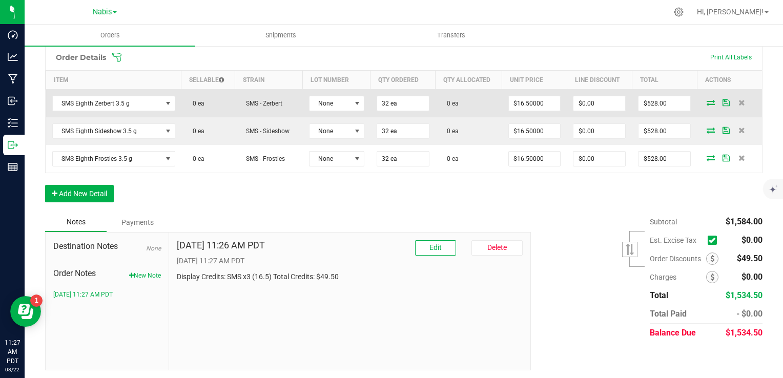
click at [707, 105] on icon at bounding box center [711, 102] width 8 height 6
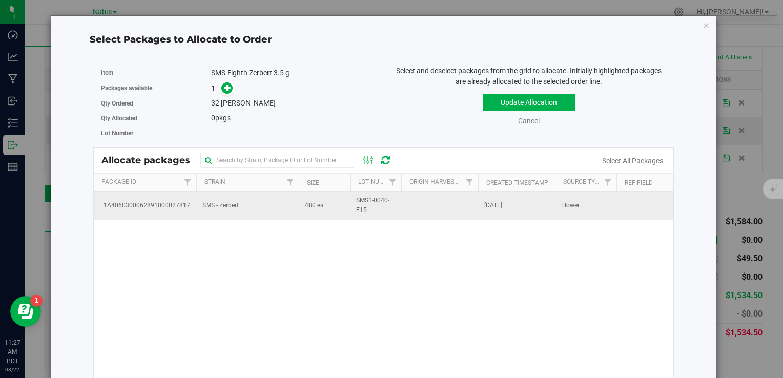
click at [260, 212] on td "SMS - Zerbert" at bounding box center [247, 206] width 102 height 28
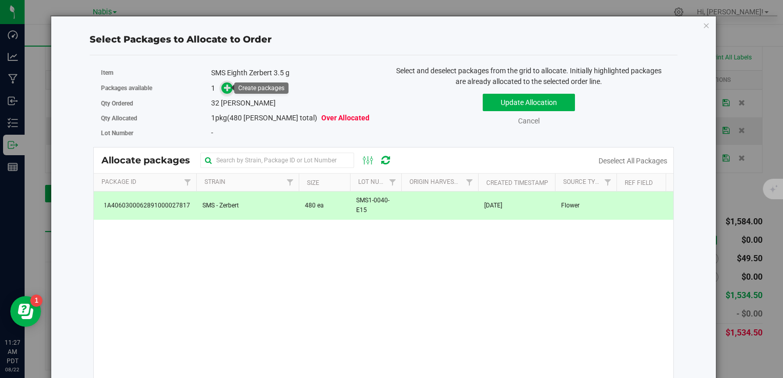
click at [226, 86] on icon at bounding box center [227, 87] width 7 height 7
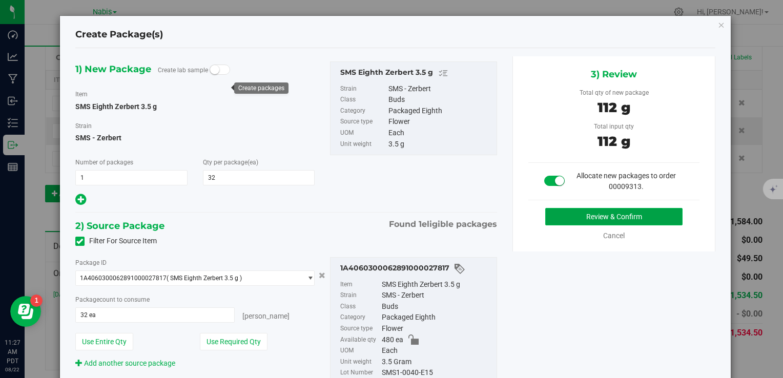
click at [593, 211] on button "Review & Confirm" at bounding box center [613, 216] width 137 height 17
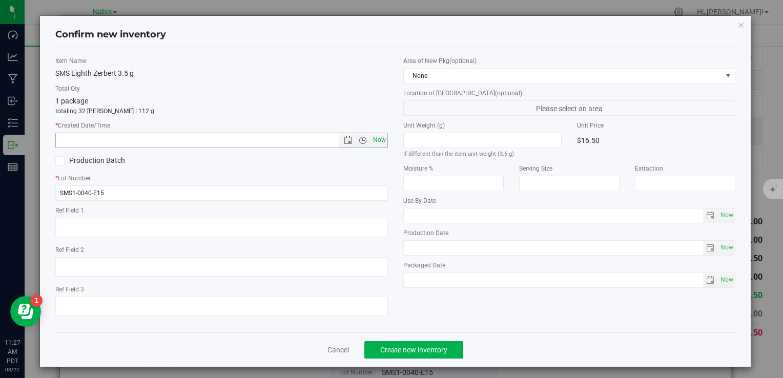
click at [377, 139] on span "Now" at bounding box center [379, 140] width 17 height 15
type input "[DATE] 11:27 AM"
click at [418, 351] on span "Create new inventory" at bounding box center [413, 350] width 67 height 8
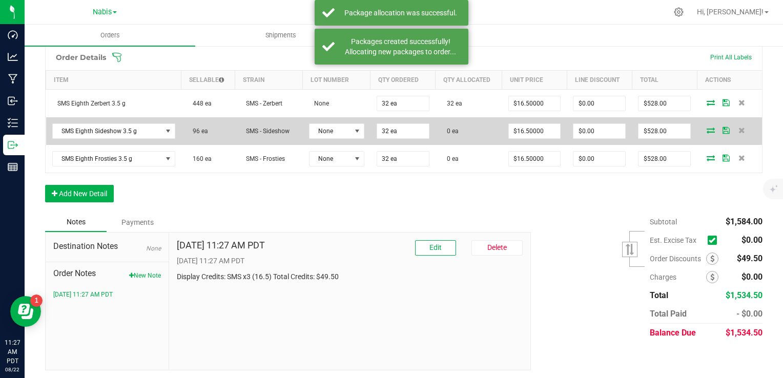
click at [707, 129] on icon at bounding box center [711, 130] width 8 height 6
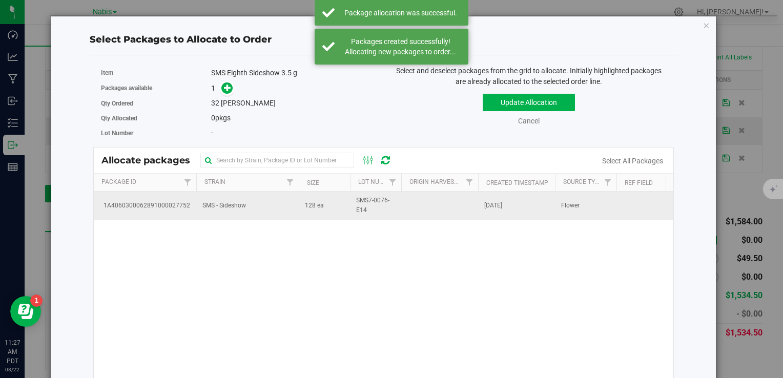
click at [252, 208] on td "SMS - Sideshow" at bounding box center [247, 206] width 102 height 28
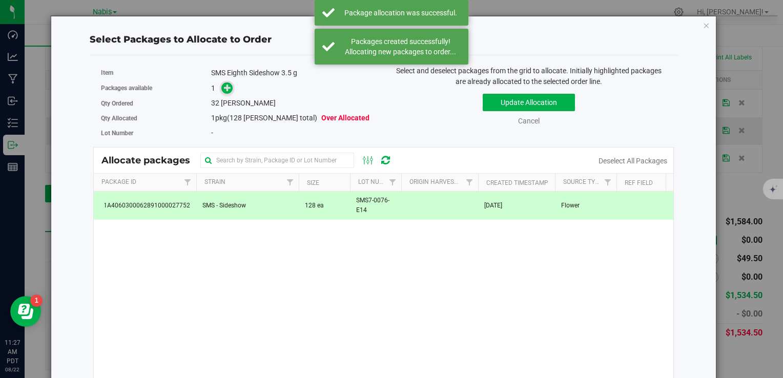
click at [225, 87] on icon at bounding box center [228, 88] width 8 height 8
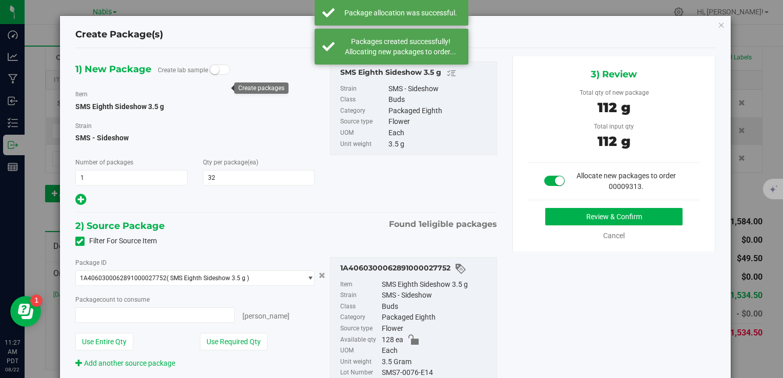
type input "32 ea"
click at [614, 211] on button "Review & Confirm" at bounding box center [613, 216] width 137 height 17
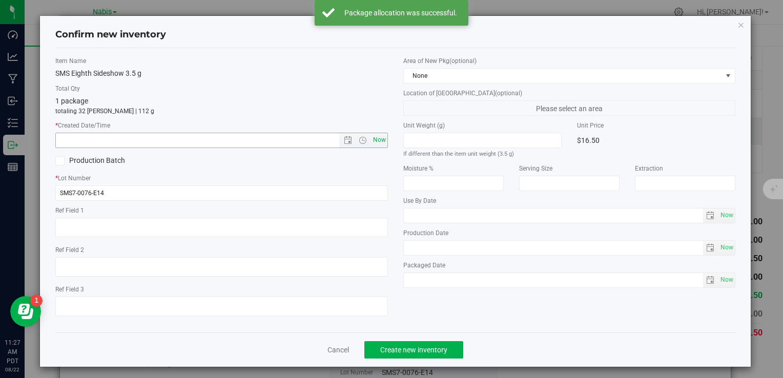
click at [377, 138] on span "Now" at bounding box center [379, 140] width 17 height 15
type input "[DATE] 11:27 AM"
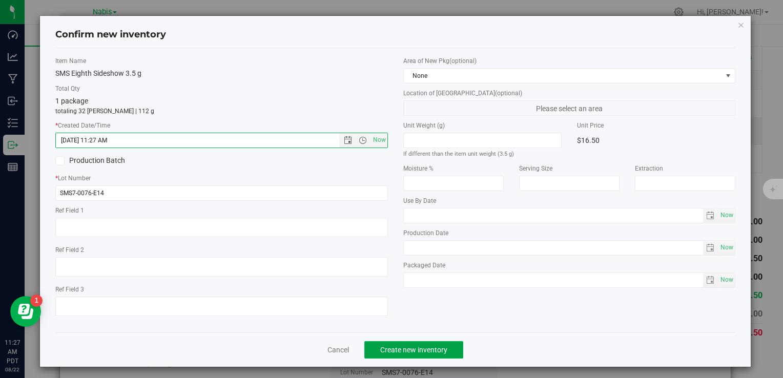
click at [417, 352] on span "Create new inventory" at bounding box center [413, 350] width 67 height 8
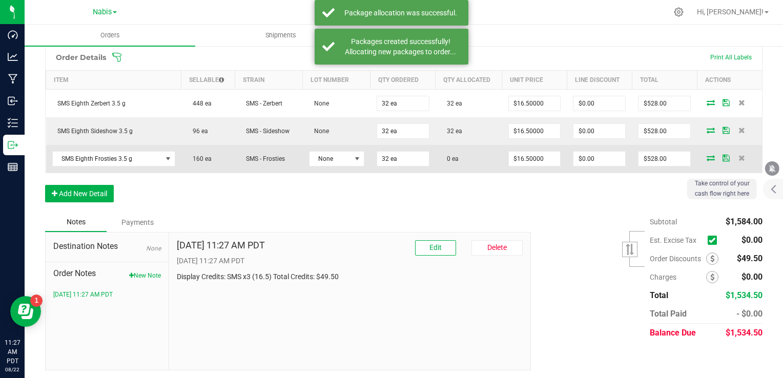
click at [707, 155] on icon at bounding box center [711, 158] width 8 height 6
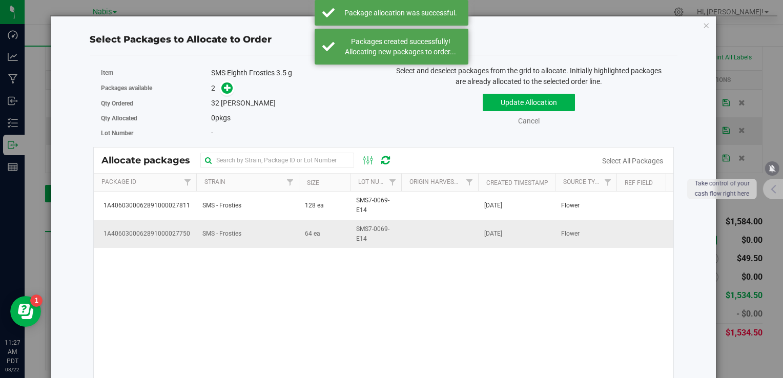
click at [252, 245] on td "SMS - Frosties" at bounding box center [247, 234] width 102 height 28
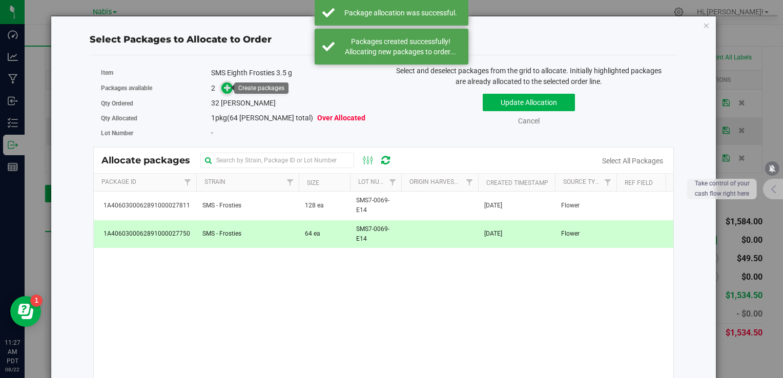
click at [225, 88] on icon at bounding box center [227, 87] width 7 height 7
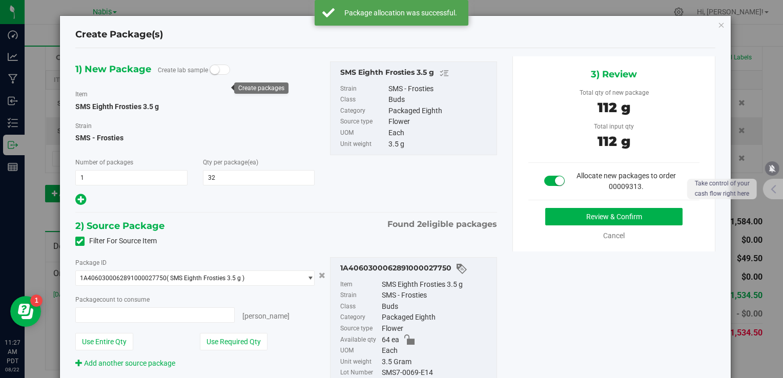
type input "32 ea"
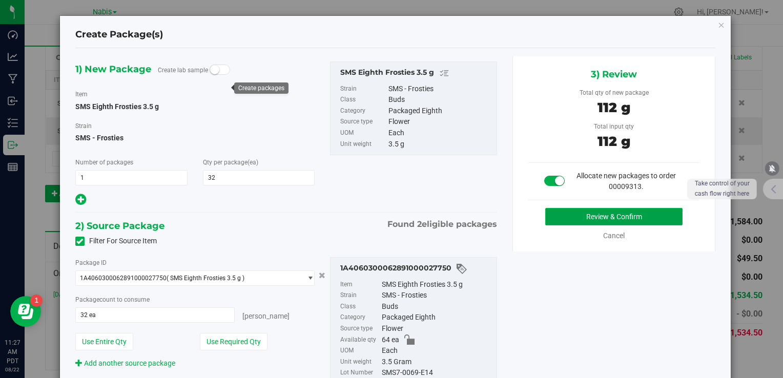
click at [566, 210] on button "Review & Confirm" at bounding box center [613, 216] width 137 height 17
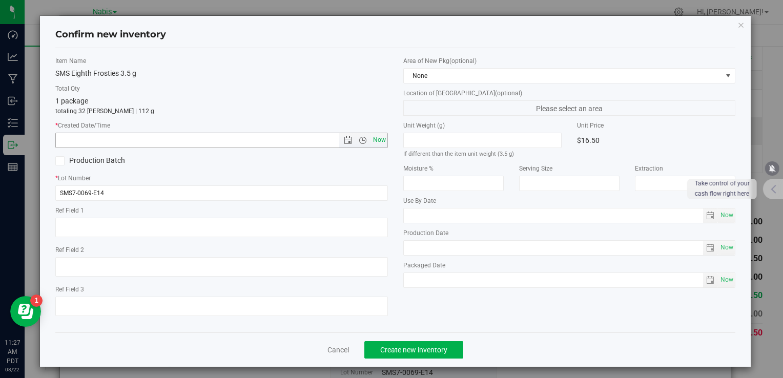
click at [375, 138] on span "Now" at bounding box center [379, 140] width 17 height 15
type input "[DATE] 11:27 AM"
click at [414, 349] on span "Create new inventory" at bounding box center [413, 350] width 67 height 8
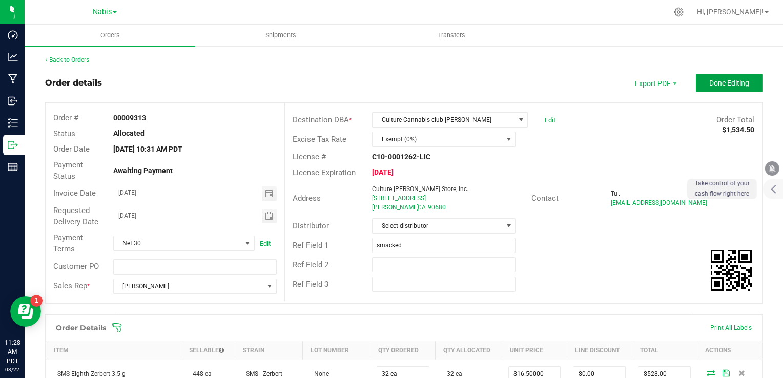
click at [717, 89] on button "Done Editing" at bounding box center [729, 83] width 67 height 18
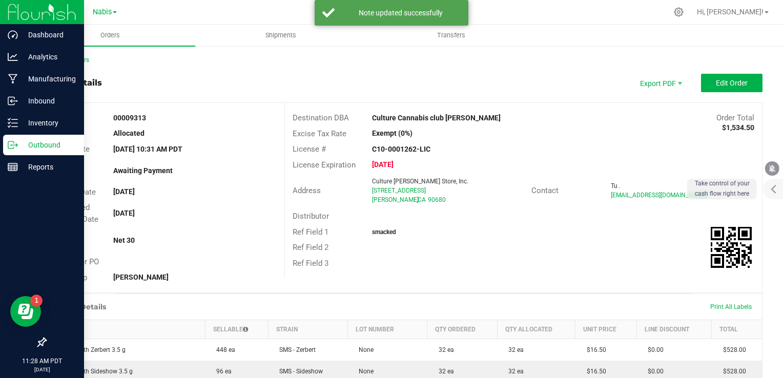
click at [47, 145] on p "Outbound" at bounding box center [48, 145] width 61 height 12
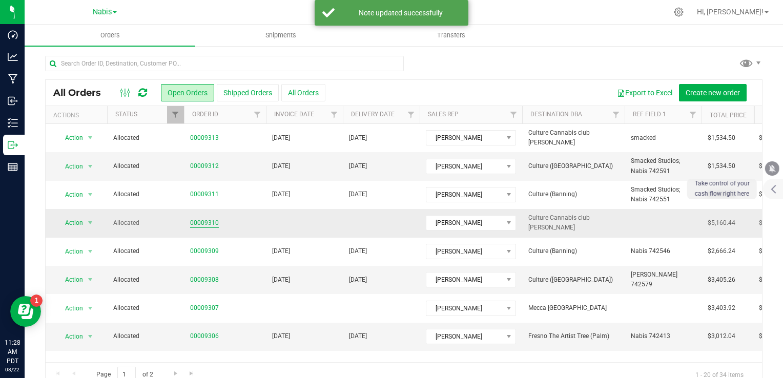
click at [203, 222] on link "00009310" at bounding box center [204, 223] width 29 height 10
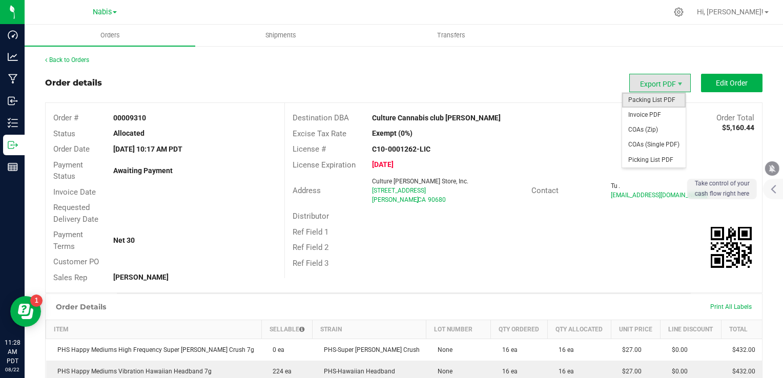
click at [647, 101] on span "Packing List PDF" at bounding box center [654, 100] width 64 height 15
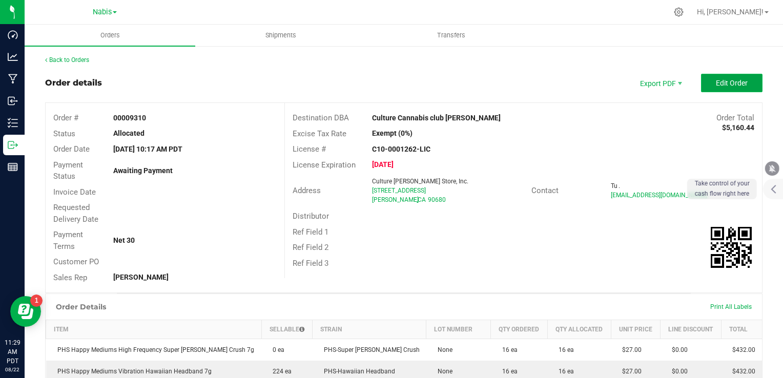
click at [728, 87] on span "Edit Order" at bounding box center [732, 83] width 32 height 8
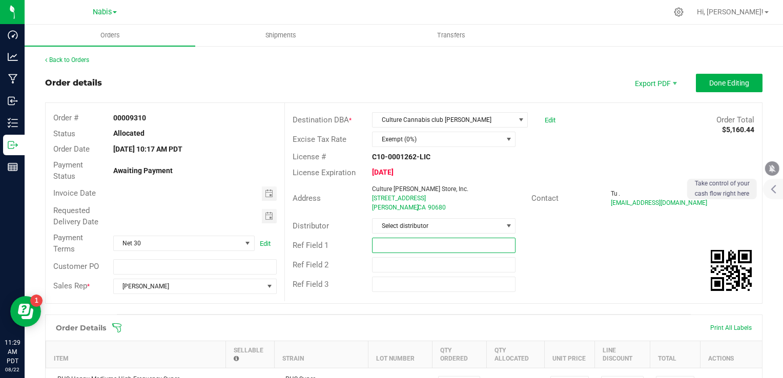
click at [390, 242] on input "text" at bounding box center [443, 245] width 143 height 15
paste input "742634"
click at [267, 192] on span "Toggle calendar" at bounding box center [269, 194] width 8 height 8
type input "Nabis 742634"
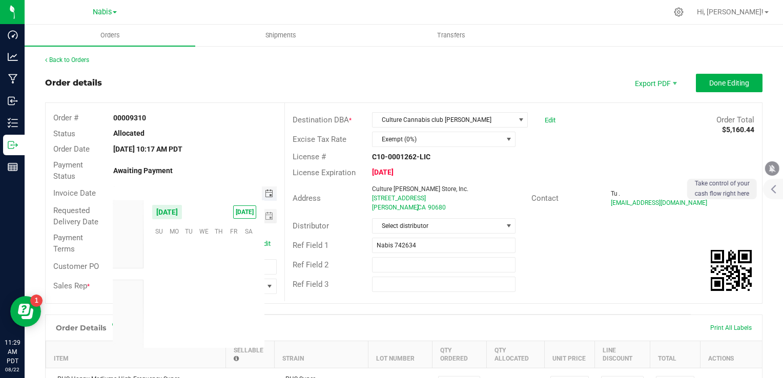
scroll to position [166117, 0]
click at [193, 308] on span "26" at bounding box center [188, 311] width 15 height 16
type input "[DATE]"
click at [271, 215] on span "Toggle calendar" at bounding box center [269, 216] width 15 height 14
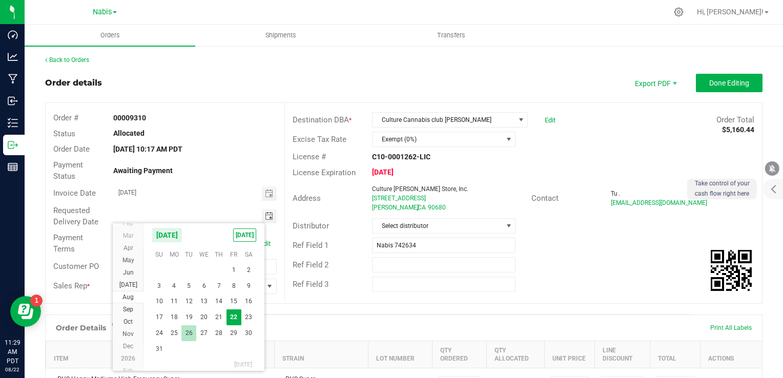
click at [191, 330] on span "26" at bounding box center [188, 333] width 15 height 16
type input "[DATE]"
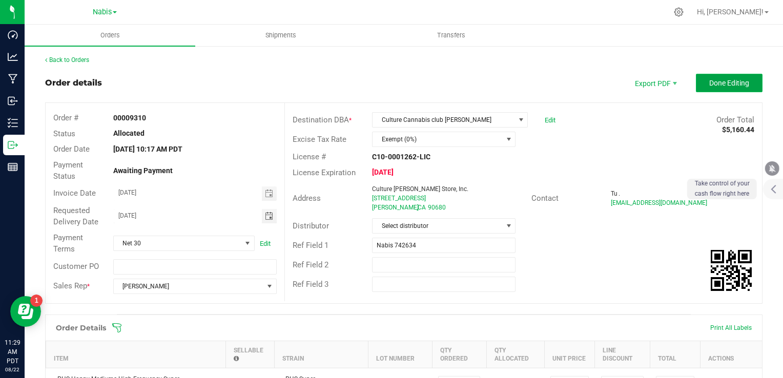
click at [717, 85] on span "Done Editing" at bounding box center [729, 83] width 40 height 8
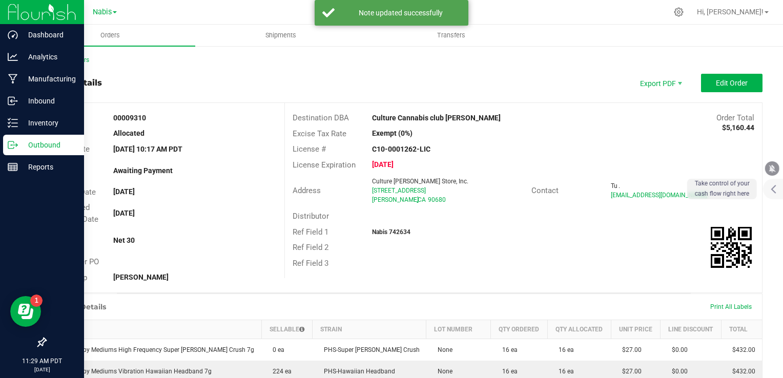
click at [45, 142] on p "Outbound" at bounding box center [48, 145] width 61 height 12
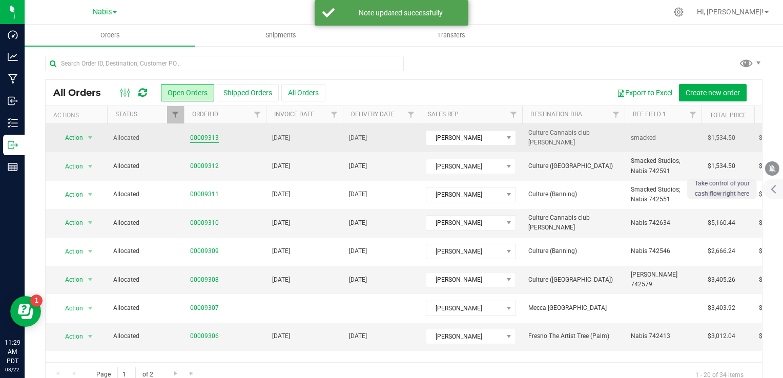
click at [205, 140] on link "00009313" at bounding box center [204, 138] width 29 height 10
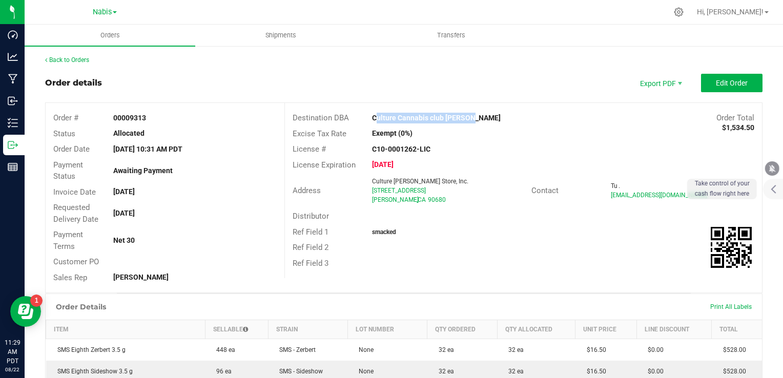
drag, startPoint x: 365, startPoint y: 118, endPoint x: 460, endPoint y: 121, distance: 95.4
click at [460, 121] on div "Culture Cannabis club [PERSON_NAME]" at bounding box center [463, 118] width 199 height 11
drag, startPoint x: 460, startPoint y: 121, endPoint x: 425, endPoint y: 132, distance: 36.8
click at [465, 136] on div "Exempt (0%)" at bounding box center [443, 133] width 159 height 11
drag, startPoint x: 370, startPoint y: 119, endPoint x: 471, endPoint y: 120, distance: 101.0
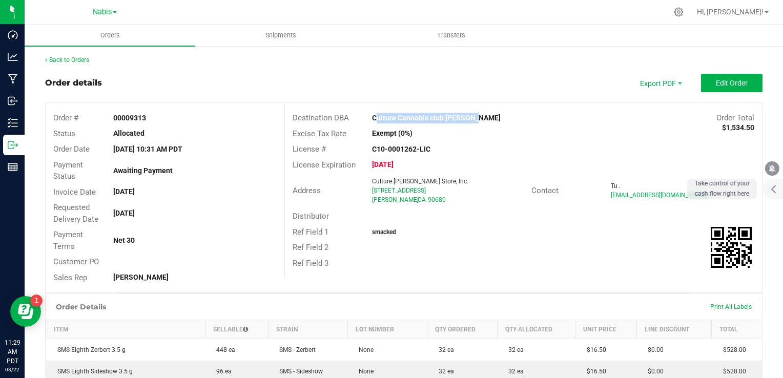
click at [471, 120] on div "Culture Cannabis club [PERSON_NAME]" at bounding box center [463, 118] width 199 height 11
copy strong "Culture Cannabis club [PERSON_NAME]"
copy span "[STREET_ADDRESS]"
drag, startPoint x: 365, startPoint y: 190, endPoint x: 422, endPoint y: 190, distance: 56.9
click at [422, 190] on div "Culture [PERSON_NAME] Store, Inc. [STREET_ADDRESS]" at bounding box center [449, 191] width 164 height 28
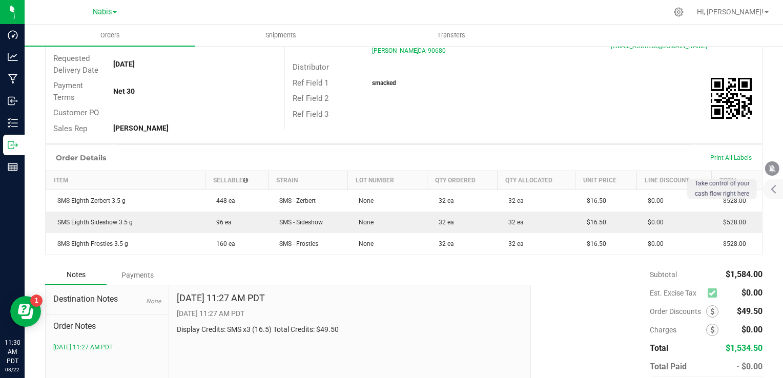
scroll to position [203, 0]
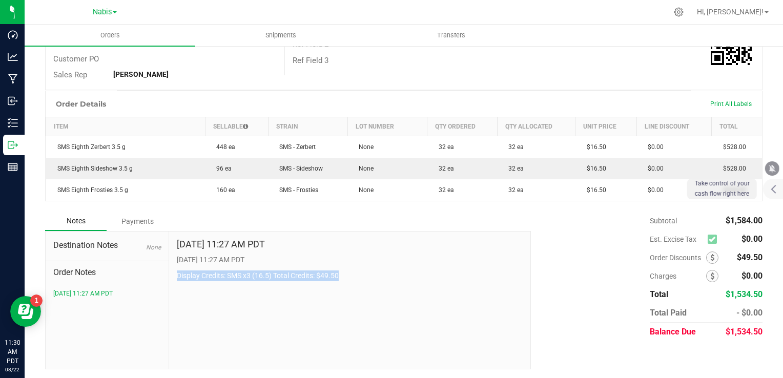
drag, startPoint x: 174, startPoint y: 274, endPoint x: 374, endPoint y: 276, distance: 199.9
click at [374, 276] on div "[DATE] 11:27 AM PDT [DATE] 11:27 AM PDT Display Credits: SMS x3 (16.5) Total Cr…" at bounding box center [350, 300] width 362 height 137
copy p "Display Credits: SMS x3 (16.5) Total Credits: $49.50"
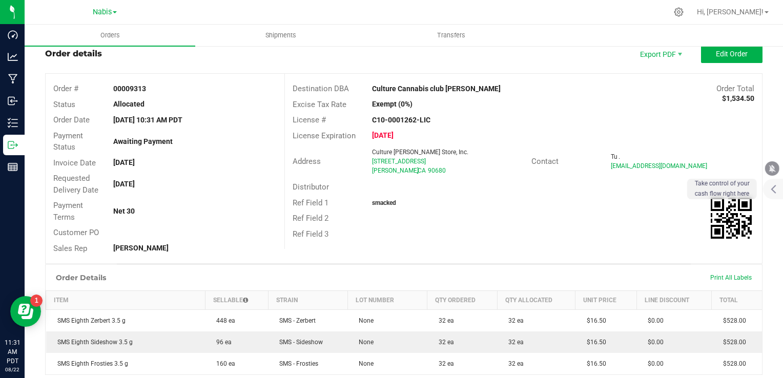
scroll to position [0, 0]
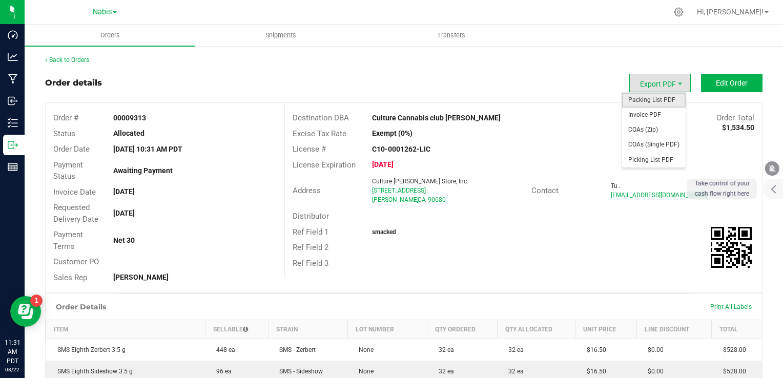
click at [656, 94] on span "Packing List PDF" at bounding box center [654, 100] width 64 height 15
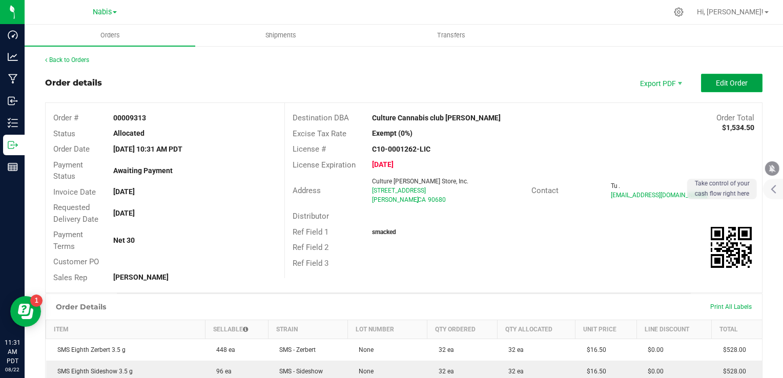
click at [721, 77] on button "Edit Order" at bounding box center [731, 83] width 61 height 18
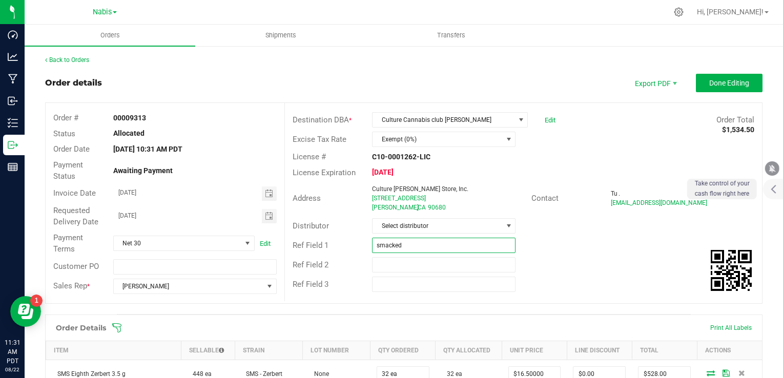
click at [412, 243] on input "smacked" at bounding box center [443, 245] width 143 height 15
type input "Smacked Studios; Nabis"
click at [270, 189] on span "Toggle calendar" at bounding box center [269, 194] width 15 height 14
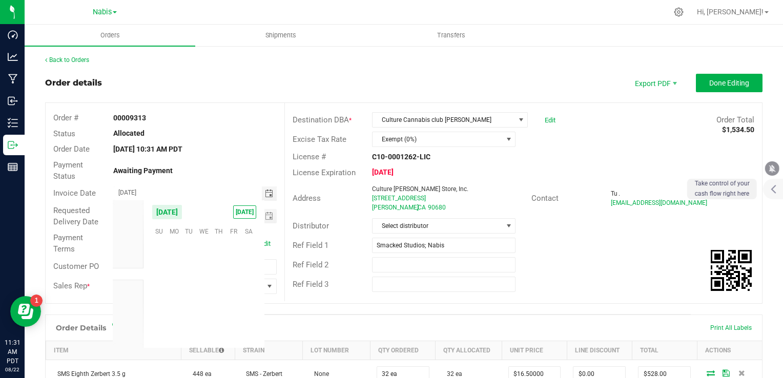
scroll to position [166117, 0]
click at [189, 311] on span "26" at bounding box center [188, 311] width 15 height 16
type input "[DATE]"
click at [267, 216] on span "Toggle calendar" at bounding box center [269, 216] width 8 height 8
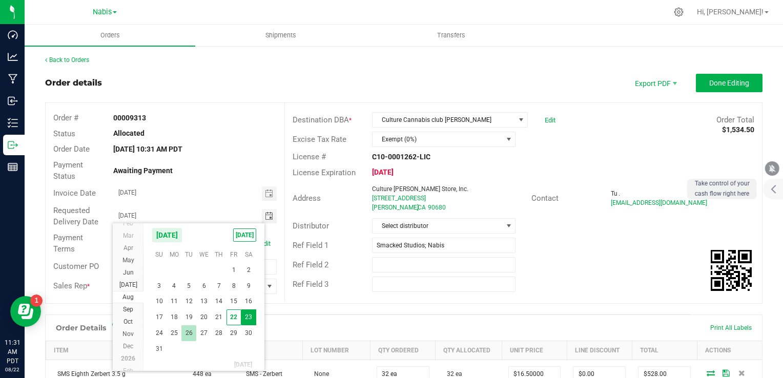
click at [186, 329] on span "26" at bounding box center [188, 333] width 15 height 16
type input "[DATE]"
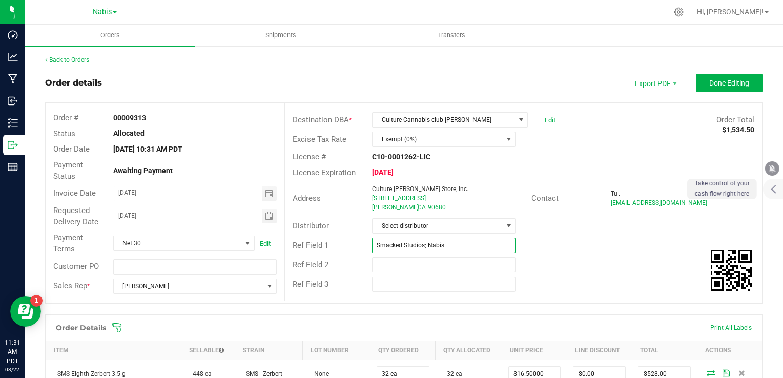
click at [474, 246] on input "Smacked Studios; Nabis" at bounding box center [443, 245] width 143 height 15
paste input "742638"
type input "Smacked Studios; Nabis 742638"
click at [726, 80] on span "Done Editing" at bounding box center [729, 83] width 40 height 8
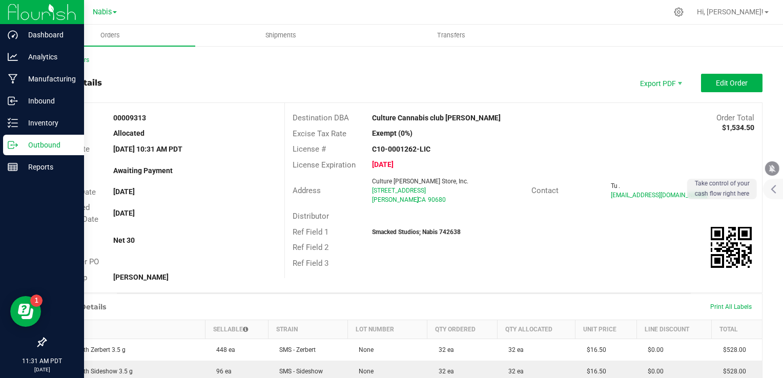
click at [44, 140] on p "Outbound" at bounding box center [48, 145] width 61 height 12
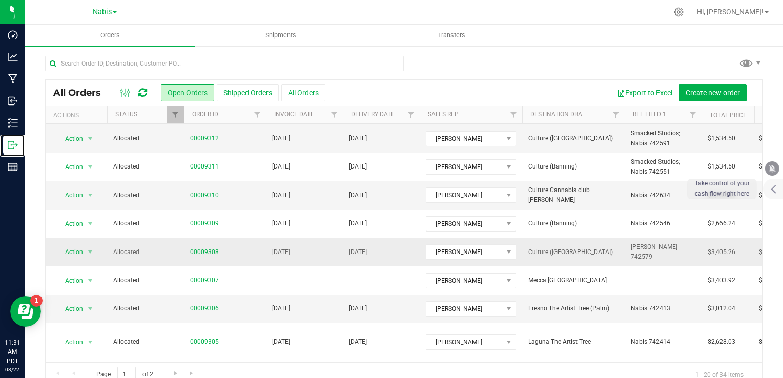
scroll to position [51, 0]
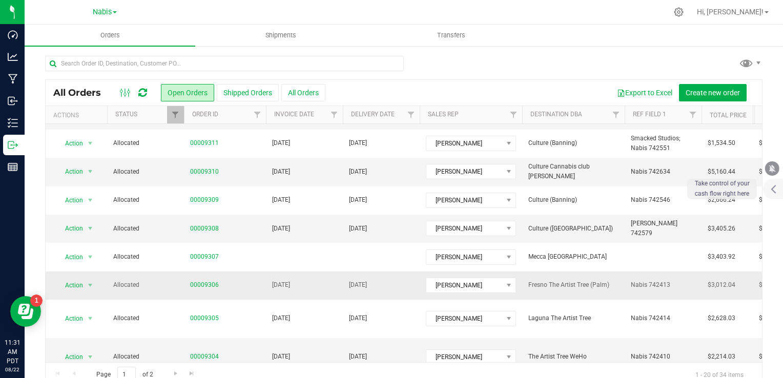
click at [248, 288] on span "00009306" at bounding box center [225, 285] width 70 height 10
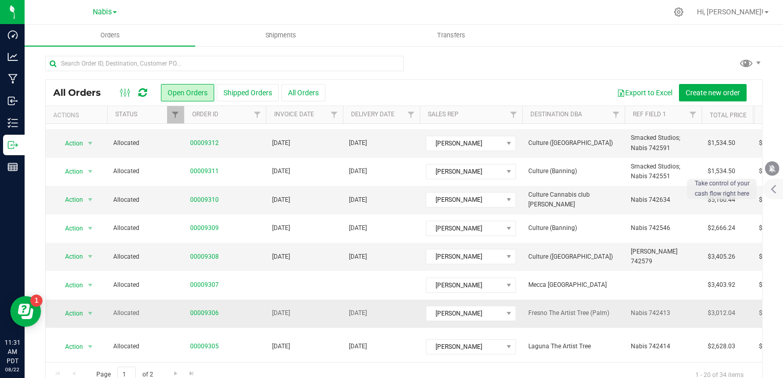
scroll to position [0, 0]
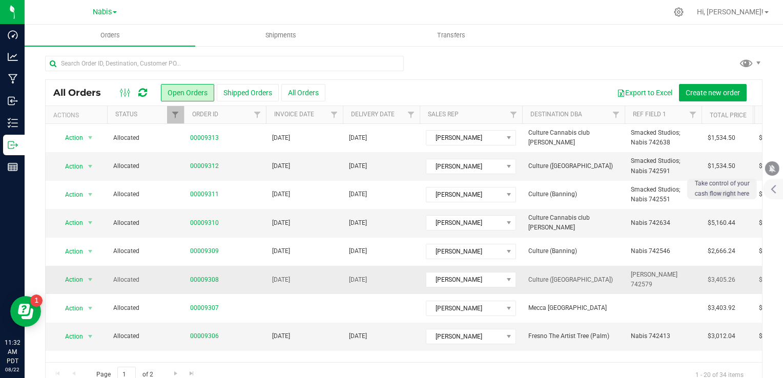
click at [347, 283] on td "[DATE]" at bounding box center [381, 280] width 77 height 28
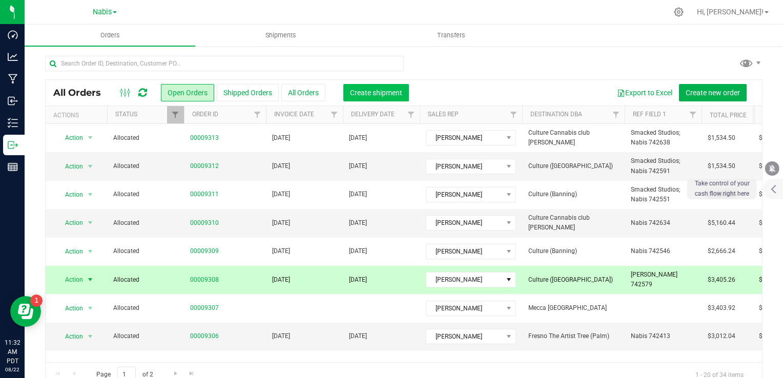
click at [381, 93] on span "Create shipment" at bounding box center [376, 93] width 52 height 8
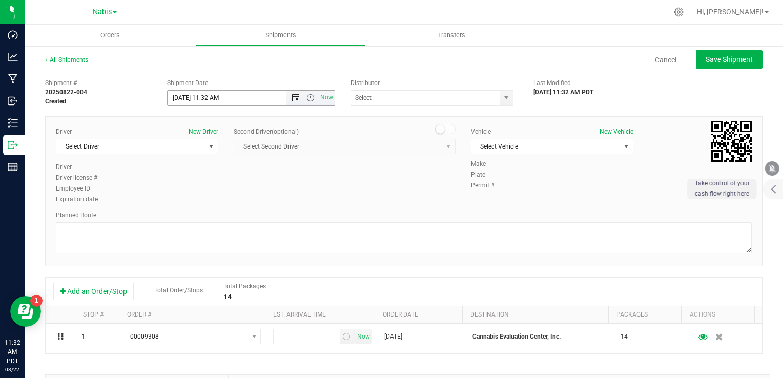
click at [287, 96] on span "Open the date view" at bounding box center [295, 98] width 17 height 8
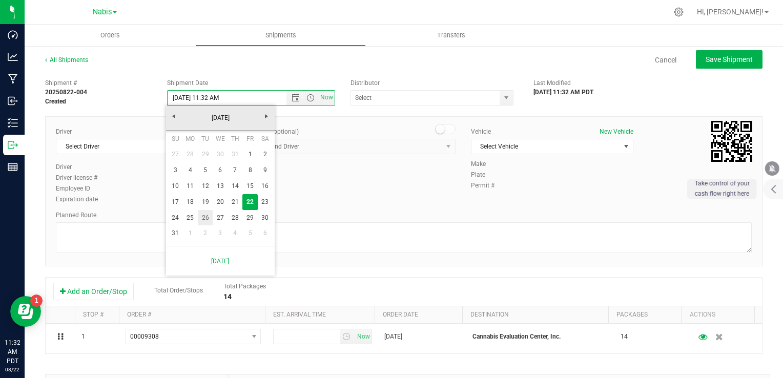
click at [207, 219] on link "26" at bounding box center [205, 218] width 15 height 16
type input "[DATE] 11:32 AM"
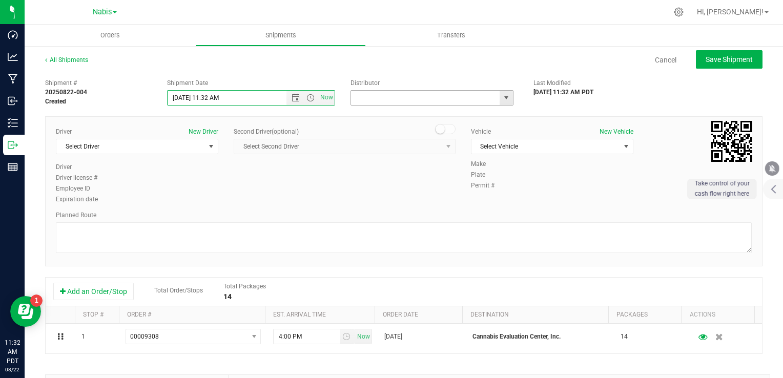
click at [410, 91] on input "text" at bounding box center [423, 98] width 145 height 14
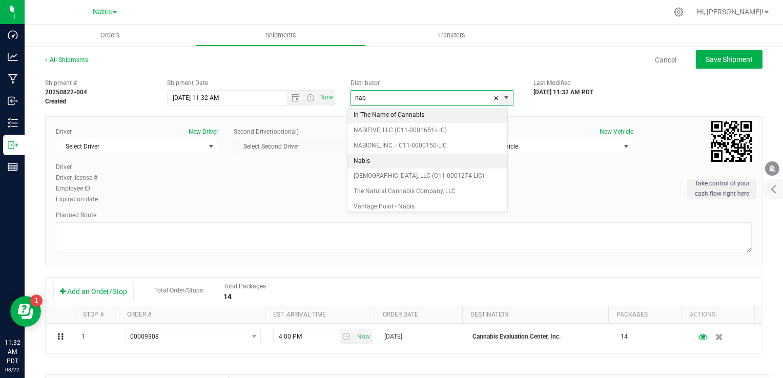
click at [376, 155] on li "Nabis" at bounding box center [427, 161] width 160 height 15
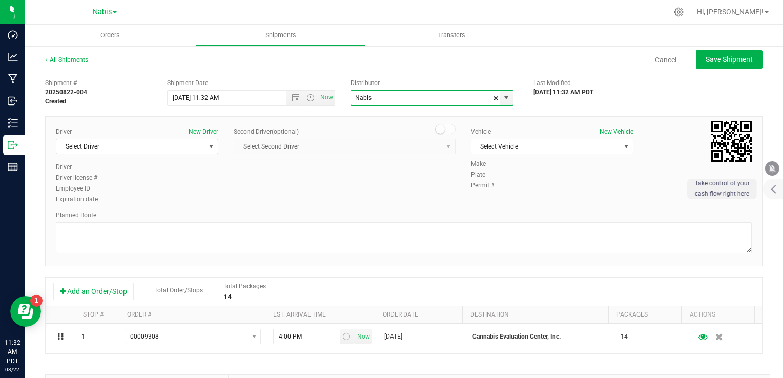
type input "Nabis"
click at [160, 151] on span "Select Driver" at bounding box center [130, 146] width 149 height 14
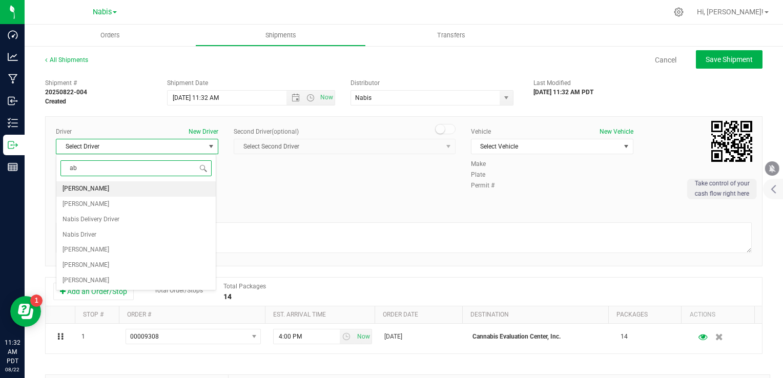
type input "a"
click at [111, 190] on span "Nabis Delivery Driver" at bounding box center [91, 188] width 57 height 13
type input "nab"
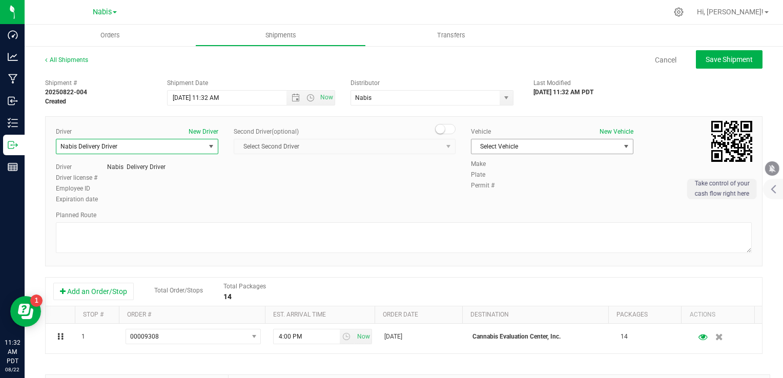
click at [487, 149] on span "Select Vehicle" at bounding box center [545, 146] width 149 height 14
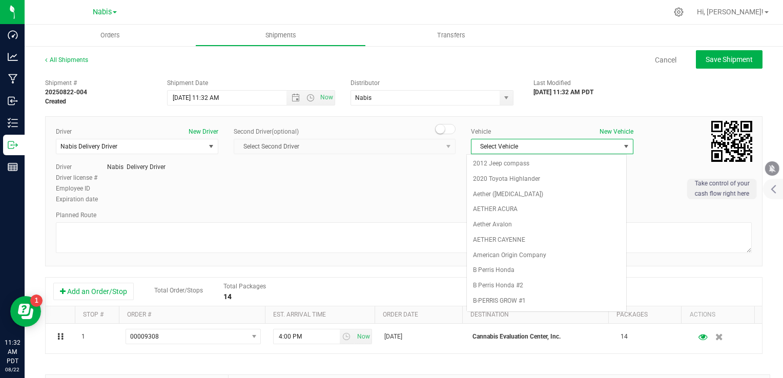
scroll to position [1303, 0]
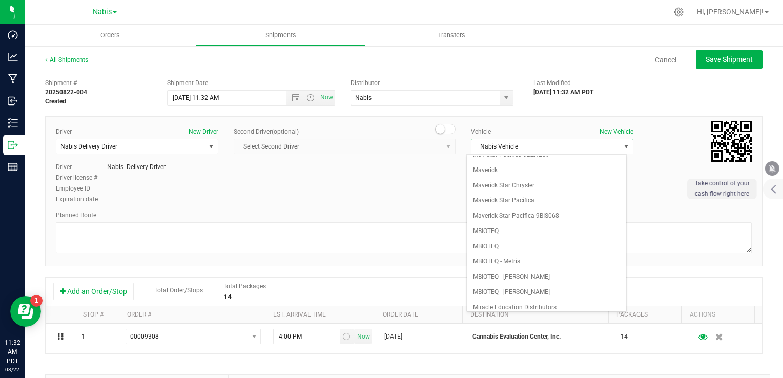
click at [430, 183] on div "Driver New Driver Nabis Delivery Driver Select Driver Nabis Delivery Driver Nab…" at bounding box center [403, 166] width 711 height 78
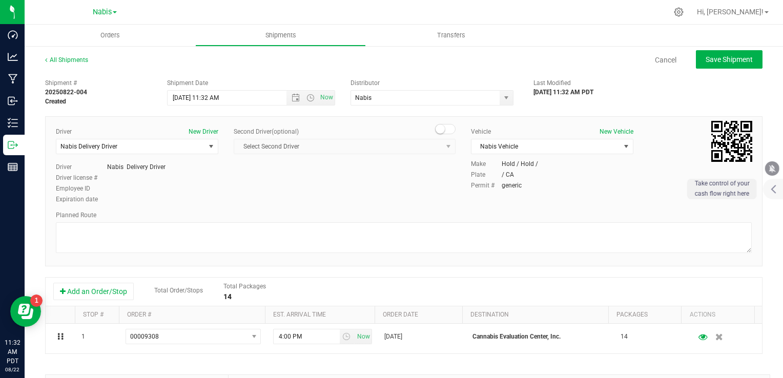
click at [357, 254] on div at bounding box center [404, 238] width 696 height 33
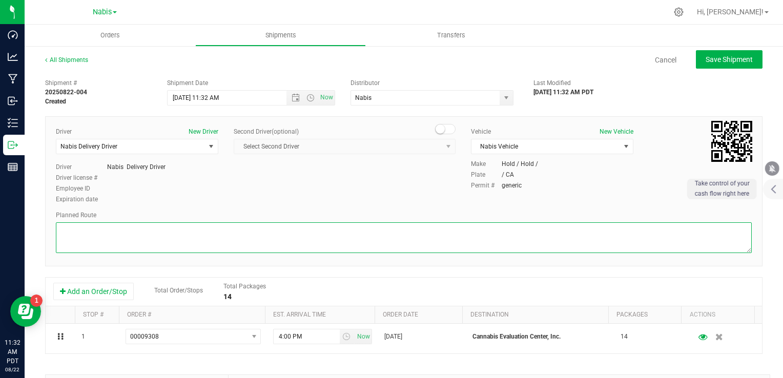
click at [355, 239] on textarea at bounding box center [404, 237] width 696 height 31
type textarea "Google Maps"
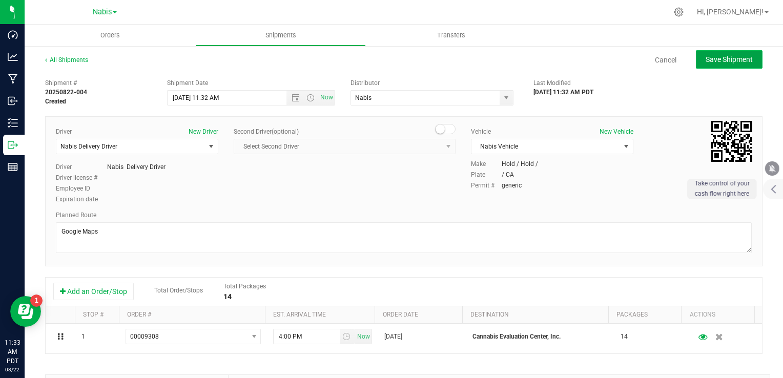
click at [716, 57] on span "Save Shipment" at bounding box center [729, 59] width 47 height 8
type input "[DATE] 6:32 PM"
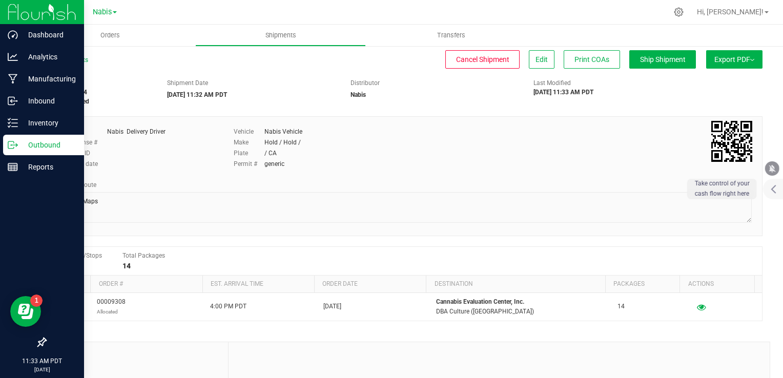
click at [27, 144] on p "Outbound" at bounding box center [48, 145] width 61 height 12
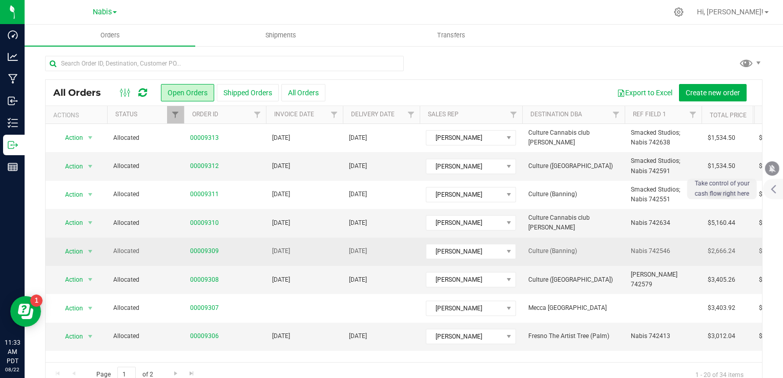
click at [320, 260] on td "[DATE]" at bounding box center [304, 252] width 77 height 28
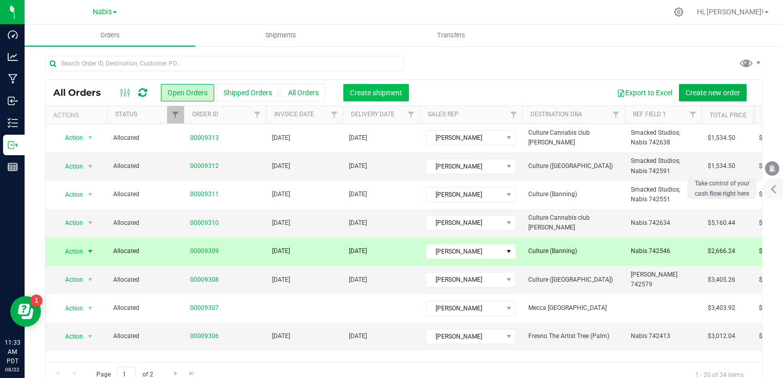
click at [368, 95] on span "Create shipment" at bounding box center [376, 93] width 52 height 8
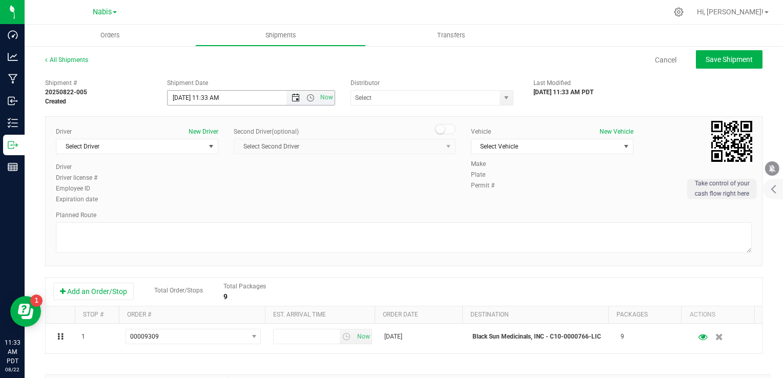
click at [292, 99] on span "Open the date view" at bounding box center [296, 98] width 8 height 8
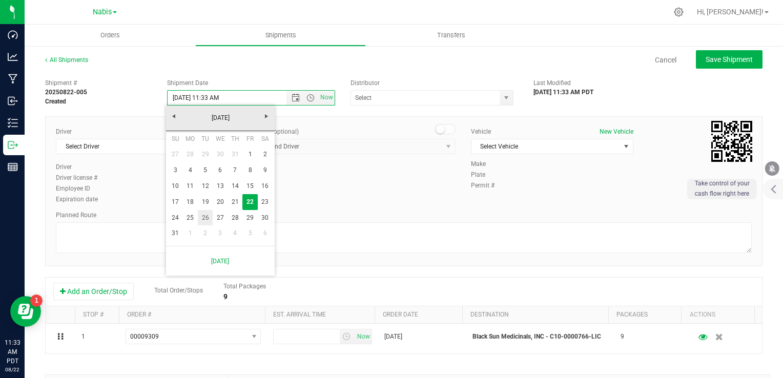
click at [204, 219] on link "26" at bounding box center [205, 218] width 15 height 16
type input "[DATE] 11:33 AM"
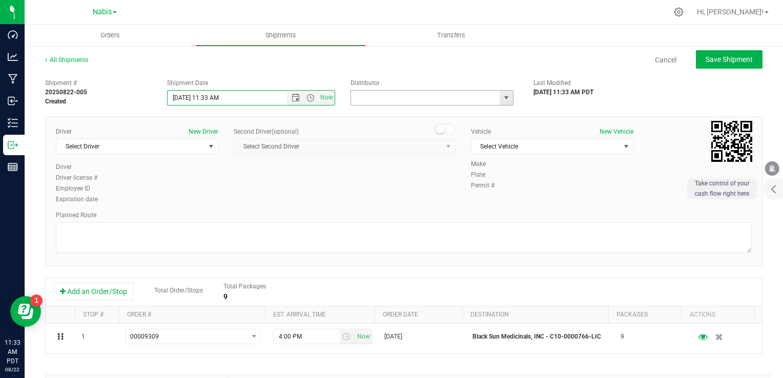
click at [372, 103] on input "text" at bounding box center [423, 98] width 145 height 14
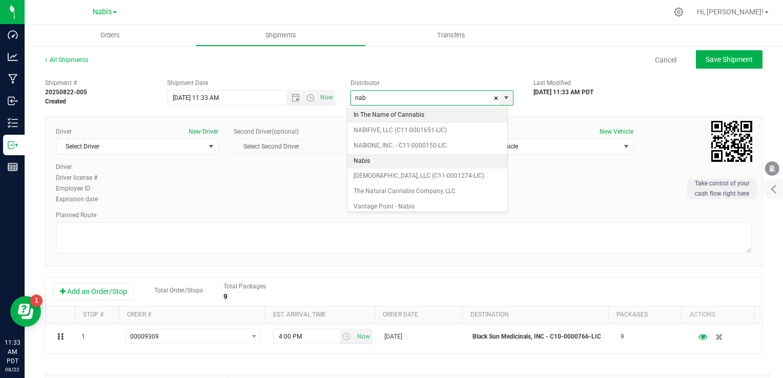
click at [374, 158] on li "Nabis" at bounding box center [427, 161] width 160 height 15
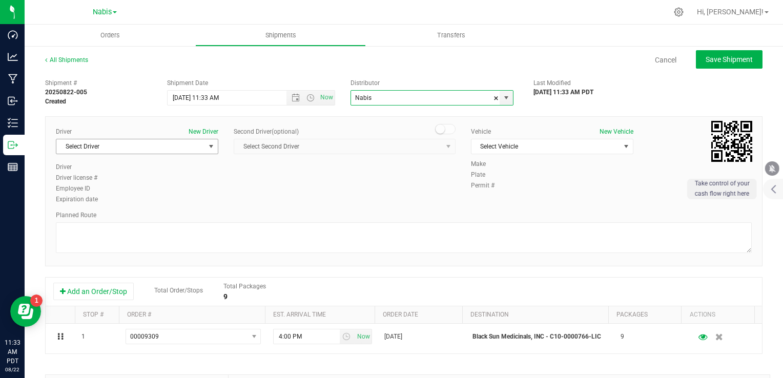
type input "Nabis"
click at [172, 145] on span "Select Driver" at bounding box center [130, 146] width 149 height 14
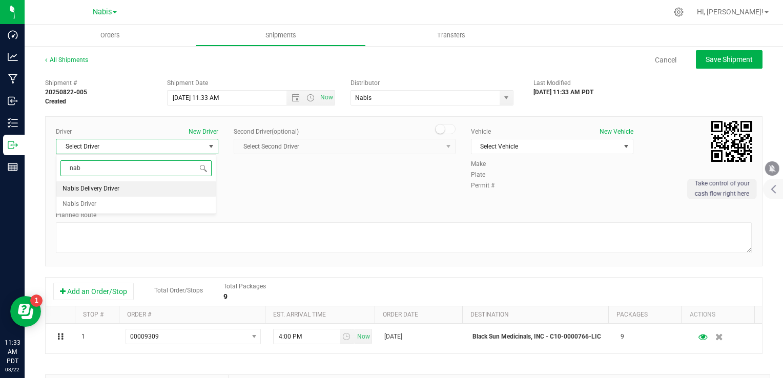
click at [106, 187] on span "Nabis Delivery Driver" at bounding box center [91, 188] width 57 height 13
type input "nab"
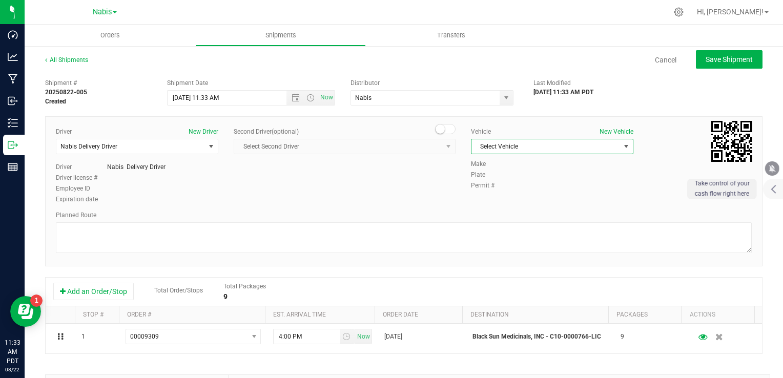
click at [507, 140] on span "Select Vehicle" at bounding box center [545, 146] width 149 height 14
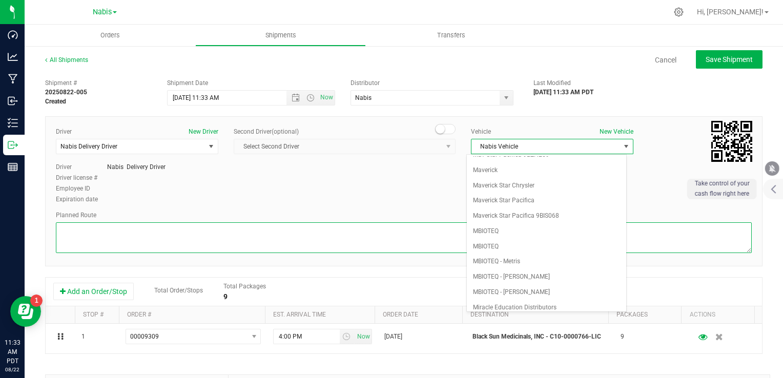
click at [307, 227] on textarea at bounding box center [404, 237] width 696 height 31
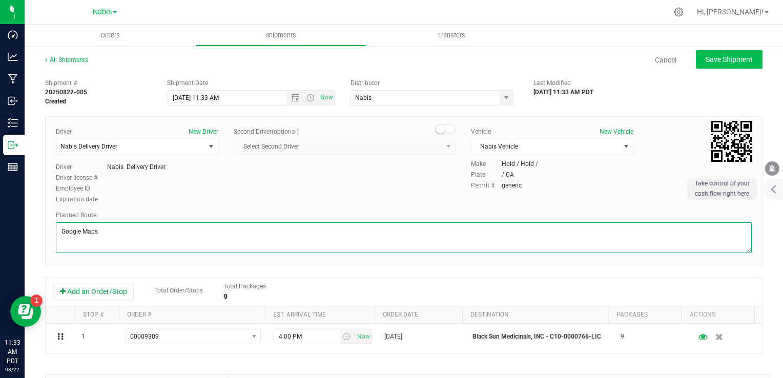
type textarea "Google Maps"
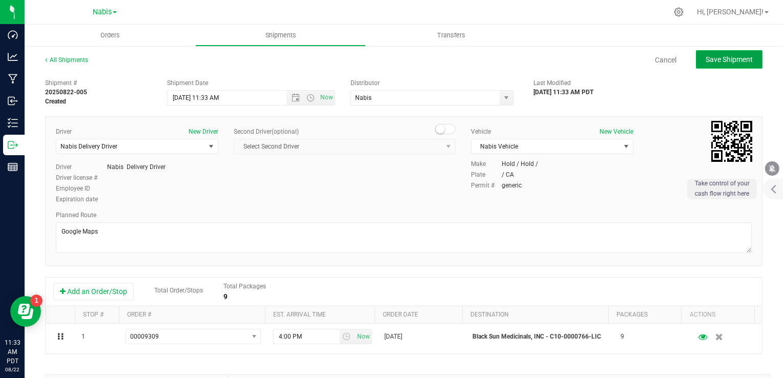
click at [714, 64] on button "Save Shipment" at bounding box center [729, 59] width 67 height 18
type input "[DATE] 6:33 PM"
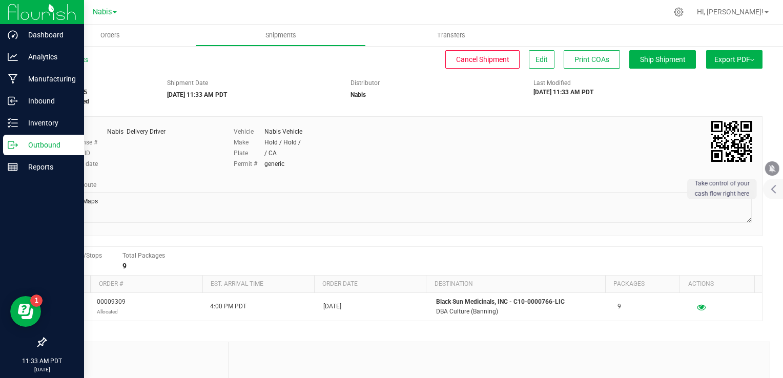
click at [9, 141] on icon at bounding box center [11, 144] width 6 height 7
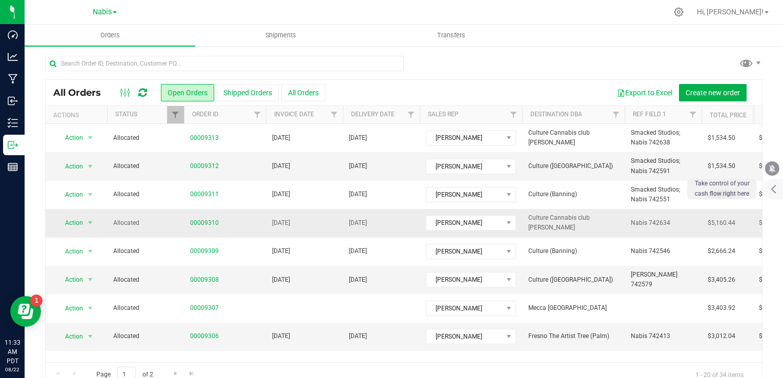
click at [290, 218] on span "[DATE]" at bounding box center [281, 223] width 18 height 10
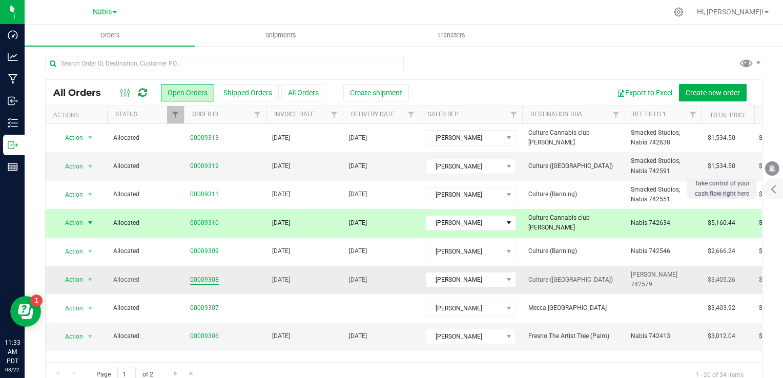
click at [205, 282] on link "00009308" at bounding box center [204, 280] width 29 height 10
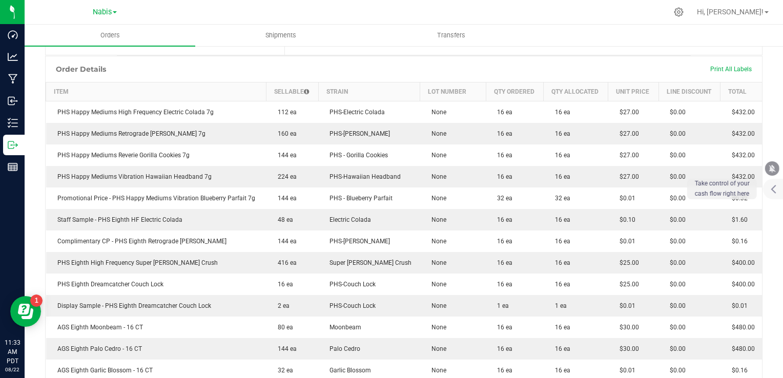
scroll to position [256, 0]
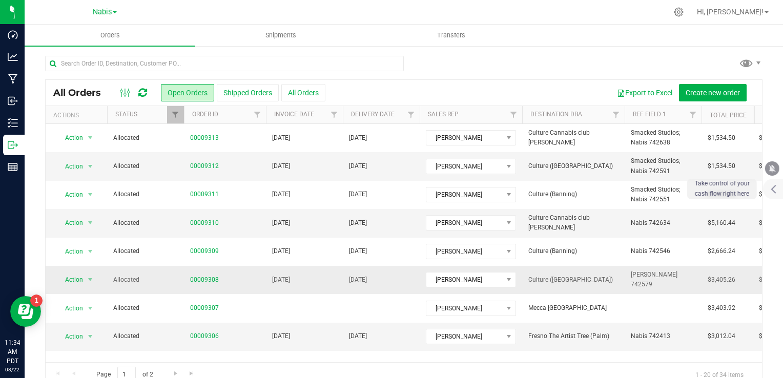
click at [290, 277] on span "[DATE]" at bounding box center [281, 280] width 18 height 10
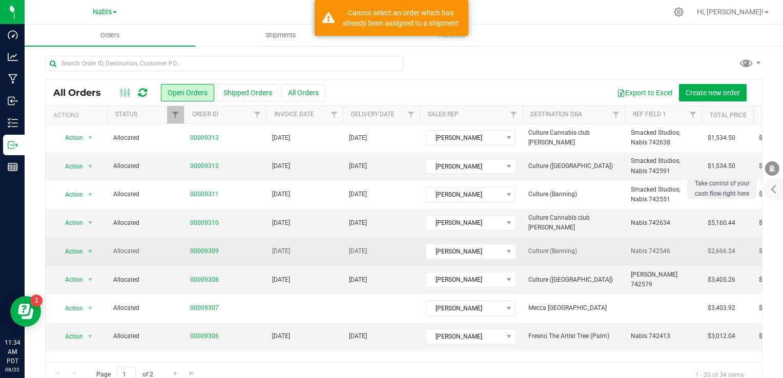
click at [318, 249] on td "[DATE]" at bounding box center [304, 252] width 77 height 28
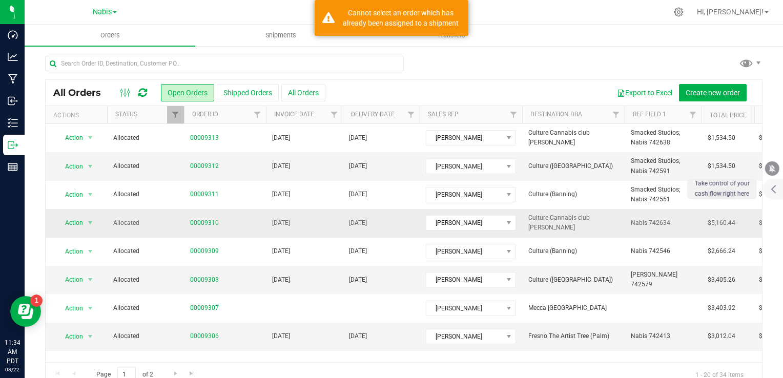
click at [320, 219] on td "[DATE]" at bounding box center [304, 223] width 77 height 28
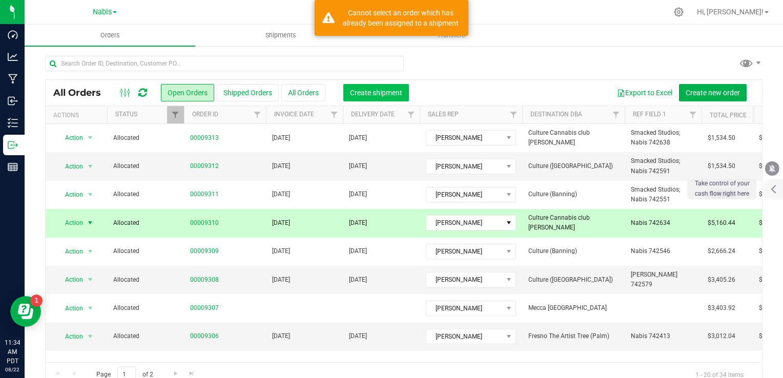
click at [361, 94] on span "Create shipment" at bounding box center [376, 93] width 52 height 8
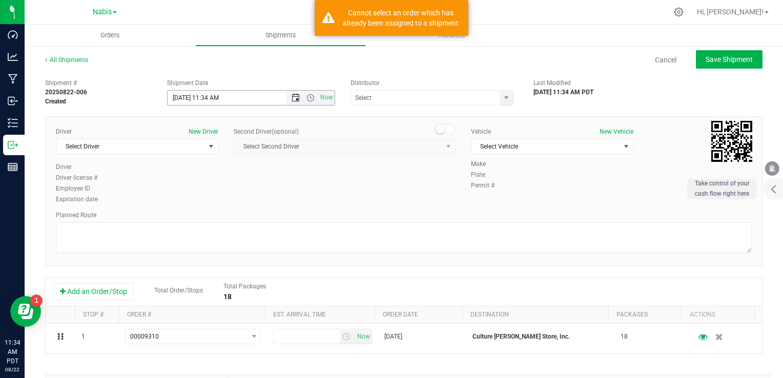
click at [292, 95] on span "Open the date view" at bounding box center [296, 98] width 8 height 8
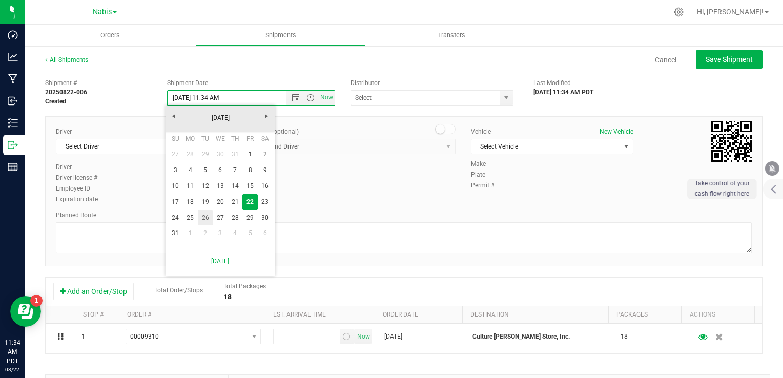
click at [205, 216] on link "26" at bounding box center [205, 218] width 15 height 16
type input "[DATE] 11:34 AM"
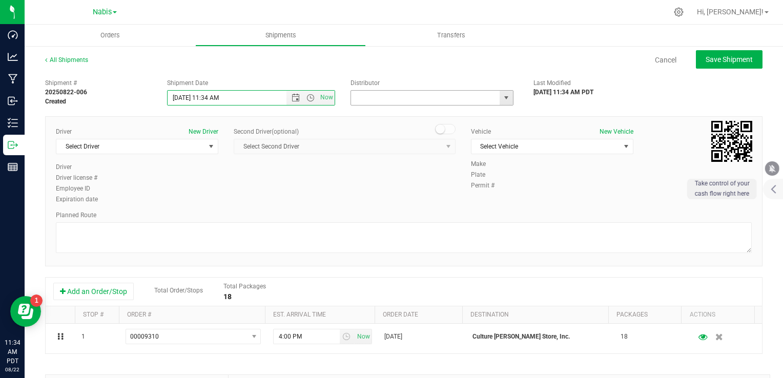
click at [399, 103] on input "text" at bounding box center [423, 98] width 145 height 14
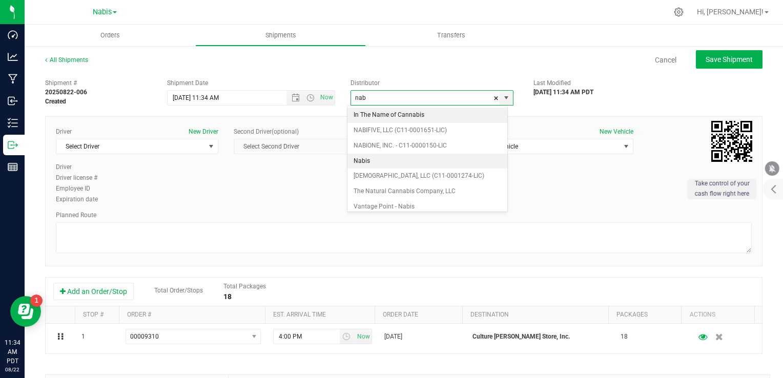
click at [379, 157] on li "Nabis" at bounding box center [427, 161] width 160 height 15
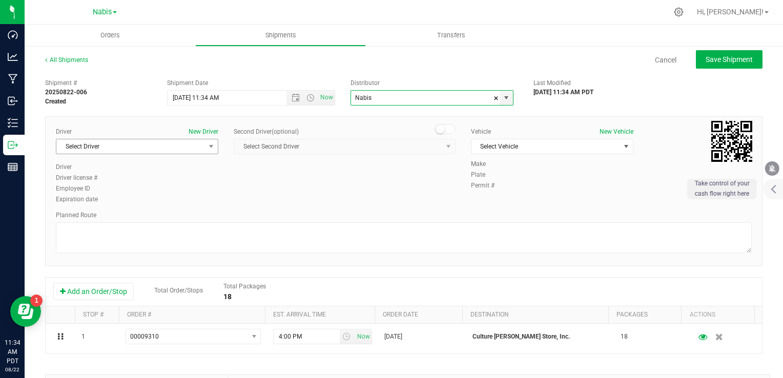
type input "Nabis"
click at [174, 145] on span "Select Driver" at bounding box center [130, 146] width 149 height 14
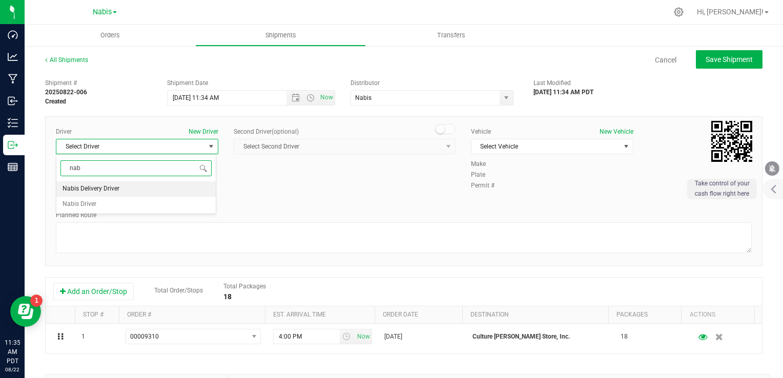
click at [127, 188] on li "Nabis Delivery Driver" at bounding box center [135, 188] width 159 height 15
type input "nab"
click at [494, 148] on span "Select Vehicle" at bounding box center [545, 146] width 149 height 14
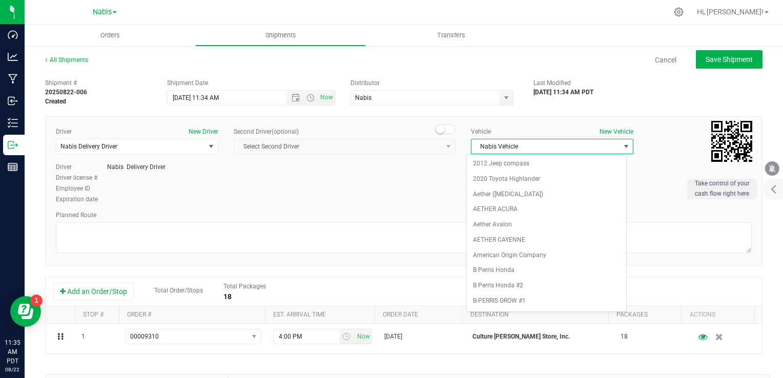
scroll to position [1303, 0]
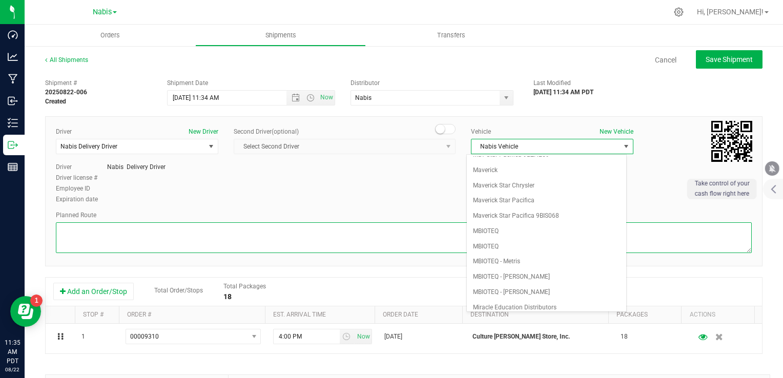
click at [247, 222] on textarea at bounding box center [404, 237] width 696 height 31
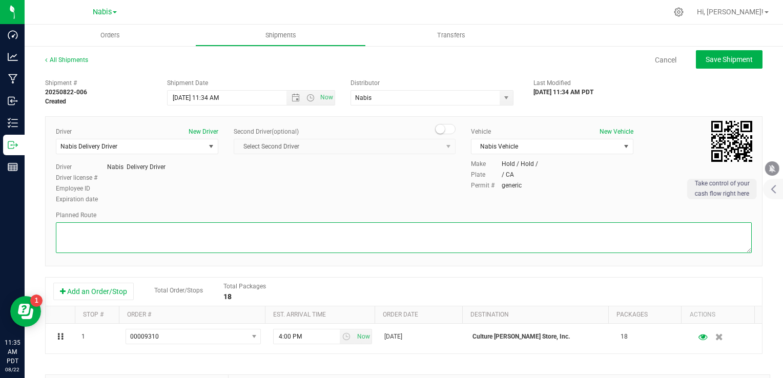
paste textarea "Google Maps"
type textarea "Google Maps"
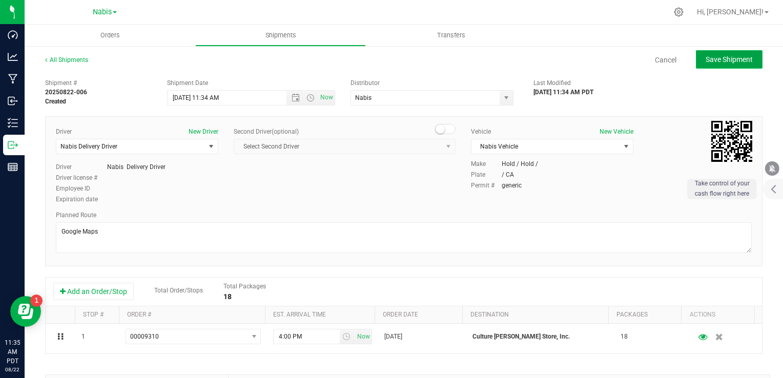
click at [710, 55] on span "Save Shipment" at bounding box center [729, 59] width 47 height 8
type input "[DATE] 6:34 PM"
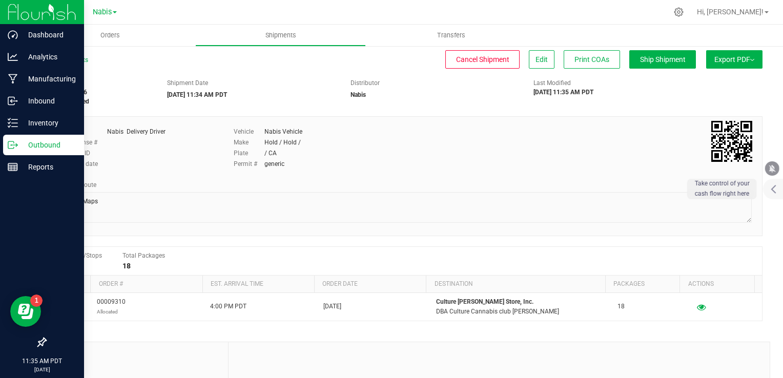
click at [37, 144] on p "Outbound" at bounding box center [48, 145] width 61 height 12
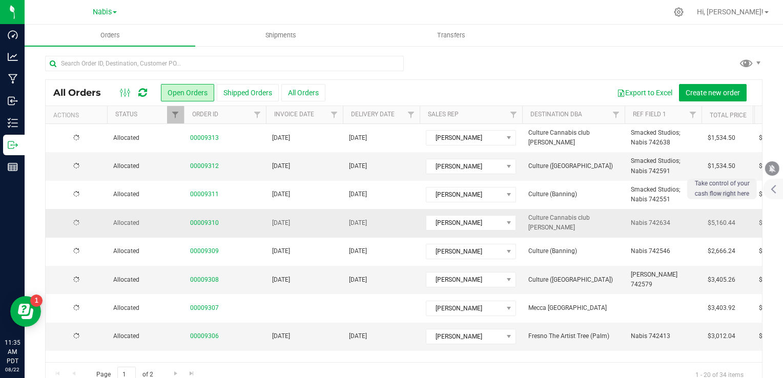
click at [358, 217] on td "[DATE]" at bounding box center [381, 223] width 77 height 28
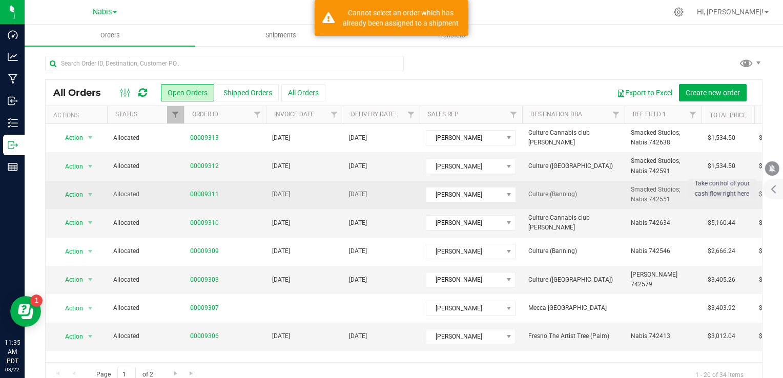
click at [355, 200] on td "[DATE]" at bounding box center [381, 195] width 77 height 28
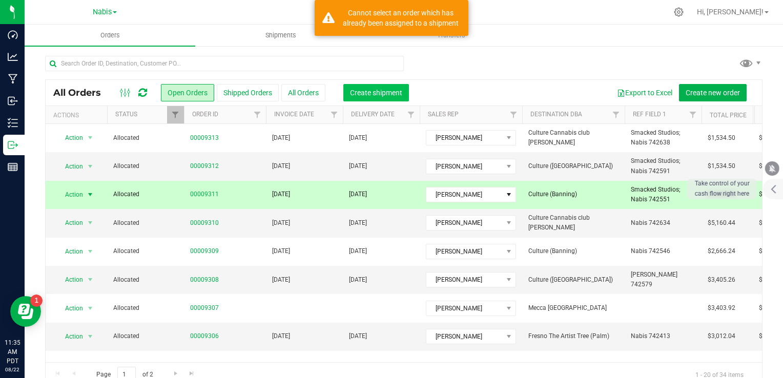
click at [384, 91] on span "Create shipment" at bounding box center [376, 93] width 52 height 8
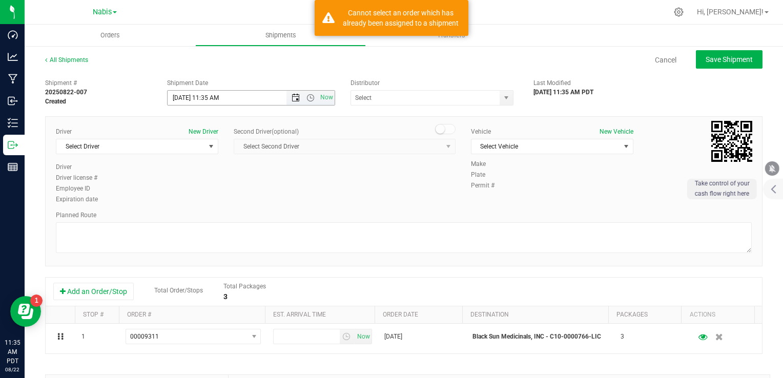
click at [292, 95] on span "Open the date view" at bounding box center [296, 98] width 8 height 8
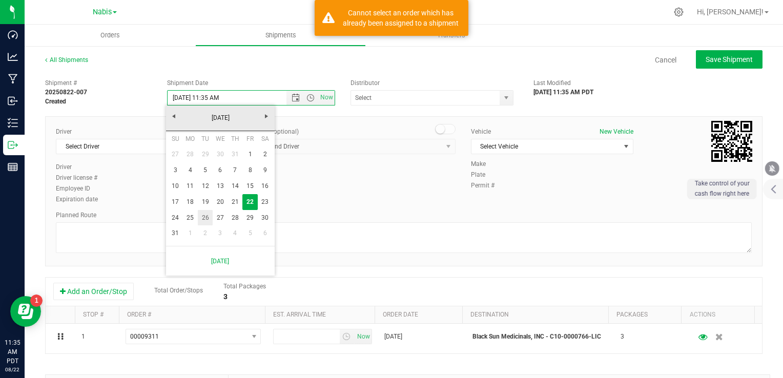
click at [205, 216] on link "26" at bounding box center [205, 218] width 15 height 16
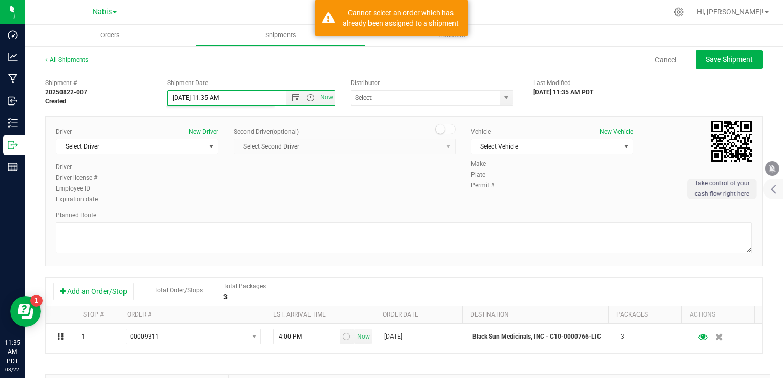
type input "[DATE] 11:35 AM"
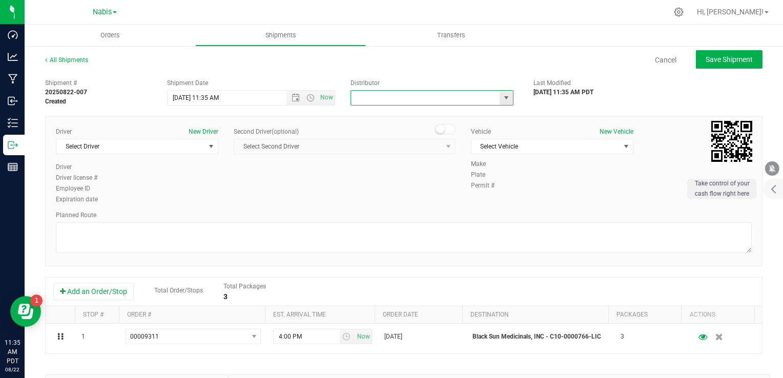
click at [398, 100] on input "text" at bounding box center [423, 98] width 145 height 14
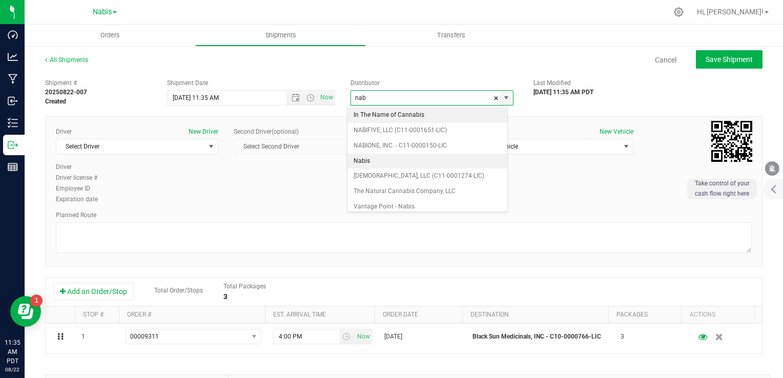
click at [386, 161] on li "Nabis" at bounding box center [427, 161] width 160 height 15
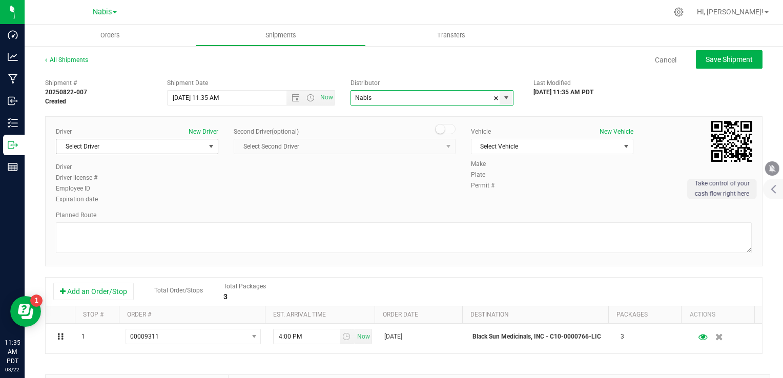
type input "Nabis"
click at [164, 150] on span "Select Driver" at bounding box center [130, 146] width 149 height 14
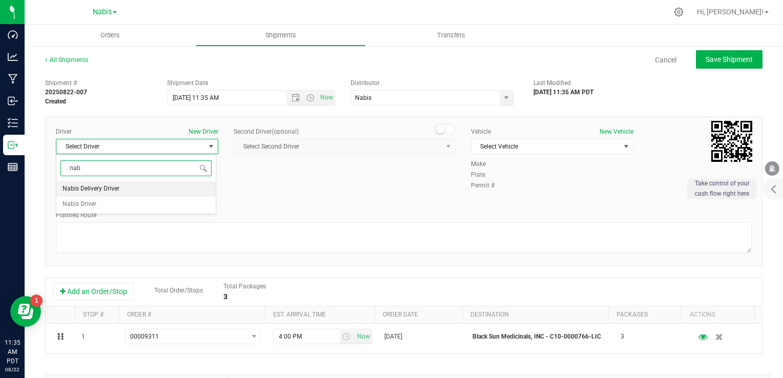
click at [144, 188] on li "Nabis Delivery Driver" at bounding box center [135, 188] width 159 height 15
type input "nab"
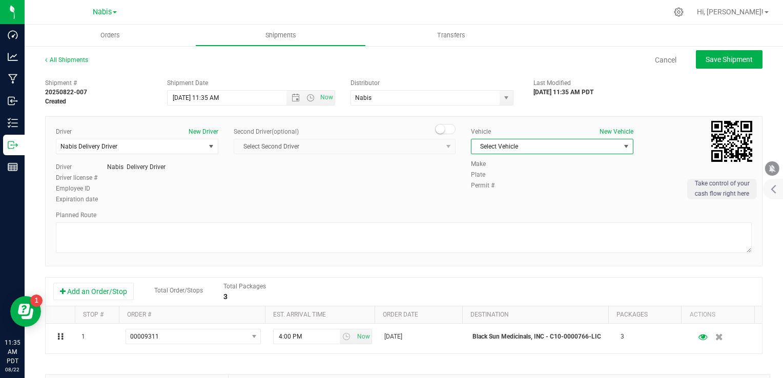
click at [492, 151] on span "Select Vehicle" at bounding box center [545, 146] width 149 height 14
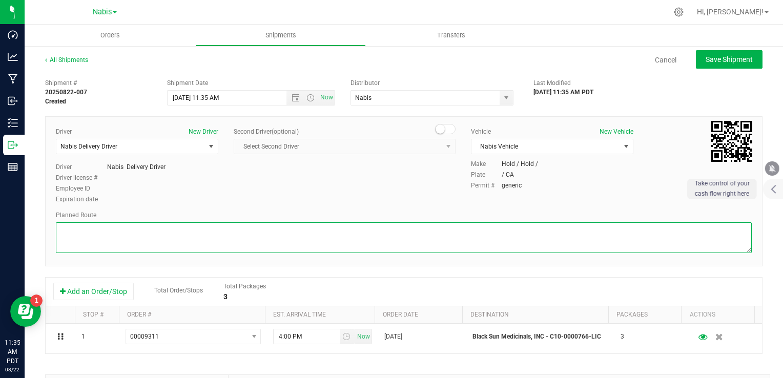
click at [294, 229] on textarea at bounding box center [404, 237] width 696 height 31
paste textarea "Google Maps"
type textarea "Google Maps"
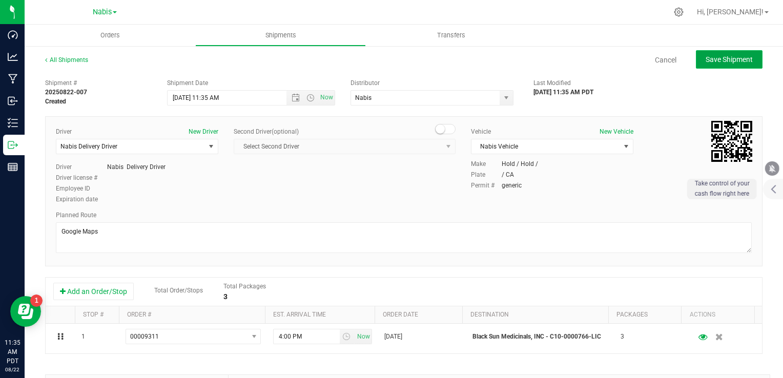
click at [706, 59] on span "Save Shipment" at bounding box center [729, 59] width 47 height 8
type input "[DATE] 6:35 PM"
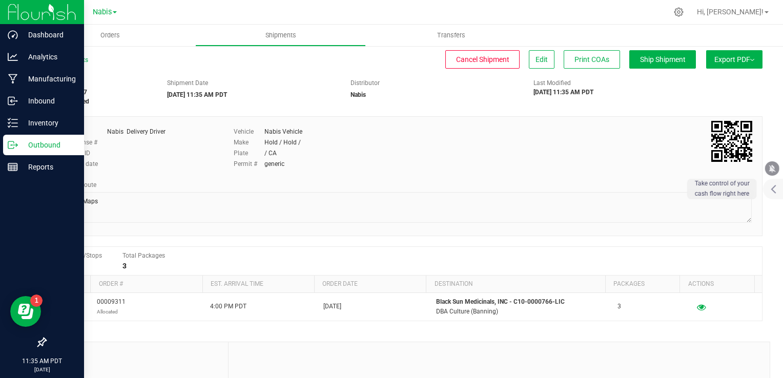
click at [46, 145] on p "Outbound" at bounding box center [48, 145] width 61 height 12
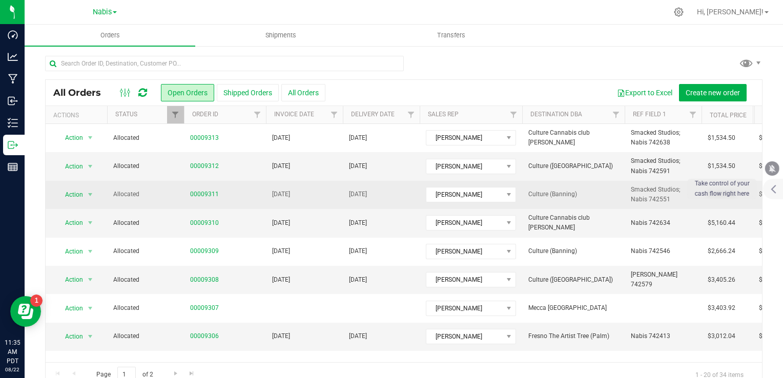
click at [351, 195] on span "[DATE]" at bounding box center [358, 195] width 18 height 10
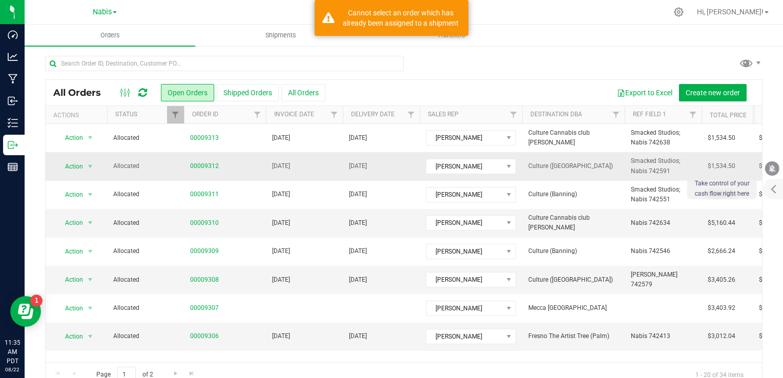
click at [340, 159] on td "[DATE]" at bounding box center [304, 166] width 77 height 28
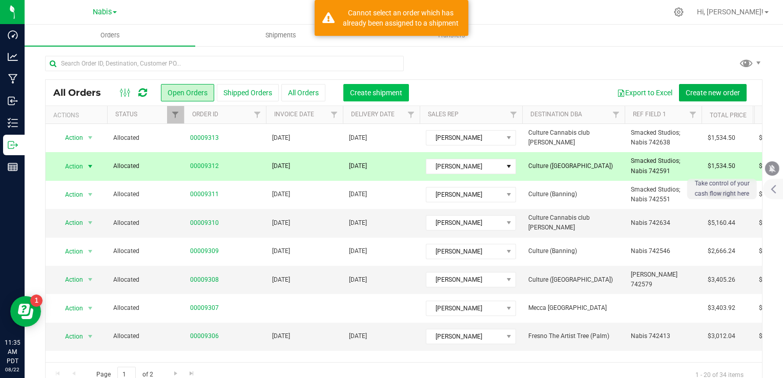
click at [375, 93] on span "Create shipment" at bounding box center [376, 93] width 52 height 8
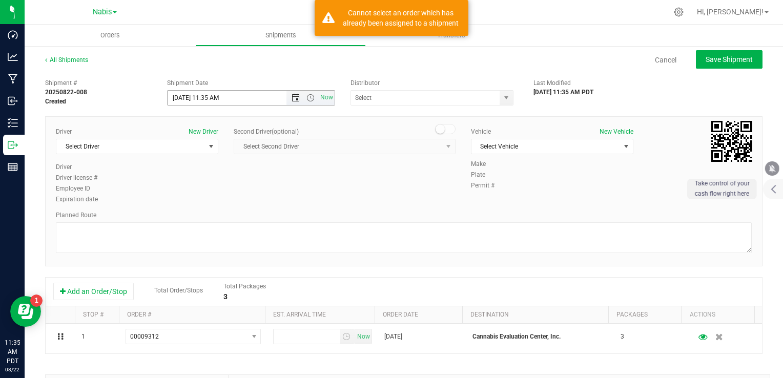
click at [292, 100] on span "Open the date view" at bounding box center [296, 98] width 8 height 8
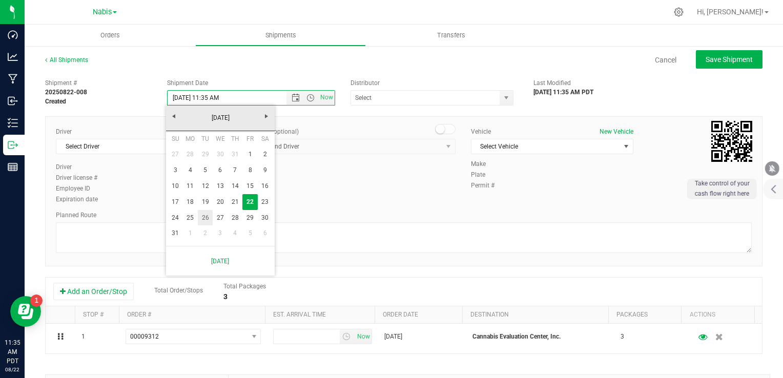
click at [204, 218] on link "26" at bounding box center [205, 218] width 15 height 16
type input "[DATE] 11:35 AM"
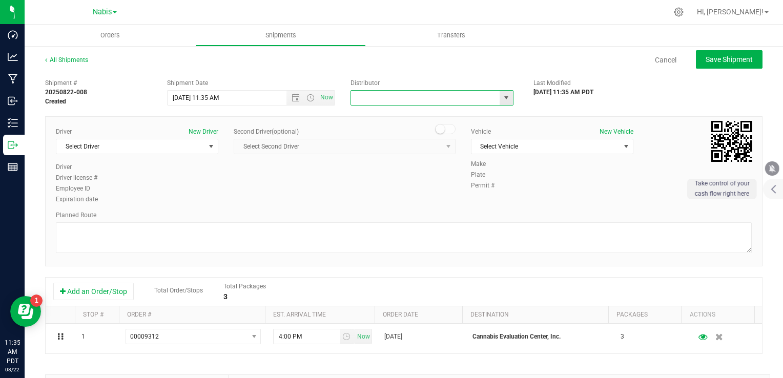
click at [392, 102] on input "text" at bounding box center [423, 98] width 145 height 14
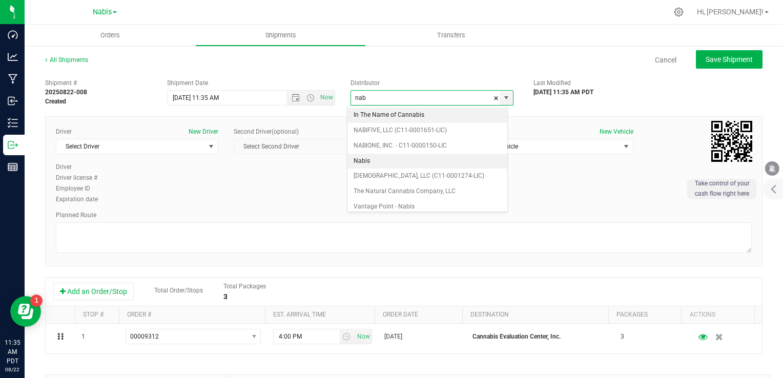
click at [376, 159] on li "Nabis" at bounding box center [427, 161] width 160 height 15
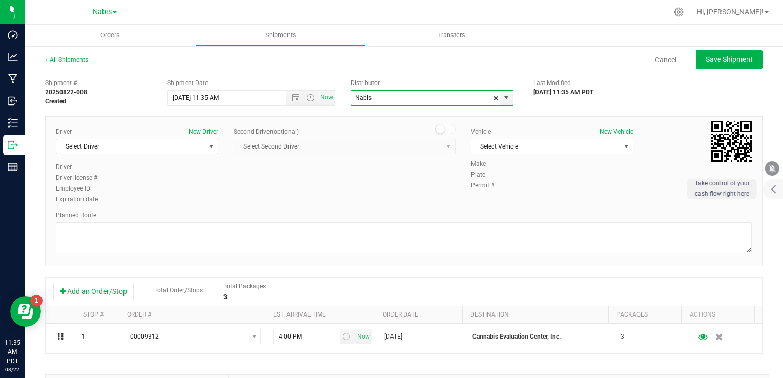
type input "Nabis"
click at [176, 148] on span "Select Driver" at bounding box center [130, 146] width 149 height 14
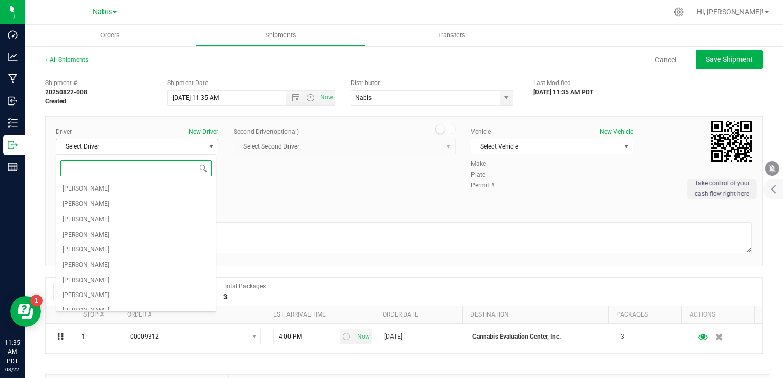
type input "a"
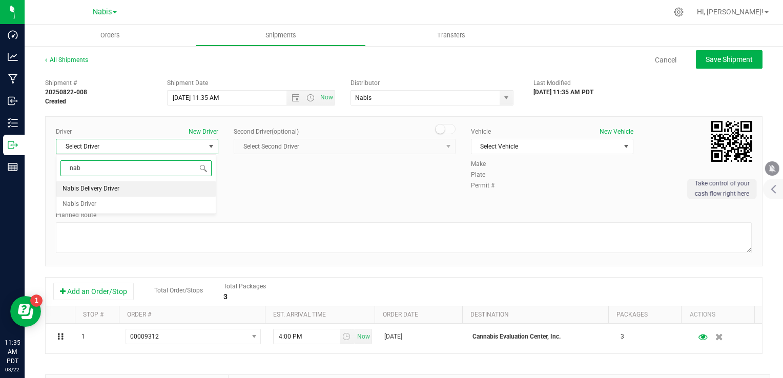
type input "nab"
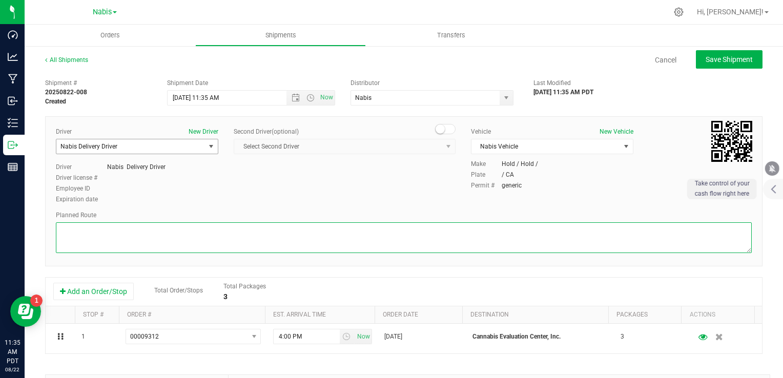
paste textarea "Google Maps"
type textarea "Google Maps"
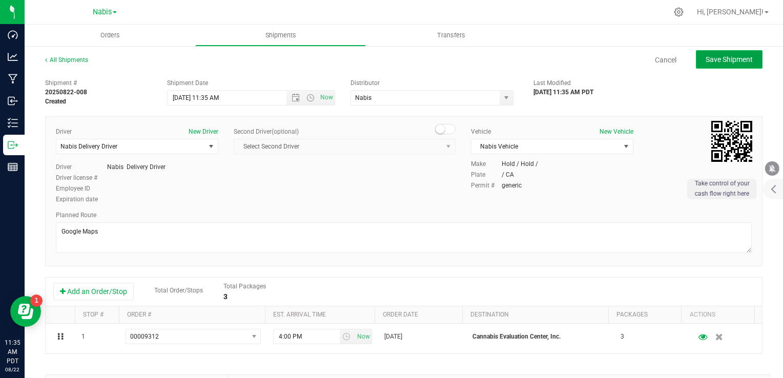
click at [739, 67] on button "Save Shipment" at bounding box center [729, 59] width 67 height 18
type input "[DATE] 6:35 PM"
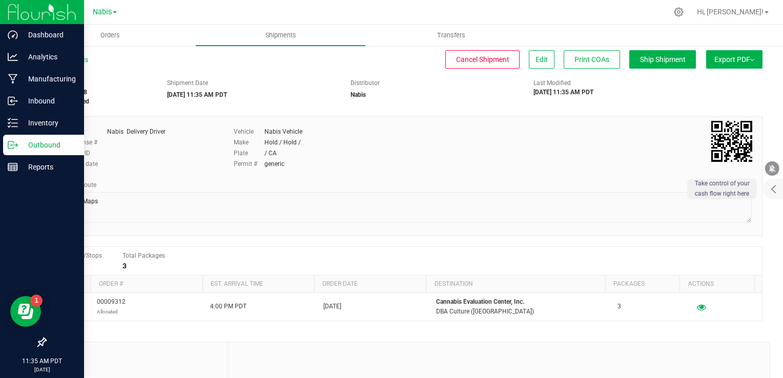
click at [45, 149] on p "Outbound" at bounding box center [48, 145] width 61 height 12
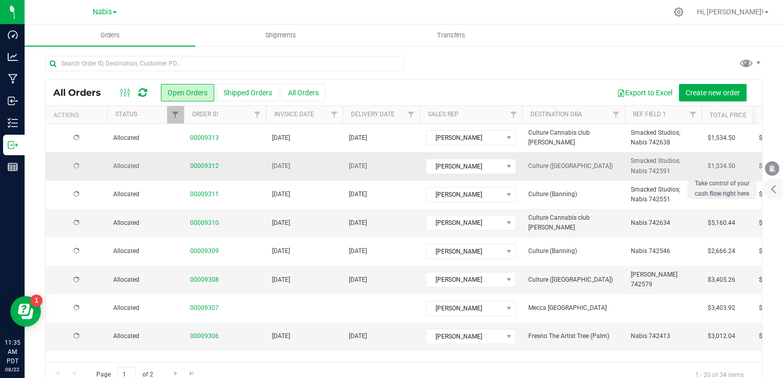
click at [309, 167] on td "[DATE]" at bounding box center [304, 166] width 77 height 28
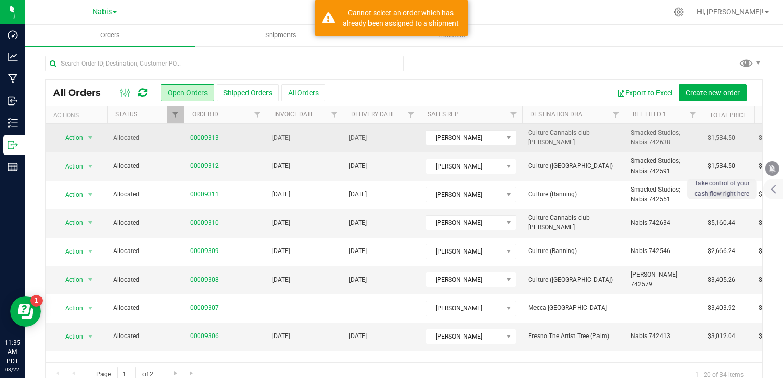
click at [320, 130] on td "[DATE]" at bounding box center [304, 138] width 77 height 28
click at [320, 135] on td "[DATE]" at bounding box center [304, 138] width 77 height 28
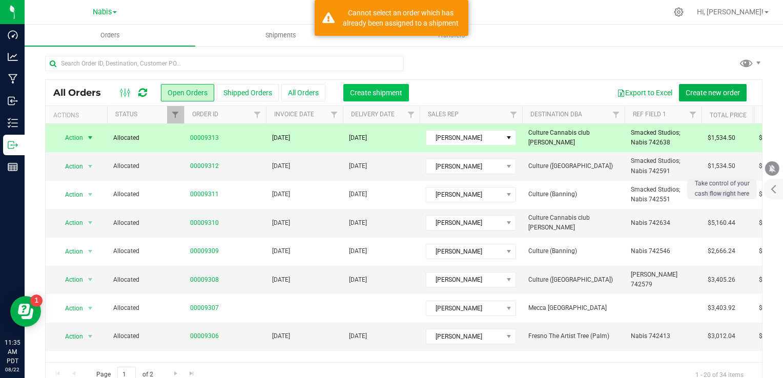
click at [374, 95] on span "Create shipment" at bounding box center [376, 93] width 52 height 8
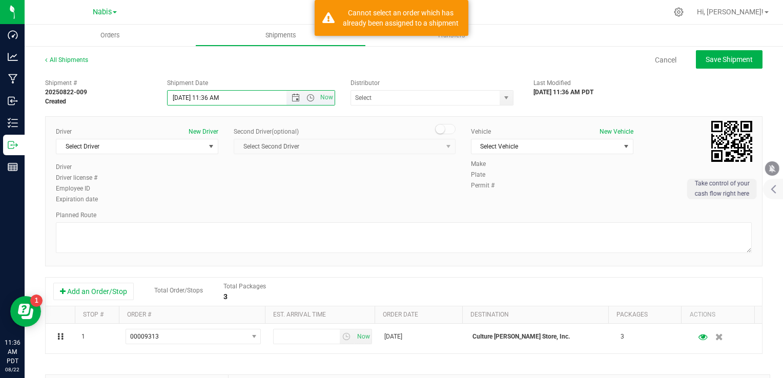
click at [262, 97] on input "[DATE] 11:36 AM" at bounding box center [236, 98] width 136 height 14
click at [292, 97] on span "Open the date view" at bounding box center [296, 98] width 8 height 8
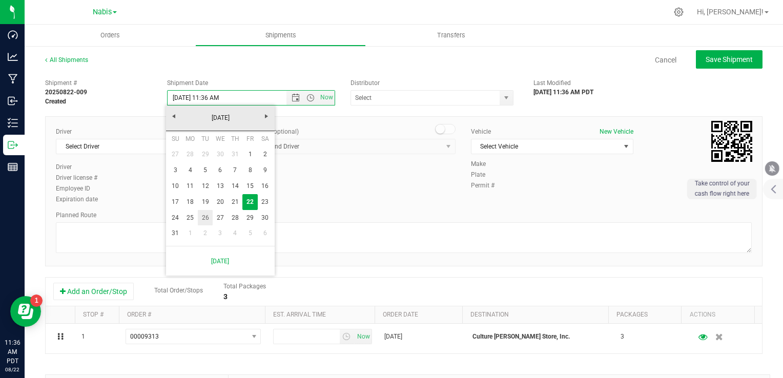
click at [201, 217] on link "26" at bounding box center [205, 218] width 15 height 16
type input "[DATE] 11:36 AM"
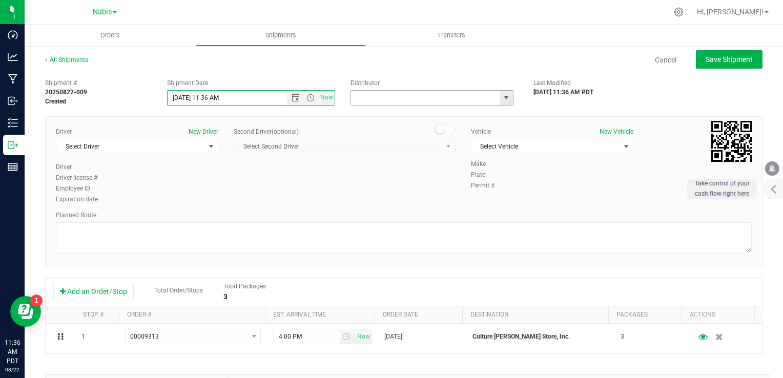
click at [402, 100] on input "text" at bounding box center [423, 98] width 145 height 14
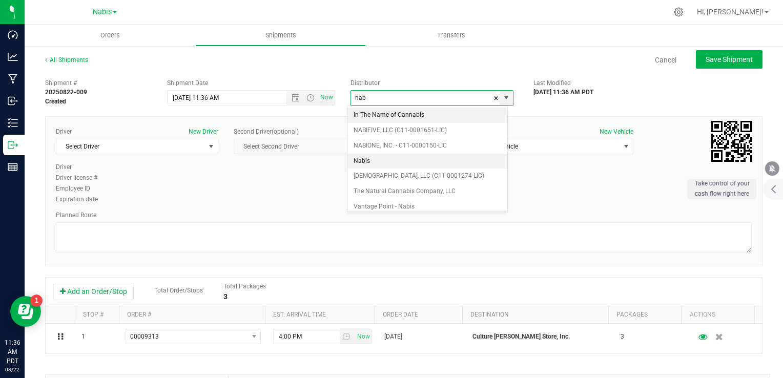
click at [371, 160] on li "Nabis" at bounding box center [427, 161] width 160 height 15
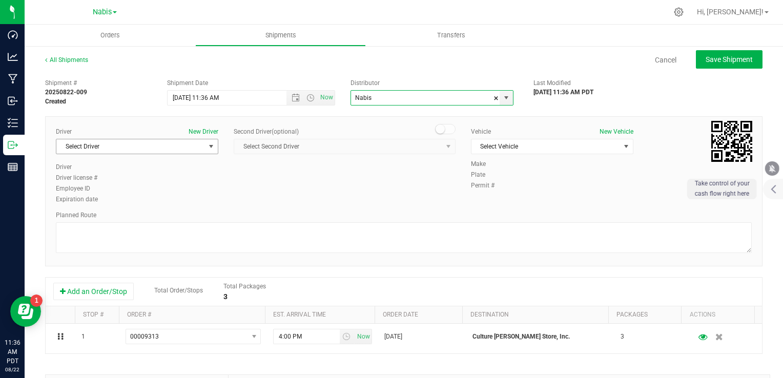
type input "Nabis"
click at [169, 149] on span "Select Driver" at bounding box center [130, 146] width 149 height 14
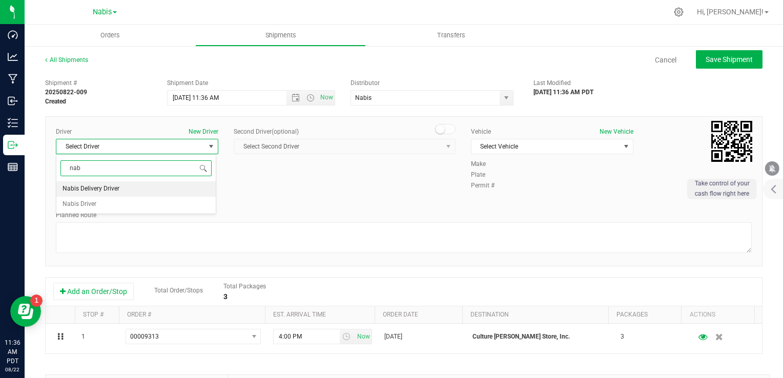
click at [126, 188] on li "Nabis Delivery Driver" at bounding box center [135, 188] width 159 height 15
type input "nab"
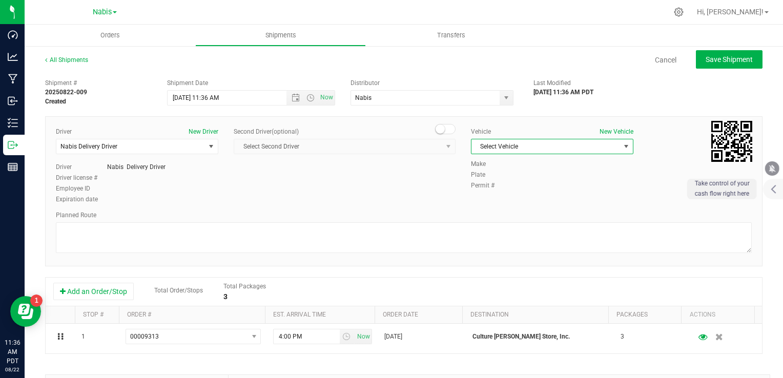
click at [512, 149] on span "Select Vehicle" at bounding box center [545, 146] width 149 height 14
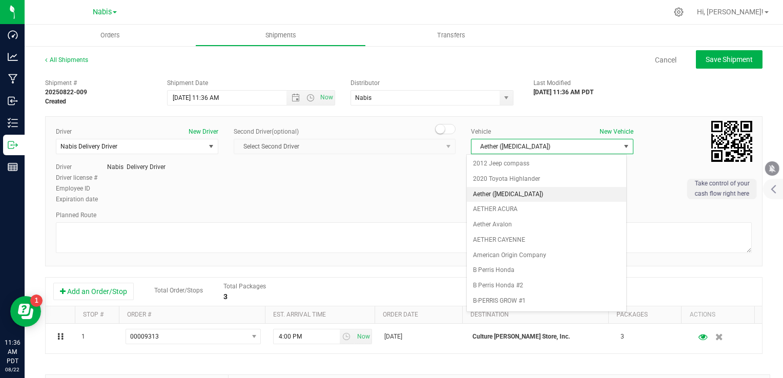
scroll to position [1303, 0]
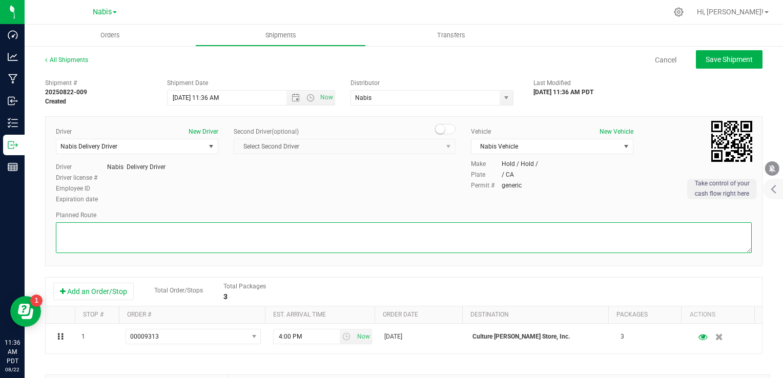
click at [423, 229] on textarea at bounding box center [404, 237] width 696 height 31
paste textarea "Google Maps"
type textarea "Google Maps"
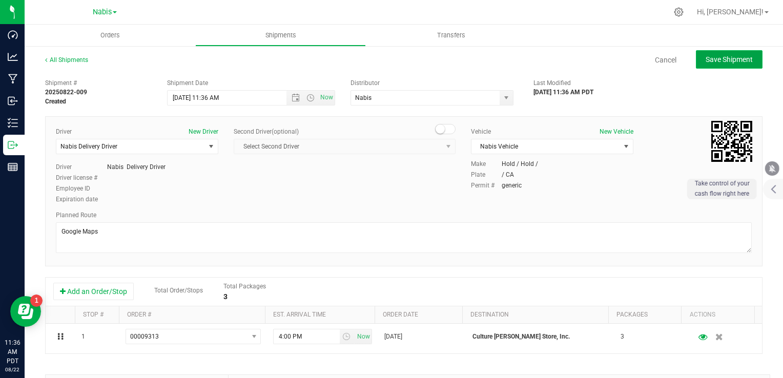
click at [725, 58] on span "Save Shipment" at bounding box center [729, 59] width 47 height 8
type input "[DATE] 6:36 PM"
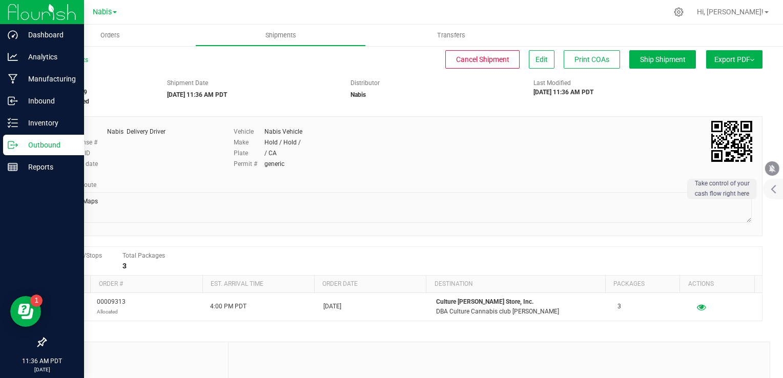
click at [62, 142] on p "Outbound" at bounding box center [48, 145] width 61 height 12
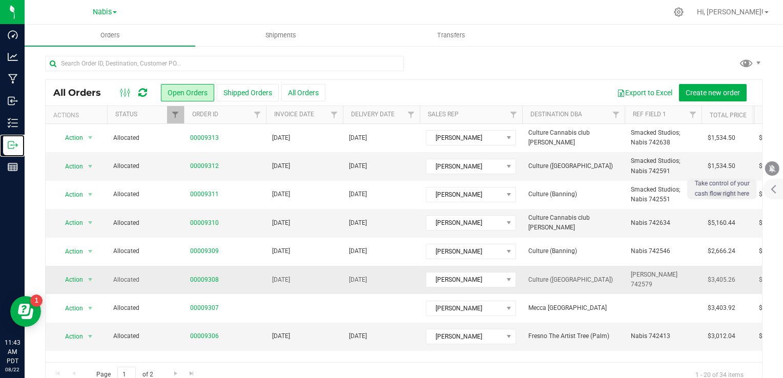
scroll to position [51, 0]
